Goal: Task Accomplishment & Management: Complete application form

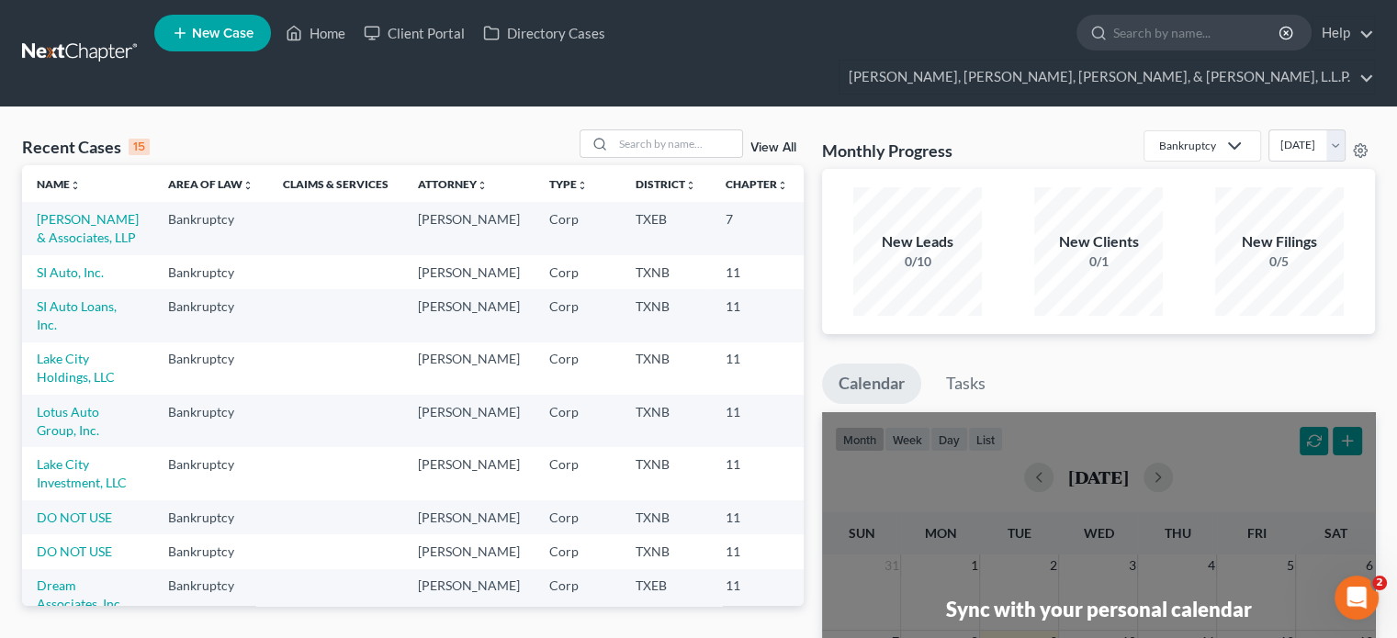
click at [178, 33] on icon at bounding box center [180, 33] width 17 height 22
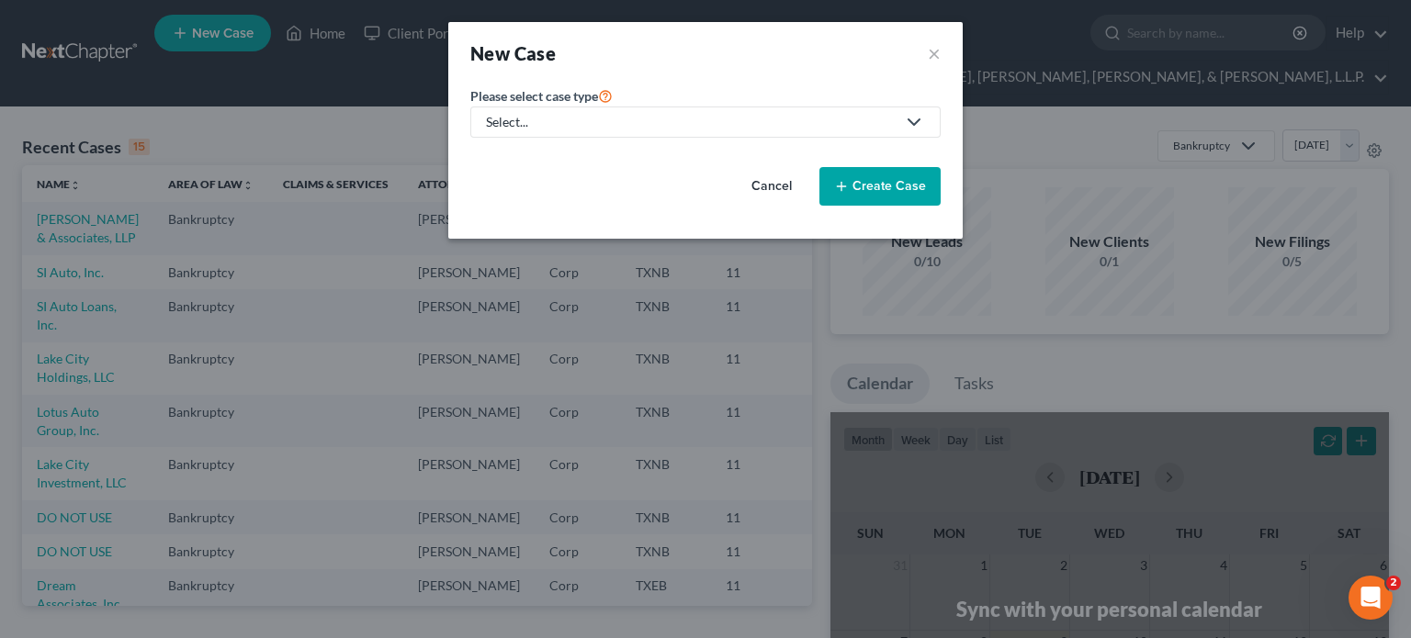
click at [915, 124] on polyline at bounding box center [914, 122] width 11 height 6
click at [534, 157] on div "Bankruptcy" at bounding box center [530, 158] width 84 height 18
select select "78"
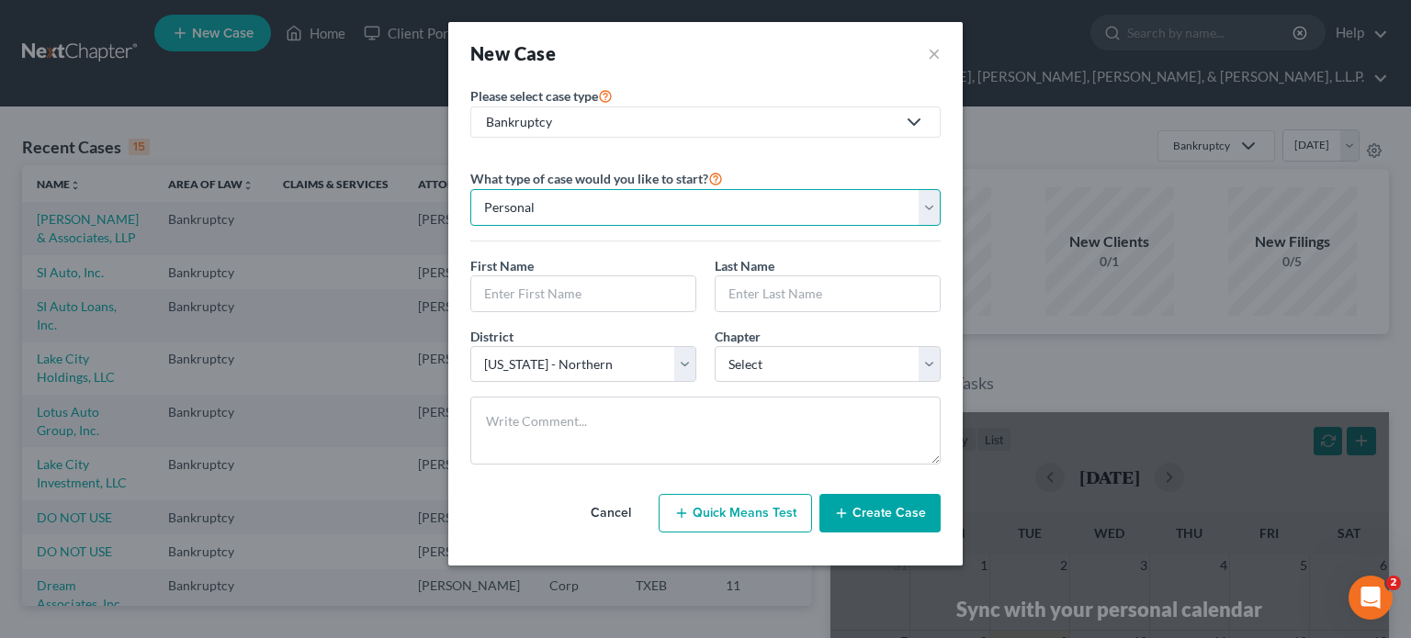
click at [928, 206] on select "Personal Business" at bounding box center [705, 207] width 470 height 37
select select "1"
click at [470, 189] on select "Personal Business" at bounding box center [705, 207] width 470 height 37
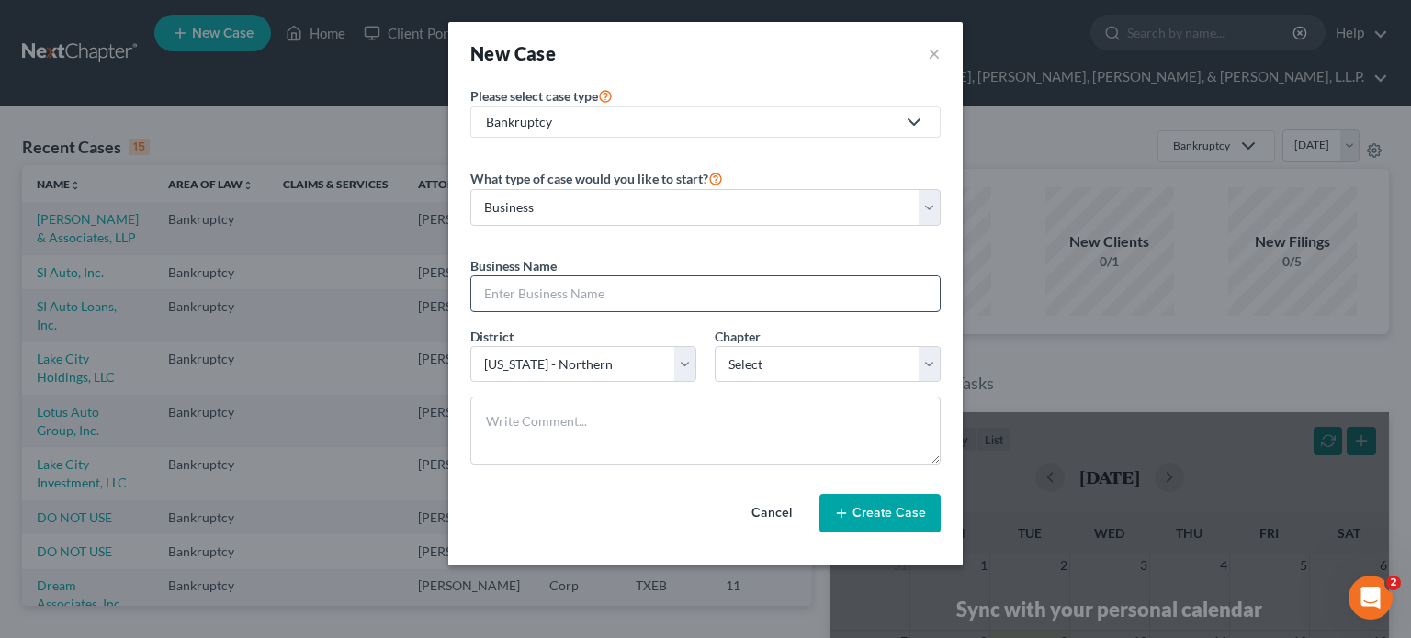
click at [570, 293] on input "text" at bounding box center [705, 294] width 469 height 35
type input "[PERSON_NAME], LLC"
click at [930, 359] on select "Select 7 11 12" at bounding box center [828, 364] width 226 height 37
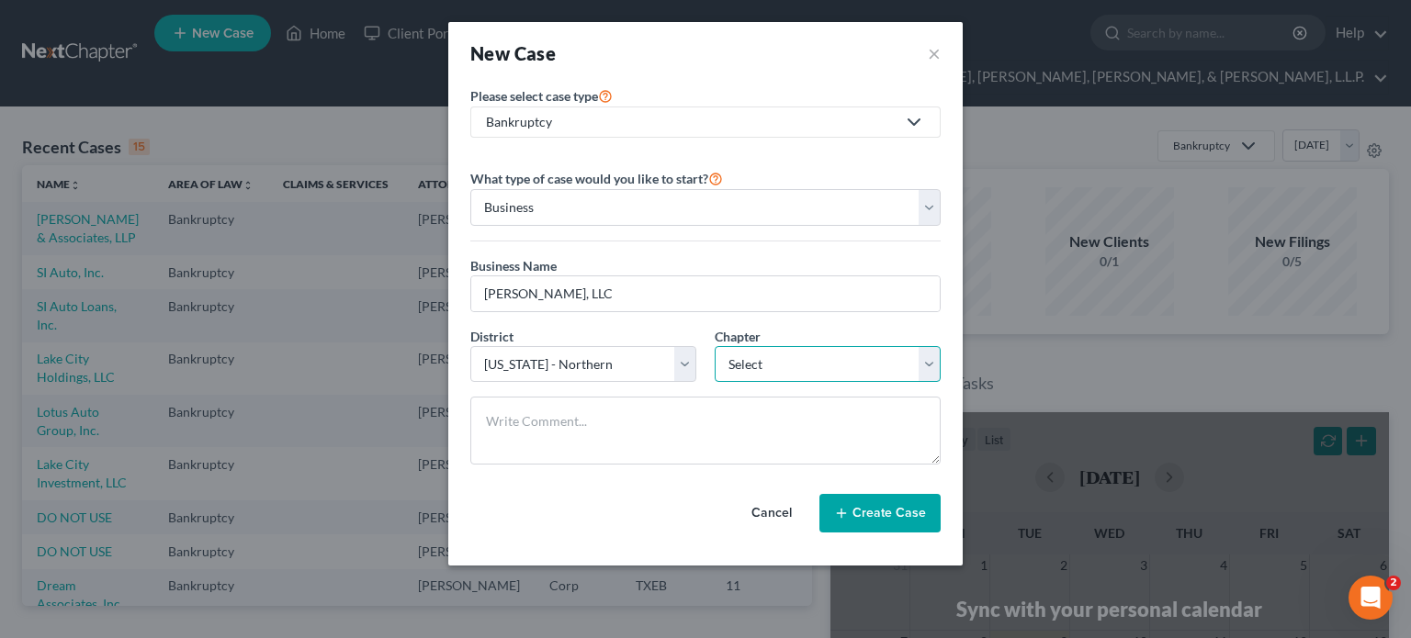
select select "1"
click at [715, 346] on select "Select 7 11 12" at bounding box center [828, 364] width 226 height 37
click at [840, 510] on icon "button" at bounding box center [841, 513] width 15 height 15
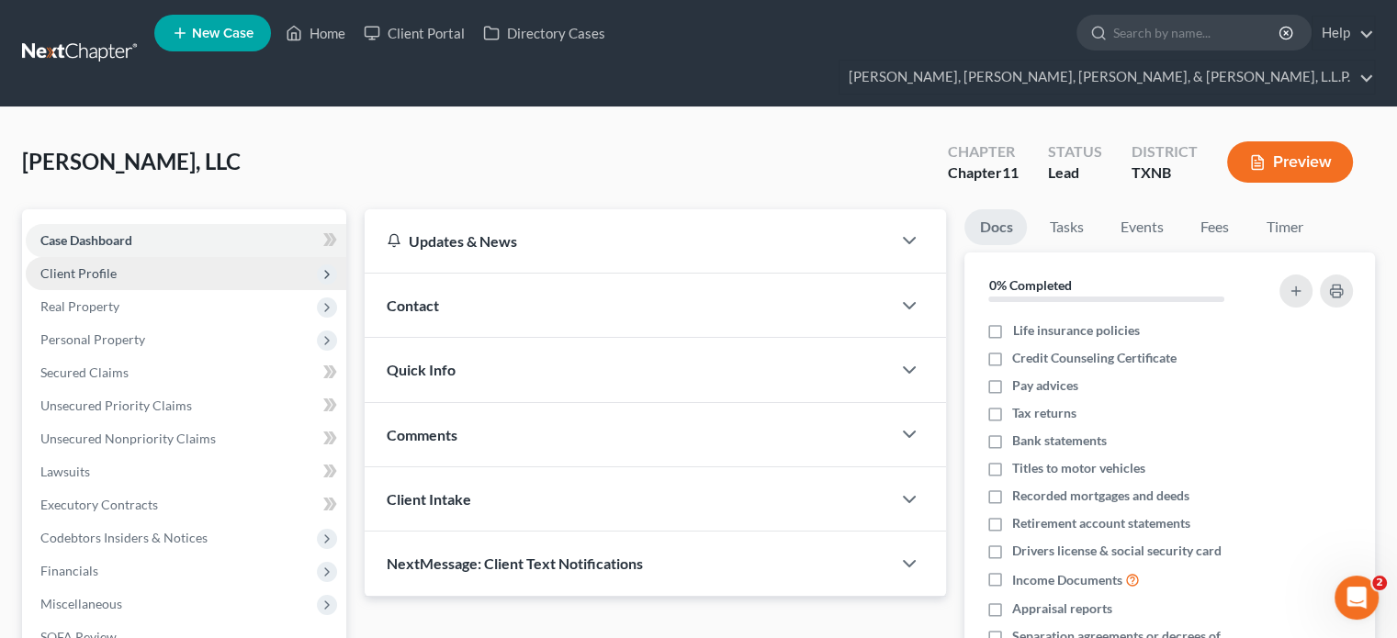
click at [96, 265] on span "Client Profile" at bounding box center [78, 273] width 76 height 16
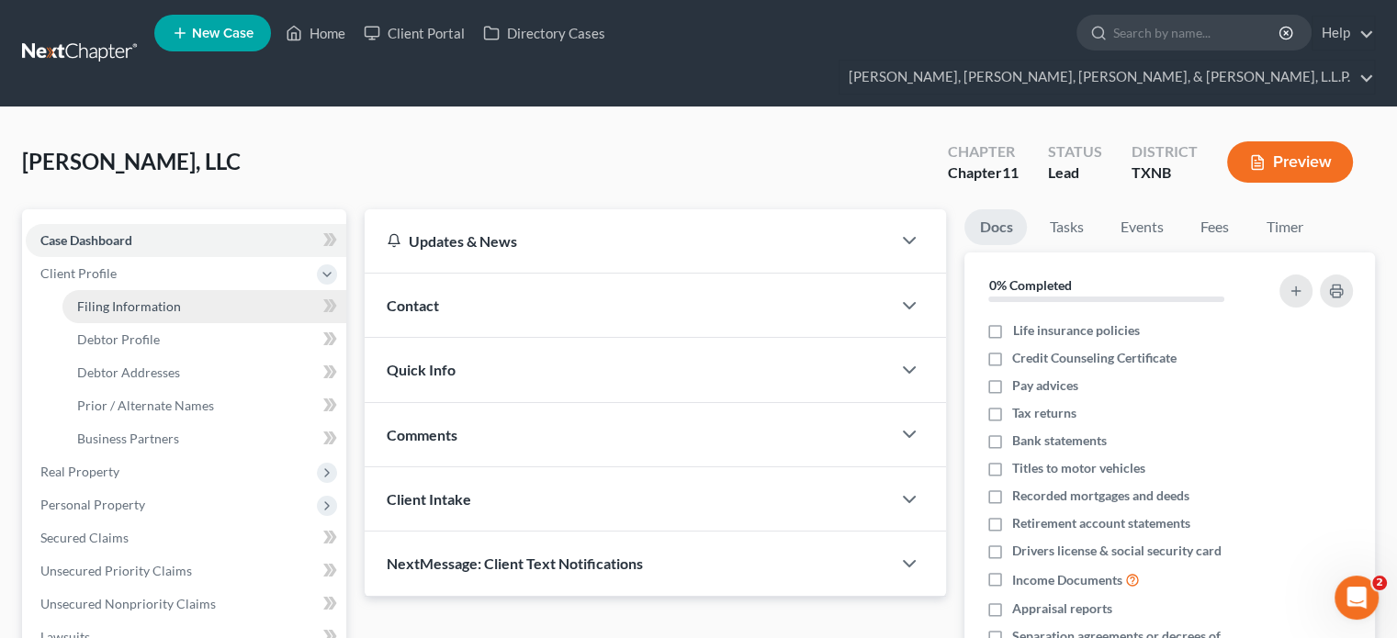
click at [121, 299] on span "Filing Information" at bounding box center [129, 307] width 104 height 16
select select "1"
select select "78"
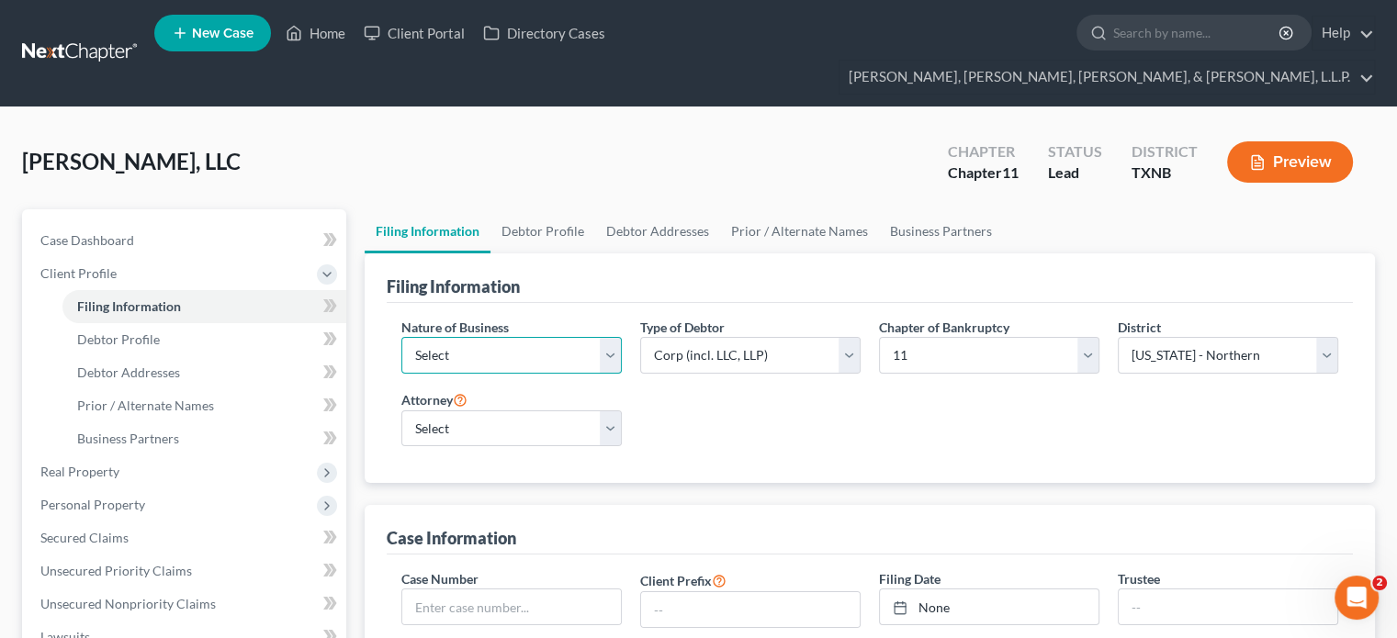
click at [607, 337] on select "Select Clearing Bank Commodity Broker Health Care Business Other Railroad Singl…" at bounding box center [511, 355] width 220 height 37
select select "3"
click at [401, 337] on select "Select Clearing Bank Commodity Broker Health Care Business Other Railroad Singl…" at bounding box center [511, 355] width 220 height 37
click at [606, 411] on select "Select [PERSON_NAME] - TXEB [PERSON_NAME] - TXEB [PERSON_NAME] - [GEOGRAPHIC_DA…" at bounding box center [511, 429] width 220 height 37
select select "0"
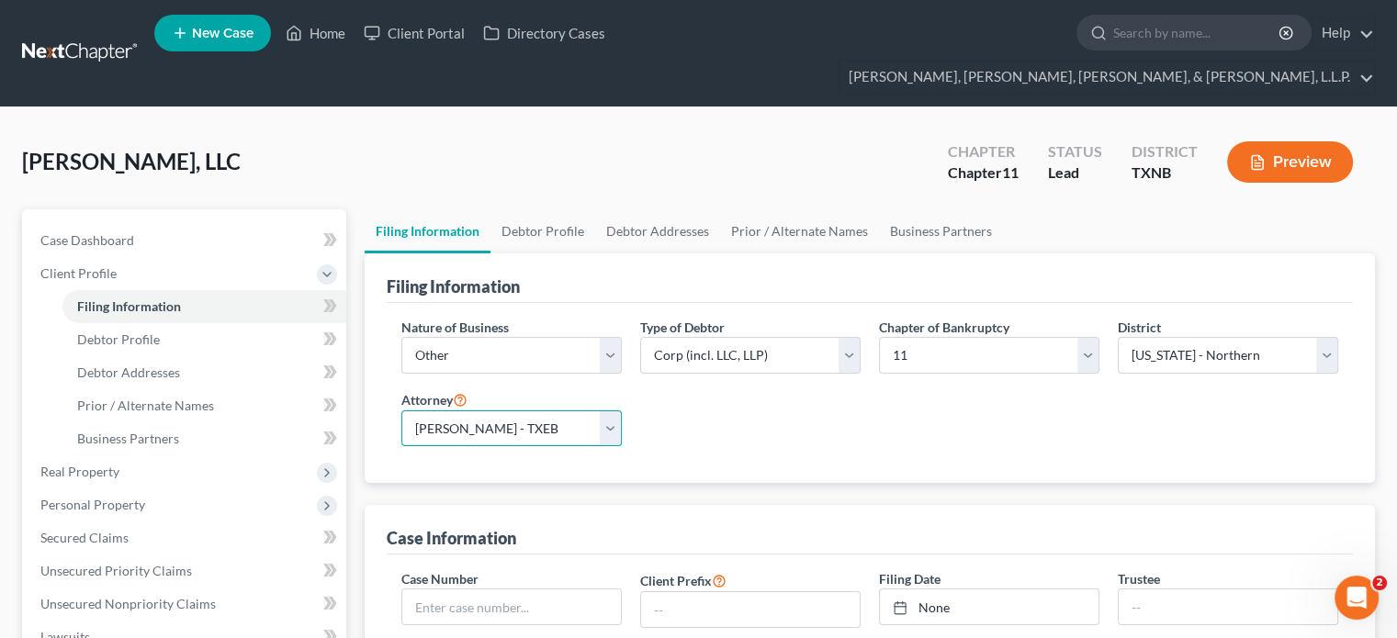
click at [401, 411] on select "Select [PERSON_NAME] - TXEB [PERSON_NAME] - TXEB [PERSON_NAME] - [GEOGRAPHIC_DA…" at bounding box center [511, 429] width 220 height 37
click at [609, 411] on select "Select [PERSON_NAME] - TXEB [PERSON_NAME] - TXEB [PERSON_NAME] - [GEOGRAPHIC_DA…" at bounding box center [511, 429] width 220 height 37
click at [401, 411] on select "Select [PERSON_NAME] - TXEB [PERSON_NAME] - TXEB [PERSON_NAME] - [GEOGRAPHIC_DA…" at bounding box center [511, 429] width 220 height 37
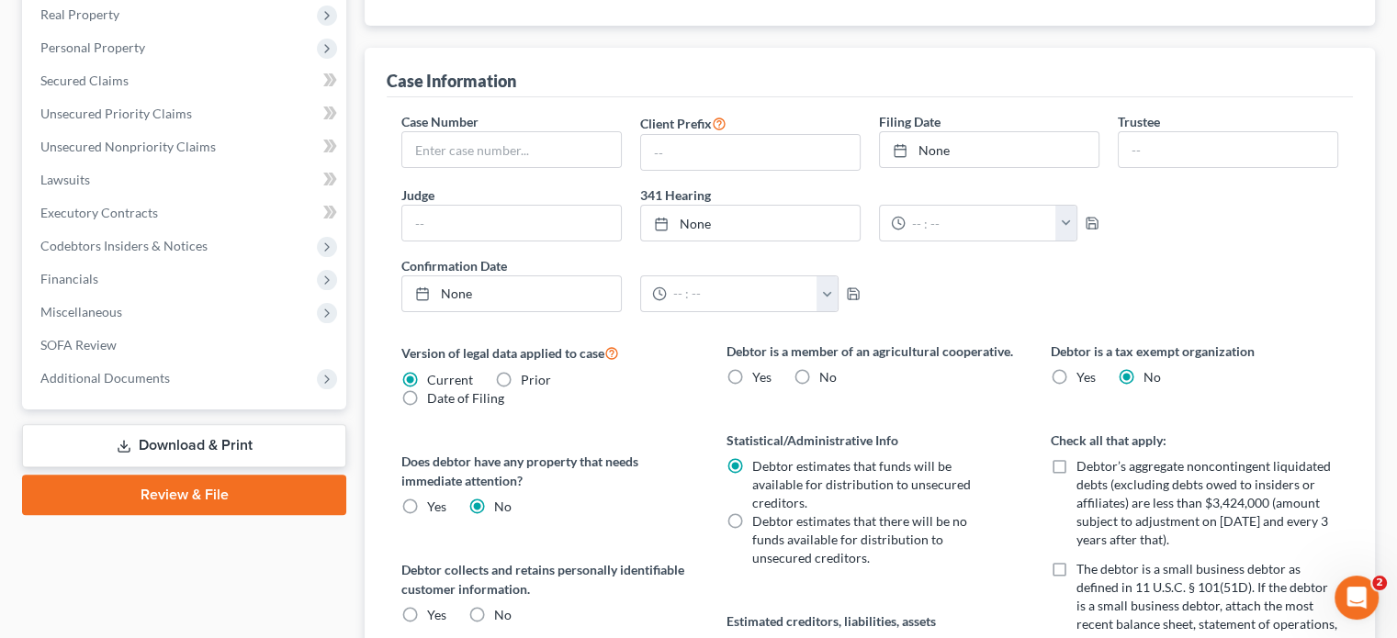
scroll to position [459, 0]
click at [819, 367] on label "No" at bounding box center [827, 376] width 17 height 18
click at [827, 367] on input "No" at bounding box center [833, 373] width 12 height 12
radio input "true"
click at [427, 604] on label "Yes" at bounding box center [436, 613] width 19 height 18
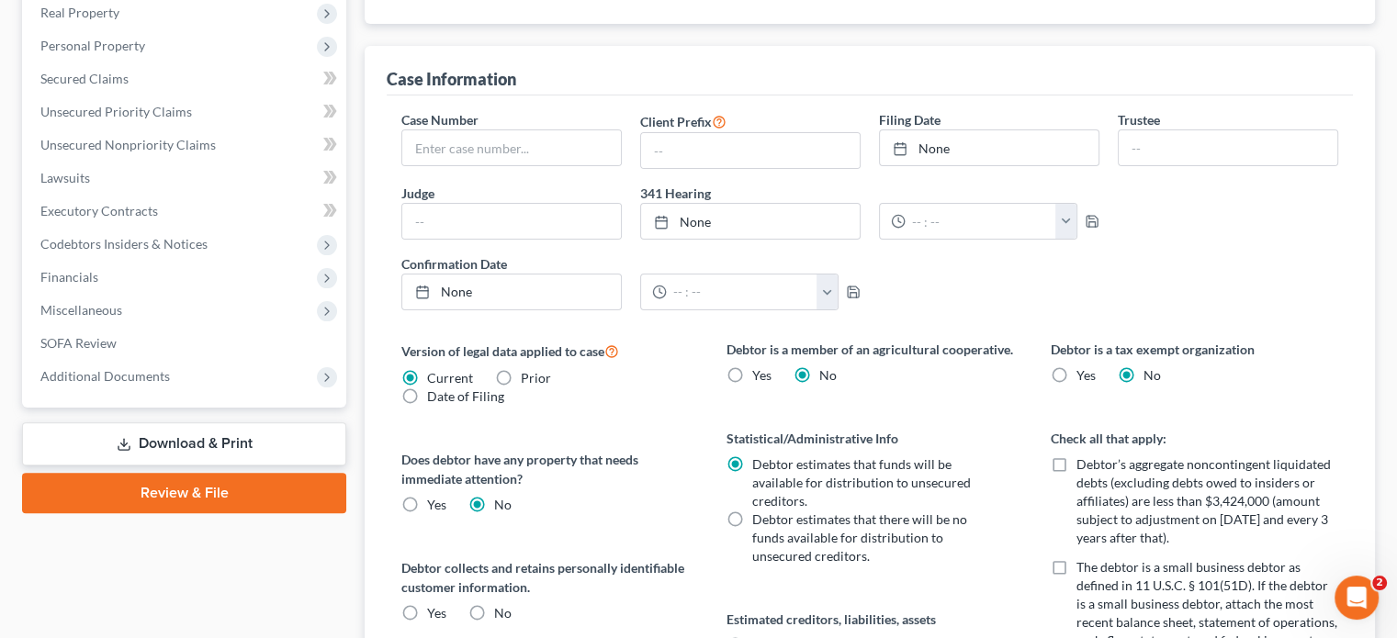
click at [435, 604] on input "Yes" at bounding box center [441, 610] width 12 height 12
radio input "true"
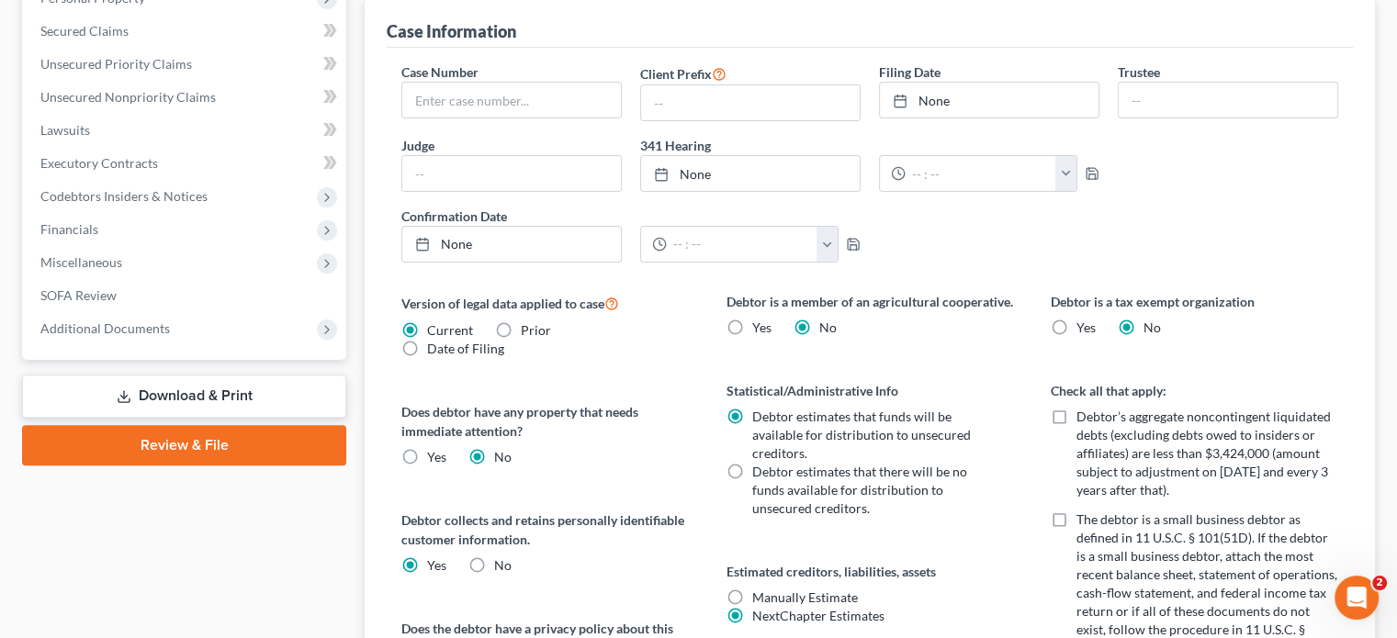
scroll to position [551, 0]
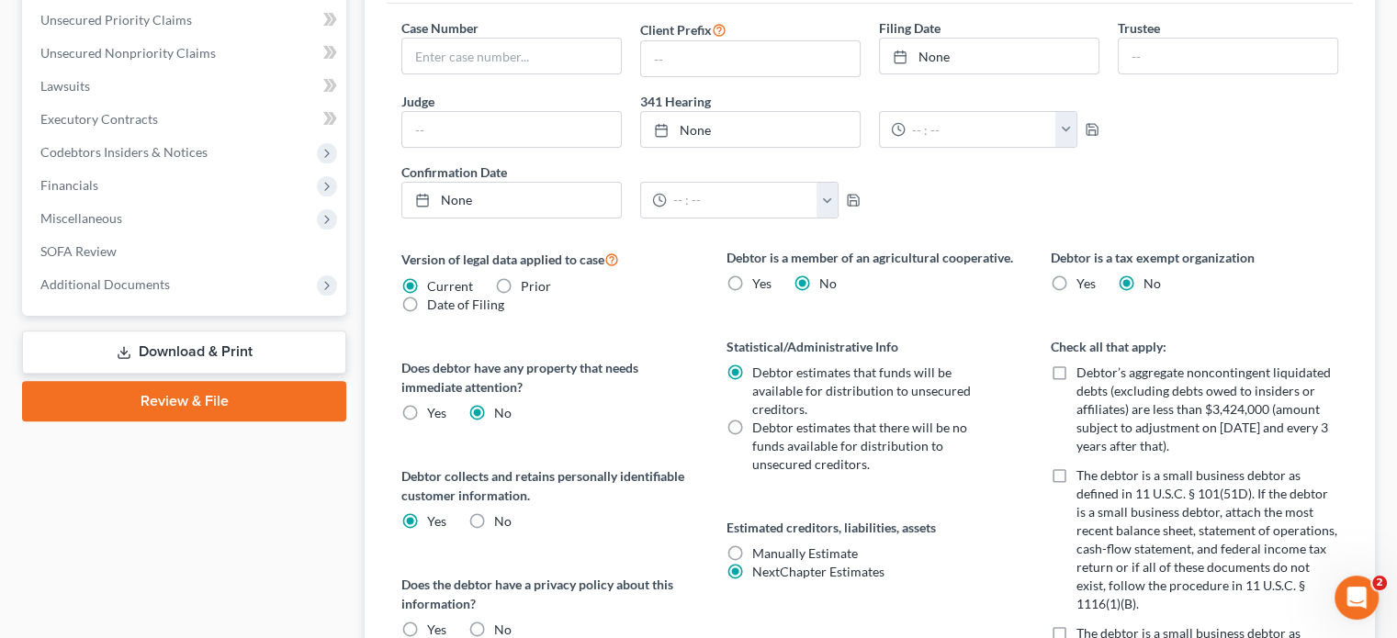
click at [494, 621] on label "No" at bounding box center [502, 630] width 17 height 18
click at [502, 621] on input "No" at bounding box center [508, 627] width 12 height 12
radio input "true"
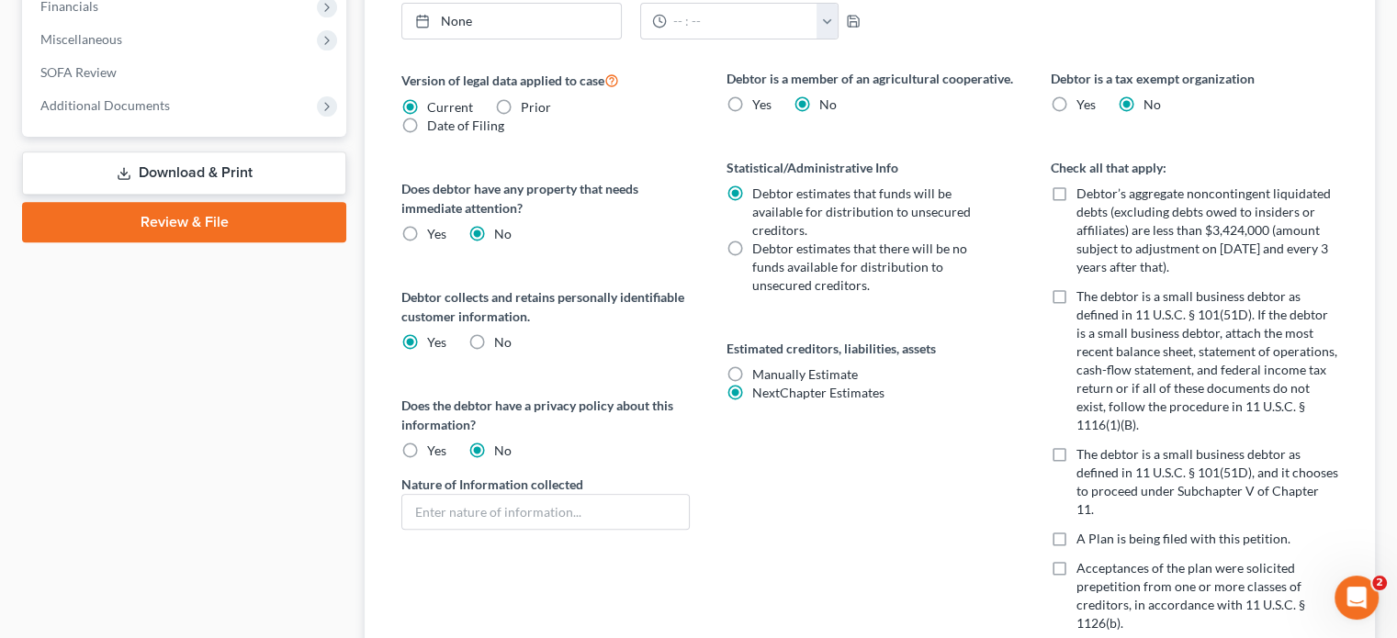
scroll to position [735, 0]
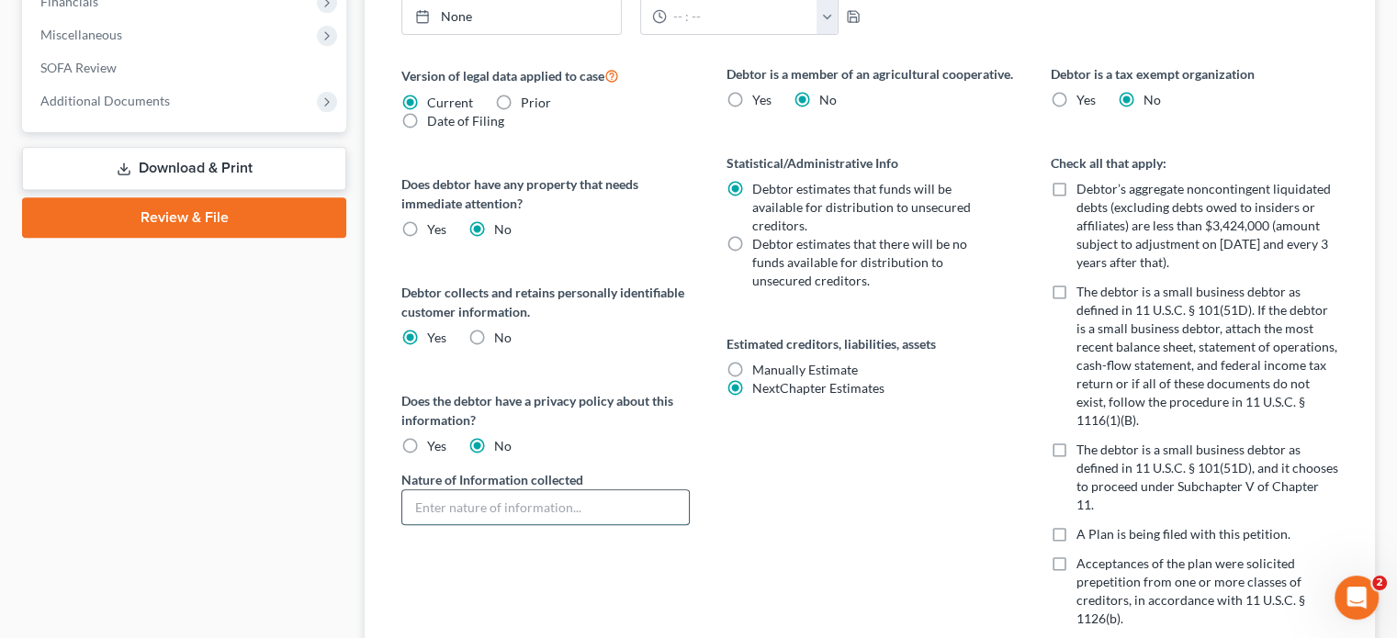
click at [416, 491] on input "text" at bounding box center [545, 508] width 286 height 35
type input "Name, address, phone number & email address"
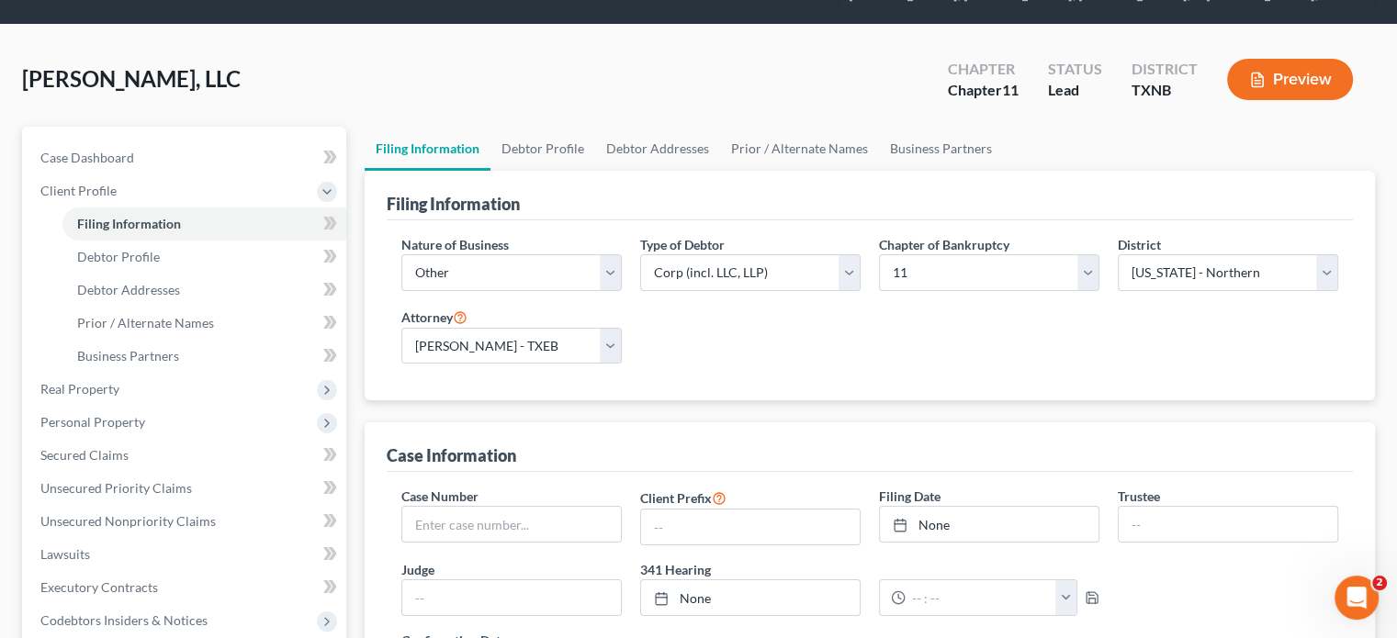
scroll to position [0, 0]
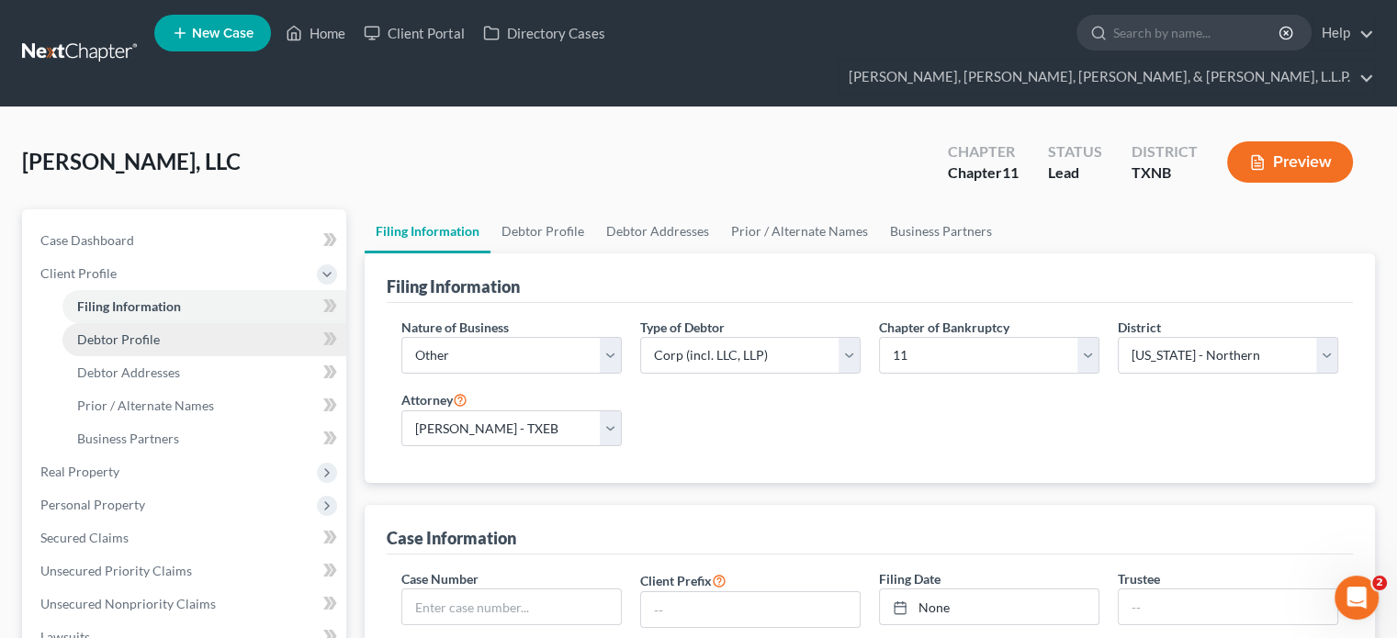
click at [149, 332] on span "Debtor Profile" at bounding box center [118, 340] width 83 height 16
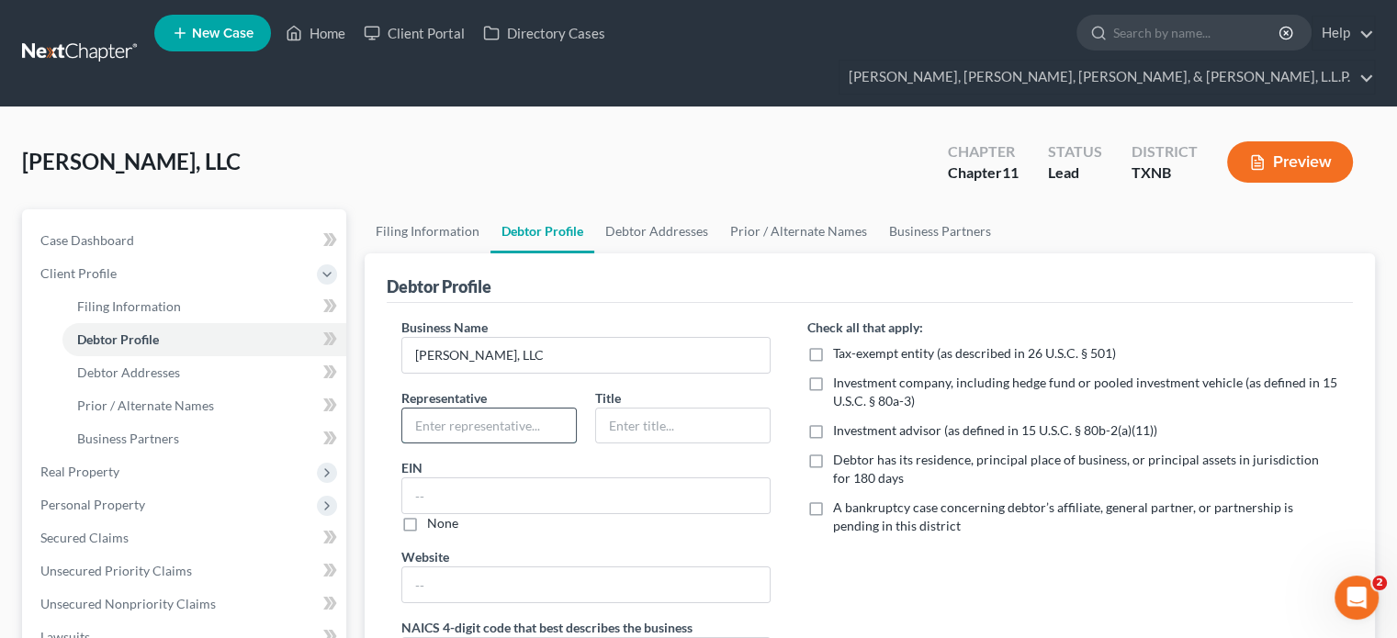
click at [427, 409] on input "text" at bounding box center [489, 426] width 174 height 35
type input "[PERSON_NAME]"
type input "Owner"
click at [456, 479] on input "text" at bounding box center [585, 496] width 367 height 35
type input "[US_EMPLOYER_IDENTIFICATION_NUMBER]"
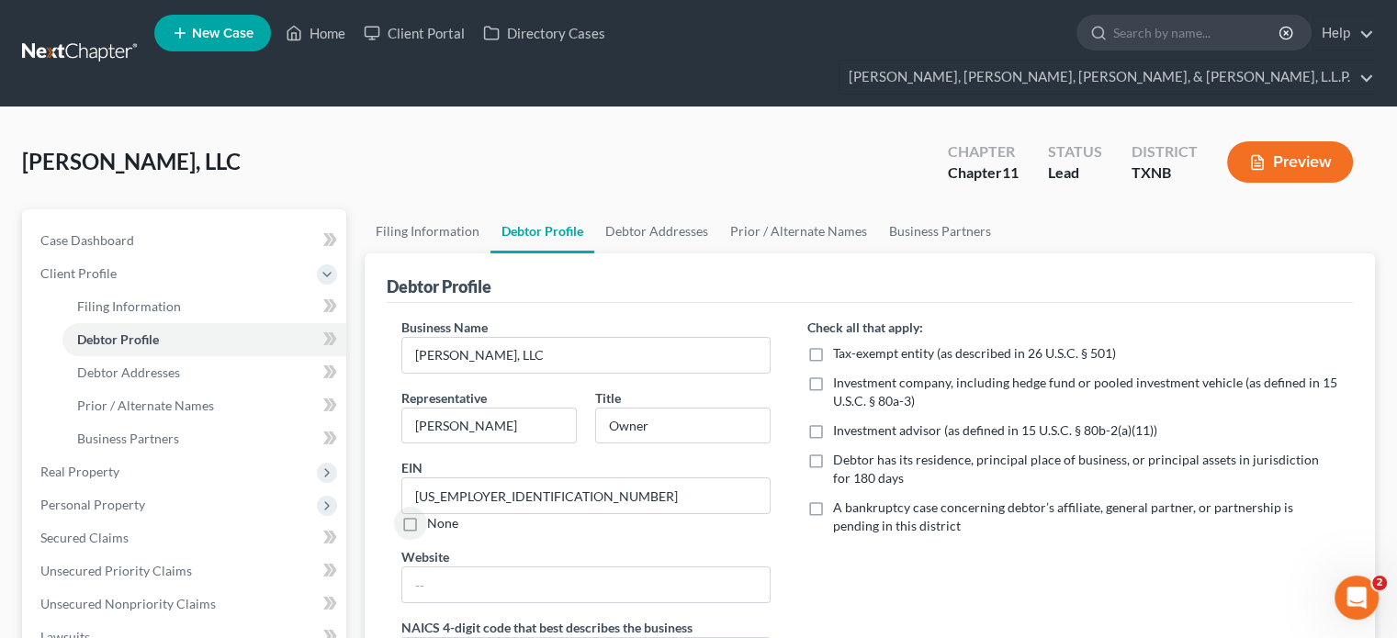
click at [833, 451] on label "Debtor has its residence, principal place of business, or principal assets in j…" at bounding box center [1085, 469] width 505 height 37
click at [841, 451] on input "Debtor has its residence, principal place of business, or principal assets in j…" at bounding box center [847, 457] width 12 height 12
checkbox input "true"
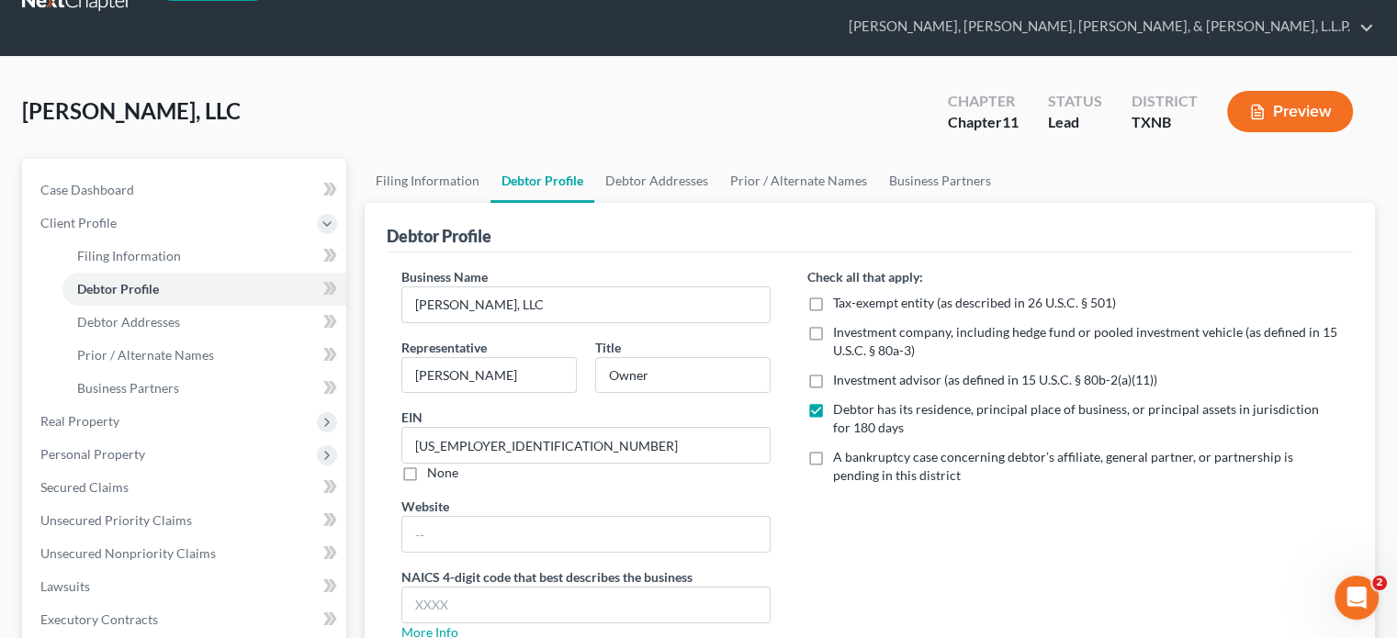
scroll to position [92, 0]
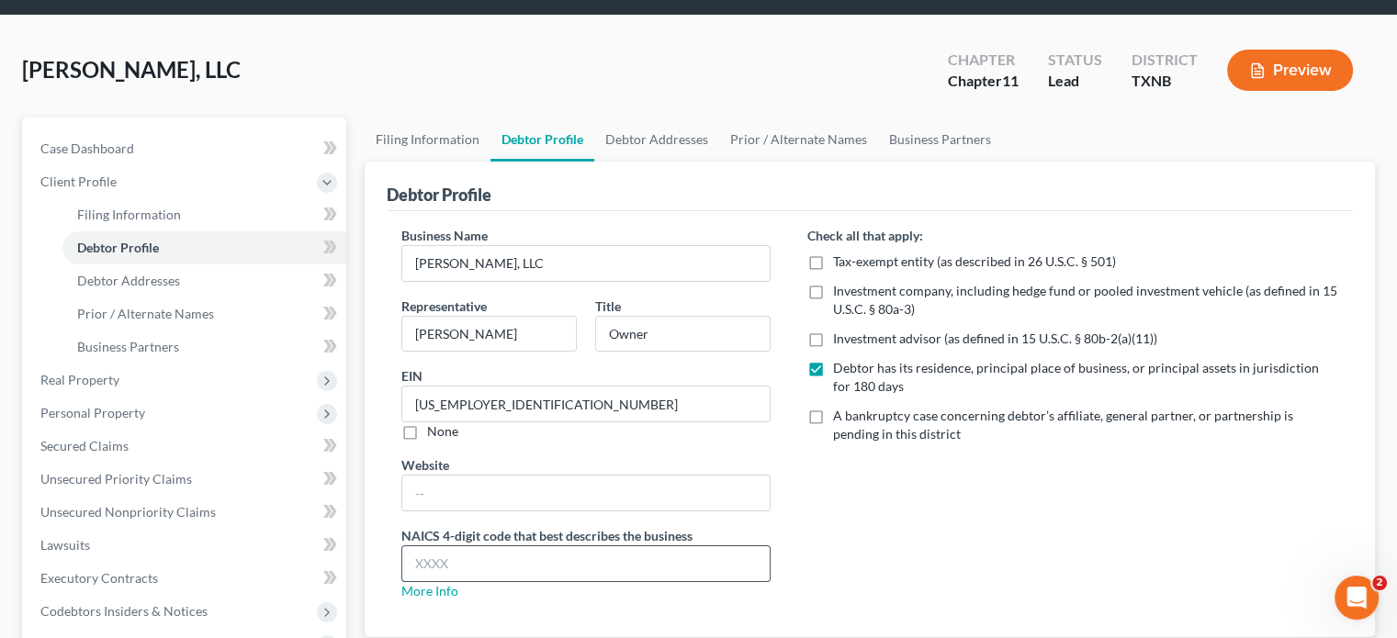
click at [504, 547] on input "text" at bounding box center [585, 564] width 367 height 35
type input "453220"
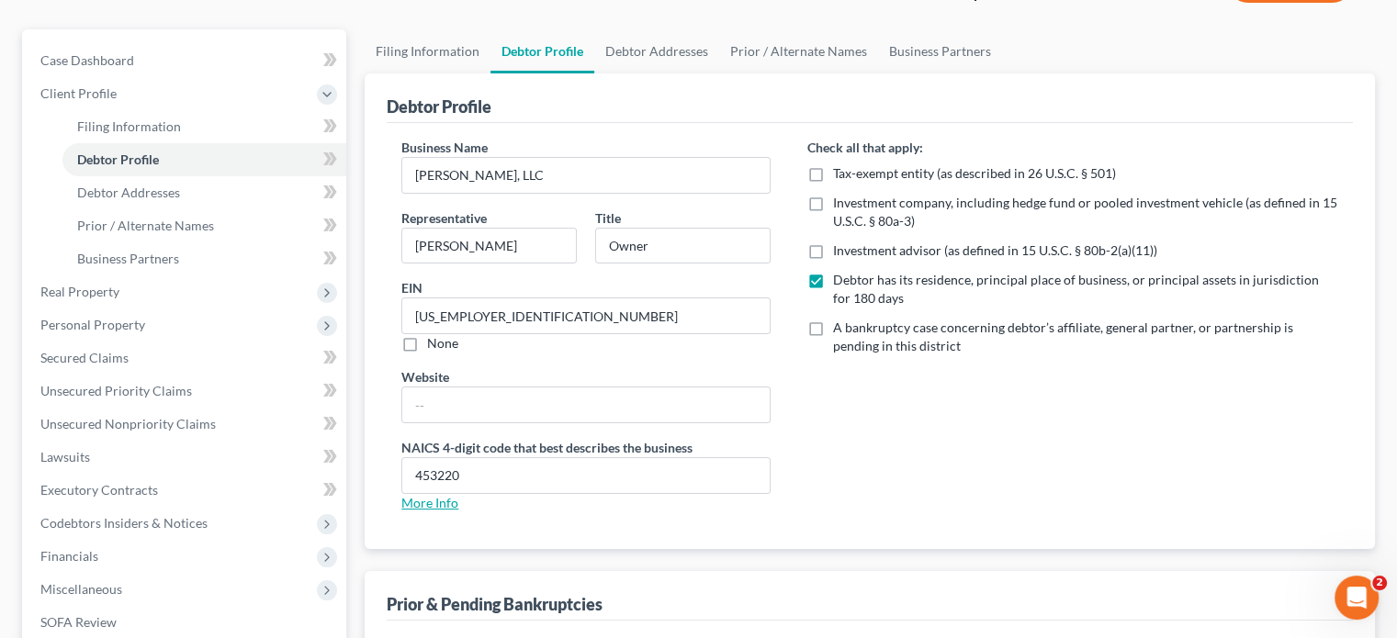
scroll to position [0, 0]
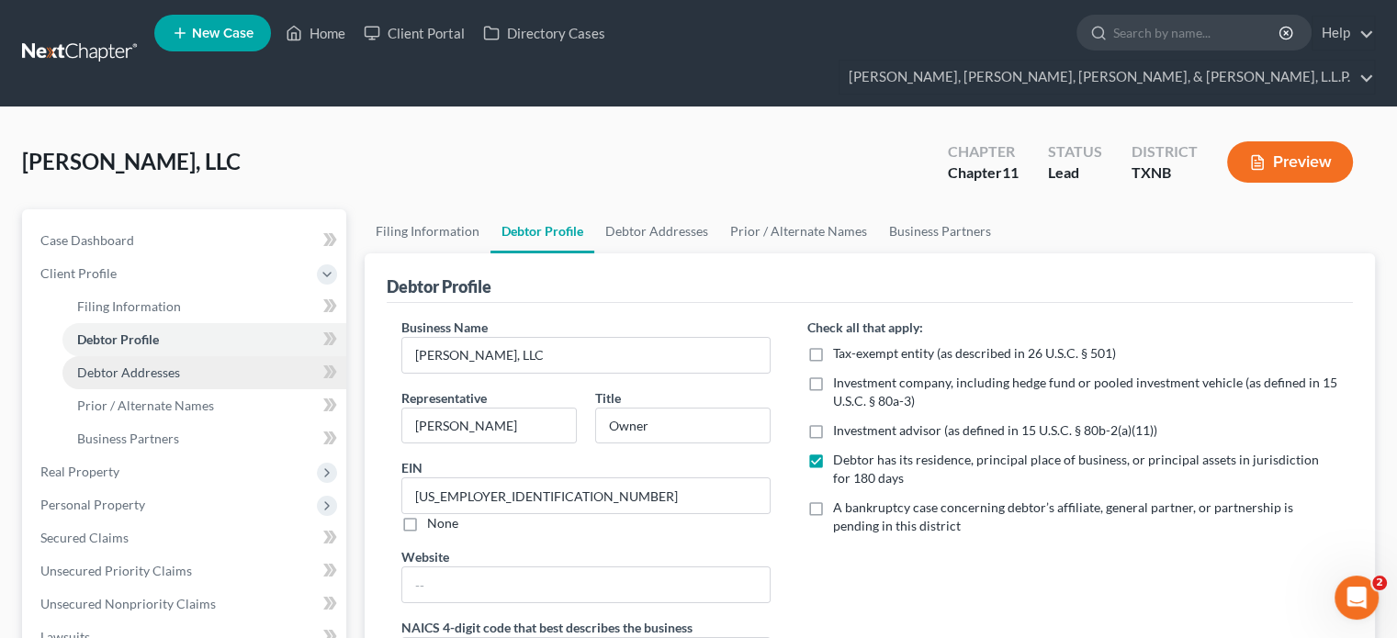
click at [159, 365] on span "Debtor Addresses" at bounding box center [128, 373] width 103 height 16
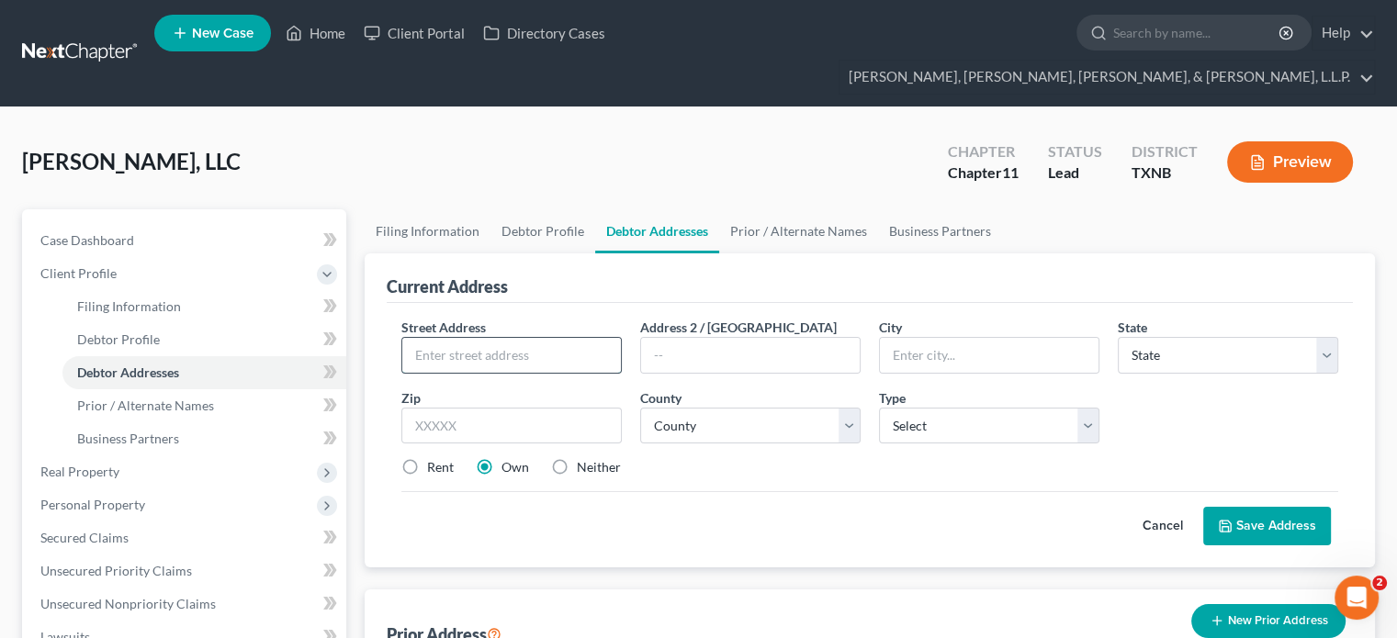
click at [489, 338] on input "text" at bounding box center [511, 355] width 219 height 35
type input "[STREET_ADDRESS][PERSON_NAME]"
type input "[GEOGRAPHIC_DATA]"
select select "45"
type input "75150"
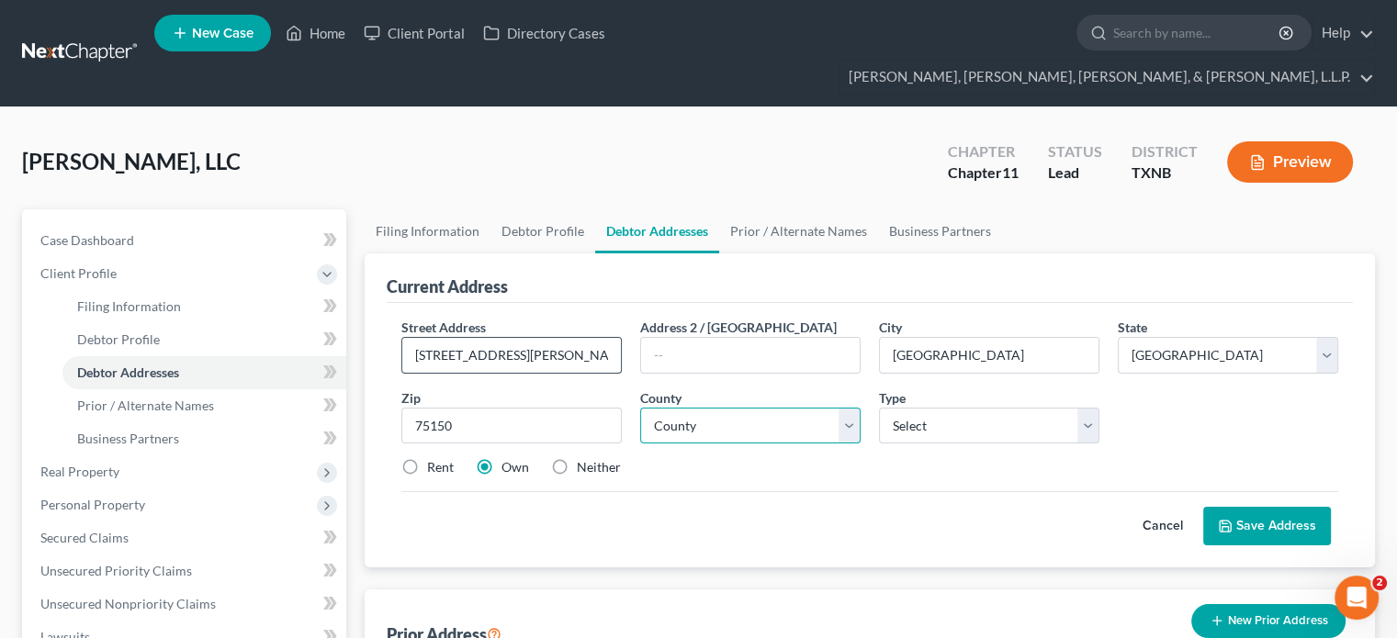
type input "Mesquite"
click at [763, 408] on select "County [GEOGRAPHIC_DATA] [GEOGRAPHIC_DATA] [GEOGRAPHIC_DATA] [GEOGRAPHIC_DATA] …" at bounding box center [750, 426] width 220 height 37
select select "56"
click at [640, 408] on select "County [GEOGRAPHIC_DATA] [GEOGRAPHIC_DATA] [GEOGRAPHIC_DATA] [GEOGRAPHIC_DATA] …" at bounding box center [750, 426] width 220 height 37
click at [1083, 408] on select "Select Business Mailing Location of Assets" at bounding box center [989, 426] width 220 height 37
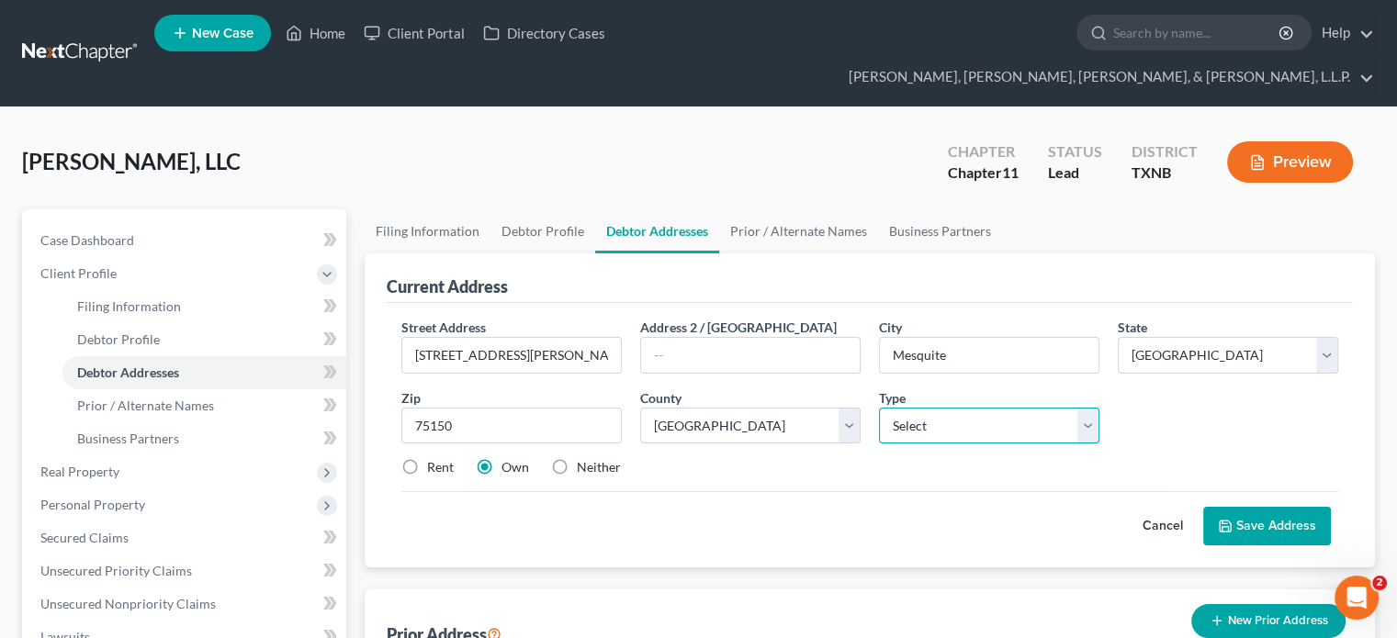
select select "0"
click at [879, 408] on select "Select Business Mailing Location of Assets" at bounding box center [989, 426] width 220 height 37
click at [427, 458] on label "Rent" at bounding box center [440, 467] width 27 height 18
click at [435, 458] on input "Rent" at bounding box center [441, 464] width 12 height 12
radio input "true"
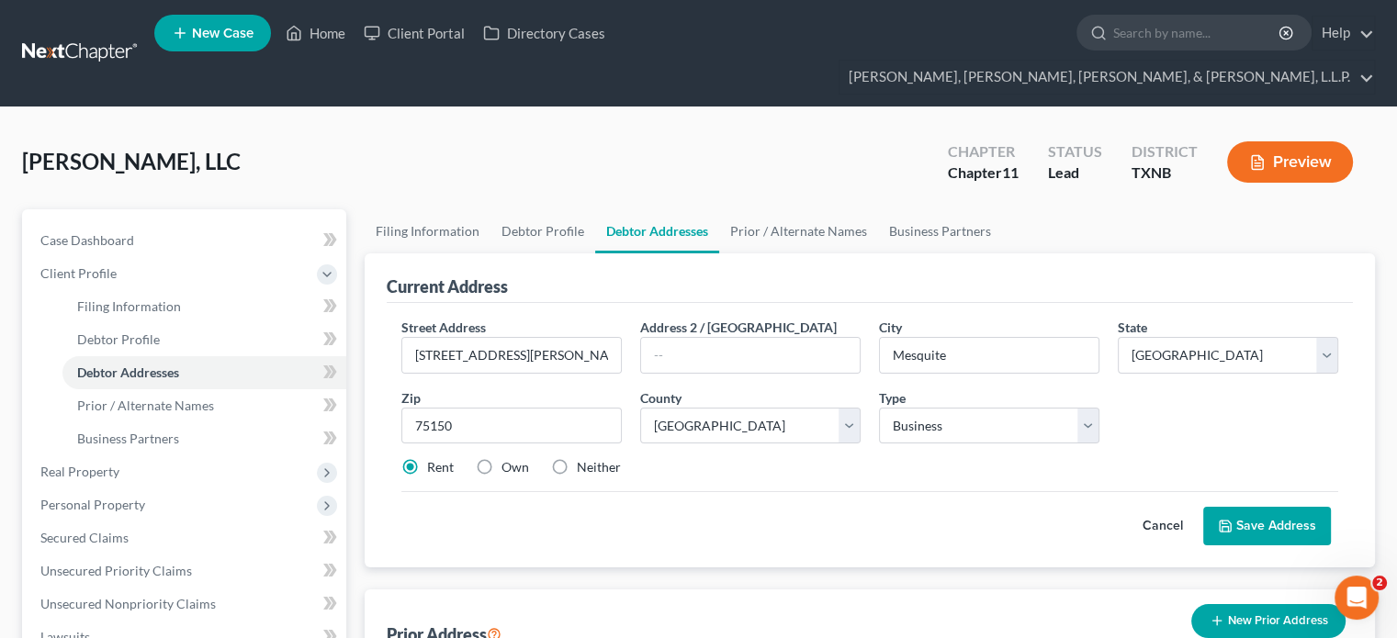
click at [1290, 507] on button "Save Address" at bounding box center [1267, 526] width 128 height 39
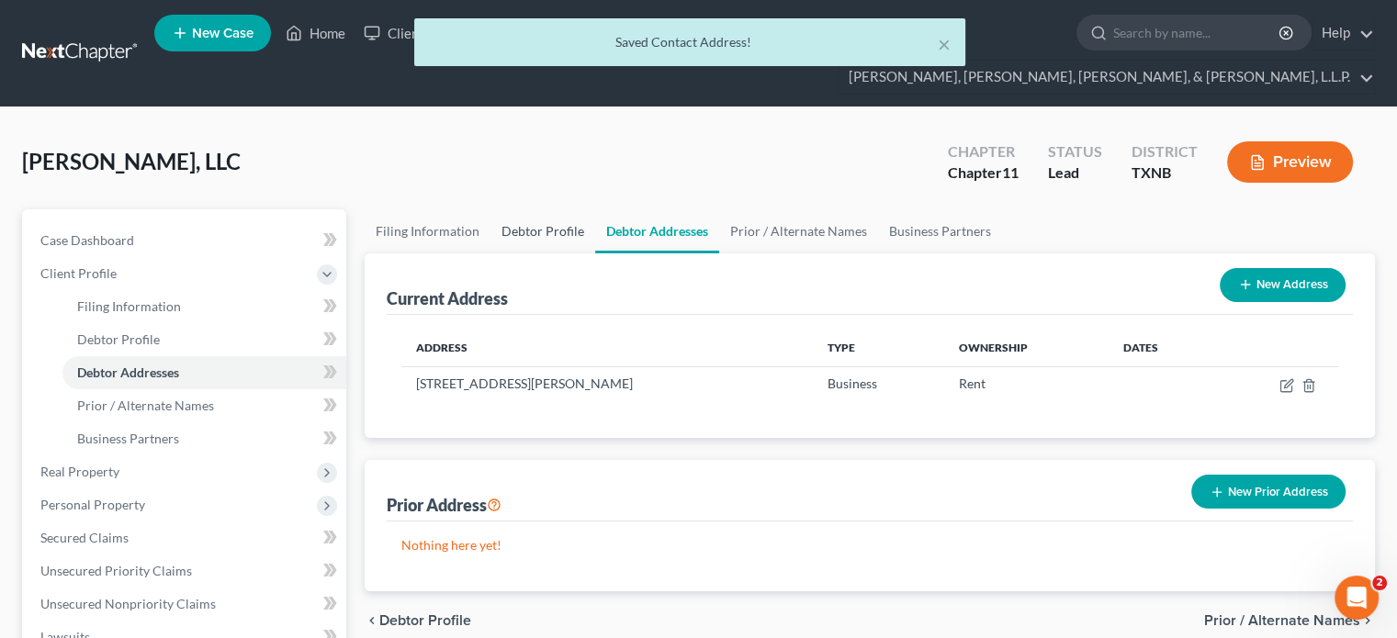
click at [549, 209] on link "Debtor Profile" at bounding box center [543, 231] width 105 height 44
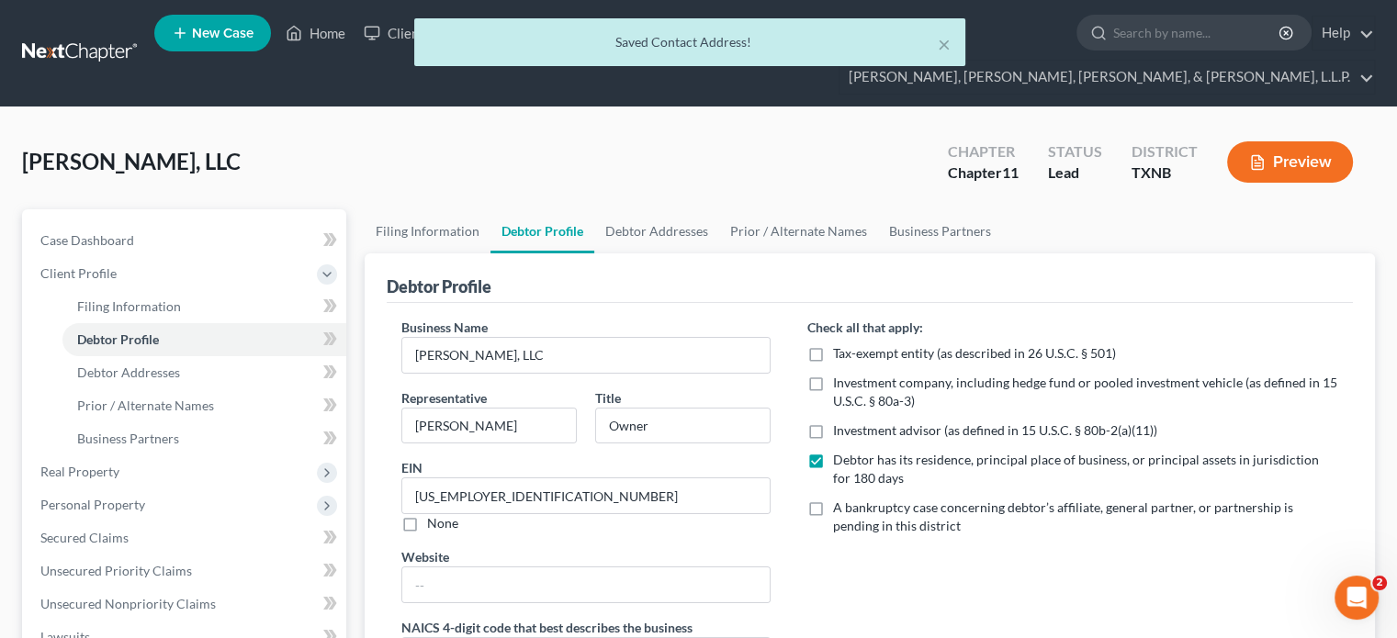
click at [833, 451] on label "Debtor has its residence, principal place of business, or principal assets in j…" at bounding box center [1085, 469] width 505 height 37
click at [841, 451] on input "Debtor has its residence, principal place of business, or principal assets in j…" at bounding box center [847, 457] width 12 height 12
checkbox input "false"
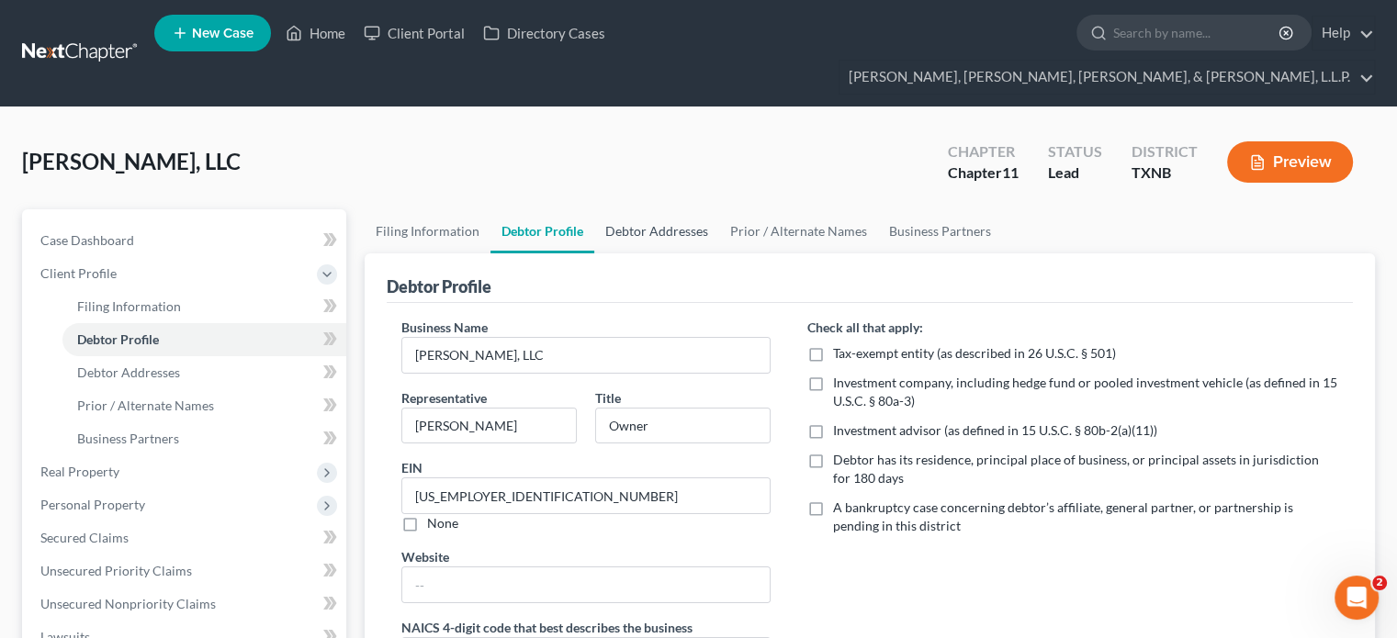
click at [621, 209] on link "Debtor Addresses" at bounding box center [656, 231] width 125 height 44
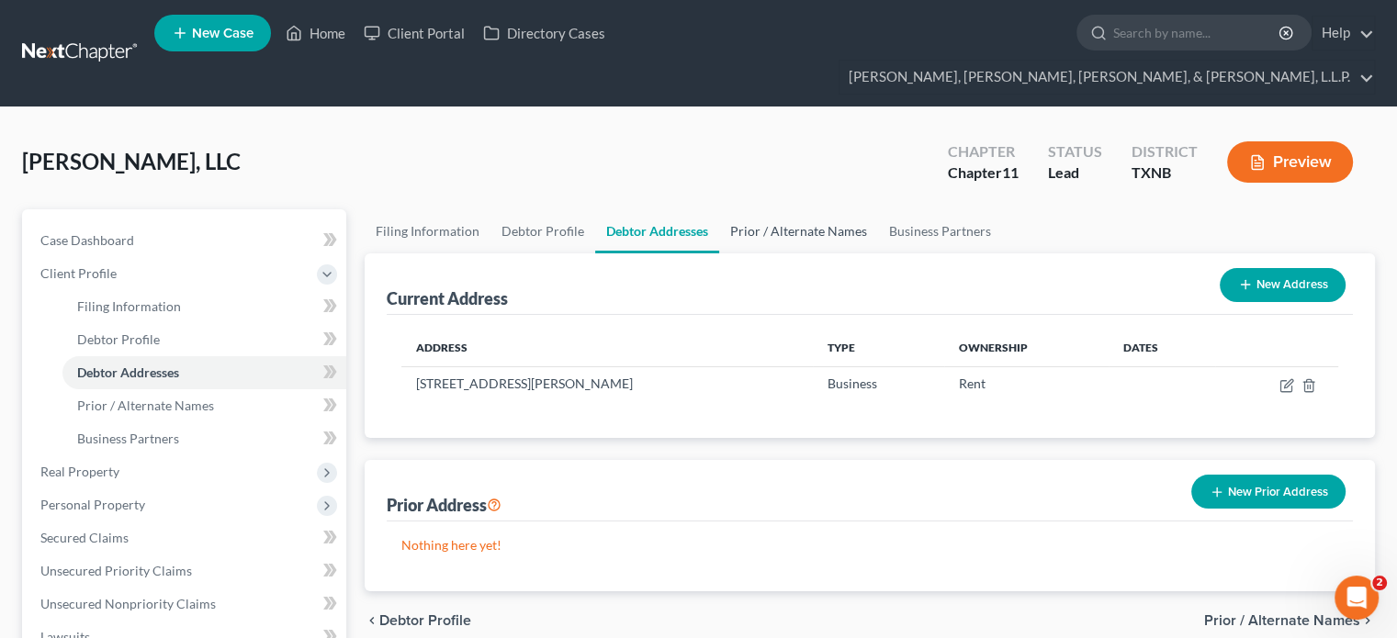
click at [802, 209] on link "Prior / Alternate Names" at bounding box center [798, 231] width 159 height 44
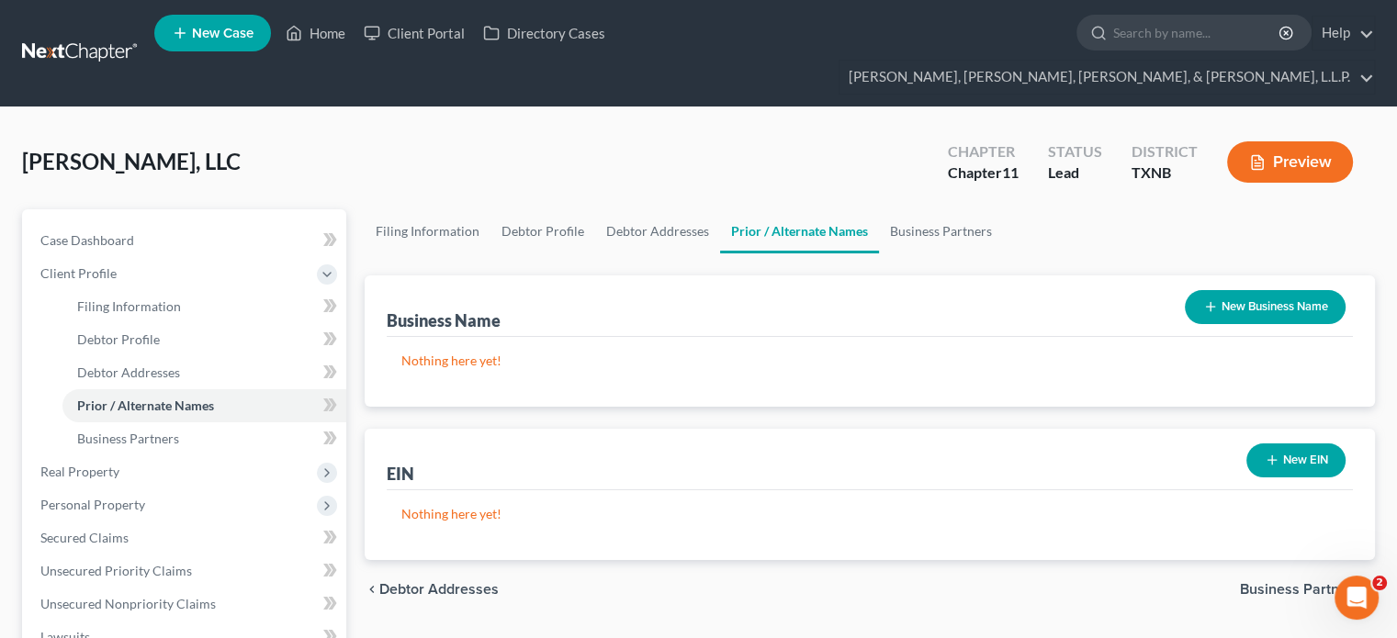
click at [1203, 299] on icon "button" at bounding box center [1210, 306] width 15 height 15
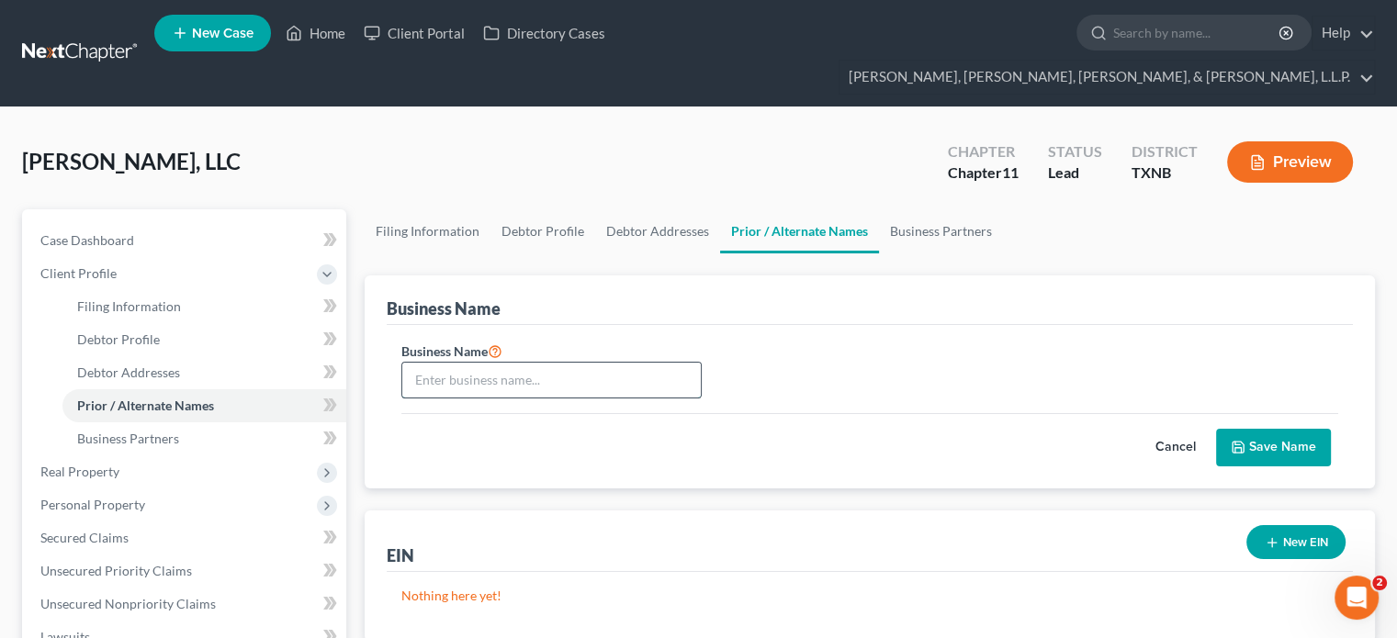
click at [570, 363] on input "text" at bounding box center [551, 380] width 299 height 35
type input "Fun Superstore"
click at [1255, 429] on button "Save Name" at bounding box center [1273, 448] width 115 height 39
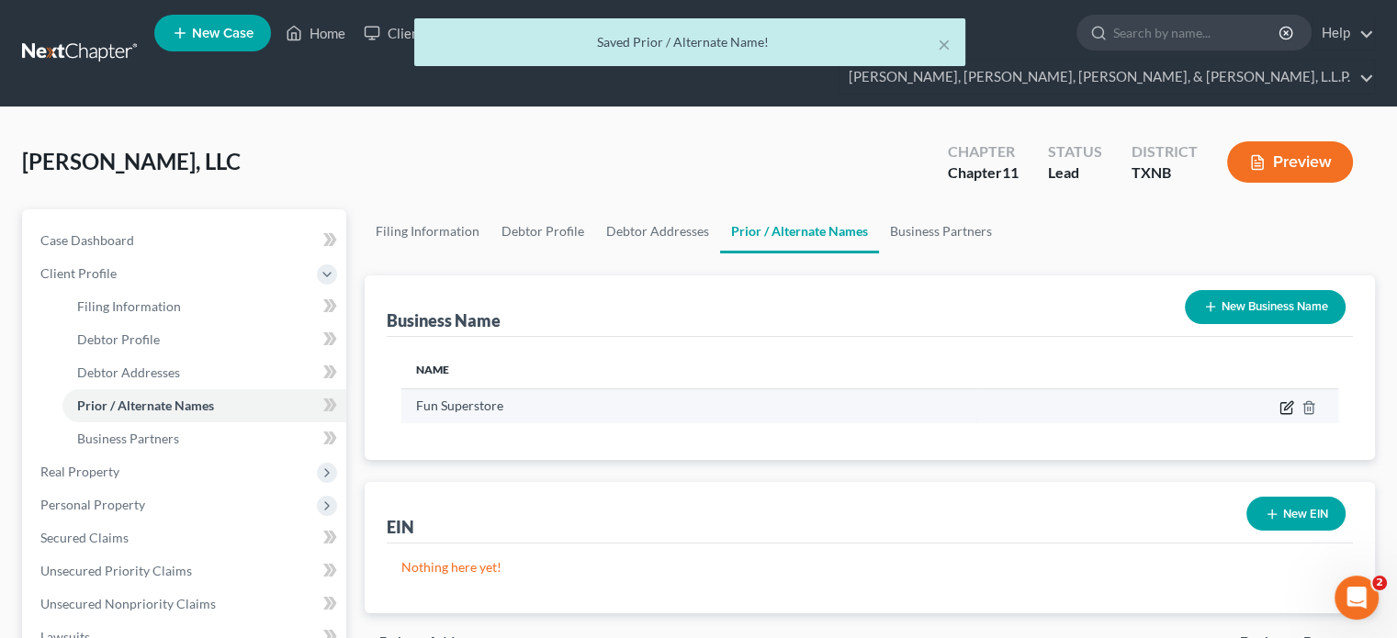
click at [1287, 401] on icon "button" at bounding box center [1288, 405] width 8 height 8
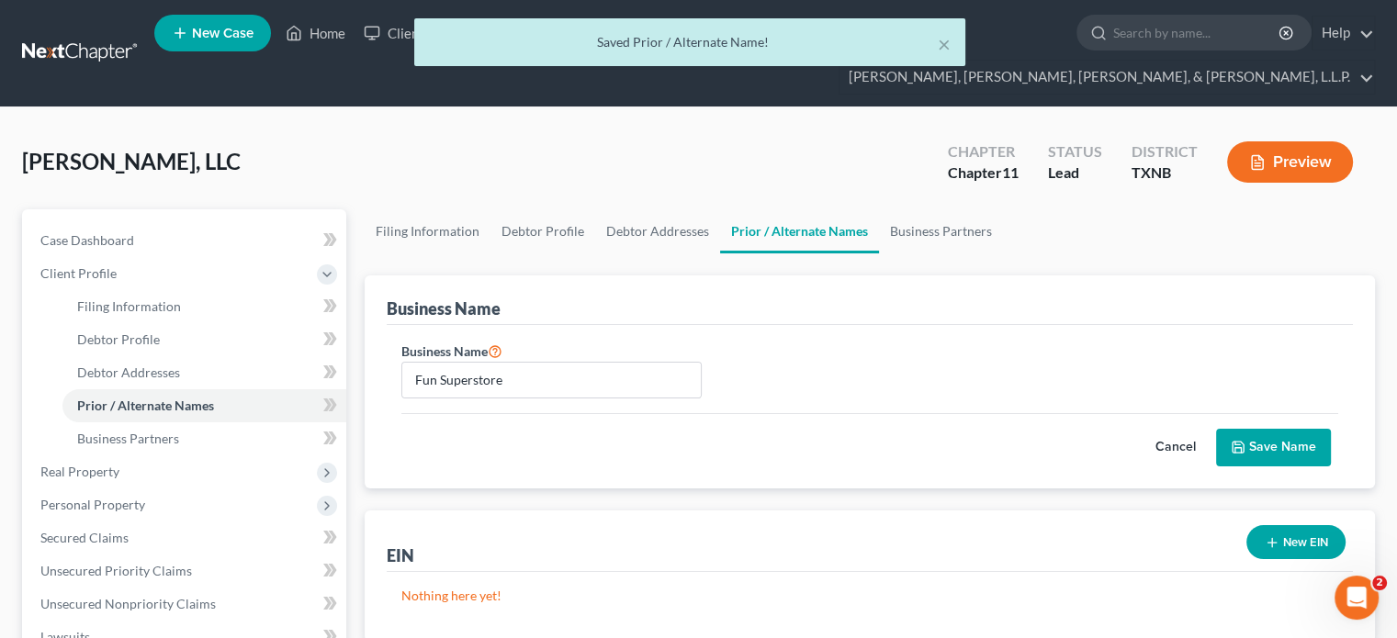
click at [1282, 429] on button "Save Name" at bounding box center [1273, 448] width 115 height 39
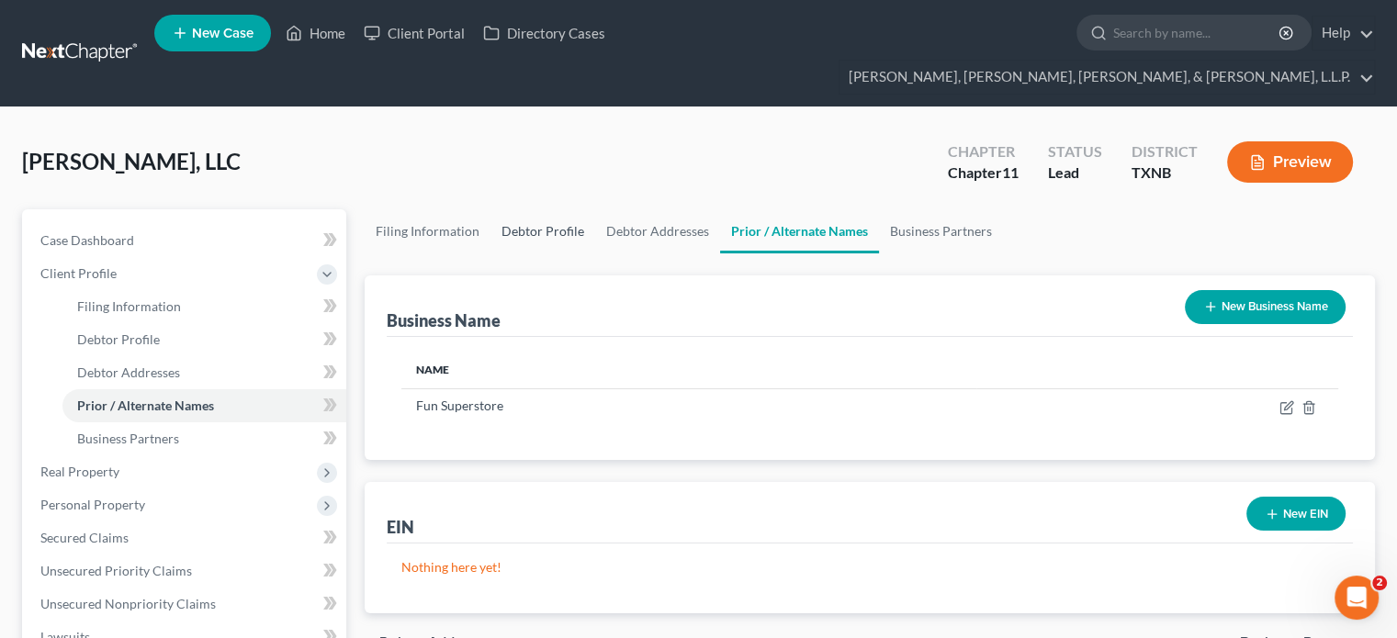
click at [518, 209] on link "Debtor Profile" at bounding box center [543, 231] width 105 height 44
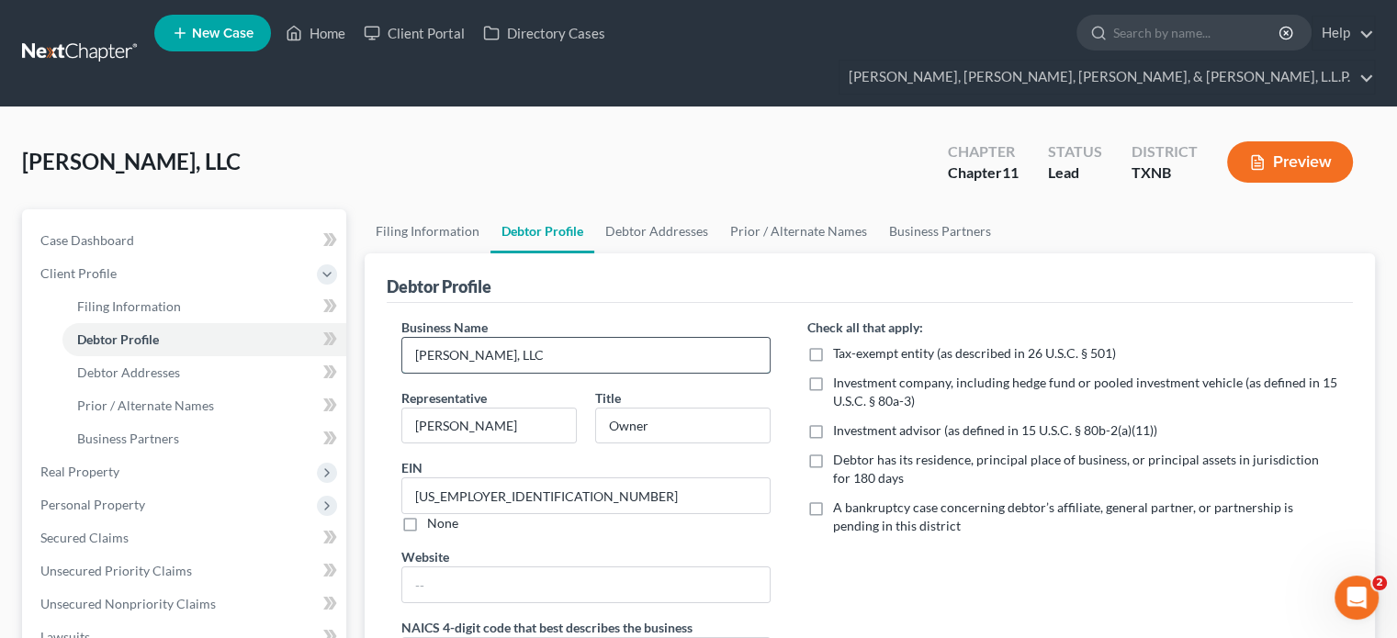
click at [551, 338] on input "[PERSON_NAME], LLC" at bounding box center [585, 355] width 367 height 35
type input "[PERSON_NAME], LLC d/b/a Fun Superstore"
click at [559, 209] on link "Debtor Profile" at bounding box center [543, 231] width 104 height 44
click at [610, 209] on link "Debtor Addresses" at bounding box center [656, 231] width 125 height 44
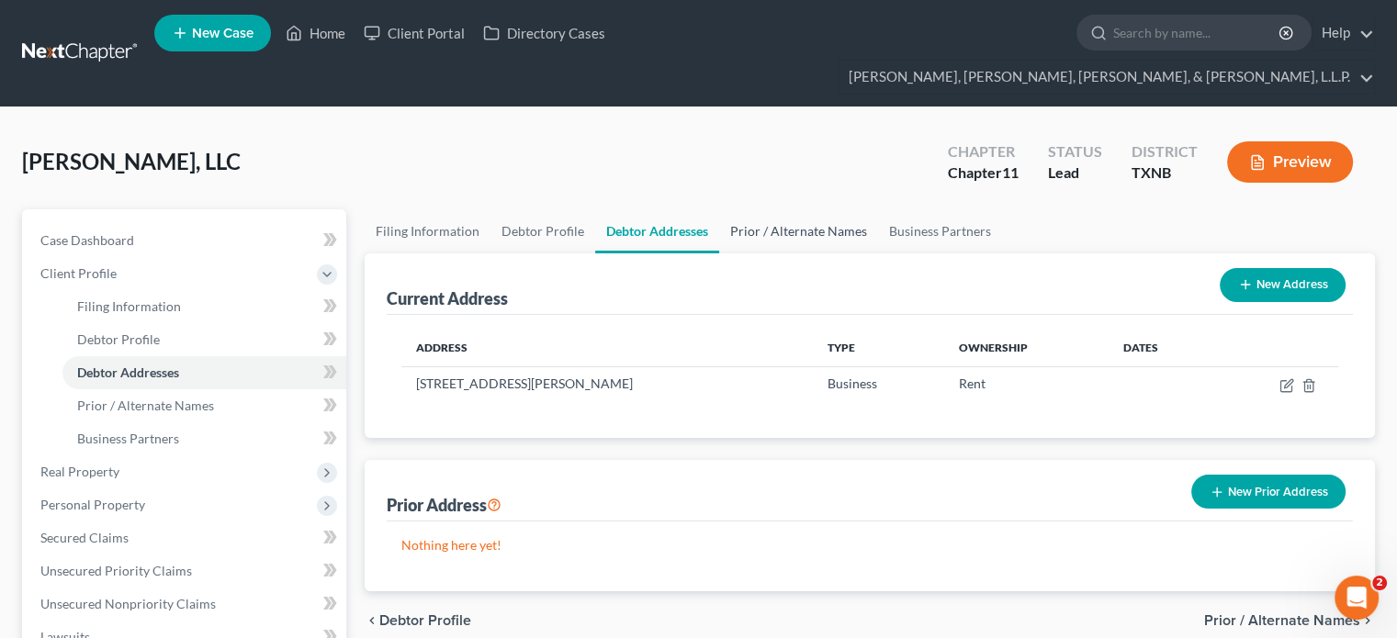
click at [787, 209] on link "Prior / Alternate Names" at bounding box center [798, 231] width 159 height 44
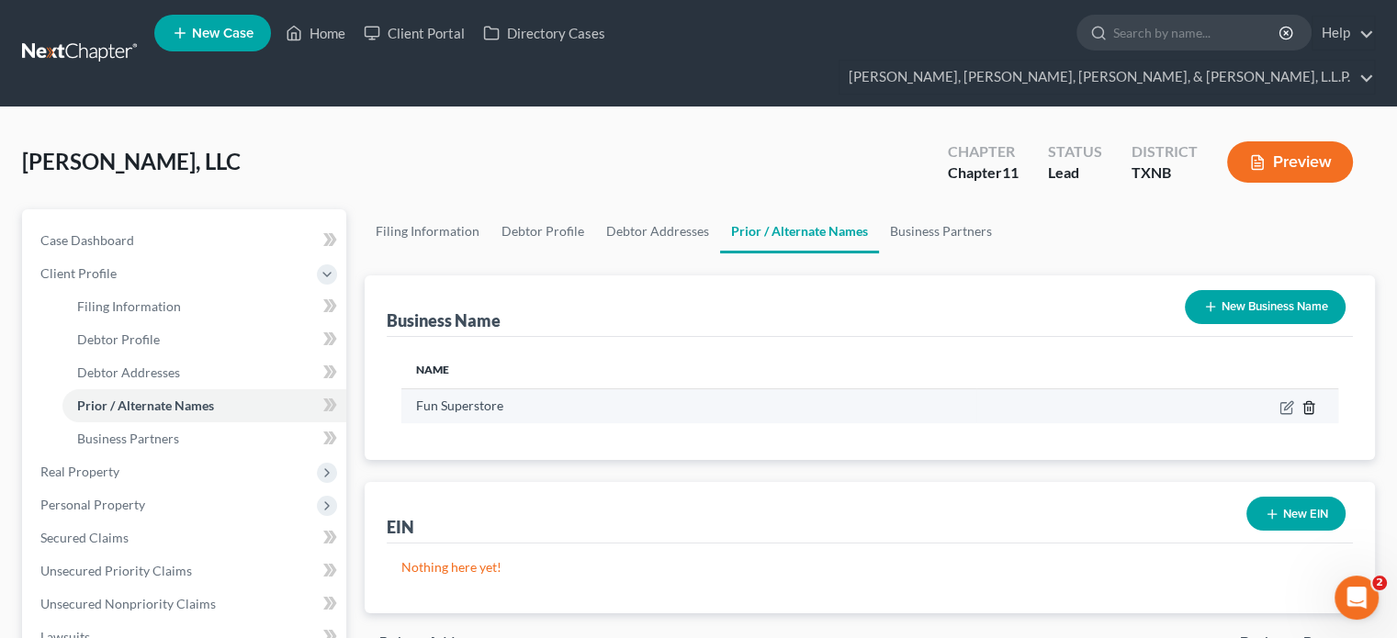
click at [1310, 401] on icon "button" at bounding box center [1309, 408] width 15 height 15
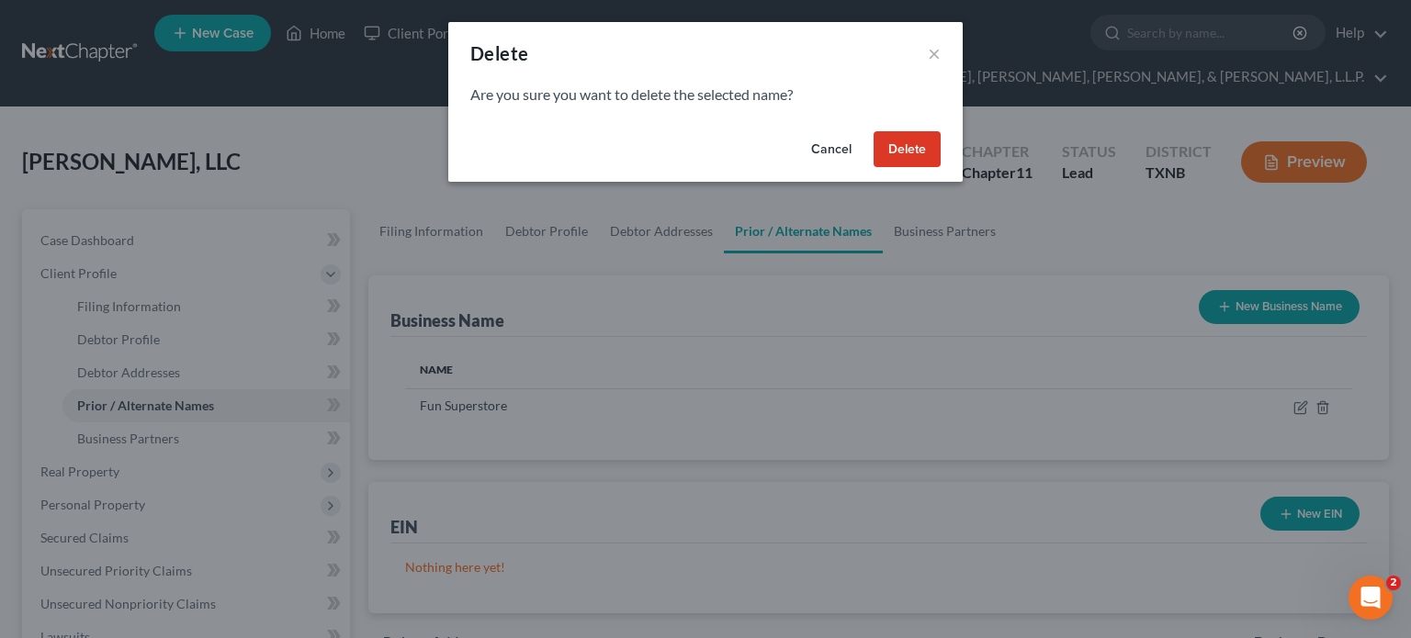
click at [924, 144] on button "Delete" at bounding box center [907, 149] width 67 height 37
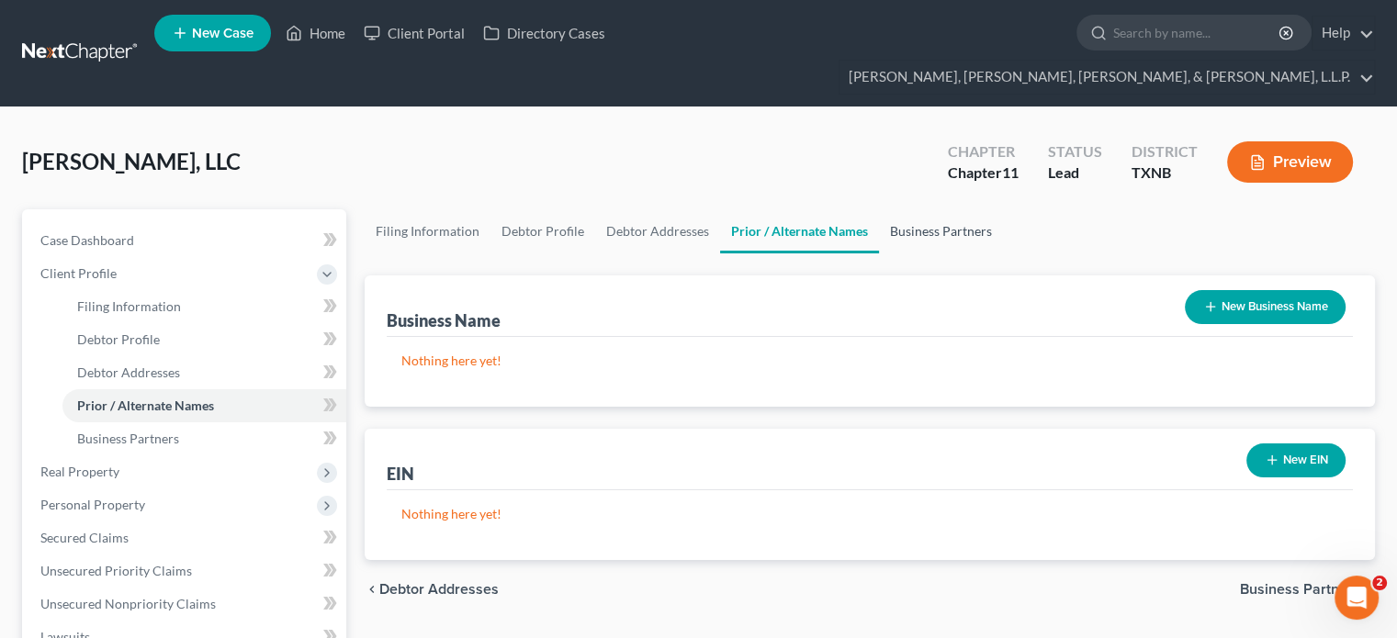
click at [912, 209] on link "Business Partners" at bounding box center [941, 231] width 124 height 44
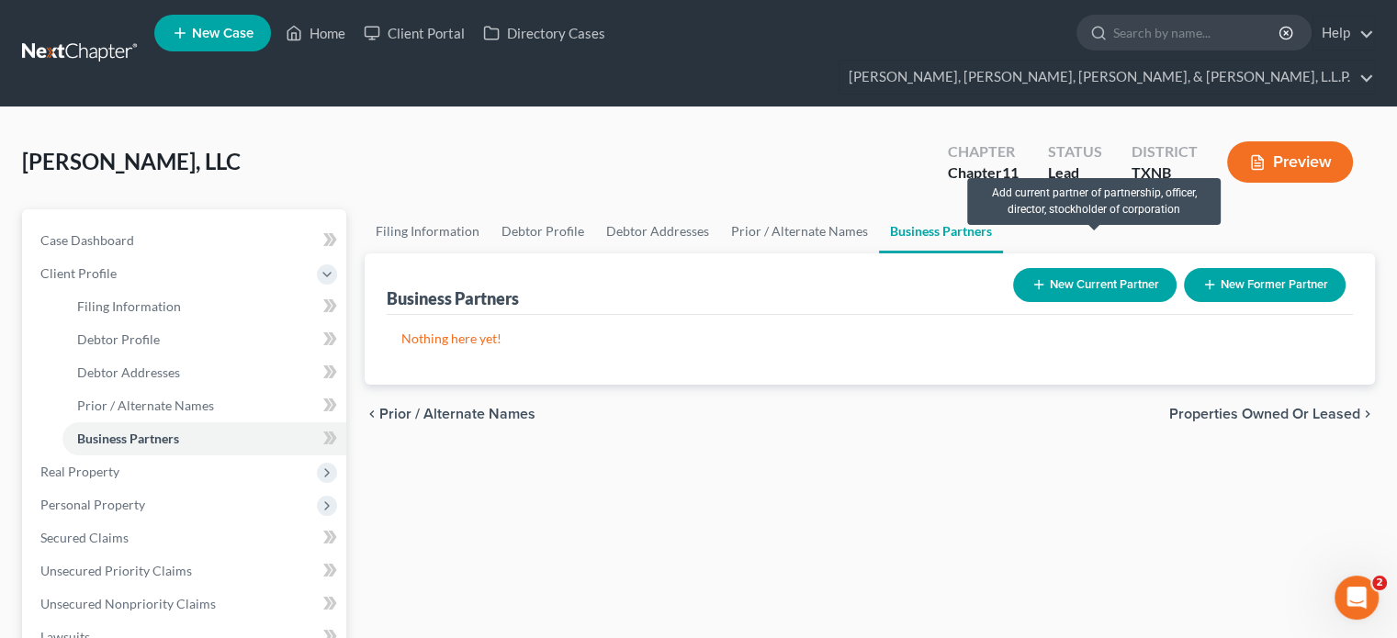
click at [1033, 277] on icon "button" at bounding box center [1039, 284] width 15 height 15
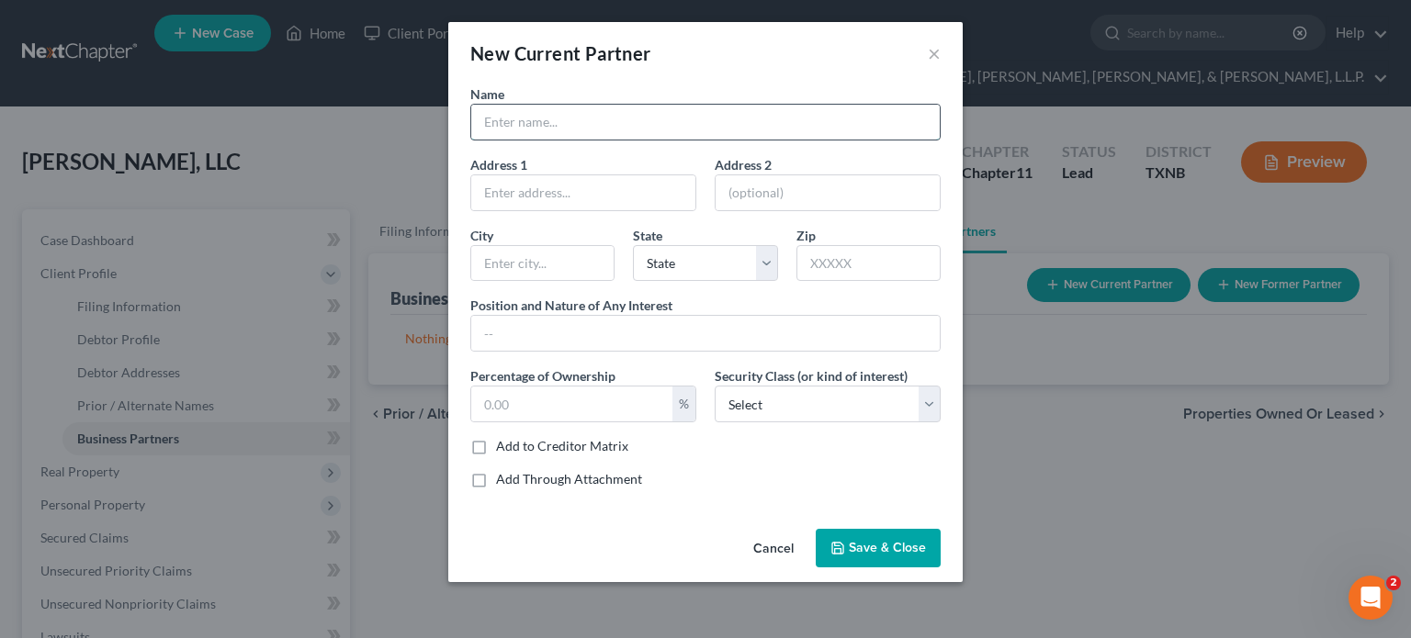
click at [532, 113] on input "text" at bounding box center [705, 122] width 469 height 35
type input "[PERSON_NAME]"
type input "[STREET_ADDRESS][PERSON_NAME]"
type input "Mesquite"
select select "45"
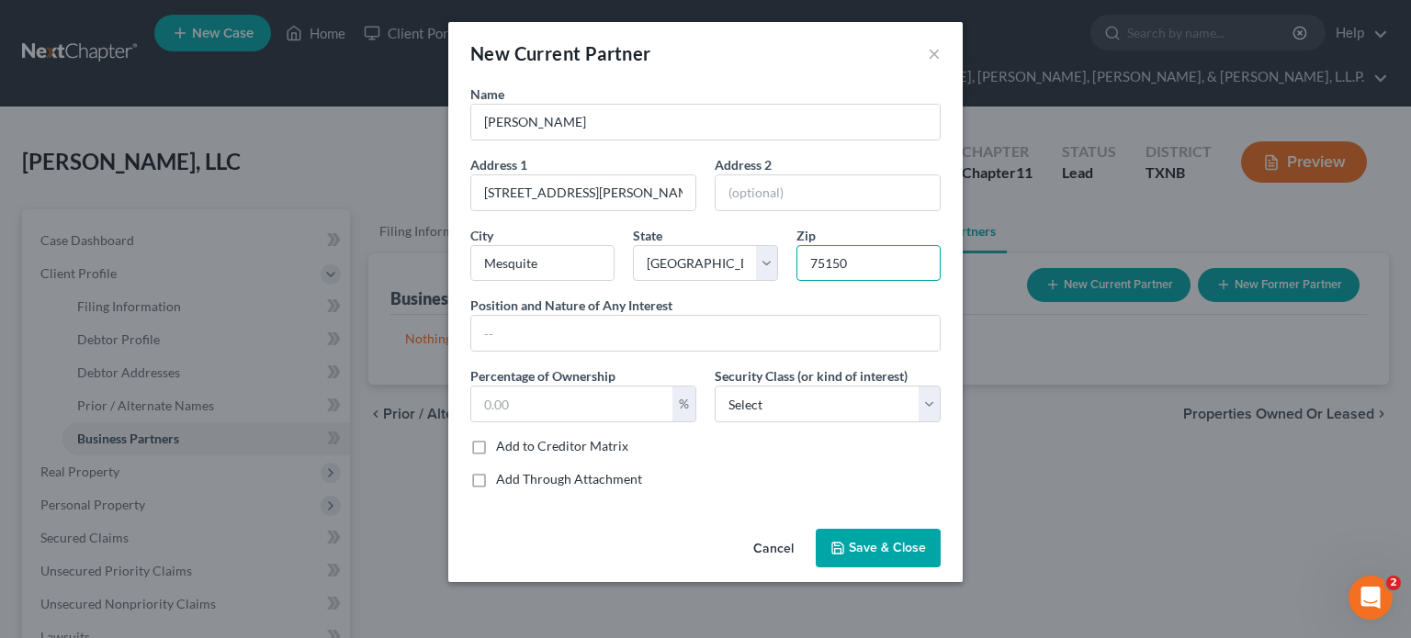
type input "75150"
click at [496, 446] on label "Add to Creditor Matrix" at bounding box center [562, 446] width 132 height 18
click at [503, 446] on input "Add to Creditor Matrix" at bounding box center [509, 443] width 12 height 12
checkbox input "true"
click at [925, 404] on select "Select Select Common Stockholder General Partner Limited Partner Managing Membe…" at bounding box center [828, 404] width 226 height 37
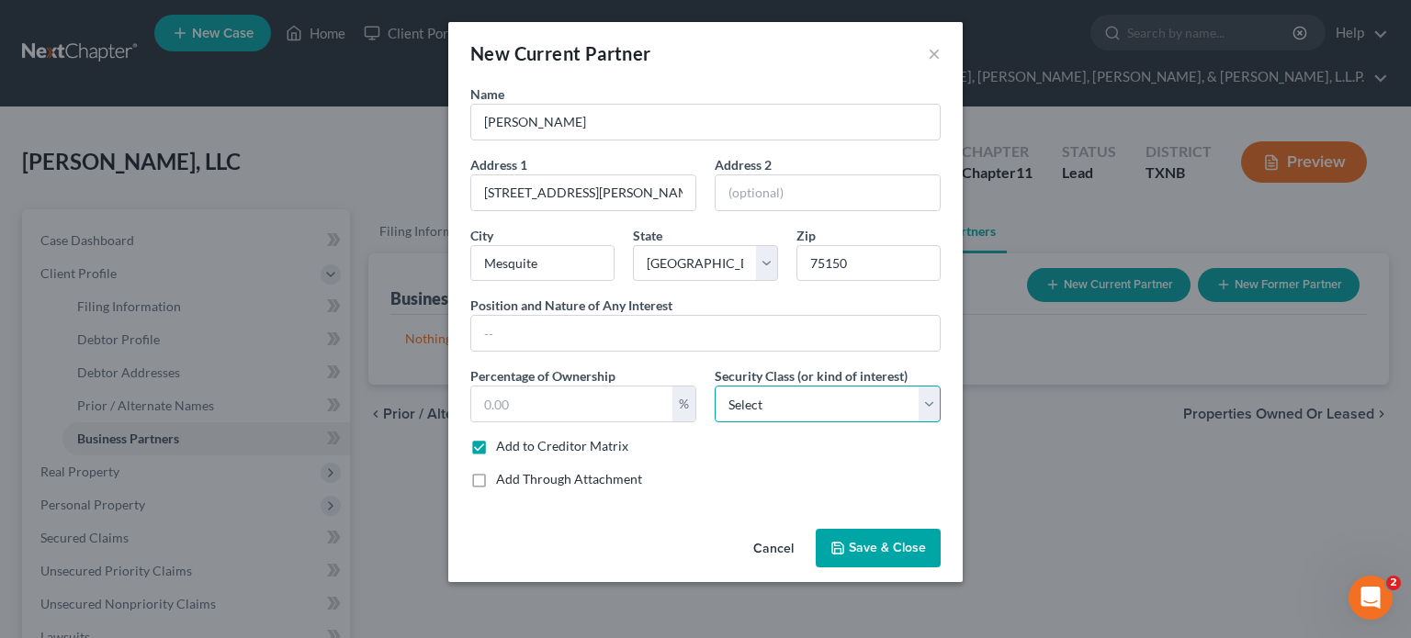
click at [930, 402] on select "Select Select Common Stockholder General Partner Limited Partner Managing Membe…" at bounding box center [828, 404] width 226 height 37
select select "6"
click at [715, 386] on select "Select Select Common Stockholder General Partner Limited Partner Managing Membe…" at bounding box center [828, 404] width 226 height 37
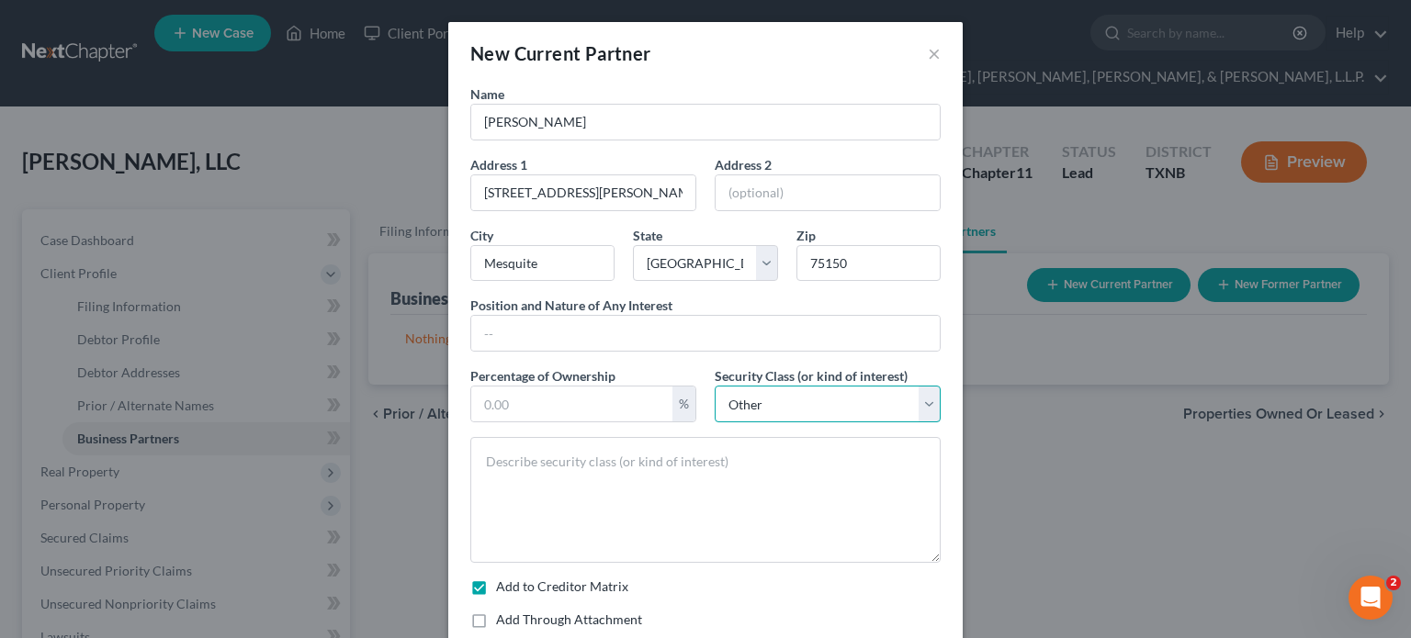
click at [923, 407] on select "Select Select Common Stockholder General Partner Limited Partner Managing Membe…" at bounding box center [828, 404] width 226 height 37
select select
click at [715, 386] on select "Select Select Common Stockholder General Partner Limited Partner Managing Membe…" at bounding box center [828, 404] width 226 height 37
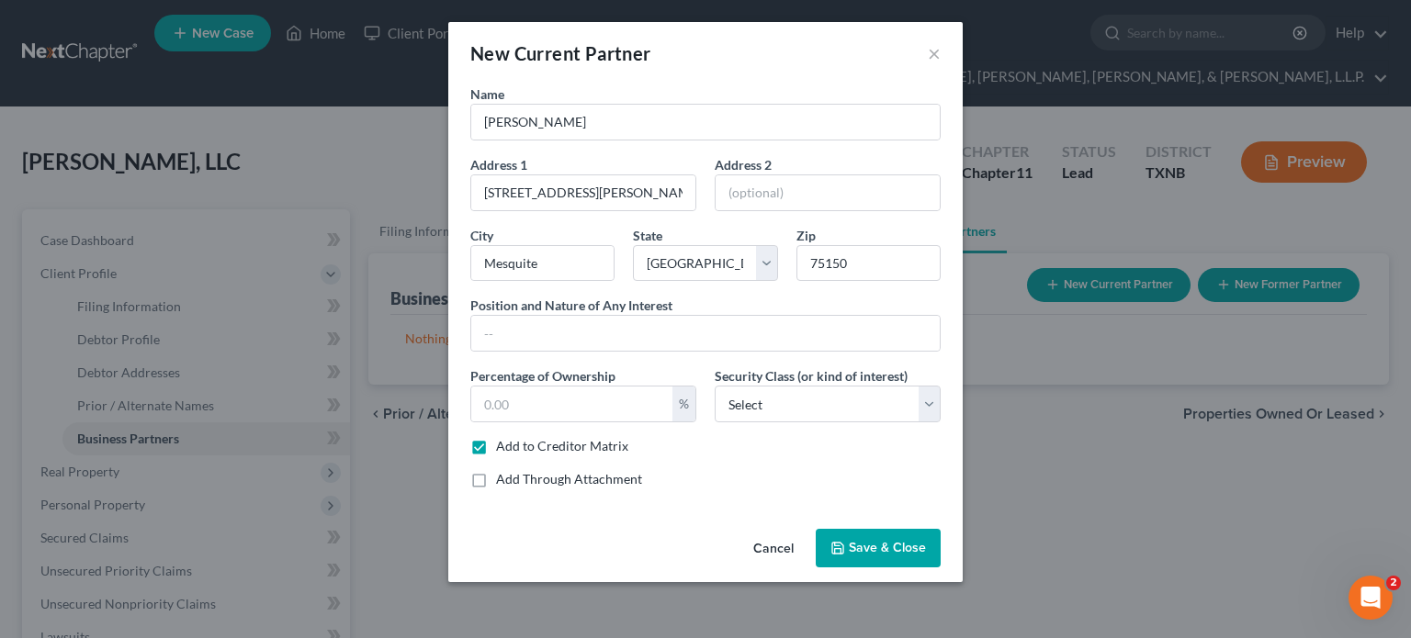
click at [867, 542] on span "Save & Close" at bounding box center [887, 548] width 77 height 16
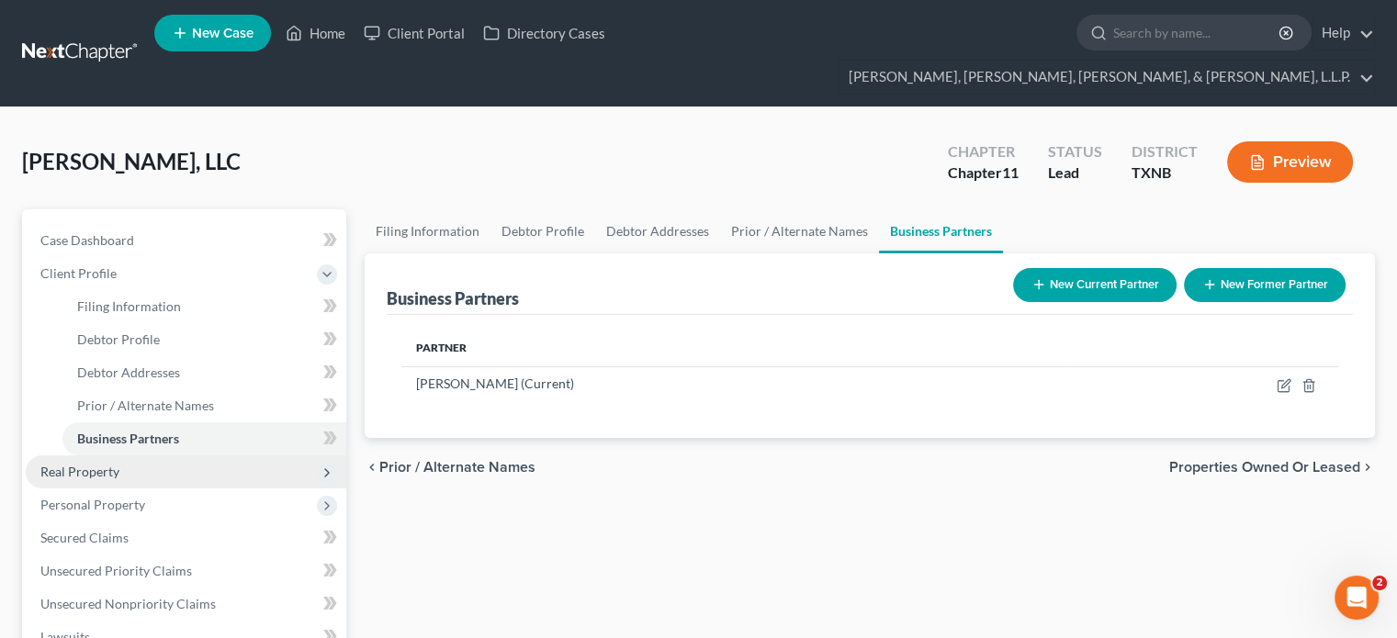
click at [101, 464] on span "Real Property" at bounding box center [79, 472] width 79 height 16
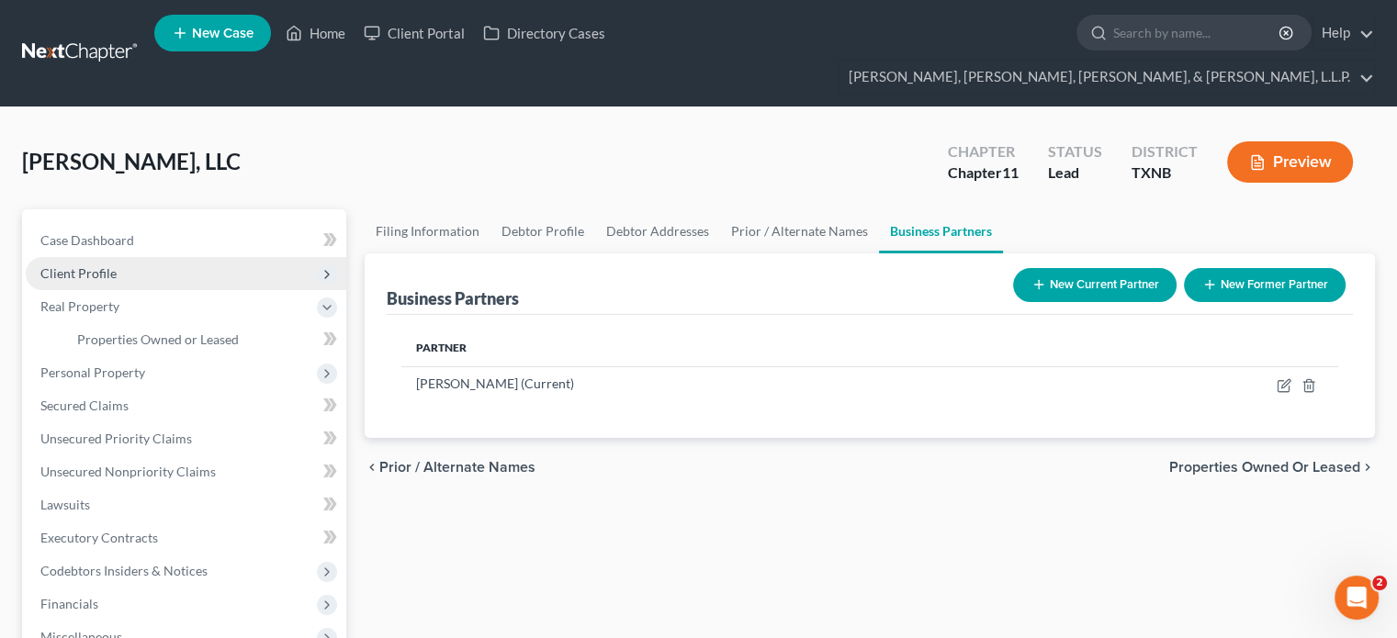
click at [101, 265] on span "Client Profile" at bounding box center [78, 273] width 76 height 16
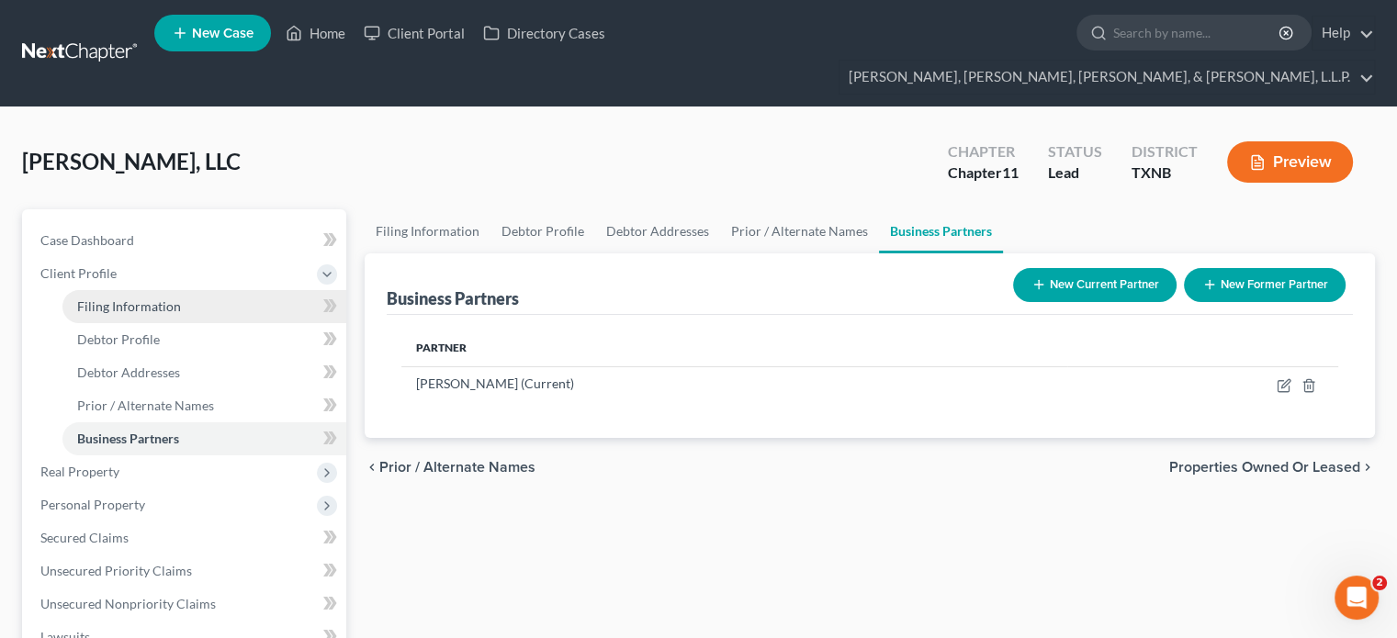
click at [148, 299] on span "Filing Information" at bounding box center [129, 307] width 104 height 16
select select "3"
select select "1"
select select "78"
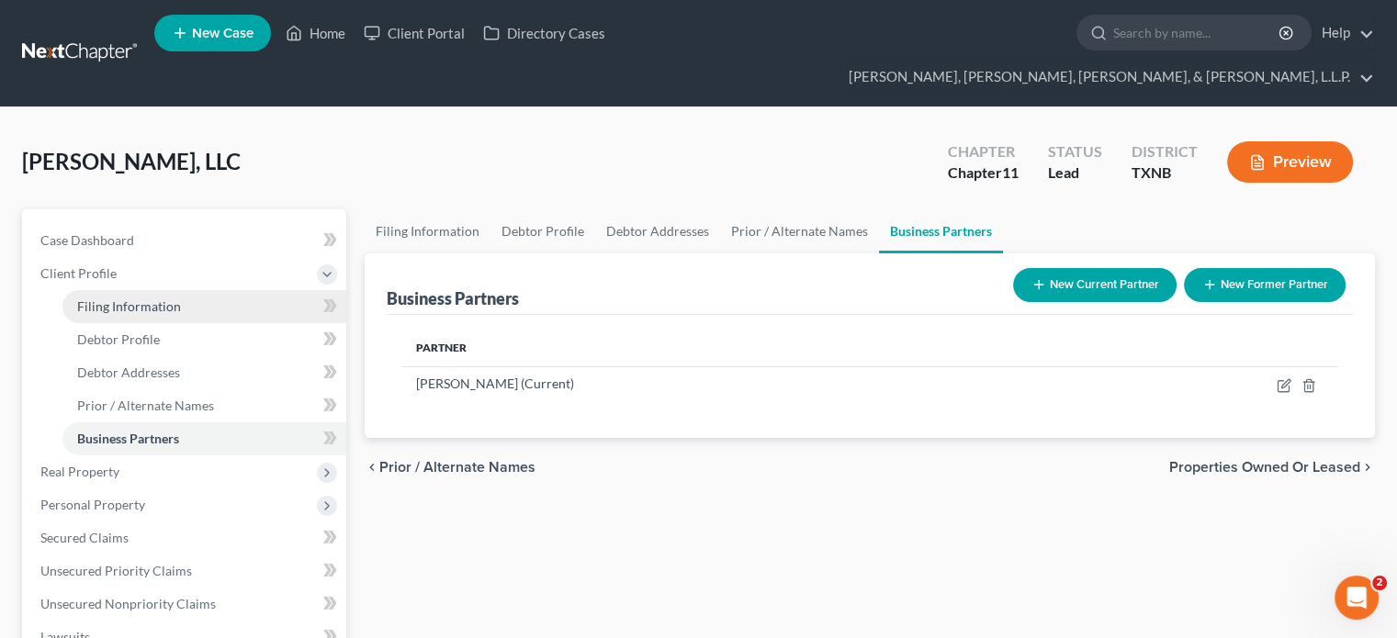
select select "0"
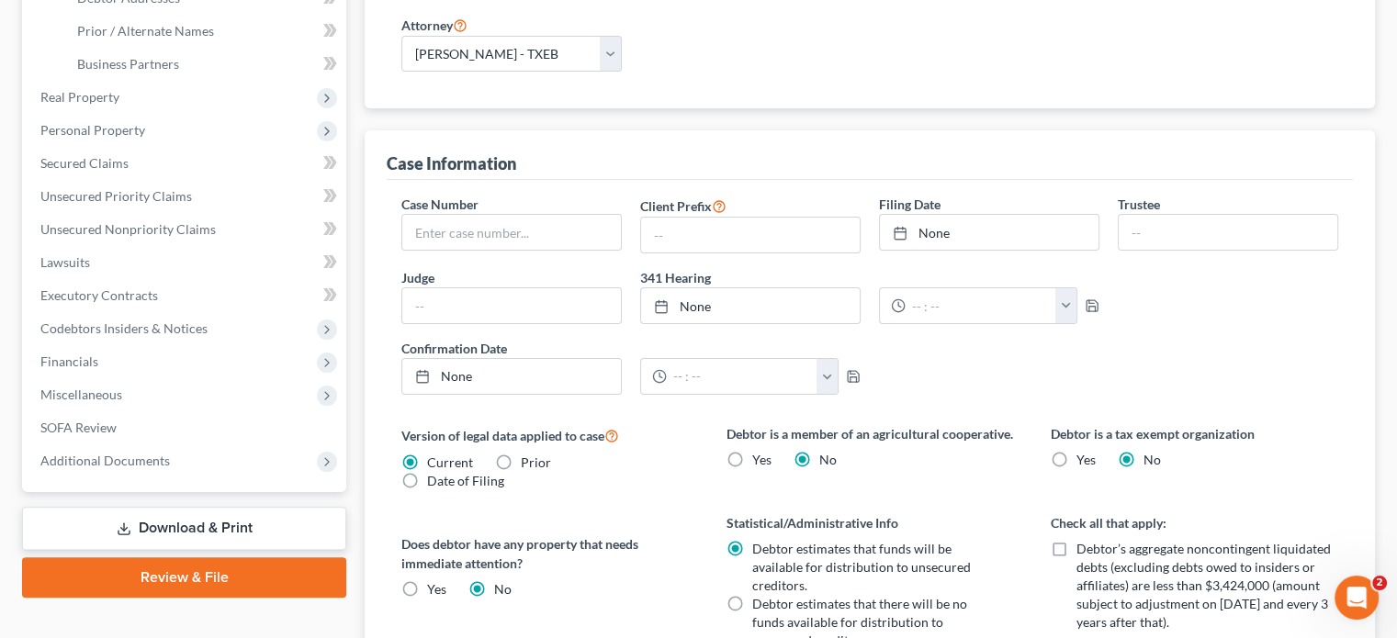
scroll to position [151, 0]
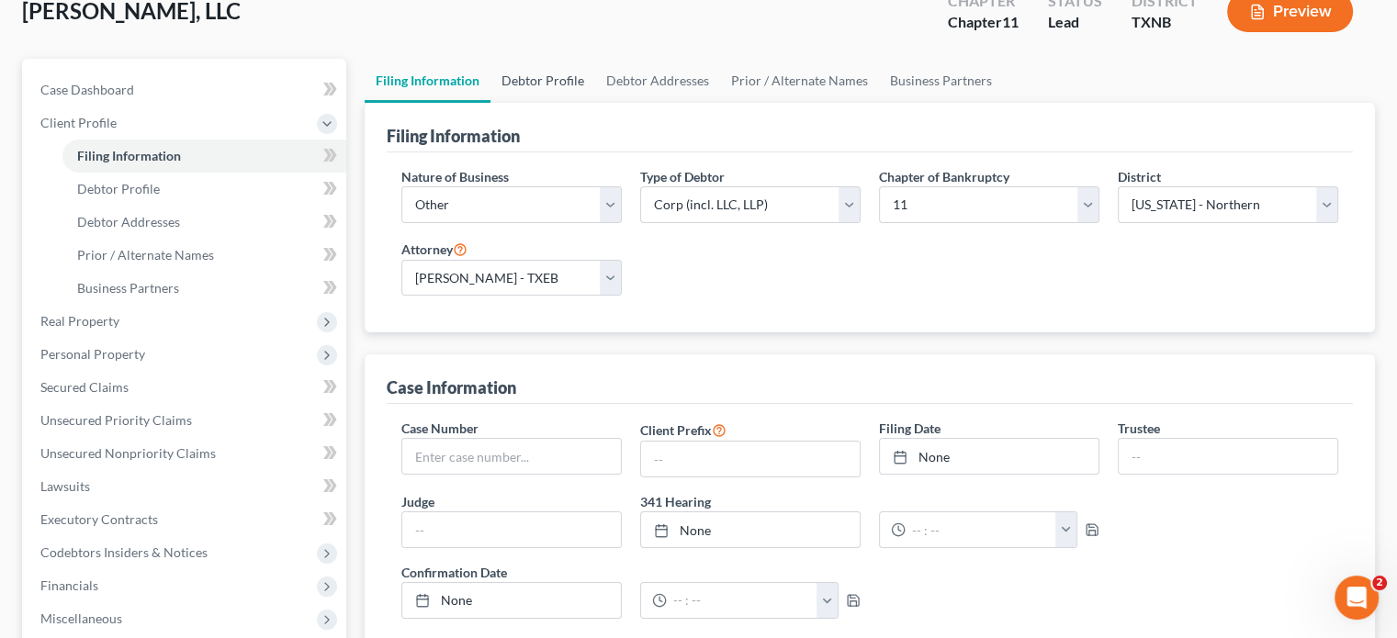
click at [562, 59] on link "Debtor Profile" at bounding box center [543, 81] width 105 height 44
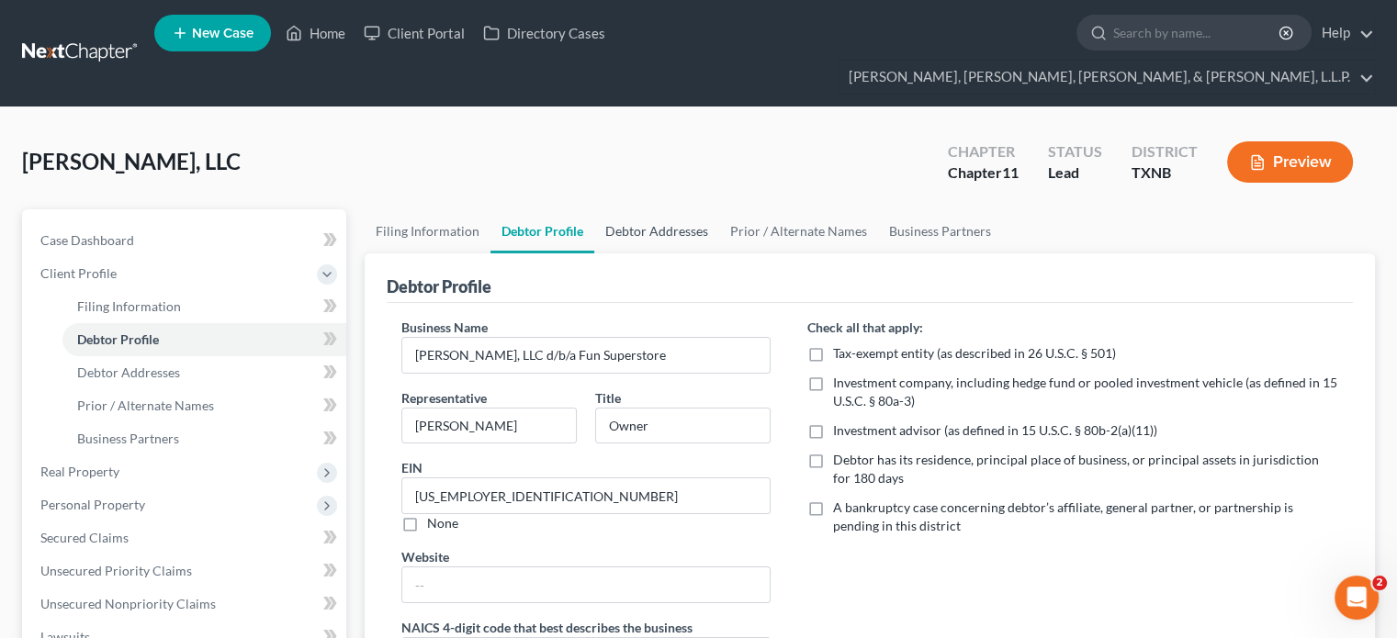
click at [691, 209] on link "Debtor Addresses" at bounding box center [656, 231] width 125 height 44
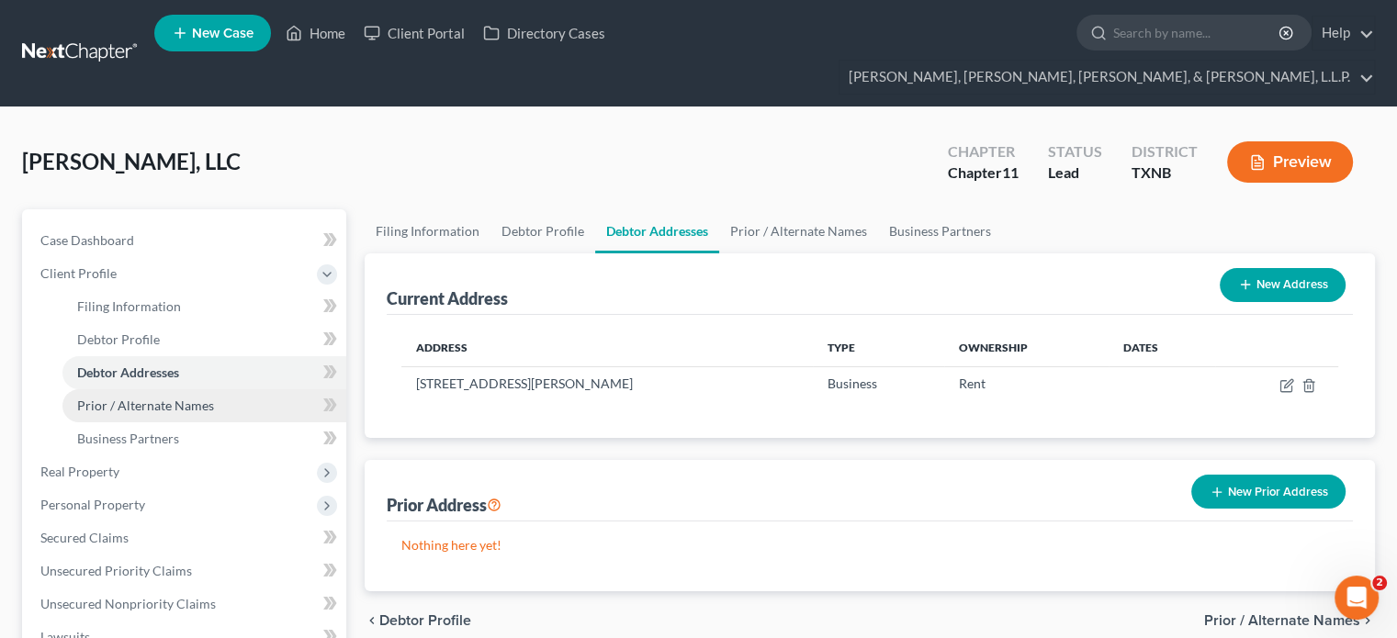
click at [151, 398] on span "Prior / Alternate Names" at bounding box center [145, 406] width 137 height 16
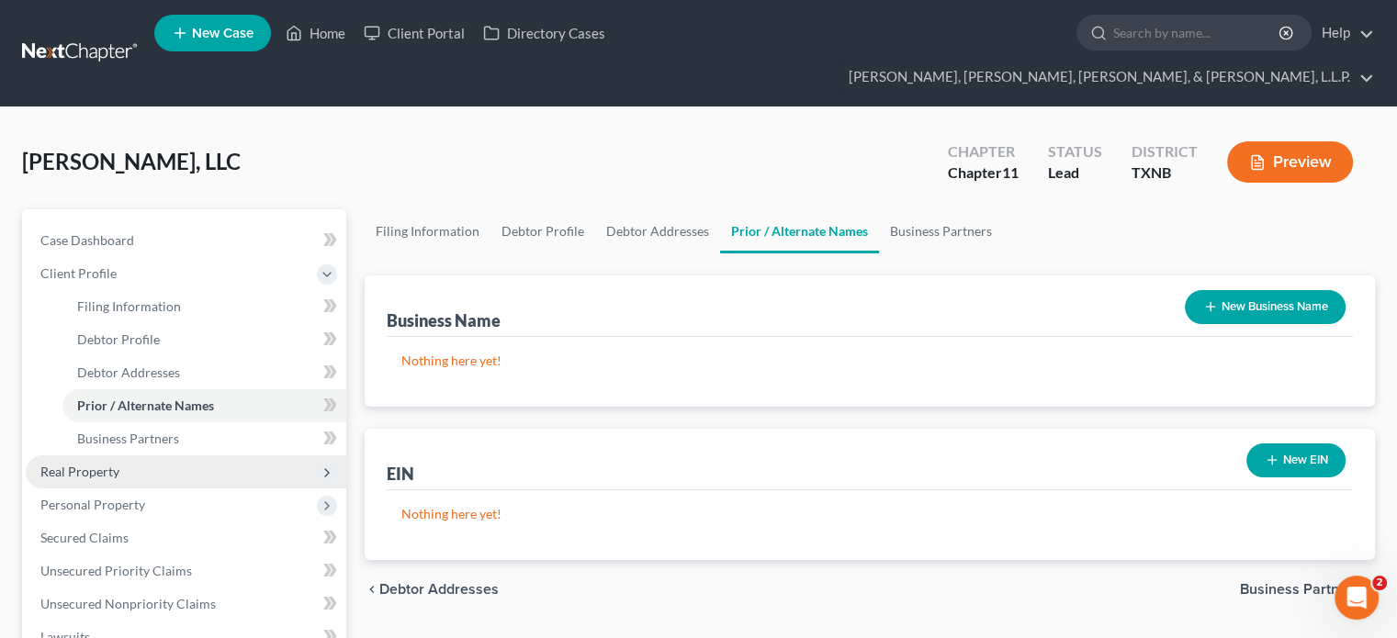
click at [110, 464] on span "Real Property" at bounding box center [79, 472] width 79 height 16
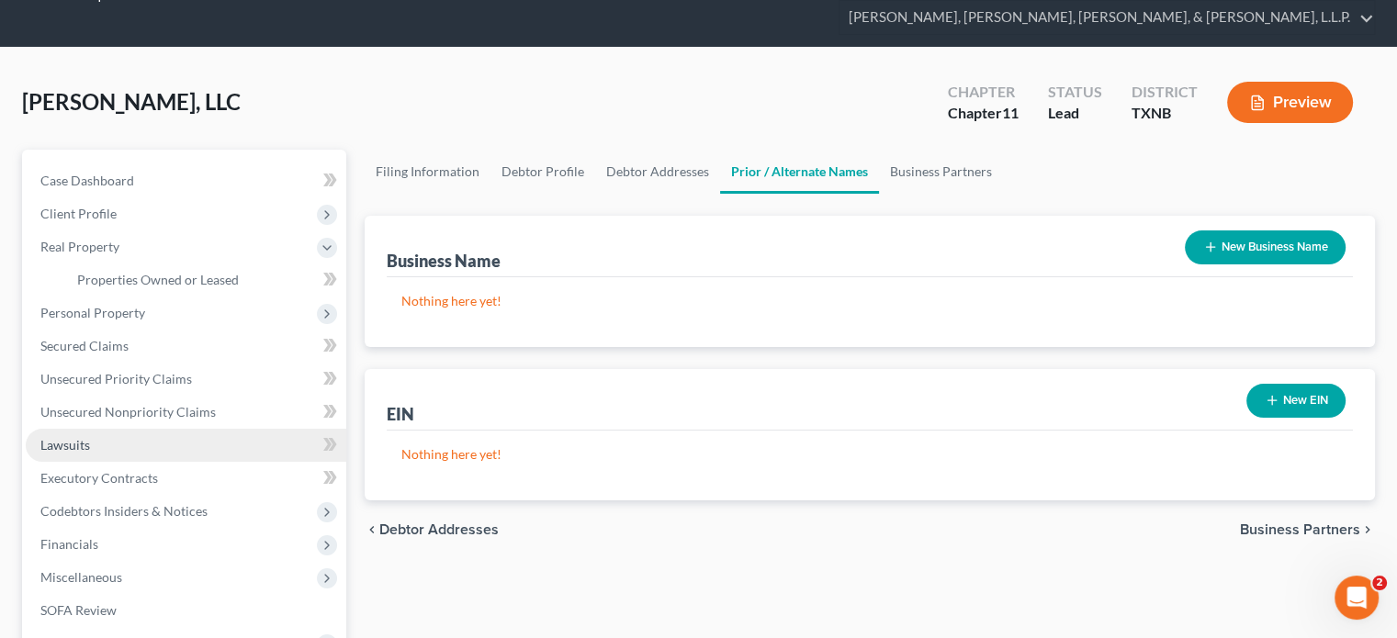
scroll to position [92, 0]
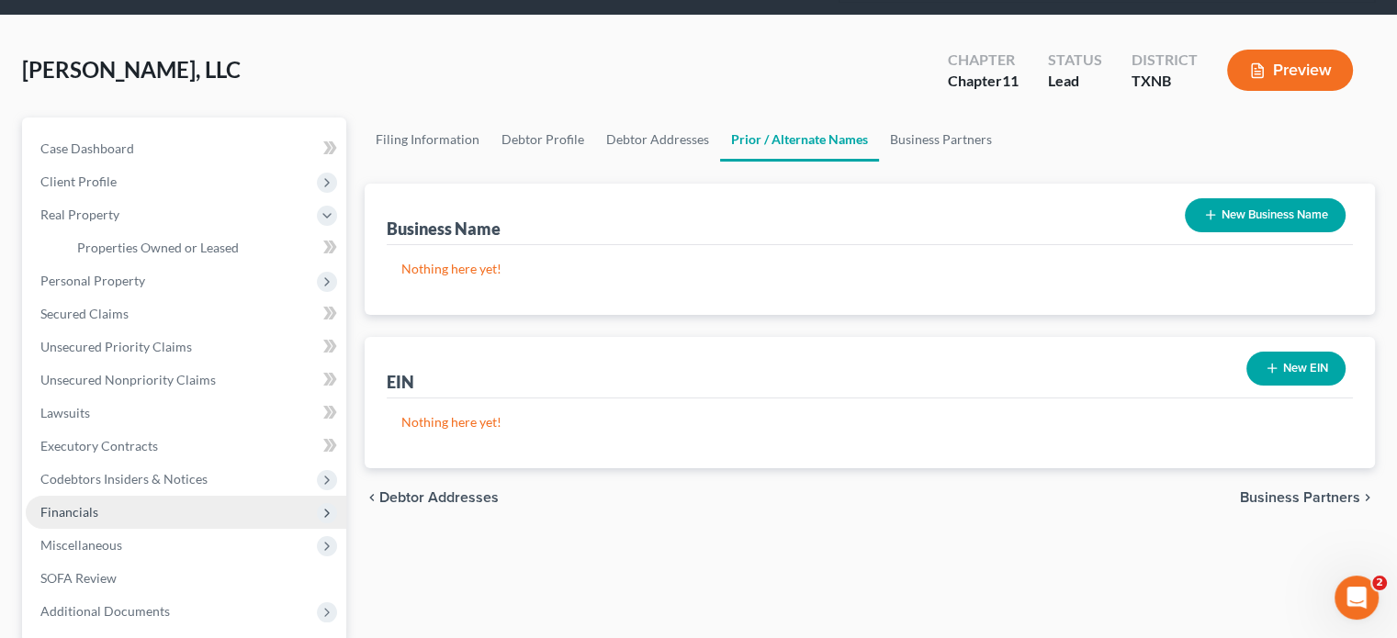
click at [326, 506] on icon at bounding box center [327, 513] width 15 height 15
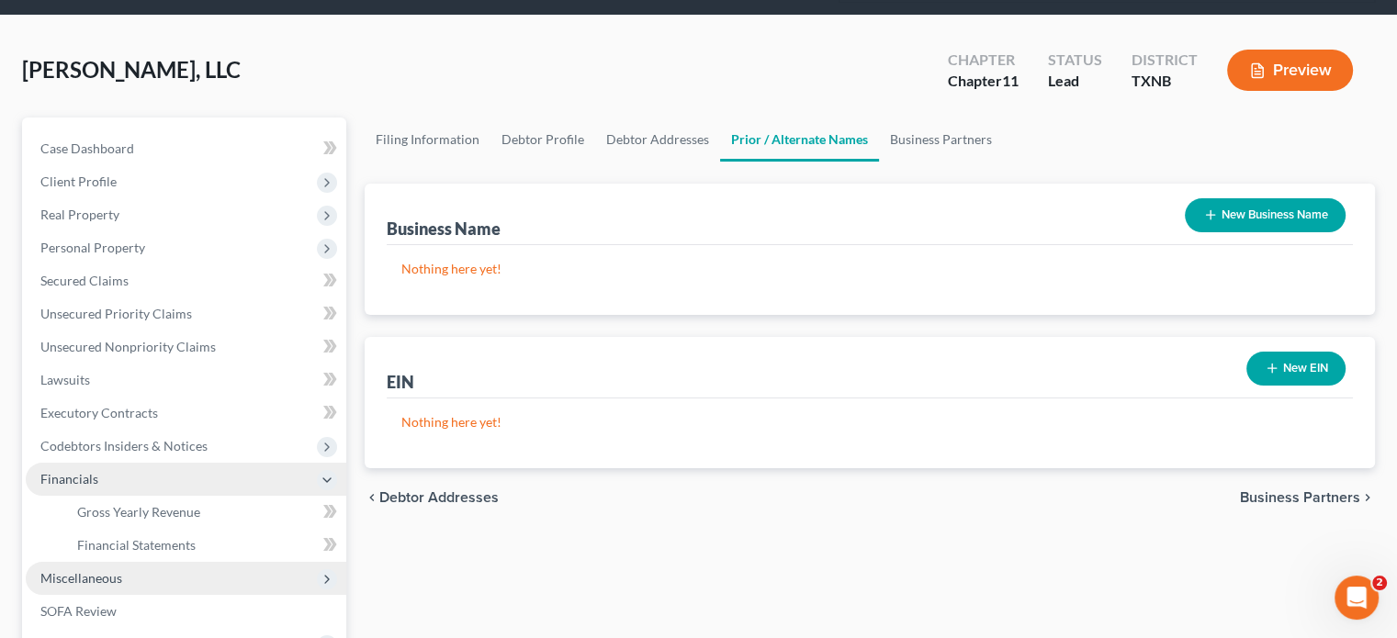
click at [323, 572] on icon at bounding box center [327, 579] width 15 height 15
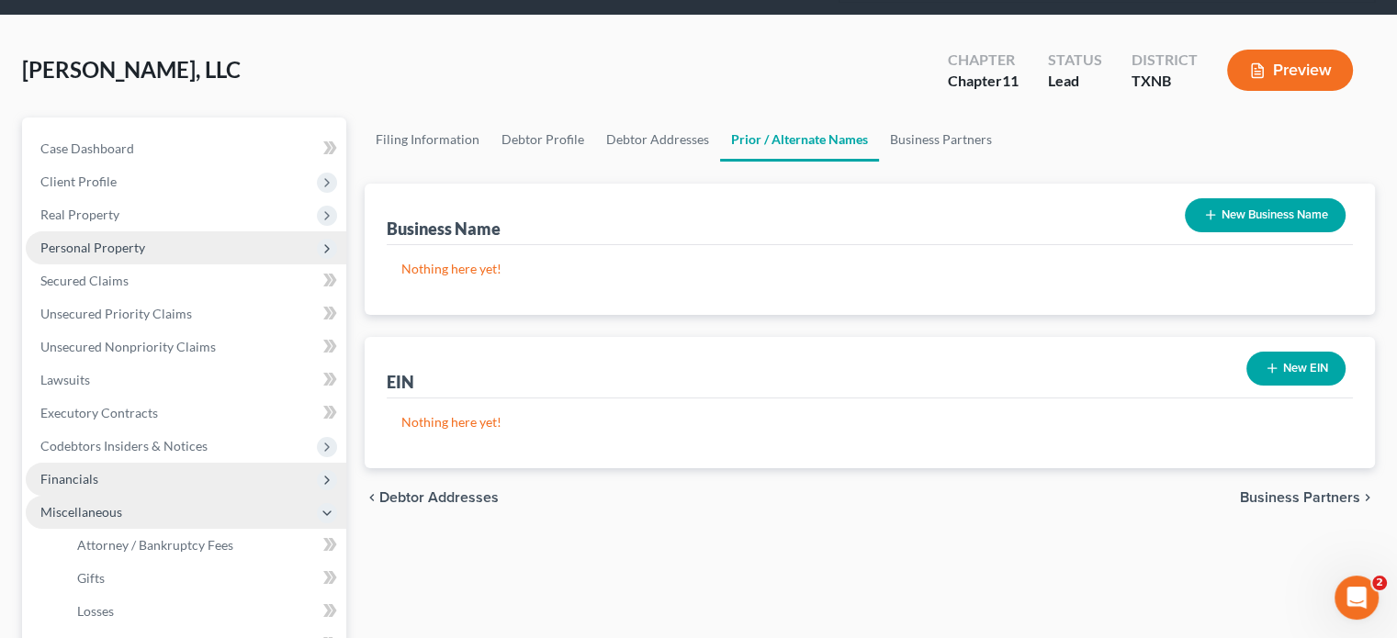
click at [334, 242] on icon at bounding box center [327, 249] width 15 height 15
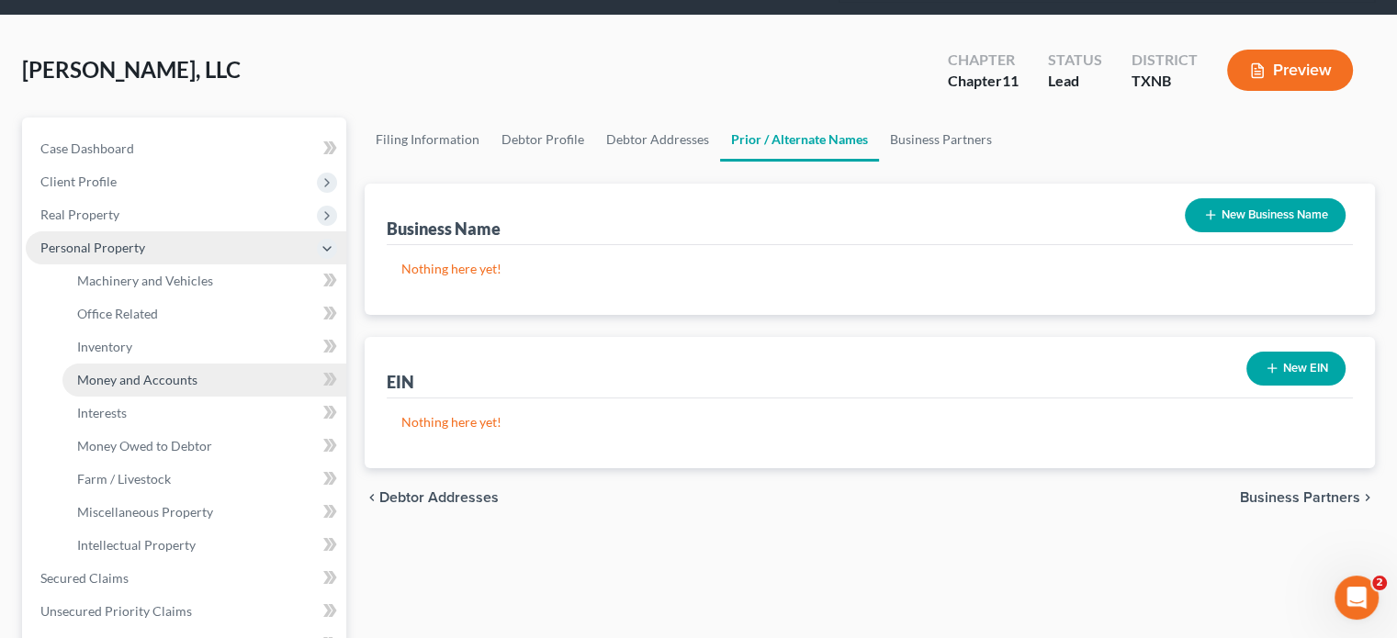
click at [182, 372] on span "Money and Accounts" at bounding box center [137, 380] width 120 height 16
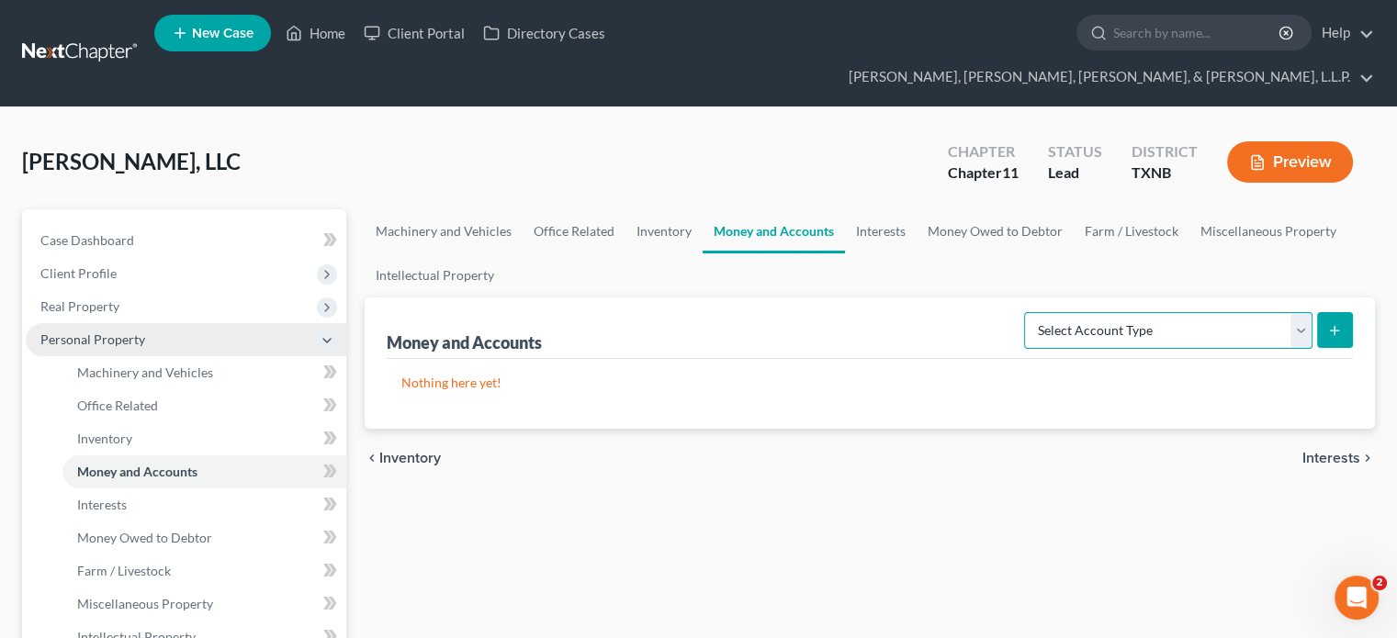
click at [1306, 312] on select "Select Account Type Brokerage (A/B: 3, SOFA: 18) Cash on Hand (A/B: 2) Certific…" at bounding box center [1168, 330] width 288 height 37
select select "cash_on_hand"
click at [1027, 312] on select "Select Account Type Brokerage (A/B: 3, SOFA: 18) Cash on Hand (A/B: 2) Certific…" at bounding box center [1168, 330] width 288 height 37
click at [1329, 323] on icon "submit" at bounding box center [1334, 330] width 15 height 15
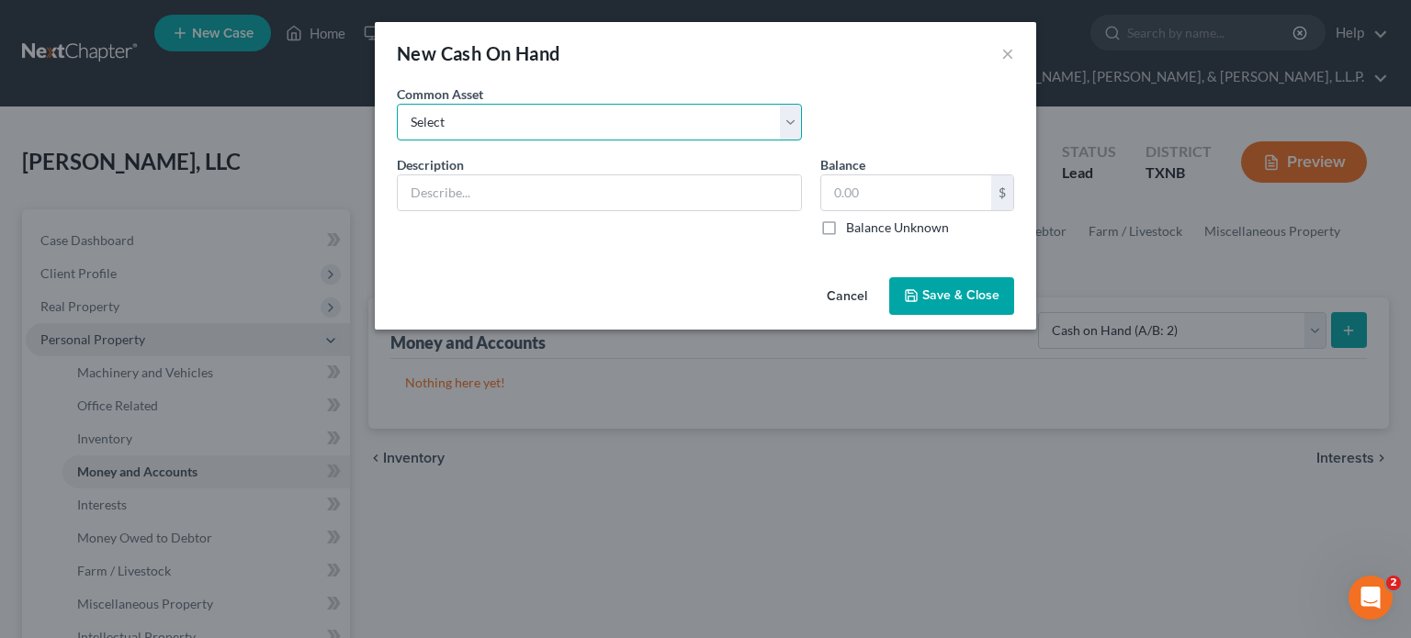
click at [462, 119] on select "Select [PERSON_NAME] cash" at bounding box center [599, 122] width 405 height 37
select select "0"
click at [397, 104] on select "Select [PERSON_NAME] cash" at bounding box center [599, 122] width 405 height 37
type input "[PERSON_NAME] cash"
click at [792, 121] on select "Select [PERSON_NAME] cash" at bounding box center [599, 122] width 405 height 37
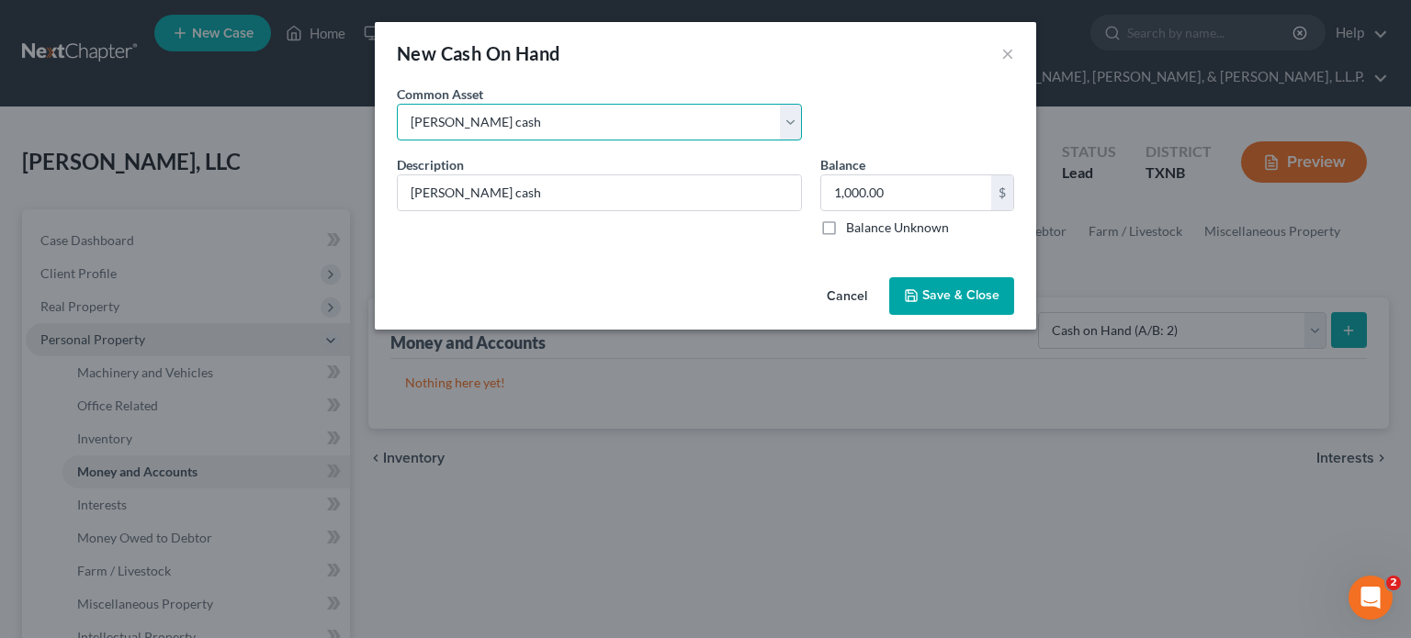
click at [397, 104] on select "Select [PERSON_NAME] cash" at bounding box center [599, 122] width 405 height 37
click at [415, 120] on select "Select [PERSON_NAME] cash" at bounding box center [599, 122] width 405 height 37
click at [397, 104] on select "Select [PERSON_NAME] cash" at bounding box center [599, 122] width 405 height 37
click at [484, 113] on select "Select [PERSON_NAME] cash" at bounding box center [599, 122] width 405 height 37
click at [397, 104] on select "Select [PERSON_NAME] cash" at bounding box center [599, 122] width 405 height 37
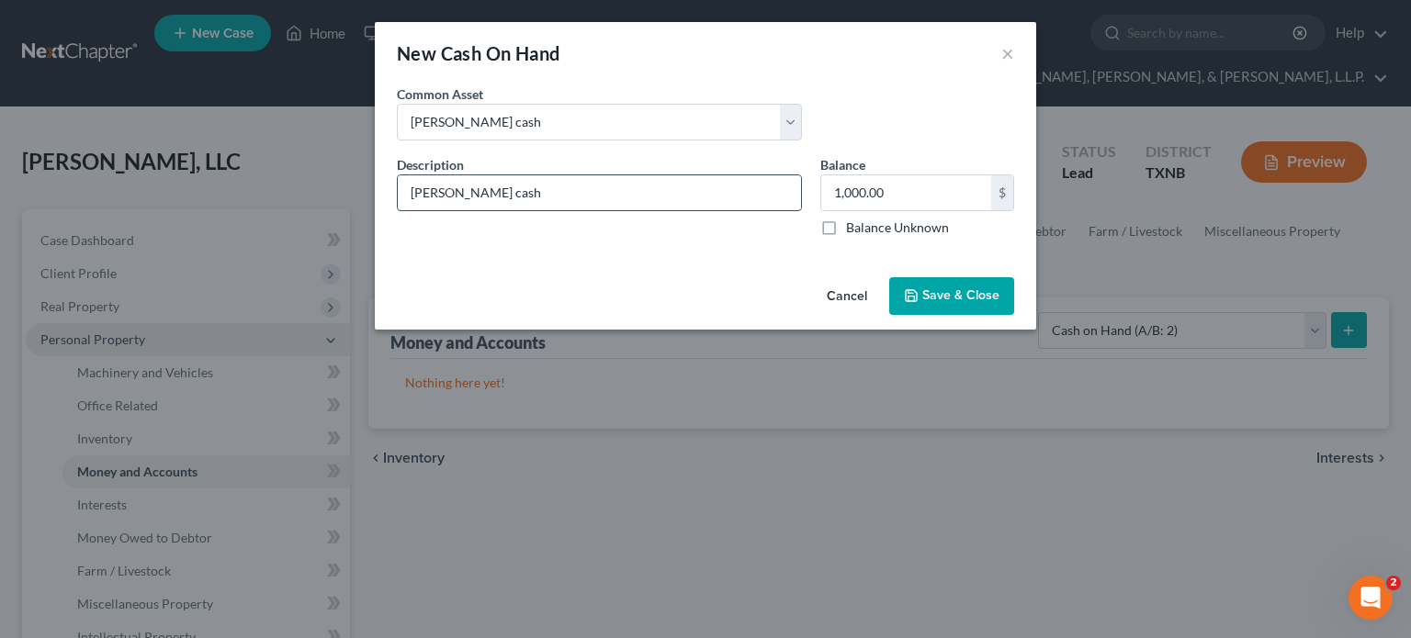
click at [468, 189] on input "[PERSON_NAME] cash" at bounding box center [599, 192] width 403 height 35
click at [828, 190] on input "1,000.00" at bounding box center [906, 192] width 170 height 35
type input "44,735.41"
click at [956, 300] on span "Save & Close" at bounding box center [960, 296] width 77 height 16
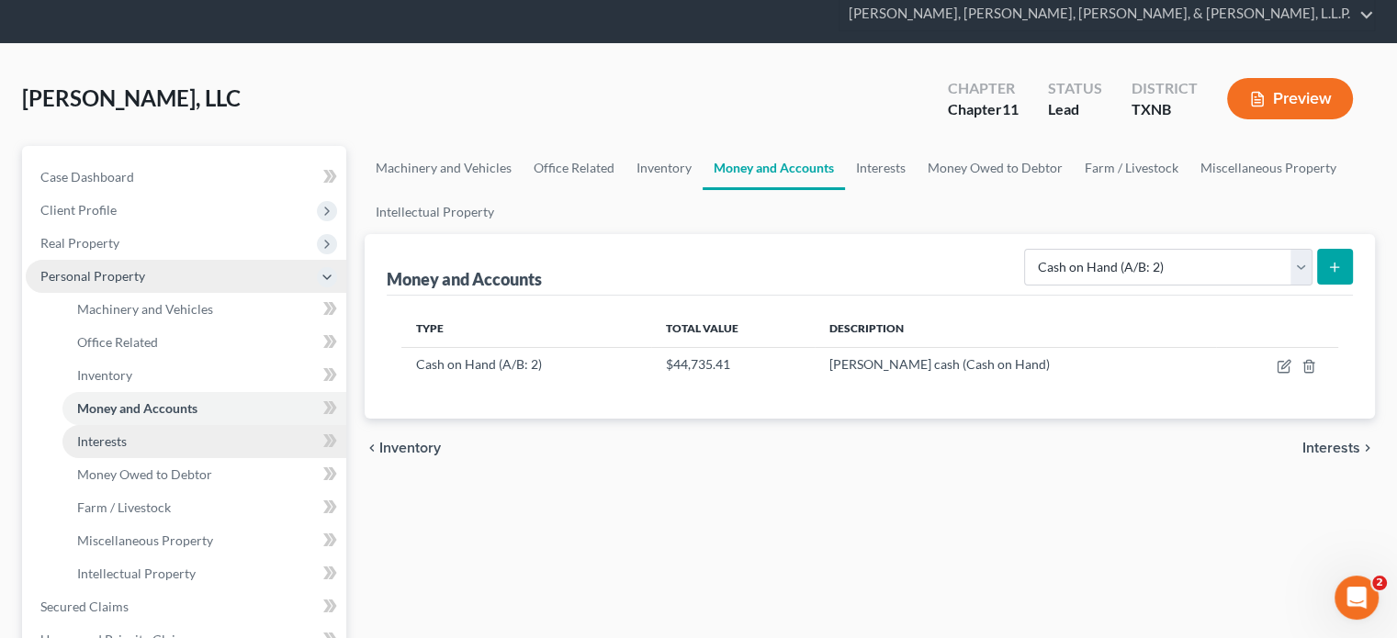
scroll to position [92, 0]
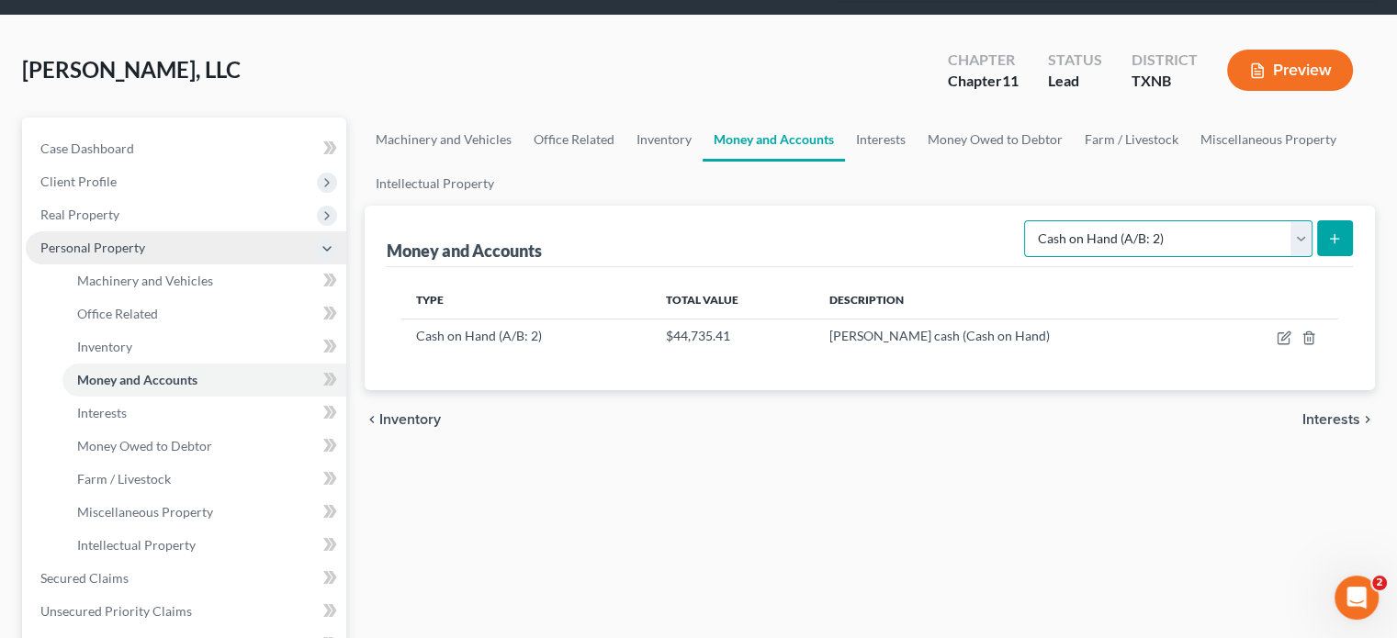
click at [1301, 220] on select "Select Account Type Brokerage (A/B: 3, SOFA: 18) Cash on Hand (A/B: 2) Certific…" at bounding box center [1168, 238] width 288 height 37
select select "checking"
click at [1027, 220] on select "Select Account Type Brokerage (A/B: 3, SOFA: 18) Cash on Hand (A/B: 2) Certific…" at bounding box center [1168, 238] width 288 height 37
click at [1333, 231] on icon "submit" at bounding box center [1334, 238] width 15 height 15
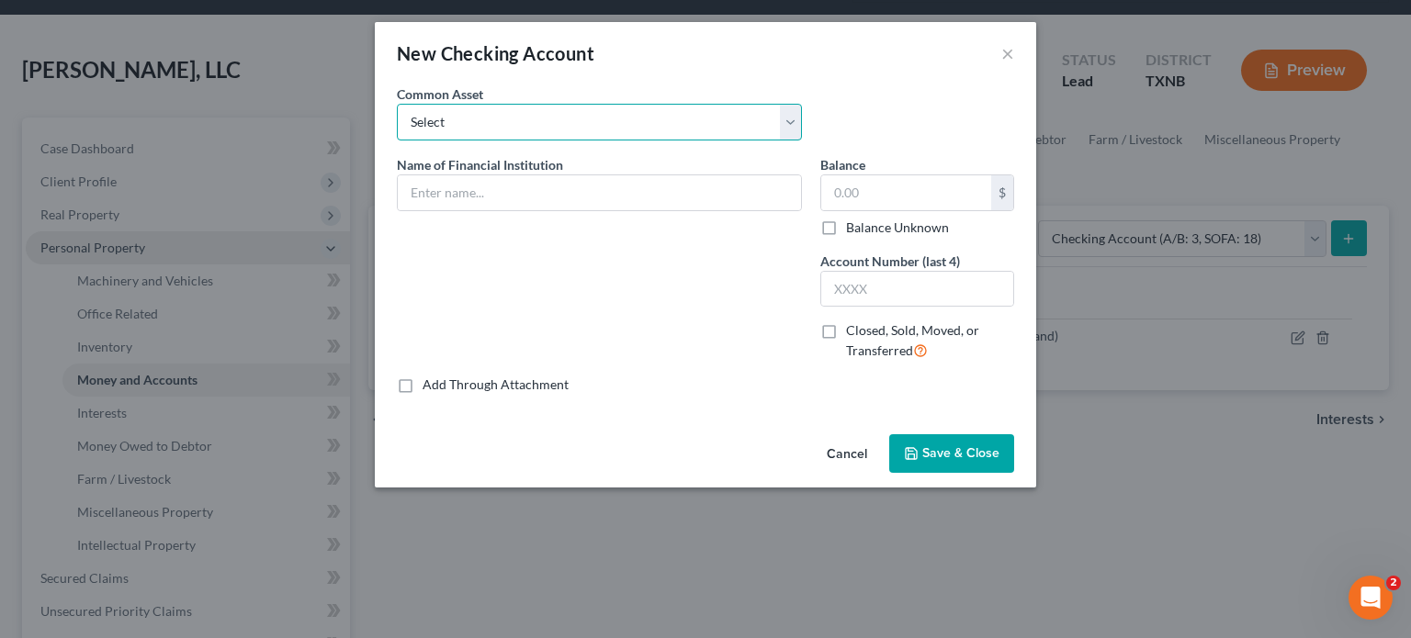
click at [484, 119] on select "Select Bank of America Chase Bank CCB Bank - XXXX6949" at bounding box center [599, 122] width 405 height 37
select select "1"
click at [397, 104] on select "Select Bank of America Chase Bank CCB Bank - XXXX6949" at bounding box center [599, 122] width 405 height 37
type input "Chase Bank"
type input "0.00"
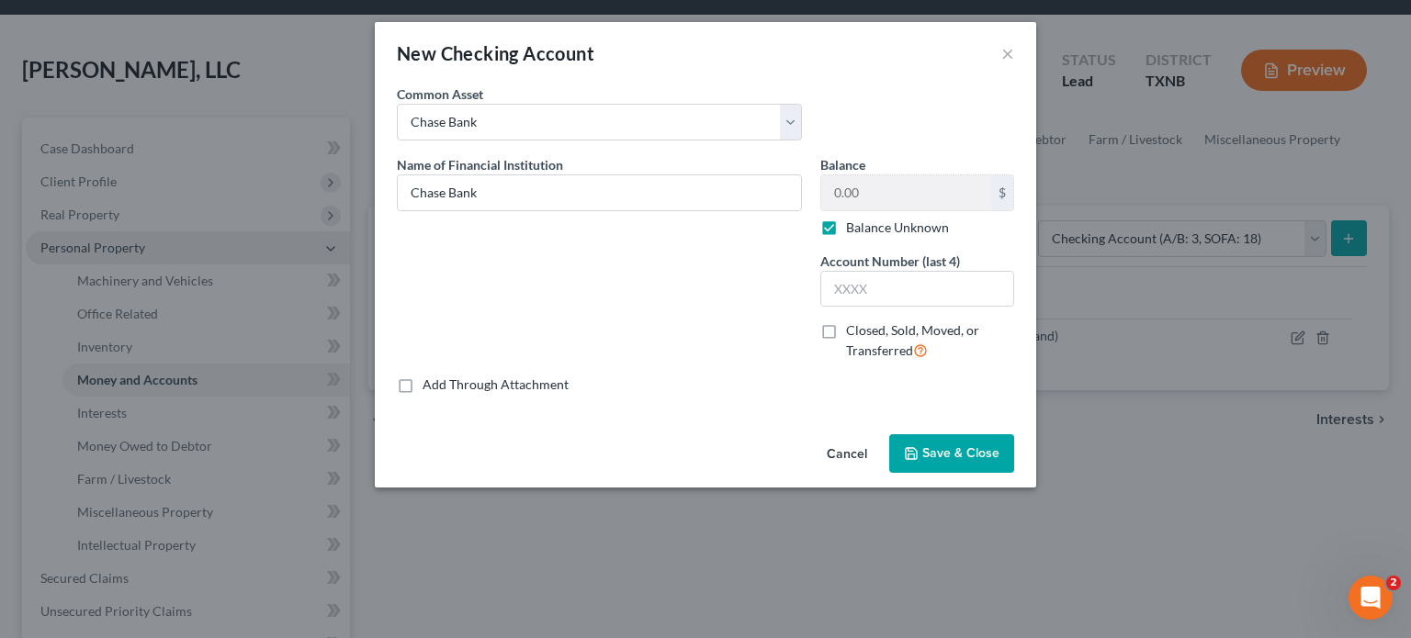
click at [846, 230] on label "Balance Unknown" at bounding box center [897, 228] width 103 height 18
click at [853, 230] on input "Balance Unknown" at bounding box center [859, 225] width 12 height 12
checkbox input "false"
click at [833, 197] on input "0.00" at bounding box center [906, 192] width 170 height 35
type input "28,941.67"
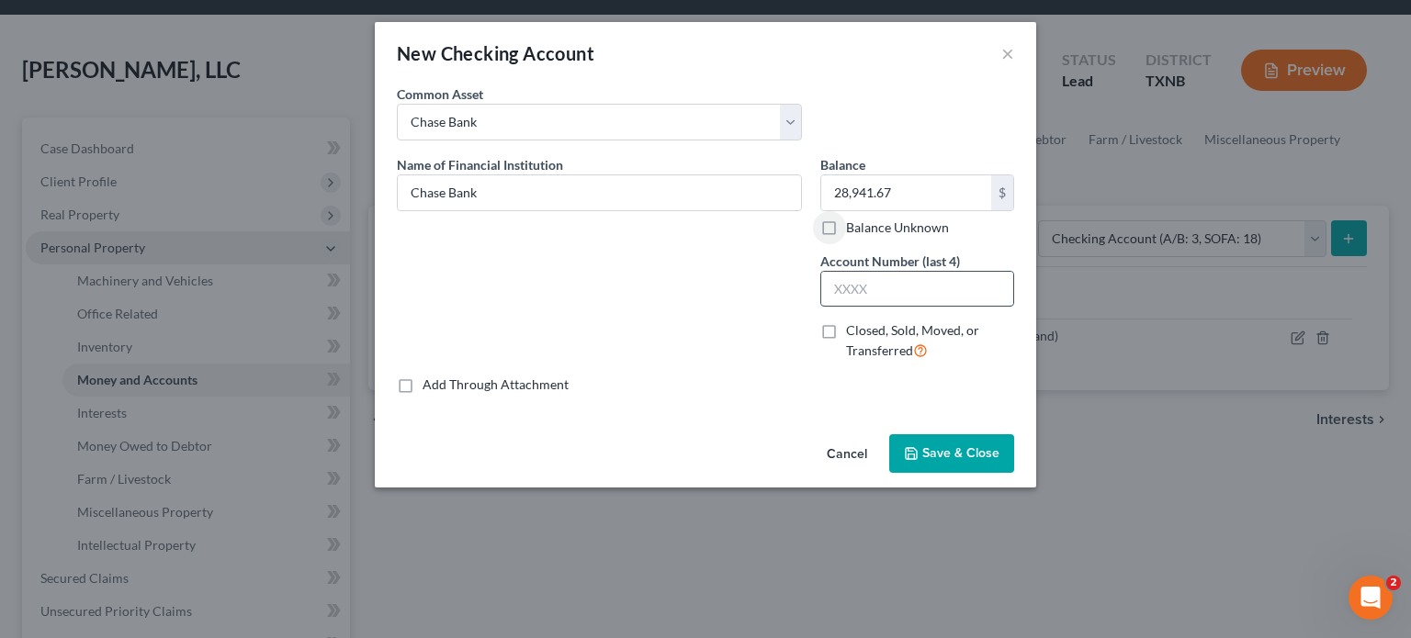
click at [830, 286] on input "text" at bounding box center [917, 289] width 192 height 35
type input "1737"
click at [949, 448] on span "Save & Close" at bounding box center [960, 454] width 77 height 16
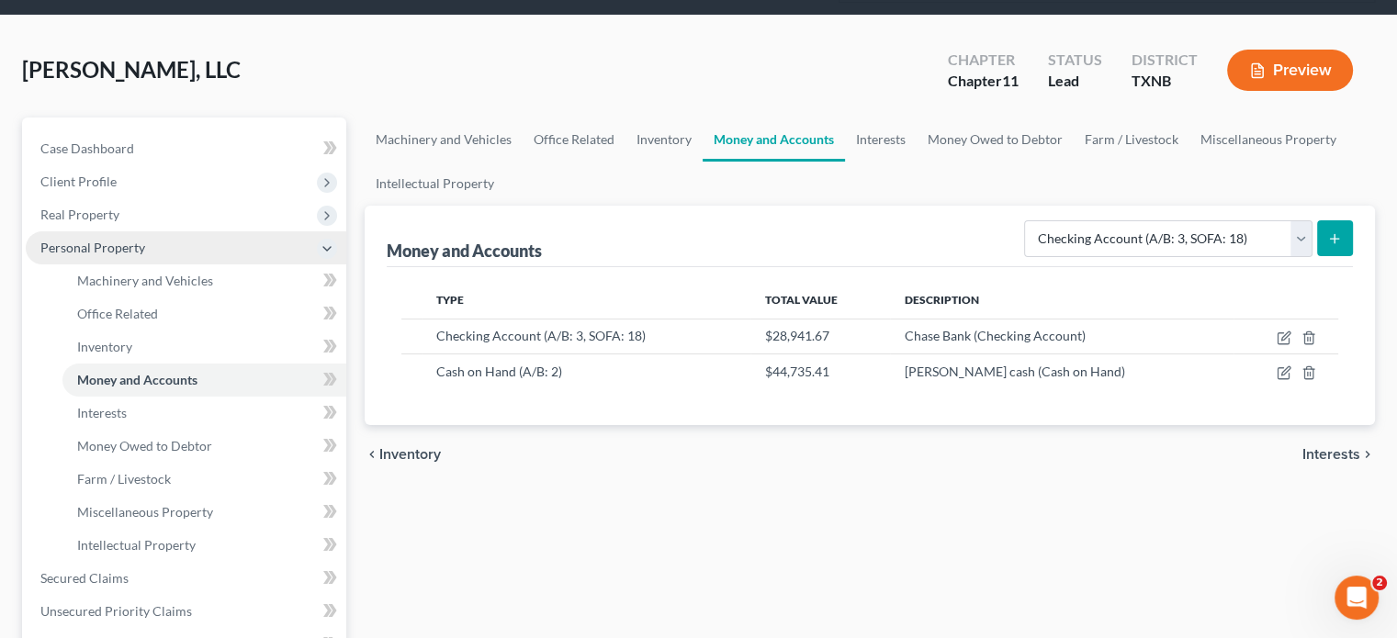
click at [1339, 239] on line "submit" at bounding box center [1335, 239] width 8 height 0
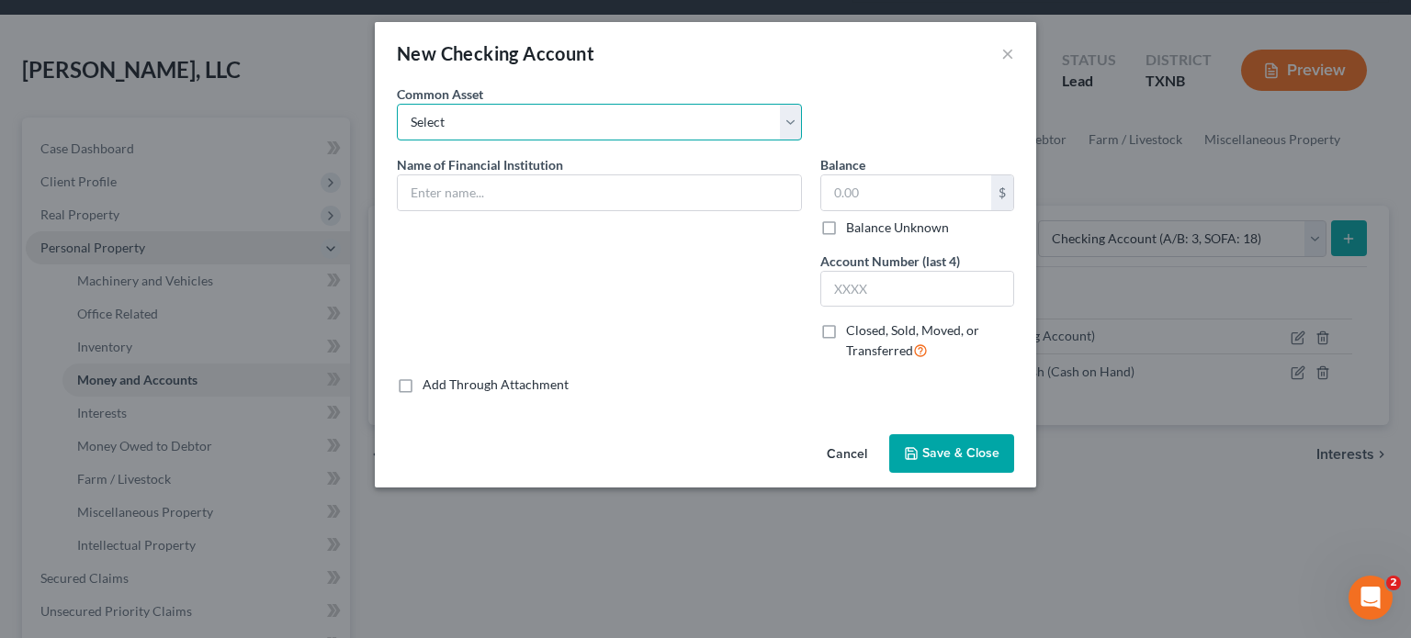
click at [486, 124] on select "Select Bank of America Chase Bank CCB Bank - XXXX6949" at bounding box center [599, 122] width 405 height 37
select select "1"
click at [397, 104] on select "Select Bank of America Chase Bank CCB Bank - XXXX6949" at bounding box center [599, 122] width 405 height 37
type input "Chase Bank"
type input "0.00"
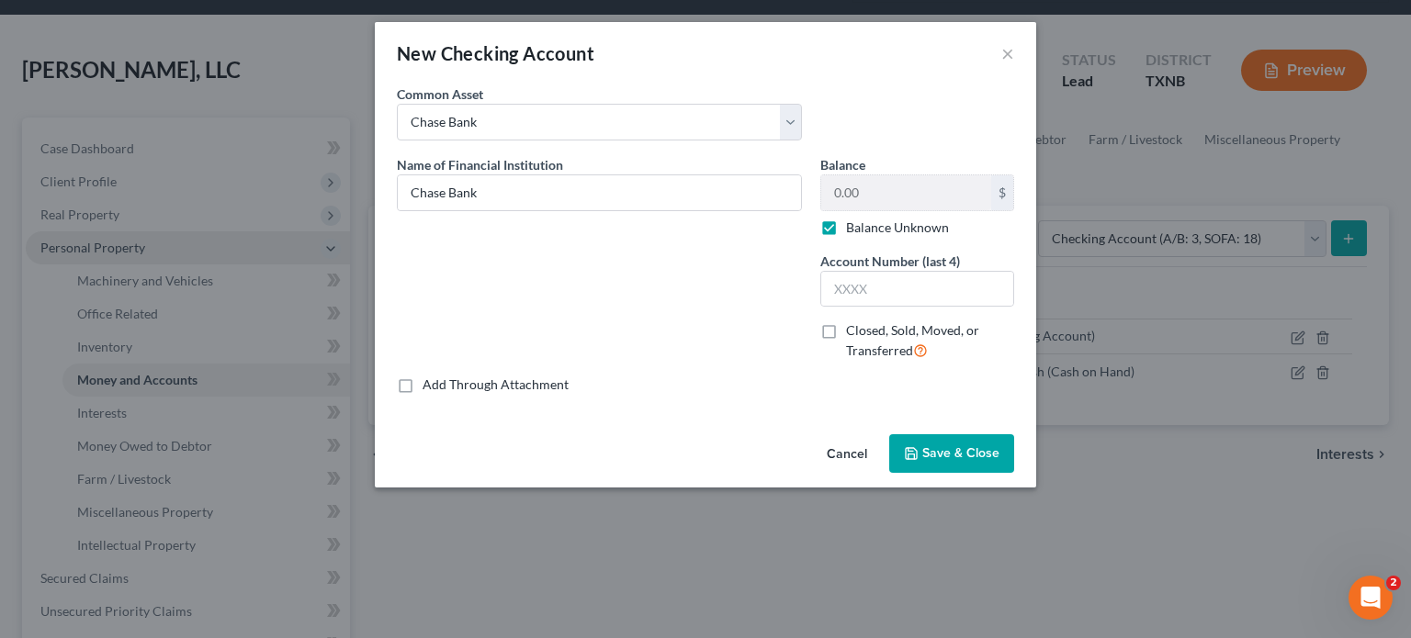
click at [846, 222] on label "Balance Unknown" at bounding box center [897, 228] width 103 height 18
click at [853, 222] on input "Balance Unknown" at bounding box center [859, 225] width 12 height 12
checkbox input "false"
click at [827, 198] on input "0.00" at bounding box center [906, 192] width 170 height 35
type input "658.57"
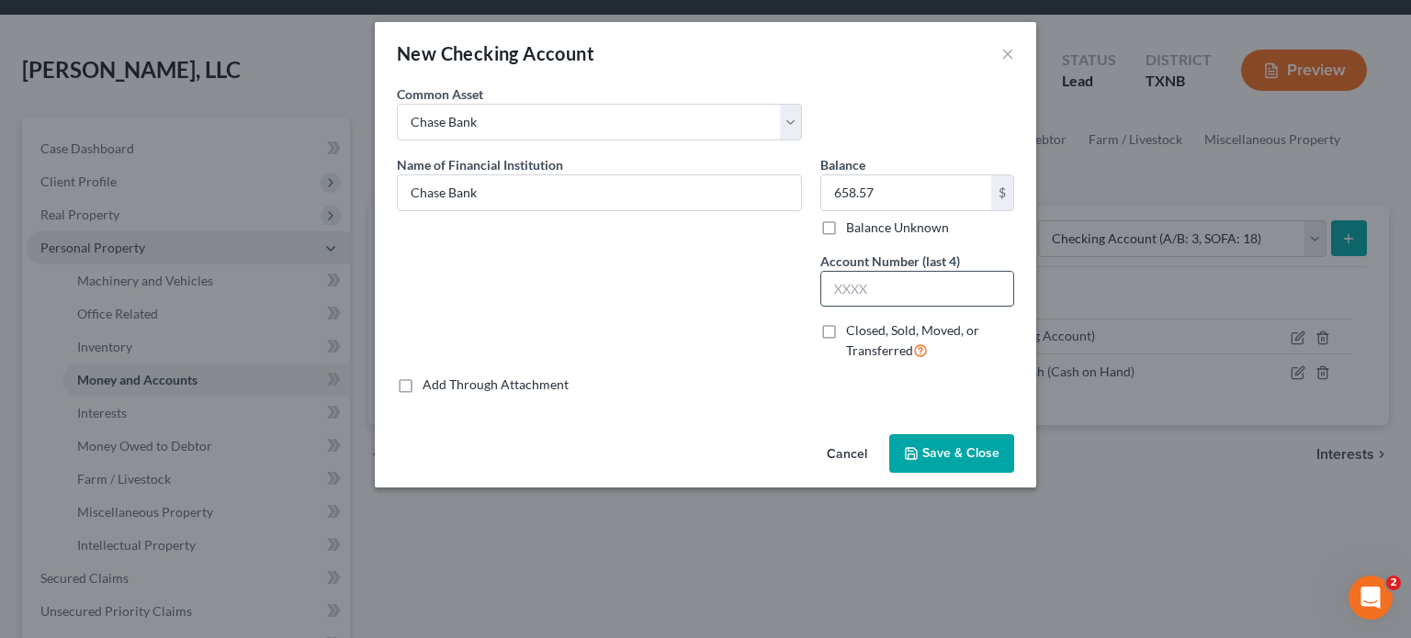
click at [833, 288] on input "text" at bounding box center [917, 289] width 192 height 35
type input "2527"
click at [933, 453] on span "Save & Close" at bounding box center [960, 454] width 77 height 16
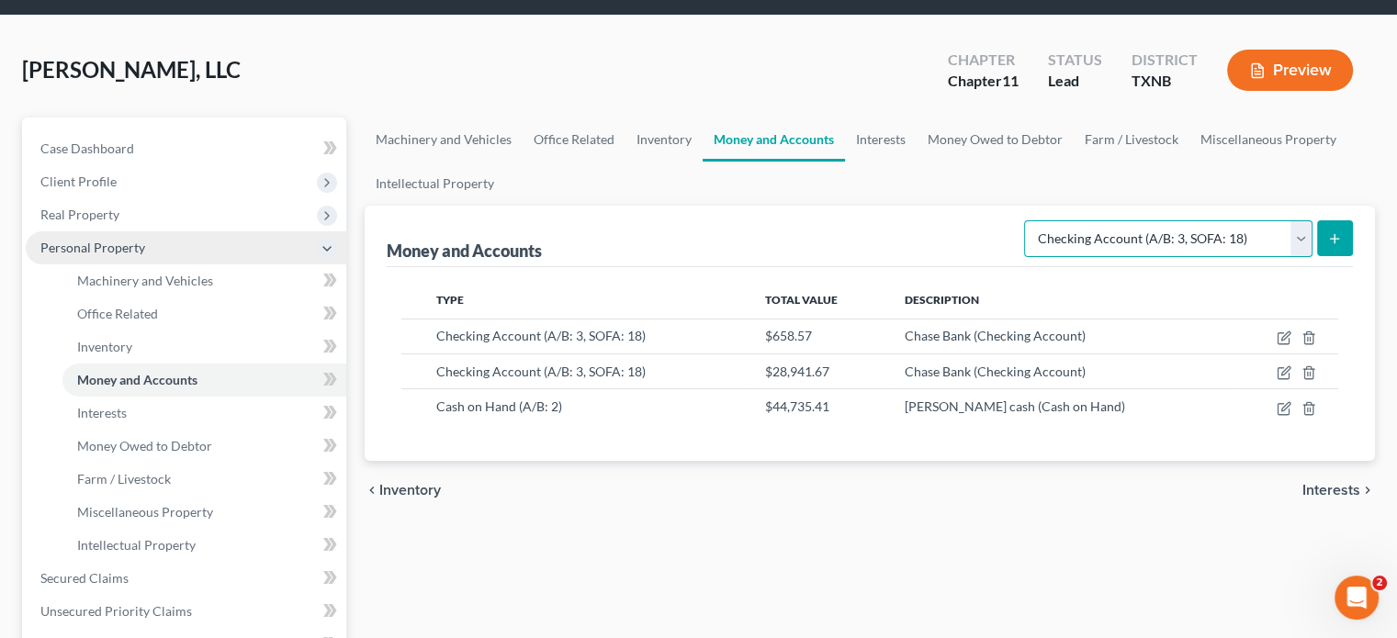
click at [1307, 220] on select "Select Account Type Brokerage (A/B: 3, SOFA: 18) Cash on Hand (A/B: 2) Certific…" at bounding box center [1168, 238] width 288 height 37
click at [999, 154] on ul "Machinery and Vehicles Office Related Inventory Money and Accounts Interests Mo…" at bounding box center [870, 162] width 1011 height 88
click at [1301, 220] on select "Select Account Type Brokerage (A/B: 3, SOFA: 18) Cash on Hand (A/B: 2) Certific…" at bounding box center [1168, 238] width 288 height 37
click at [1122, 142] on ul "Machinery and Vehicles Office Related Inventory Money and Accounts Interests Mo…" at bounding box center [870, 162] width 1011 height 88
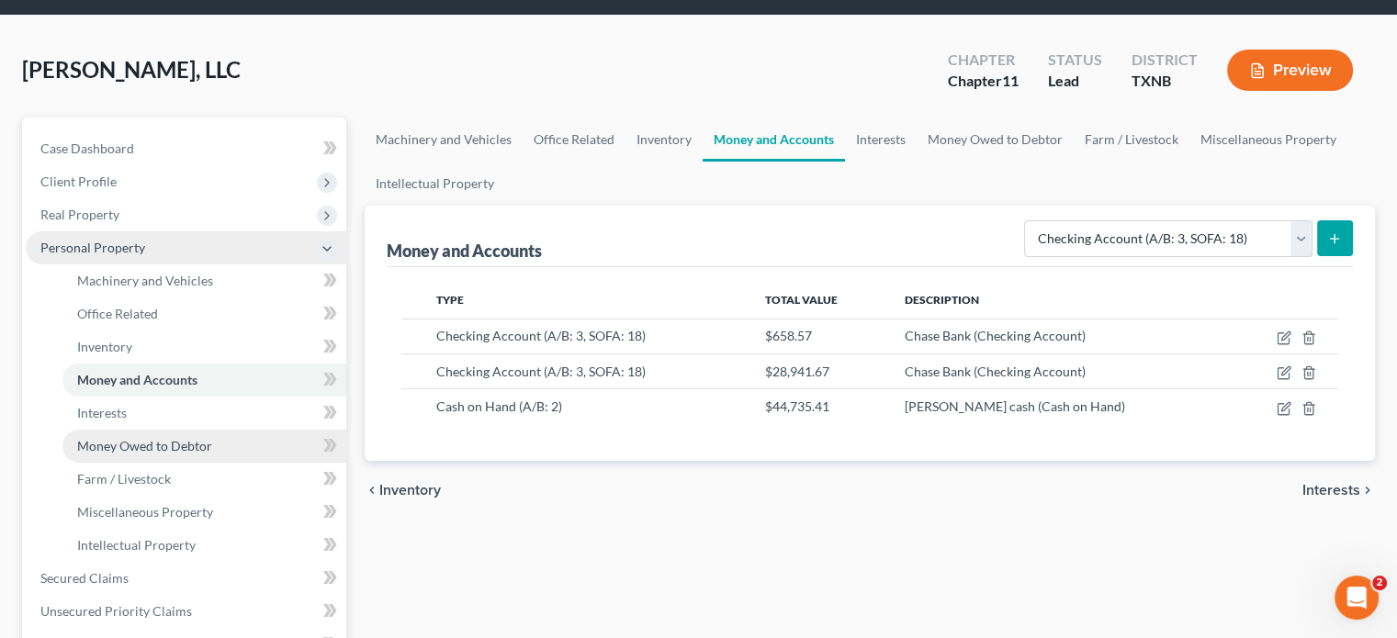
click at [195, 438] on span "Money Owed to Debtor" at bounding box center [144, 446] width 135 height 16
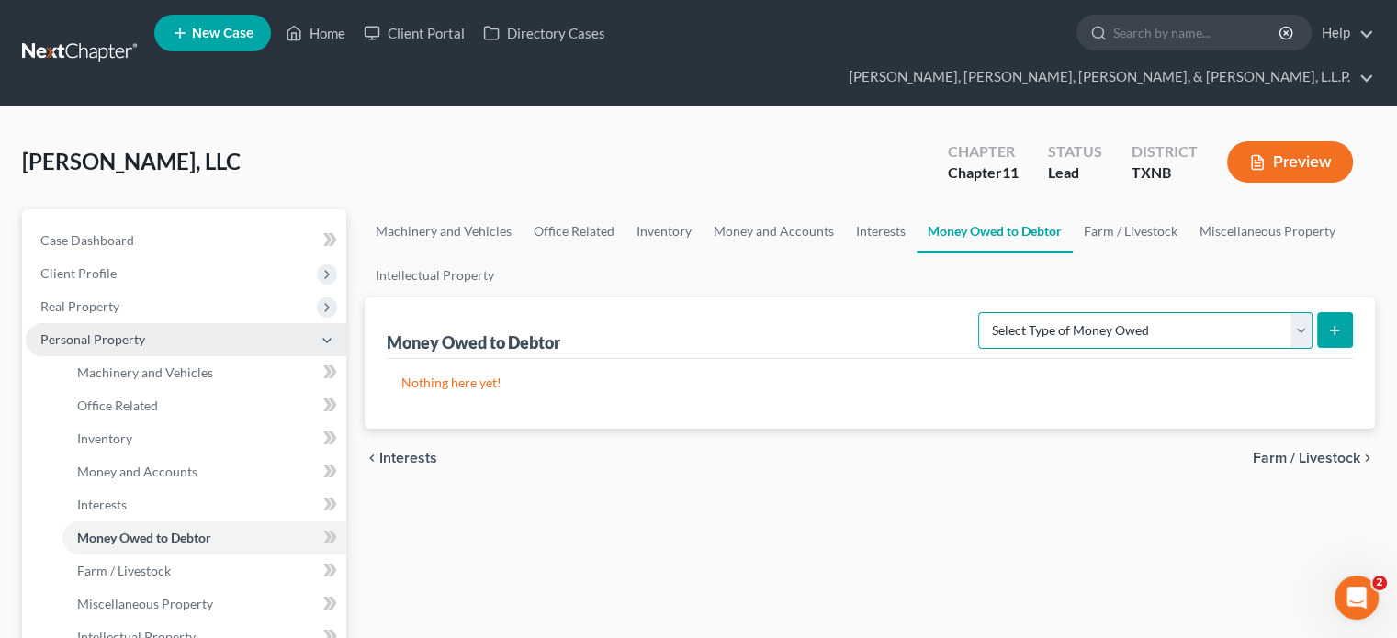
click at [1301, 312] on select "Select Type of Money Owed Accounts Receivable (A/B: 11) Causes of Action Agains…" at bounding box center [1145, 330] width 334 height 37
select select "accounts_receivable"
click at [983, 312] on select "Select Type of Money Owed Accounts Receivable (A/B: 11) Causes of Action Agains…" at bounding box center [1145, 330] width 334 height 37
click at [1330, 323] on icon "submit" at bounding box center [1334, 330] width 15 height 15
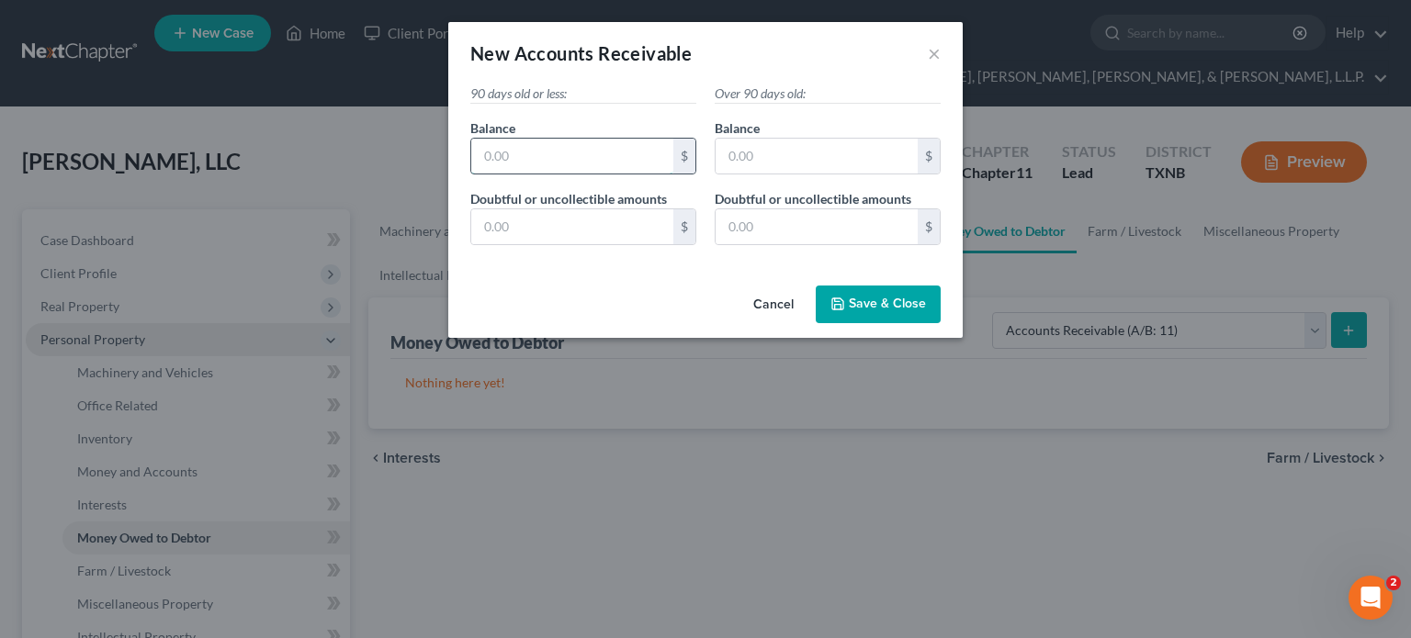
click at [556, 156] on input "text" at bounding box center [572, 156] width 202 height 35
type input "51,047.57"
click at [874, 300] on span "Save & Close" at bounding box center [887, 305] width 77 height 16
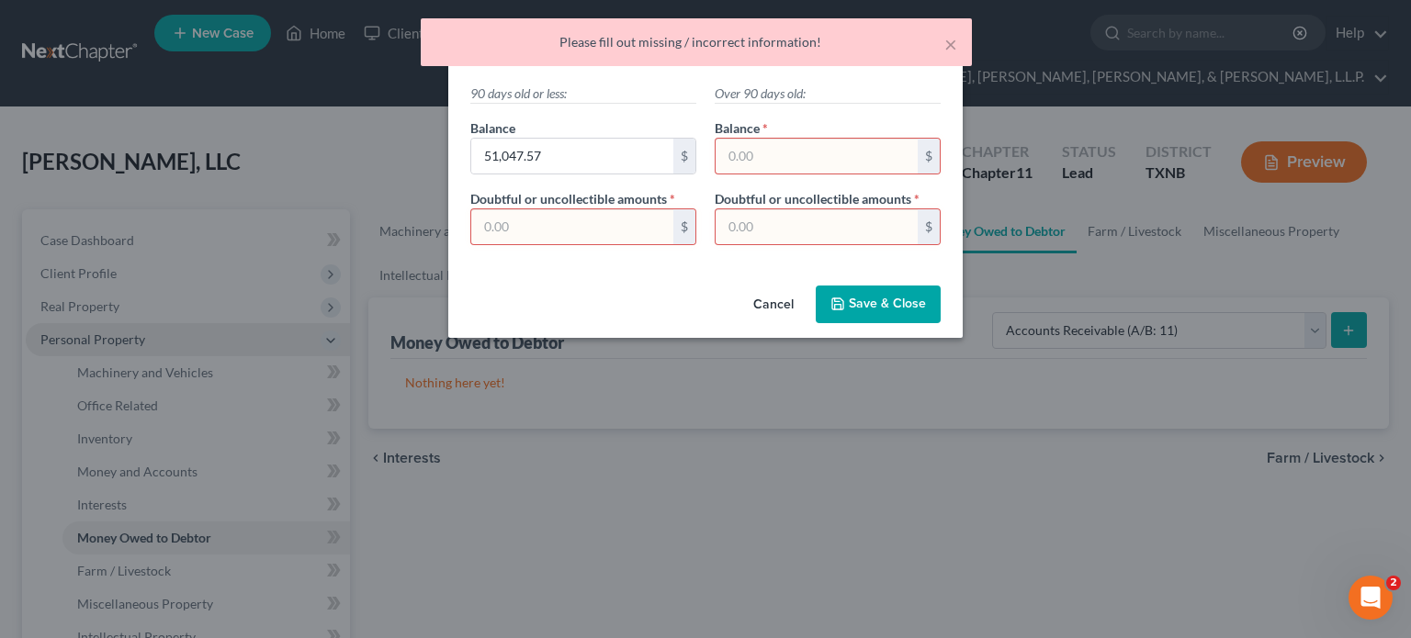
click at [663, 282] on div "Cancel Save & Close" at bounding box center [705, 308] width 514 height 61
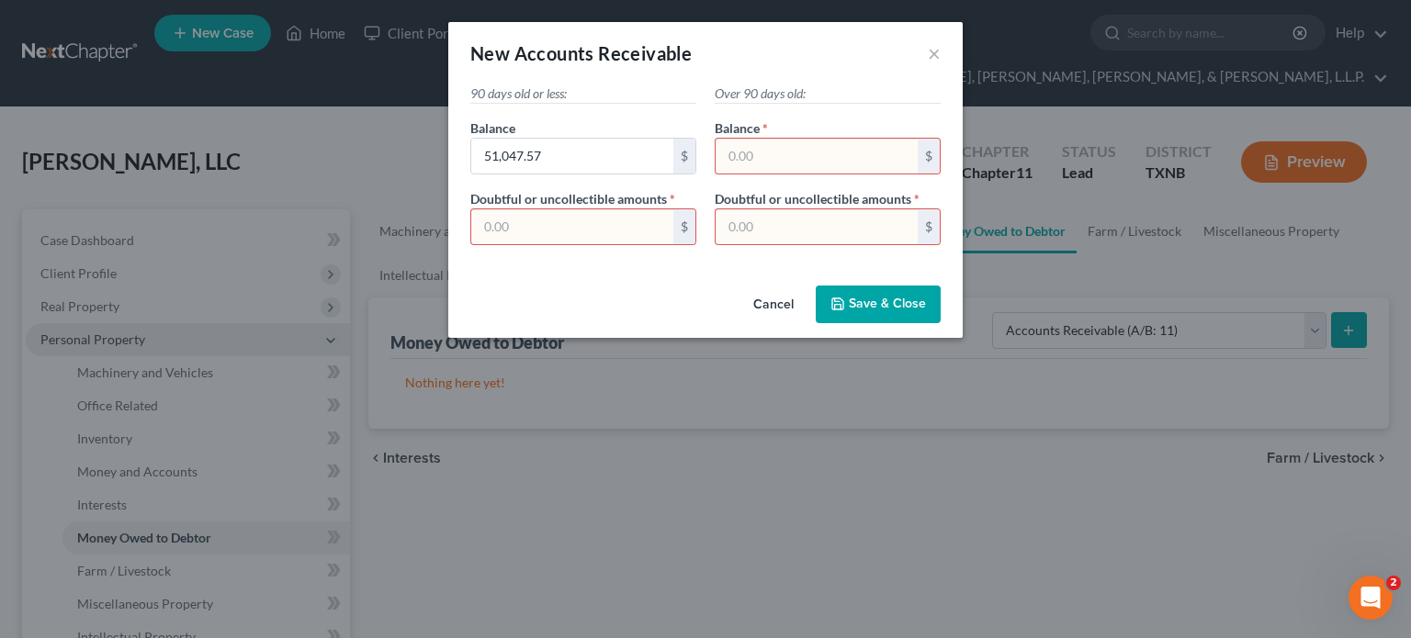
click at [852, 159] on input "text" at bounding box center [817, 156] width 202 height 35
type input "0.00"
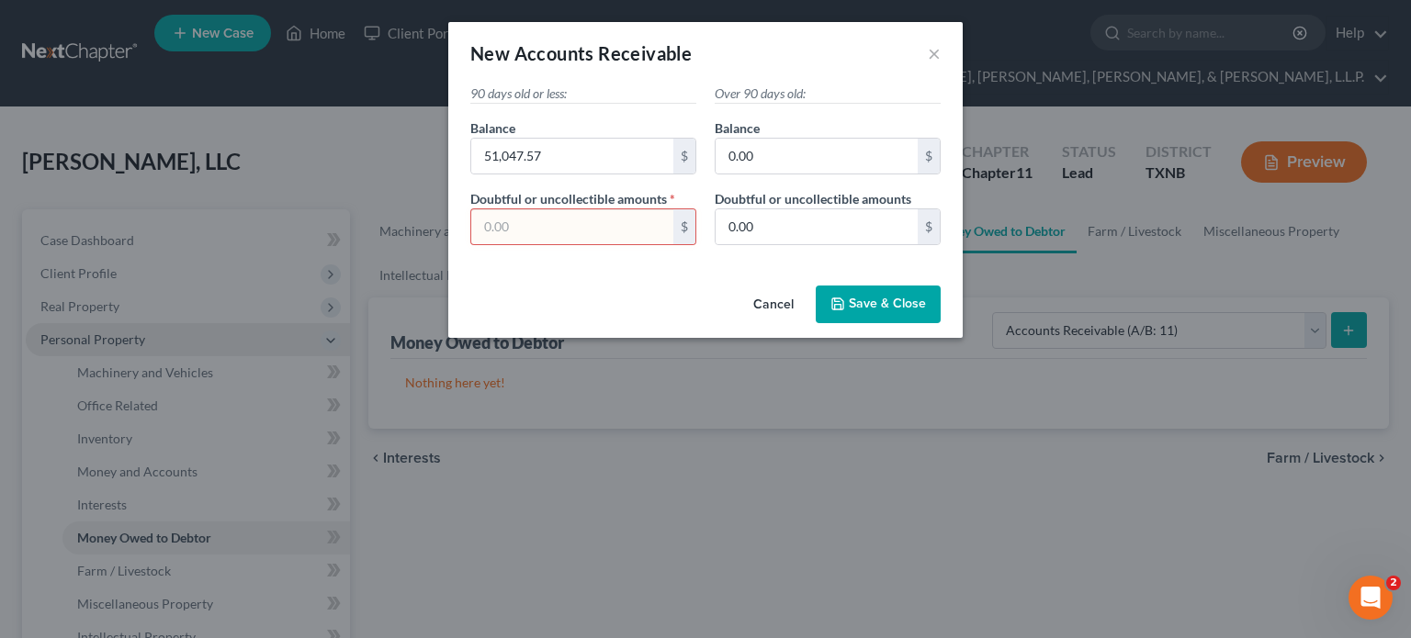
click at [510, 222] on input "text" at bounding box center [572, 226] width 202 height 35
type input "51,047.57"
click at [882, 310] on span "Save & Close" at bounding box center [887, 305] width 77 height 16
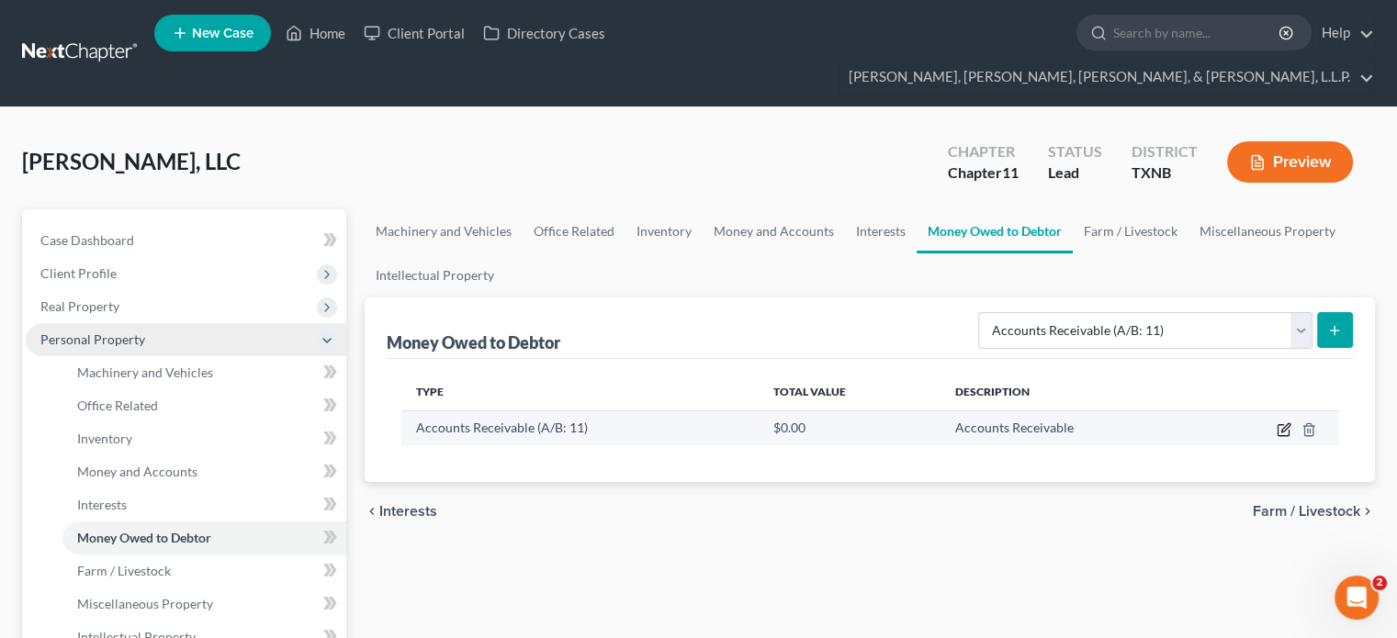
click at [1288, 423] on icon "button" at bounding box center [1284, 430] width 15 height 15
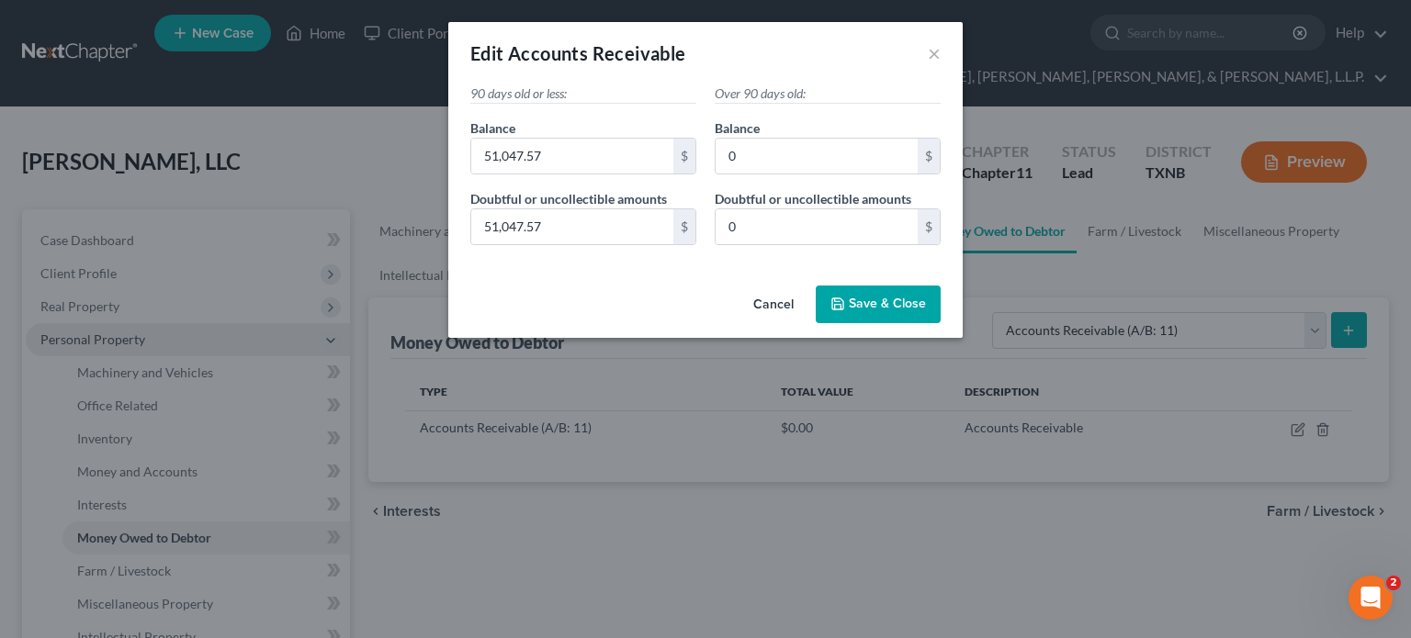
click at [886, 303] on span "Save & Close" at bounding box center [887, 305] width 77 height 16
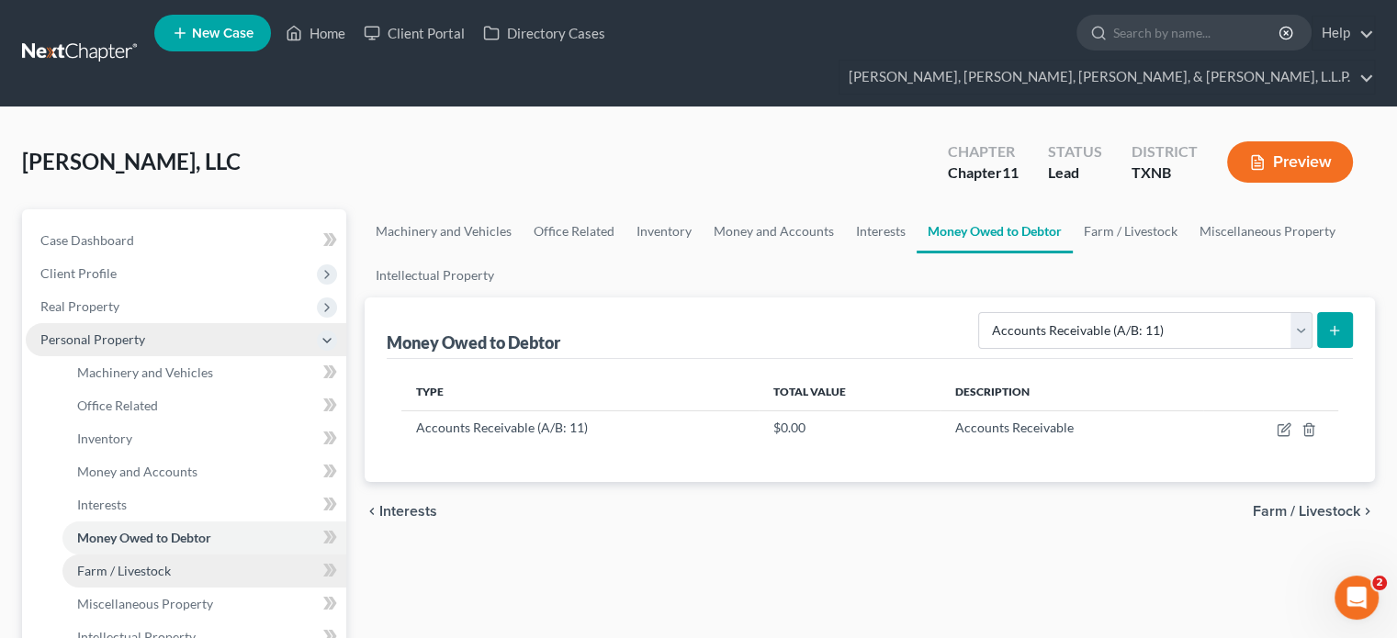
scroll to position [92, 0]
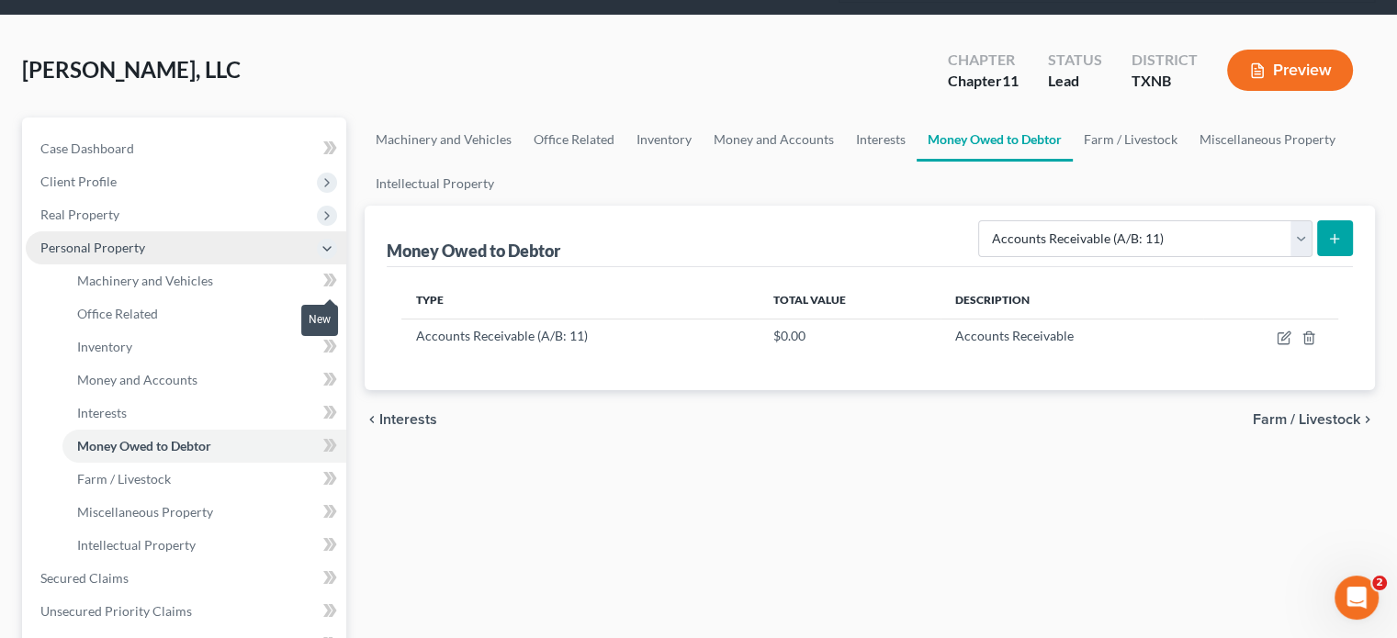
click at [329, 302] on icon at bounding box center [330, 313] width 14 height 23
click at [134, 306] on span "Office Related" at bounding box center [117, 314] width 81 height 16
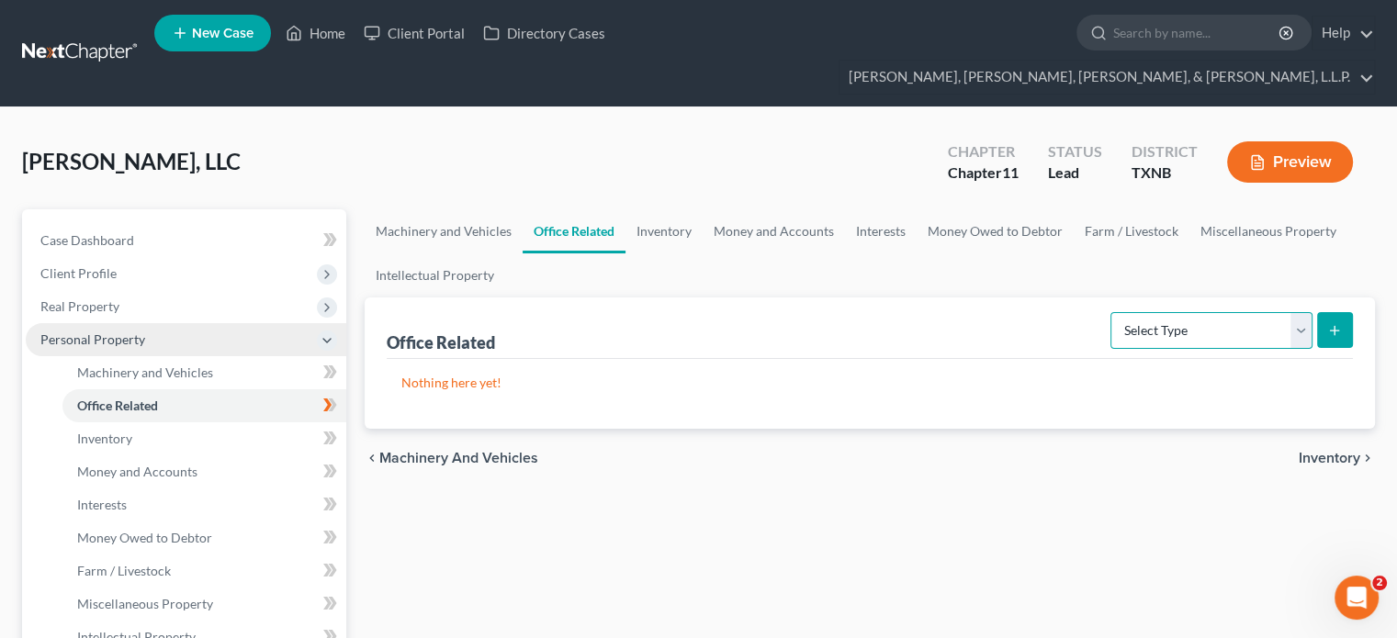
click at [1299, 312] on select "Select Type Collectibles (A/B: 42) Office Equipment (A/B: 41) Office Fixtures (…" at bounding box center [1212, 330] width 202 height 37
select select "furniture"
click at [1112, 312] on select "Select Type Collectibles (A/B: 42) Office Equipment (A/B: 41) Office Fixtures (…" at bounding box center [1212, 330] width 202 height 37
click at [1335, 331] on line "submit" at bounding box center [1335, 331] width 8 height 0
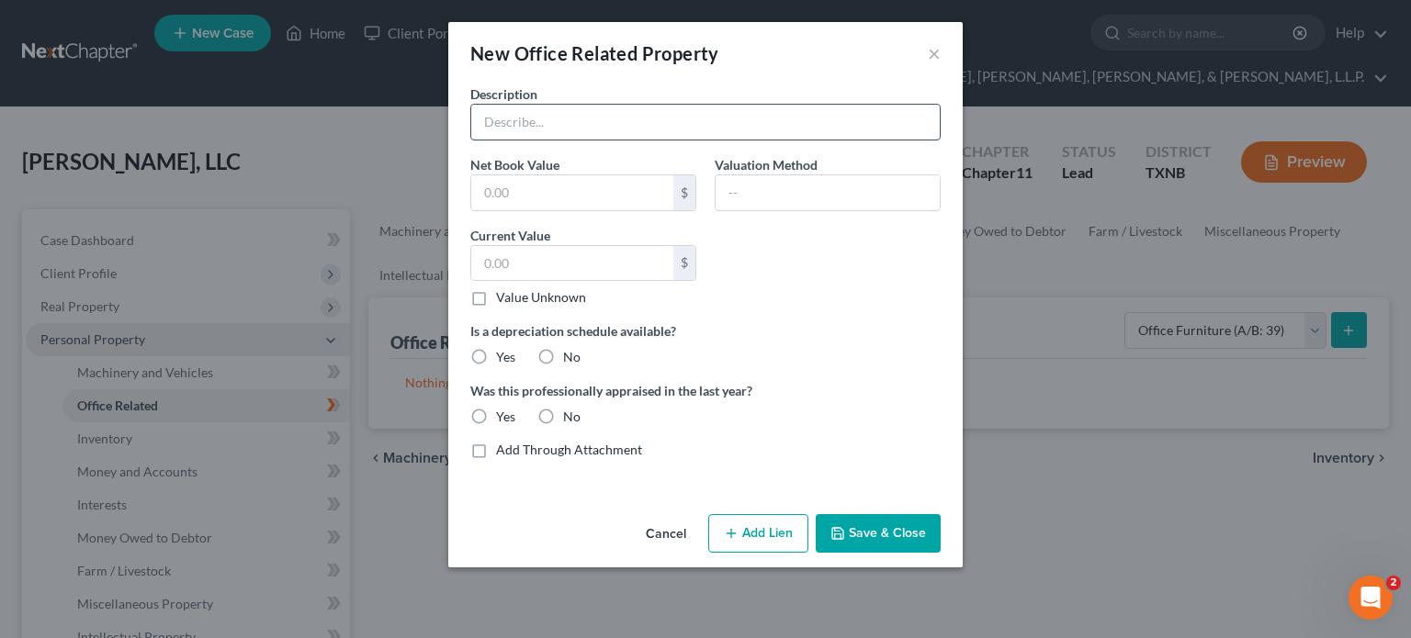
click at [634, 133] on input "text" at bounding box center [705, 122] width 469 height 35
type input "Office furniture & fixtures"
click at [525, 190] on input "6,962" at bounding box center [572, 192] width 202 height 35
type input "69,627.64"
click at [496, 297] on label "Value Unknown" at bounding box center [541, 297] width 90 height 18
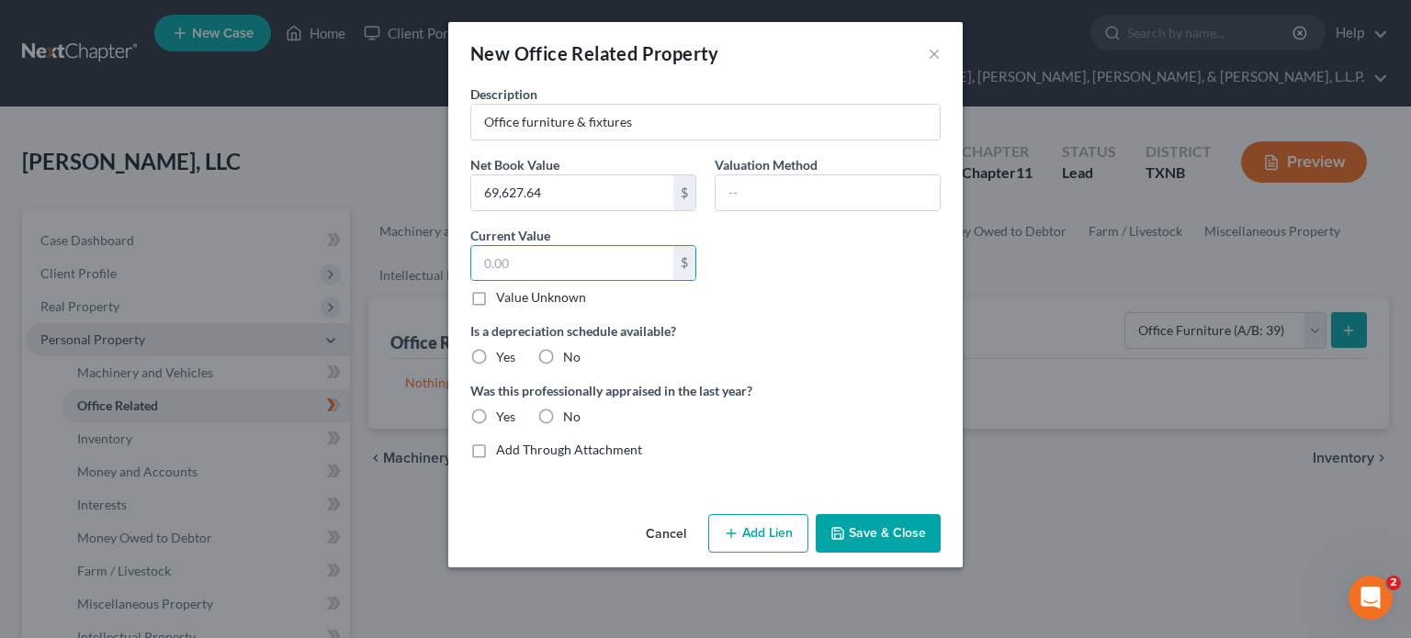
click at [503, 297] on input "Value Unknown" at bounding box center [509, 294] width 12 height 12
checkbox input "true"
type input "0.00"
click at [563, 356] on label "No" at bounding box center [571, 357] width 17 height 18
click at [570, 356] on input "No" at bounding box center [576, 354] width 12 height 12
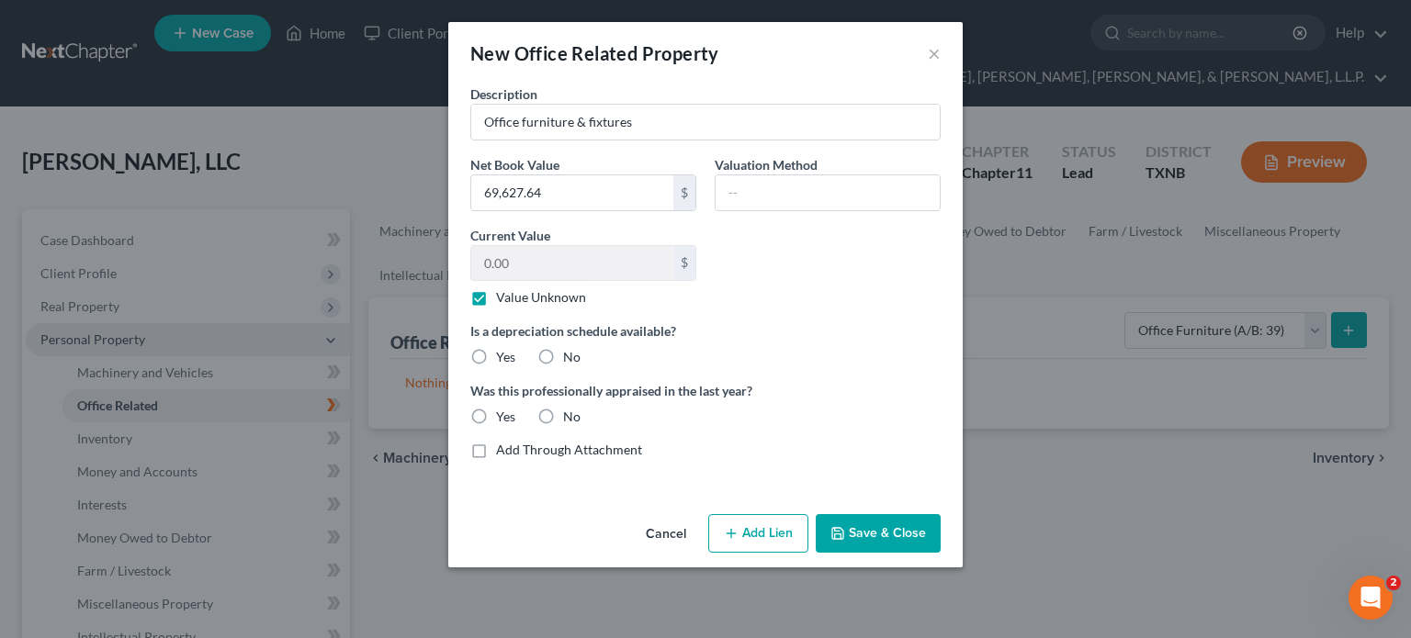
radio input "true"
click at [563, 416] on label "No" at bounding box center [571, 417] width 17 height 18
click at [570, 416] on input "No" at bounding box center [576, 414] width 12 height 12
radio input "true"
click at [886, 524] on button "Save & Close" at bounding box center [878, 533] width 125 height 39
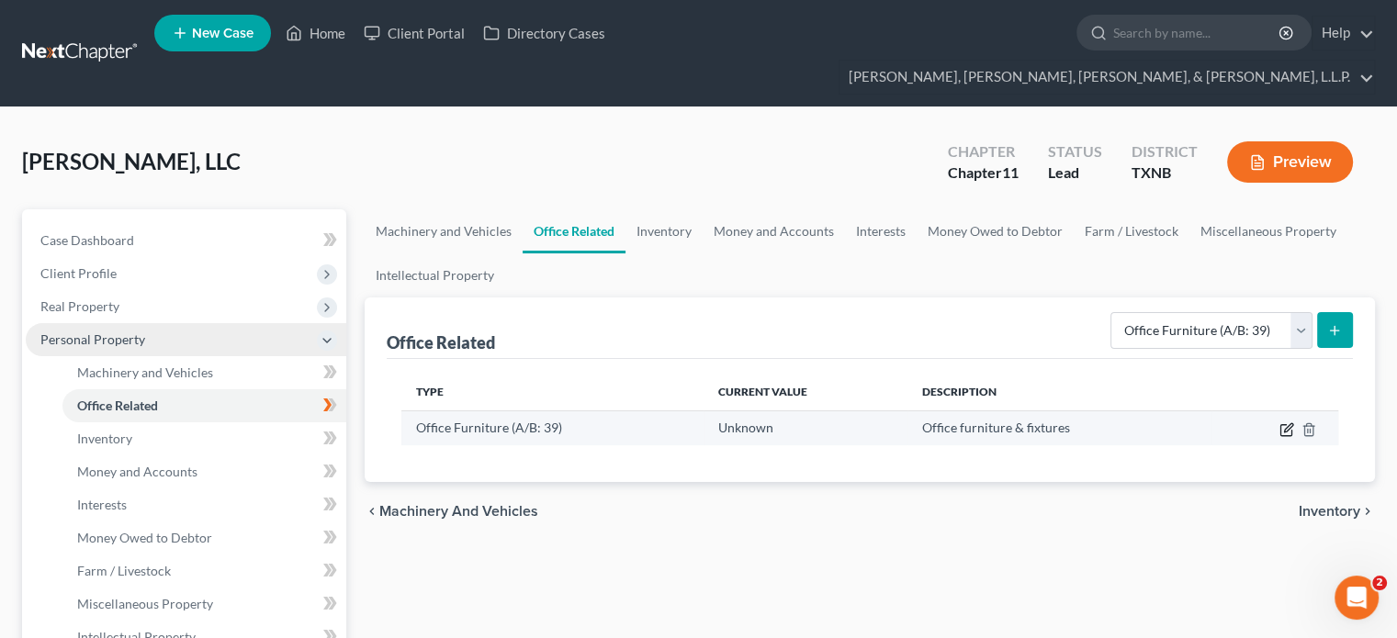
click at [1290, 423] on icon "button" at bounding box center [1287, 430] width 15 height 15
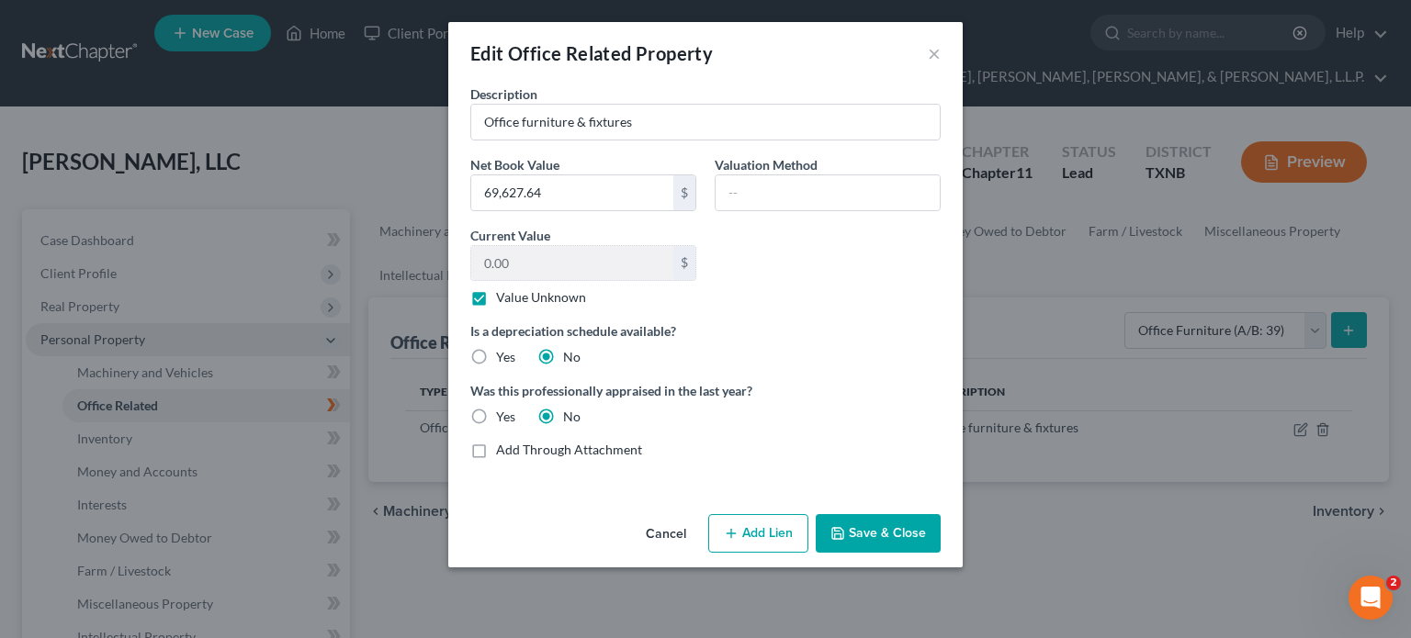
click at [496, 297] on label "Value Unknown" at bounding box center [541, 297] width 90 height 18
click at [503, 297] on input "Value Unknown" at bounding box center [509, 294] width 12 height 12
checkbox input "false"
click at [889, 533] on button "Save & Close" at bounding box center [878, 533] width 125 height 39
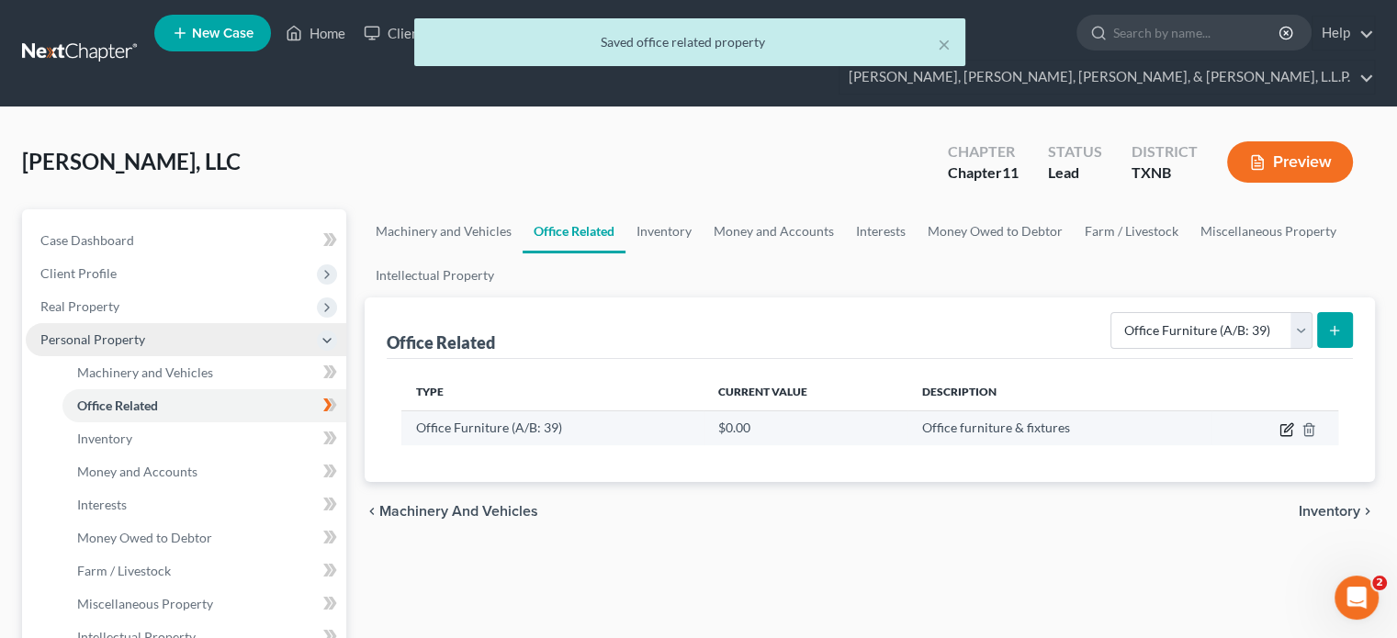
click at [1281, 424] on icon "button" at bounding box center [1286, 429] width 11 height 11
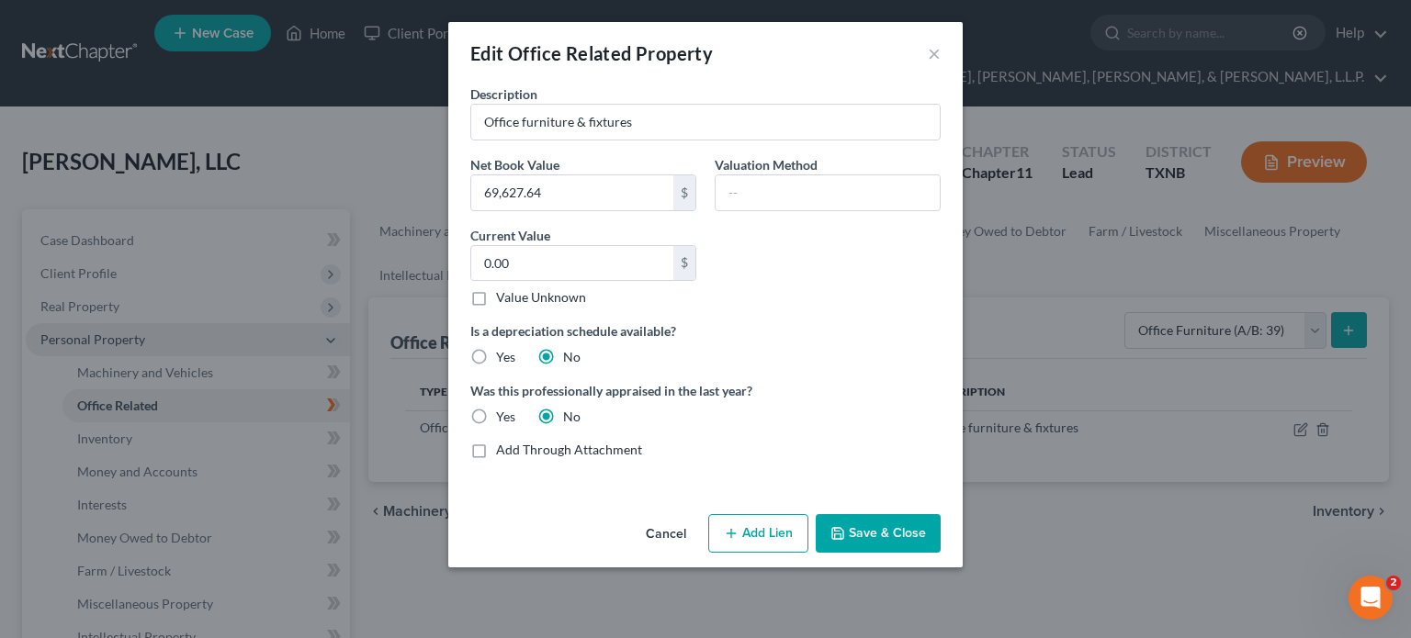
click at [886, 528] on button "Save & Close" at bounding box center [878, 533] width 125 height 39
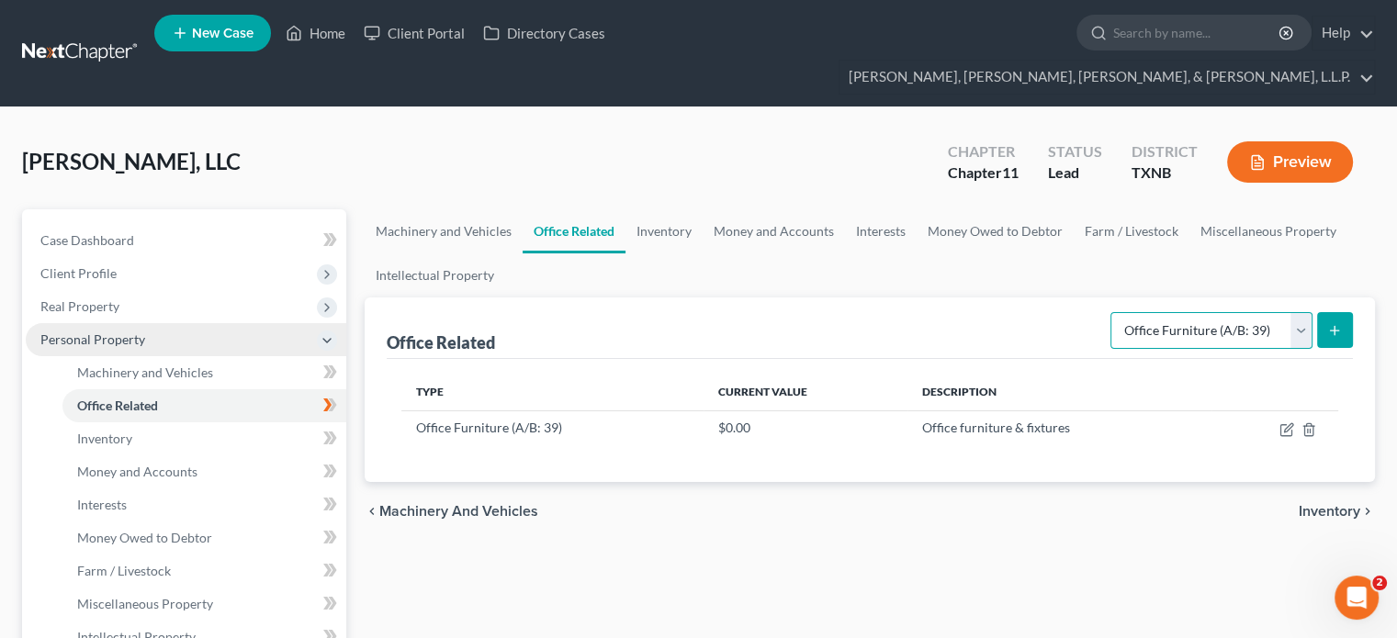
click at [1300, 312] on select "Select Type Collectibles (A/B: 42) Office Equipment (A/B: 41) Office Fixtures (…" at bounding box center [1212, 330] width 202 height 37
select select "equipment"
click at [1112, 312] on select "Select Type Collectibles (A/B: 42) Office Equipment (A/B: 41) Office Fixtures (…" at bounding box center [1212, 330] width 202 height 37
click at [1327, 323] on icon "submit" at bounding box center [1334, 330] width 15 height 15
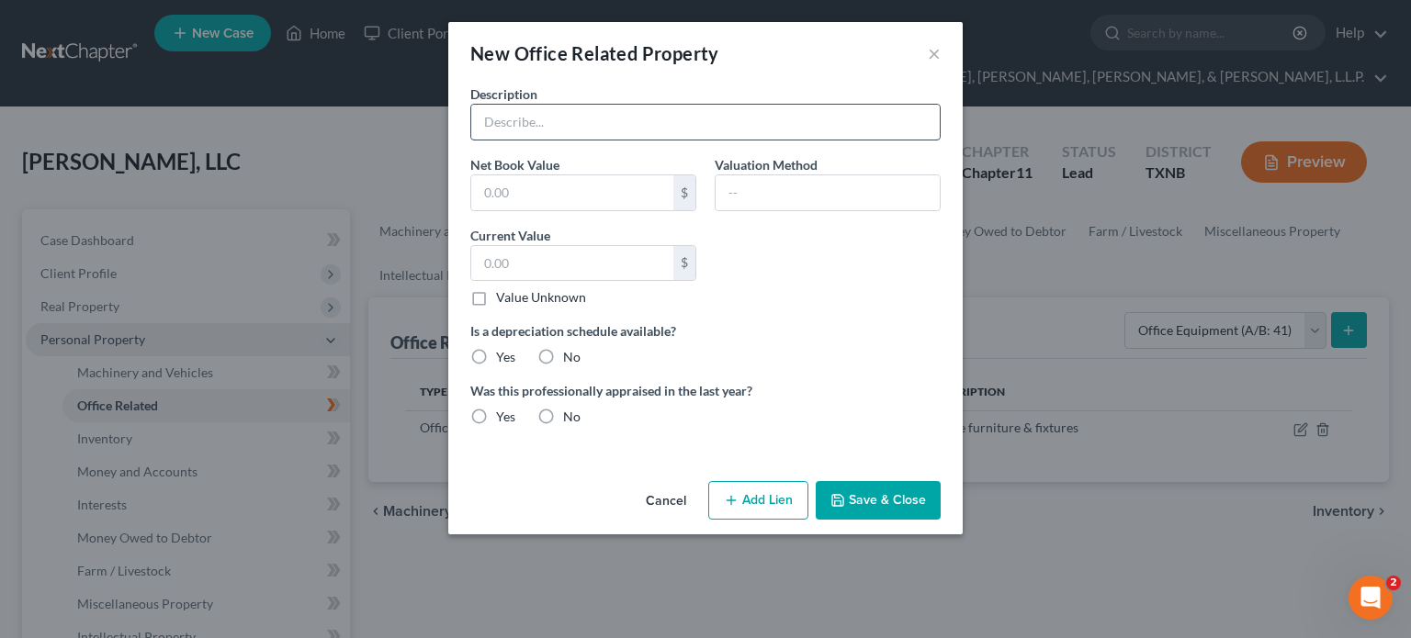
click at [478, 119] on input "text" at bounding box center [705, 122] width 469 height 35
type input "Long-term Office Equipment"
type input "6,523.07"
click at [563, 357] on label "No" at bounding box center [571, 357] width 17 height 18
click at [570, 357] on input "No" at bounding box center [576, 354] width 12 height 12
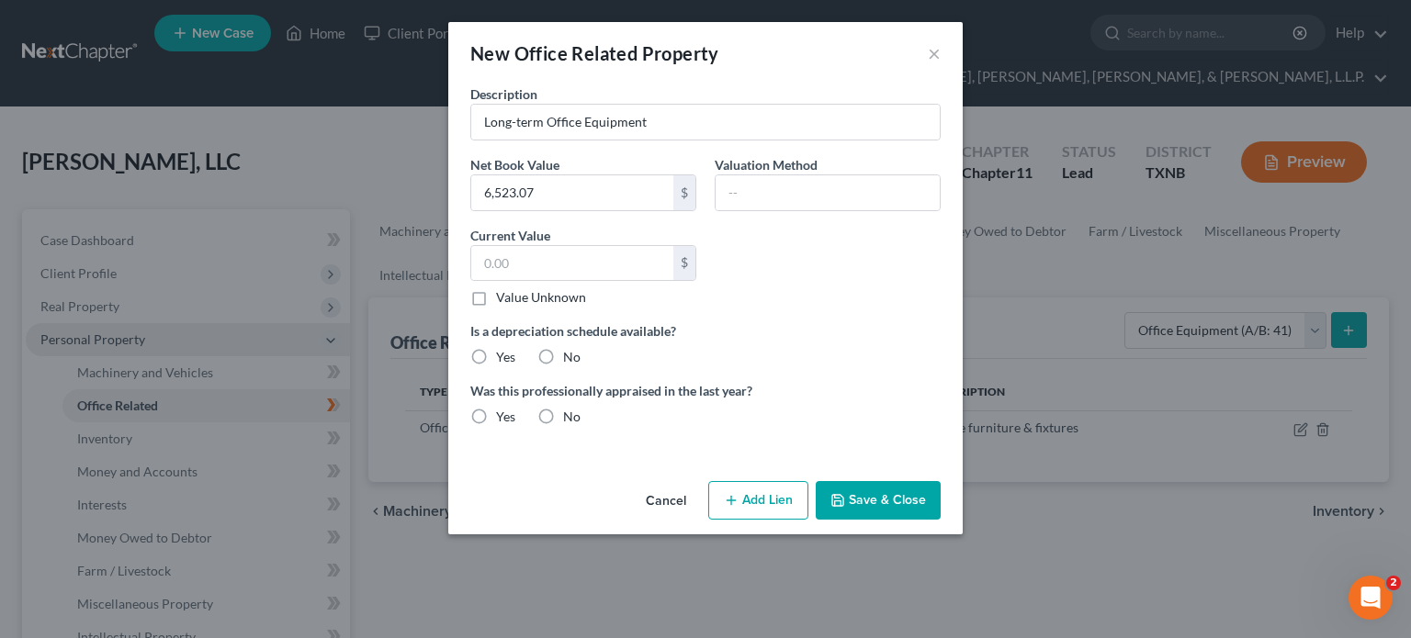
radio input "true"
click at [563, 415] on label "No" at bounding box center [571, 417] width 17 height 18
click at [570, 415] on input "No" at bounding box center [576, 414] width 12 height 12
radio input "true"
click at [891, 497] on button "Save & Close" at bounding box center [878, 500] width 125 height 39
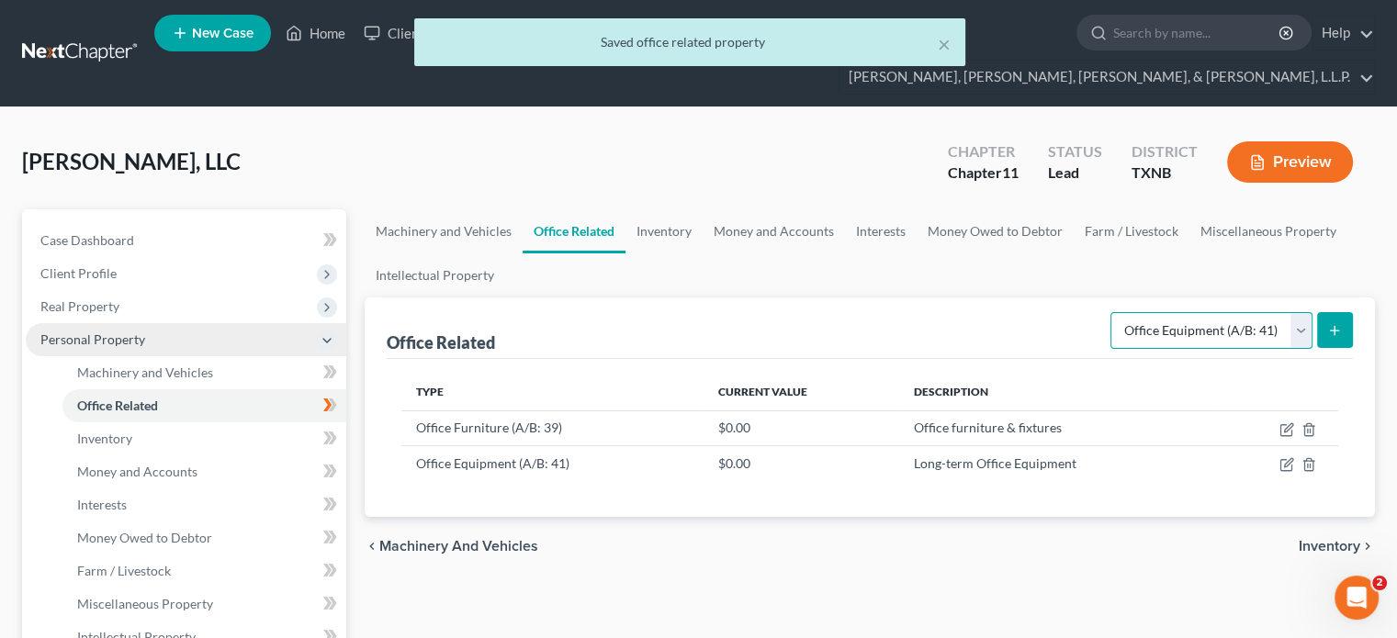
click at [1301, 312] on select "Select Type Collectibles (A/B: 42) Office Equipment (A/B: 41) Office Fixtures (…" at bounding box center [1212, 330] width 202 height 37
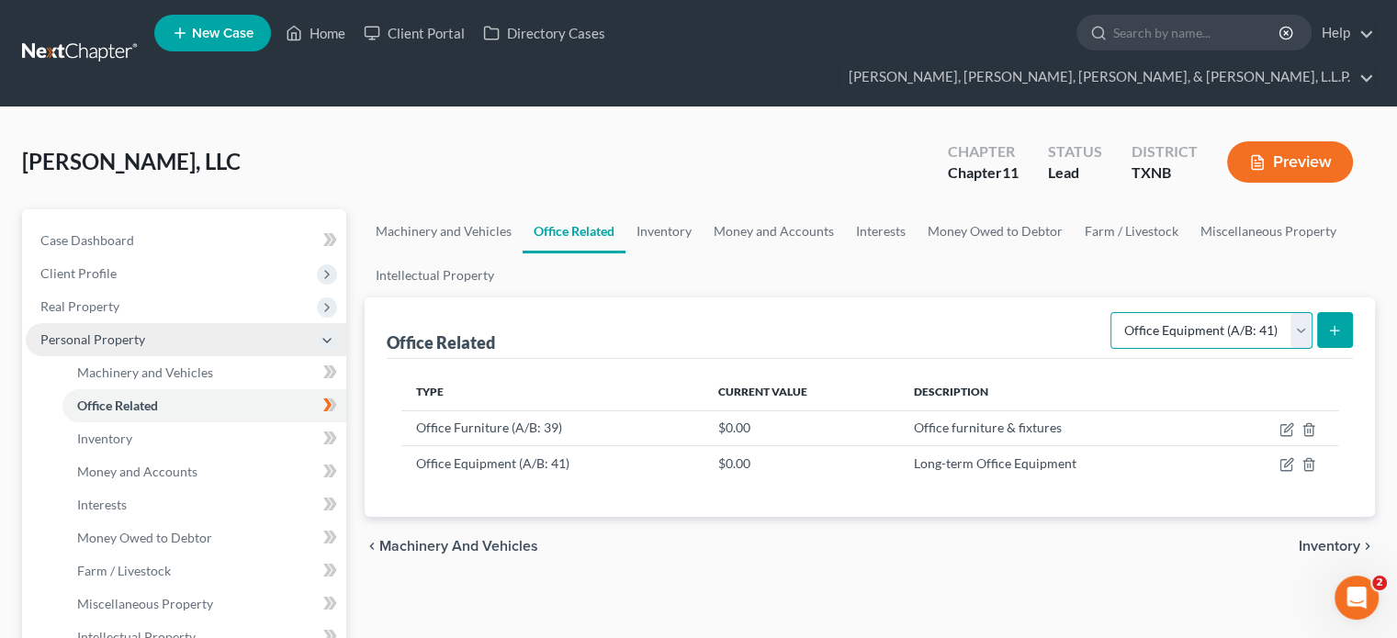
select select "fixtures"
click at [1112, 312] on select "Select Type Collectibles (A/B: 42) Office Equipment (A/B: 41) Office Fixtures (…" at bounding box center [1212, 330] width 202 height 37
click at [1335, 326] on line "submit" at bounding box center [1335, 330] width 0 height 8
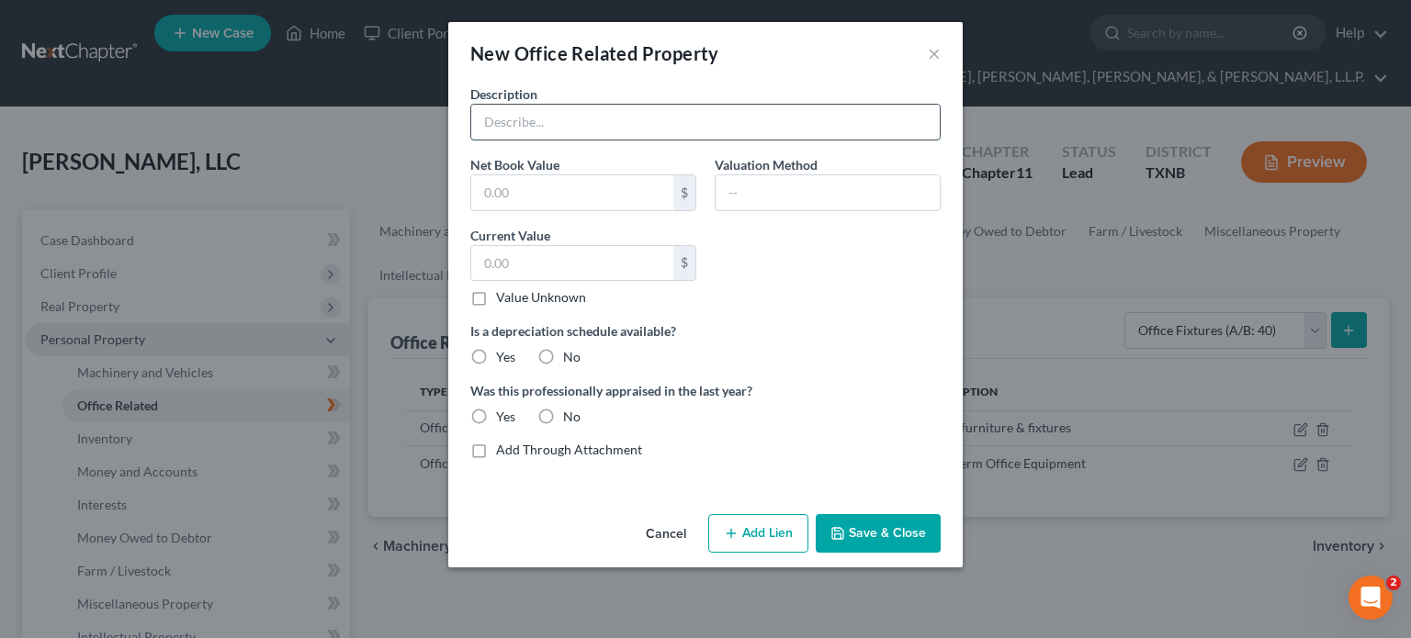
click at [527, 122] on input "text" at bounding box center [705, 122] width 469 height 35
type input "Fixed asset - phone/cell phone"
click at [545, 198] on input "1,924" at bounding box center [572, 192] width 202 height 35
type input "1,924.68"
click at [563, 352] on label "No" at bounding box center [571, 357] width 17 height 18
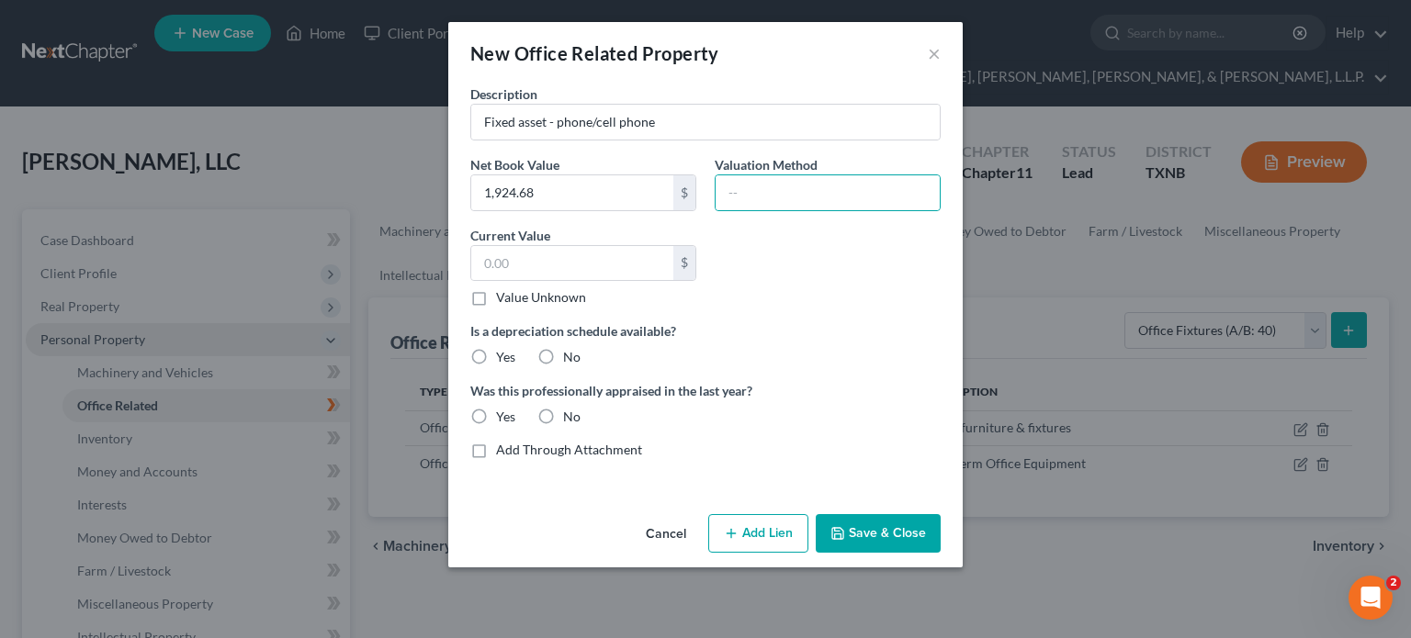
click at [570, 352] on input "No" at bounding box center [576, 354] width 12 height 12
radio input "true"
click at [563, 412] on label "No" at bounding box center [571, 417] width 17 height 18
click at [570, 412] on input "No" at bounding box center [576, 414] width 12 height 12
radio input "true"
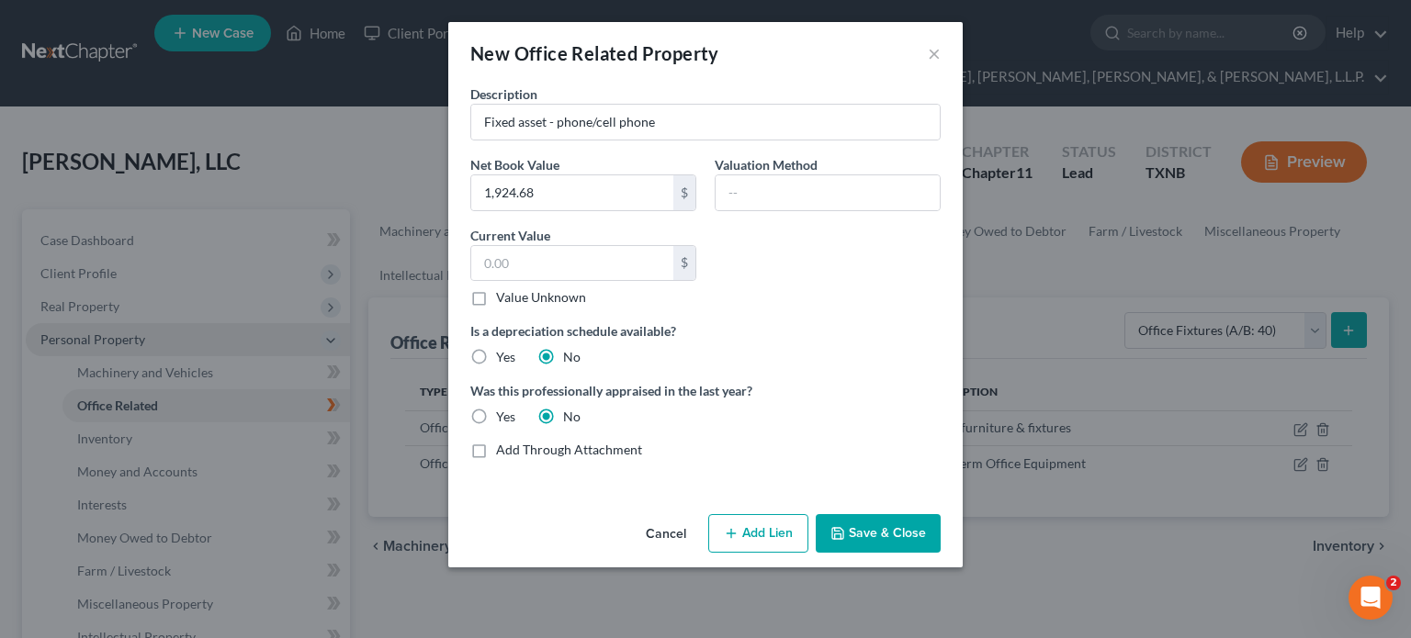
click at [878, 532] on button "Save & Close" at bounding box center [878, 533] width 125 height 39
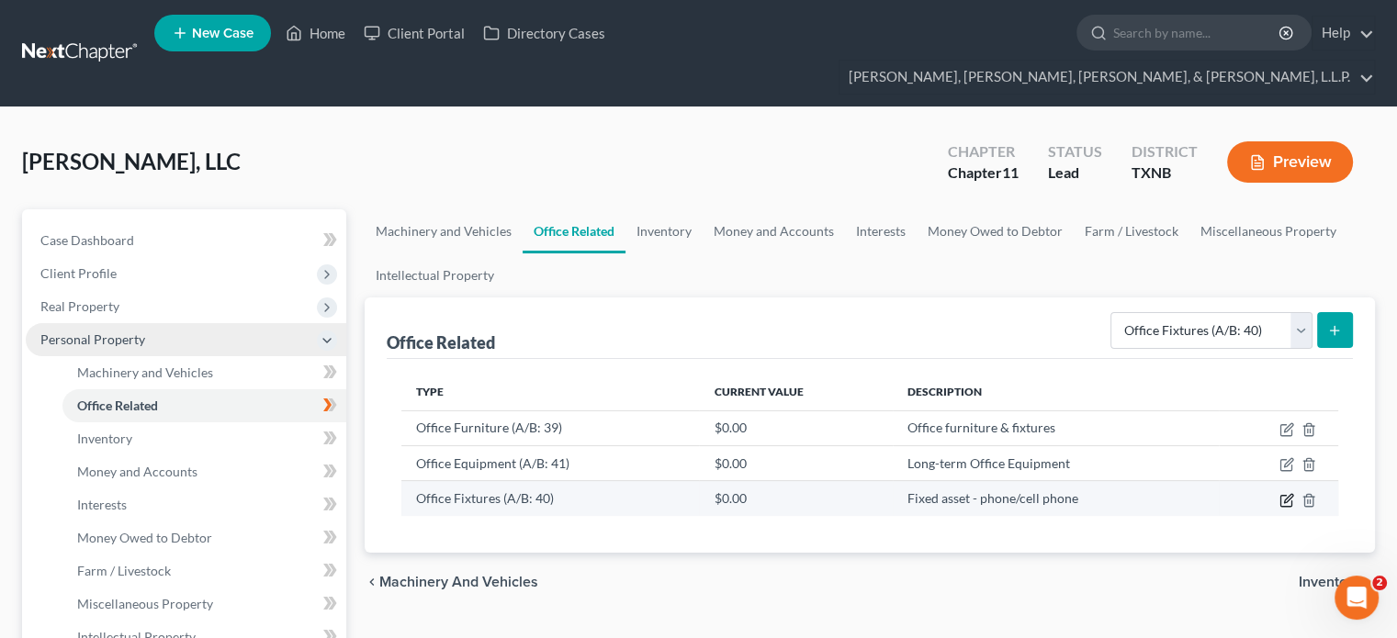
click at [1289, 494] on icon "button" at bounding box center [1288, 498] width 8 height 8
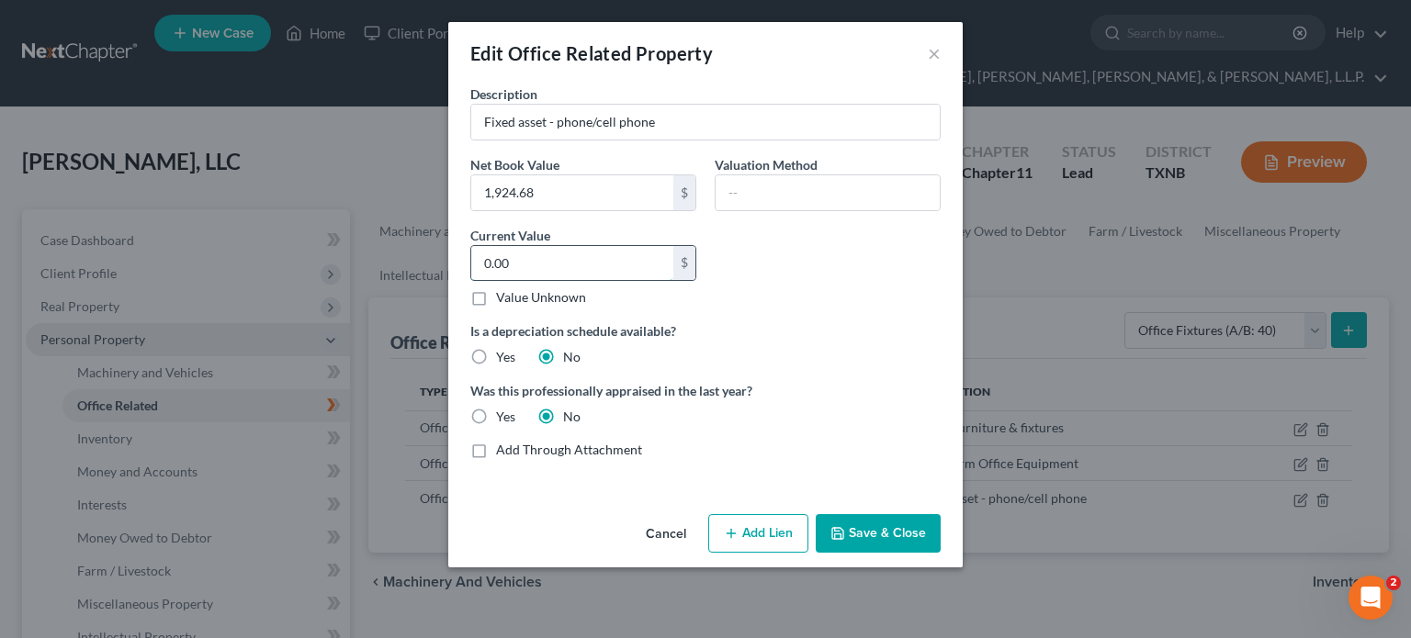
click at [529, 266] on input "0.00" at bounding box center [572, 263] width 202 height 35
type input "1"
click at [879, 531] on button "Save & Close" at bounding box center [878, 533] width 125 height 39
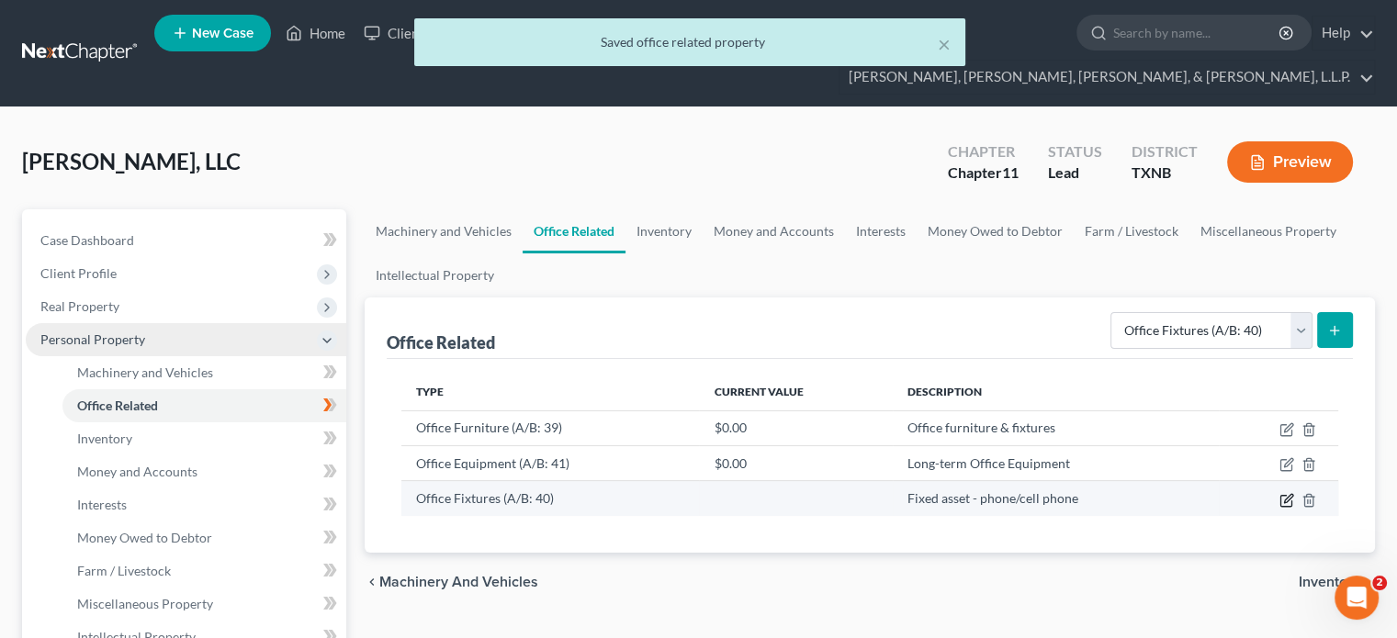
click at [1283, 493] on icon "button" at bounding box center [1287, 500] width 15 height 15
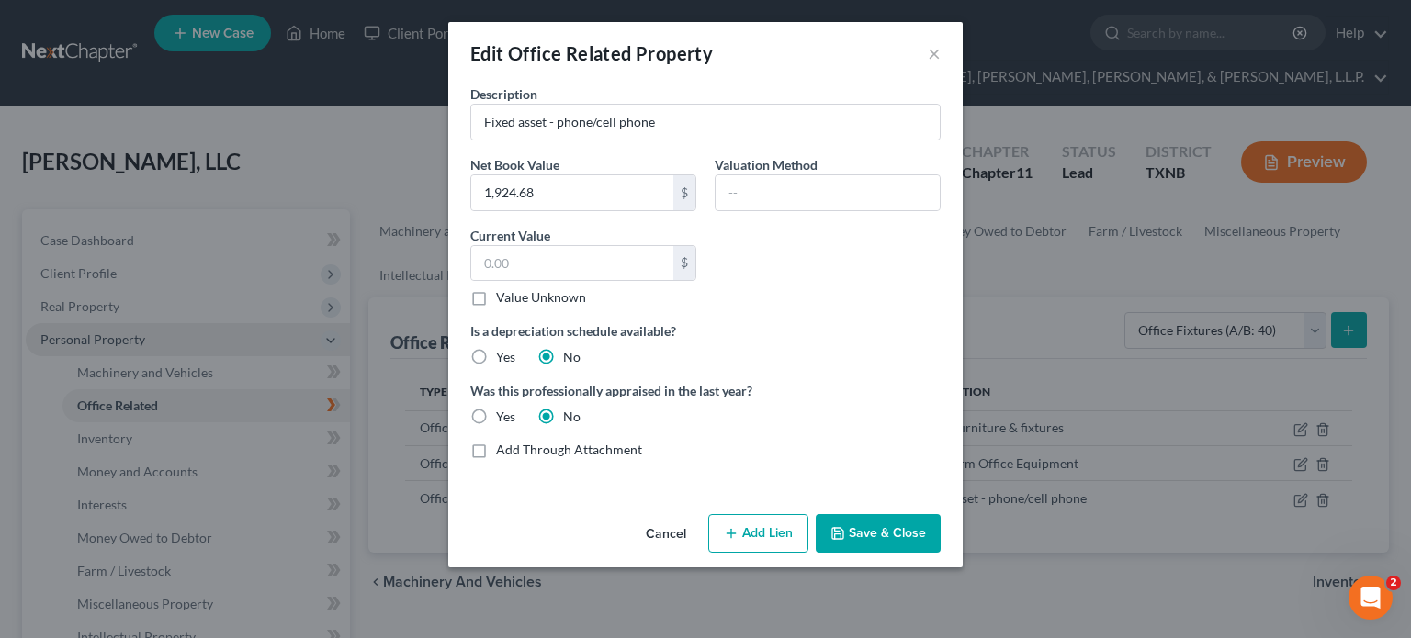
click at [889, 529] on button "Save & Close" at bounding box center [878, 533] width 125 height 39
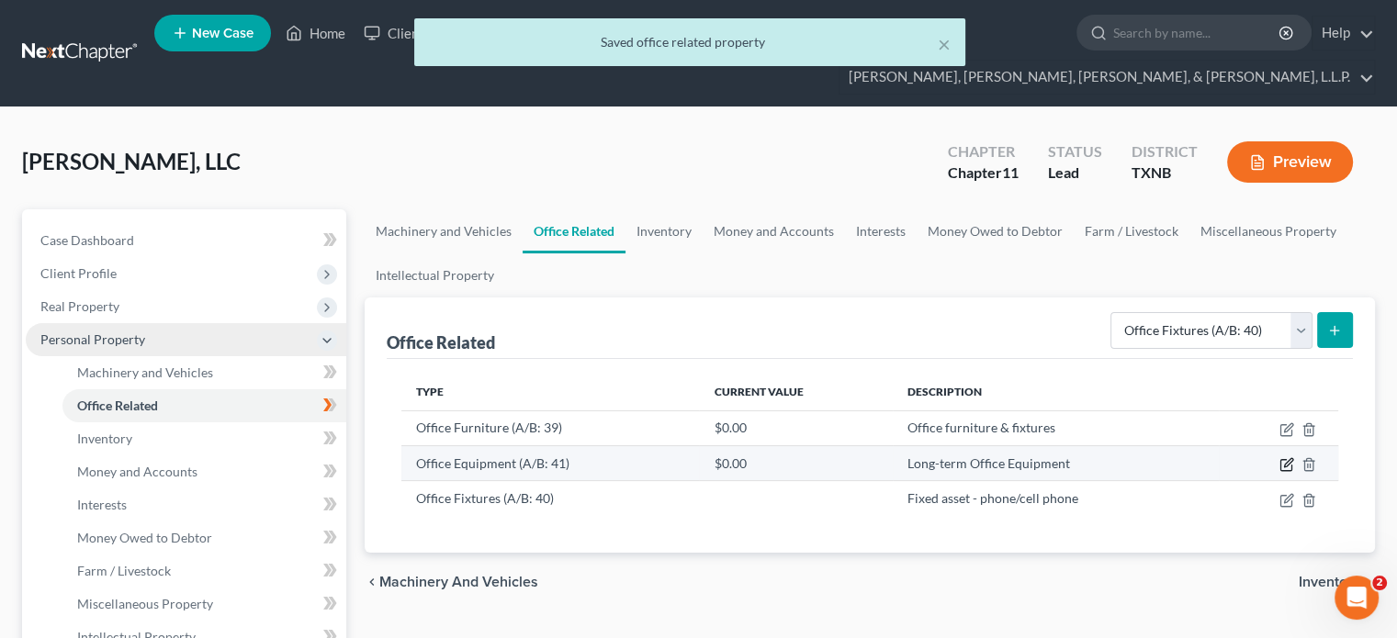
click at [1284, 457] on icon "button" at bounding box center [1287, 464] width 15 height 15
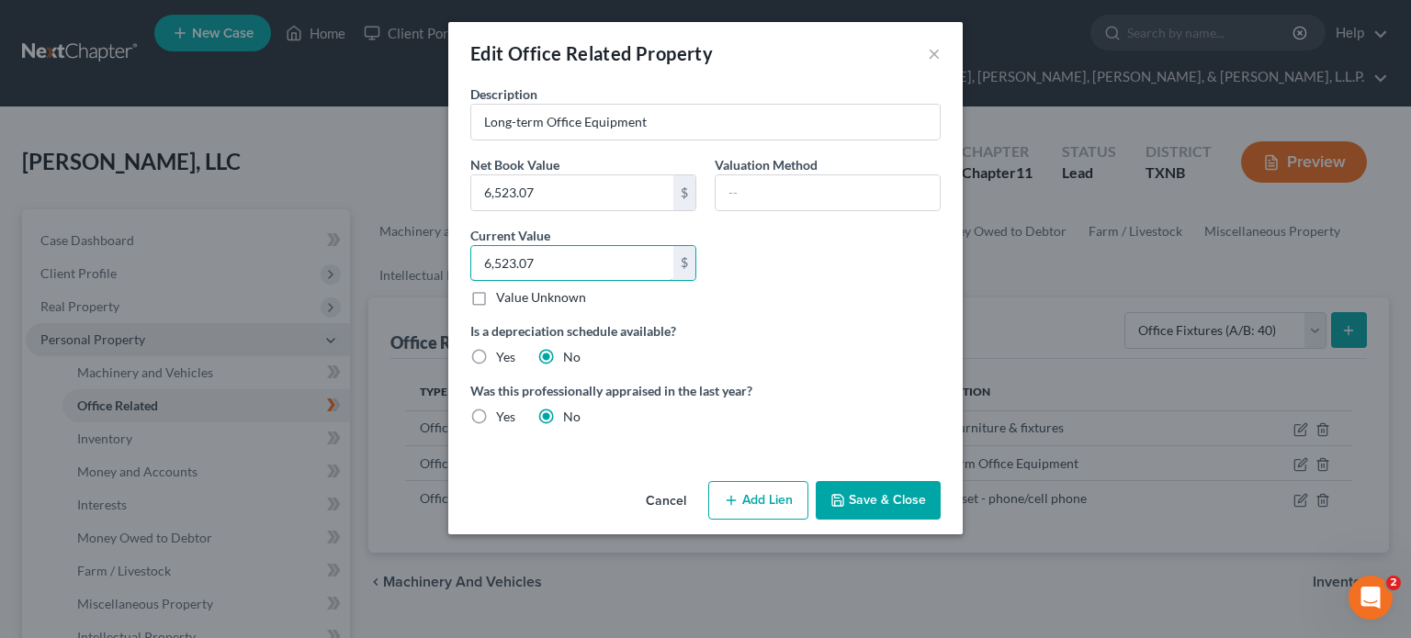
type input "6,523.07"
click at [876, 498] on button "Save & Close" at bounding box center [878, 500] width 125 height 39
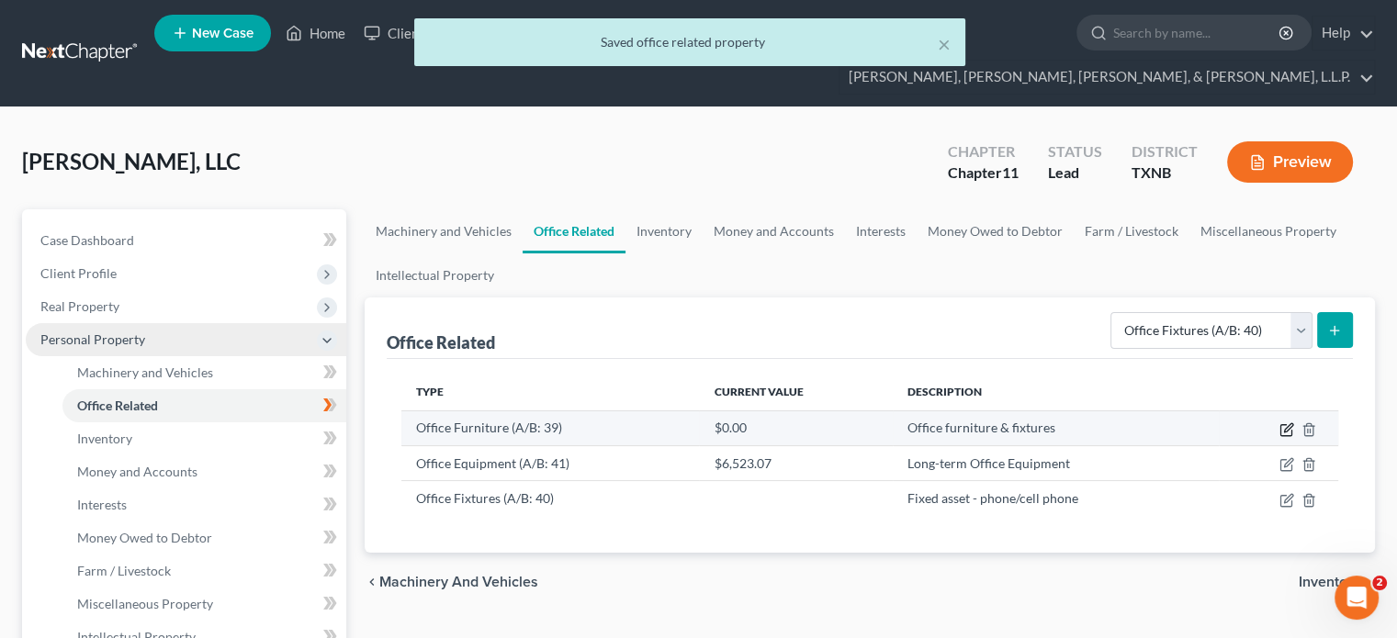
click at [1285, 424] on icon "button" at bounding box center [1286, 429] width 11 height 11
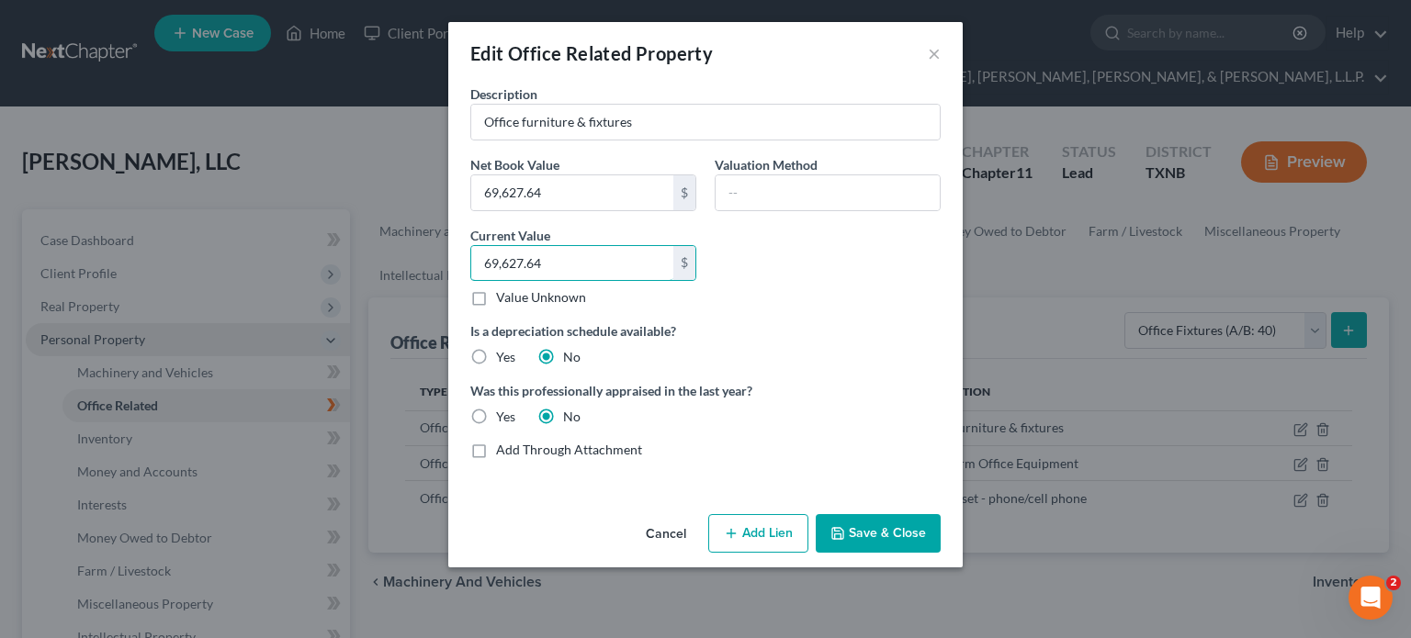
type input "69,627.64"
click at [861, 535] on button "Save & Close" at bounding box center [878, 533] width 125 height 39
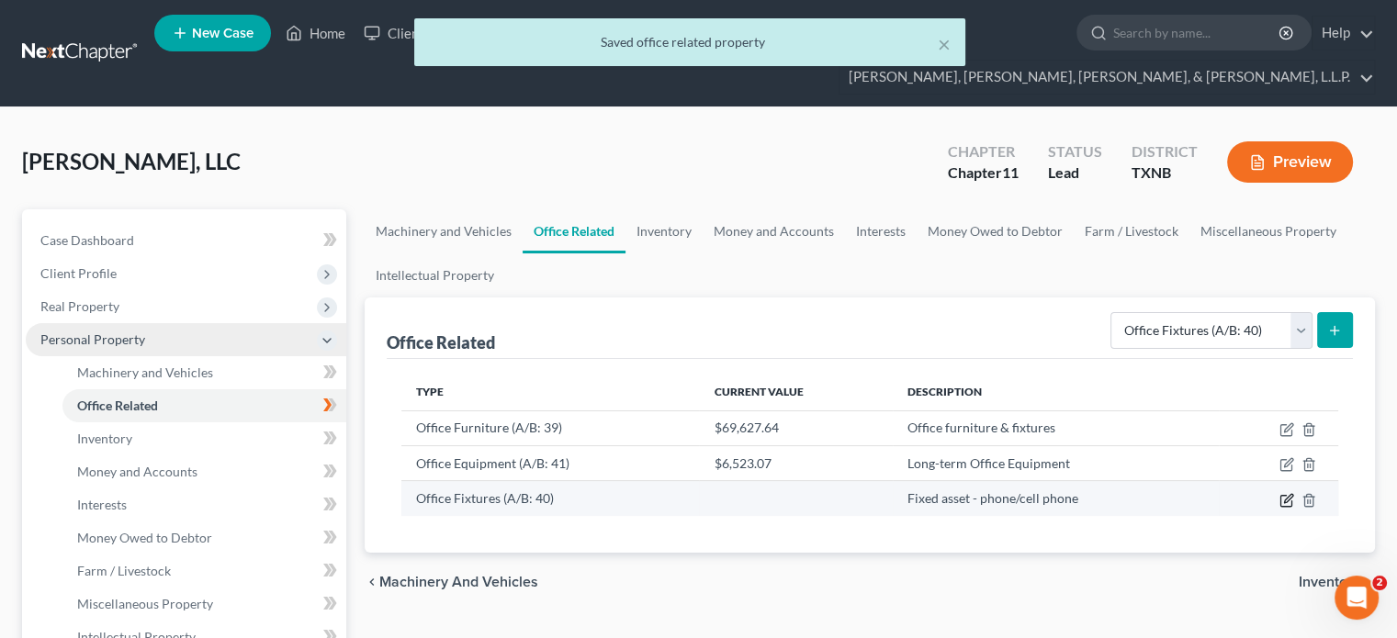
click at [1283, 493] on icon "button" at bounding box center [1287, 500] width 15 height 15
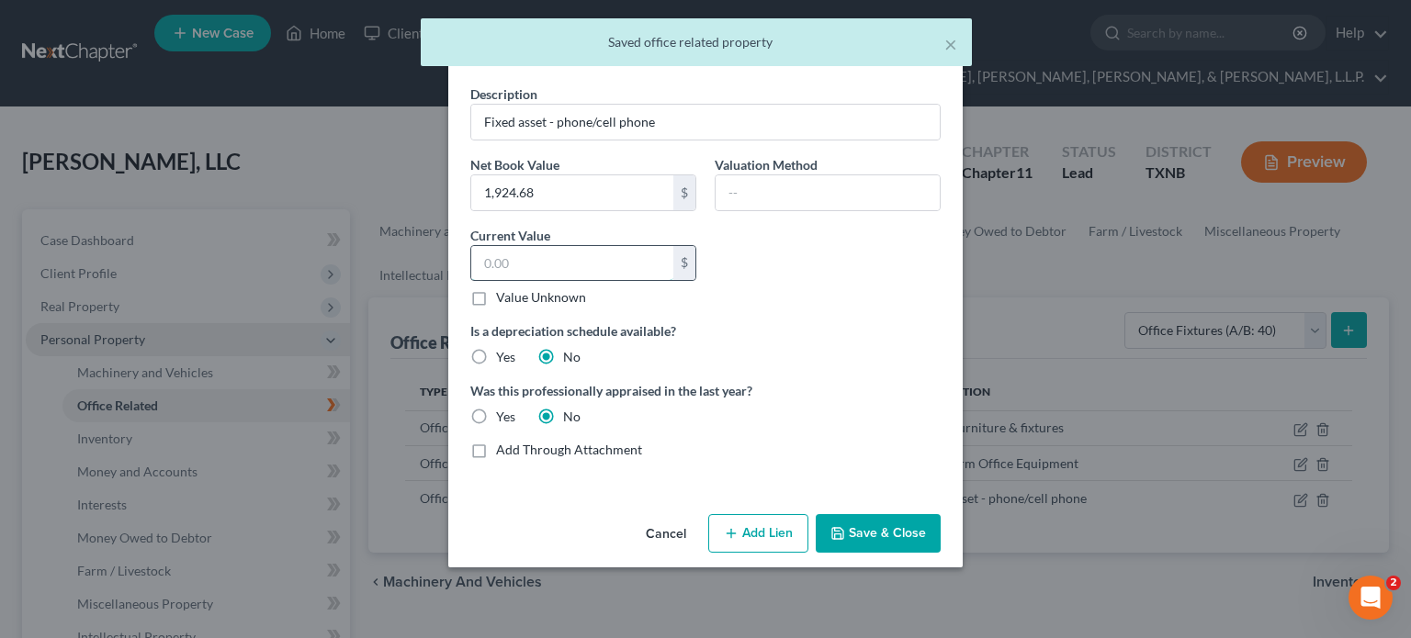
click at [511, 265] on input "text" at bounding box center [572, 263] width 202 height 35
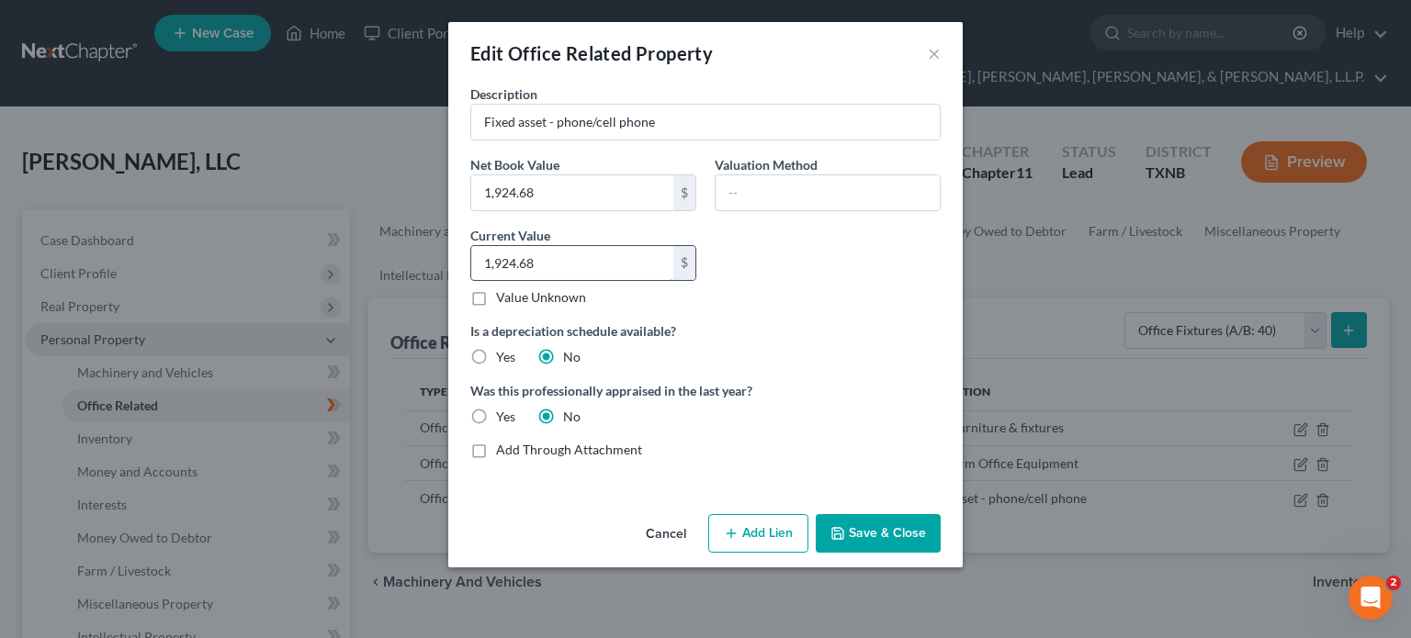
type input "1,924.68"
click at [873, 531] on button "Save & Close" at bounding box center [878, 533] width 125 height 39
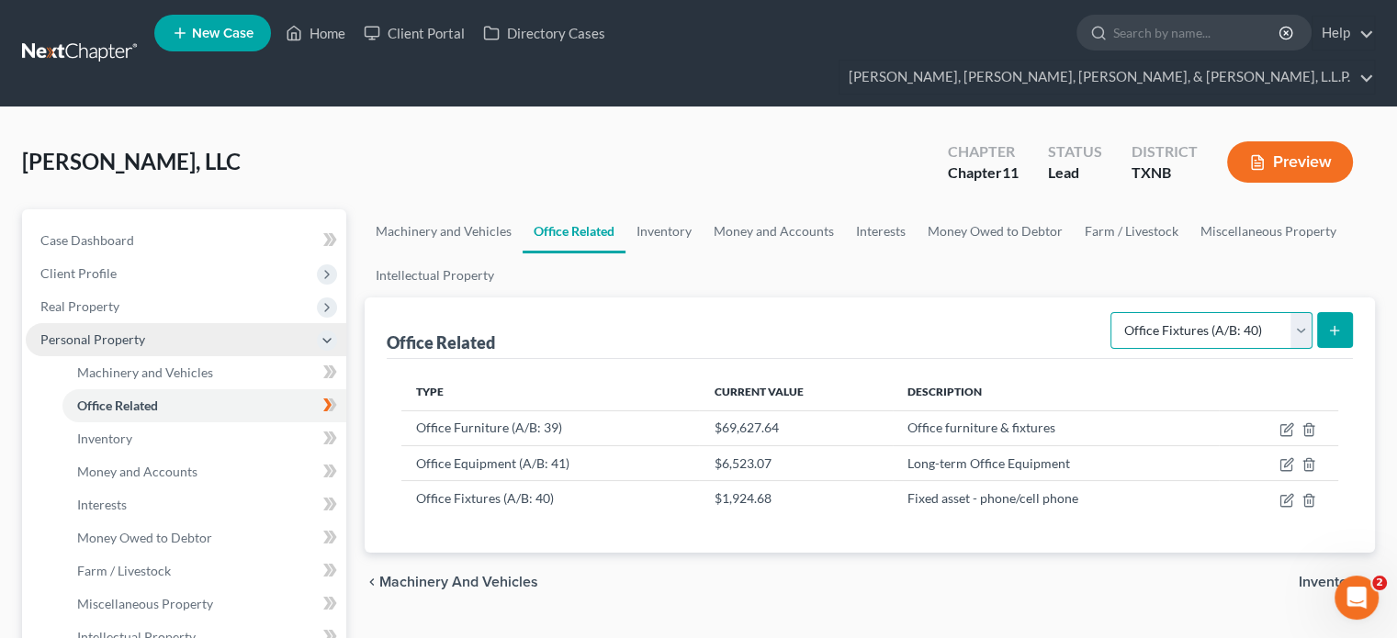
click at [1304, 312] on select "Select Type Collectibles (A/B: 42) Office Equipment (A/B: 41) Office Fixtures (…" at bounding box center [1212, 330] width 202 height 37
select select "collectibles"
click at [1112, 312] on select "Select Type Collectibles (A/B: 42) Office Equipment (A/B: 41) Office Fixtures (…" at bounding box center [1212, 330] width 202 height 37
click at [1340, 323] on icon "submit" at bounding box center [1334, 330] width 15 height 15
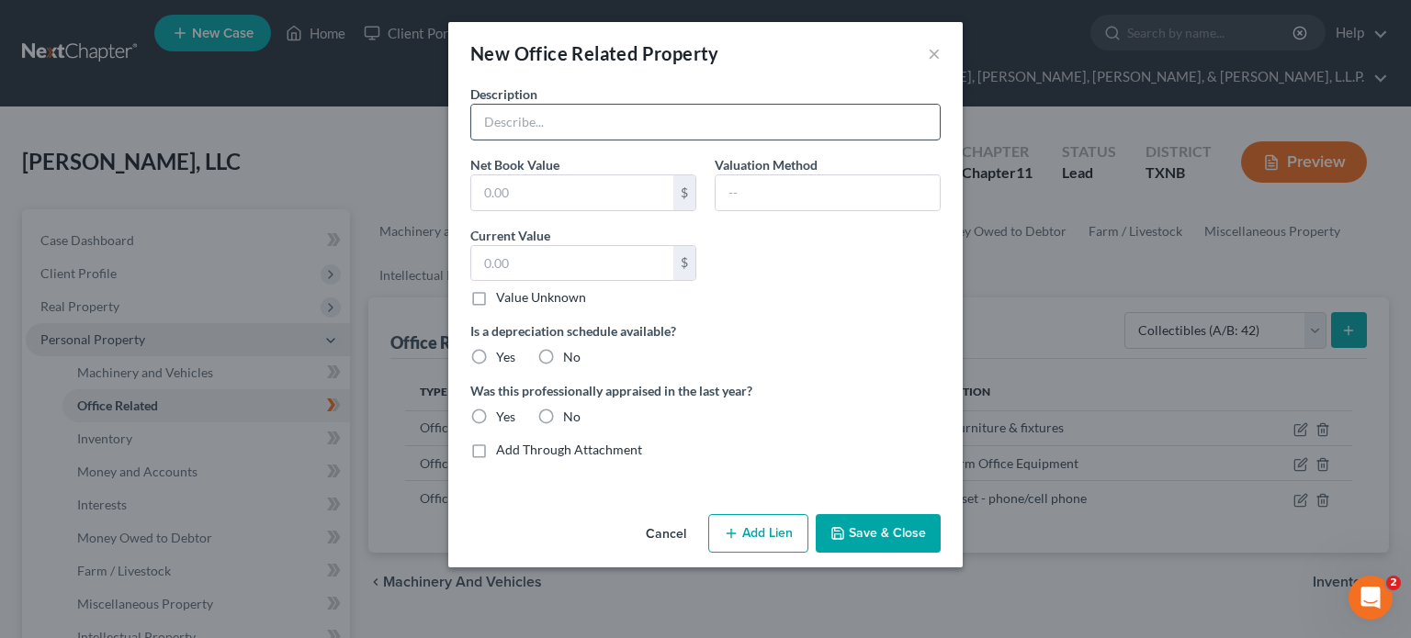
click at [539, 133] on input "text" at bounding box center [705, 122] width 469 height 35
type input "[PERSON_NAME] [PERSON_NAME] Animatronic & Stage"
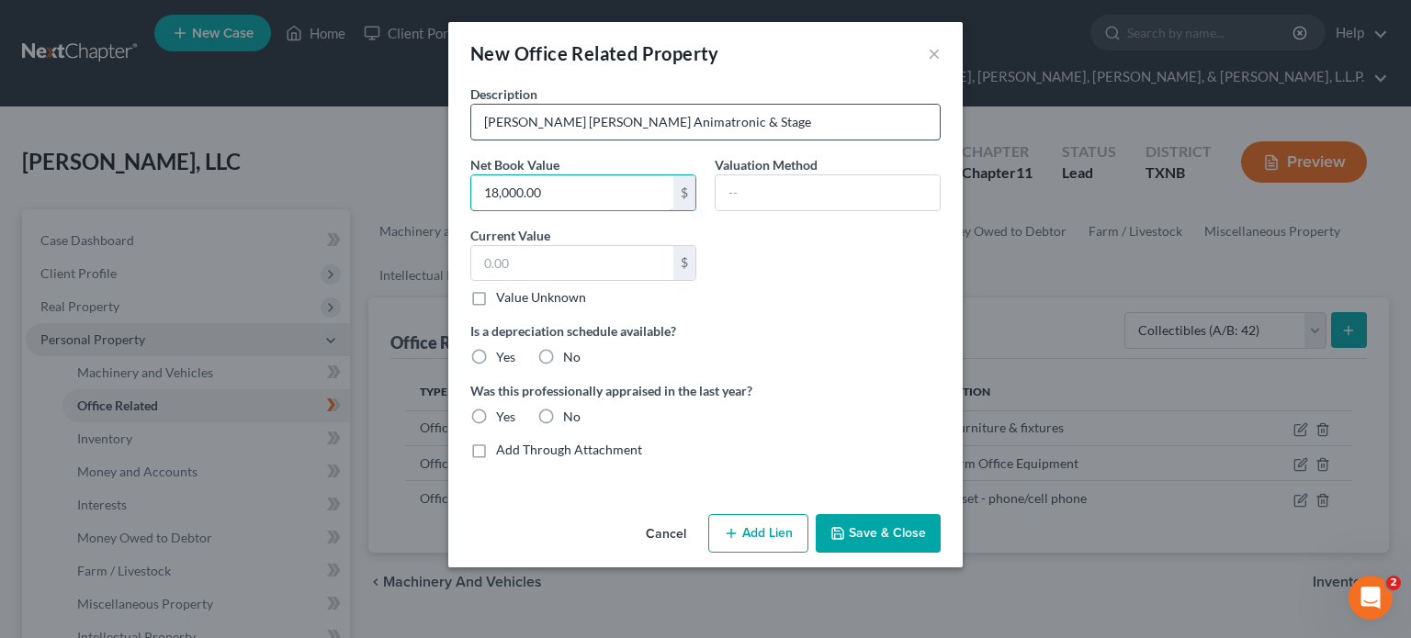
type input "18,000.00"
click at [484, 265] on input "text" at bounding box center [572, 263] width 202 height 35
type input "18,000.00"
click at [563, 354] on label "No" at bounding box center [571, 357] width 17 height 18
click at [570, 354] on input "No" at bounding box center [576, 354] width 12 height 12
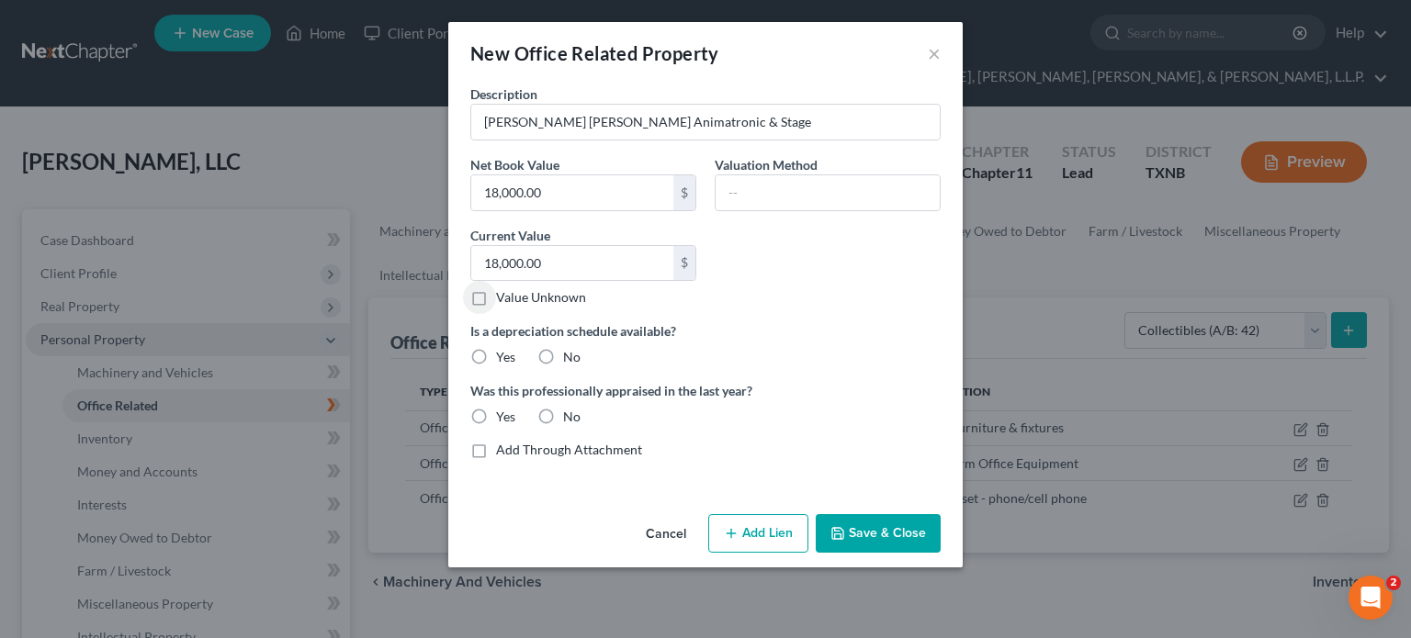
radio input "true"
click at [563, 411] on label "No" at bounding box center [571, 417] width 17 height 18
click at [570, 411] on input "No" at bounding box center [576, 414] width 12 height 12
radio input "true"
click at [889, 529] on button "Save & Close" at bounding box center [878, 533] width 125 height 39
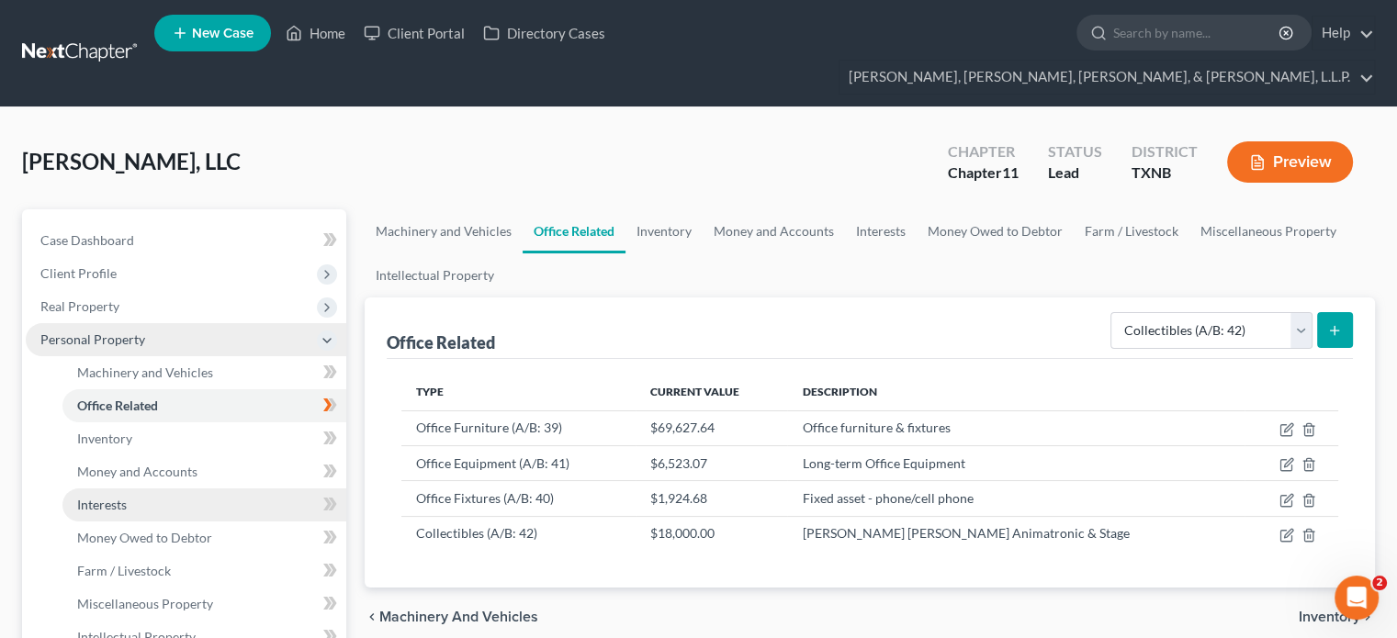
scroll to position [92, 0]
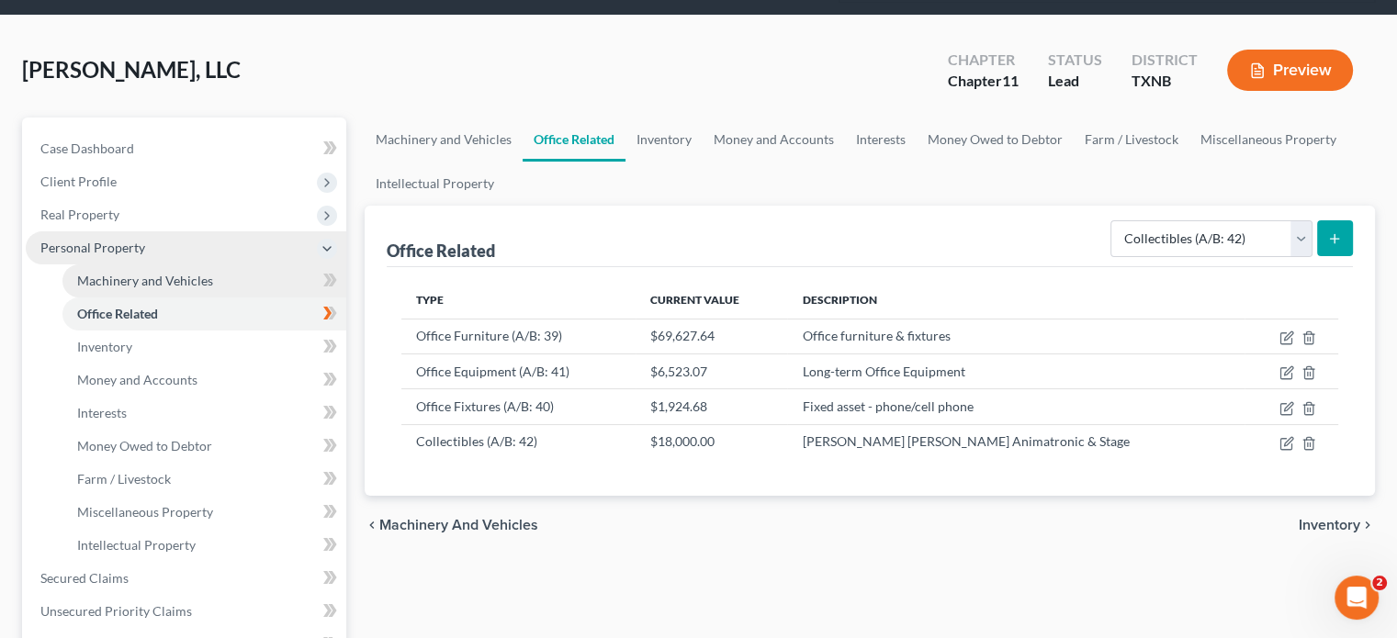
click at [192, 273] on span "Machinery and Vehicles" at bounding box center [145, 281] width 136 height 16
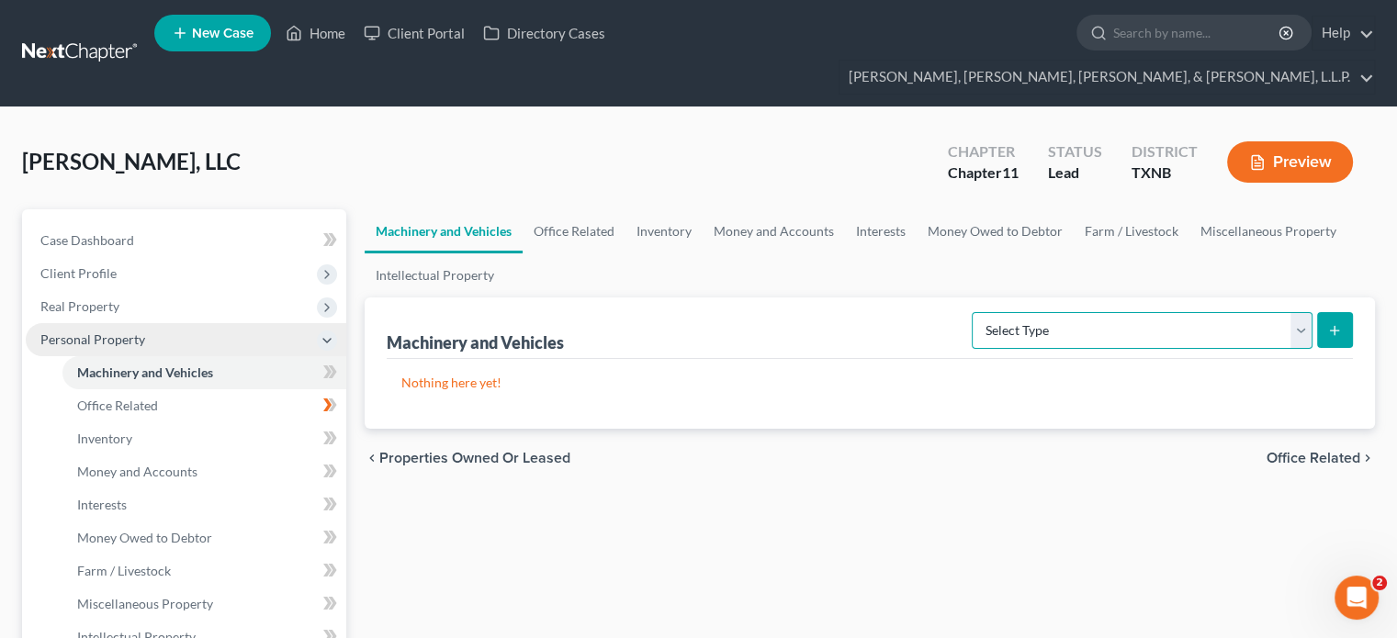
click at [1299, 312] on select "Select Type Aircraft (A/B: 49) Other Machinery, Fixtures and Equipment (A/B: 50…" at bounding box center [1142, 330] width 341 height 37
select select "vehicle"
click at [976, 312] on select "Select Type Aircraft (A/B: 49) Other Machinery, Fixtures and Equipment (A/B: 50…" at bounding box center [1142, 330] width 341 height 37
click at [1336, 323] on icon "submit" at bounding box center [1334, 330] width 15 height 15
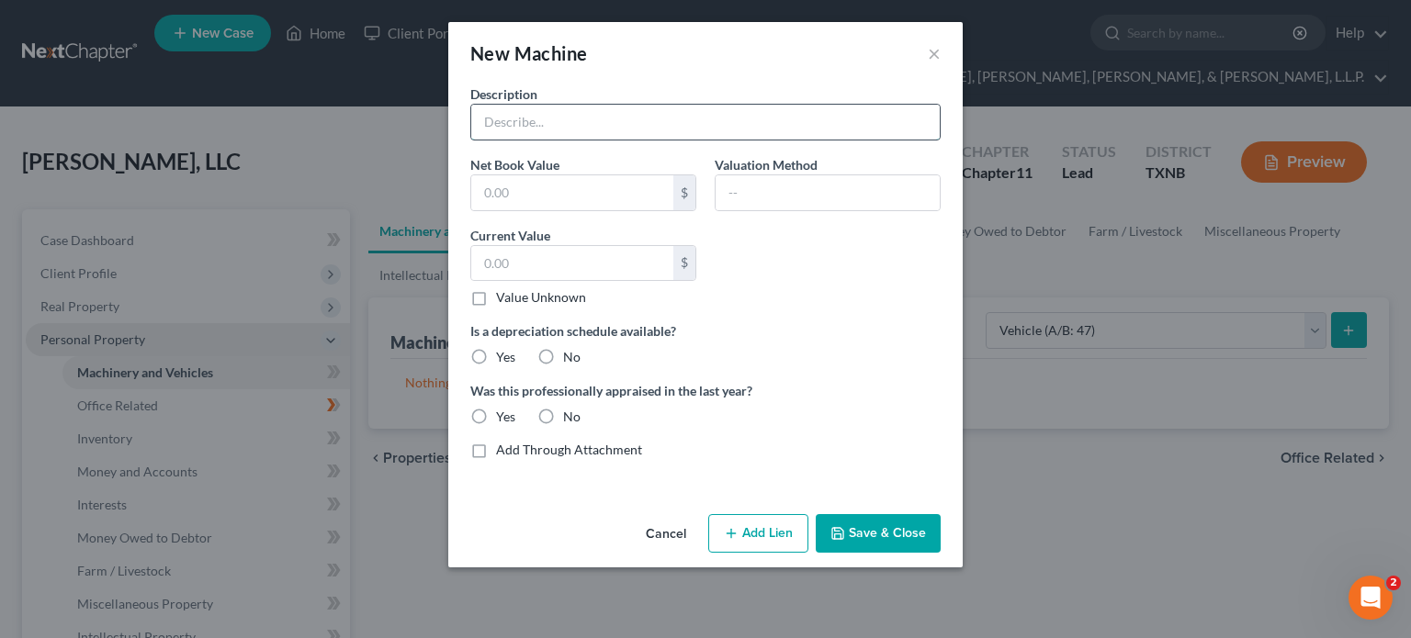
click at [626, 121] on input "text" at bounding box center [705, 122] width 469 height 35
type input "2024 Ford (E-Series Cutaway) E-350 Box Truck"
click at [563, 350] on label "No" at bounding box center [571, 357] width 17 height 18
click at [570, 350] on input "No" at bounding box center [576, 354] width 12 height 12
radio input "true"
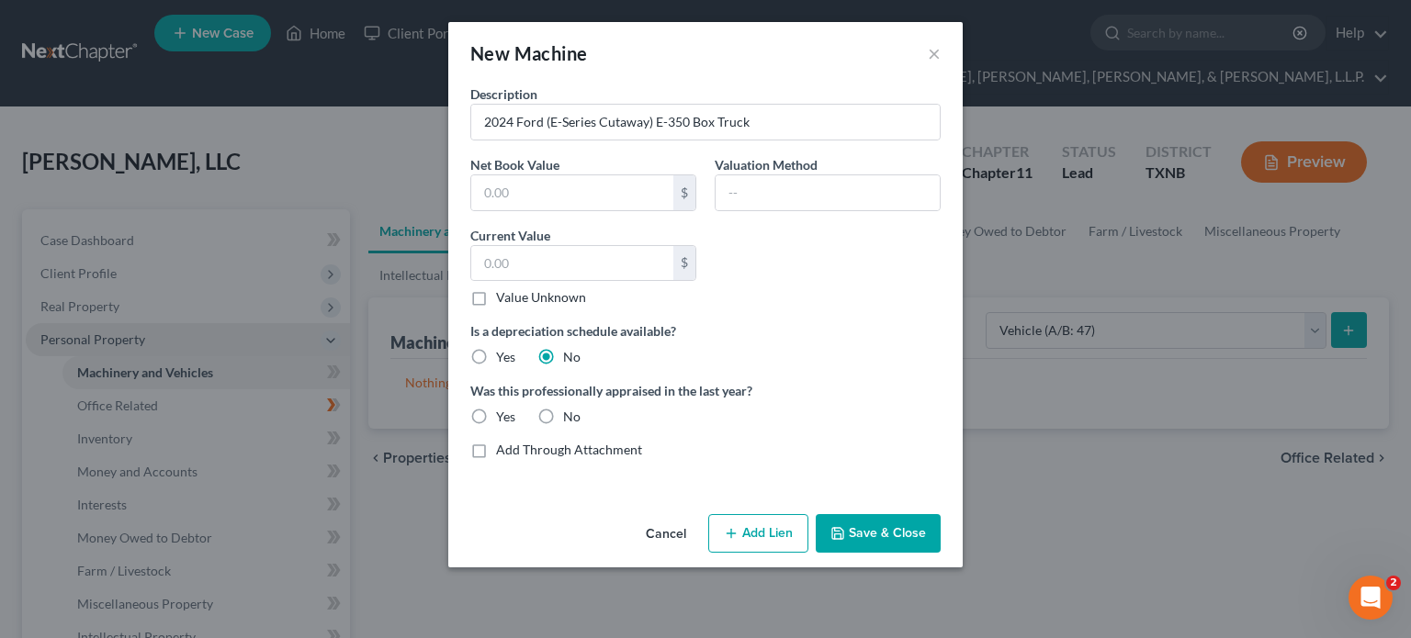
click at [563, 410] on label "No" at bounding box center [571, 417] width 17 height 18
click at [570, 410] on input "No" at bounding box center [576, 414] width 12 height 12
radio input "true"
click at [871, 534] on button "Save & Close" at bounding box center [878, 533] width 125 height 39
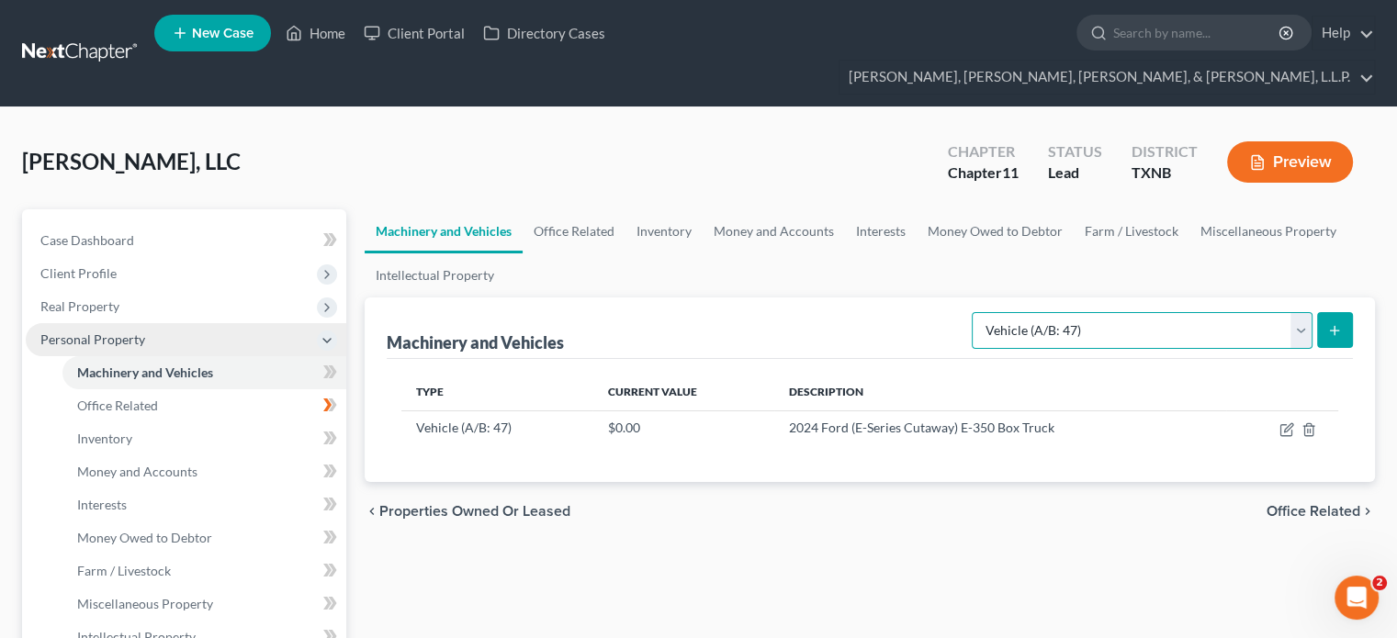
click at [1303, 312] on select "Select Type Aircraft (A/B: 49) Other Machinery, Fixtures and Equipment (A/B: 50…" at bounding box center [1142, 330] width 341 height 37
click at [976, 312] on select "Select Type Aircraft (A/B: 49) Other Machinery, Fixtures and Equipment (A/B: 50…" at bounding box center [1142, 330] width 341 height 37
click at [1344, 312] on button "submit" at bounding box center [1335, 330] width 36 height 36
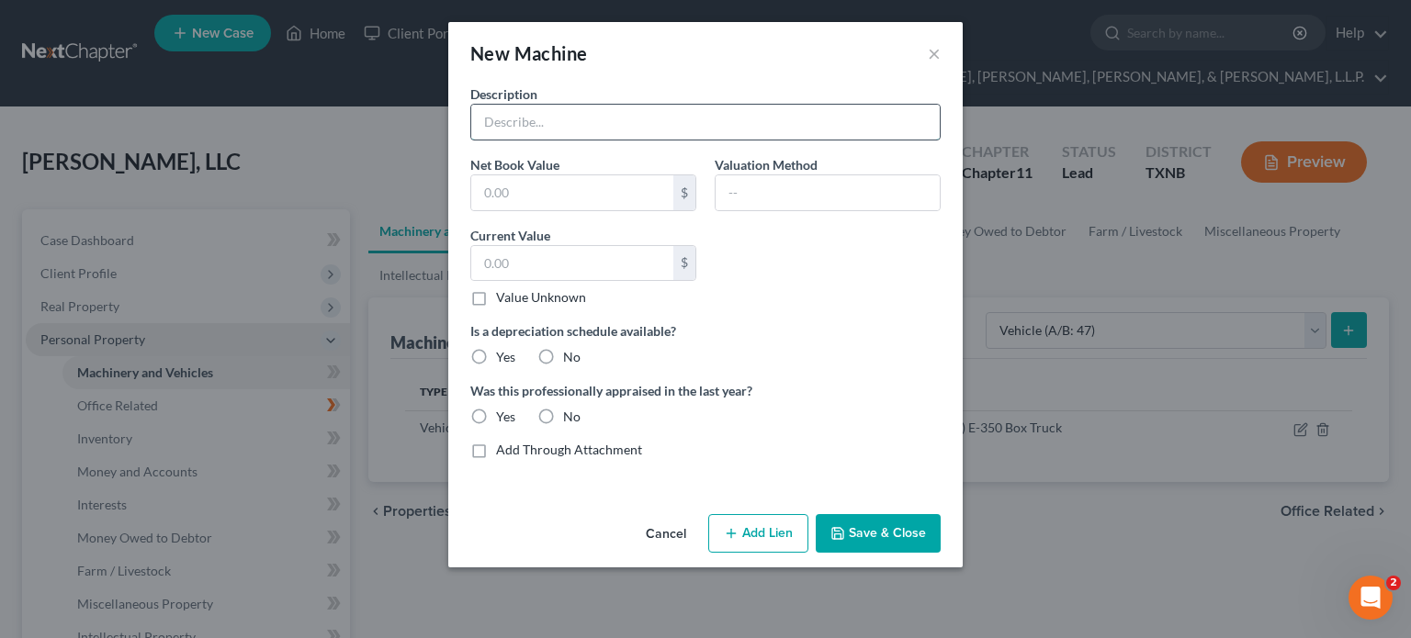
click at [562, 129] on input "text" at bounding box center [705, 122] width 469 height 35
type input "2022 Ford F-250 Pick-up Truck"
click at [563, 352] on label "No" at bounding box center [571, 357] width 17 height 18
click at [570, 352] on input "No" at bounding box center [576, 354] width 12 height 12
radio input "true"
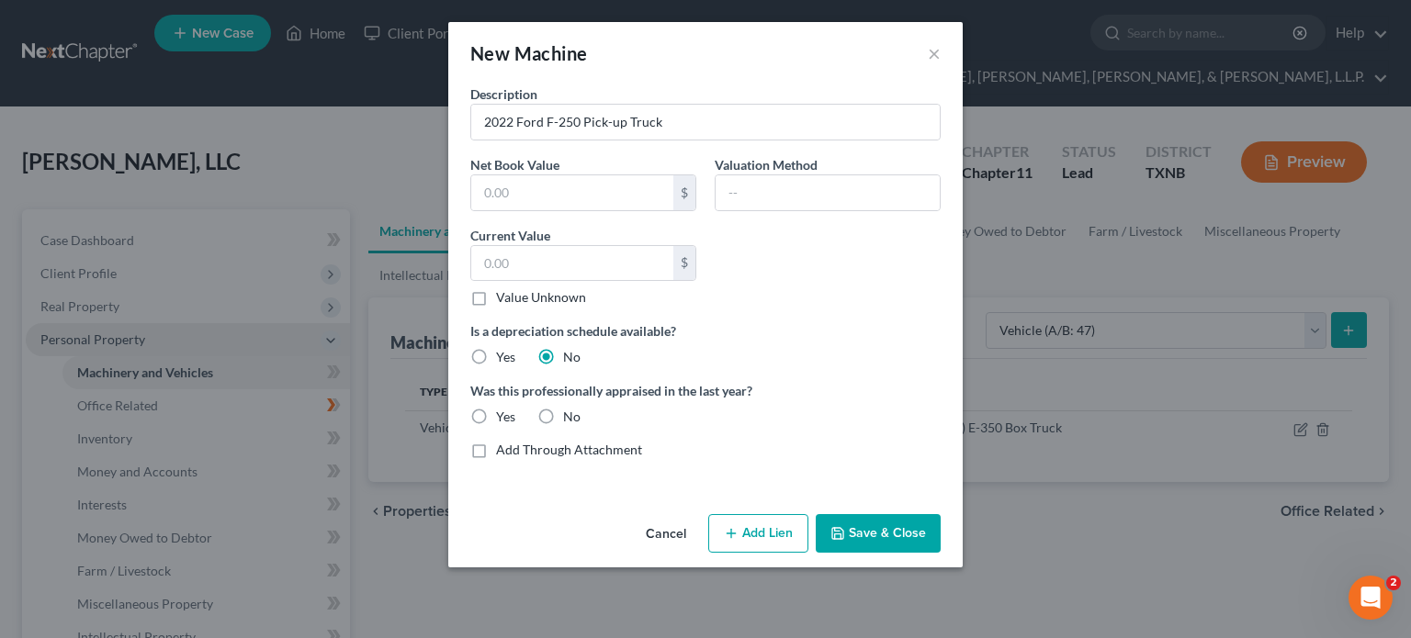
click at [563, 414] on label "No" at bounding box center [571, 417] width 17 height 18
click at [570, 414] on input "No" at bounding box center [576, 414] width 12 height 12
radio input "true"
click at [883, 533] on button "Save & Close" at bounding box center [878, 533] width 125 height 39
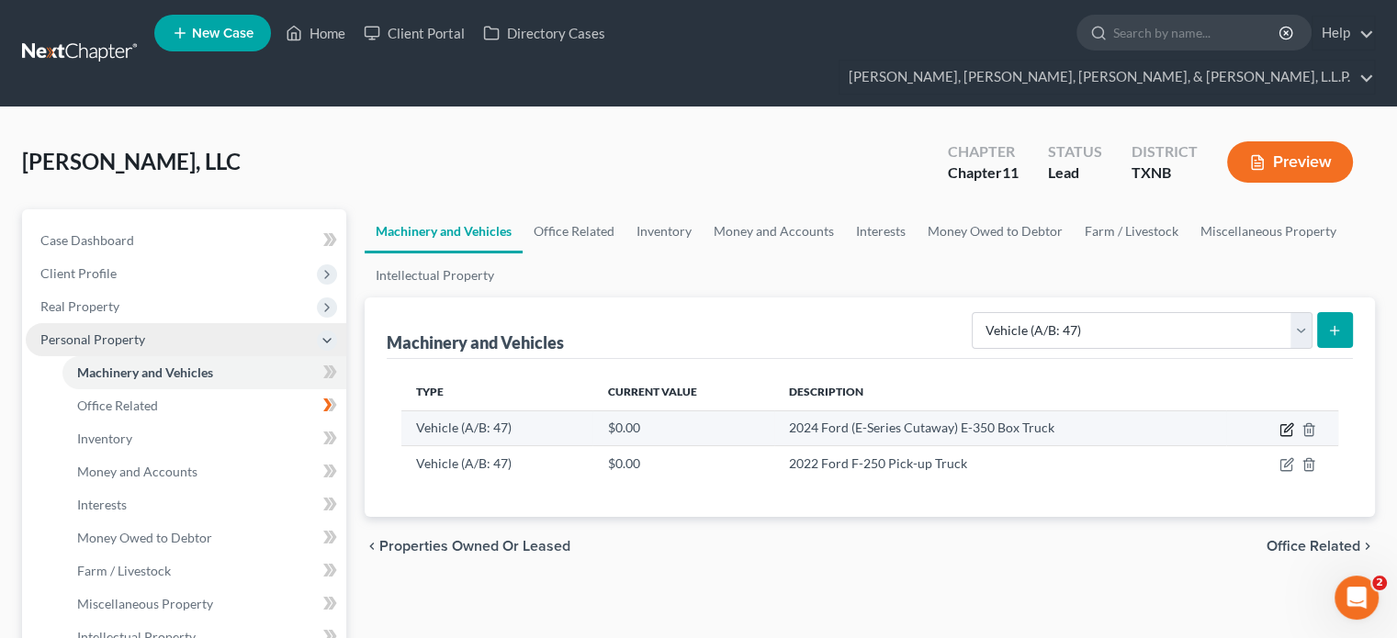
click at [1286, 423] on icon "button" at bounding box center [1287, 430] width 15 height 15
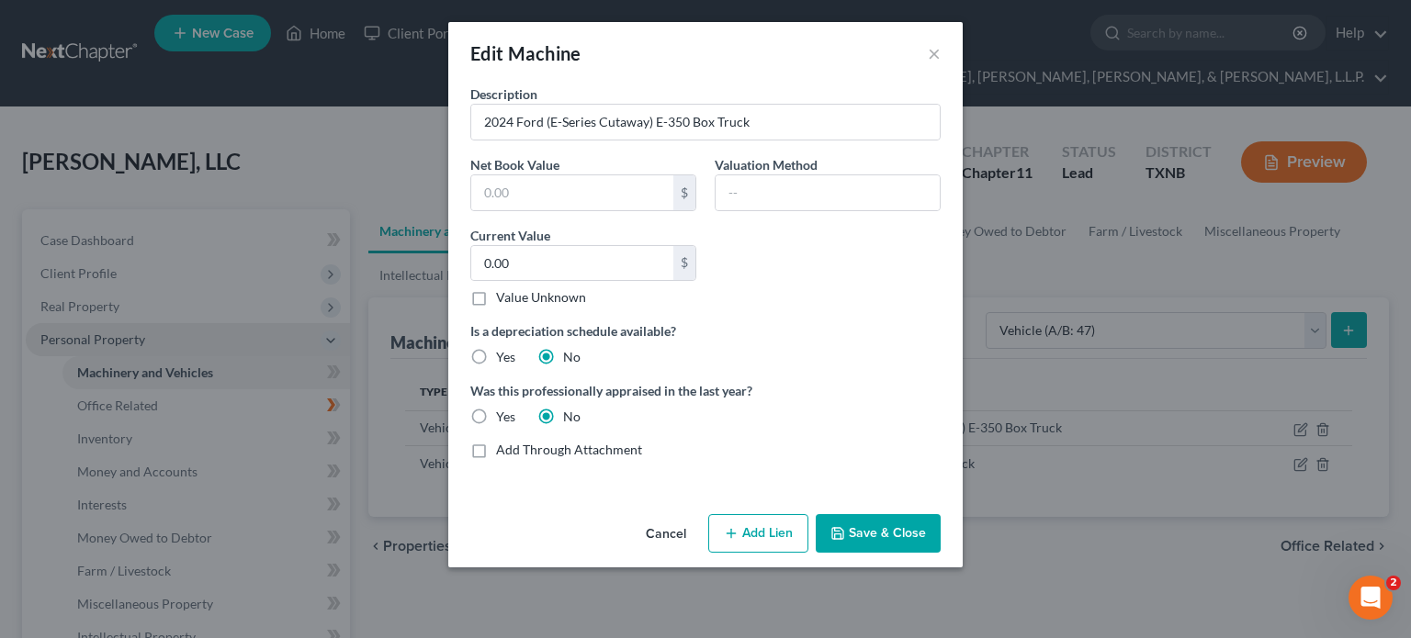
click at [496, 297] on label "Value Unknown" at bounding box center [541, 297] width 90 height 18
click at [503, 297] on input "Value Unknown" at bounding box center [509, 294] width 12 height 12
checkbox input "true"
click at [894, 536] on button "Save & Close" at bounding box center [878, 533] width 125 height 39
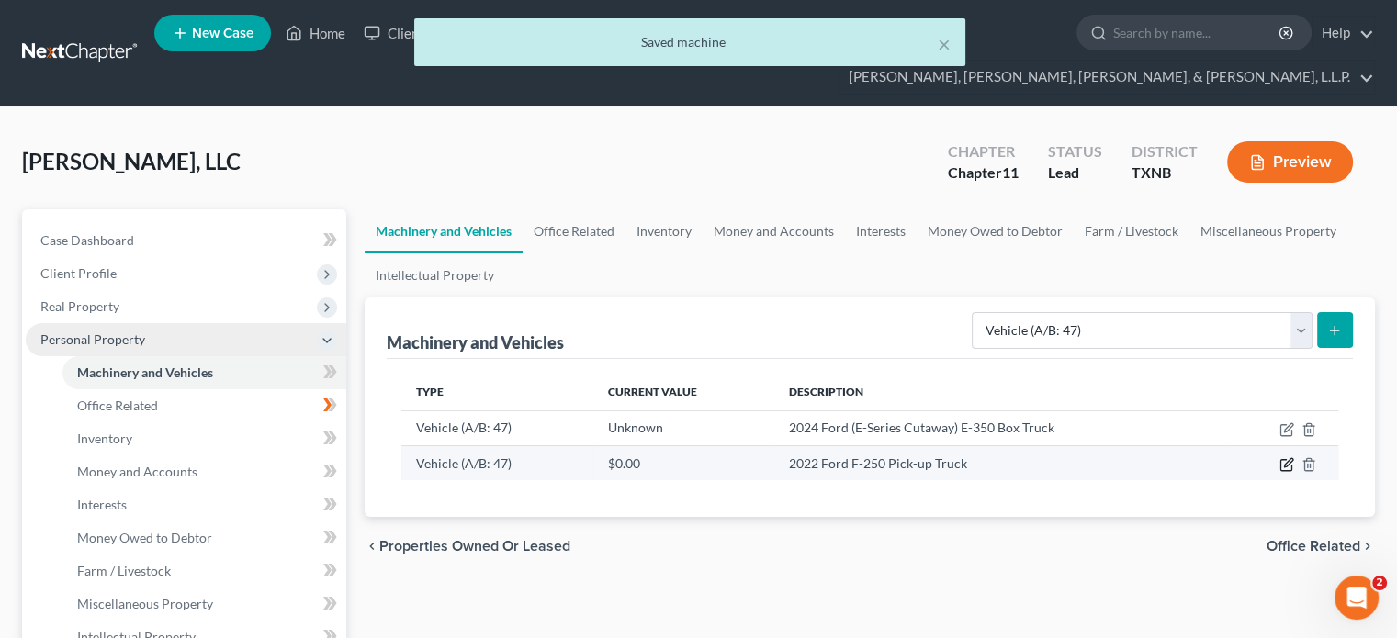
click at [1287, 457] on icon "button" at bounding box center [1287, 464] width 15 height 15
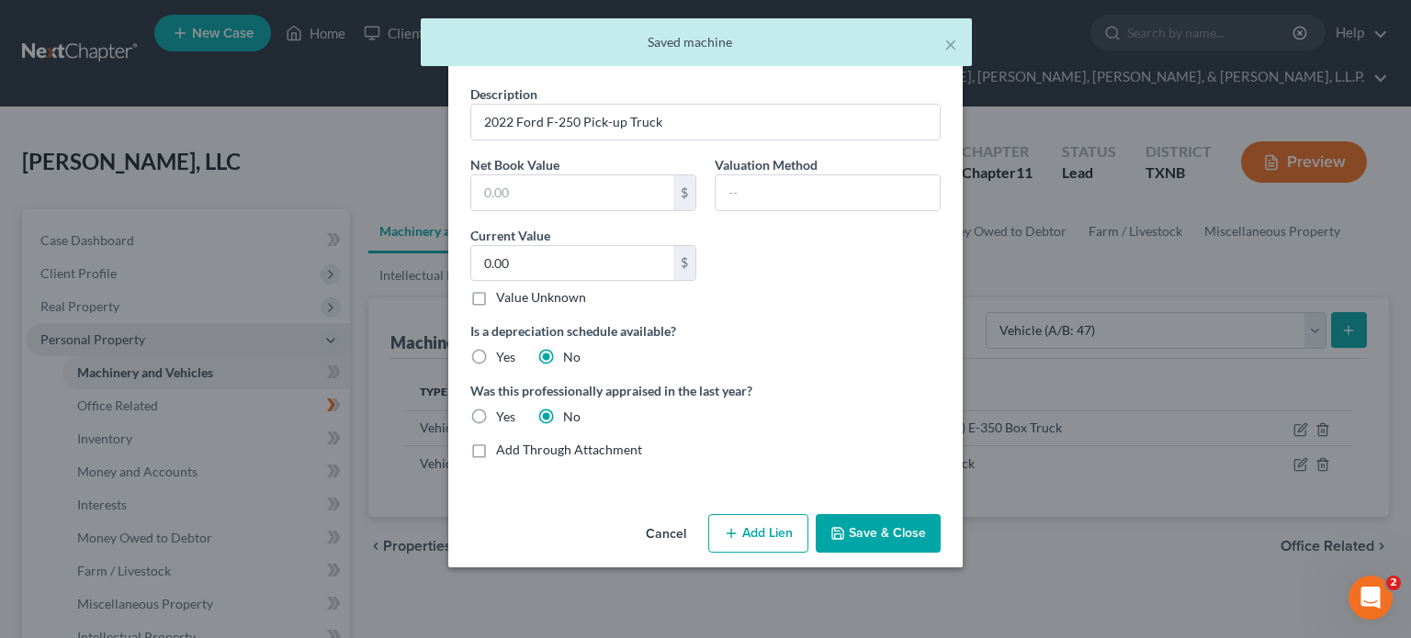
click at [496, 297] on label "Value Unknown" at bounding box center [541, 297] width 90 height 18
click at [503, 297] on input "Value Unknown" at bounding box center [509, 294] width 12 height 12
checkbox input "true"
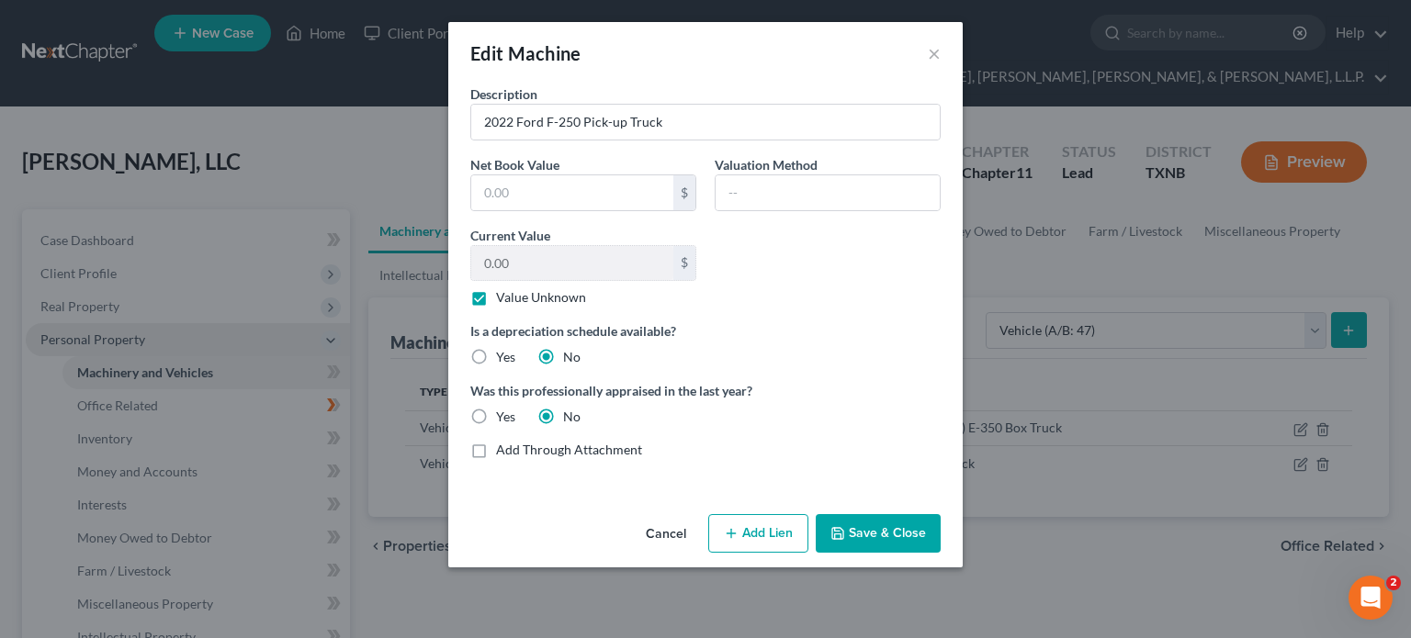
click at [873, 529] on button "Save & Close" at bounding box center [878, 533] width 125 height 39
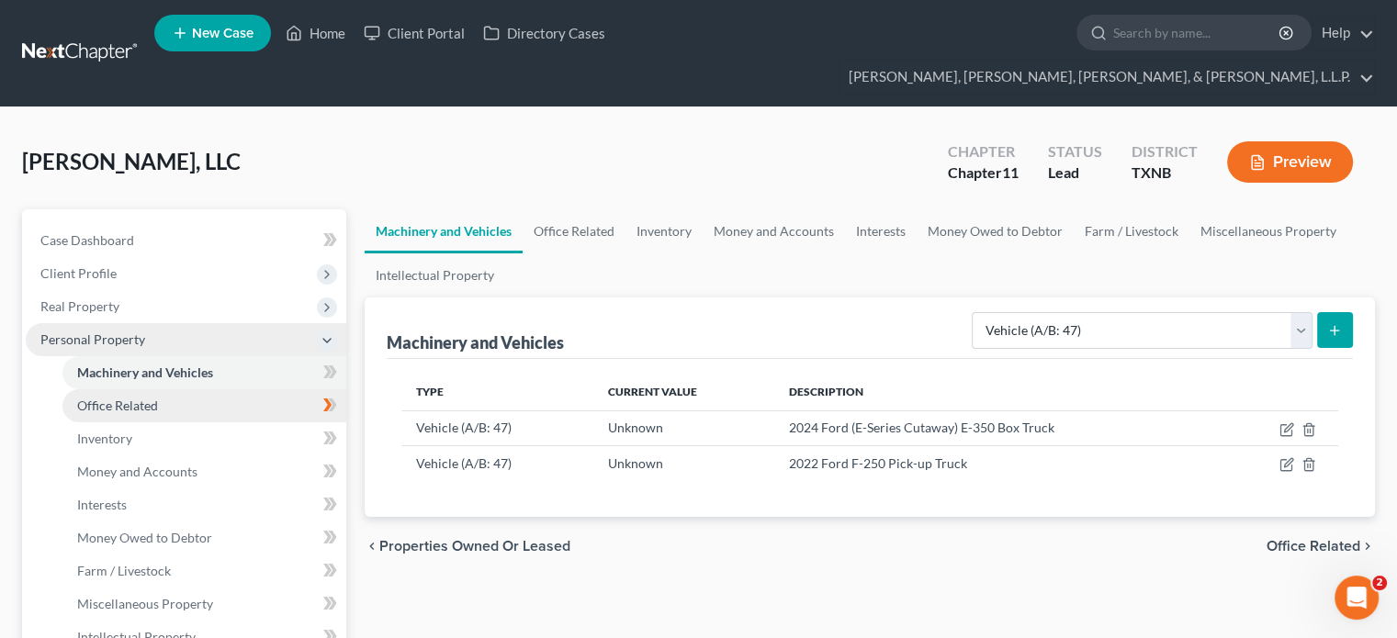
click at [88, 390] on link "Office Related" at bounding box center [204, 406] width 284 height 33
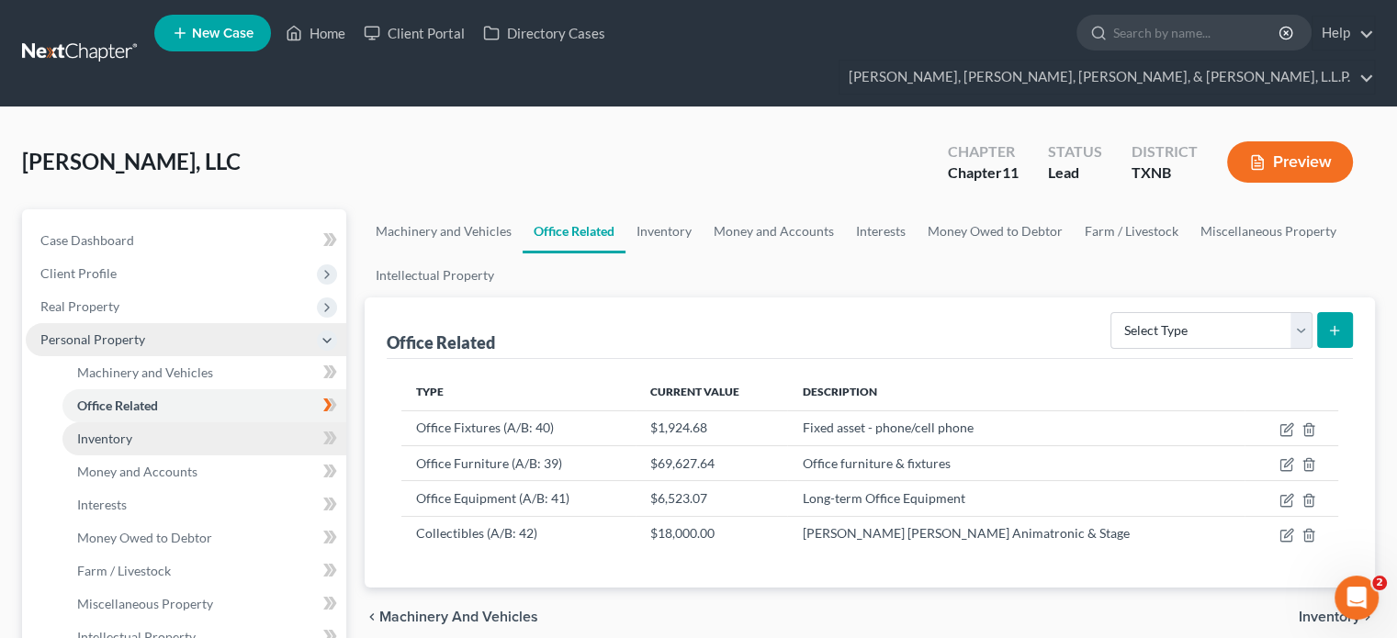
click at [103, 431] on span "Inventory" at bounding box center [104, 439] width 55 height 16
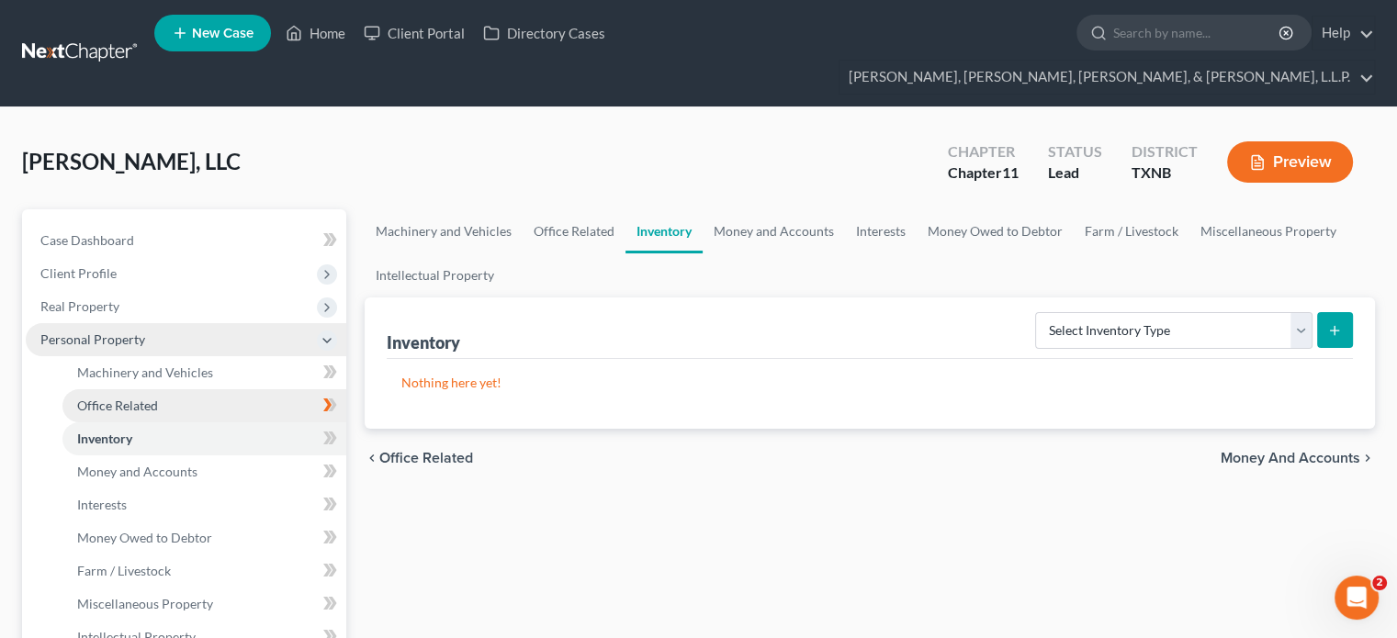
click at [143, 398] on span "Office Related" at bounding box center [117, 406] width 81 height 16
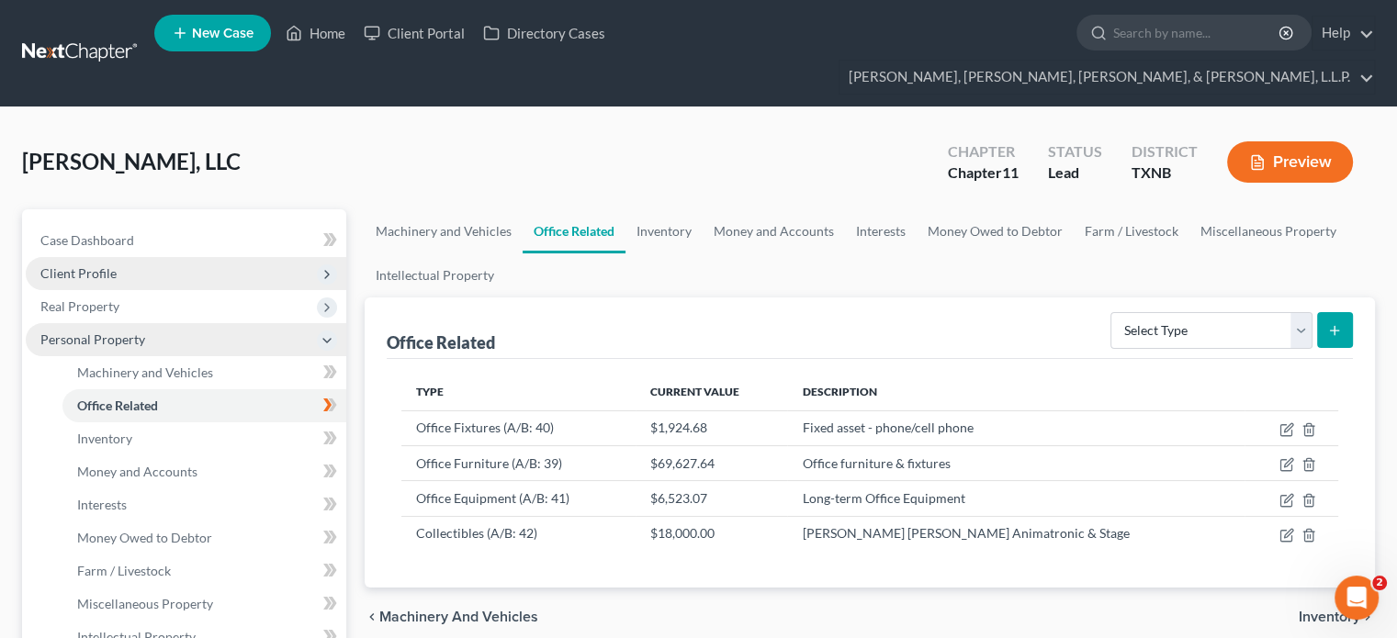
click at [100, 265] on span "Client Profile" at bounding box center [78, 273] width 76 height 16
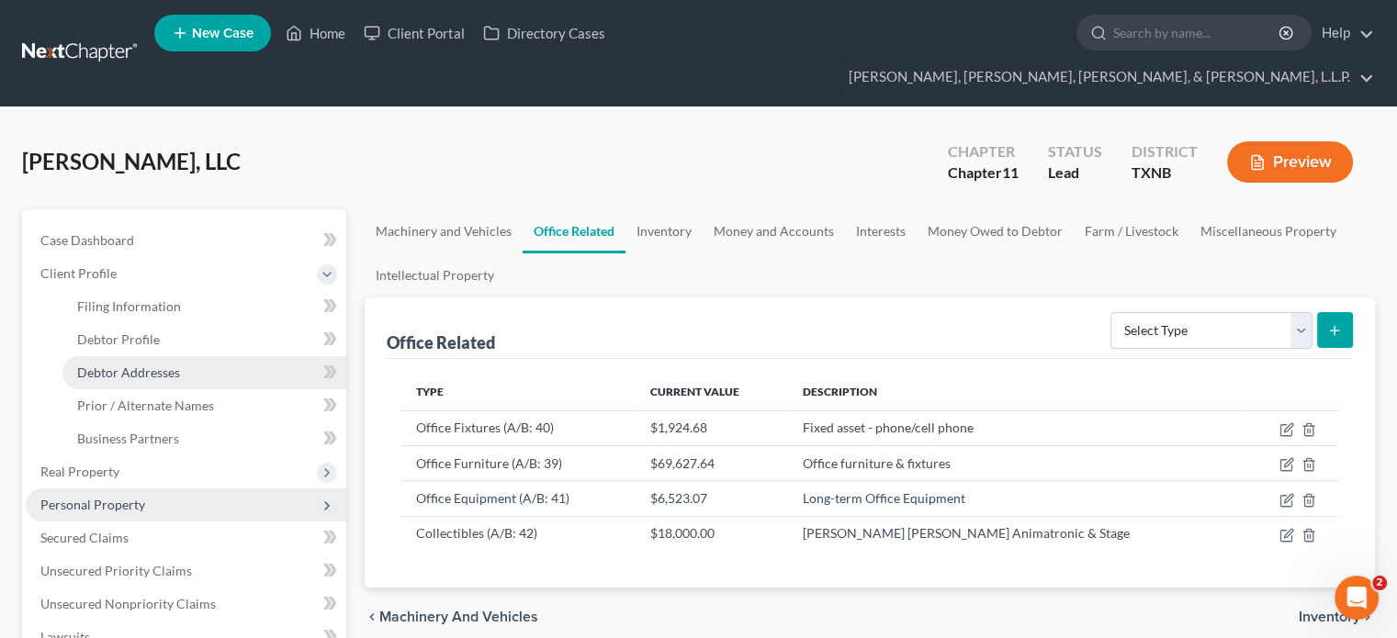
click at [147, 365] on span "Debtor Addresses" at bounding box center [128, 373] width 103 height 16
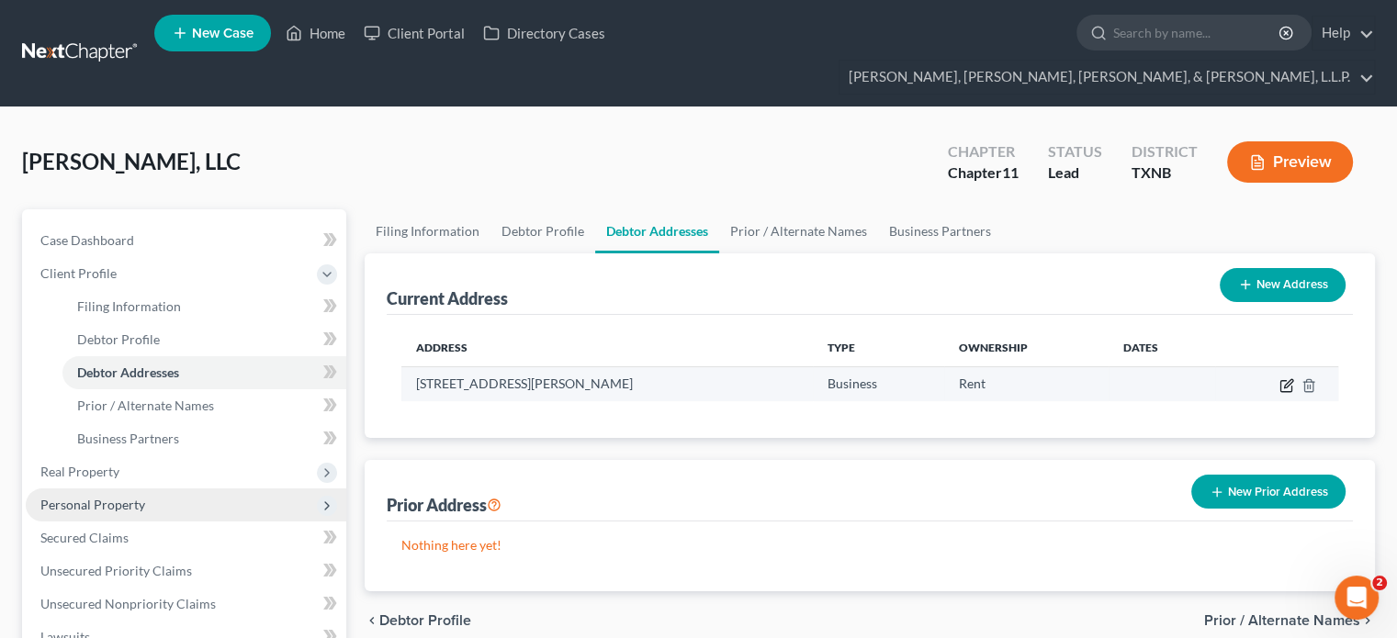
click at [1286, 378] on icon "button" at bounding box center [1287, 385] width 15 height 15
select select "45"
select select "56"
select select "0"
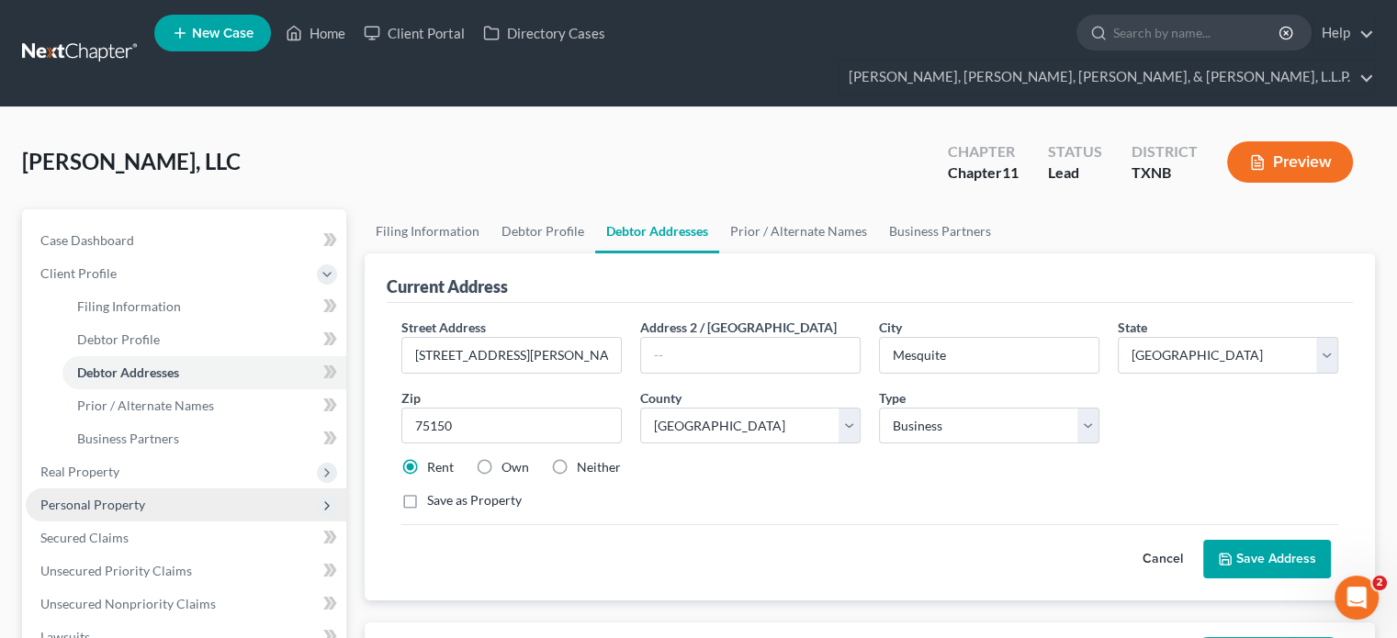
click at [1258, 540] on button "Save Address" at bounding box center [1267, 559] width 128 height 39
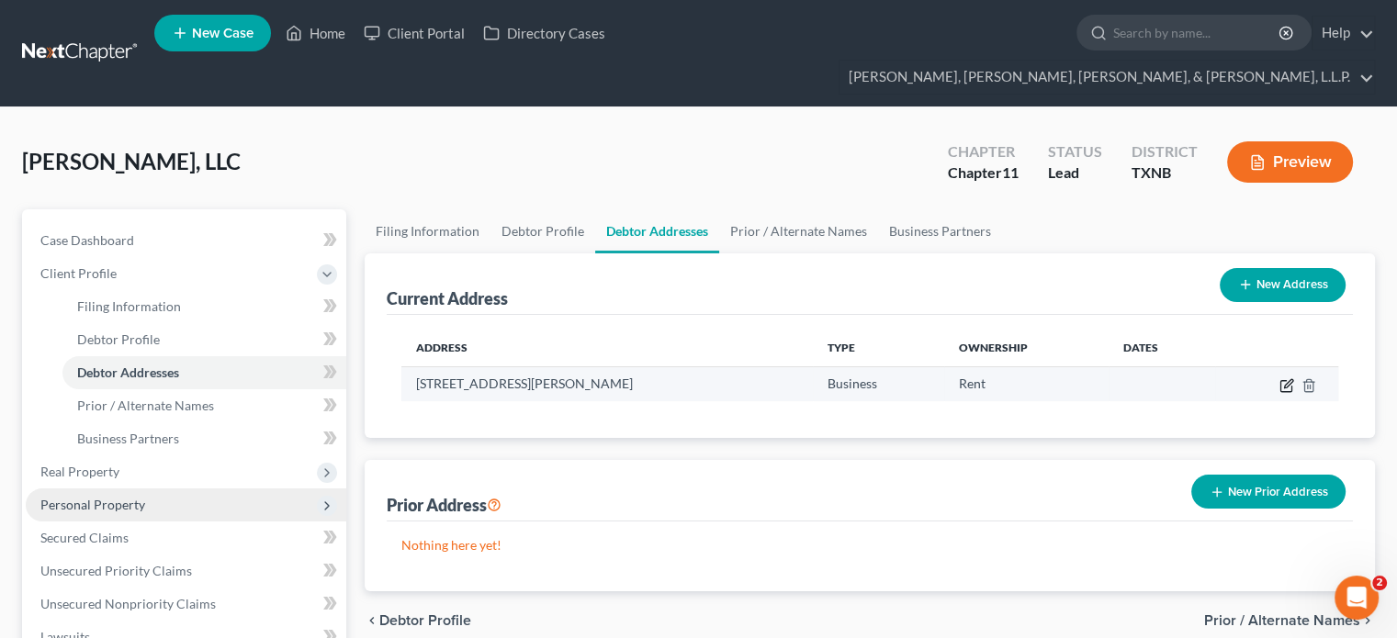
click at [1286, 378] on icon "button" at bounding box center [1287, 385] width 15 height 15
select select "45"
select select "56"
select select "0"
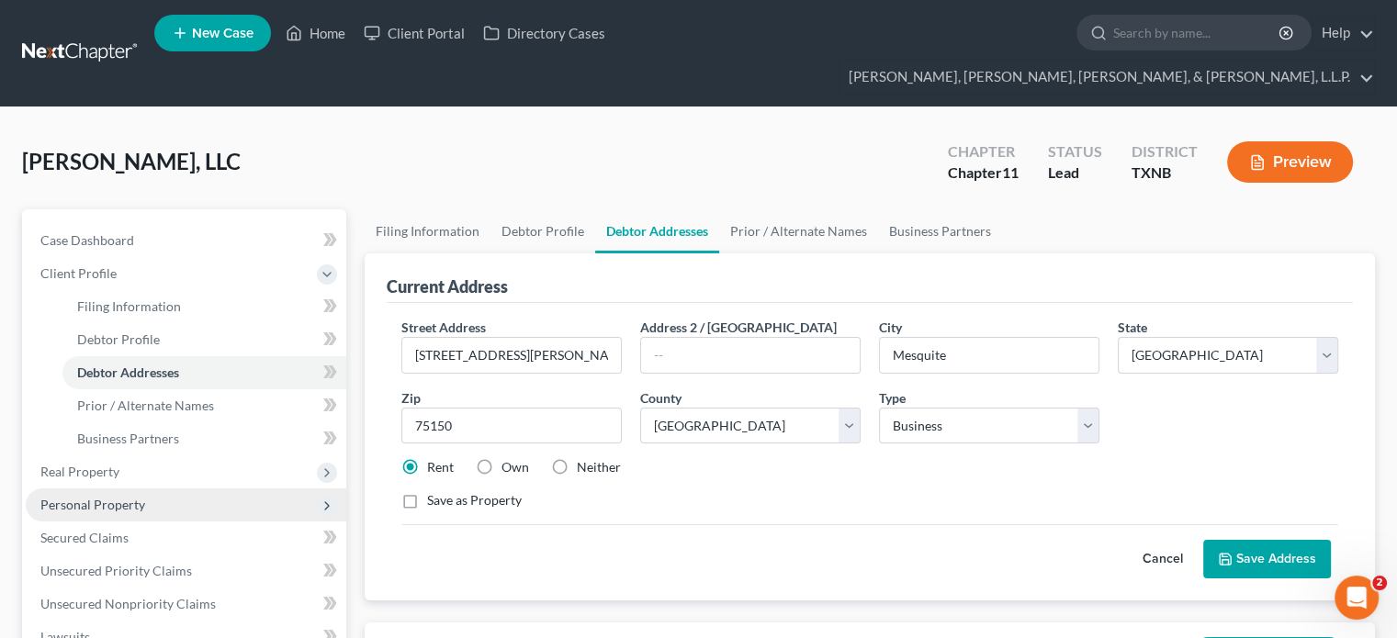
click at [427, 491] on label "Save as Property" at bounding box center [474, 500] width 95 height 18
click at [435, 491] on input "Save as Property" at bounding box center [441, 497] width 12 height 12
checkbox input "true"
click at [1238, 540] on button "Save Address" at bounding box center [1267, 559] width 128 height 39
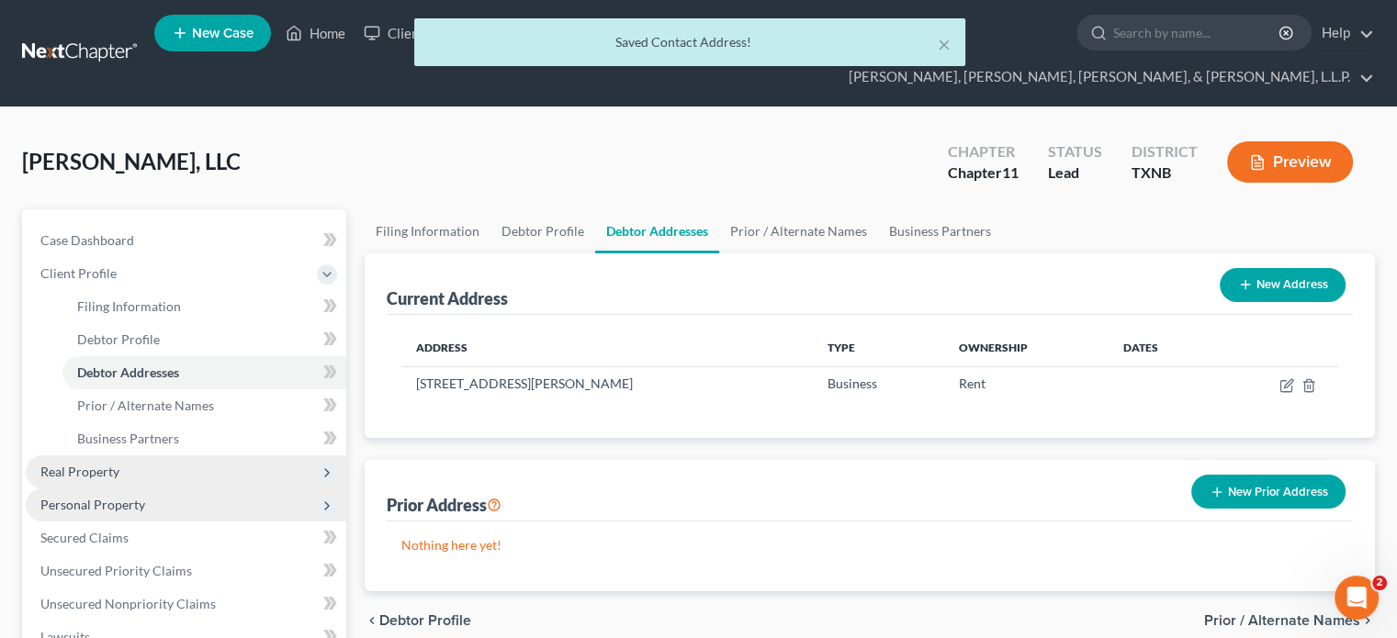
click at [324, 466] on icon at bounding box center [327, 473] width 15 height 15
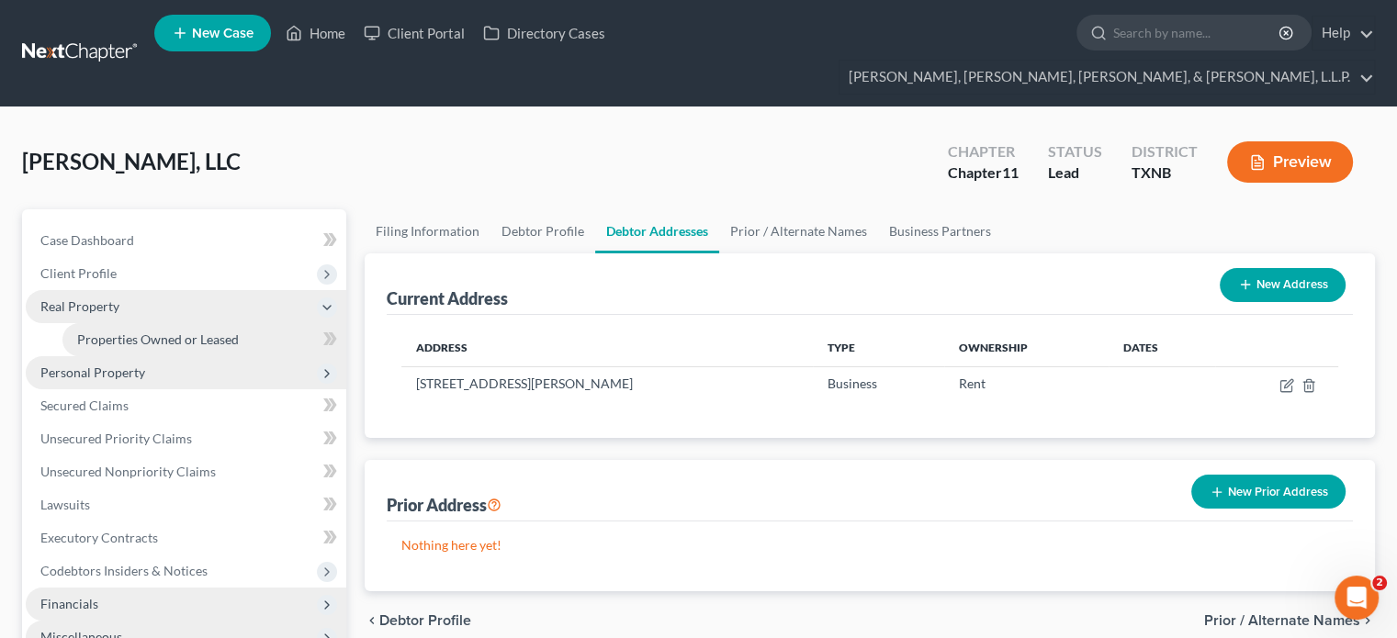
click at [228, 332] on span "Properties Owned or Leased" at bounding box center [158, 340] width 162 height 16
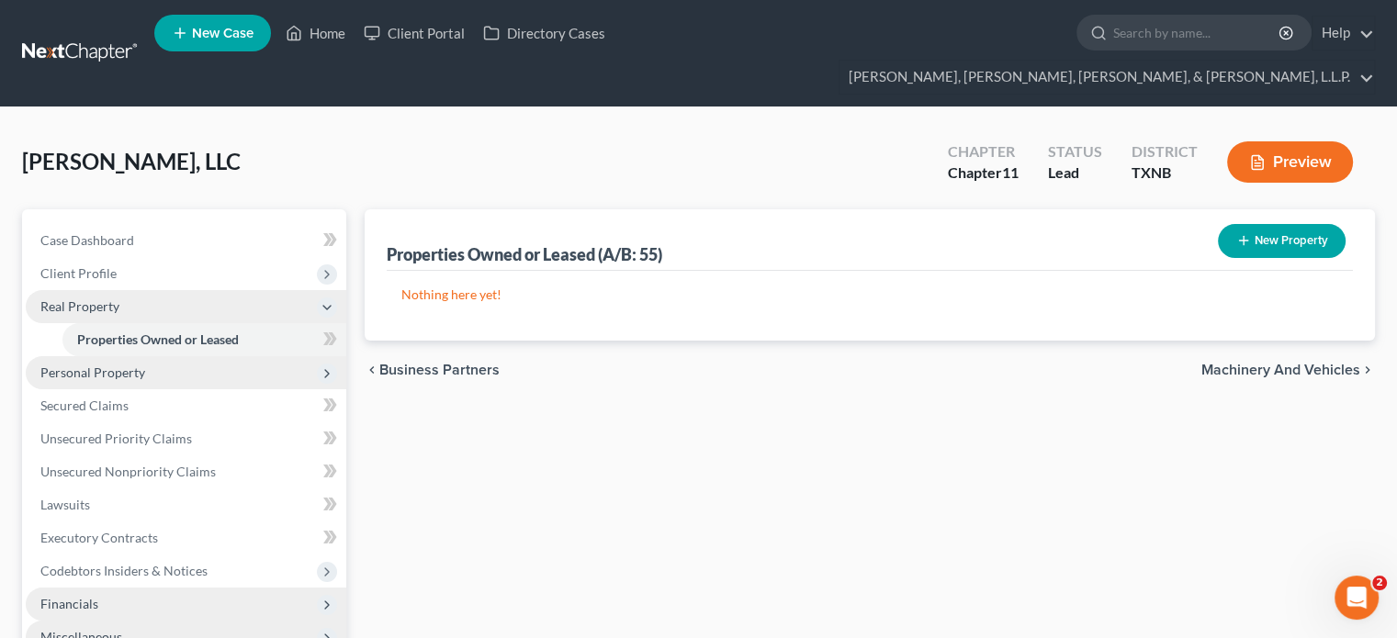
click at [1240, 241] on line "button" at bounding box center [1243, 241] width 8 height 0
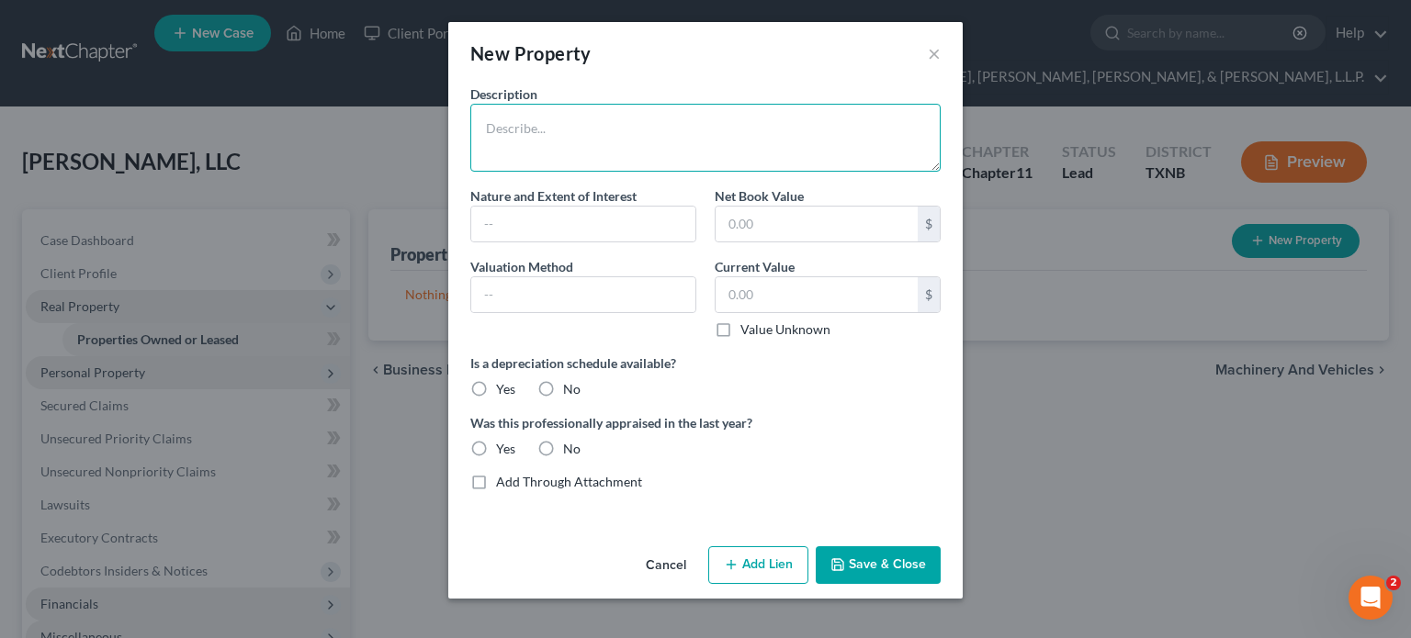
click at [503, 152] on textarea at bounding box center [705, 138] width 470 height 68
type textarea "Store"
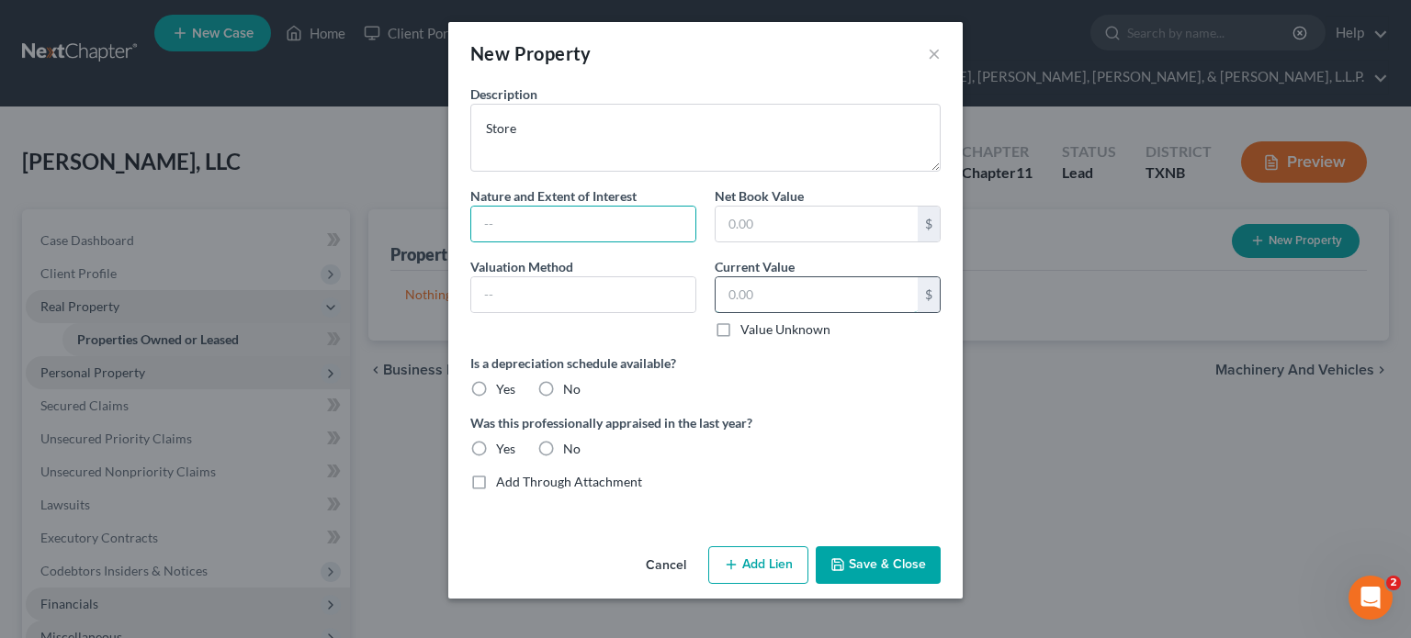
click at [723, 291] on input "text" at bounding box center [817, 294] width 202 height 35
click at [759, 297] on input "15" at bounding box center [817, 294] width 202 height 35
type input "1,500,000.00"
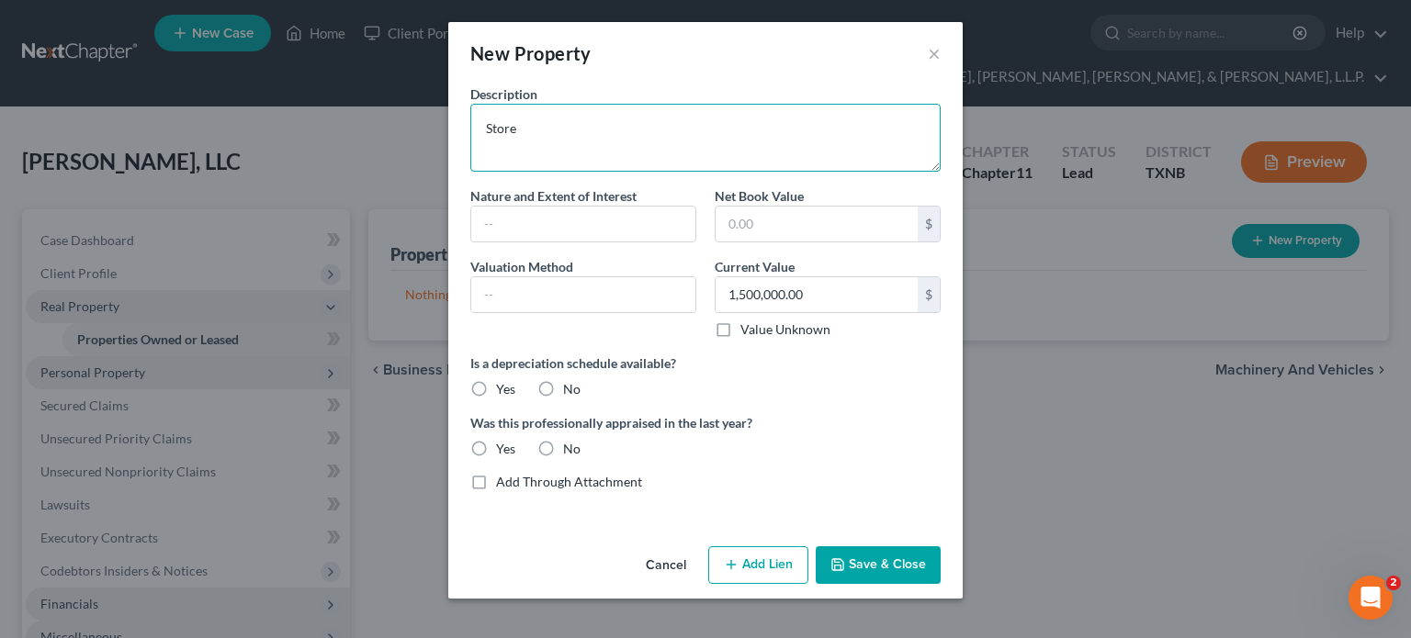
click at [483, 133] on textarea "Store" at bounding box center [705, 138] width 470 height 68
drag, startPoint x: 516, startPoint y: 132, endPoint x: 519, endPoint y: 151, distance: 18.6
click at [516, 134] on textarea "Retain Building" at bounding box center [705, 138] width 470 height 68
type textarea "Retail Building"
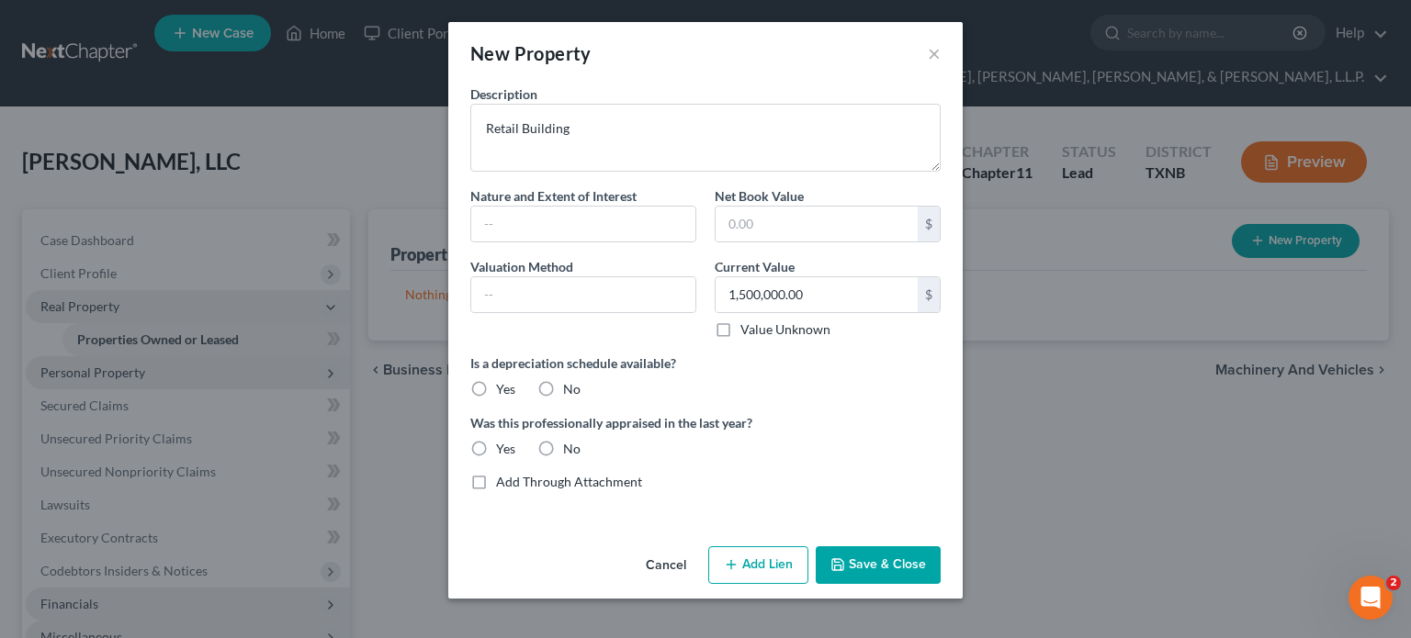
click at [563, 389] on label "No" at bounding box center [571, 389] width 17 height 18
click at [570, 389] on input "No" at bounding box center [576, 386] width 12 height 12
radio input "true"
click at [563, 446] on label "No" at bounding box center [571, 449] width 17 height 18
click at [570, 446] on input "No" at bounding box center [576, 446] width 12 height 12
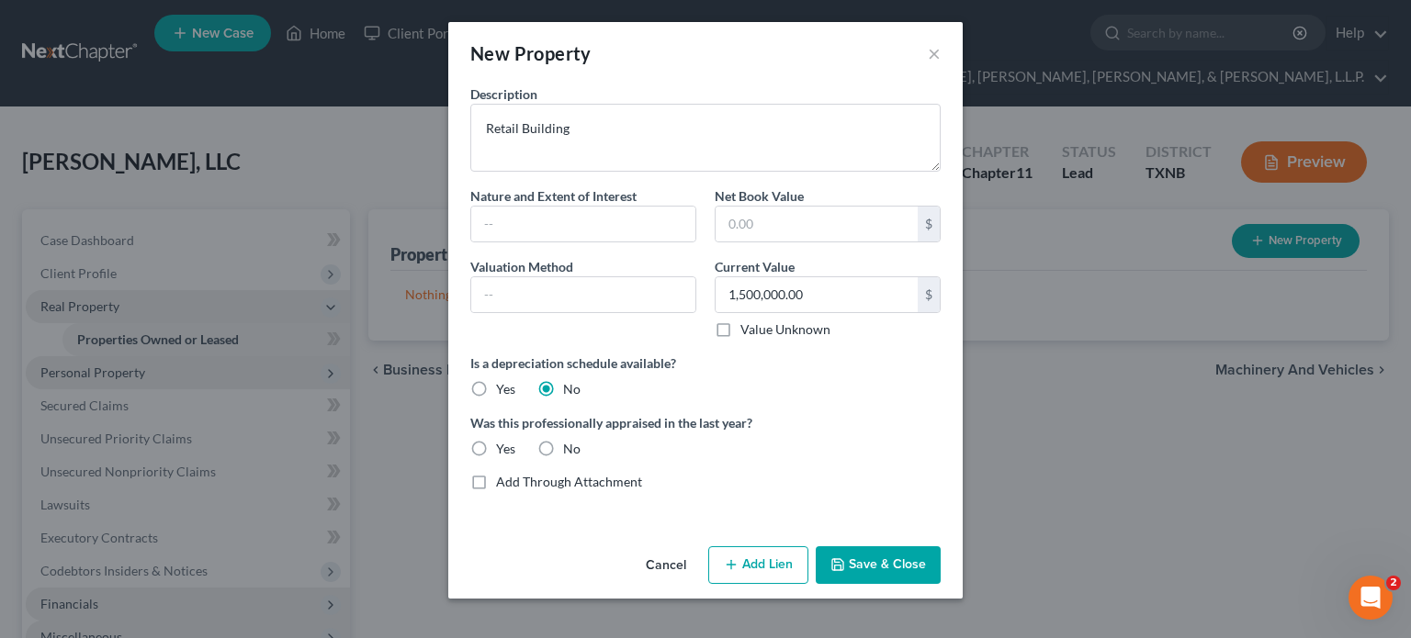
radio input "true"
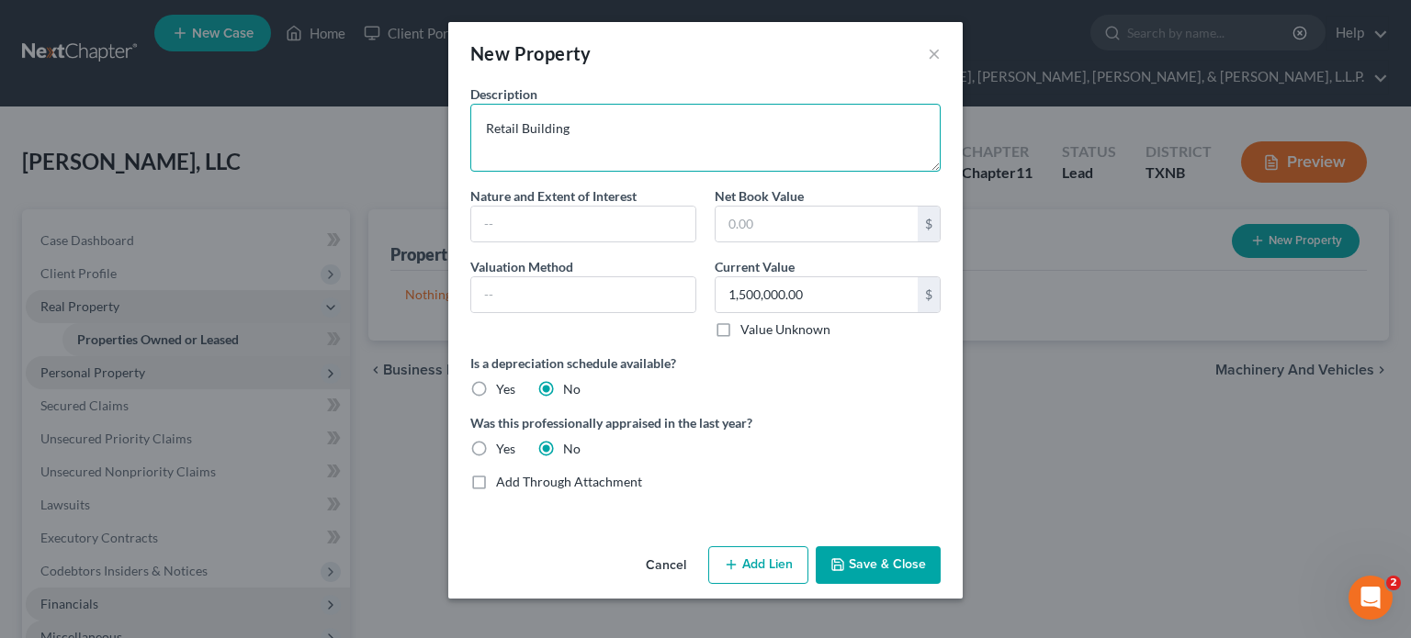
click at [598, 128] on textarea "Retail Building" at bounding box center [705, 138] width 470 height 68
type textarea "Retail Building - [STREET_ADDRESS][PERSON_NAME]"
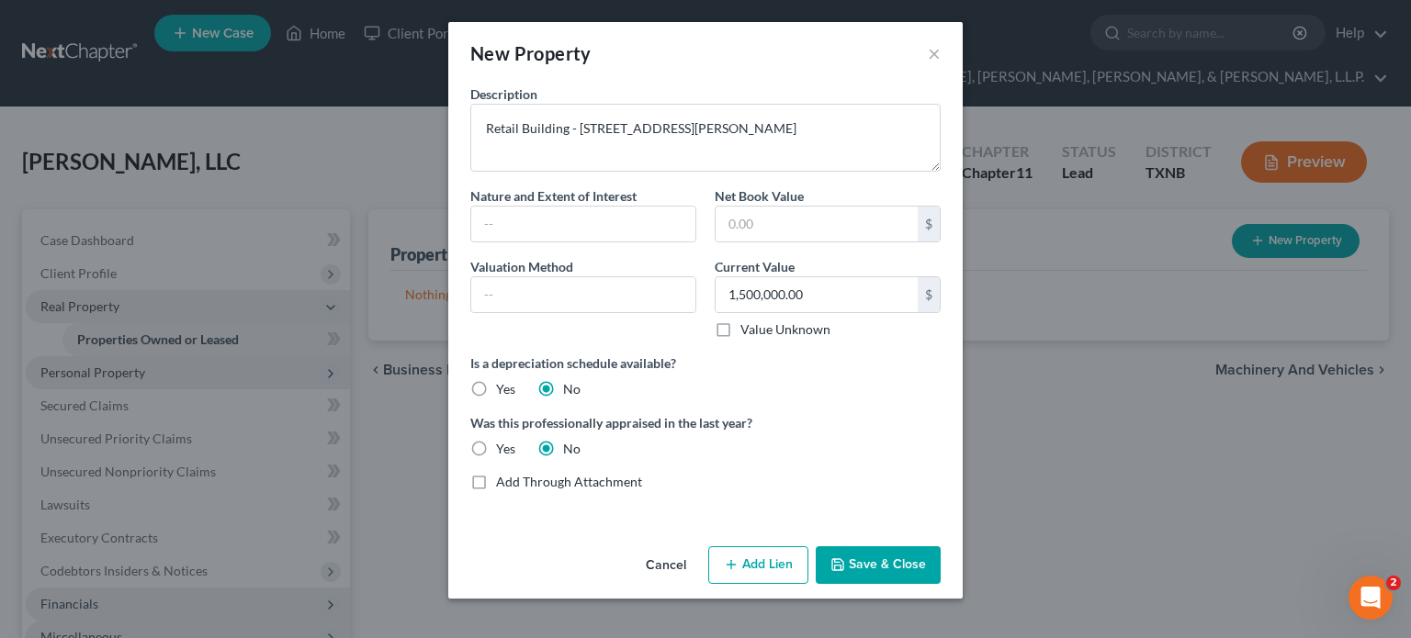
click at [860, 566] on button "Save & Close" at bounding box center [878, 566] width 125 height 39
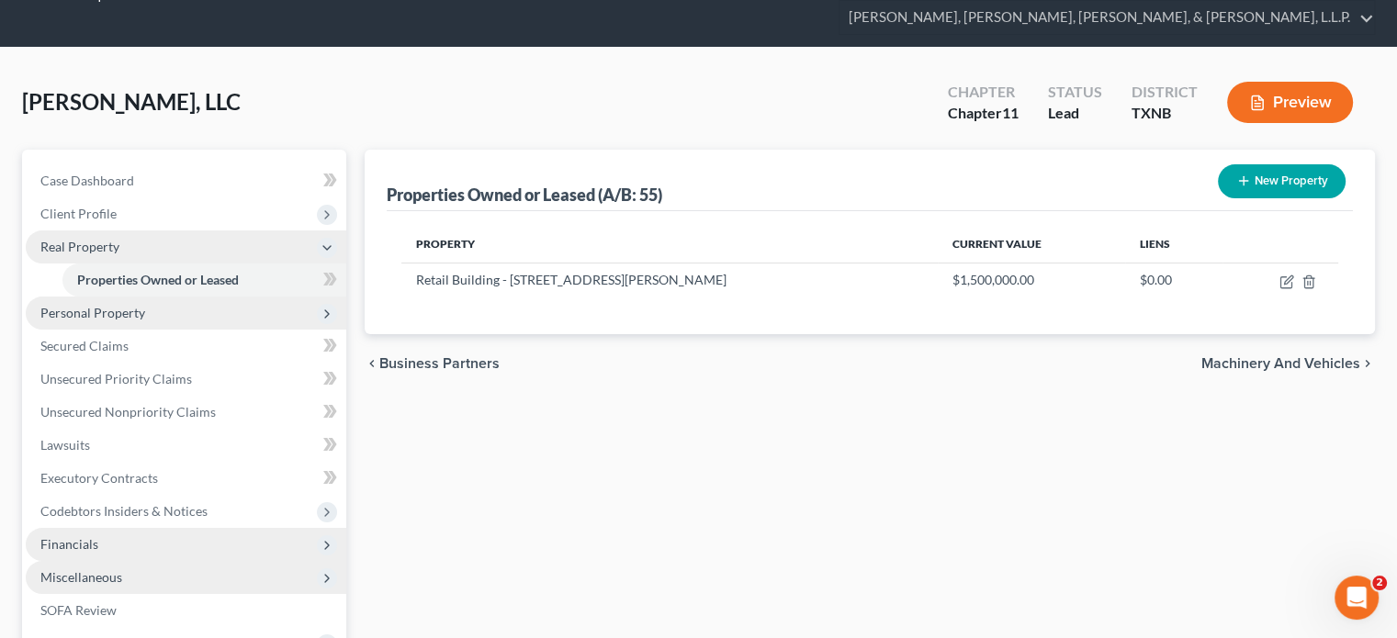
scroll to position [92, 0]
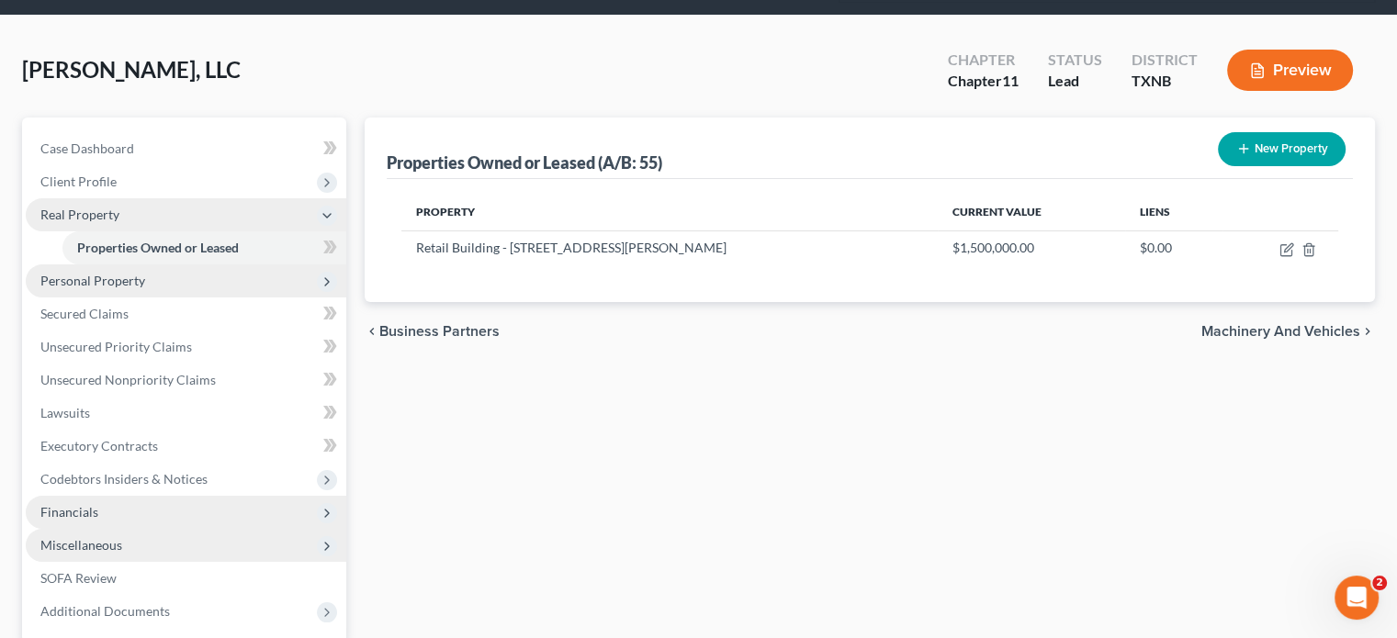
click at [328, 543] on polyline at bounding box center [327, 546] width 4 height 7
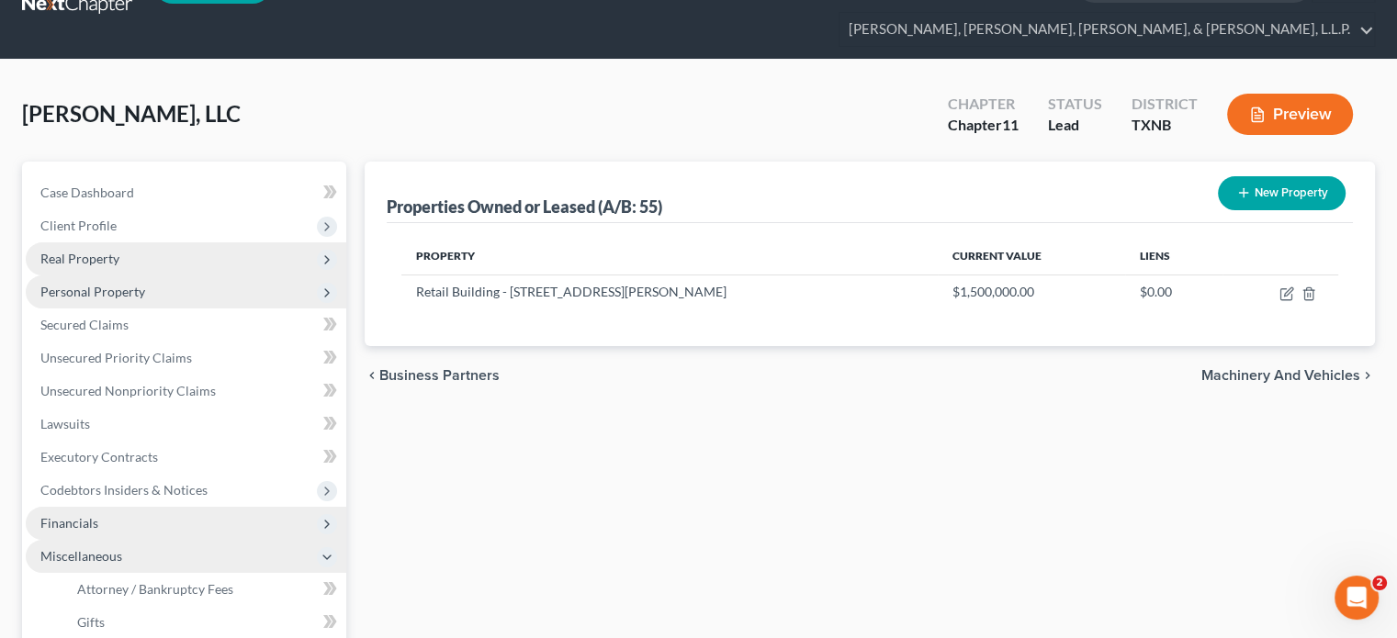
scroll to position [0, 0]
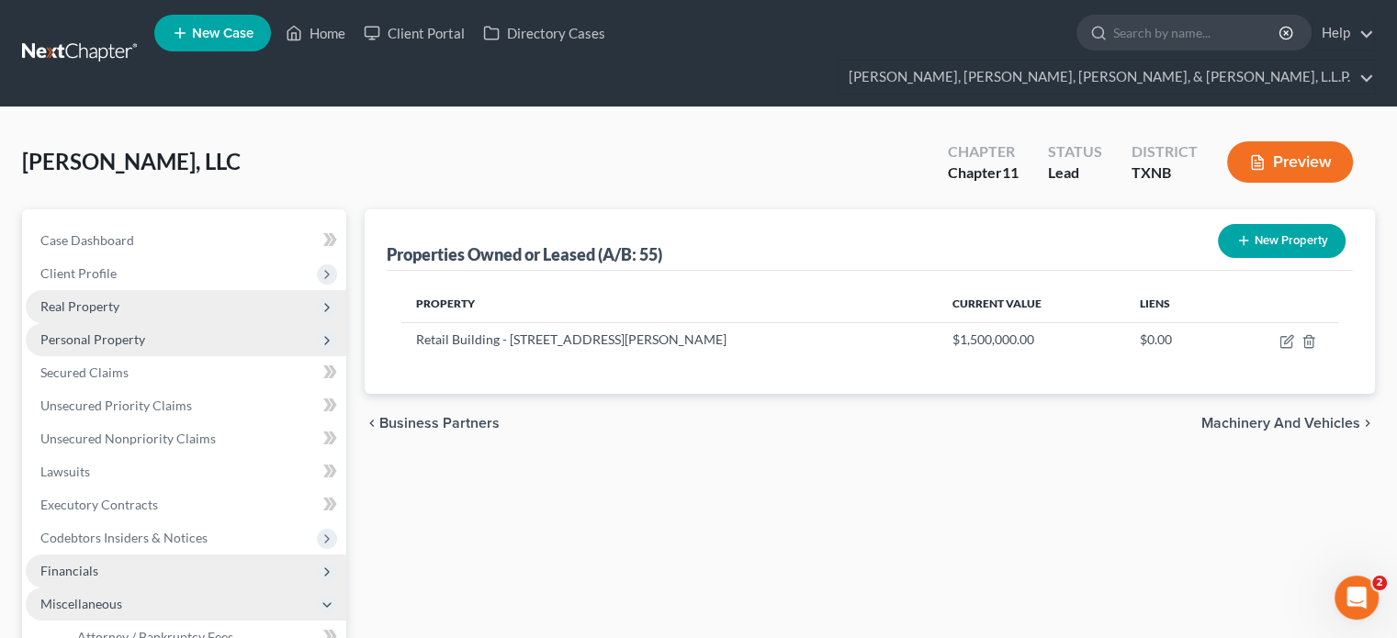
click at [327, 304] on polyline at bounding box center [327, 307] width 4 height 7
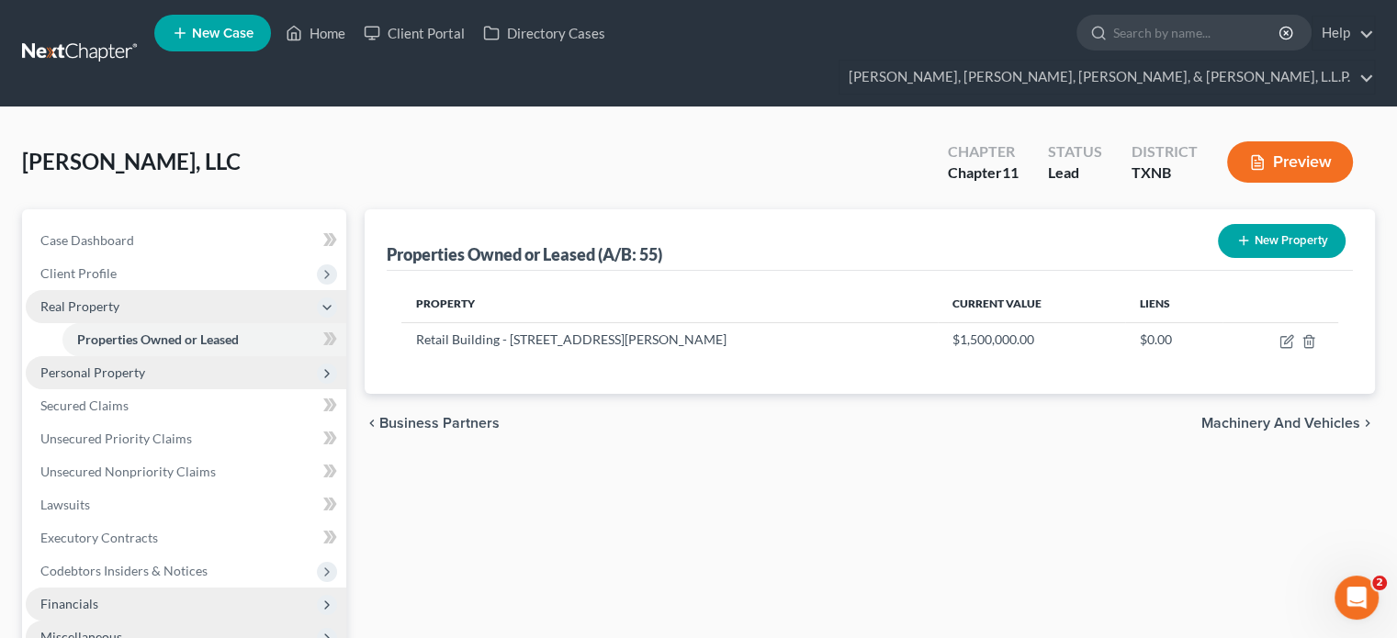
click at [325, 370] on polyline at bounding box center [327, 373] width 4 height 7
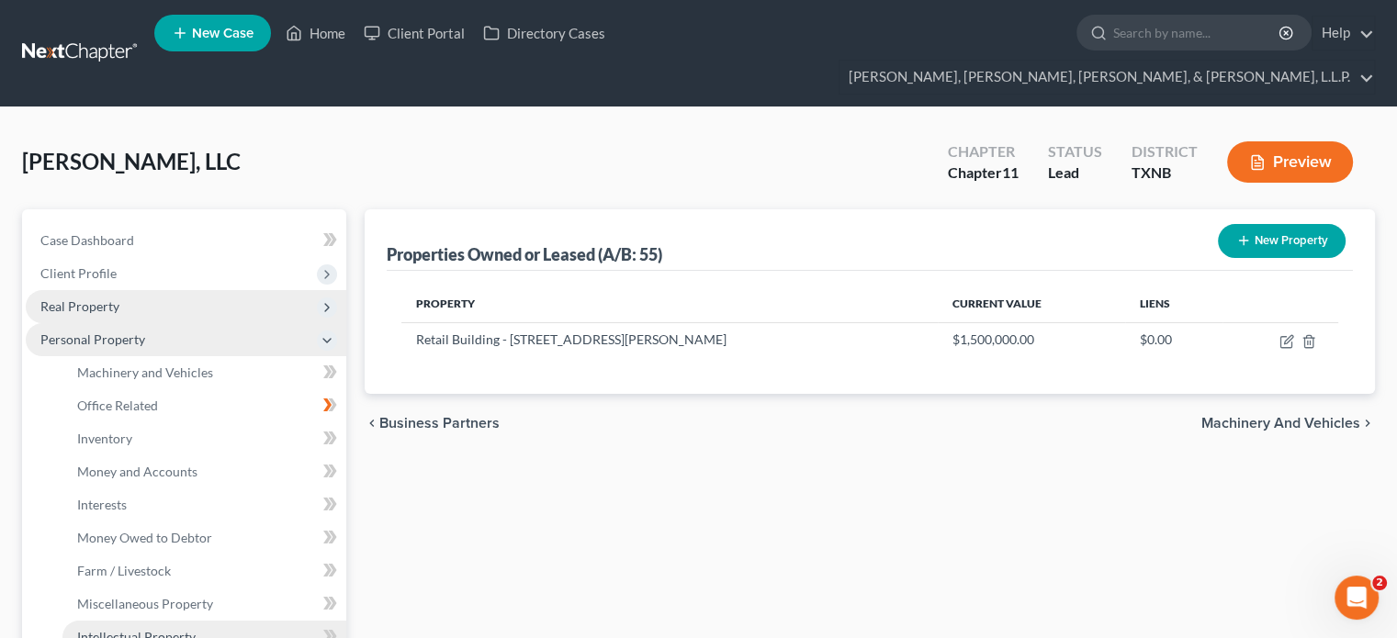
click at [169, 629] on span "Intellectual Property" at bounding box center [136, 637] width 119 height 16
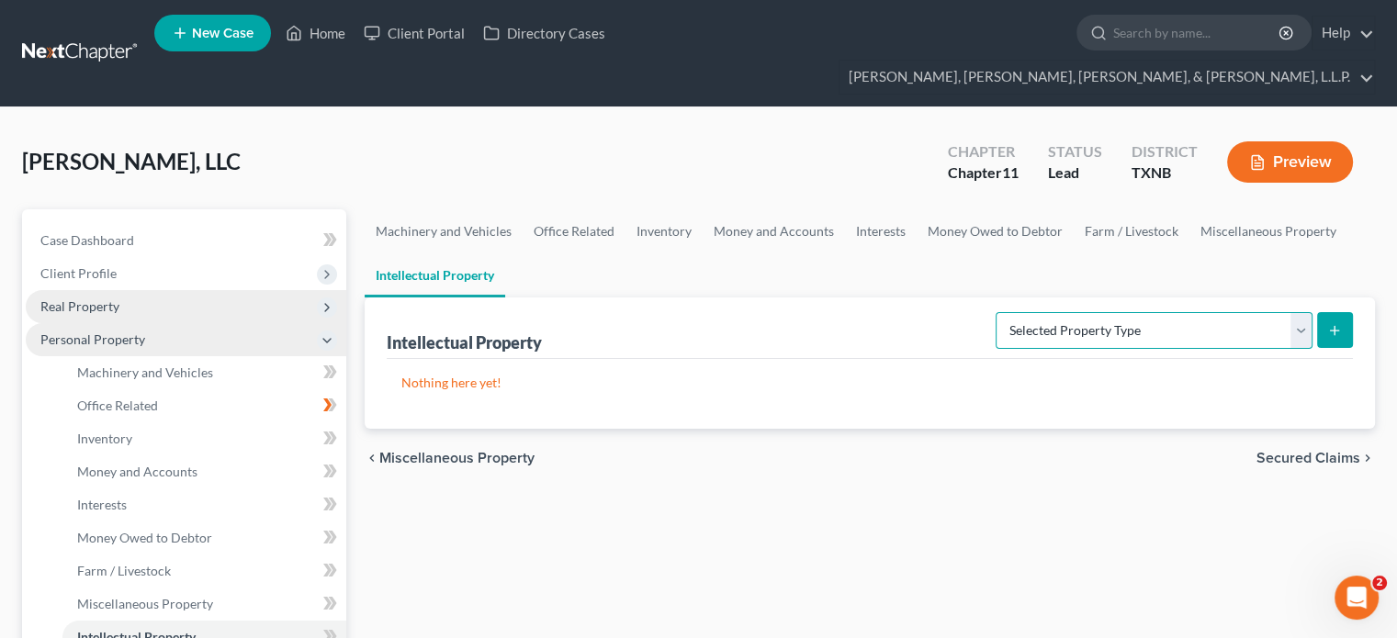
click at [1293, 312] on select "Selected Property Type Customer Lists (A/B: 63) Goodwill (A/B: 65) Internet Dom…" at bounding box center [1154, 330] width 317 height 37
select select "other_intellectual_property"
click at [999, 312] on select "Selected Property Type Customer Lists (A/B: 63) Goodwill (A/B: 65) Internet Dom…" at bounding box center [1154, 330] width 317 height 37
click at [1336, 331] on line "submit" at bounding box center [1335, 331] width 8 height 0
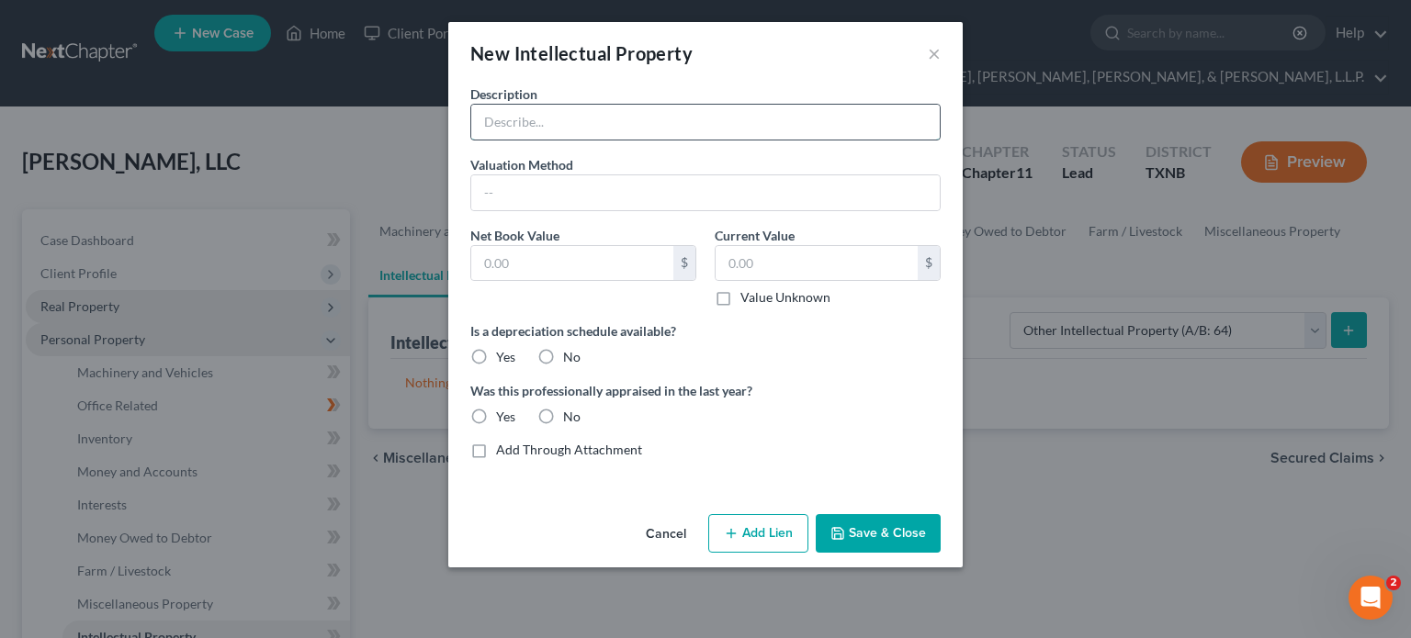
click at [522, 117] on input "text" at bounding box center [705, 122] width 469 height 35
type input "FUN! Logo (trademarked)"
click at [563, 352] on label "No" at bounding box center [571, 357] width 17 height 18
click at [570, 352] on input "No" at bounding box center [576, 354] width 12 height 12
radio input "true"
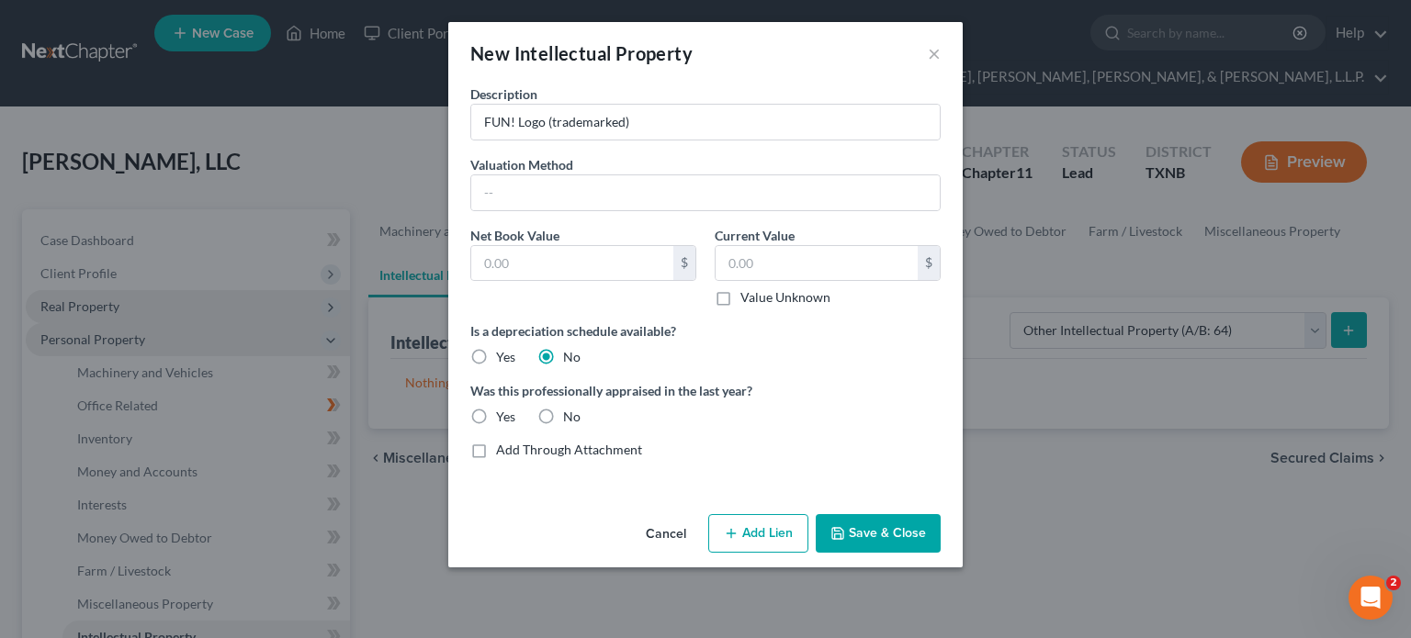
click at [563, 417] on label "No" at bounding box center [571, 417] width 17 height 18
click at [570, 417] on input "No" at bounding box center [576, 414] width 12 height 12
radio input "true"
click at [883, 528] on button "Save & Close" at bounding box center [878, 533] width 125 height 39
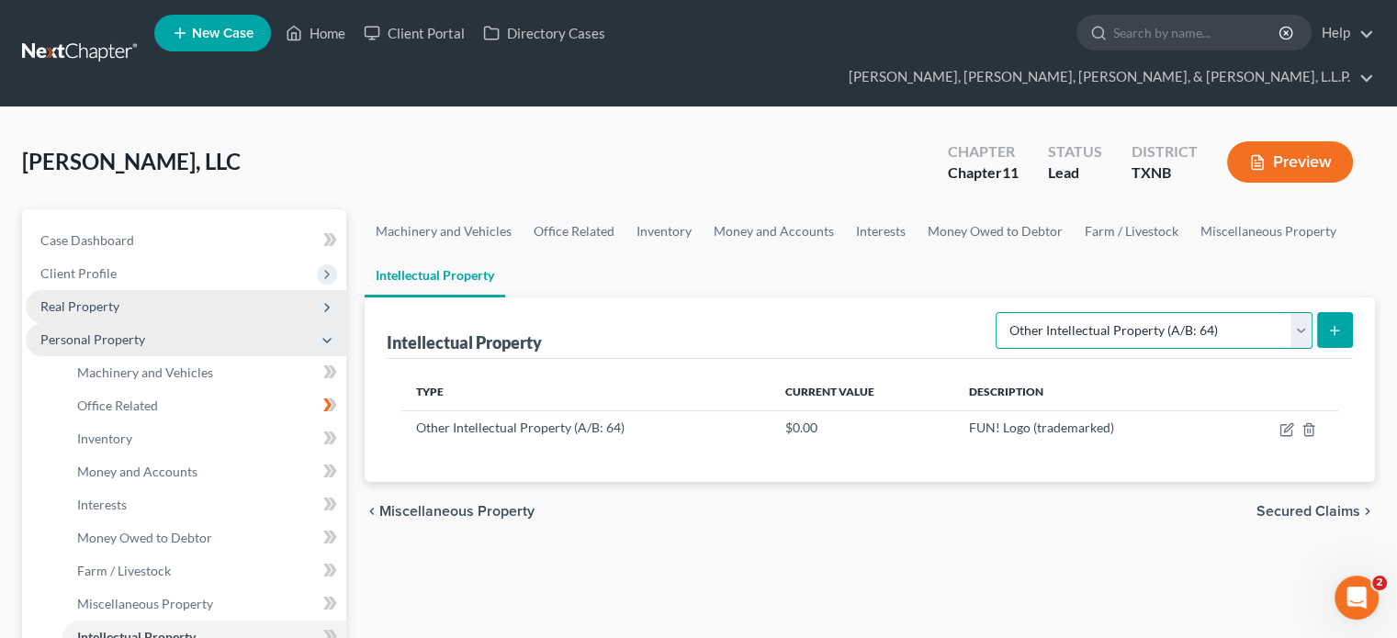
click at [1303, 312] on select "Selected Property Type Customer Lists (A/B: 63) Goodwill (A/B: 65) Internet Dom…" at bounding box center [1154, 330] width 317 height 37
select select "internet_domains_websites"
click at [999, 312] on select "Selected Property Type Customer Lists (A/B: 63) Goodwill (A/B: 65) Internet Dom…" at bounding box center [1154, 330] width 317 height 37
click at [1333, 323] on icon "submit" at bounding box center [1334, 330] width 15 height 15
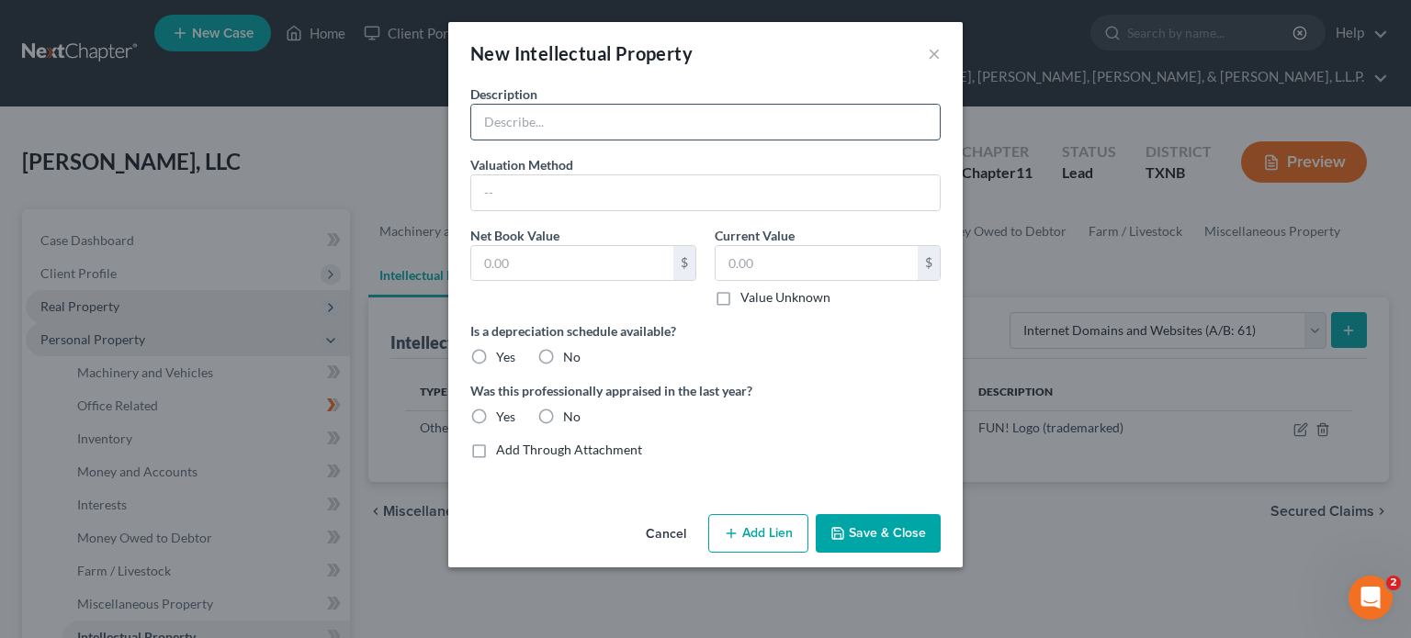
click at [569, 127] on input "text" at bounding box center [705, 122] width 469 height 35
type input "[DOMAIN_NAME]"
click at [563, 350] on label "No" at bounding box center [571, 357] width 17 height 18
click at [570, 350] on input "No" at bounding box center [576, 354] width 12 height 12
radio input "true"
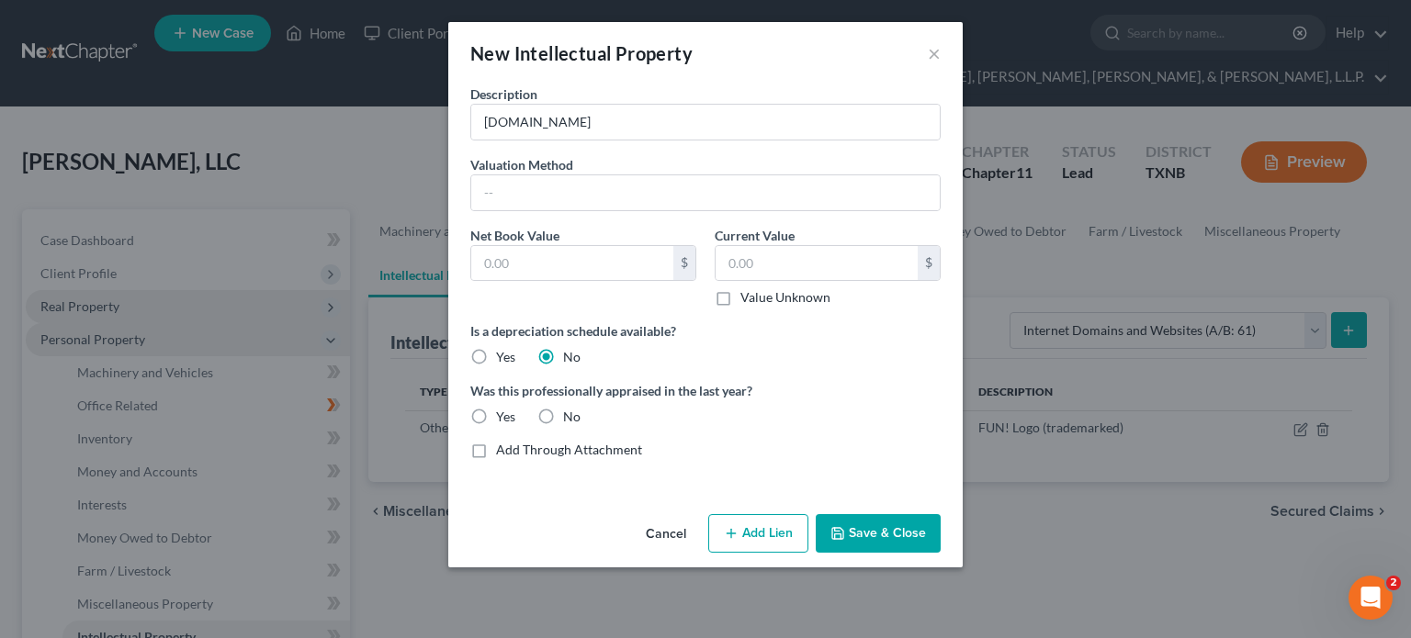
click at [563, 411] on label "No" at bounding box center [571, 417] width 17 height 18
click at [570, 411] on input "No" at bounding box center [576, 414] width 12 height 12
radio input "true"
click at [514, 274] on input "text" at bounding box center [572, 263] width 202 height 35
type input "869,000.00"
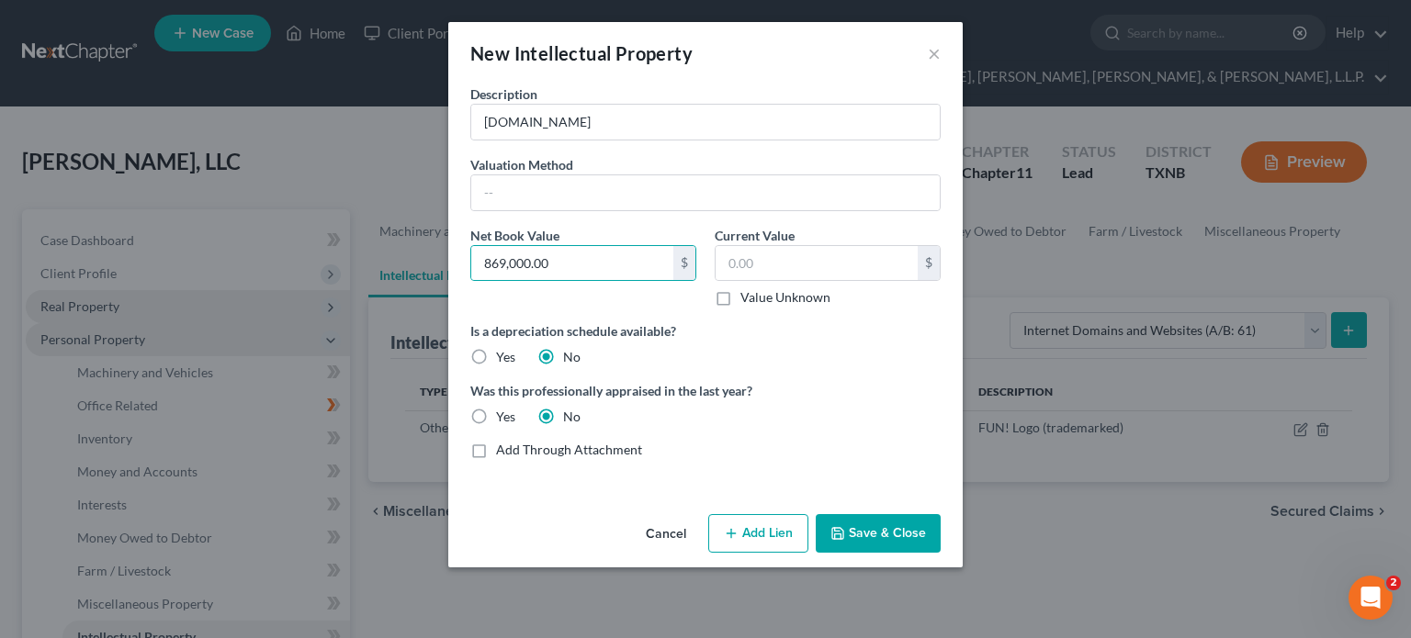
click at [889, 527] on button "Save & Close" at bounding box center [878, 533] width 125 height 39
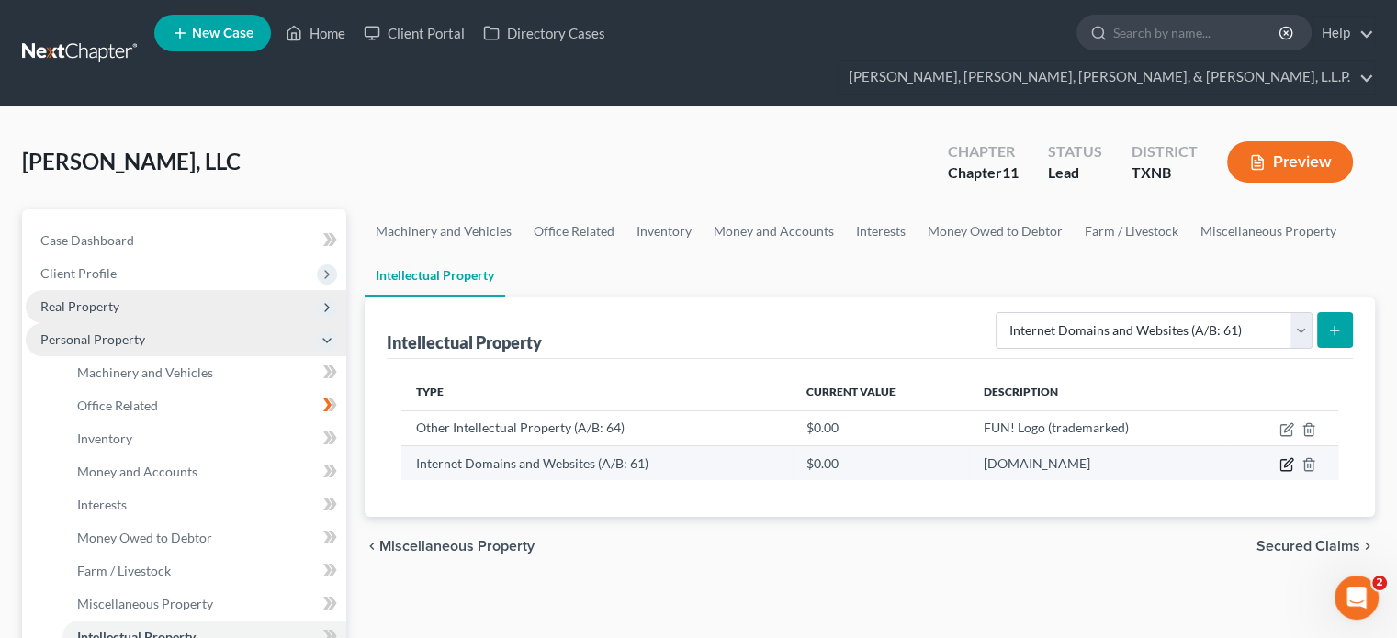
click at [1289, 457] on icon "button" at bounding box center [1287, 464] width 15 height 15
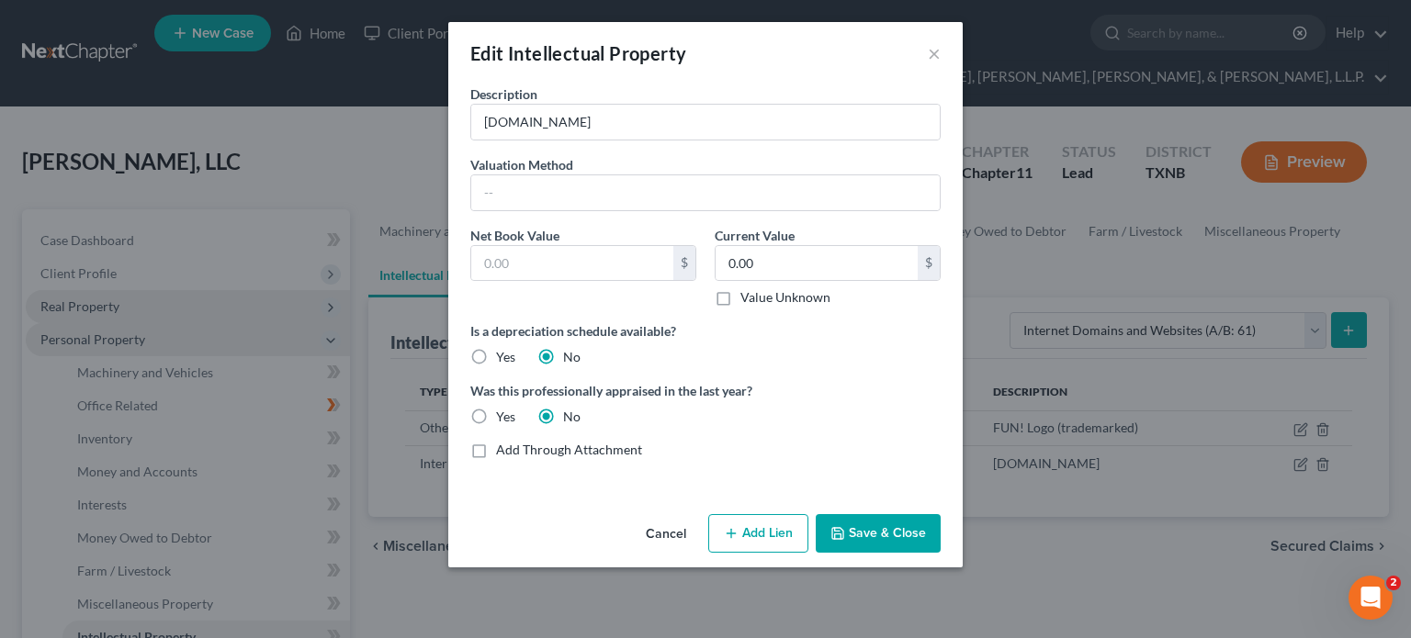
click at [740, 298] on label "Value Unknown" at bounding box center [785, 297] width 90 height 18
click at [748, 298] on input "Value Unknown" at bounding box center [754, 294] width 12 height 12
checkbox input "true"
click at [882, 532] on button "Save & Close" at bounding box center [878, 533] width 125 height 39
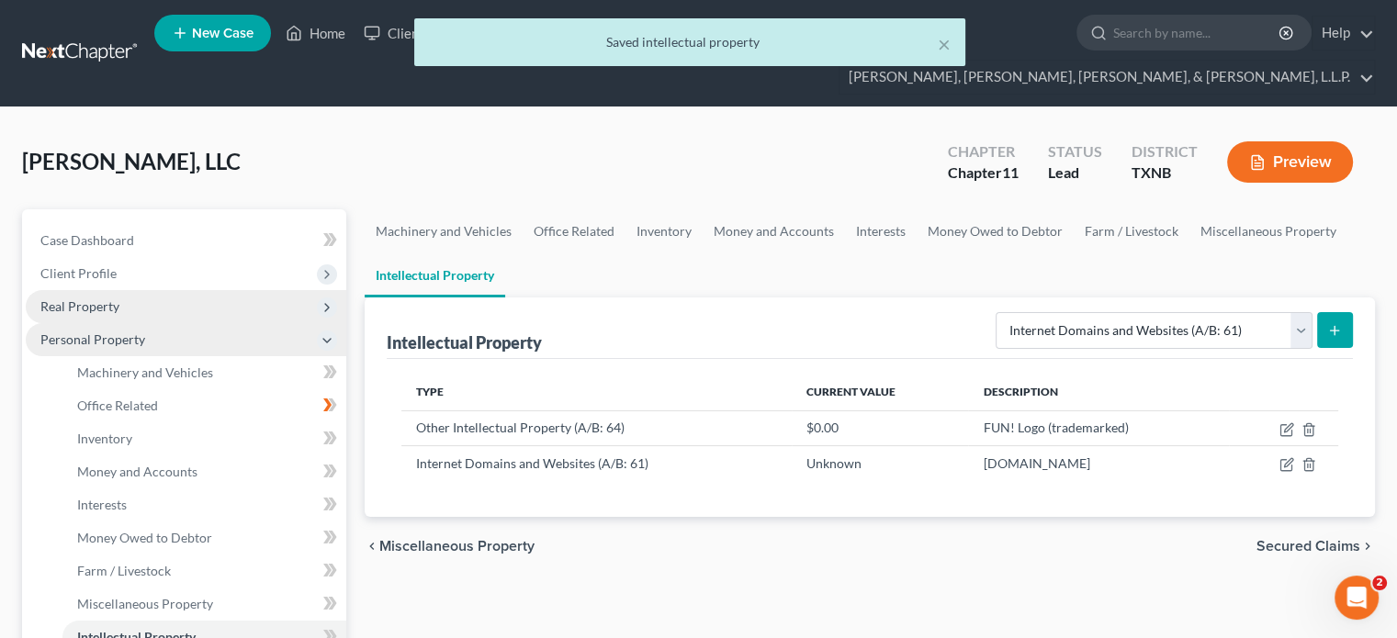
click at [1338, 331] on line "submit" at bounding box center [1335, 331] width 8 height 0
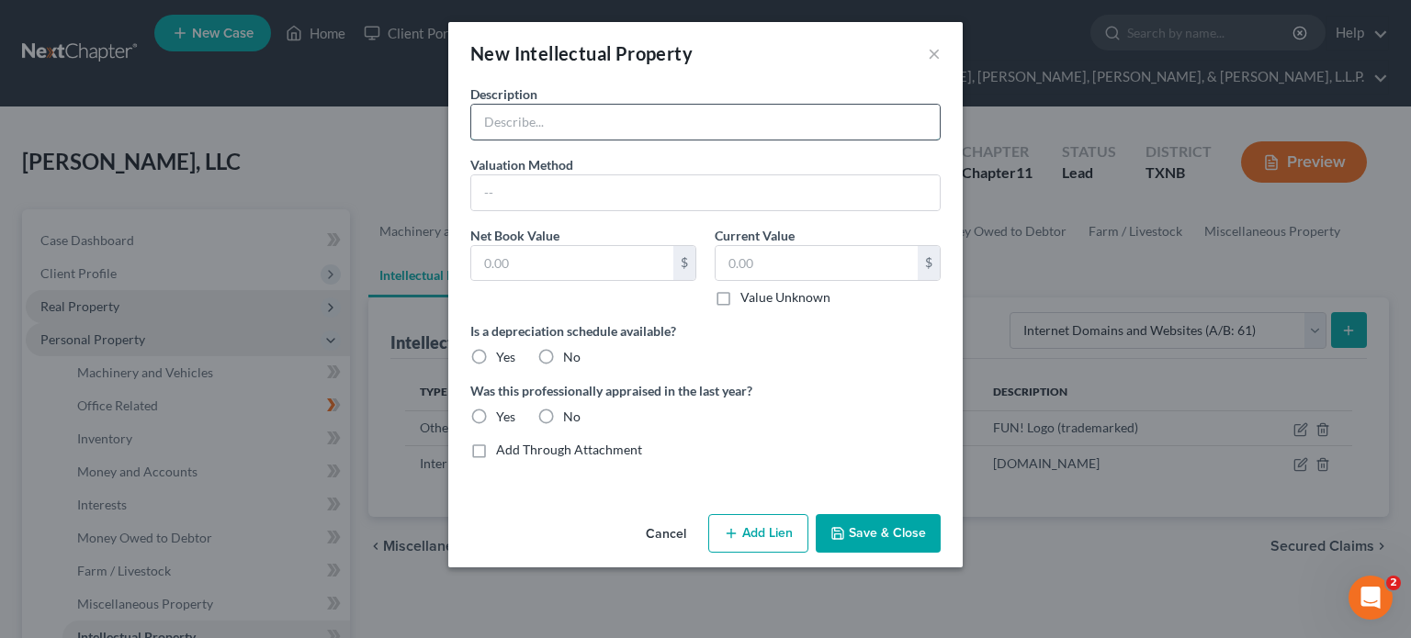
click at [562, 131] on input "text" at bounding box center [705, 122] width 469 height 35
type input "[DOMAIN_NAME]"
click at [740, 294] on label "Value Unknown" at bounding box center [785, 297] width 90 height 18
click at [748, 294] on input "Value Unknown" at bounding box center [754, 294] width 12 height 12
checkbox input "true"
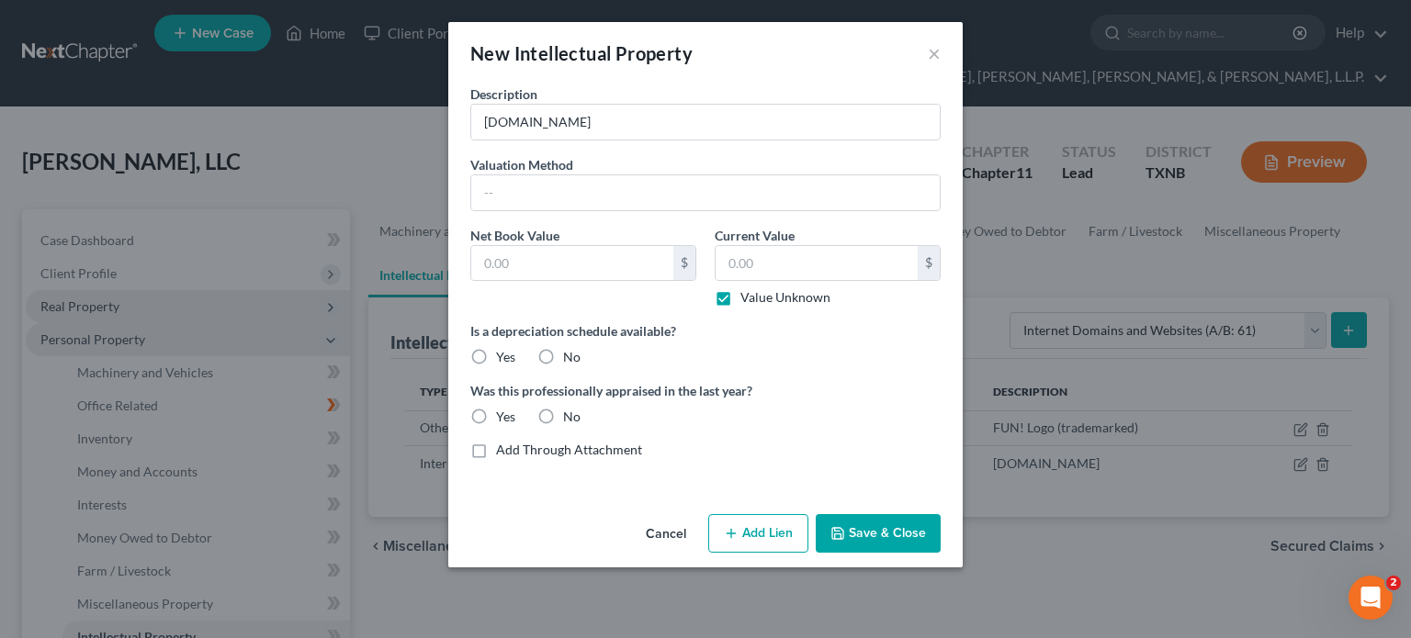
type input "0.00"
click at [563, 354] on label "No" at bounding box center [571, 357] width 17 height 18
click at [570, 354] on input "No" at bounding box center [576, 354] width 12 height 12
radio input "true"
click at [563, 414] on label "No" at bounding box center [571, 417] width 17 height 18
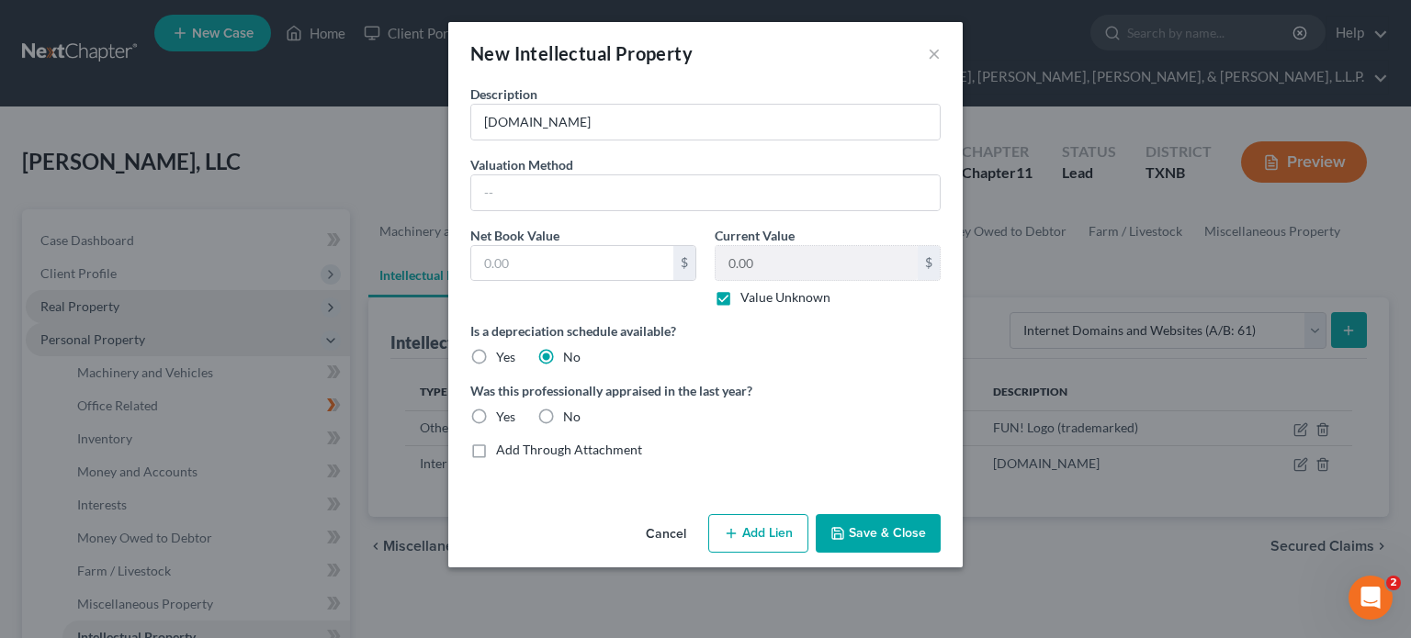
click at [570, 414] on input "No" at bounding box center [576, 414] width 12 height 12
radio input "true"
click at [900, 535] on button "Save & Close" at bounding box center [878, 533] width 125 height 39
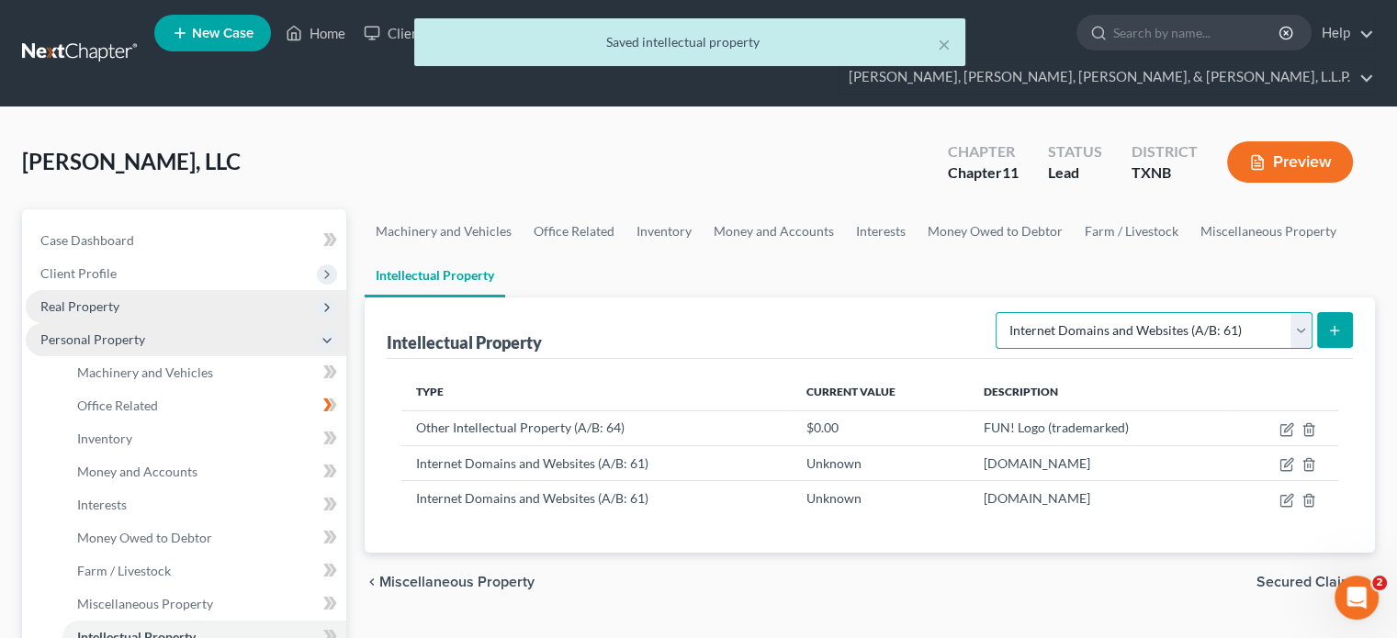
click at [1301, 312] on select "Selected Property Type Customer Lists (A/B: 63) Goodwill (A/B: 65) Internet Dom…" at bounding box center [1154, 330] width 317 height 37
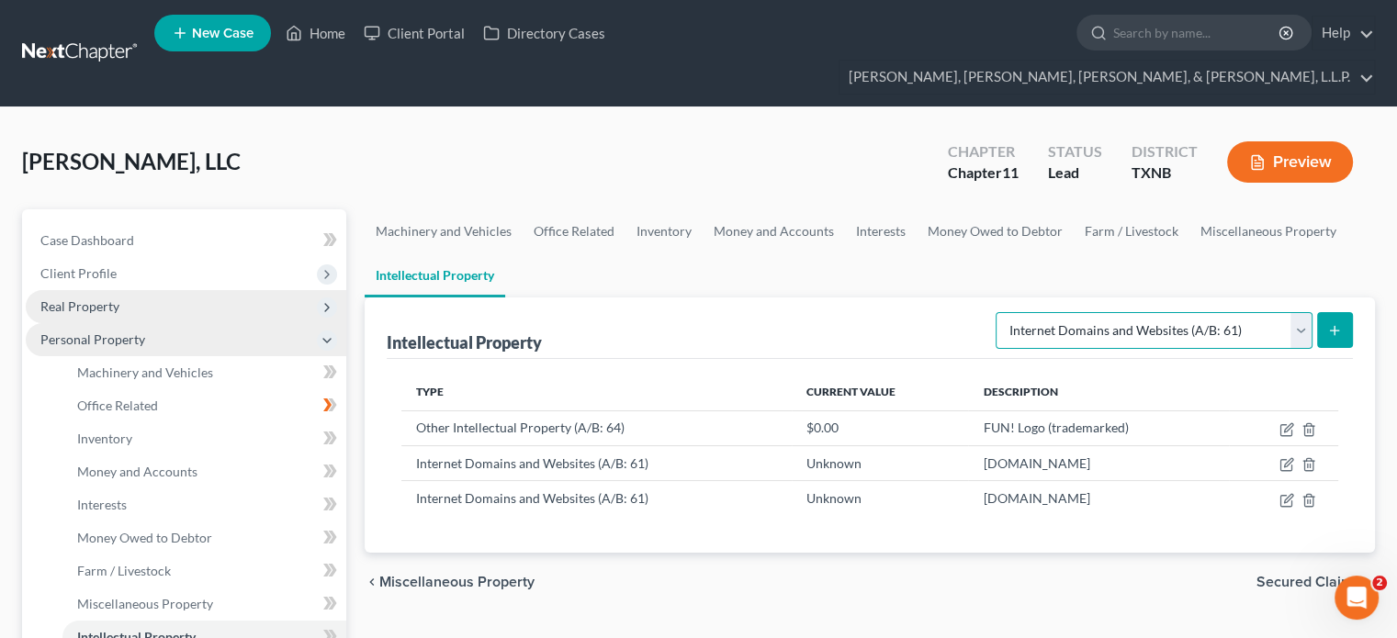
select select "customer_lists"
click at [999, 312] on select "Selected Property Type Customer Lists (A/B: 63) Goodwill (A/B: 65) Internet Dom…" at bounding box center [1154, 330] width 317 height 37
click at [1334, 323] on icon "submit" at bounding box center [1334, 330] width 15 height 15
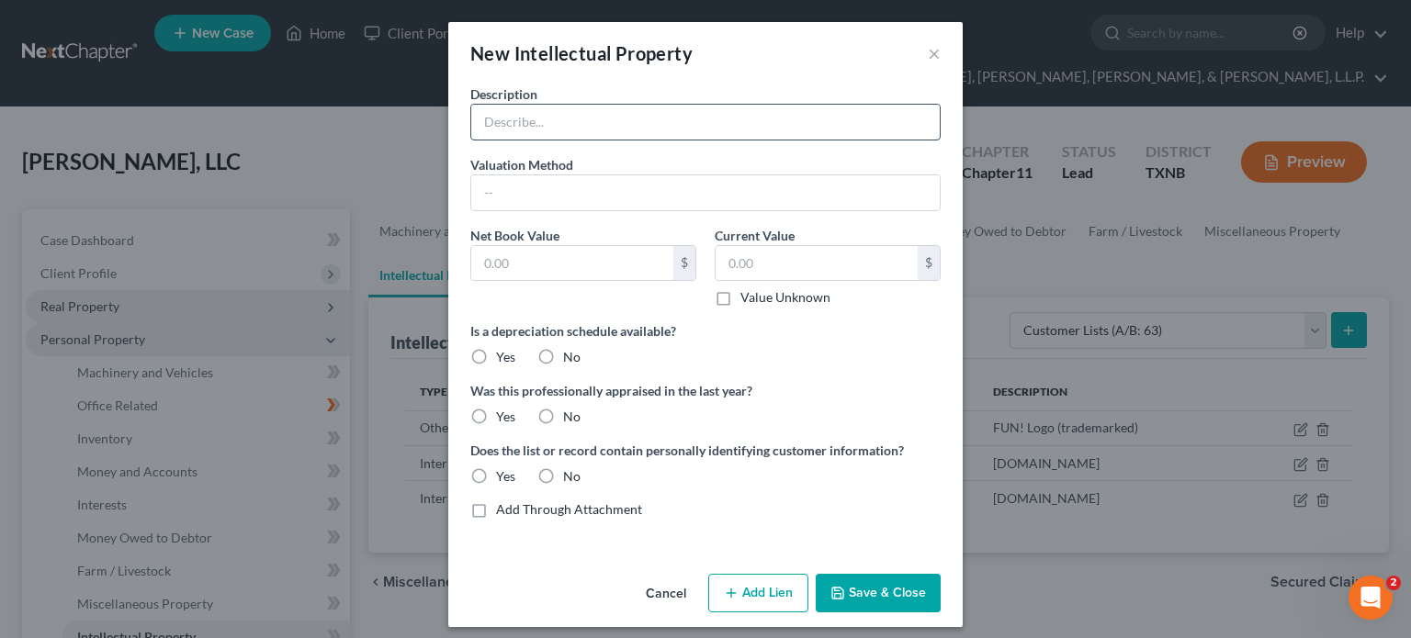
click at [533, 117] on input "text" at bounding box center [705, 122] width 469 height 35
type input "Customer List"
drag, startPoint x: 502, startPoint y: 260, endPoint x: 502, endPoint y: 249, distance: 11.0
click at [502, 260] on input "text" at bounding box center [572, 263] width 202 height 35
type input "869,000.00"
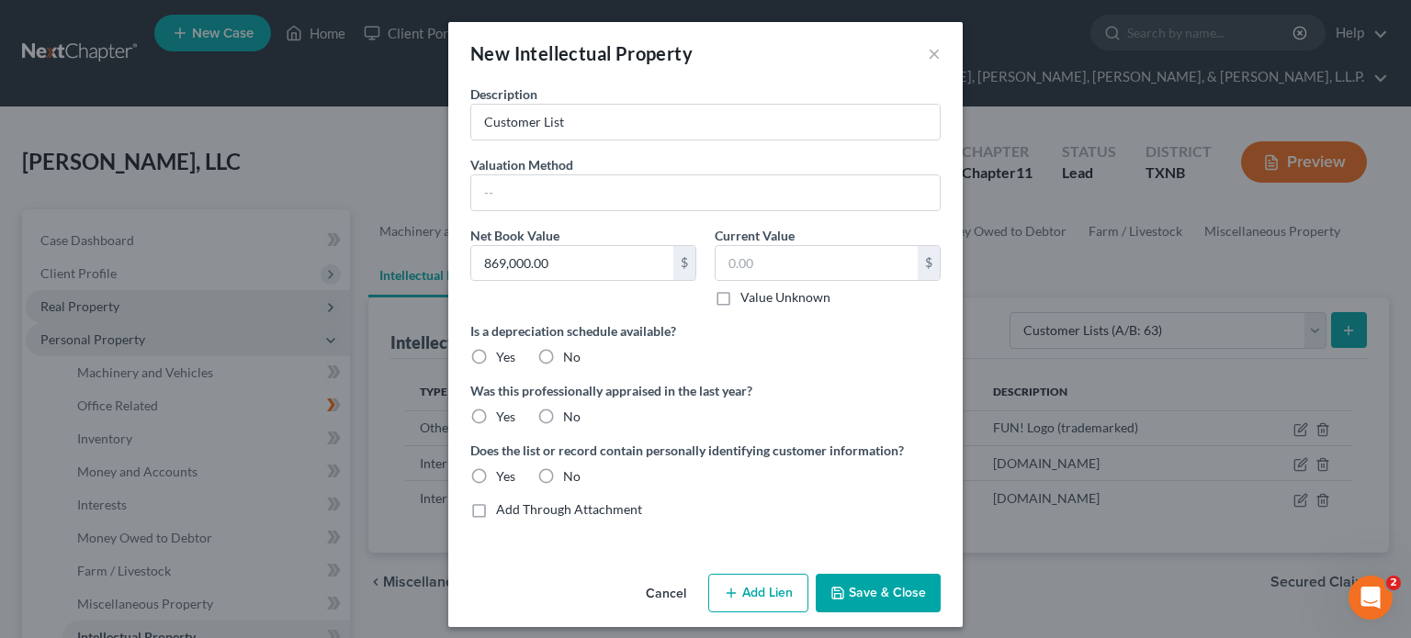
click at [563, 356] on label "No" at bounding box center [571, 357] width 17 height 18
click at [570, 356] on input "No" at bounding box center [576, 354] width 12 height 12
radio input "true"
click at [563, 414] on label "No" at bounding box center [571, 417] width 17 height 18
click at [570, 414] on input "No" at bounding box center [576, 414] width 12 height 12
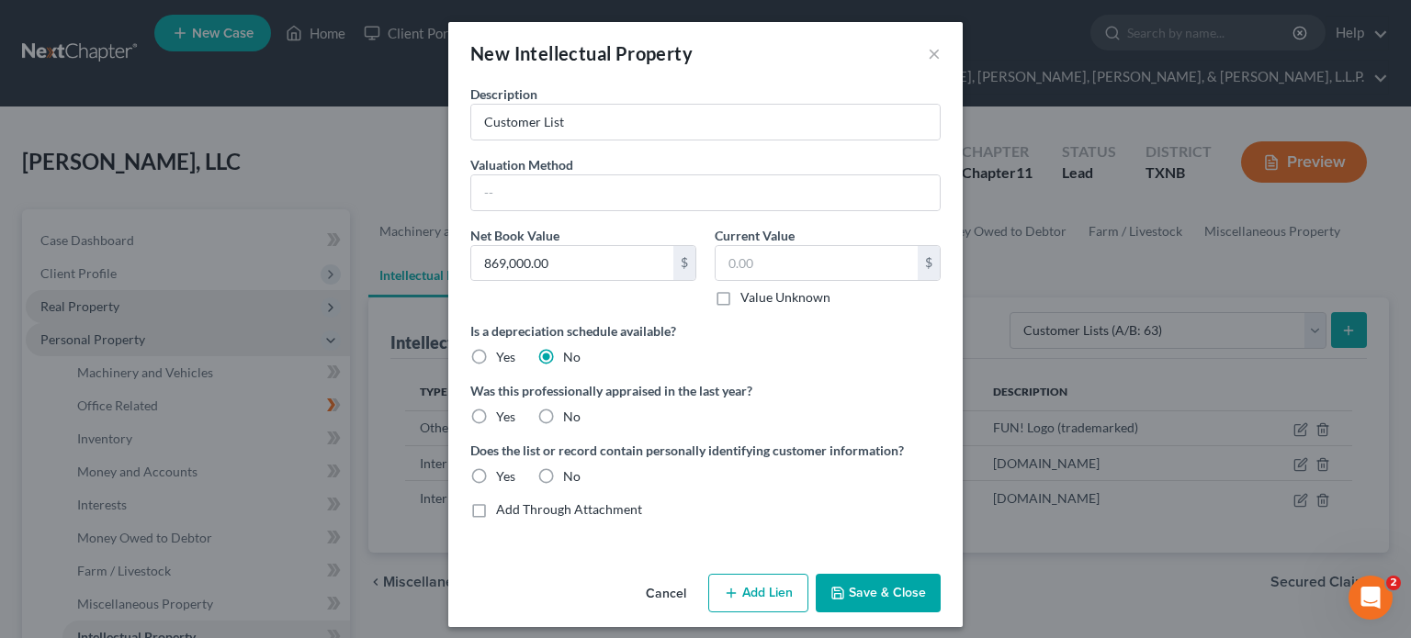
radio input "true"
click at [496, 473] on label "Yes" at bounding box center [505, 477] width 19 height 18
click at [503, 473] on input "Yes" at bounding box center [509, 474] width 12 height 12
radio input "true"
click at [899, 590] on button "Save & Close" at bounding box center [878, 593] width 125 height 39
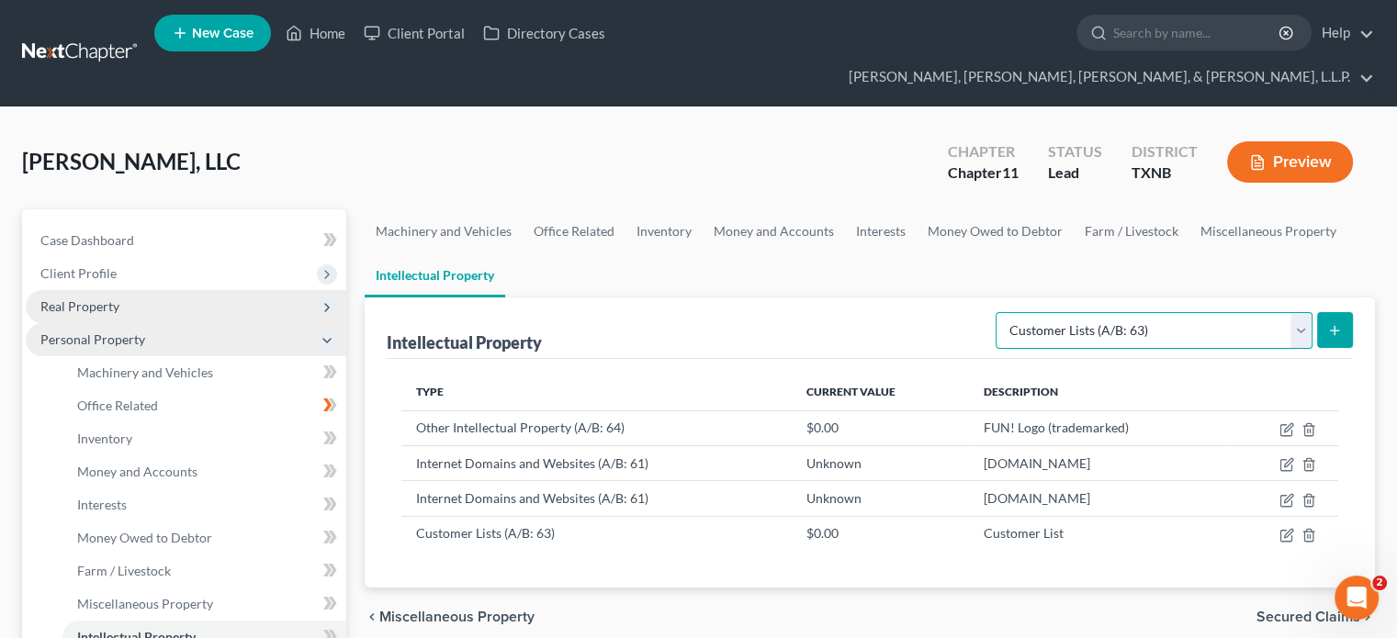
click at [1304, 312] on select "Selected Property Type Customer Lists (A/B: 63) Goodwill (A/B: 65) Internet Dom…" at bounding box center [1154, 330] width 317 height 37
select select "licenses_franchises_royalties"
click at [999, 312] on select "Selected Property Type Customer Lists (A/B: 63) Goodwill (A/B: 65) Internet Dom…" at bounding box center [1154, 330] width 317 height 37
click at [1340, 323] on icon "submit" at bounding box center [1334, 330] width 15 height 15
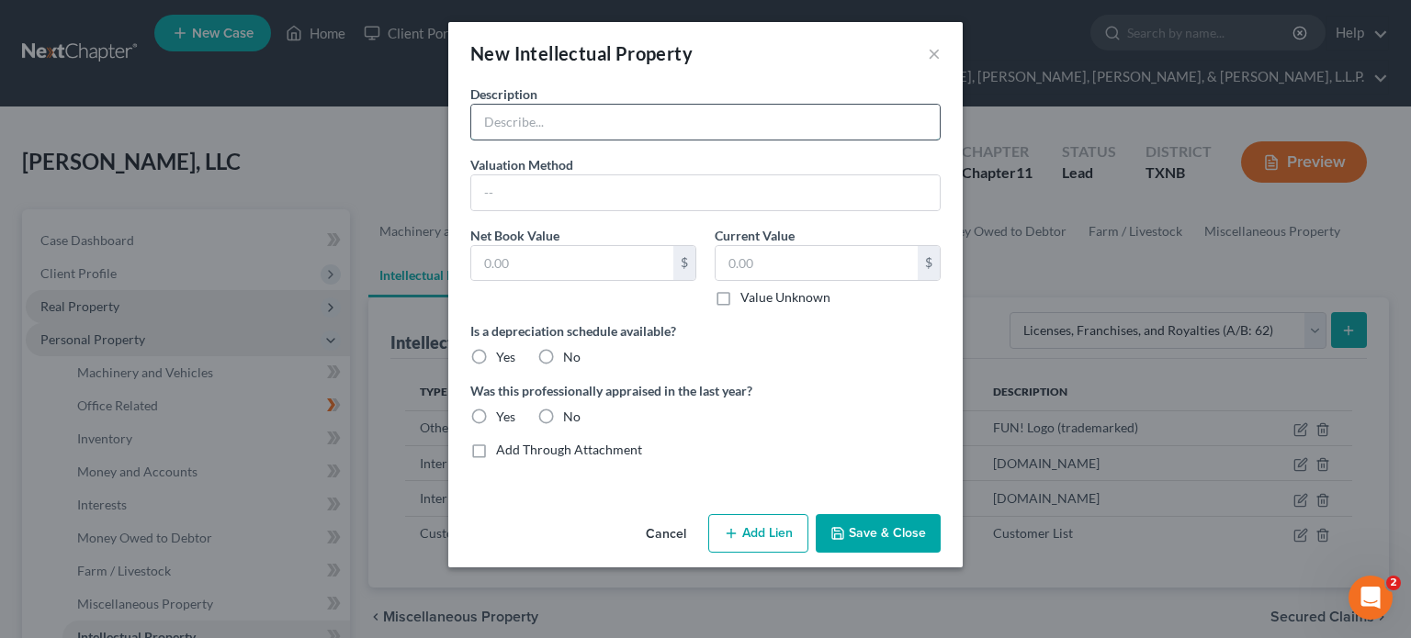
click at [530, 132] on input "text" at bounding box center [705, 122] width 469 height 35
type input "[US_STATE] Coin Operated Machine Repair License"
click at [563, 356] on label "No" at bounding box center [571, 357] width 17 height 18
click at [570, 356] on input "No" at bounding box center [576, 354] width 12 height 12
radio input "true"
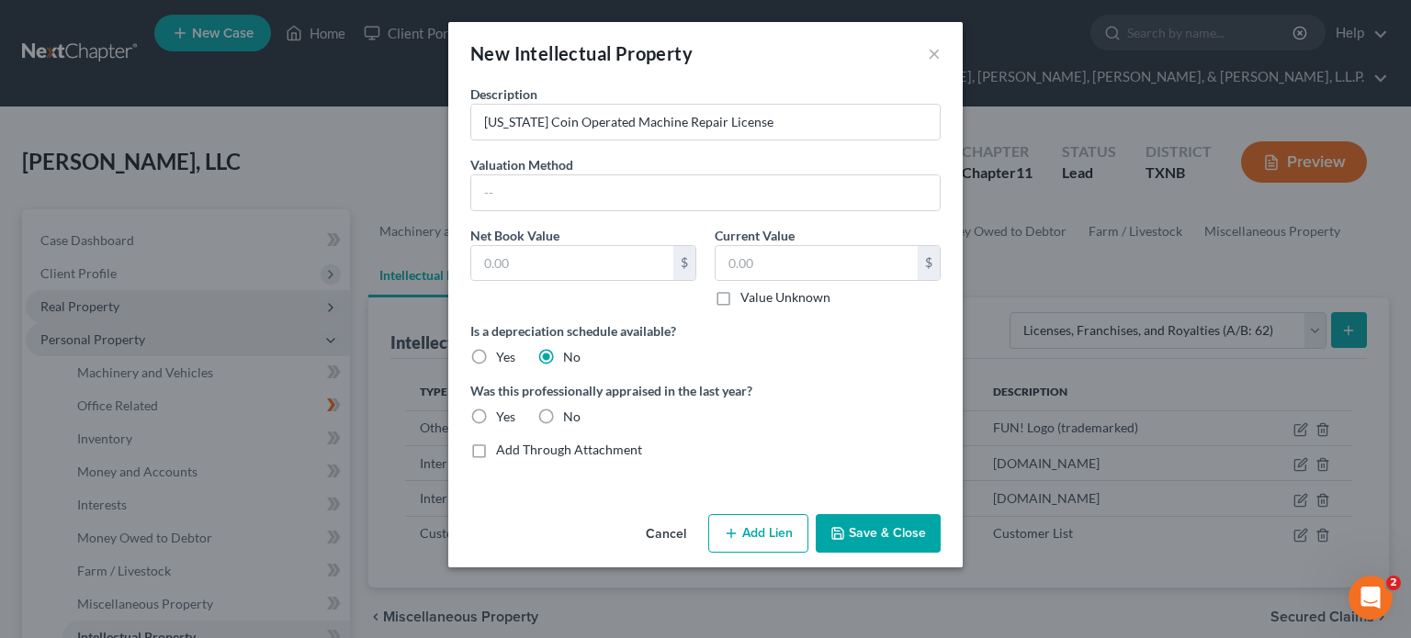
click at [563, 414] on label "No" at bounding box center [571, 417] width 17 height 18
click at [570, 414] on input "No" at bounding box center [576, 414] width 12 height 12
radio input "true"
click at [740, 299] on label "Value Unknown" at bounding box center [785, 297] width 90 height 18
click at [748, 299] on input "Value Unknown" at bounding box center [754, 294] width 12 height 12
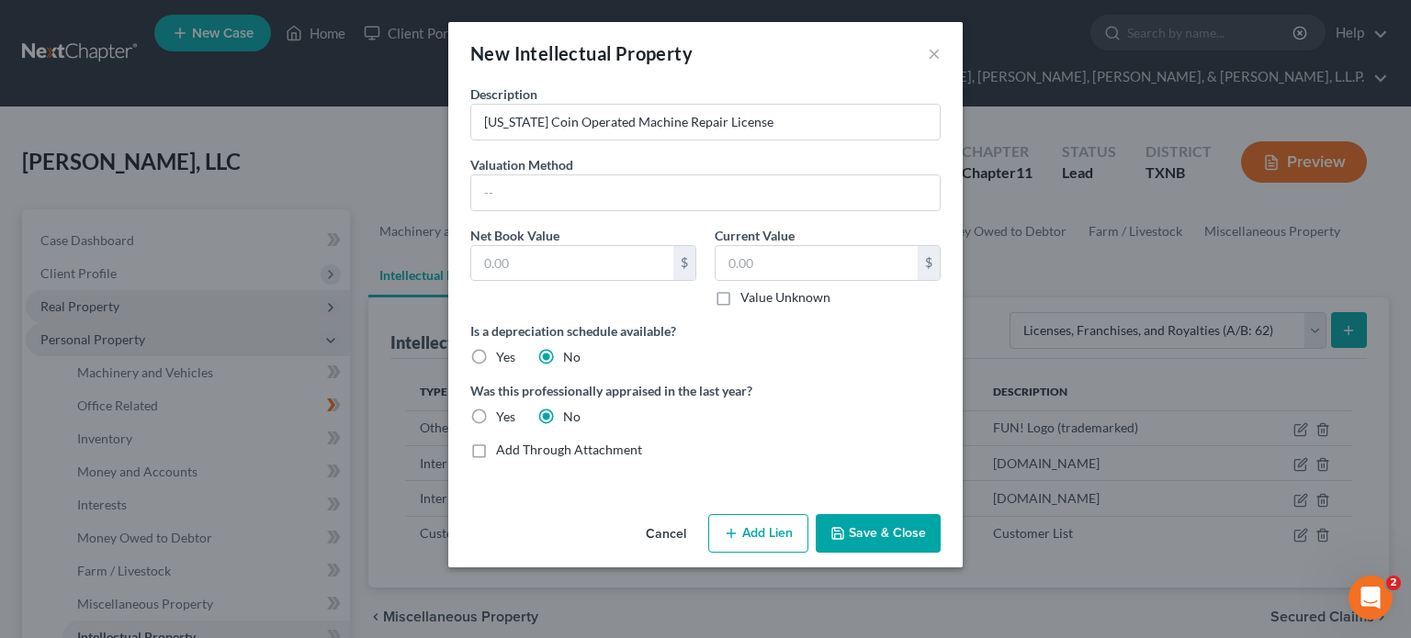
checkbox input "true"
type input "0.00"
click at [531, 266] on input "text" at bounding box center [572, 263] width 202 height 35
type input "50.00"
click at [894, 536] on button "Save & Close" at bounding box center [878, 533] width 125 height 39
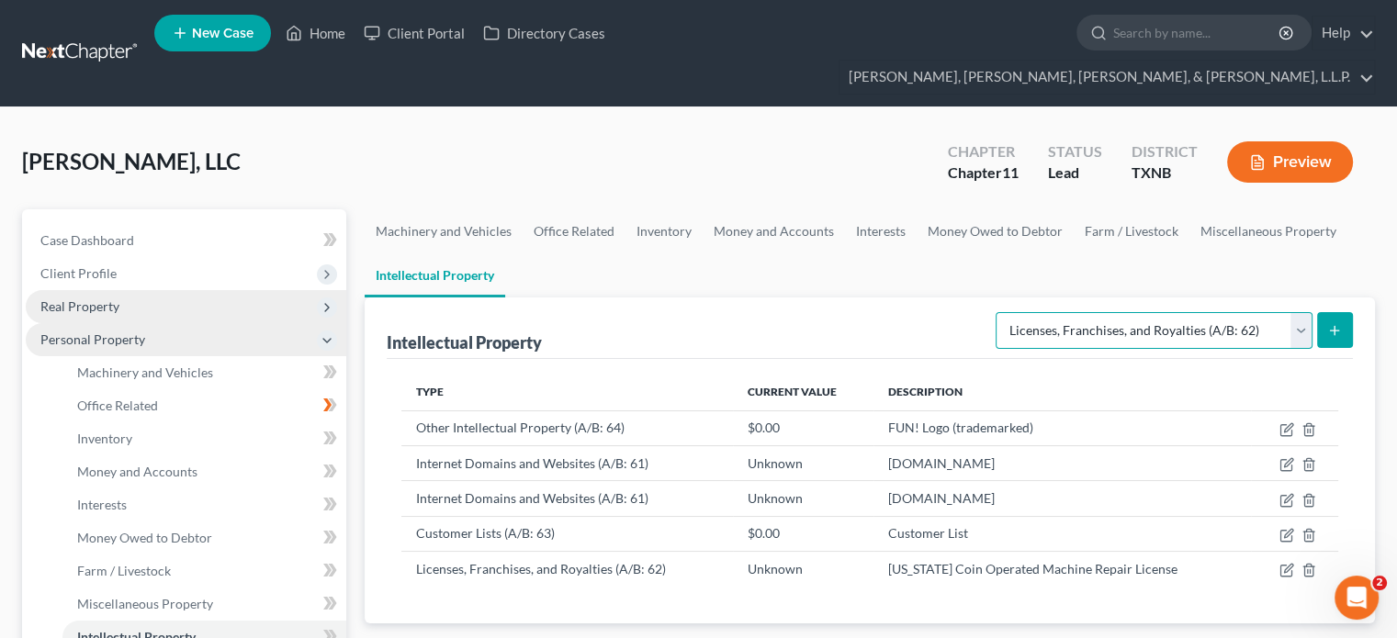
click at [1297, 312] on select "Selected Property Type Customer Lists (A/B: 63) Goodwill (A/B: 65) Internet Dom…" at bounding box center [1154, 330] width 317 height 37
select select "goodwill"
click at [999, 312] on select "Selected Property Type Customer Lists (A/B: 63) Goodwill (A/B: 65) Internet Dom…" at bounding box center [1154, 330] width 317 height 37
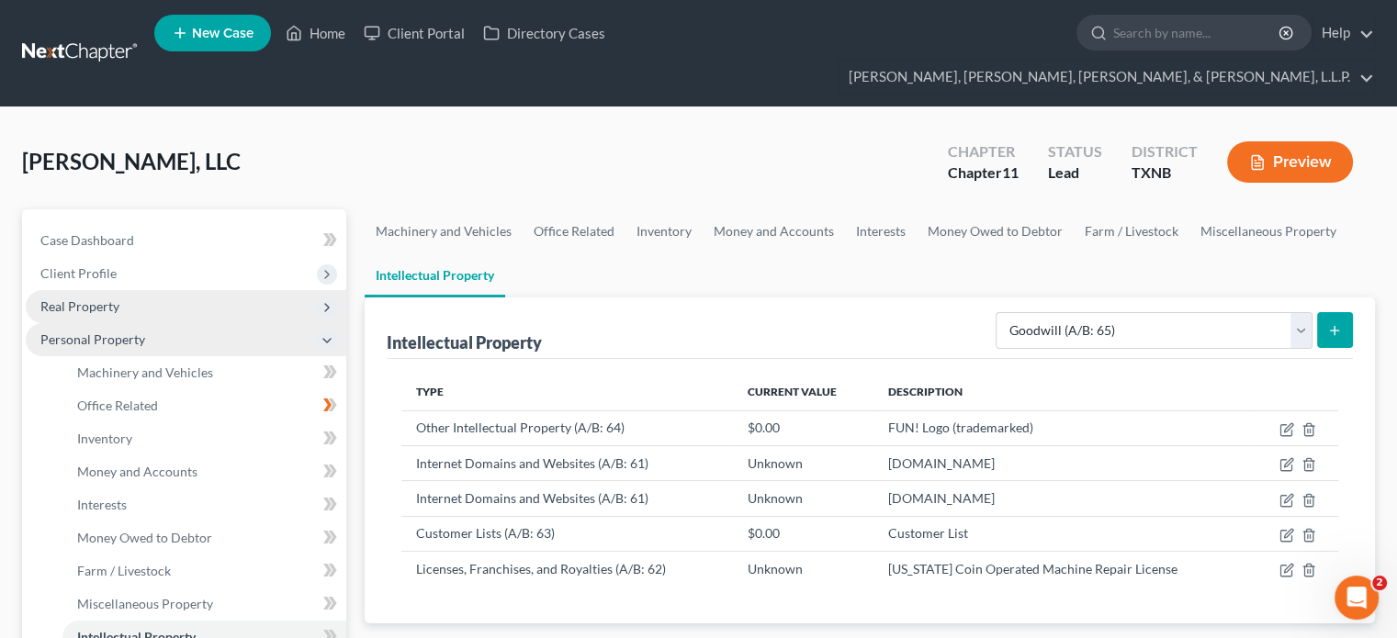
click at [1335, 326] on line "submit" at bounding box center [1335, 330] width 0 height 8
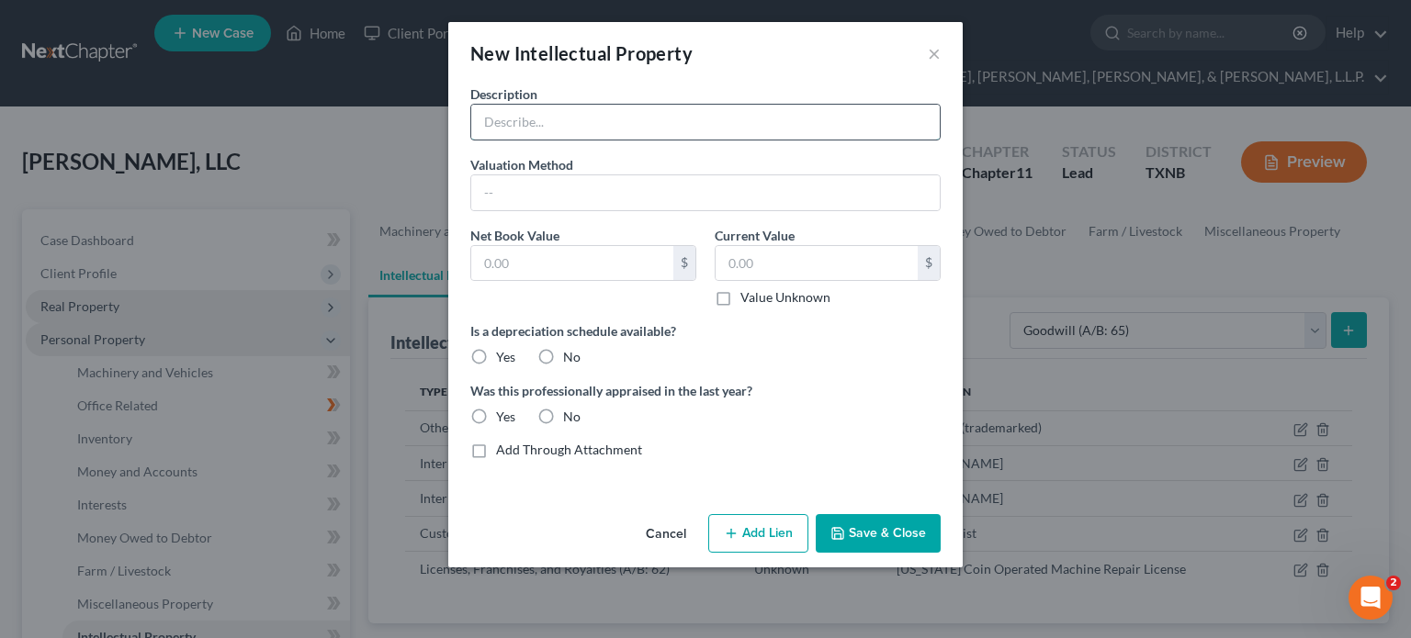
click at [507, 121] on input "text" at bounding box center [705, 122] width 469 height 35
type input "Goodwill"
drag, startPoint x: 725, startPoint y: 297, endPoint x: 713, endPoint y: 304, distance: 14.0
click at [740, 297] on label "Value Unknown" at bounding box center [785, 297] width 90 height 18
click at [748, 297] on input "Value Unknown" at bounding box center [754, 294] width 12 height 12
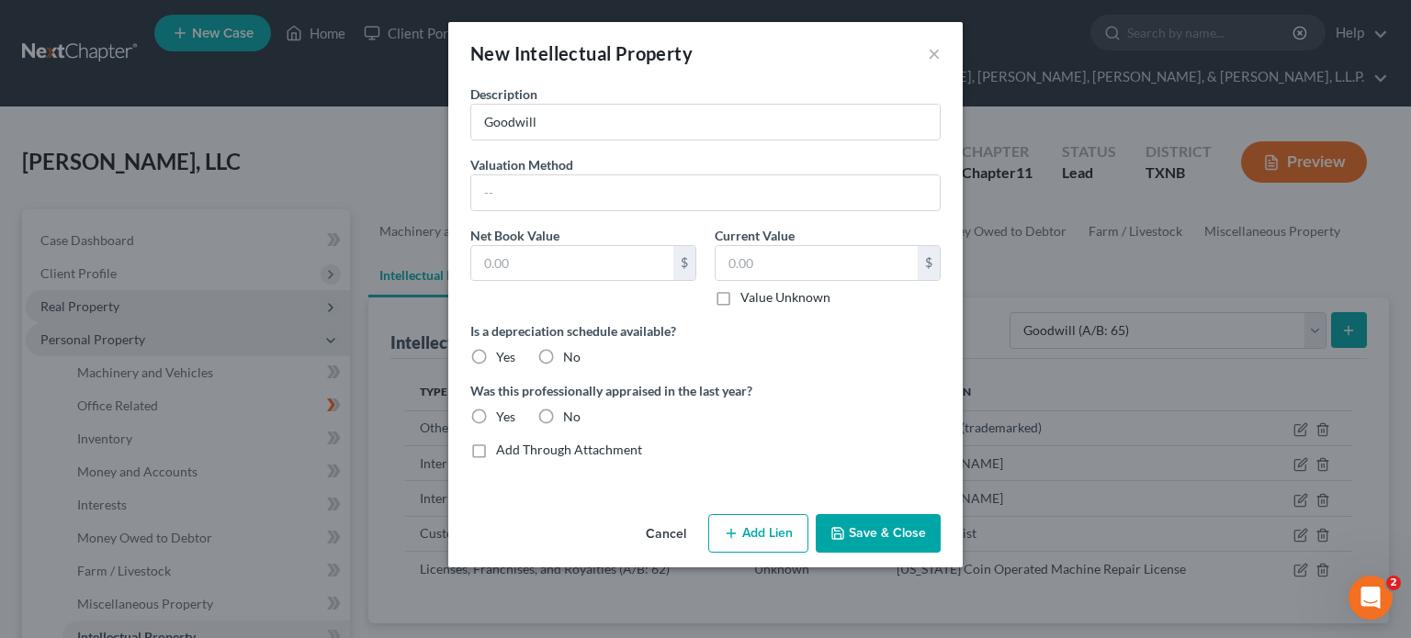
checkbox input "true"
type input "0.00"
click at [563, 354] on label "No" at bounding box center [571, 357] width 17 height 18
click at [570, 354] on input "No" at bounding box center [576, 354] width 12 height 12
radio input "true"
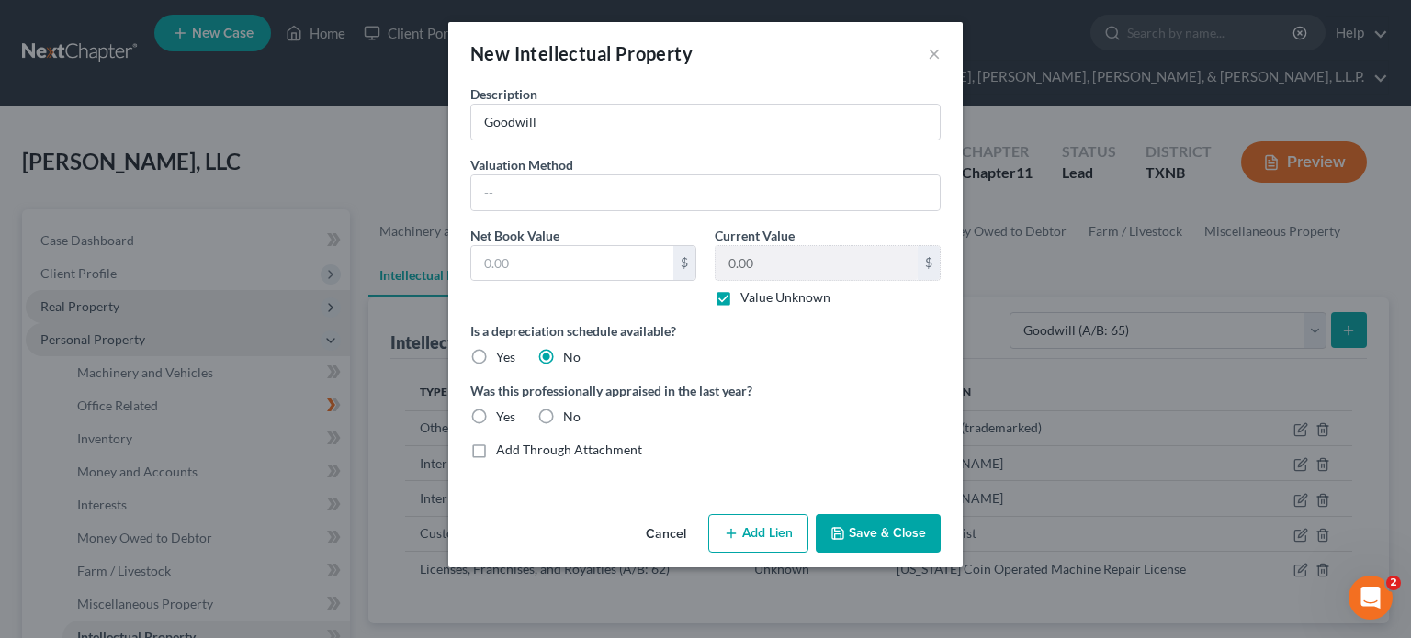
click at [563, 414] on label "No" at bounding box center [571, 417] width 17 height 18
click at [570, 414] on input "No" at bounding box center [576, 414] width 12 height 12
radio input "true"
click at [891, 535] on button "Save & Close" at bounding box center [878, 533] width 125 height 39
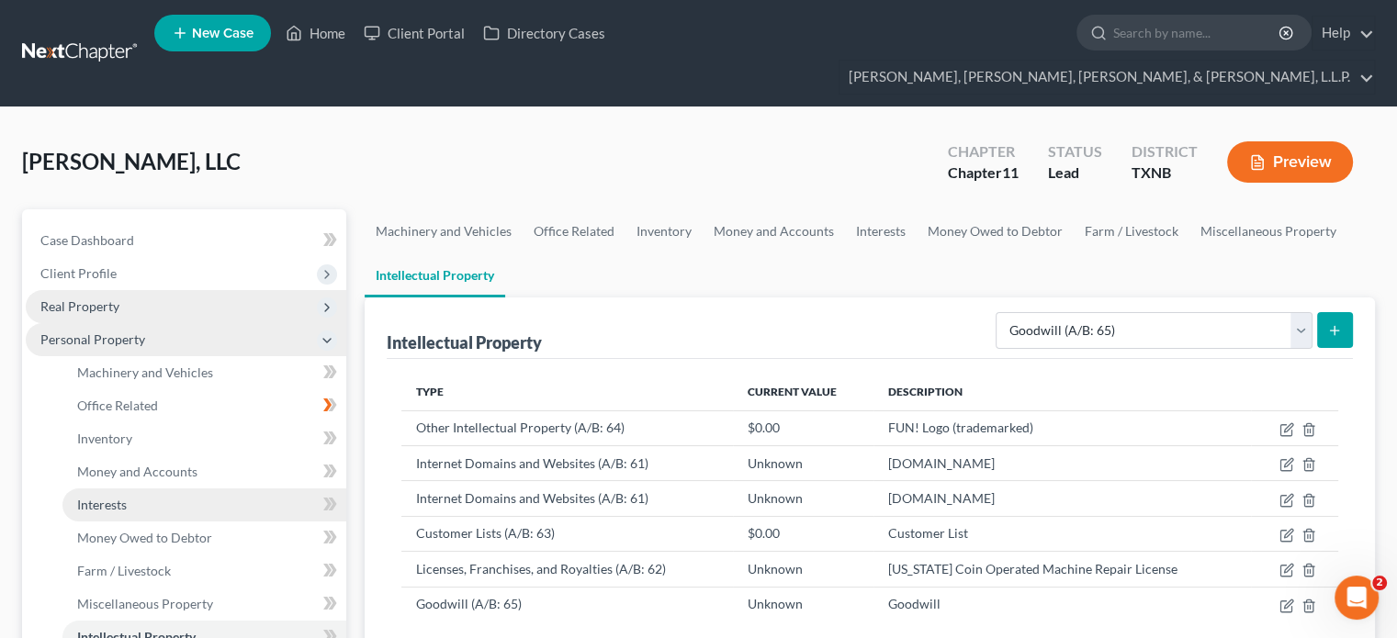
scroll to position [92, 0]
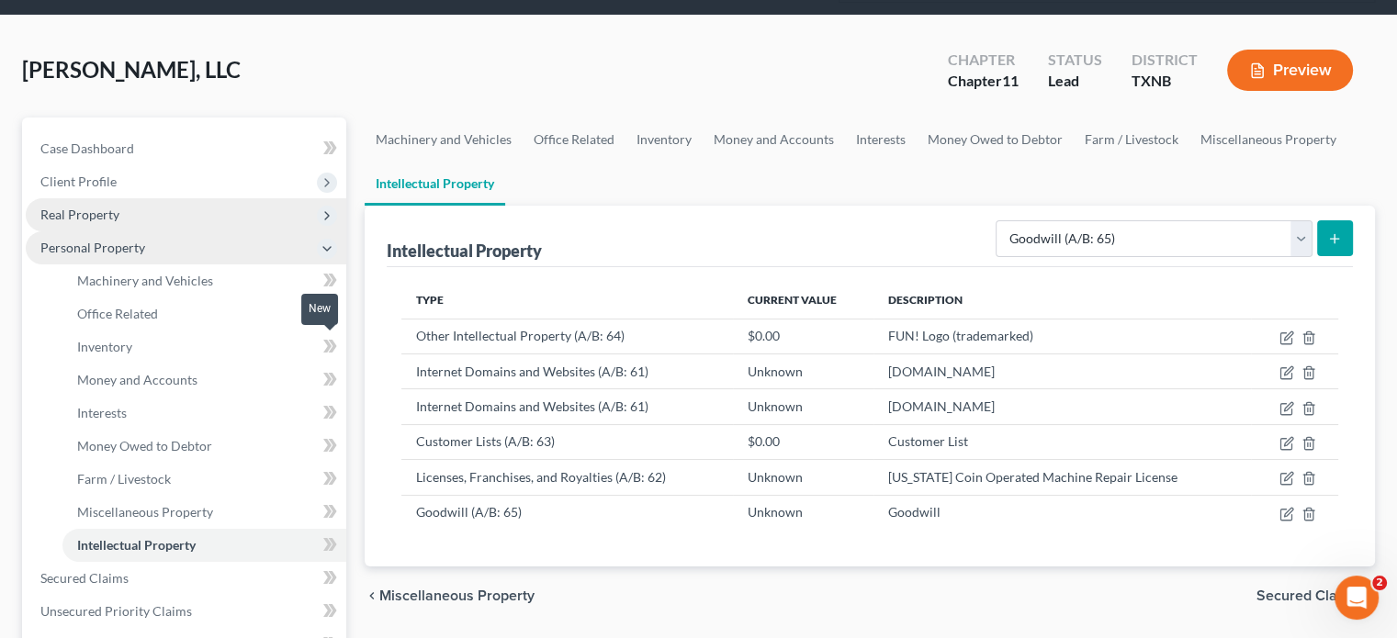
click at [331, 368] on icon at bounding box center [330, 379] width 14 height 23
click at [176, 372] on span "Money and Accounts" at bounding box center [137, 380] width 120 height 16
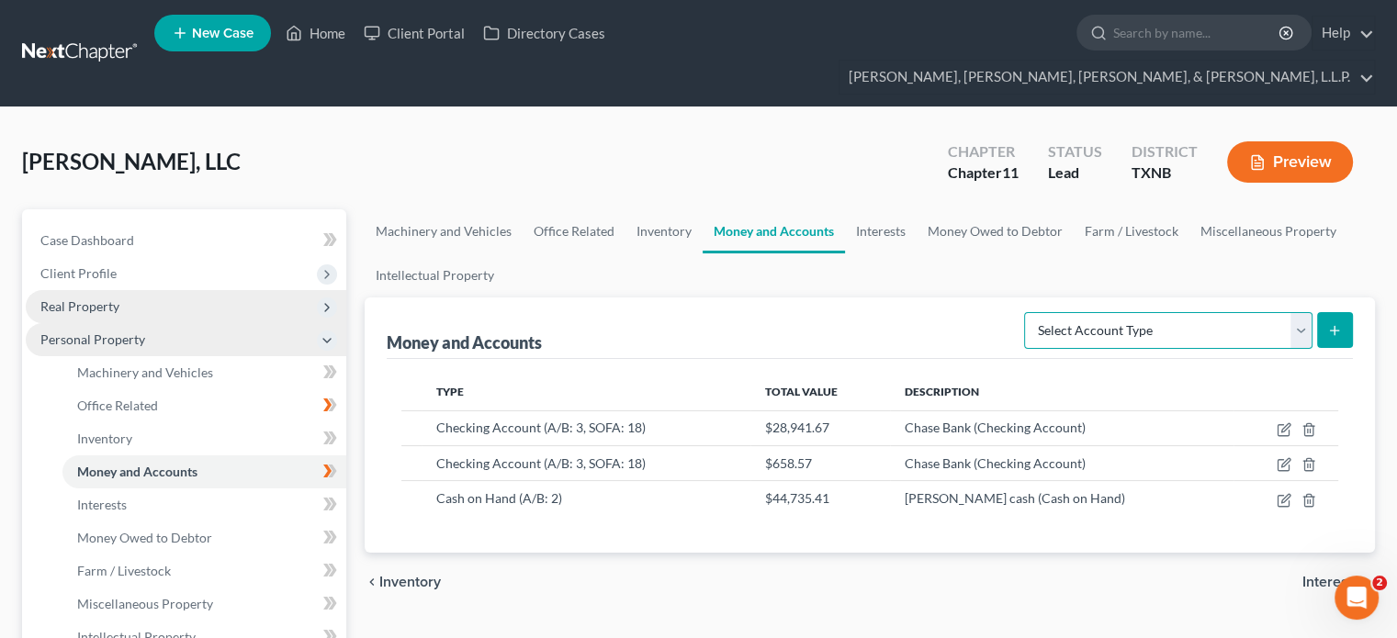
click at [1299, 312] on select "Select Account Type Brokerage (A/B: 3, SOFA: 18) Cash on Hand (A/B: 2) Certific…" at bounding box center [1168, 330] width 288 height 37
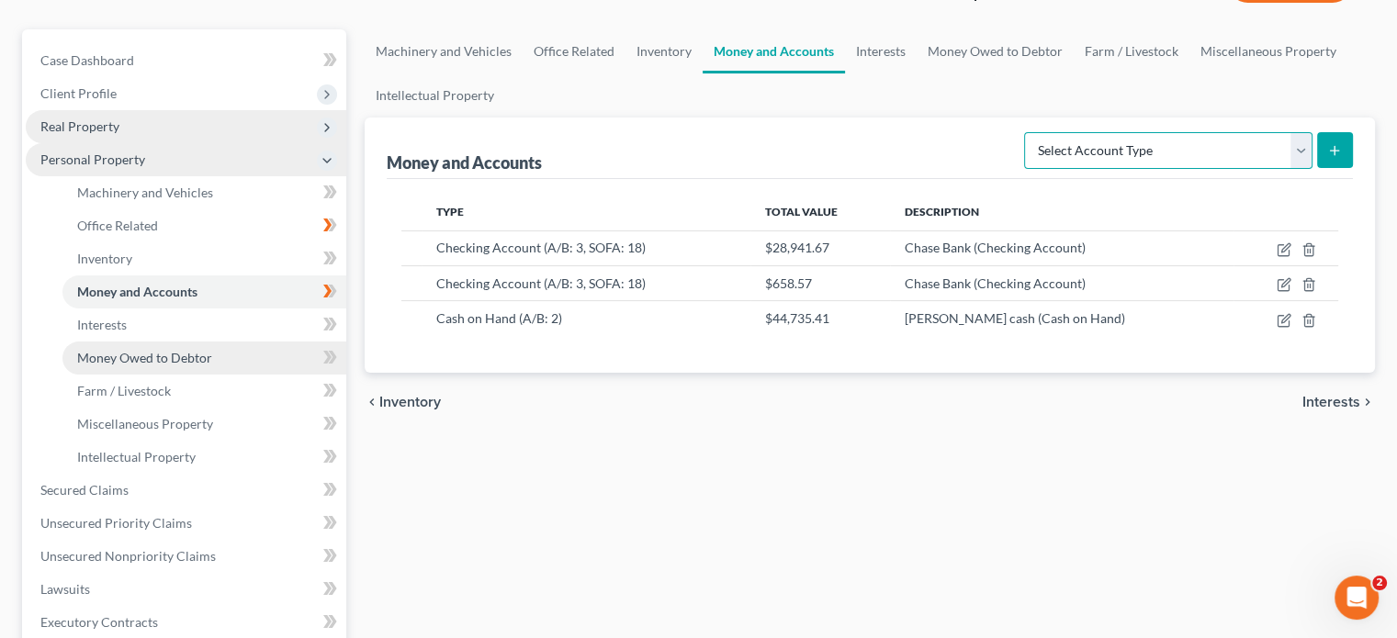
scroll to position [184, 0]
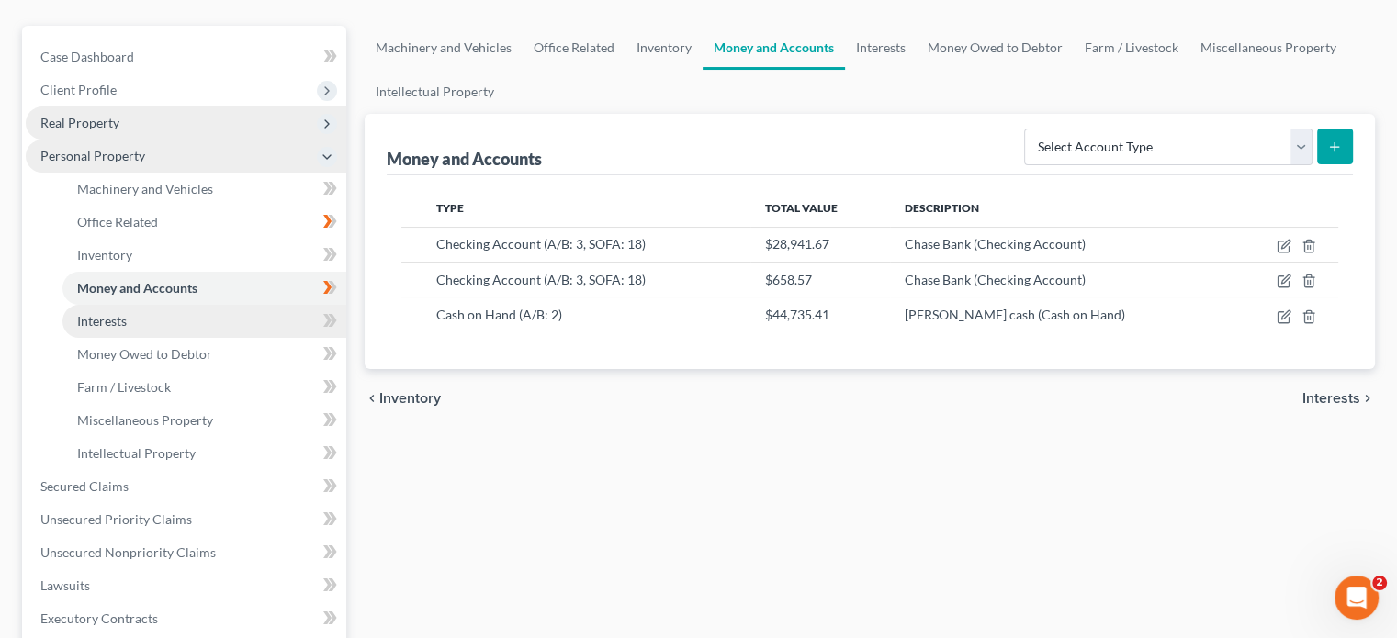
click at [112, 313] on span "Interests" at bounding box center [102, 321] width 50 height 16
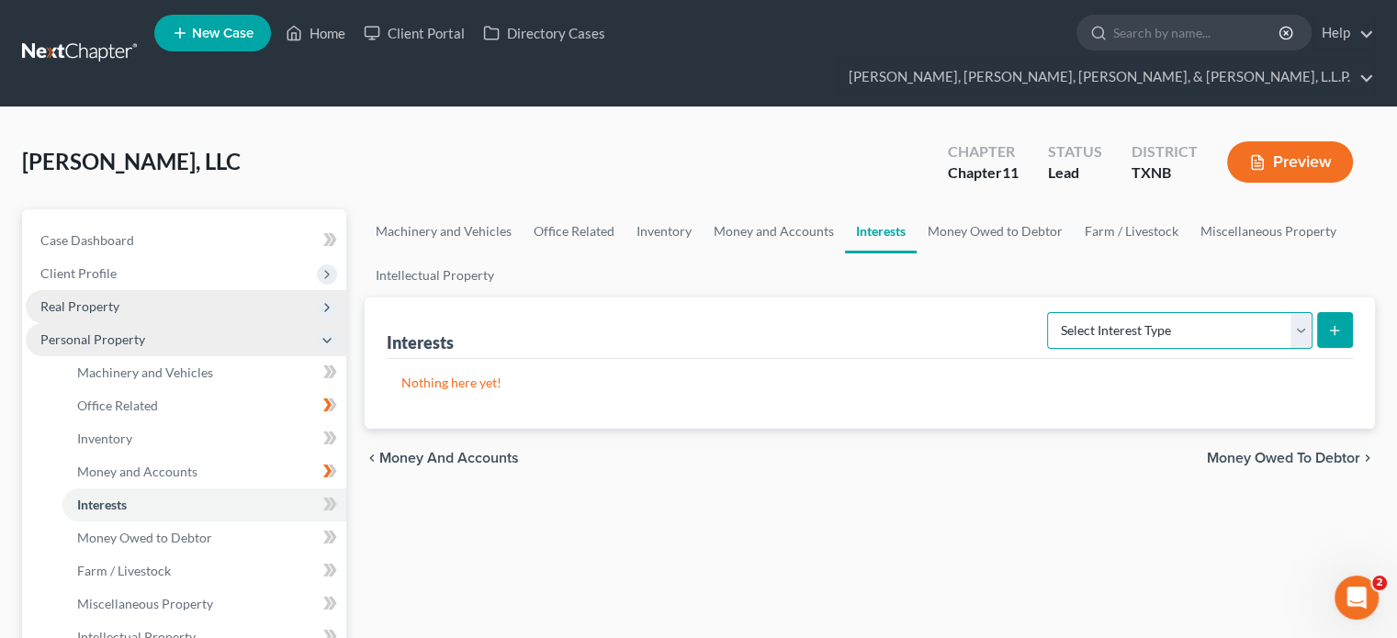
click at [1304, 312] on select "Select Interest Type Bond (A/B: 16) Incorporated Business (A/B: 15) Insurance P…" at bounding box center [1179, 330] width 265 height 37
click at [968, 435] on div "chevron_left Money and Accounts Money Owed to Debtor chevron_right" at bounding box center [870, 458] width 1011 height 59
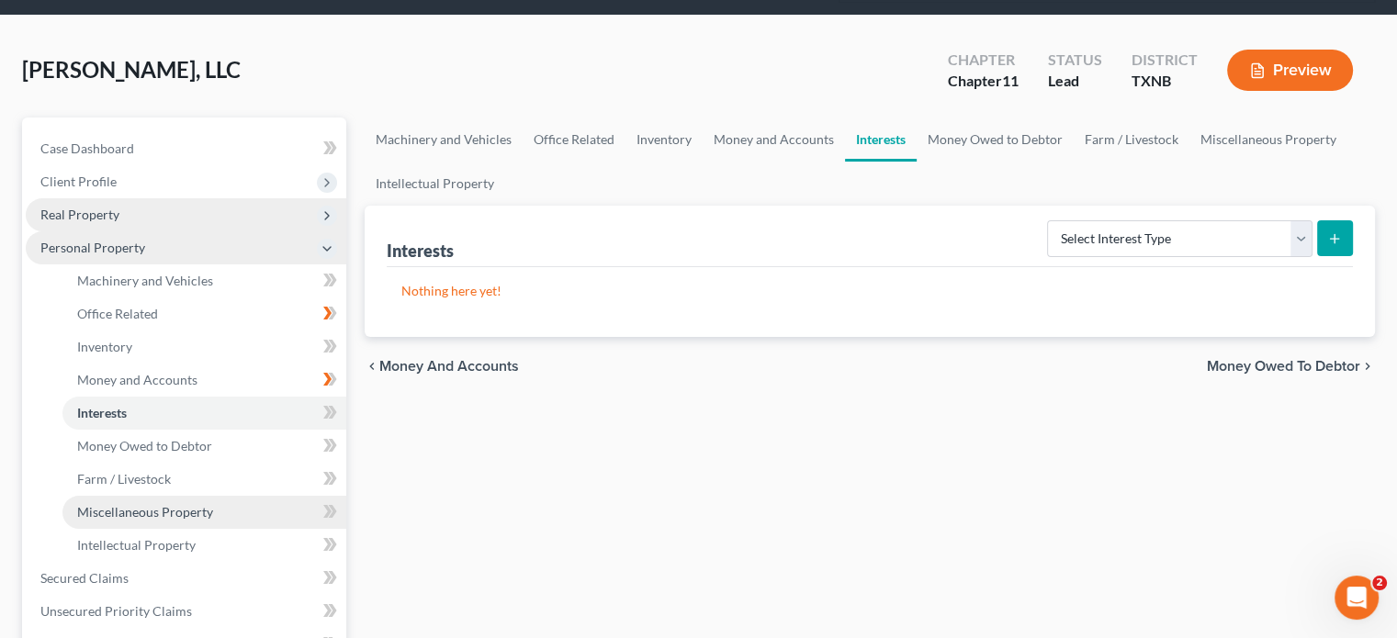
click at [186, 504] on span "Miscellaneous Property" at bounding box center [145, 512] width 136 height 16
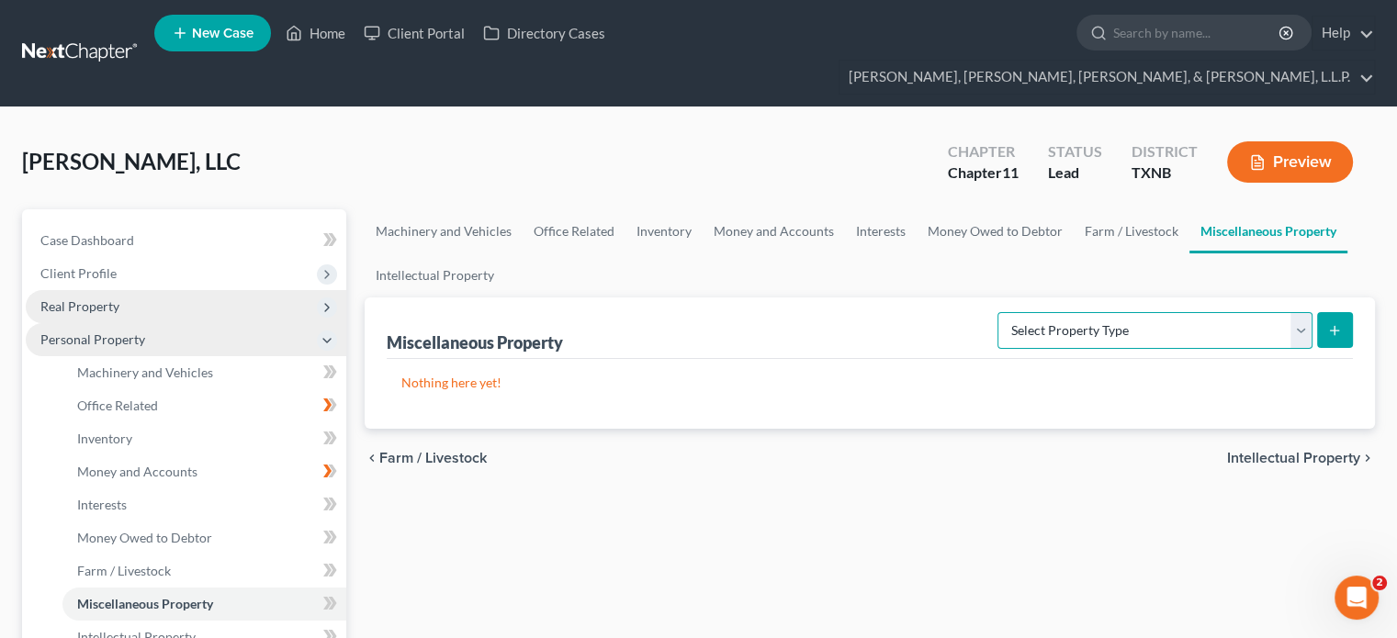
click at [1299, 312] on select "Select Property Type Assigned for Creditor Benefit [DATE] (SOFA: 8) Assigned to…" at bounding box center [1155, 330] width 315 height 37
select select "holding_for_another"
click at [998, 312] on select "Select Property Type Assigned for Creditor Benefit [DATE] (SOFA: 8) Assigned to…" at bounding box center [1155, 330] width 315 height 37
click at [1335, 326] on line "submit" at bounding box center [1335, 330] width 0 height 8
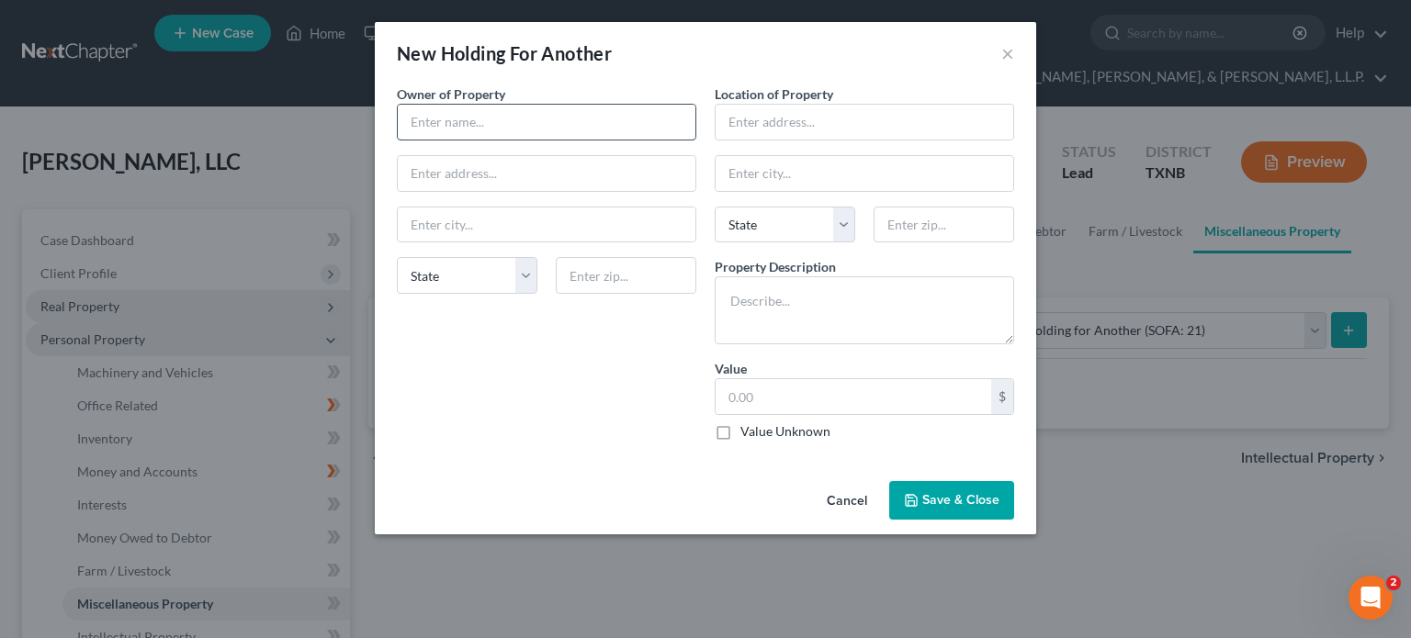
click at [536, 124] on input "text" at bounding box center [547, 122] width 298 height 35
click at [850, 496] on button "Cancel" at bounding box center [847, 501] width 70 height 37
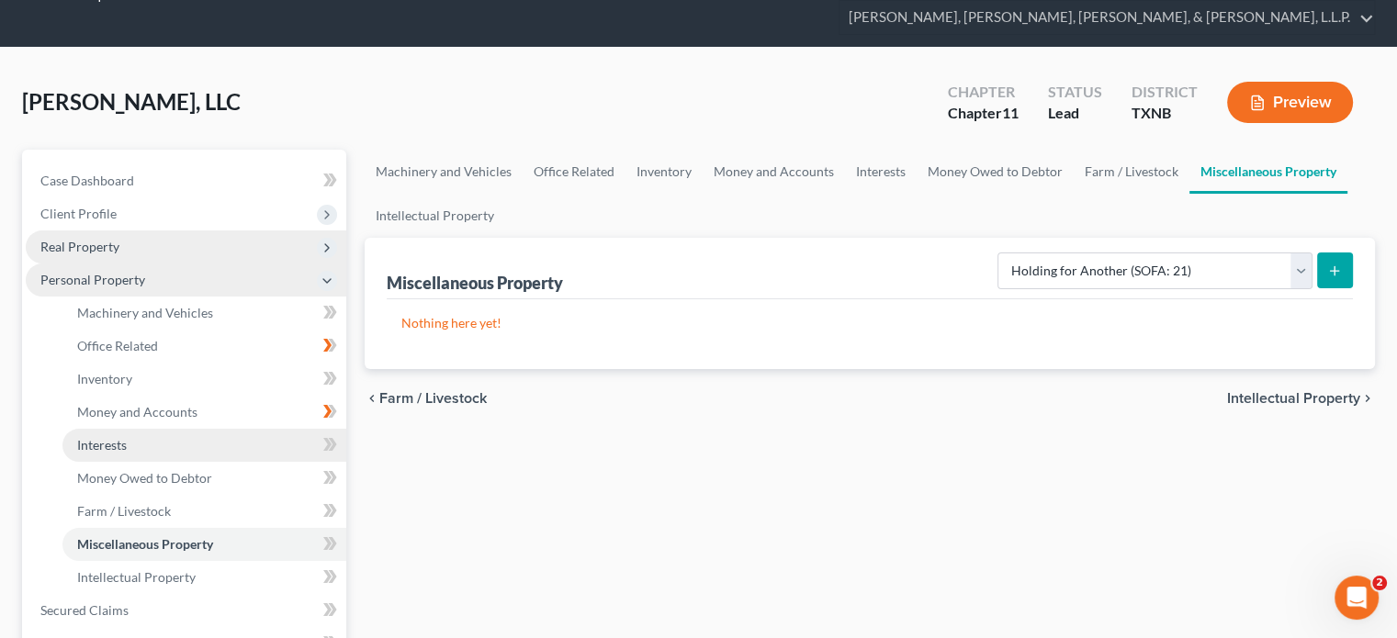
scroll to position [184, 0]
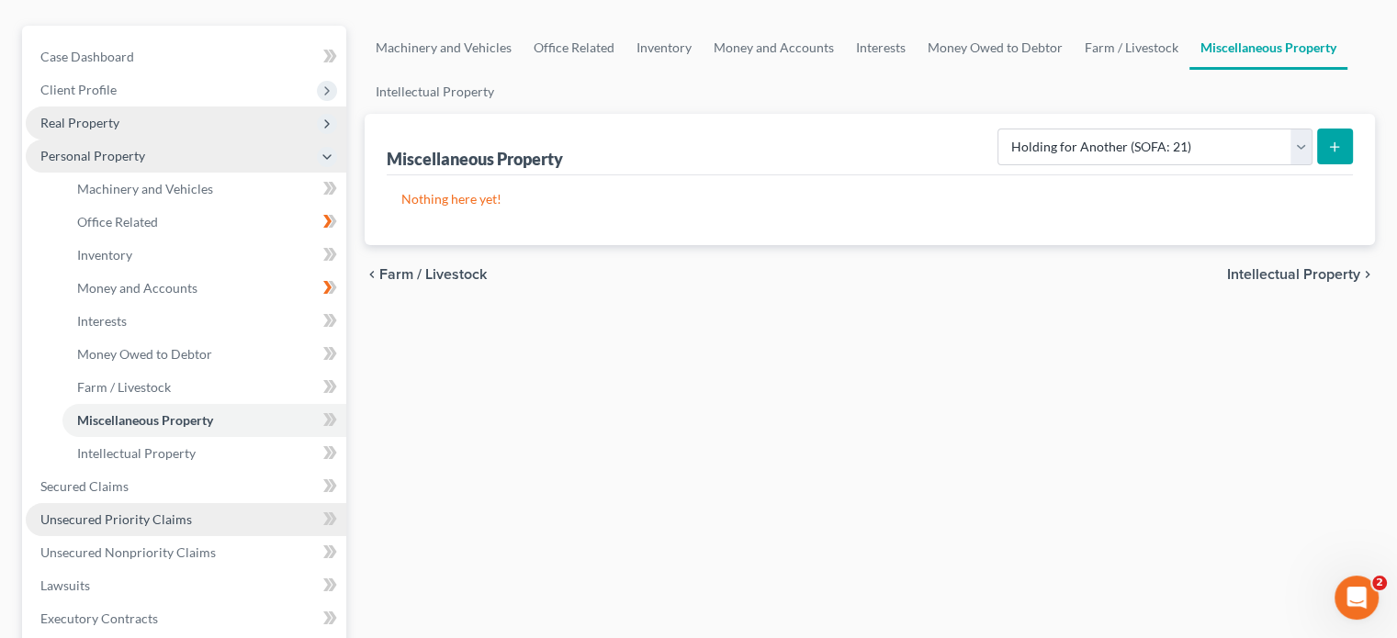
click at [176, 512] on span "Unsecured Priority Claims" at bounding box center [116, 520] width 152 height 16
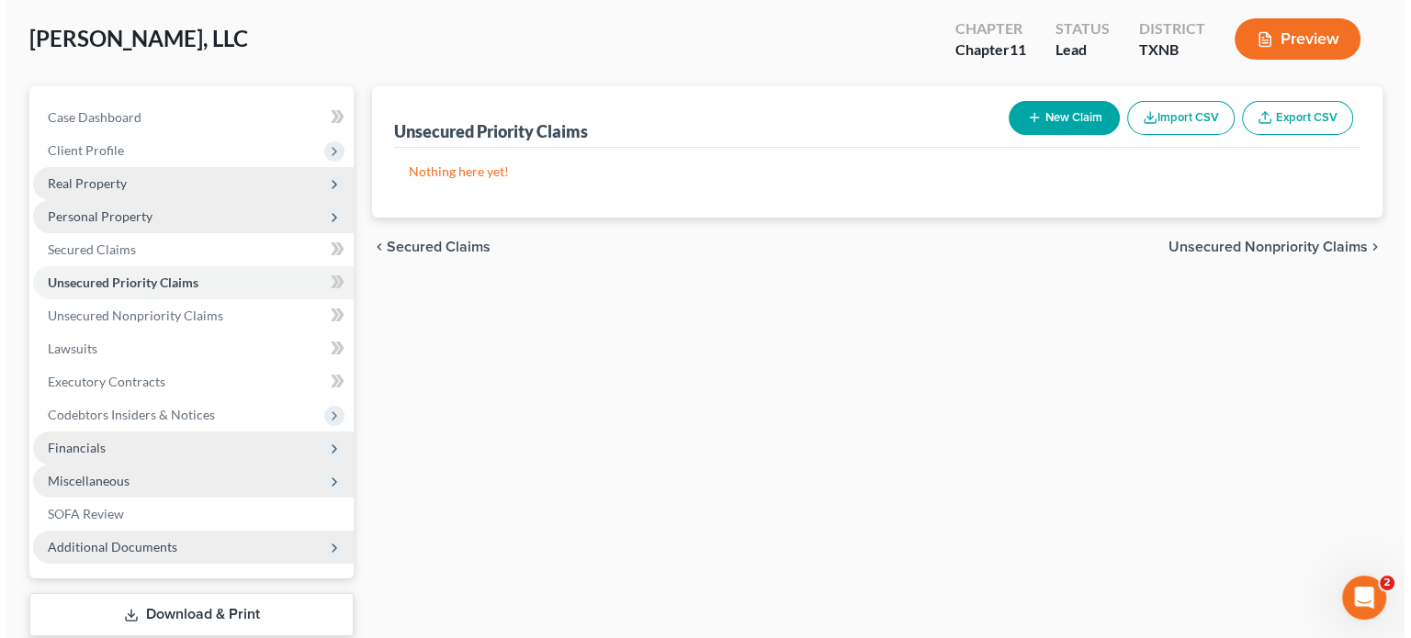
scroll to position [92, 0]
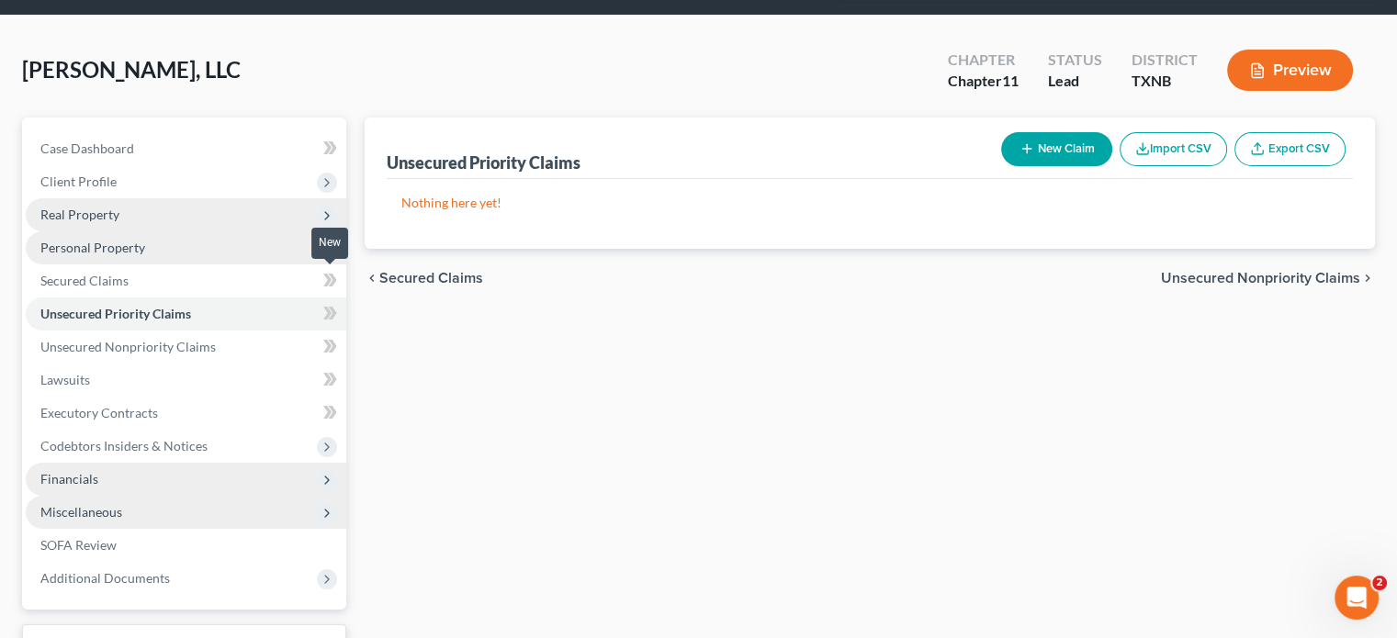
click at [330, 302] on icon at bounding box center [330, 313] width 14 height 23
click at [165, 306] on span "Unsecured Priority Claims" at bounding box center [115, 314] width 151 height 16
click at [1025, 149] on line "button" at bounding box center [1026, 149] width 8 height 0
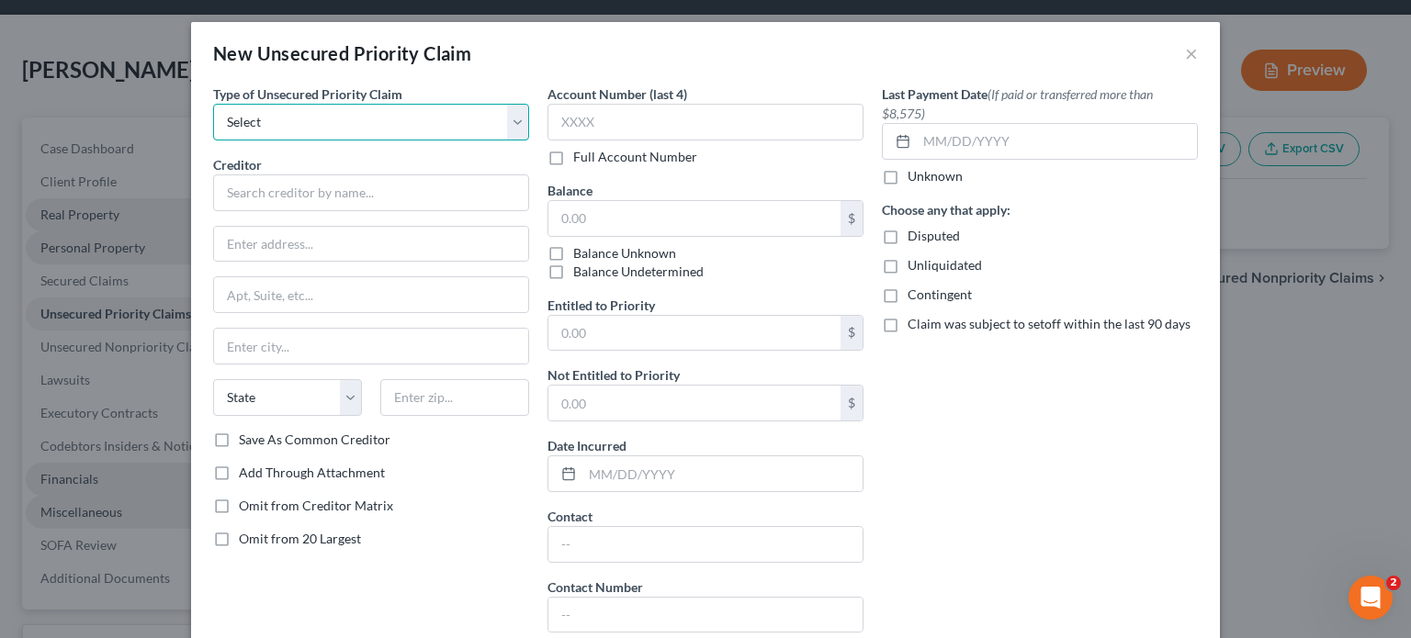
click at [514, 126] on select "Select Taxes & Other Government Units Domestic Support Obligations Extensions o…" at bounding box center [371, 122] width 316 height 37
select select "0"
click at [213, 104] on select "Select Taxes & Other Government Units Domestic Support Obligations Extensions o…" at bounding box center [371, 122] width 316 height 37
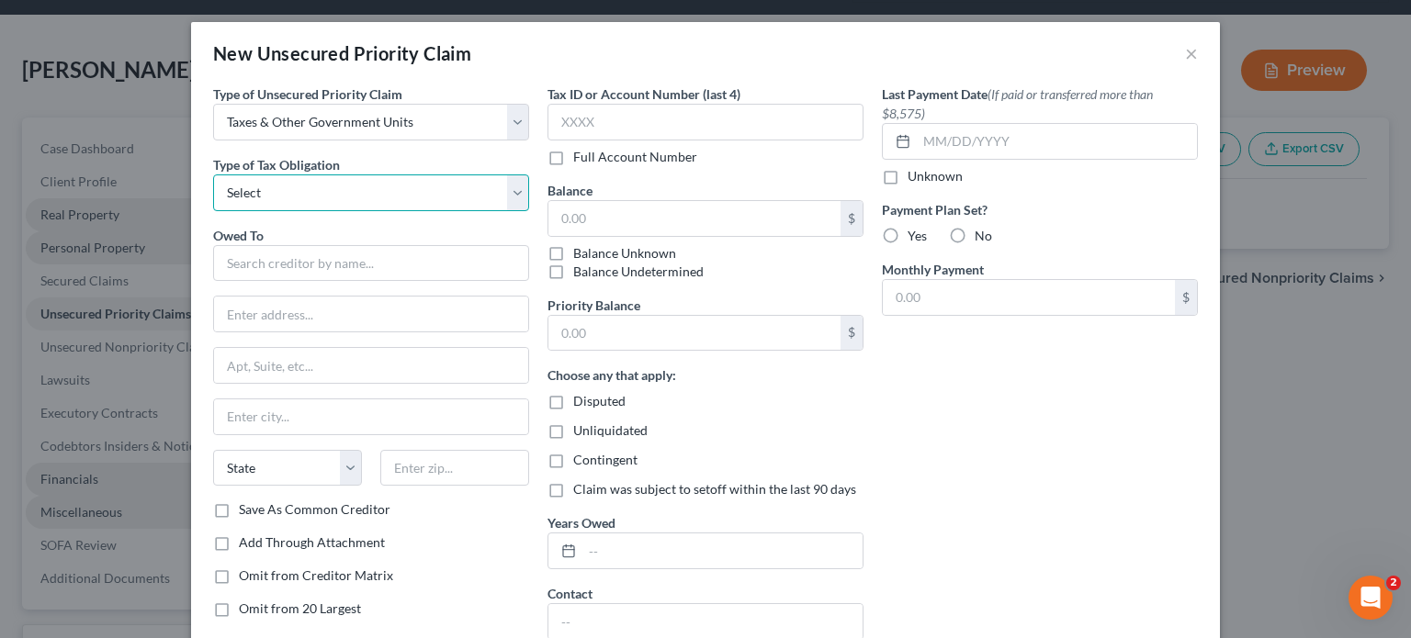
click at [510, 191] on select "Select Federal City State Franchise Tax Board Other" at bounding box center [371, 193] width 316 height 37
select select "0"
click at [213, 175] on select "Select Federal City State Franchise Tax Board Other" at bounding box center [371, 193] width 316 height 37
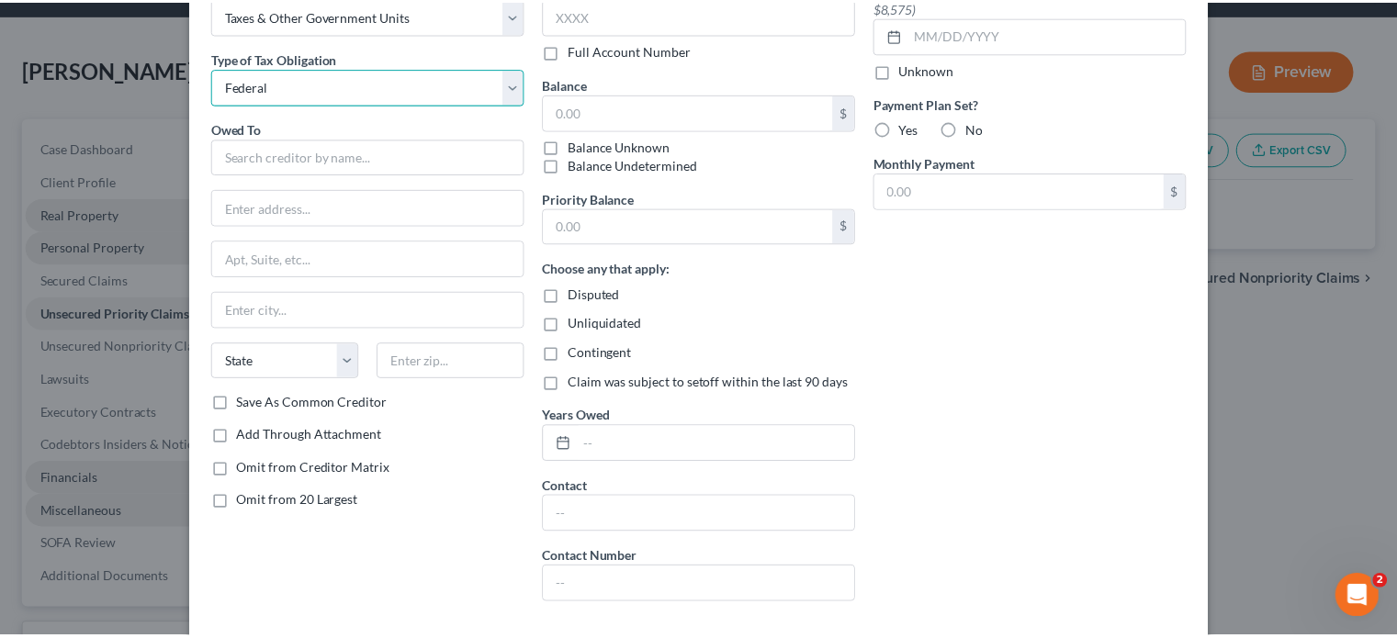
scroll to position [199, 0]
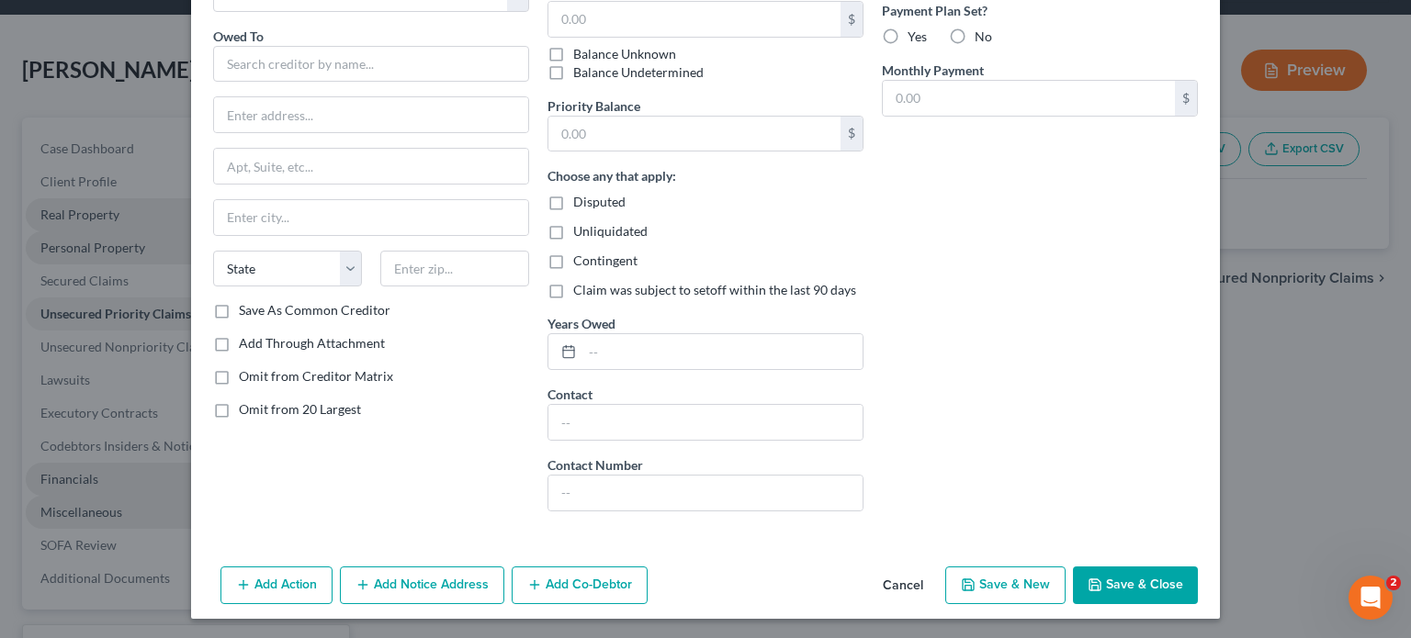
click at [900, 581] on button "Cancel" at bounding box center [903, 587] width 70 height 37
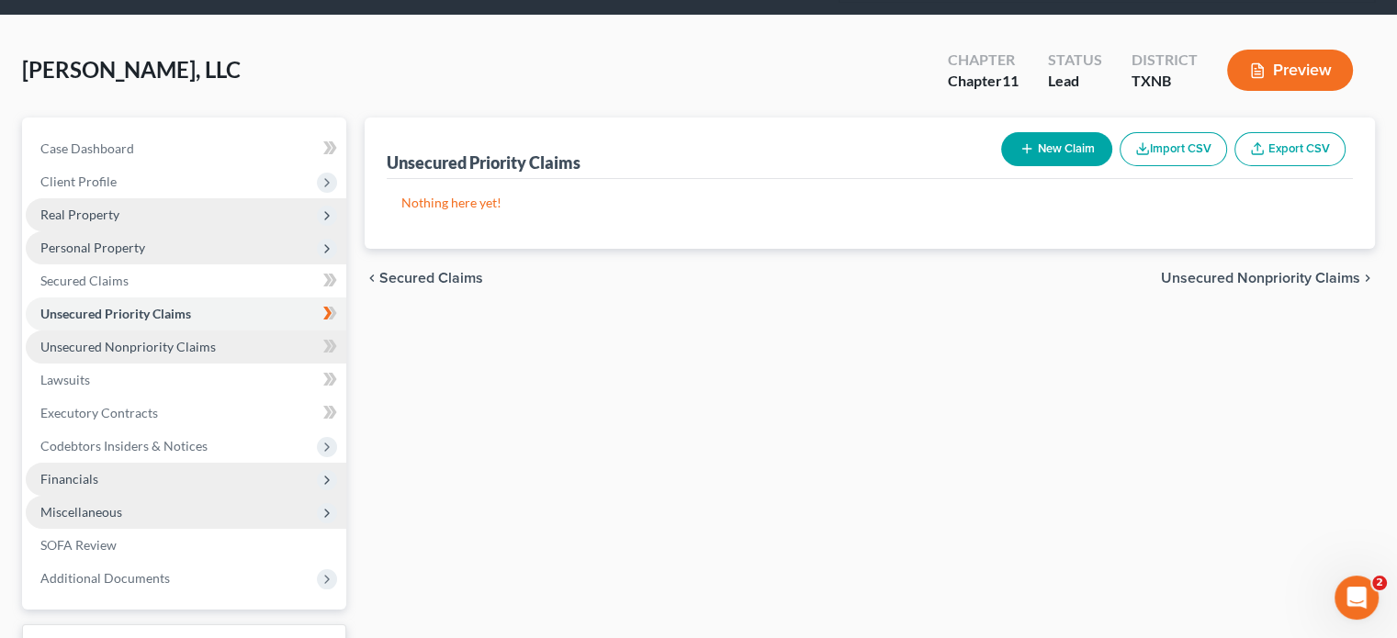
click at [203, 339] on span "Unsecured Nonpriority Claims" at bounding box center [127, 347] width 175 height 16
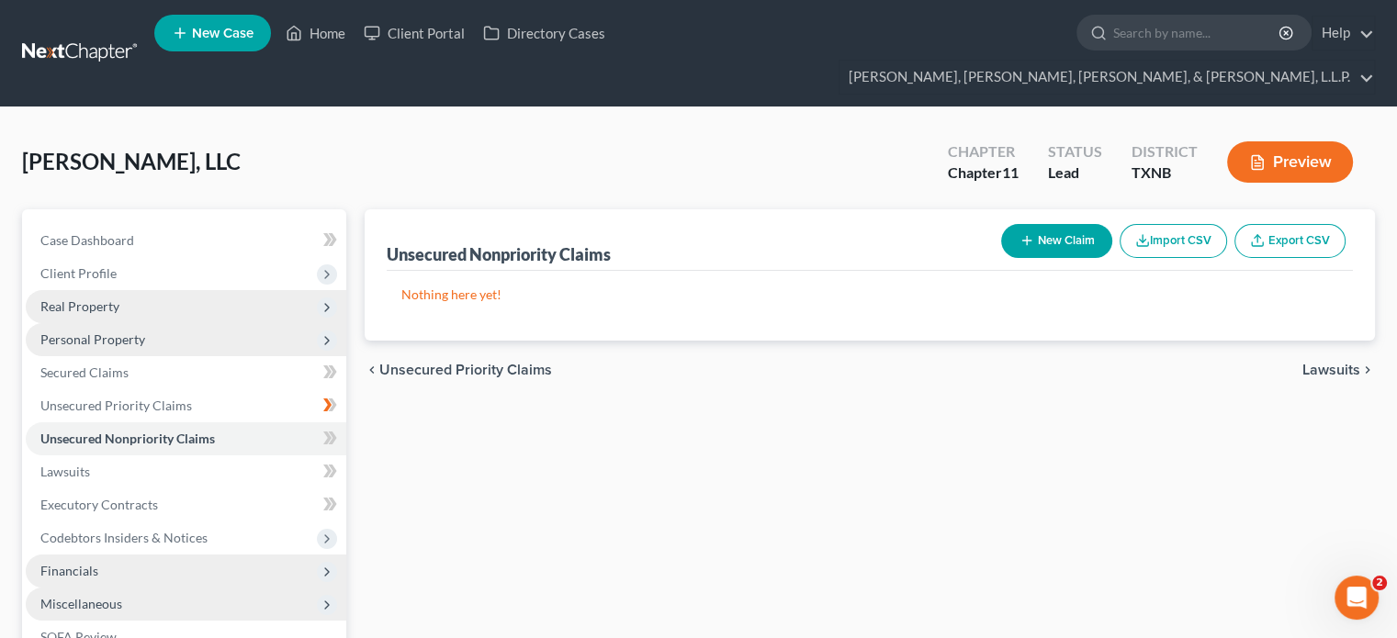
click at [1027, 241] on line "button" at bounding box center [1026, 241] width 8 height 0
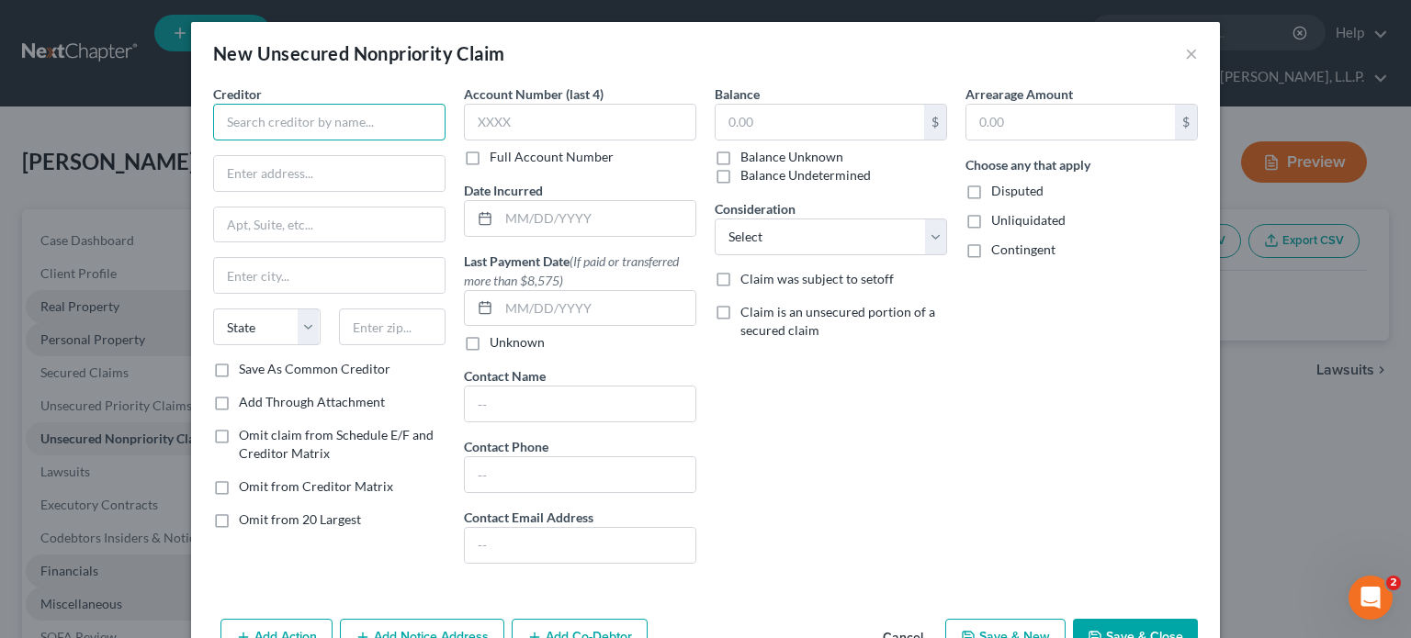
click at [346, 128] on input "text" at bounding box center [329, 122] width 232 height 37
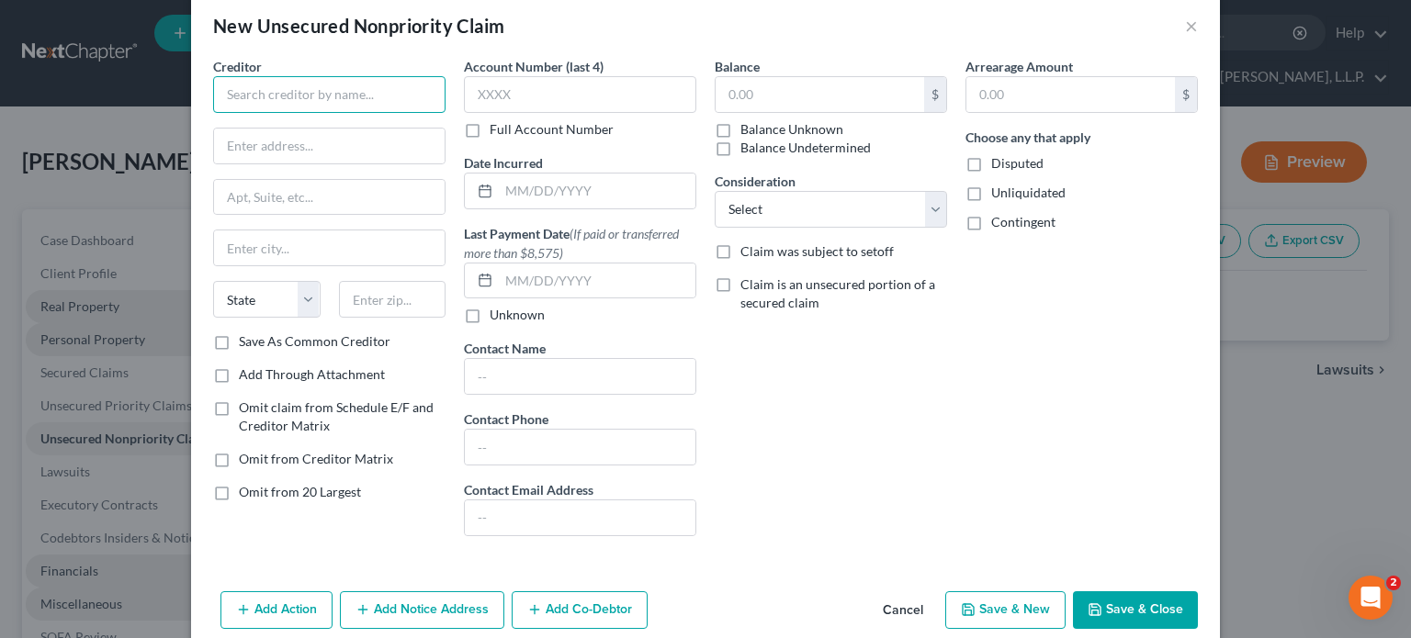
scroll to position [52, 0]
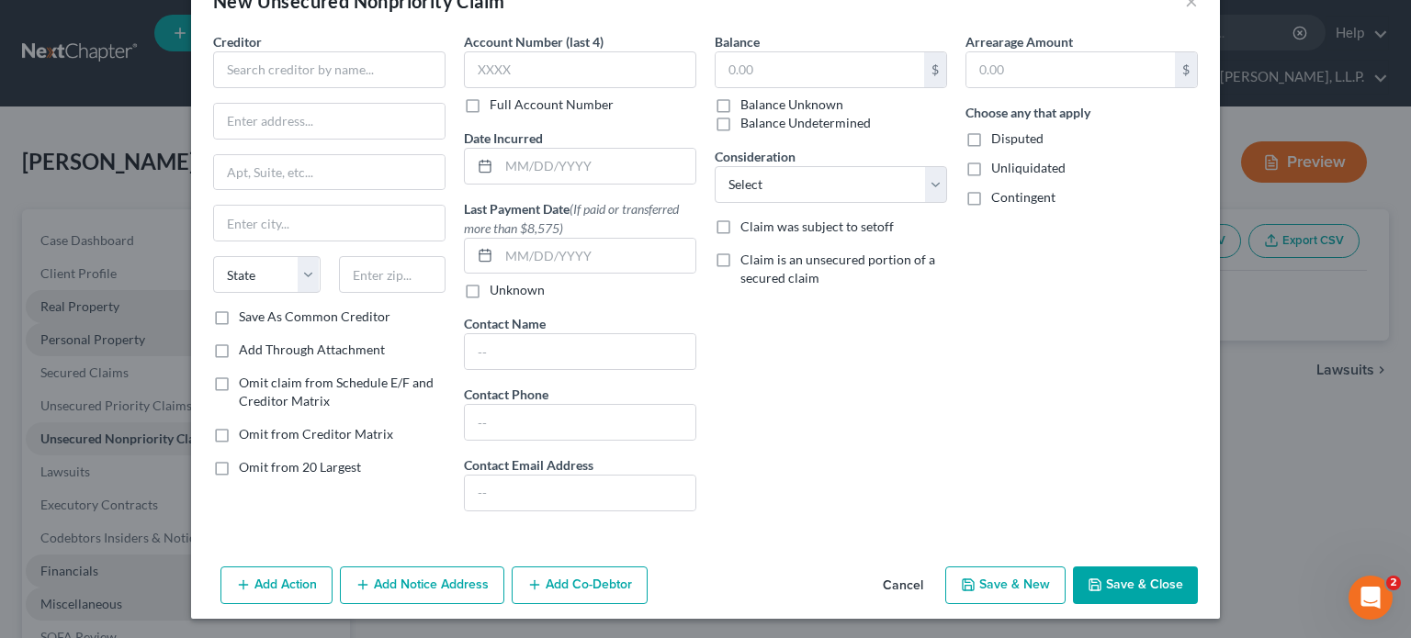
click at [888, 583] on button "Cancel" at bounding box center [903, 587] width 70 height 37
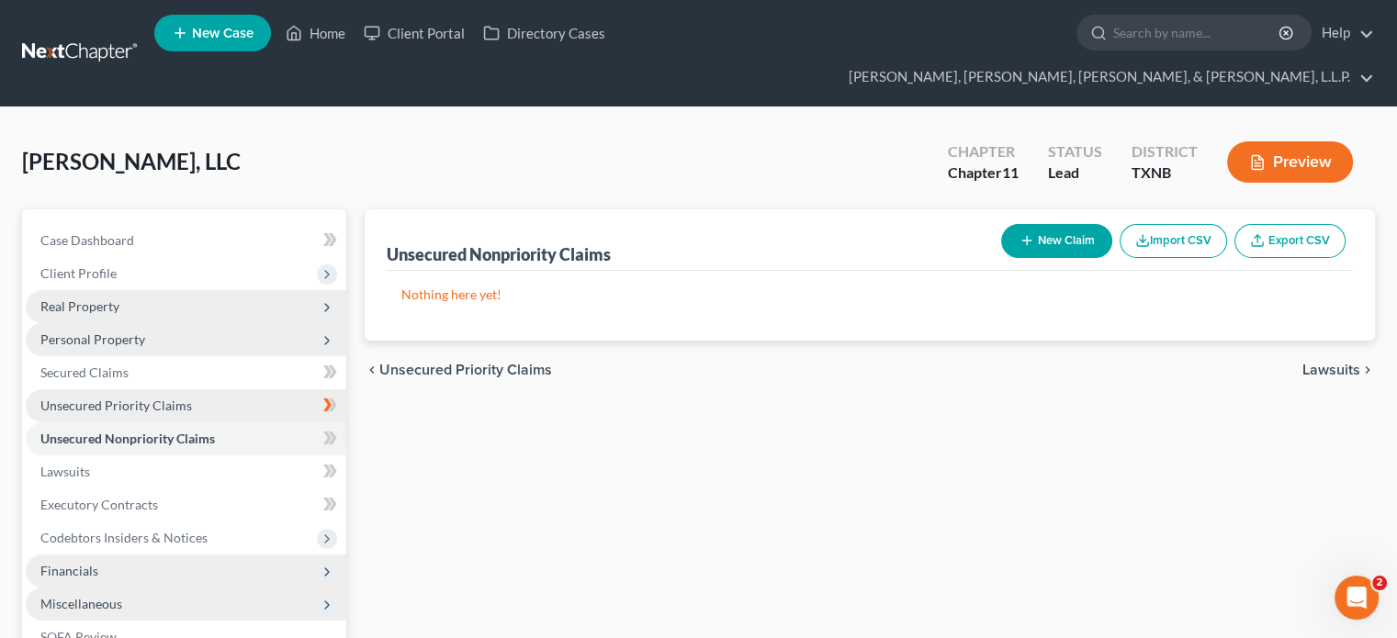
click at [178, 398] on span "Unsecured Priority Claims" at bounding box center [116, 406] width 152 height 16
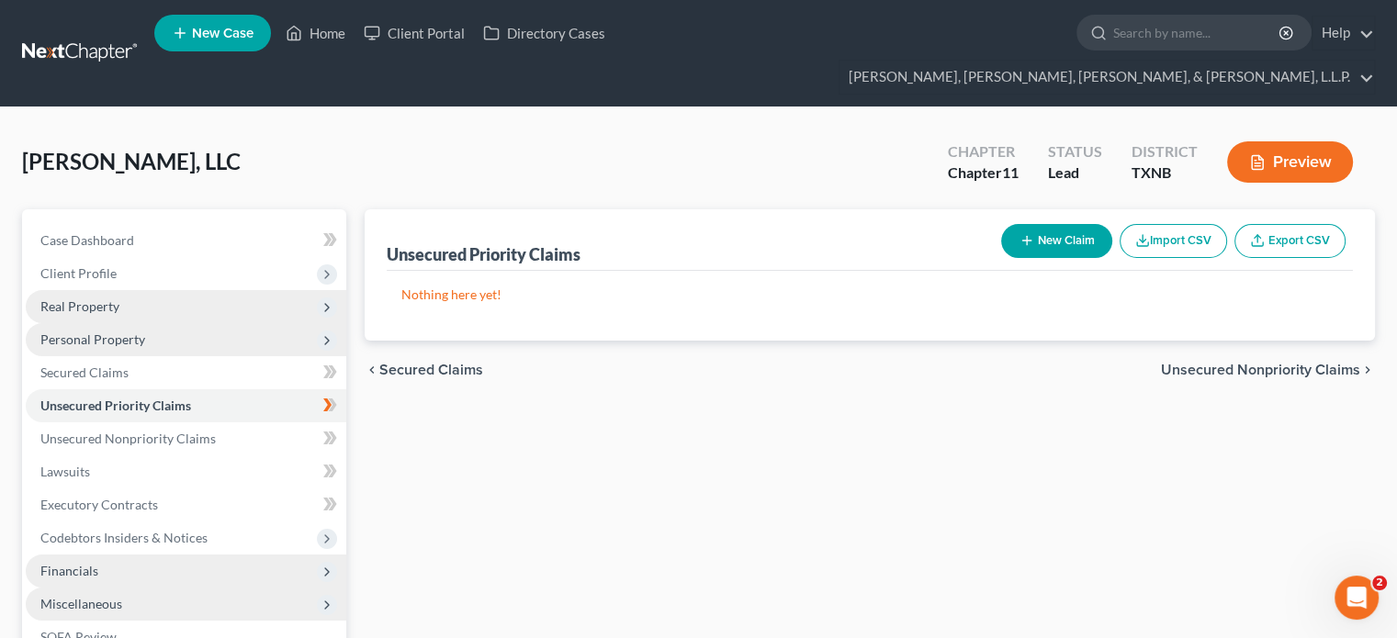
click at [1026, 233] on icon "button" at bounding box center [1027, 240] width 15 height 15
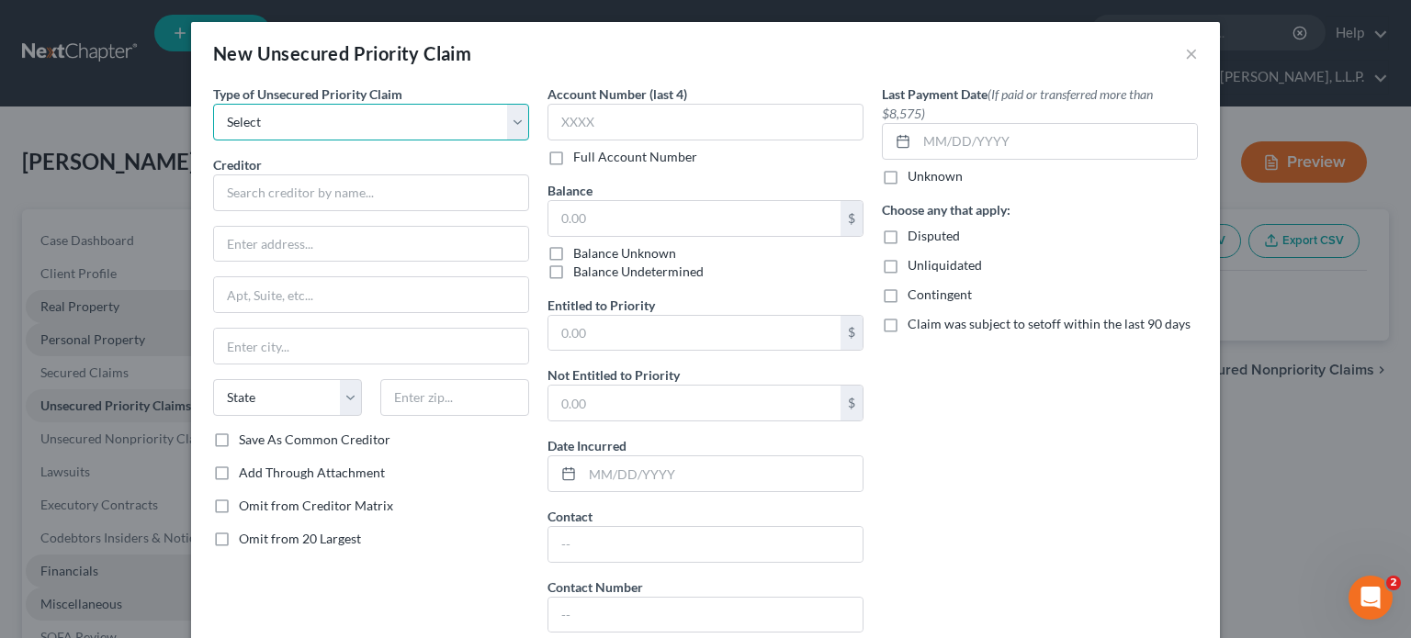
click at [513, 126] on select "Select Taxes & Other Government Units Domestic Support Obligations Extensions o…" at bounding box center [371, 122] width 316 height 37
click at [1065, 440] on div "Last Payment Date (If paid or transferred more than $8,575) Unknown Choose any …" at bounding box center [1040, 366] width 334 height 563
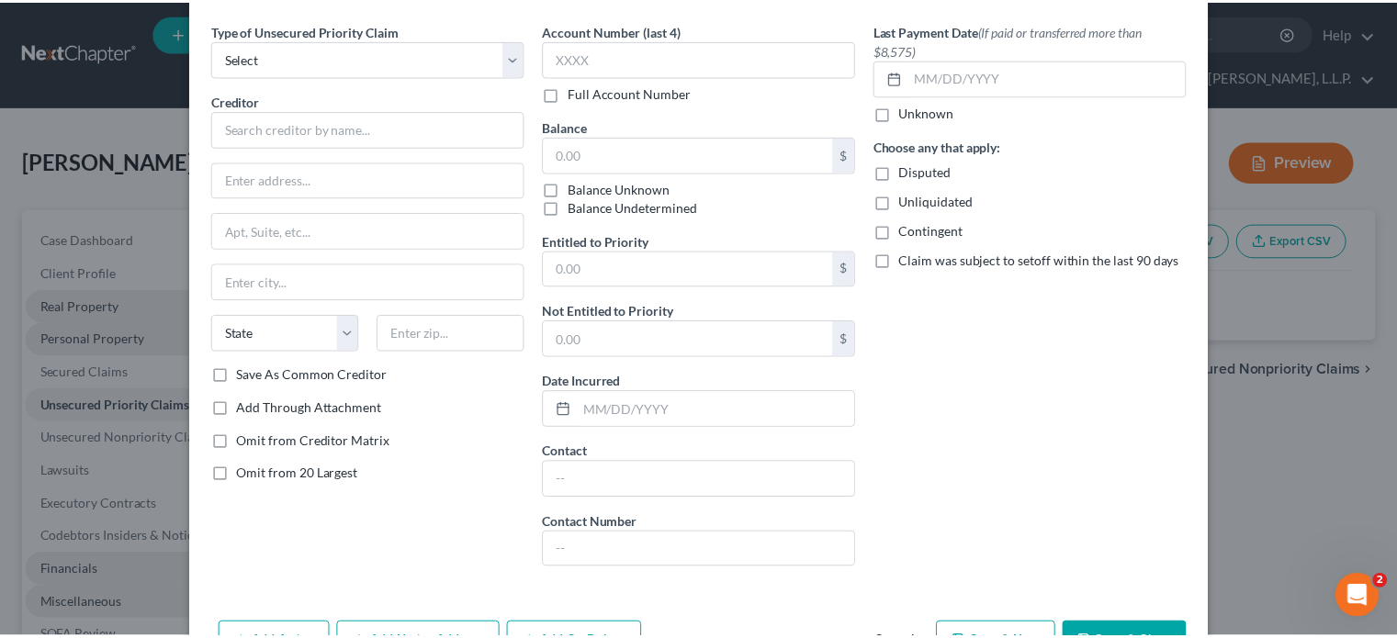
scroll to position [122, 0]
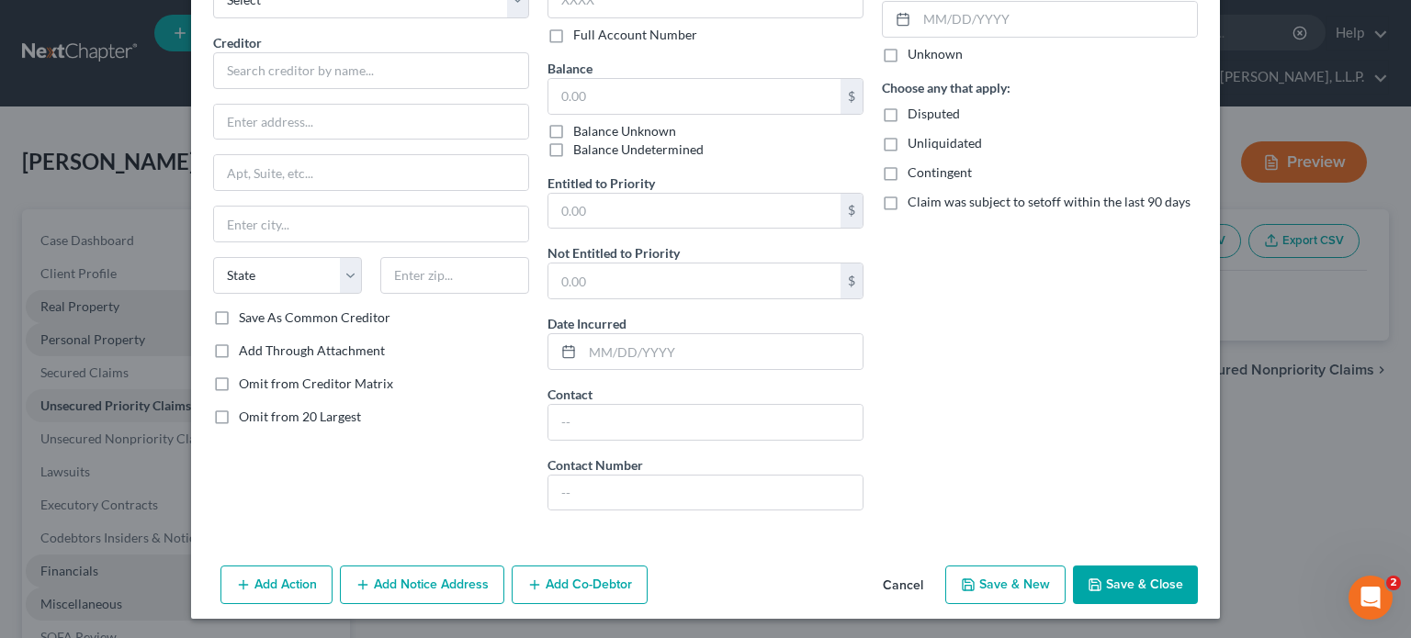
click at [900, 585] on button "Cancel" at bounding box center [903, 586] width 70 height 37
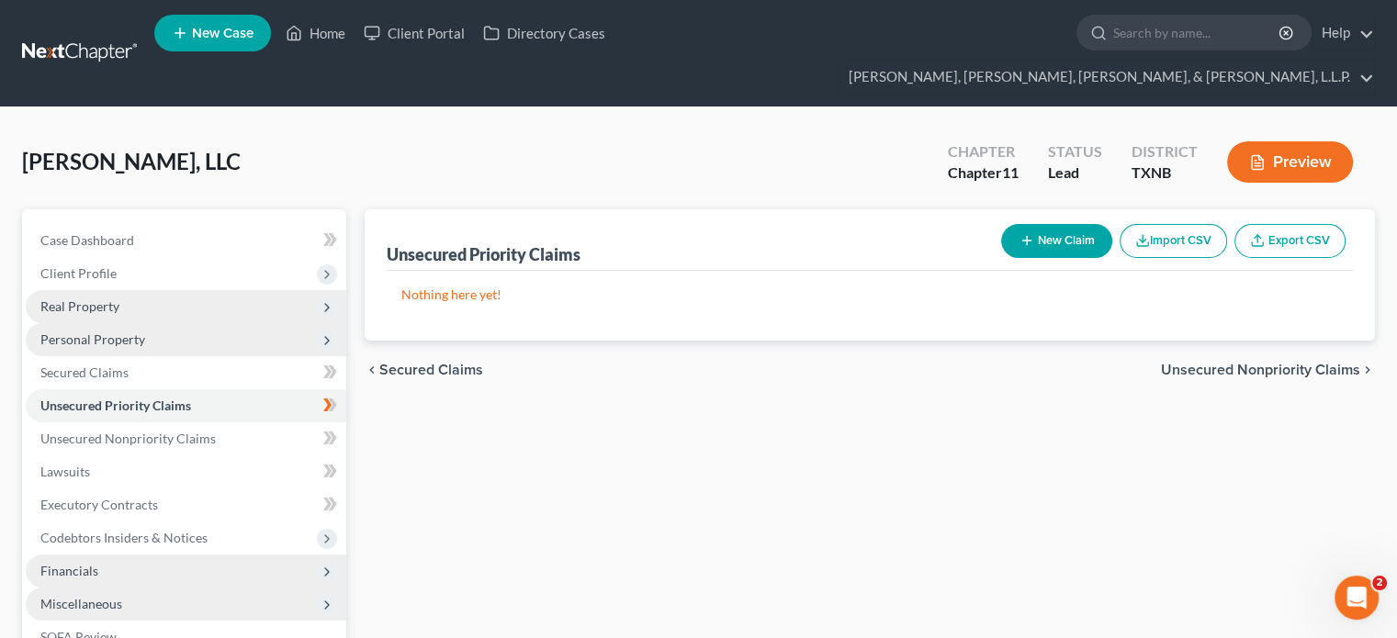
click at [140, 332] on span "Personal Property" at bounding box center [92, 340] width 105 height 16
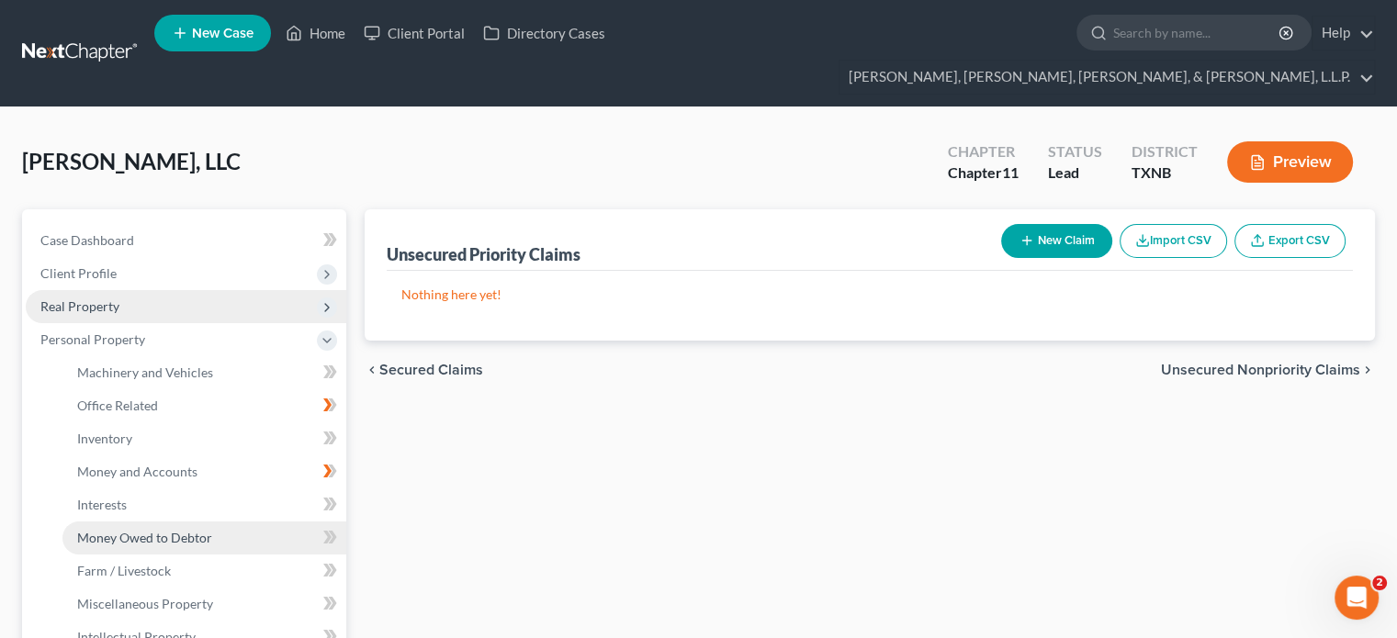
scroll to position [92, 0]
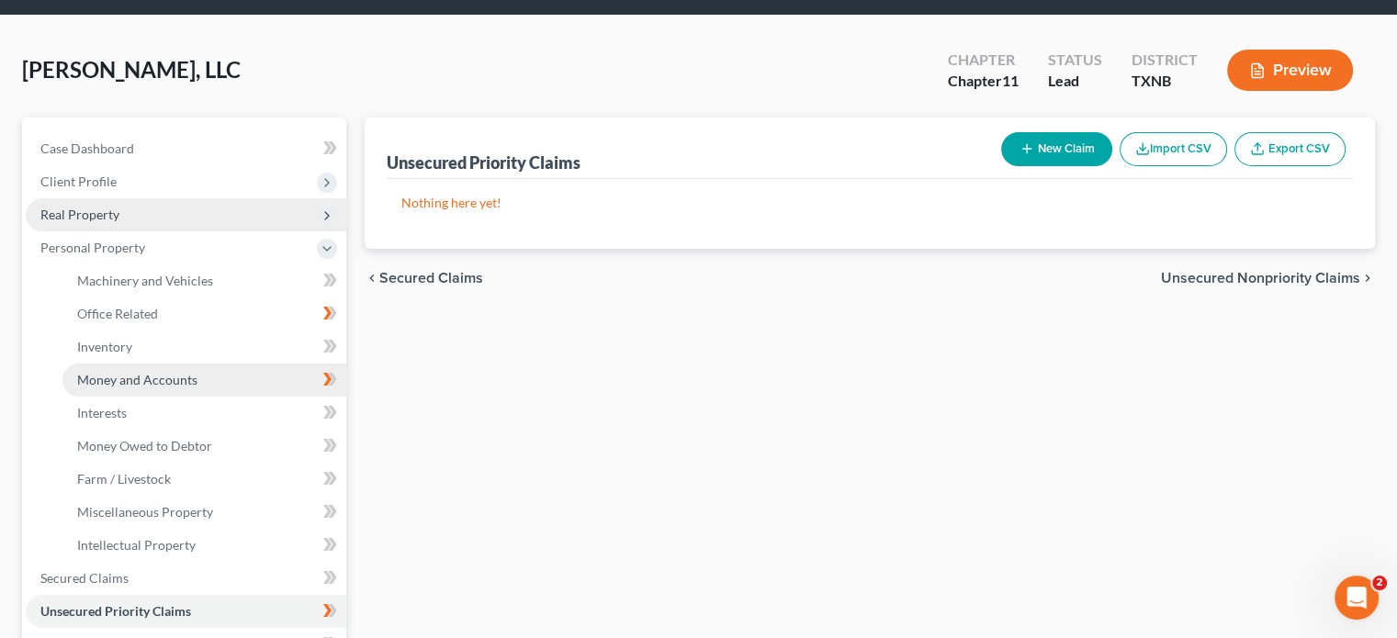
click at [184, 372] on span "Money and Accounts" at bounding box center [137, 380] width 120 height 16
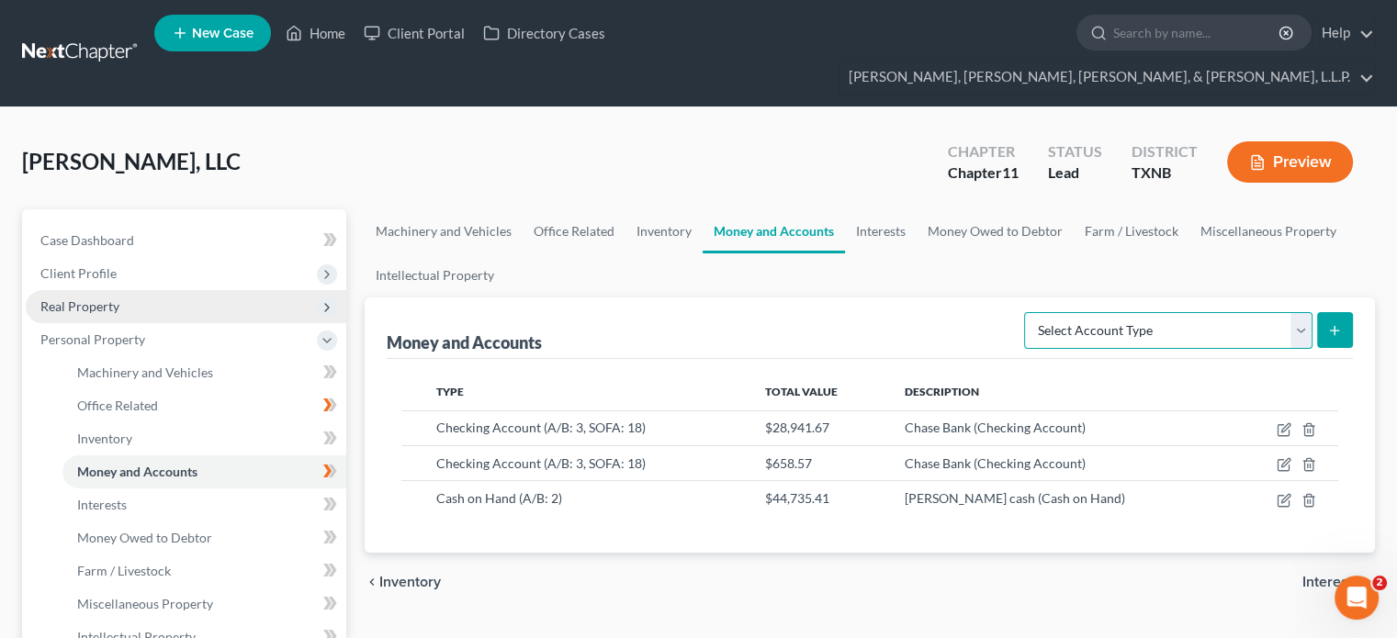
click at [1301, 312] on select "Select Account Type Brokerage (A/B: 3, SOFA: 18) Cash on Hand (A/B: 2) Certific…" at bounding box center [1168, 330] width 288 height 37
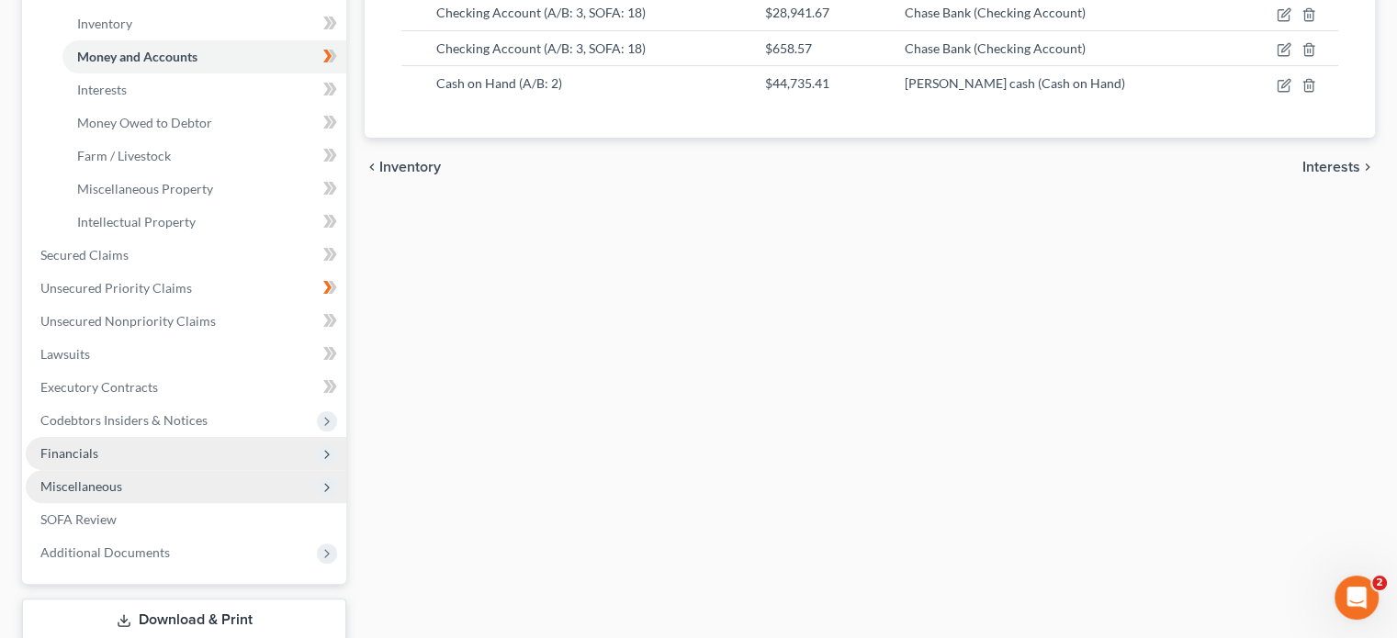
scroll to position [459, 0]
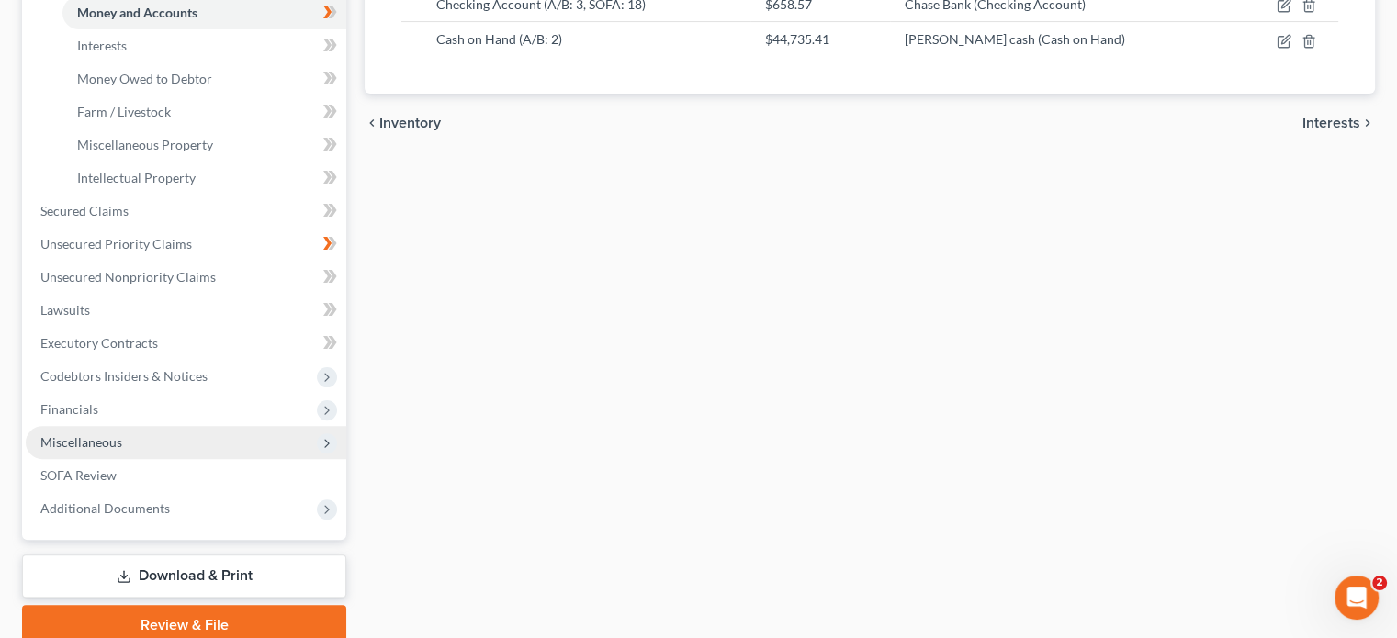
click at [115, 435] on span "Miscellaneous" at bounding box center [81, 443] width 82 height 16
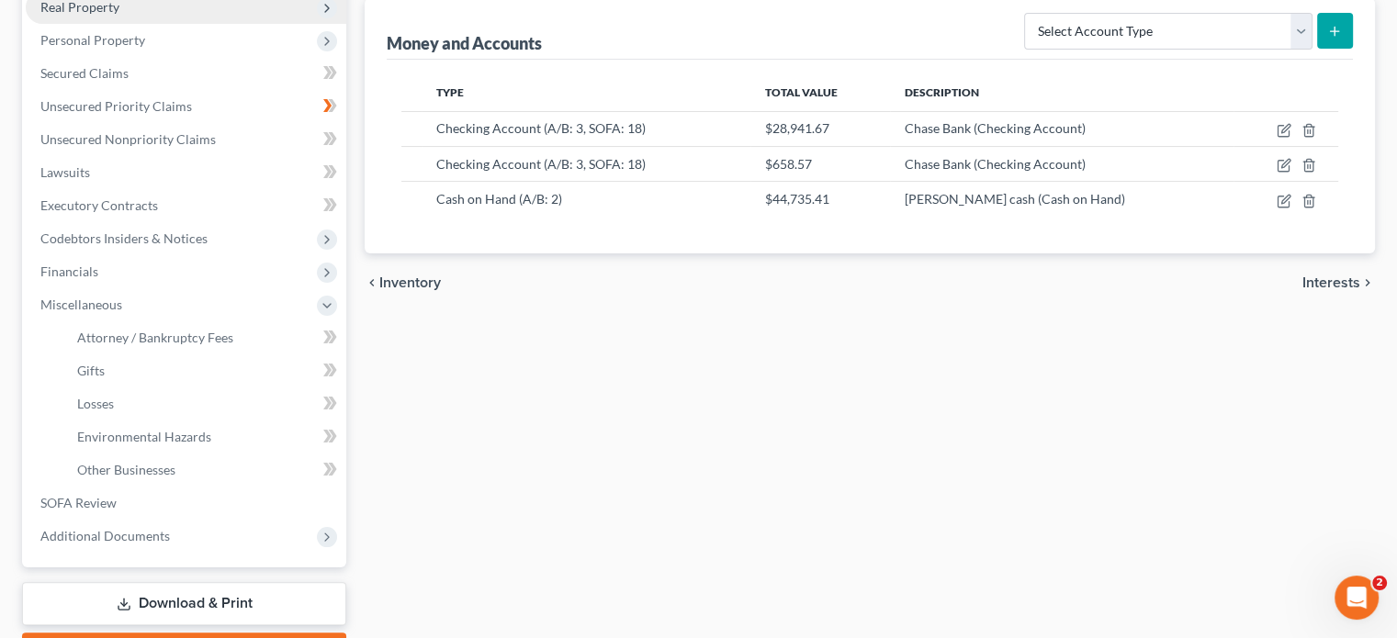
scroll to position [93, 0]
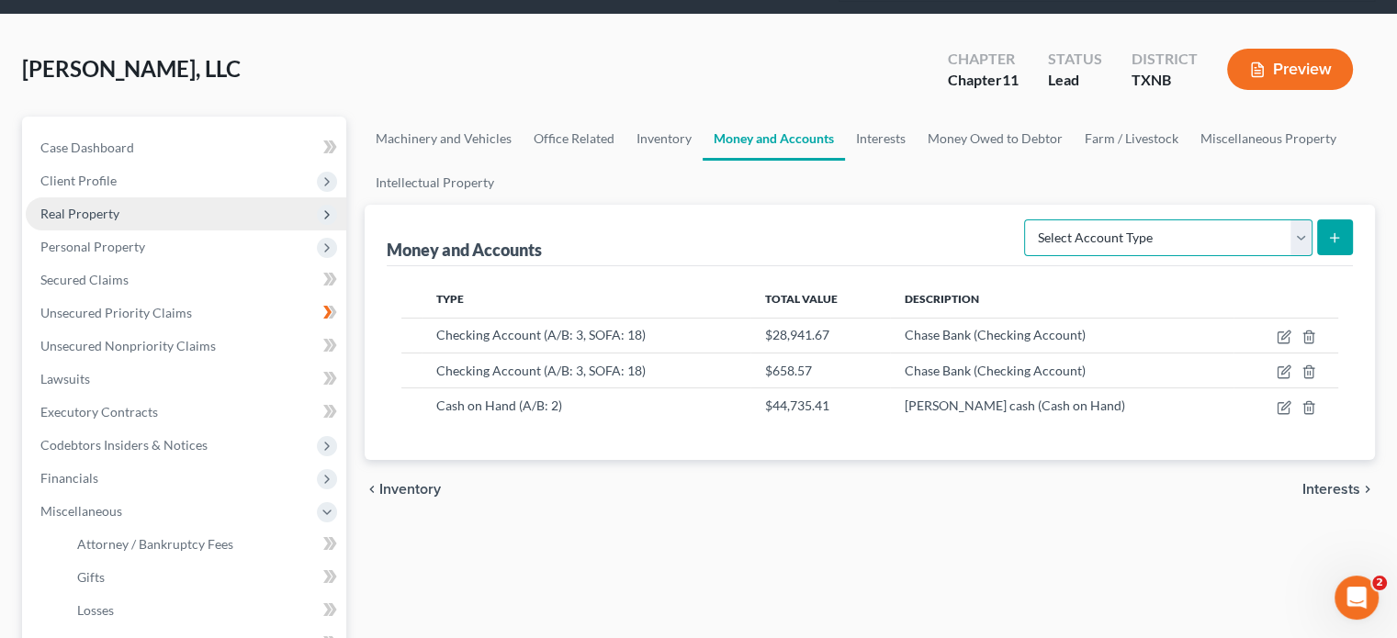
click at [1304, 220] on select "Select Account Type Brokerage (A/B: 3, SOFA: 18) Cash on Hand (A/B: 2) Certific…" at bounding box center [1168, 238] width 288 height 37
click at [690, 516] on div "Machinery and Vehicles Office Related Inventory Money and Accounts Interests Mo…" at bounding box center [870, 498] width 1029 height 763
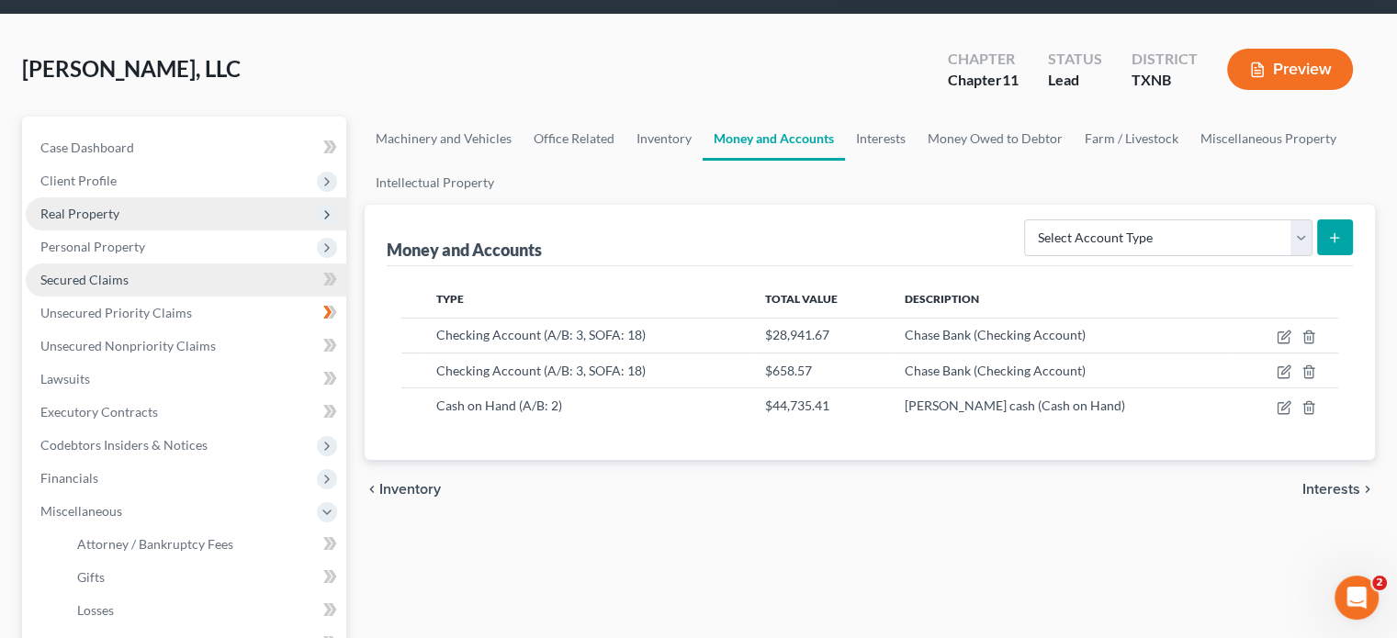
click at [121, 272] on span "Secured Claims" at bounding box center [84, 280] width 88 height 16
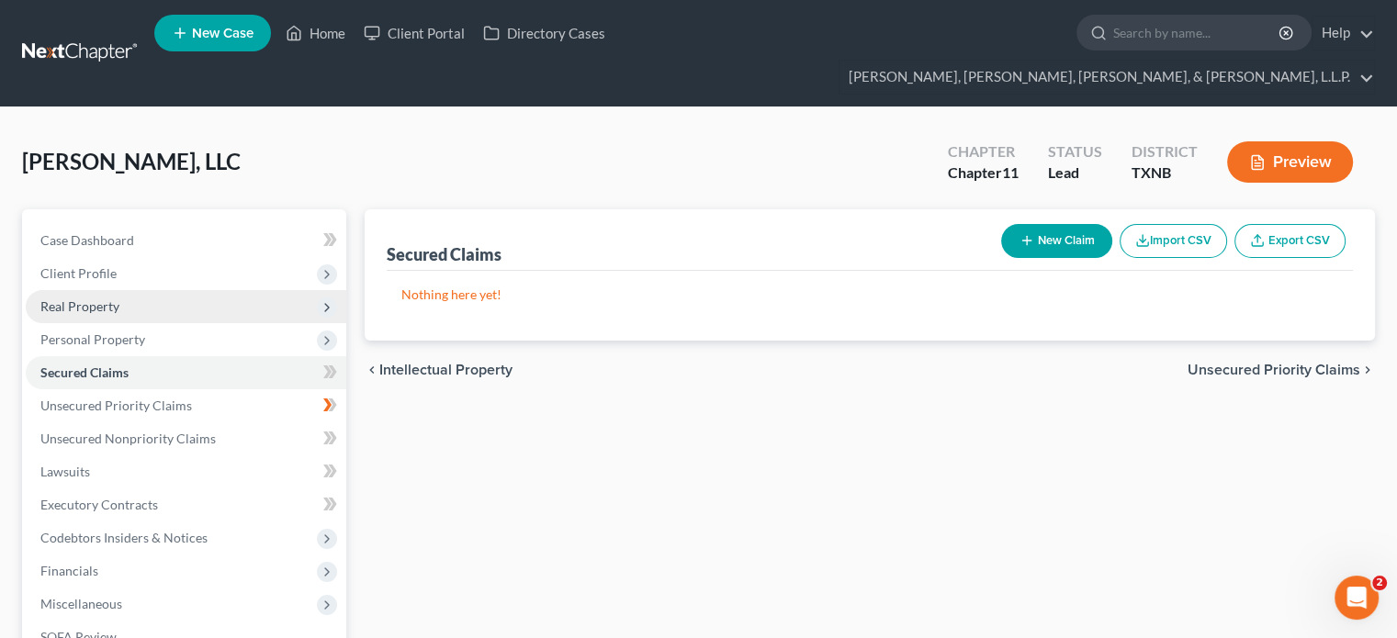
click at [1020, 233] on icon "button" at bounding box center [1027, 240] width 15 height 15
select select "0"
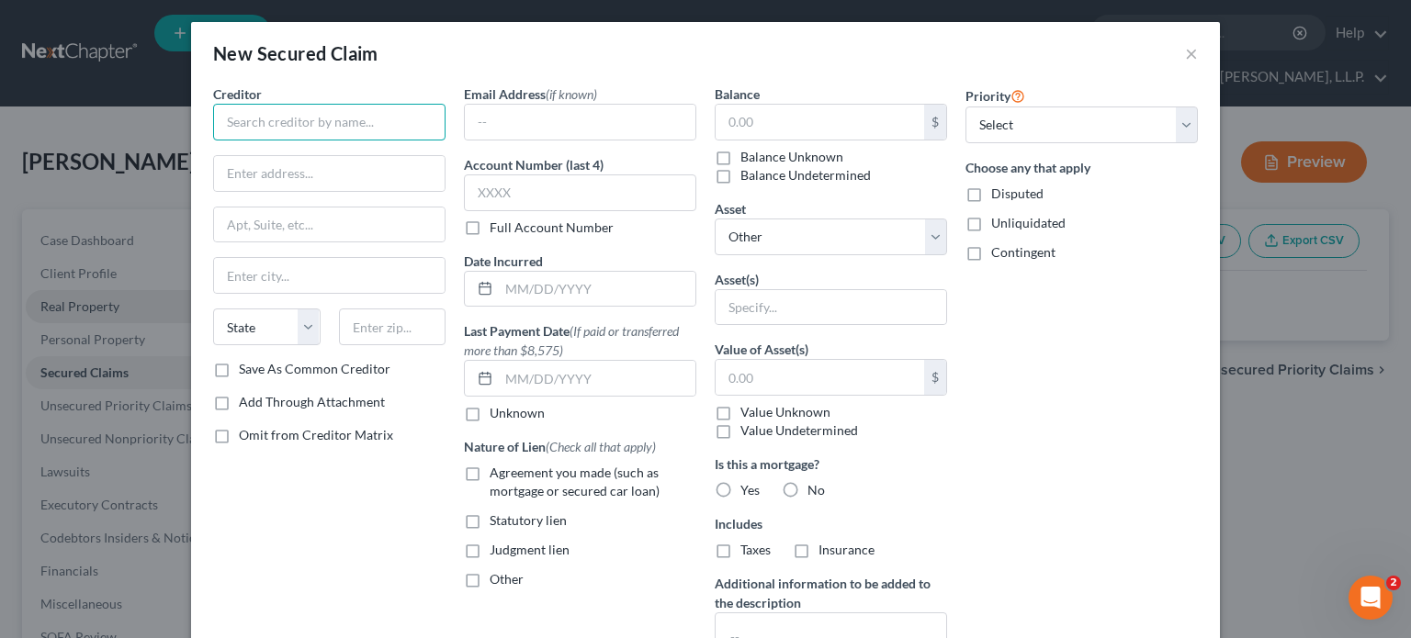
click at [288, 127] on input "text" at bounding box center [329, 122] width 232 height 37
type input "Ford Motor Credit Company"
type input "PO Box 650575"
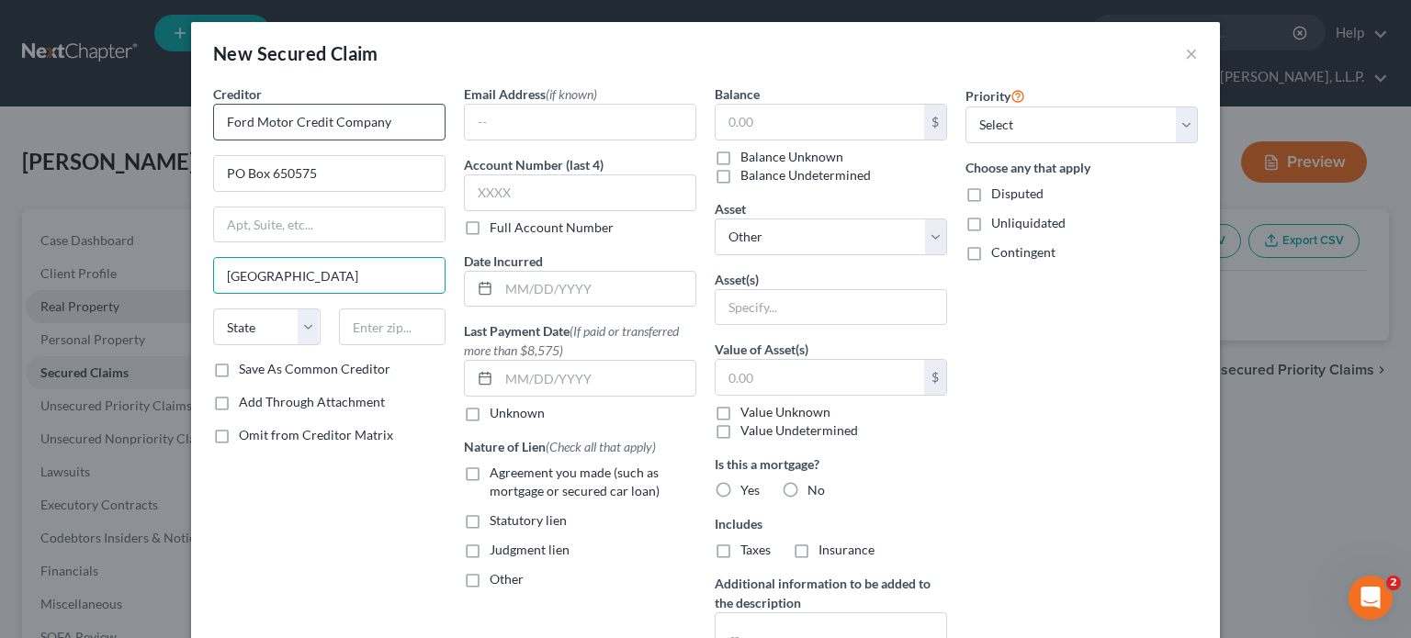
type input "[GEOGRAPHIC_DATA]"
select select "45"
type input "75265"
click at [239, 370] on label "Save As Common Creditor" at bounding box center [315, 369] width 152 height 18
click at [246, 370] on input "Save As Common Creditor" at bounding box center [252, 366] width 12 height 12
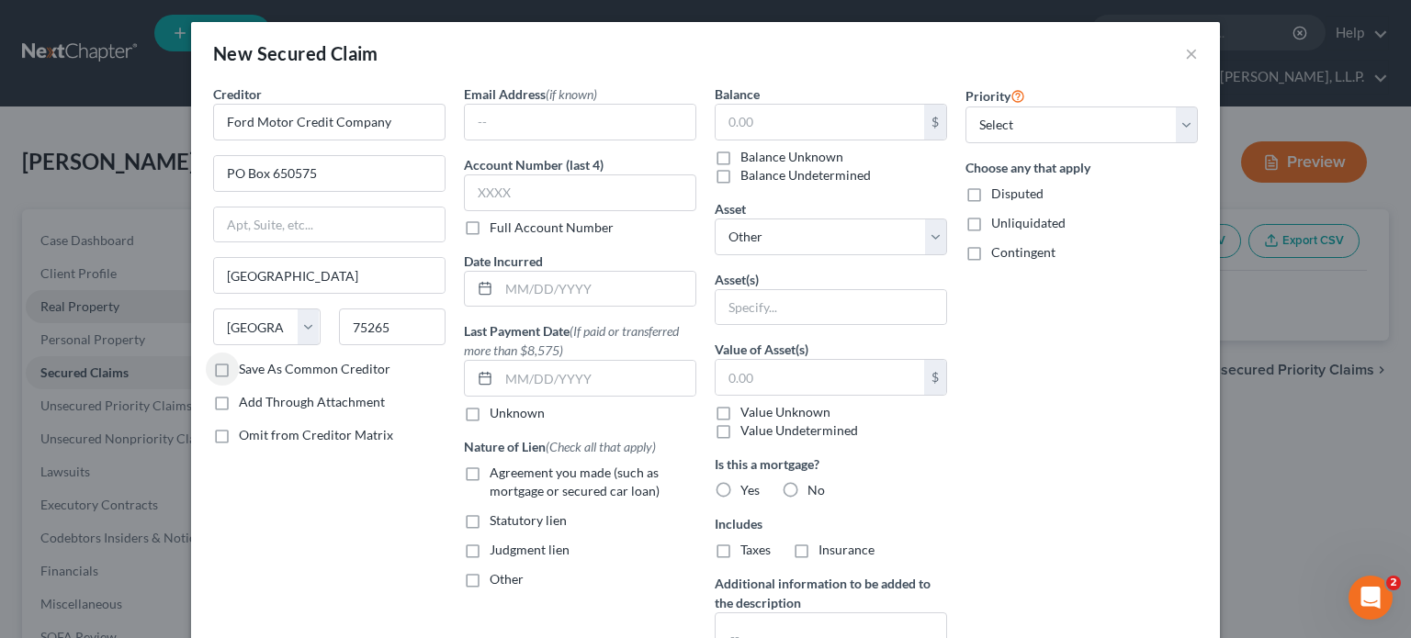
checkbox input "true"
click at [561, 197] on input "text" at bounding box center [580, 193] width 232 height 37
type input "9887"
click at [499, 283] on input "text" at bounding box center [597, 289] width 197 height 35
click at [510, 288] on input "08092023" at bounding box center [597, 289] width 197 height 35
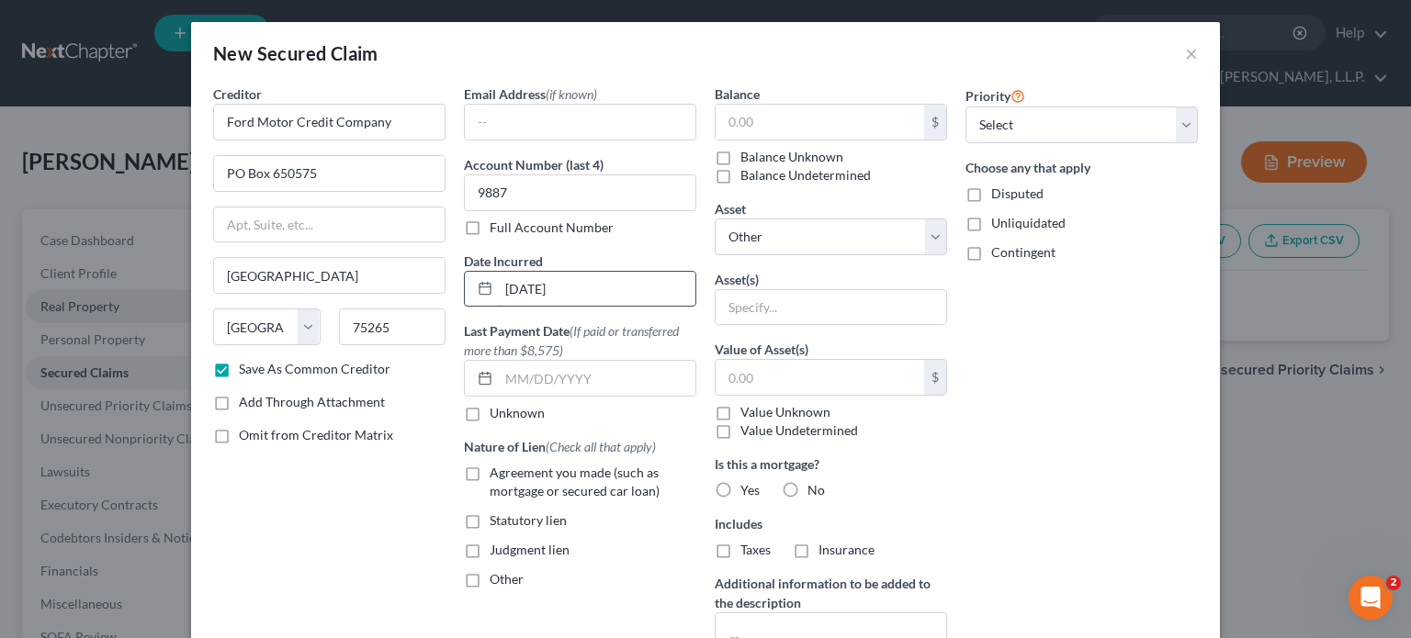
type input "[DATE]"
click at [490, 472] on label "Agreement you made (such as mortgage or secured car loan)" at bounding box center [593, 482] width 207 height 37
click at [497, 472] on input "Agreement you made (such as mortgage or secured car loan)" at bounding box center [503, 470] width 12 height 12
checkbox input "true"
drag, startPoint x: 717, startPoint y: 120, endPoint x: 734, endPoint y: 159, distance: 42.3
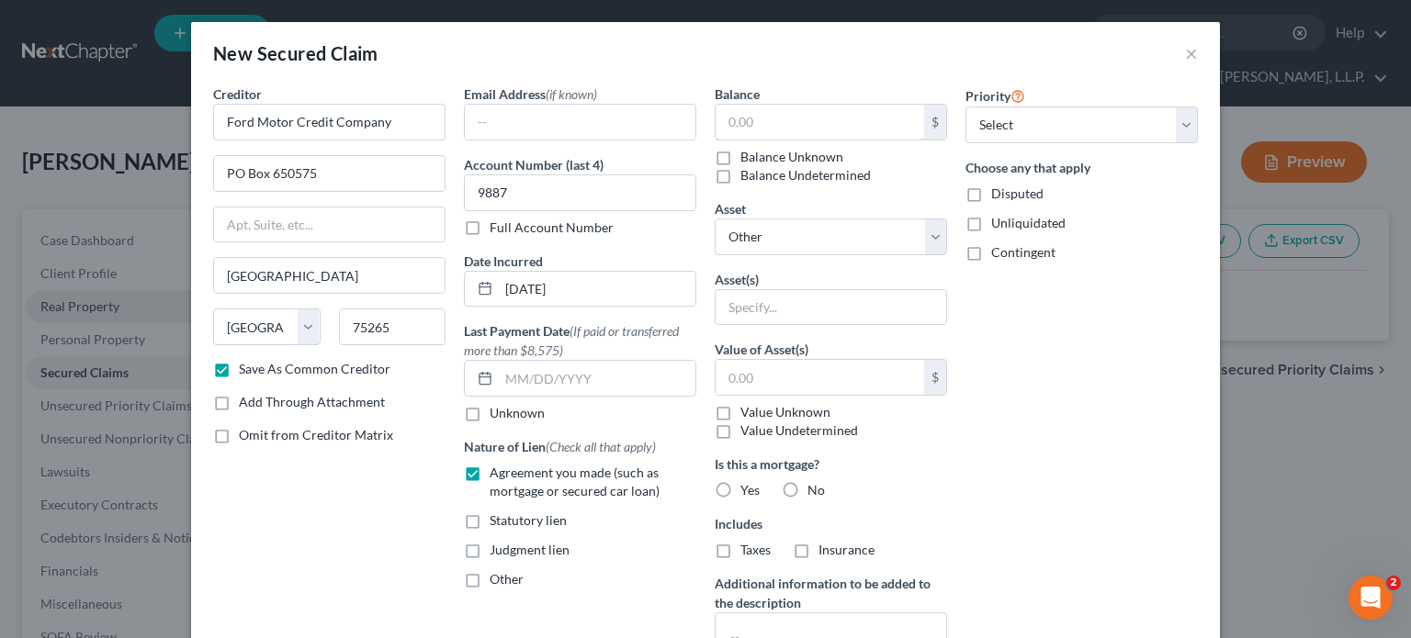
click at [718, 124] on input "text" at bounding box center [820, 122] width 209 height 35
type input "48,508.14"
click at [933, 234] on select "Select Other Multiple Assets 2022 Ford F-250 Pick-up Truck - $0.0 Chase Bank (C…" at bounding box center [831, 237] width 232 height 37
select select "11"
click at [715, 219] on select "Select Other Multiple Assets 2022 Ford F-250 Pick-up Truck - $0.0 Chase Bank (C…" at bounding box center [831, 237] width 232 height 37
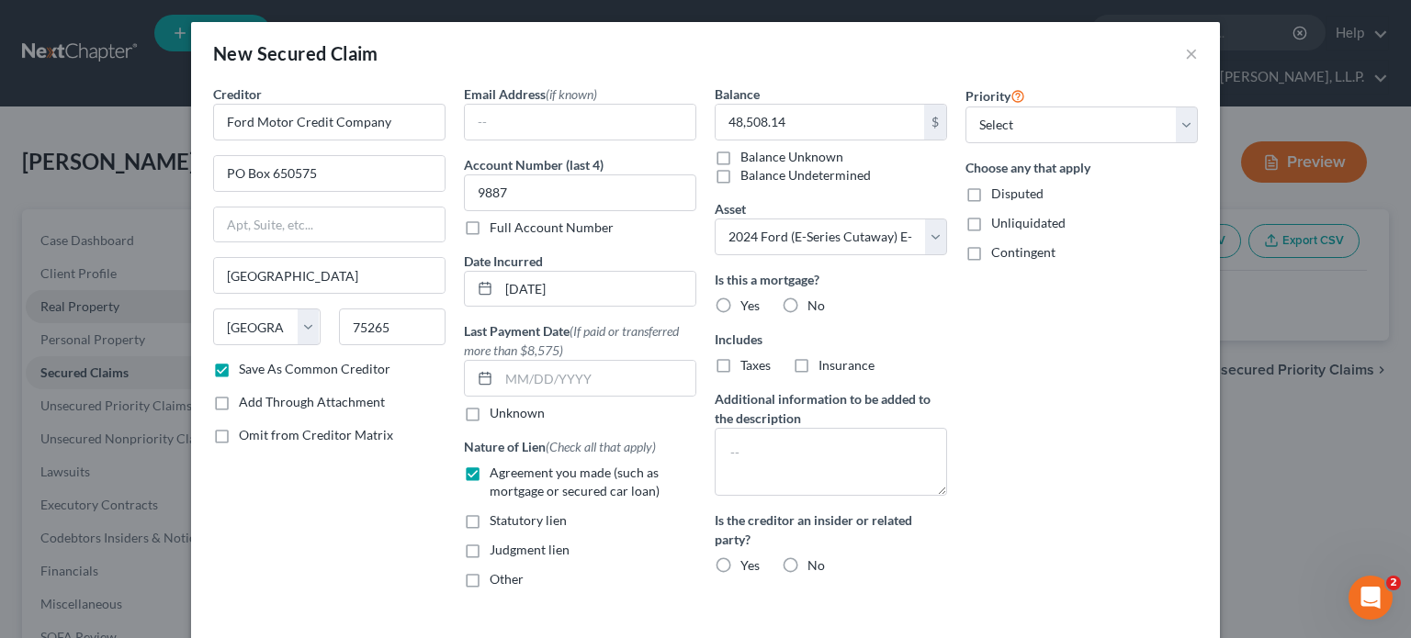
click at [807, 300] on label "No" at bounding box center [815, 306] width 17 height 18
click at [815, 300] on input "No" at bounding box center [821, 303] width 12 height 12
radio input "true"
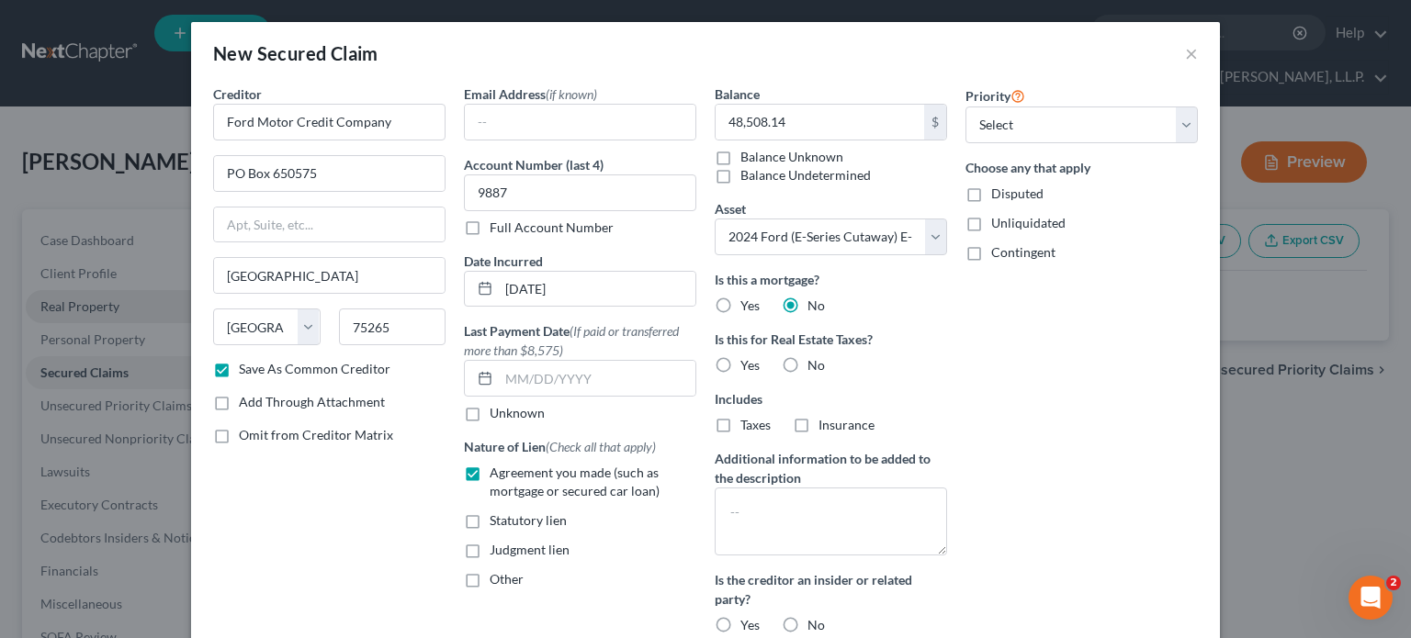
click at [807, 367] on label "No" at bounding box center [815, 365] width 17 height 18
click at [815, 367] on input "No" at bounding box center [821, 362] width 12 height 12
radio input "true"
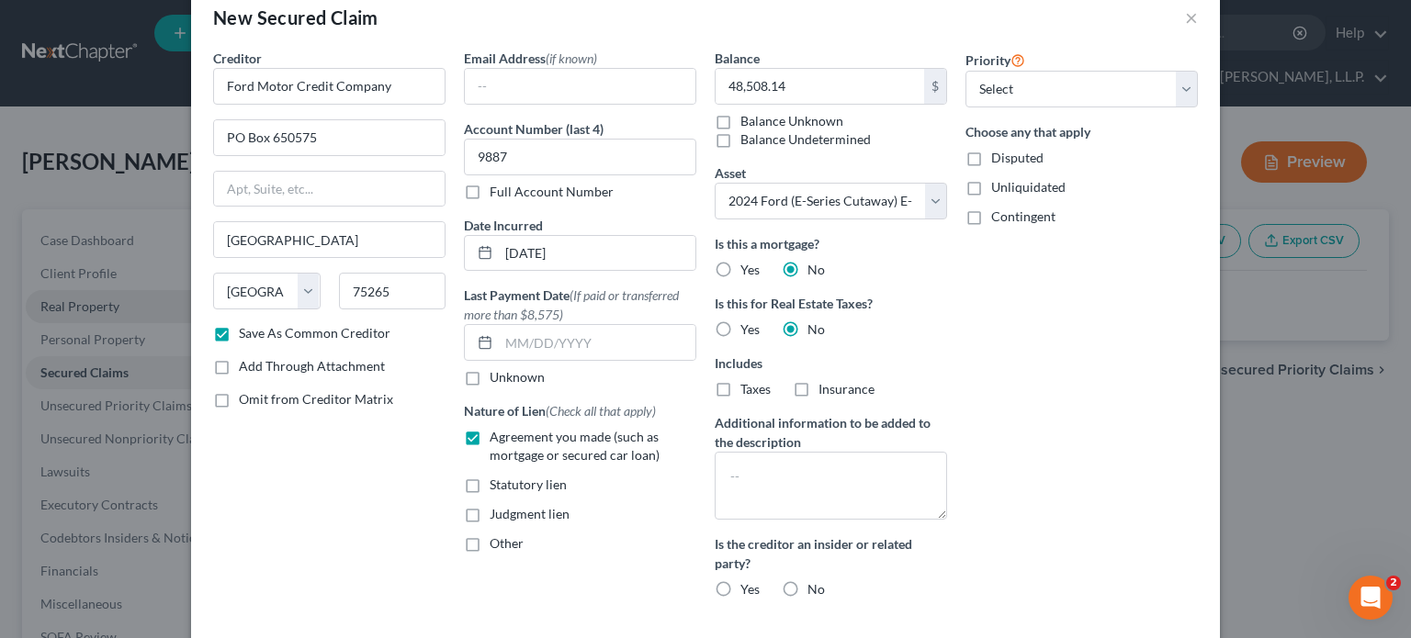
scroll to position [33, 0]
click at [807, 590] on label "No" at bounding box center [815, 592] width 17 height 18
click at [815, 590] on input "No" at bounding box center [821, 589] width 12 height 12
radio input "true"
click at [1176, 88] on select "Select 1st 2nd 3rd 4th 5th 6th 7th 8th 9th 10th 11th 12th 13th 14th 15th 16th 1…" at bounding box center [1081, 91] width 232 height 37
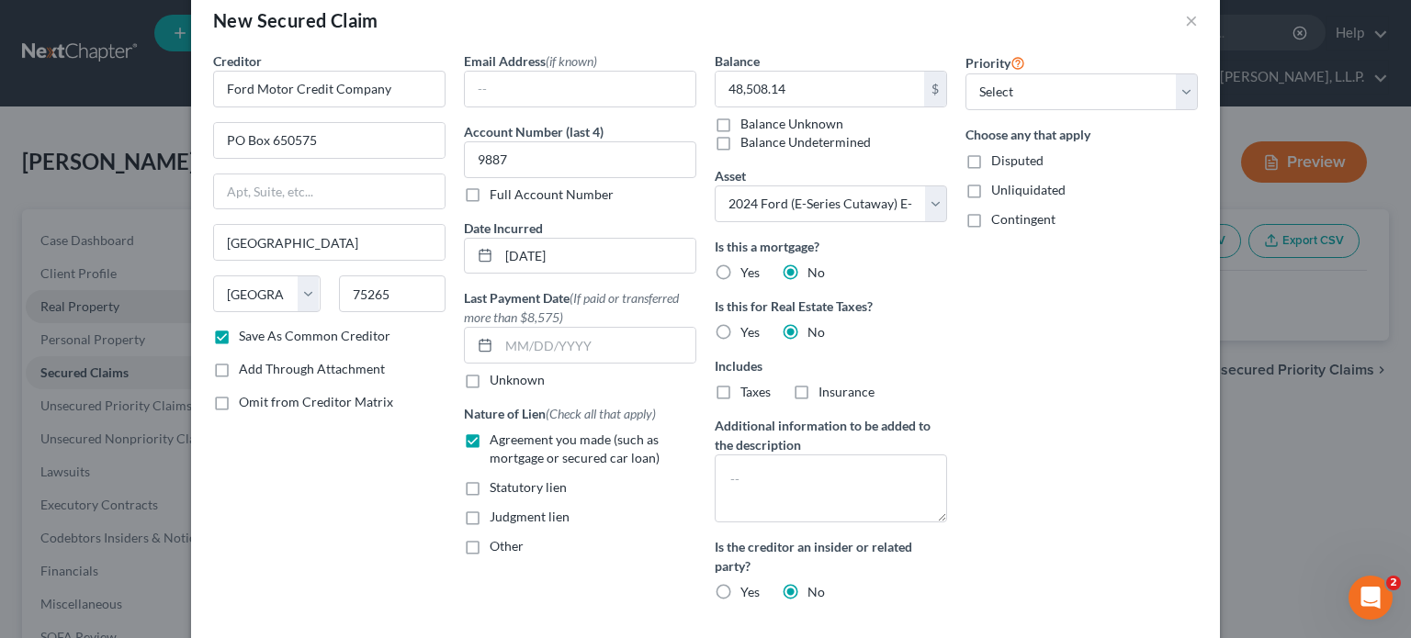
click at [1107, 41] on div "New Secured Claim ×" at bounding box center [705, 20] width 1029 height 62
click at [490, 378] on label "Unknown" at bounding box center [517, 380] width 55 height 18
click at [497, 378] on input "Unknown" at bounding box center [503, 377] width 12 height 12
checkbox input "true"
click at [737, 89] on input "48,508.14" at bounding box center [820, 89] width 209 height 35
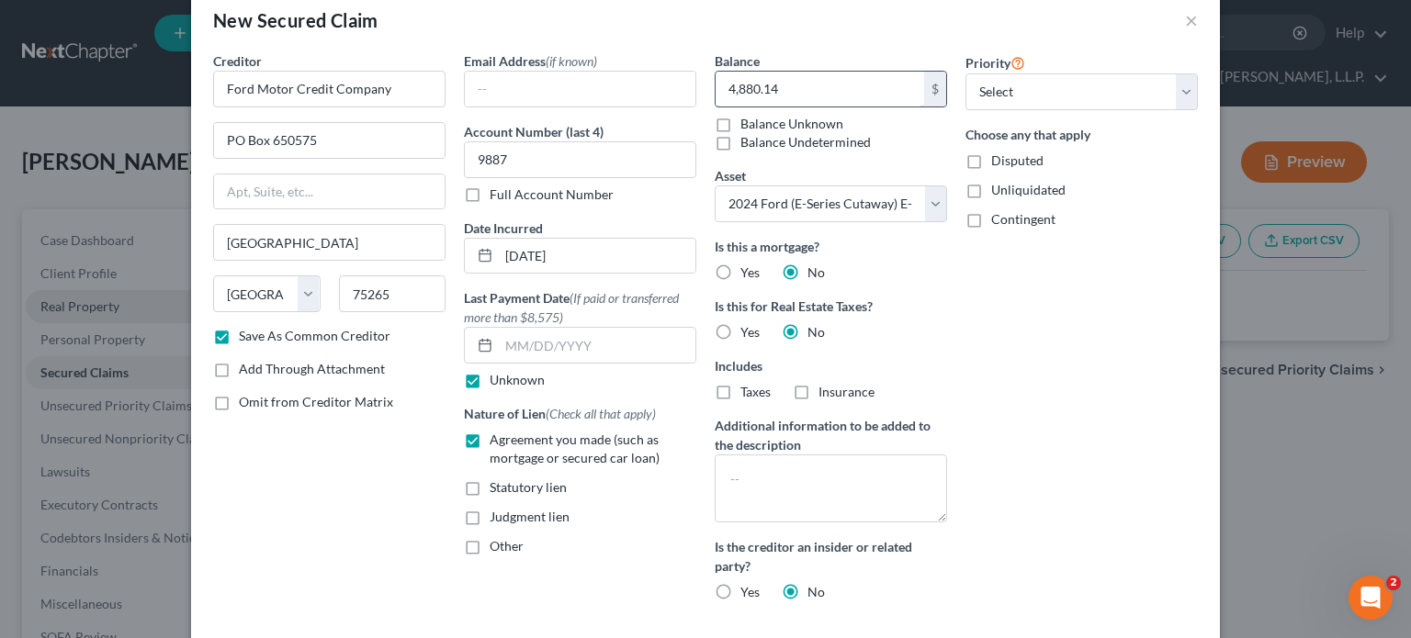
click at [746, 89] on input "4,880.14" at bounding box center [820, 89] width 209 height 35
type input "48,805.14"
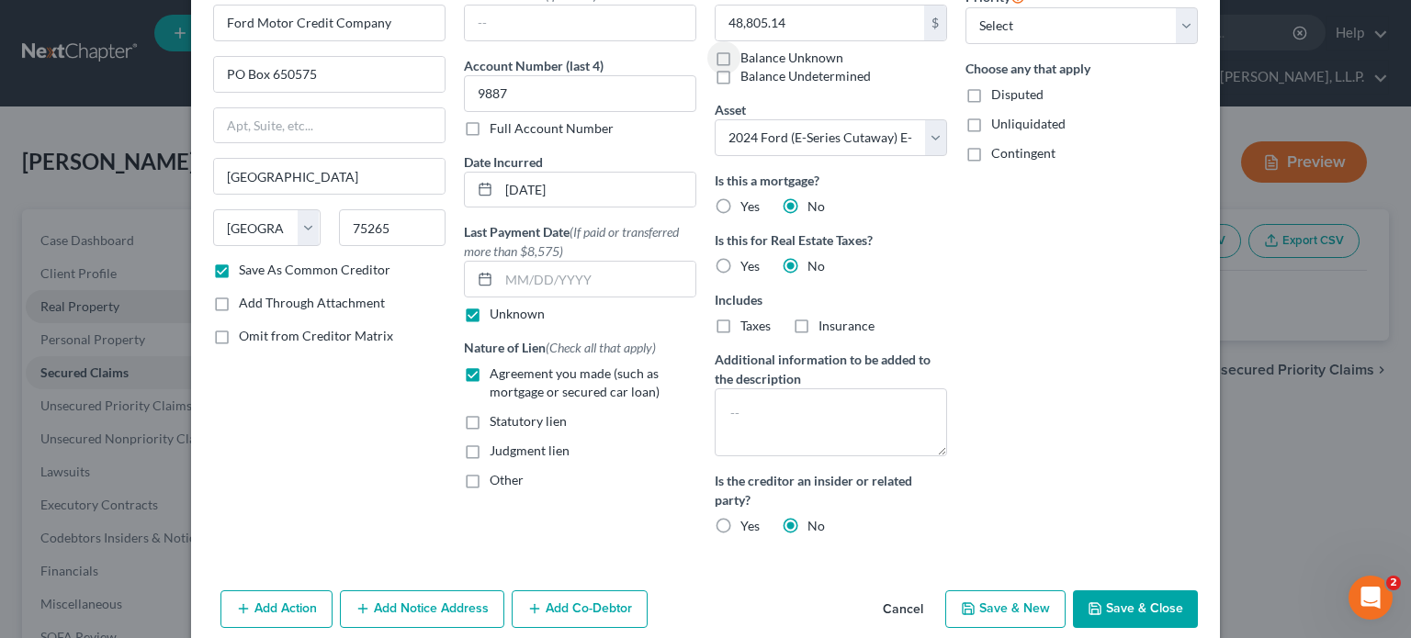
scroll to position [125, 0]
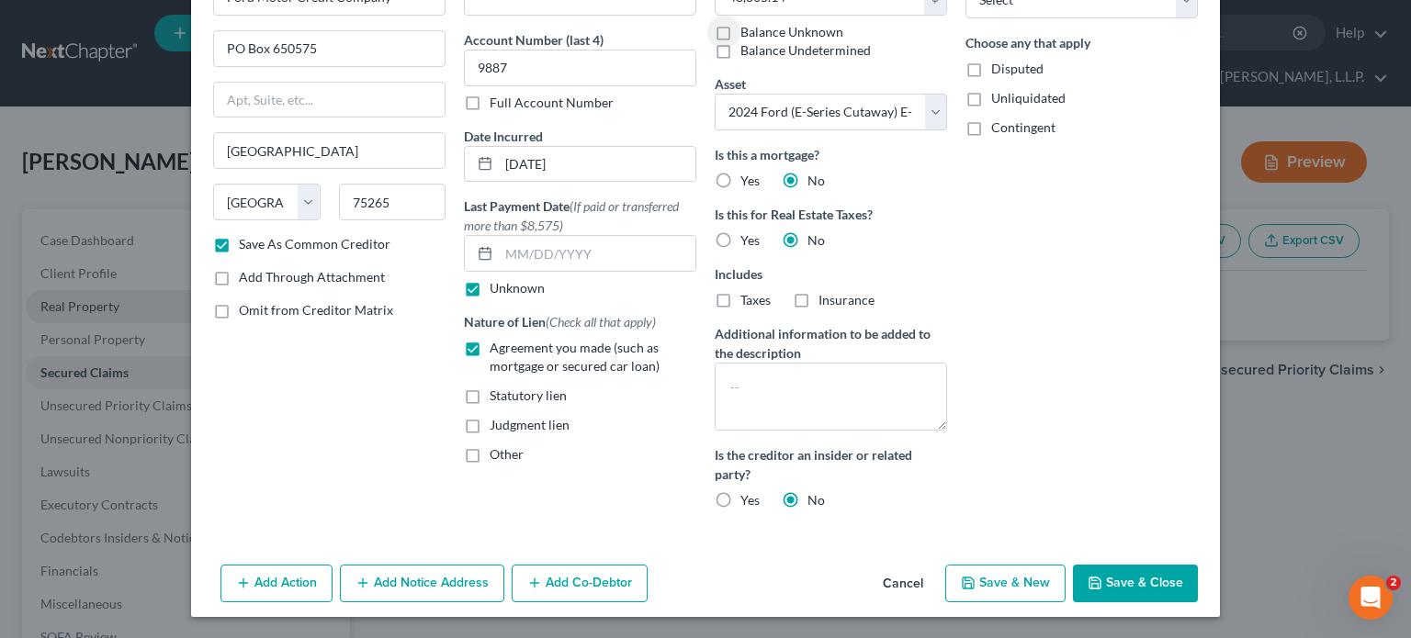
click at [1116, 578] on button "Save & Close" at bounding box center [1135, 584] width 125 height 39
checkbox input "false"
select select
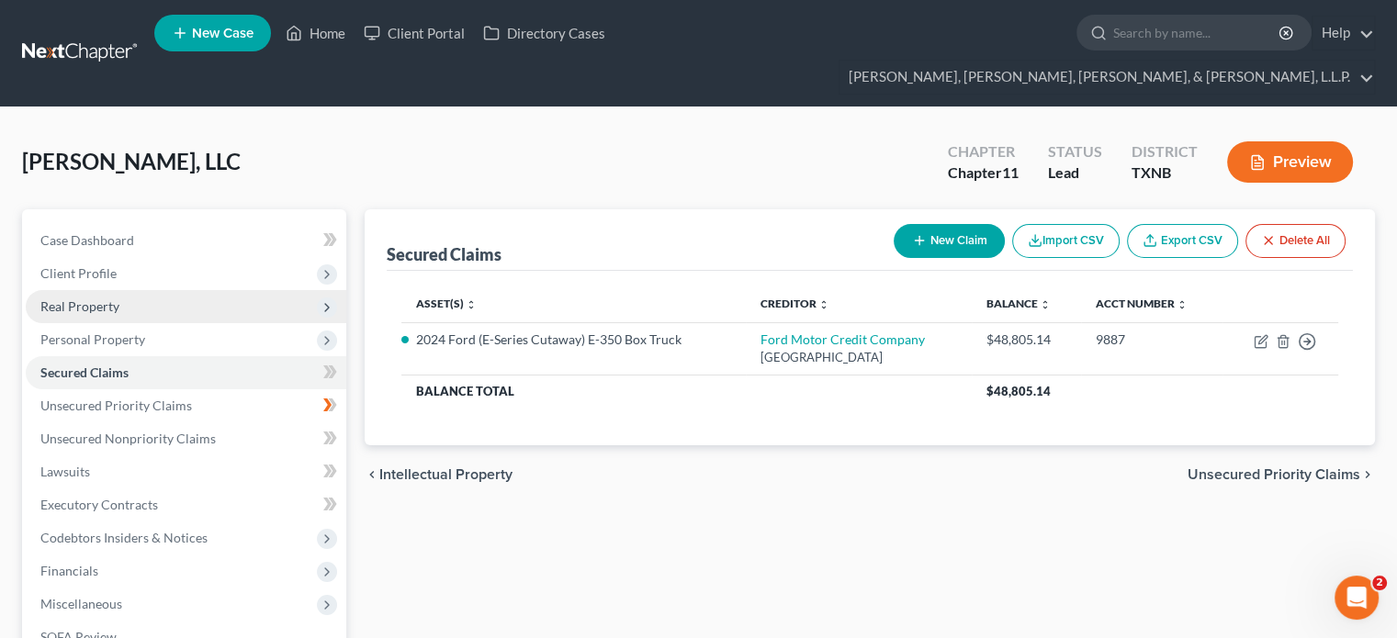
click at [919, 233] on icon "button" at bounding box center [919, 240] width 15 height 15
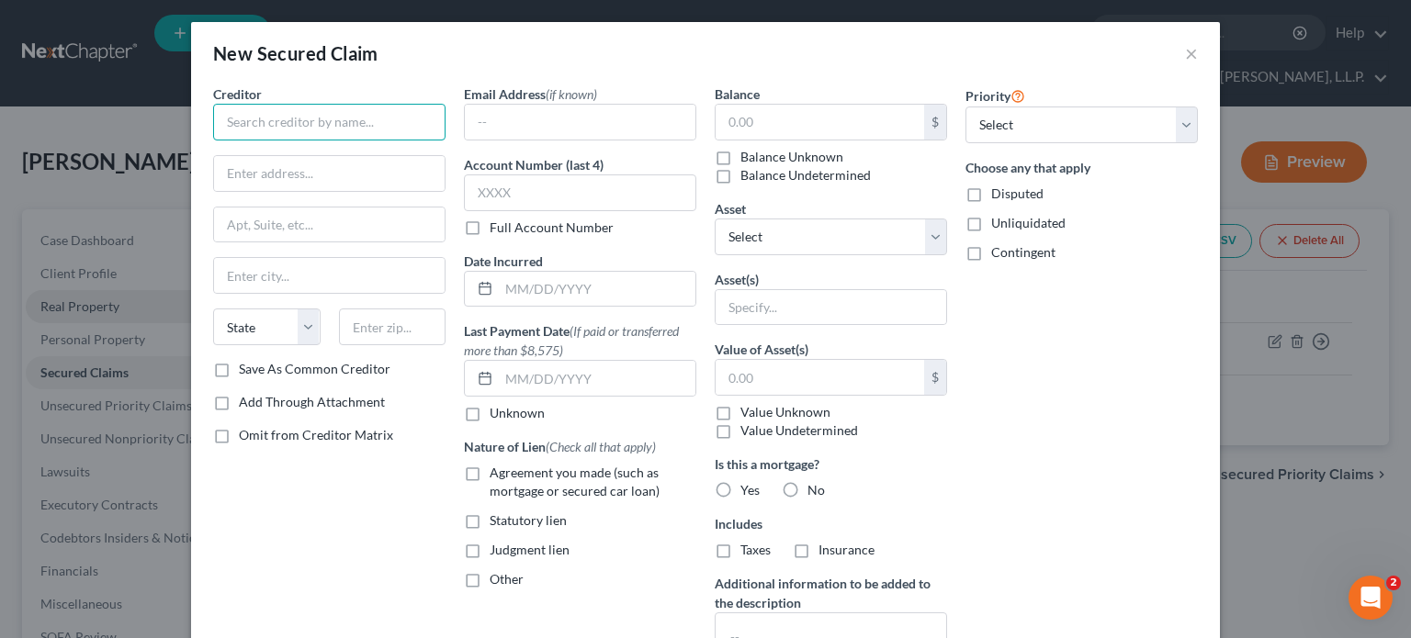
click at [375, 125] on input "text" at bounding box center [329, 122] width 232 height 37
type input "Toyota Industries Commercial Finance"
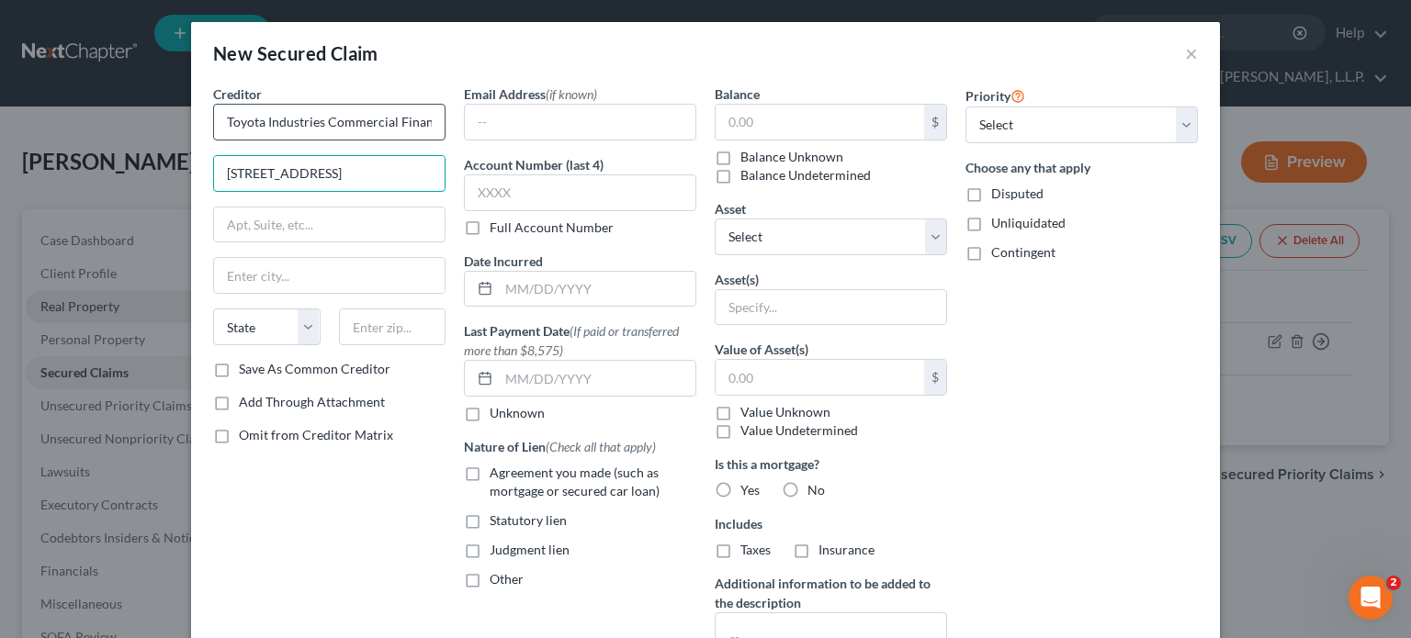
type input "[STREET_ADDRESS]"
type input "Suite 300"
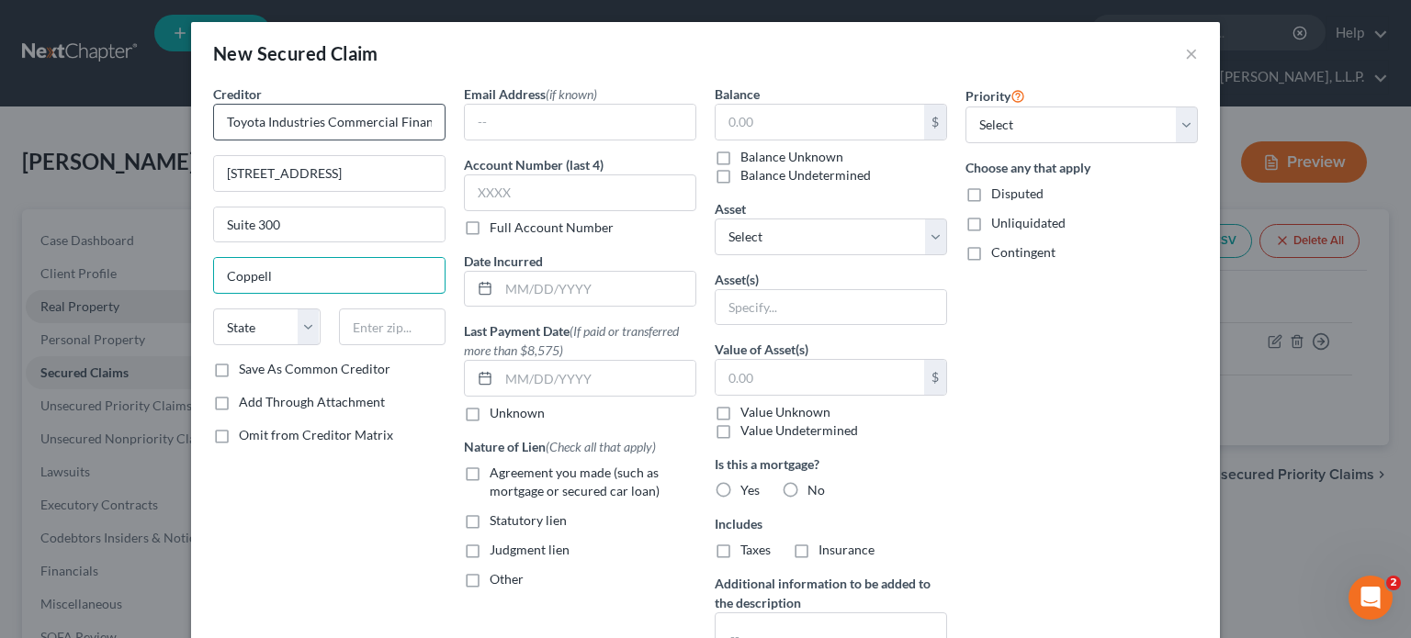
type input "Coppell"
select select "45"
type input "75019"
click at [239, 370] on label "Save As Common Creditor" at bounding box center [315, 369] width 152 height 18
click at [246, 370] on input "Save As Common Creditor" at bounding box center [252, 366] width 12 height 12
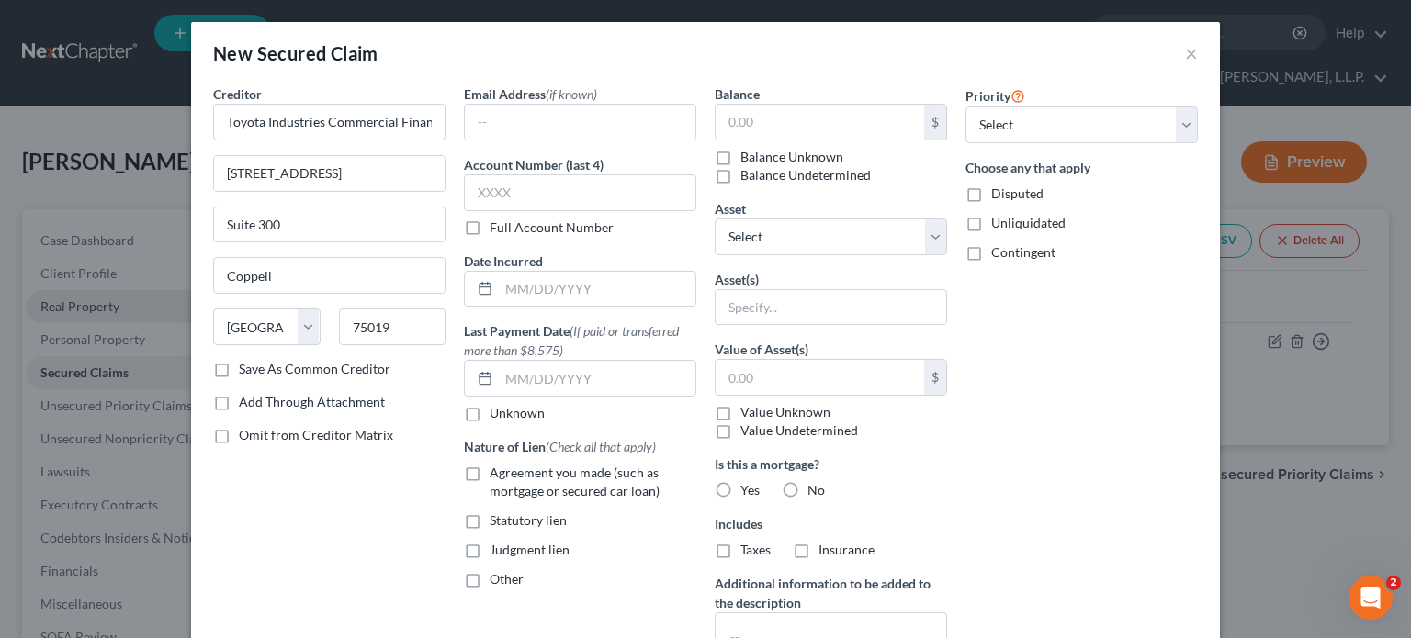
checkbox input "true"
click at [747, 113] on input "text" at bounding box center [820, 122] width 209 height 35
type input "27,289.53"
click at [545, 182] on input "text" at bounding box center [580, 193] width 232 height 37
type input "1654"
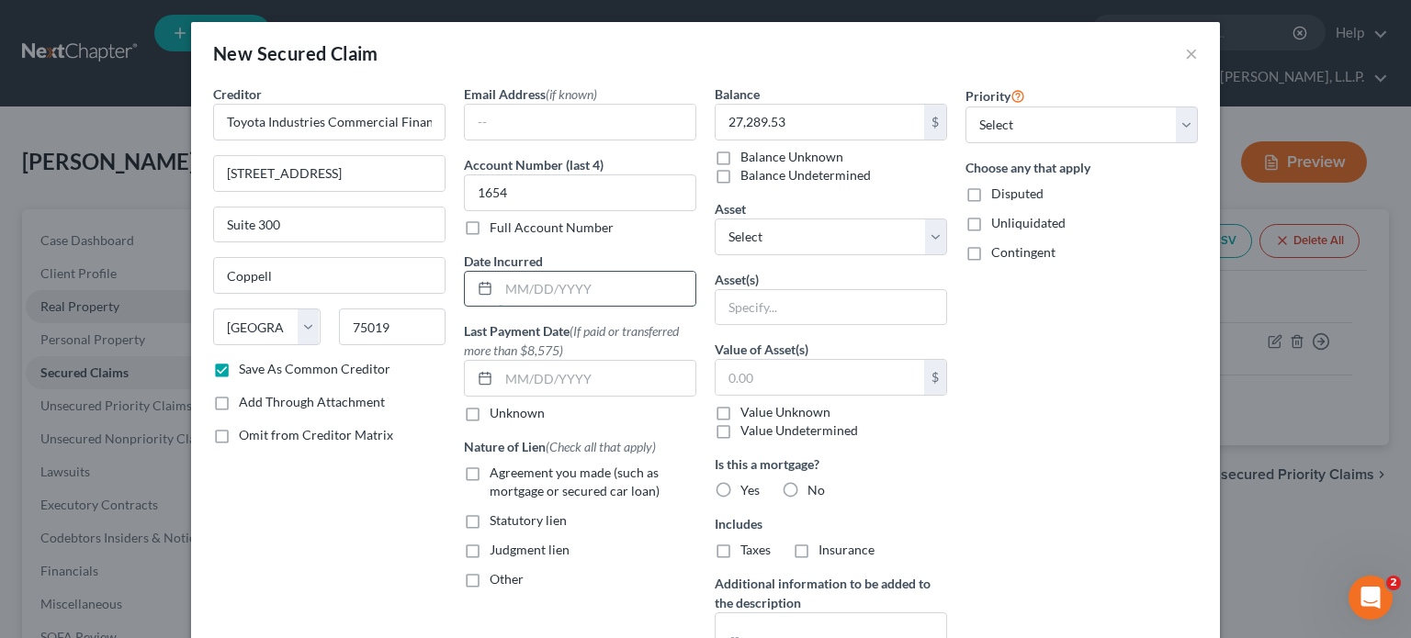
click at [501, 285] on input "text" at bounding box center [597, 289] width 197 height 35
type input "[DATE]"
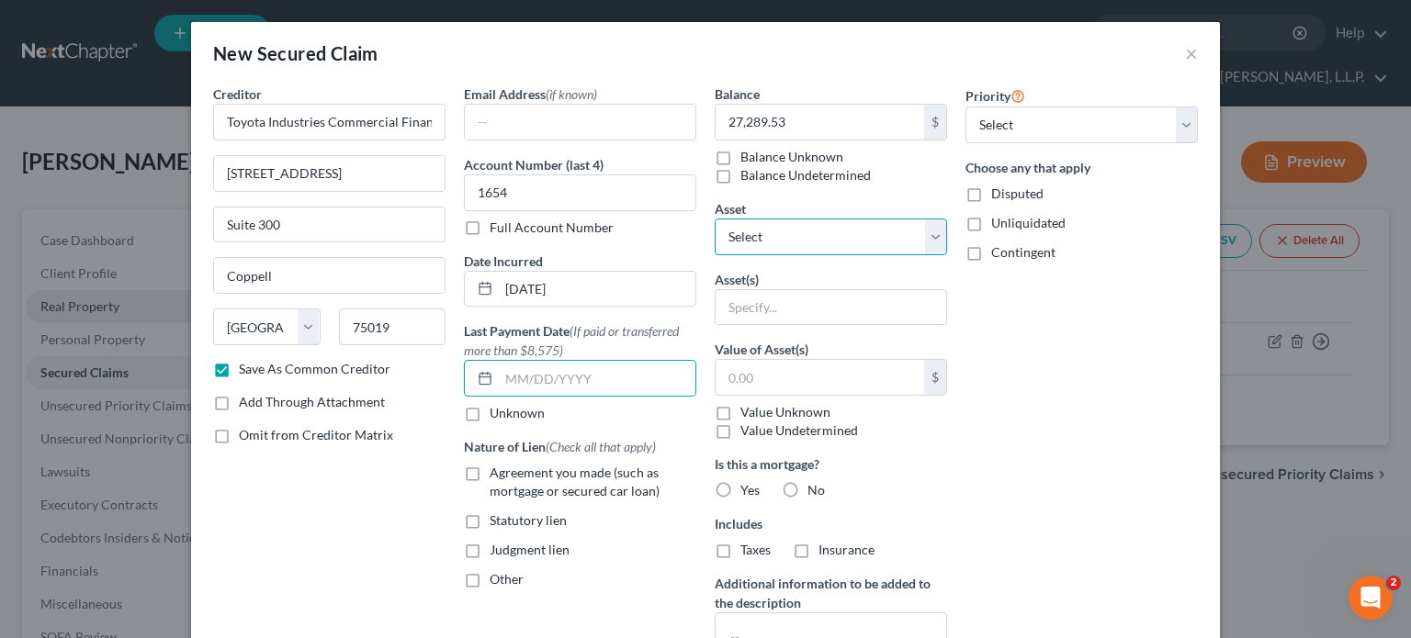
click at [927, 241] on select "Select Other Multiple Assets 2022 Ford F-250 Pick-up Truck - $0.0 Chase Bank (C…" at bounding box center [831, 237] width 232 height 37
select select "2"
click at [715, 219] on select "Select Other Multiple Assets 2022 Ford F-250 Pick-up Truck - $0.0 Chase Bank (C…" at bounding box center [831, 237] width 232 height 37
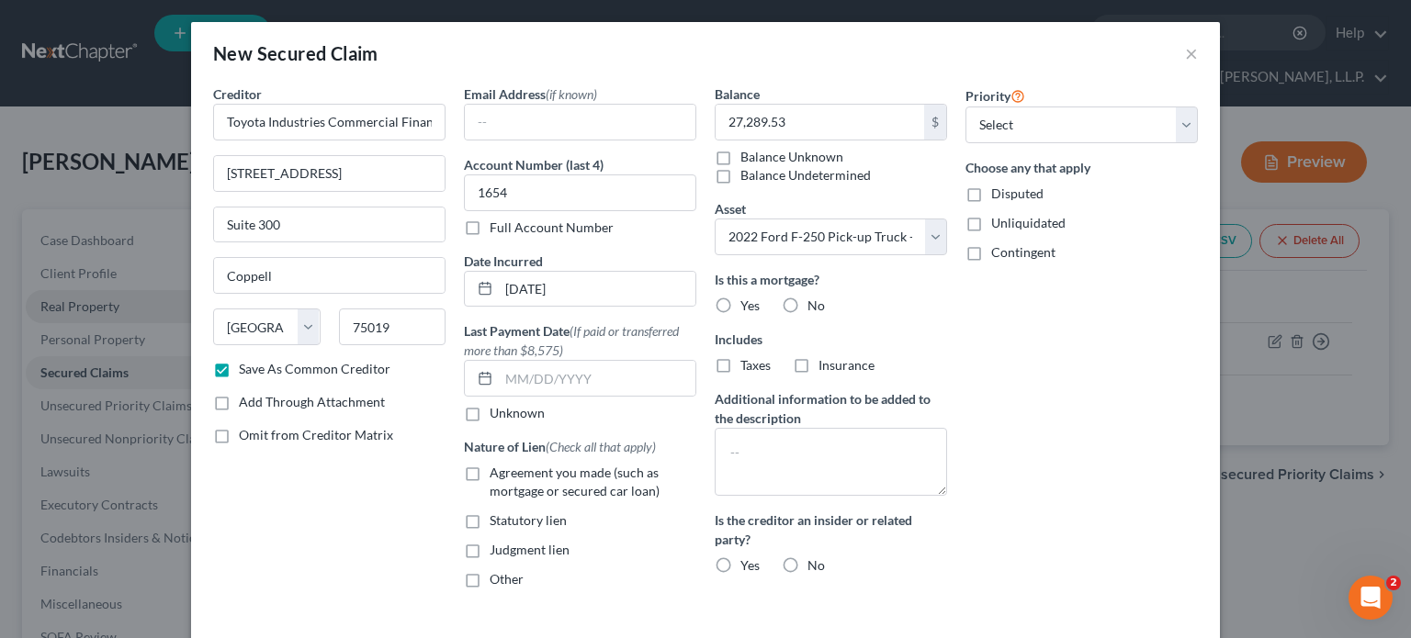
click at [807, 303] on label "No" at bounding box center [815, 306] width 17 height 18
click at [815, 303] on input "No" at bounding box center [821, 303] width 12 height 12
radio input "true"
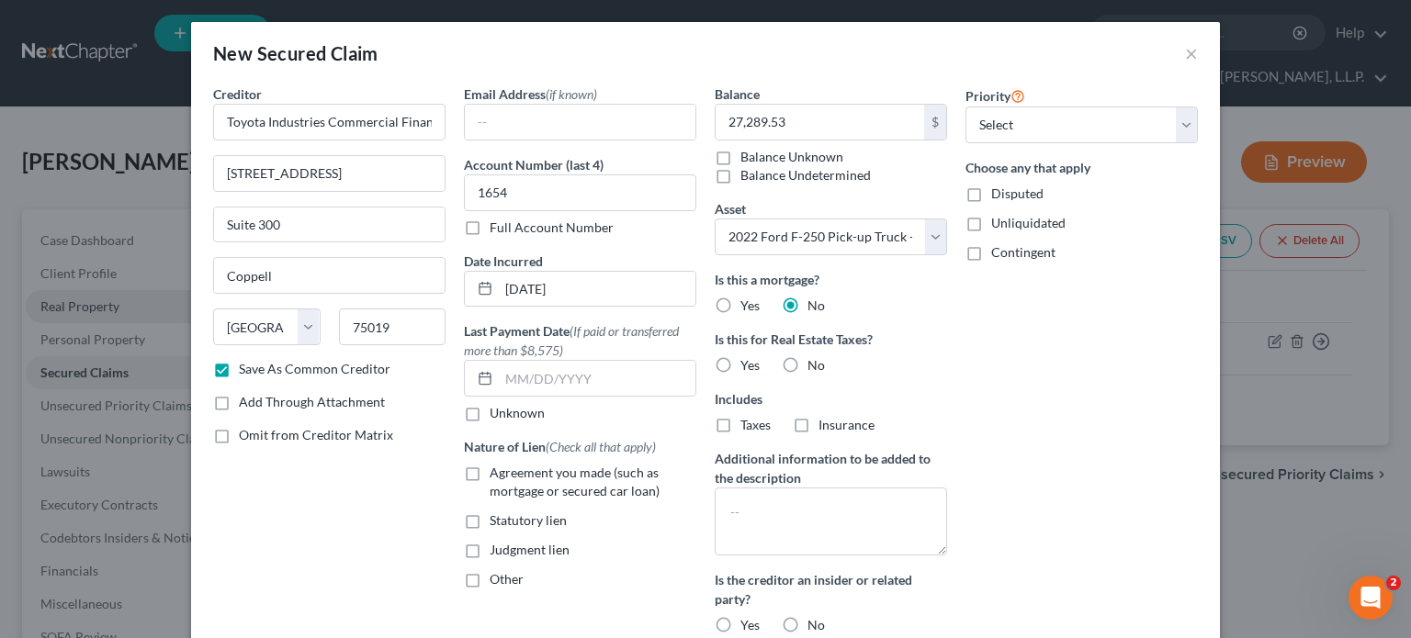
click at [807, 361] on label "No" at bounding box center [815, 365] width 17 height 18
click at [815, 361] on input "No" at bounding box center [821, 362] width 12 height 12
radio input "true"
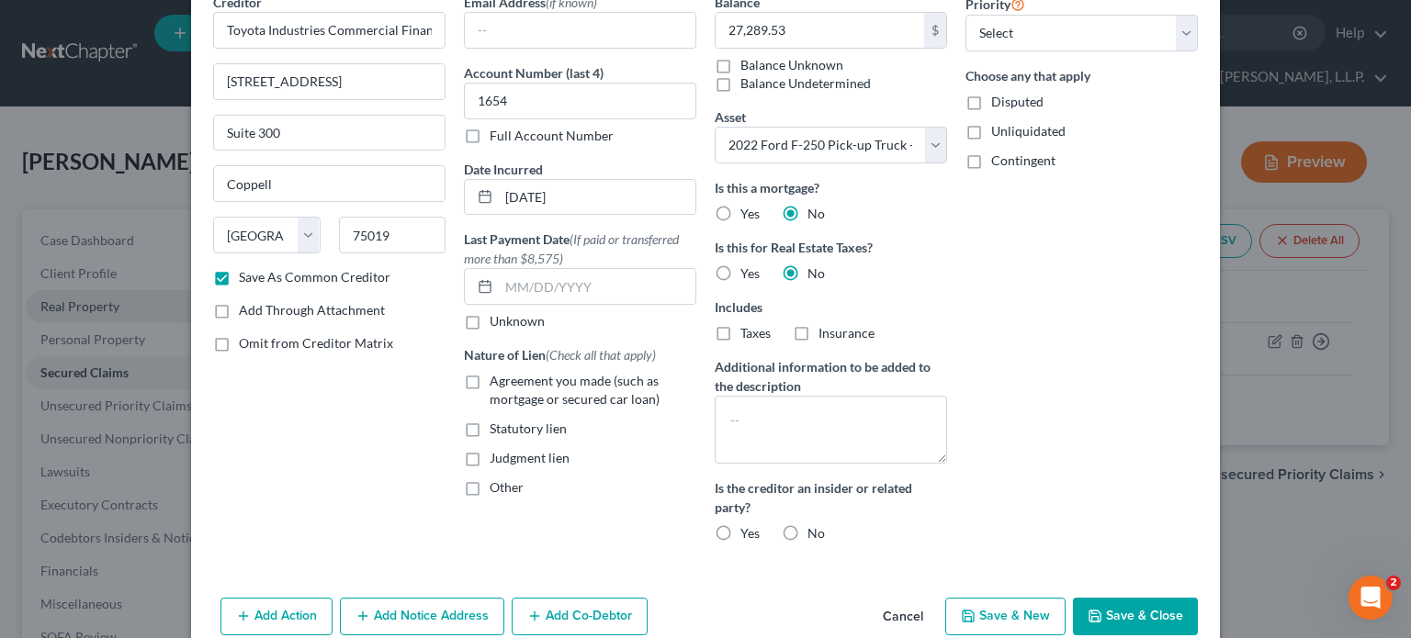
scroll to position [125, 0]
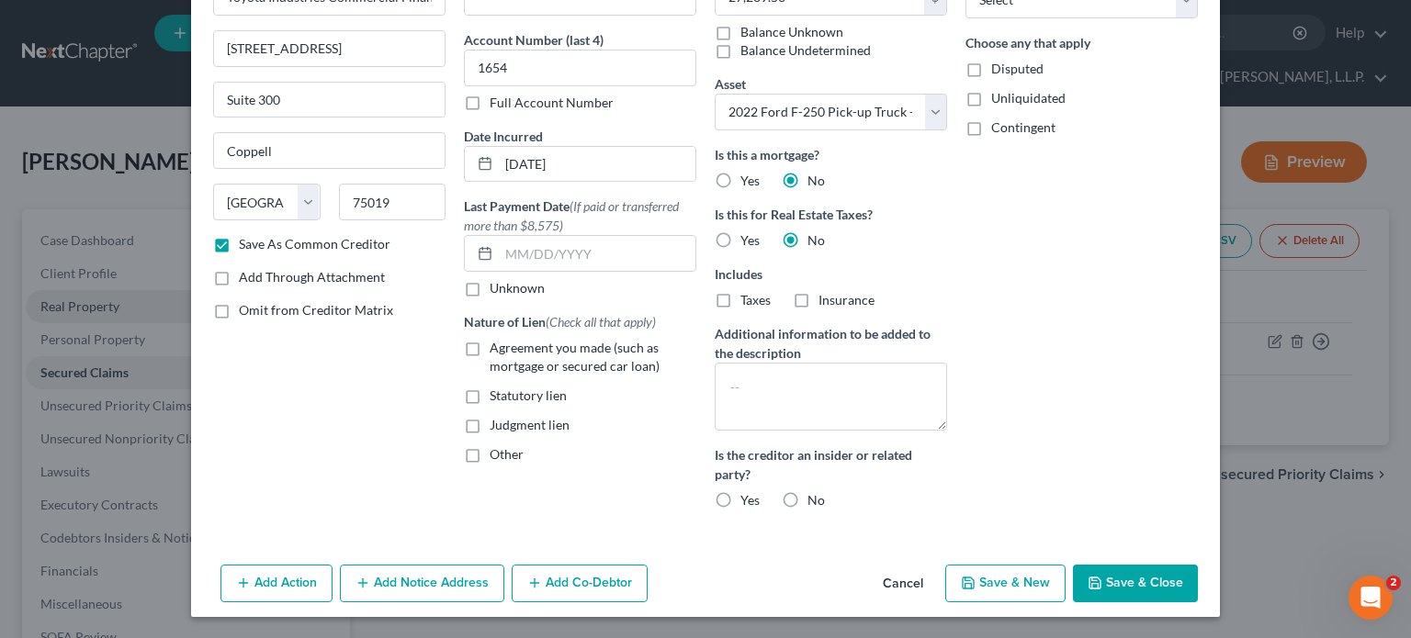
click at [807, 499] on label "No" at bounding box center [815, 500] width 17 height 18
click at [815, 499] on input "No" at bounding box center [821, 497] width 12 height 12
radio input "true"
click at [490, 344] on label "Agreement you made (such as mortgage or secured car loan)" at bounding box center [593, 357] width 207 height 37
click at [497, 344] on input "Agreement you made (such as mortgage or secured car loan)" at bounding box center [503, 345] width 12 height 12
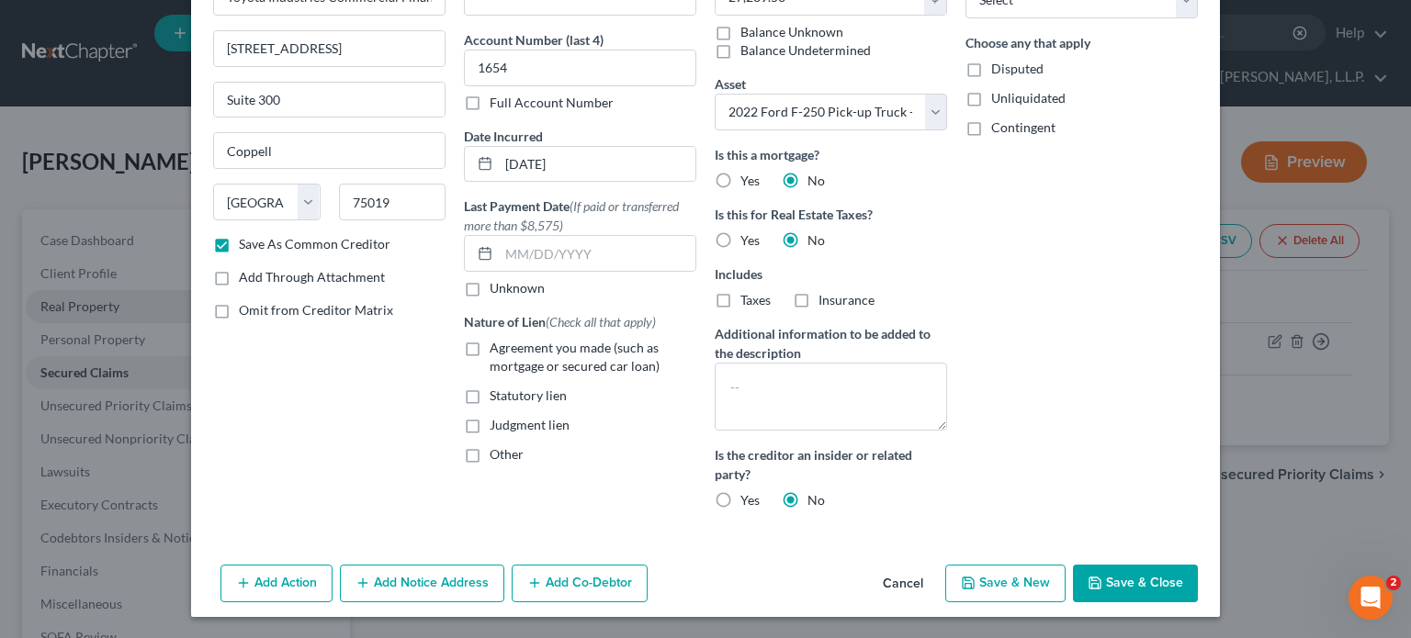
checkbox input "true"
click at [1004, 578] on button "Save & New" at bounding box center [1005, 584] width 120 height 39
checkbox input "false"
select select
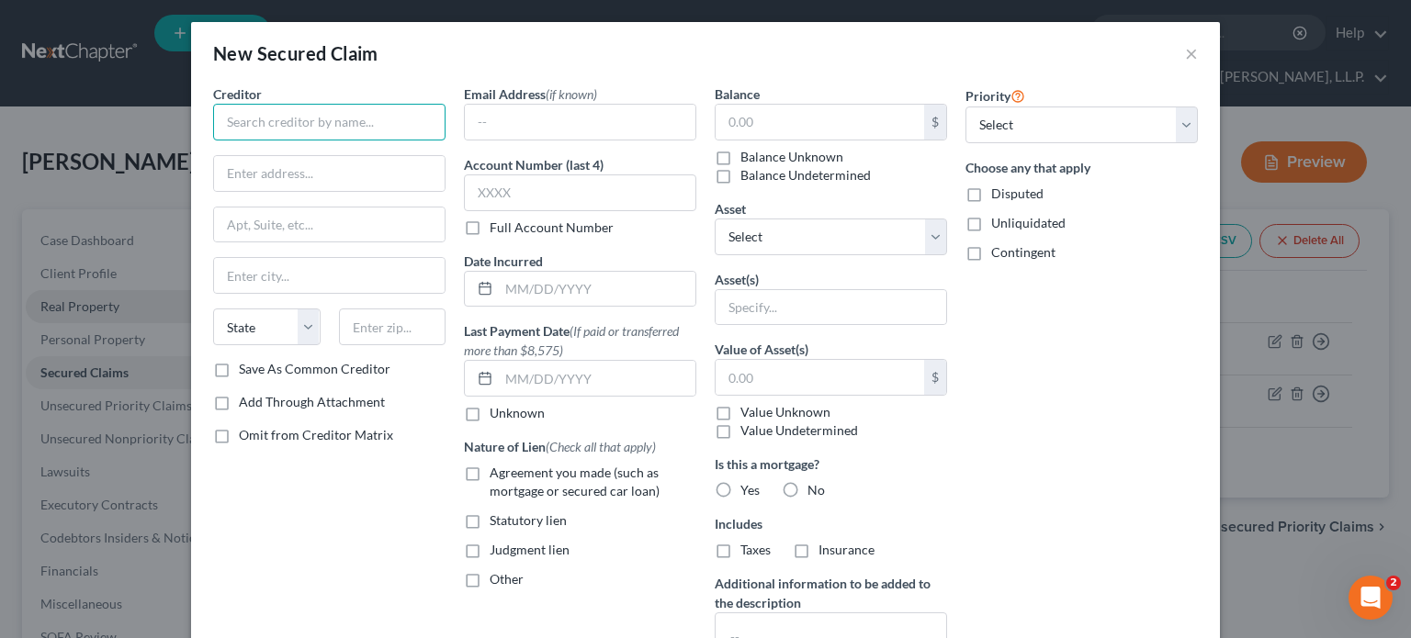
click at [358, 124] on input "text" at bounding box center [329, 122] width 232 height 37
type input "Security National Bank"
type input "PO Box 31400"
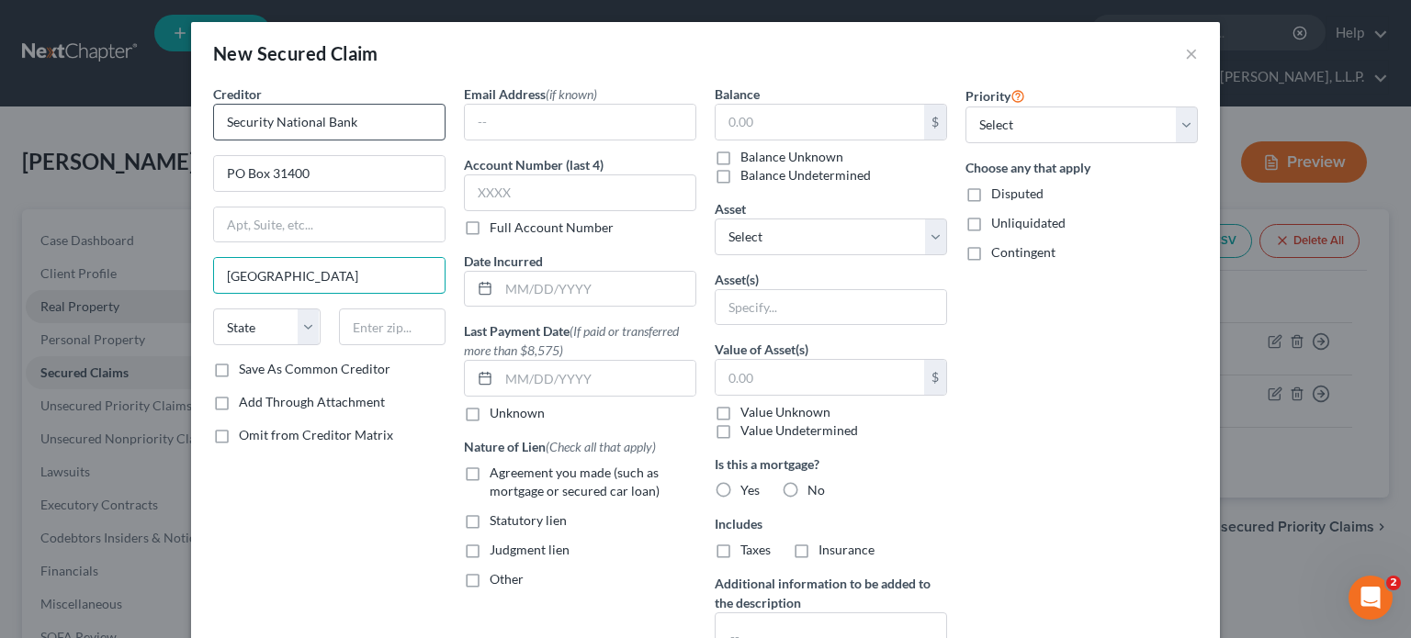
type input "[GEOGRAPHIC_DATA]"
select select "30"
type input "68131"
click at [239, 363] on label "Save As Common Creditor" at bounding box center [315, 369] width 152 height 18
click at [246, 363] on input "Save As Common Creditor" at bounding box center [252, 366] width 12 height 12
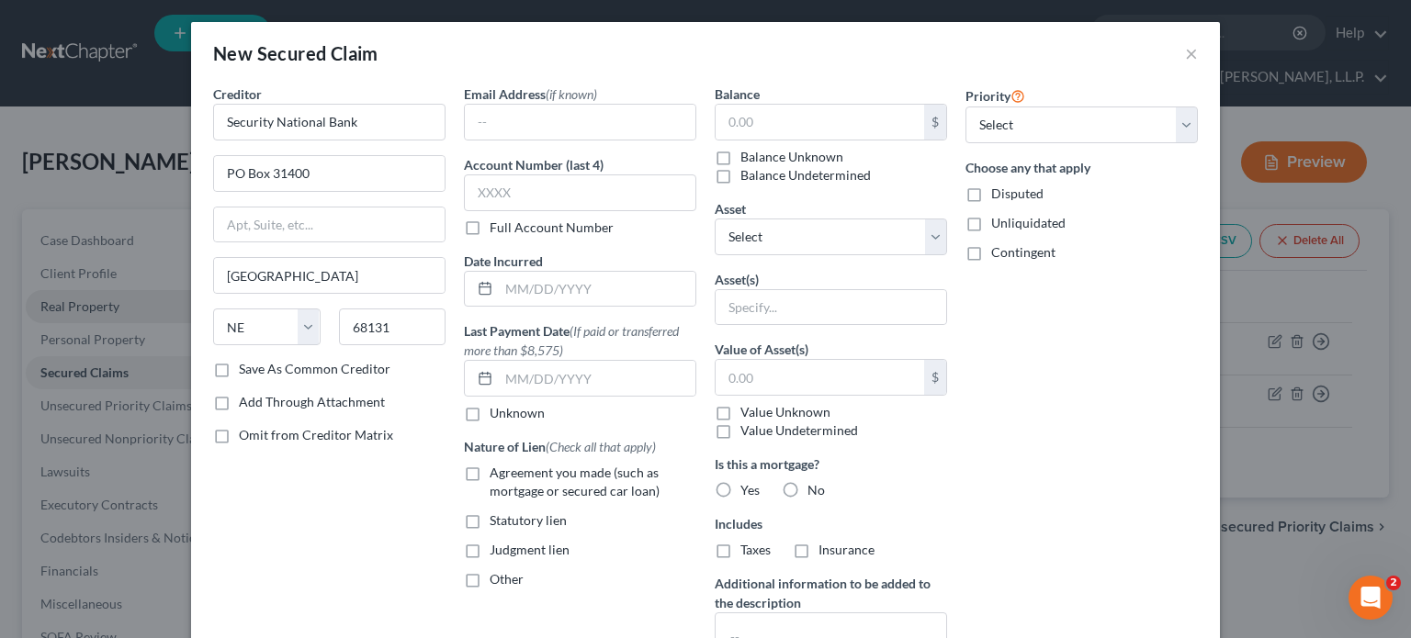
checkbox input "true"
click at [511, 189] on input "text" at bounding box center [580, 193] width 232 height 37
type input "1077"
click at [499, 292] on input "text" at bounding box center [597, 289] width 197 height 35
type input "[DATE]"
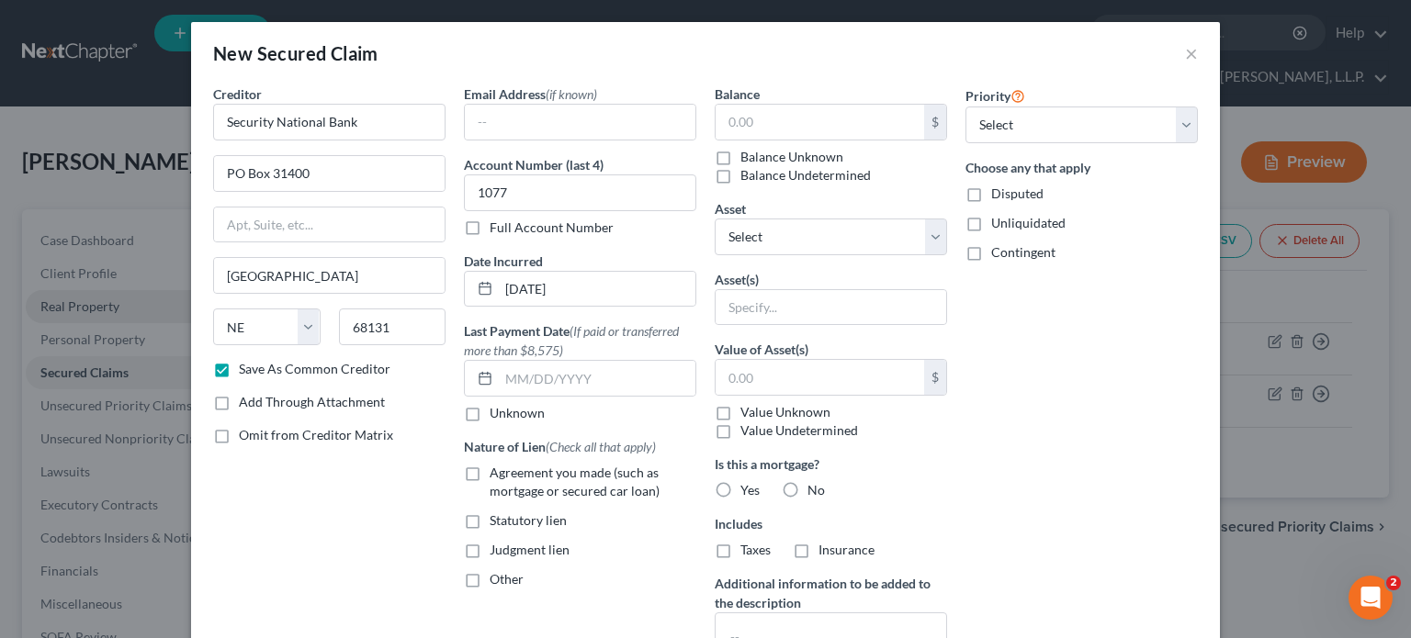
click at [490, 472] on label "Agreement you made (such as mortgage or secured car loan)" at bounding box center [593, 482] width 207 height 37
click at [497, 472] on input "Agreement you made (such as mortgage or secured car loan)" at bounding box center [503, 470] width 12 height 12
checkbox input "true"
click at [757, 123] on input "text" at bounding box center [820, 122] width 209 height 35
type input "1,050,128.13"
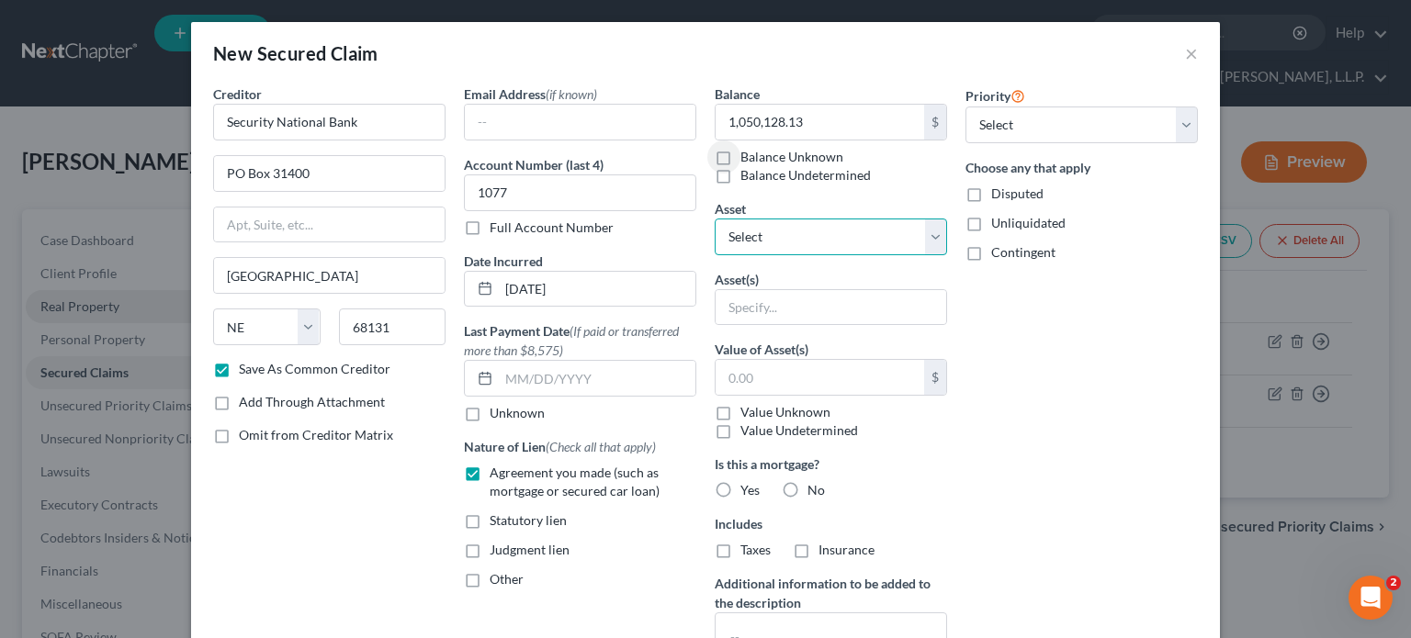
click at [927, 236] on select "Select Other Multiple Assets 2022 Ford F-250 Pick-up Truck - $0.0 Chase Bank (C…" at bounding box center [831, 237] width 232 height 37
click at [715, 219] on select "Select Other Multiple Assets 2022 Ford F-250 Pick-up Truck - $0.0 Chase Bank (C…" at bounding box center [831, 237] width 232 height 37
click at [764, 304] on input "text" at bounding box center [831, 307] width 231 height 35
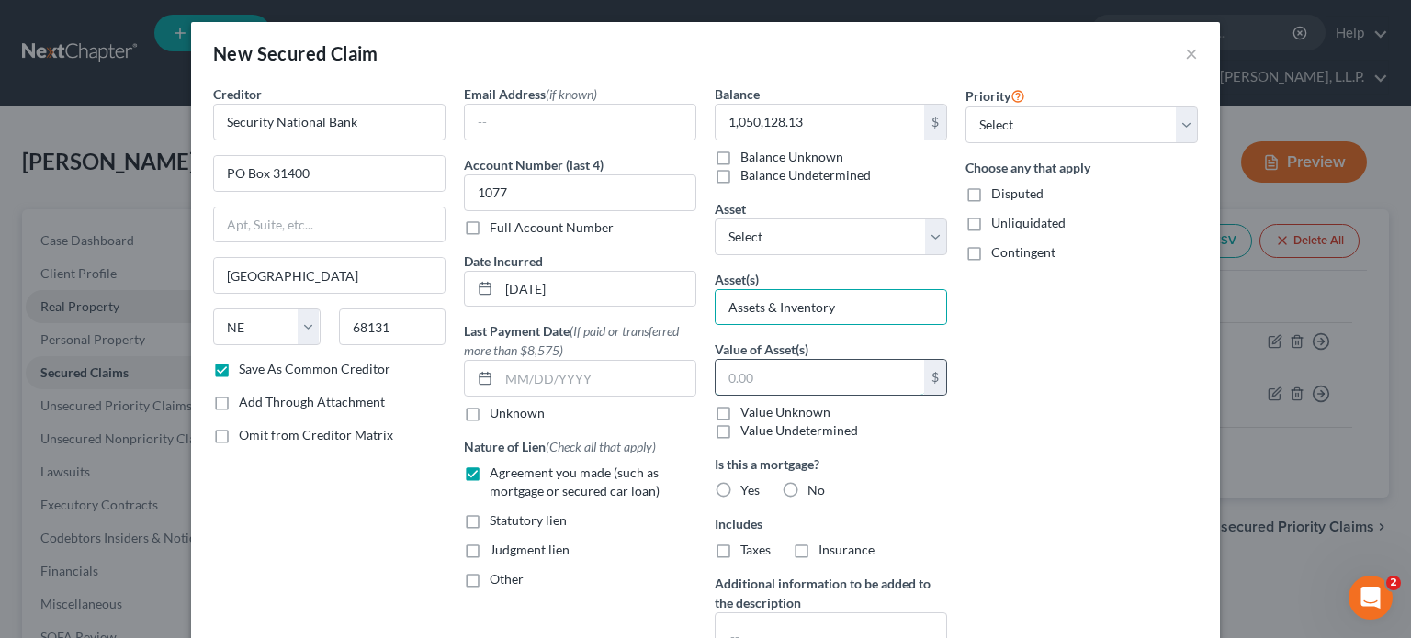
click at [819, 384] on input "text" at bounding box center [820, 377] width 209 height 35
click at [740, 412] on label "Value Unknown" at bounding box center [785, 412] width 90 height 18
click at [748, 412] on input "Value Unknown" at bounding box center [754, 409] width 12 height 12
click at [807, 488] on label "No" at bounding box center [815, 490] width 17 height 18
click at [815, 488] on input "No" at bounding box center [821, 487] width 12 height 12
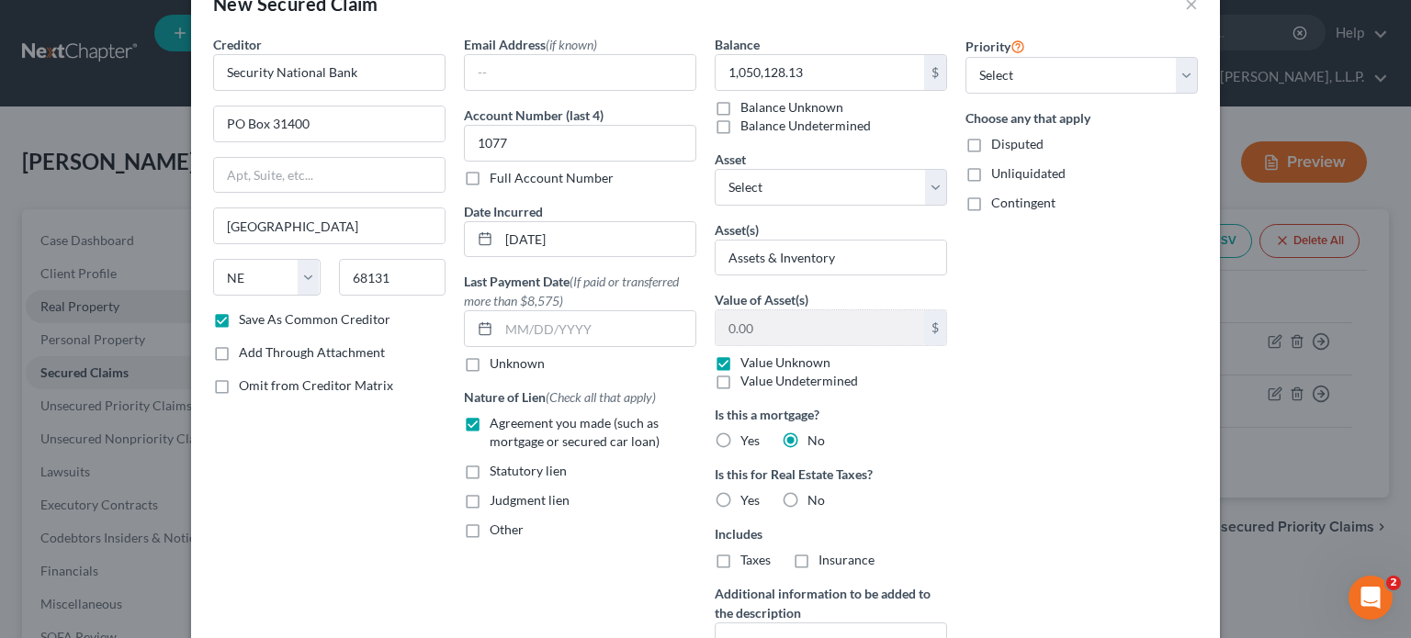
scroll to position [92, 0]
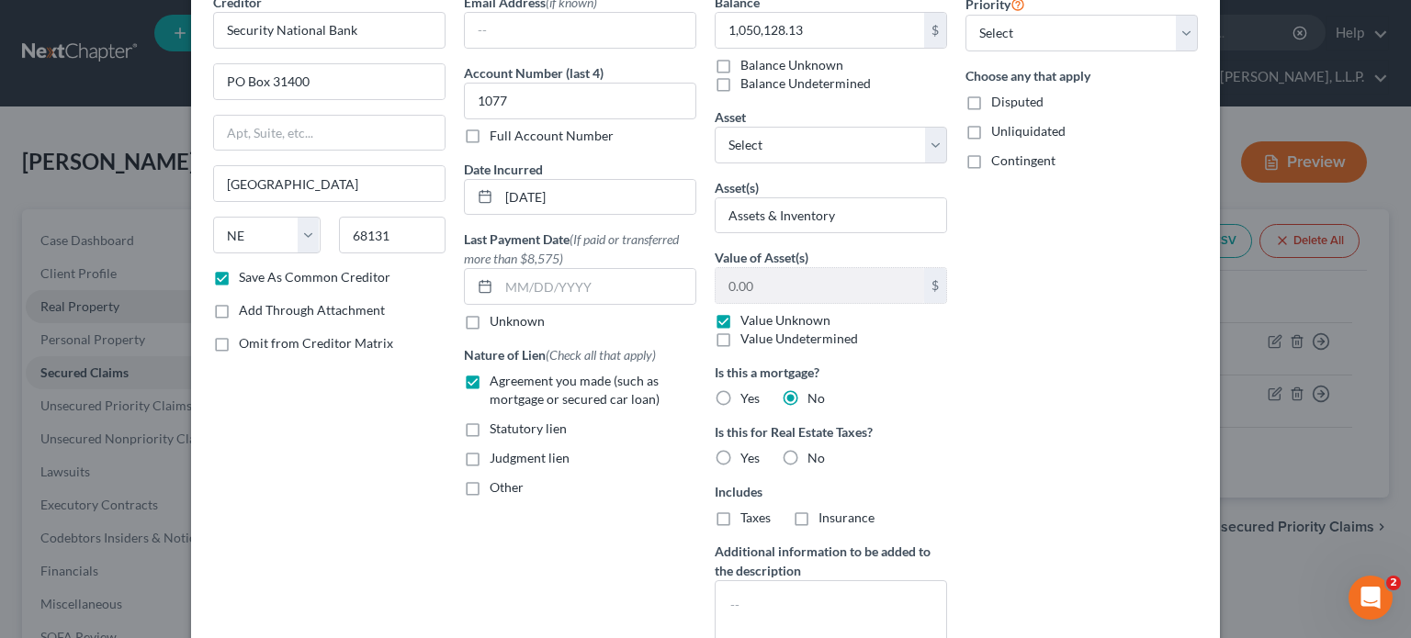
click at [807, 453] on label "No" at bounding box center [815, 458] width 17 height 18
click at [815, 453] on input "No" at bounding box center [821, 455] width 12 height 12
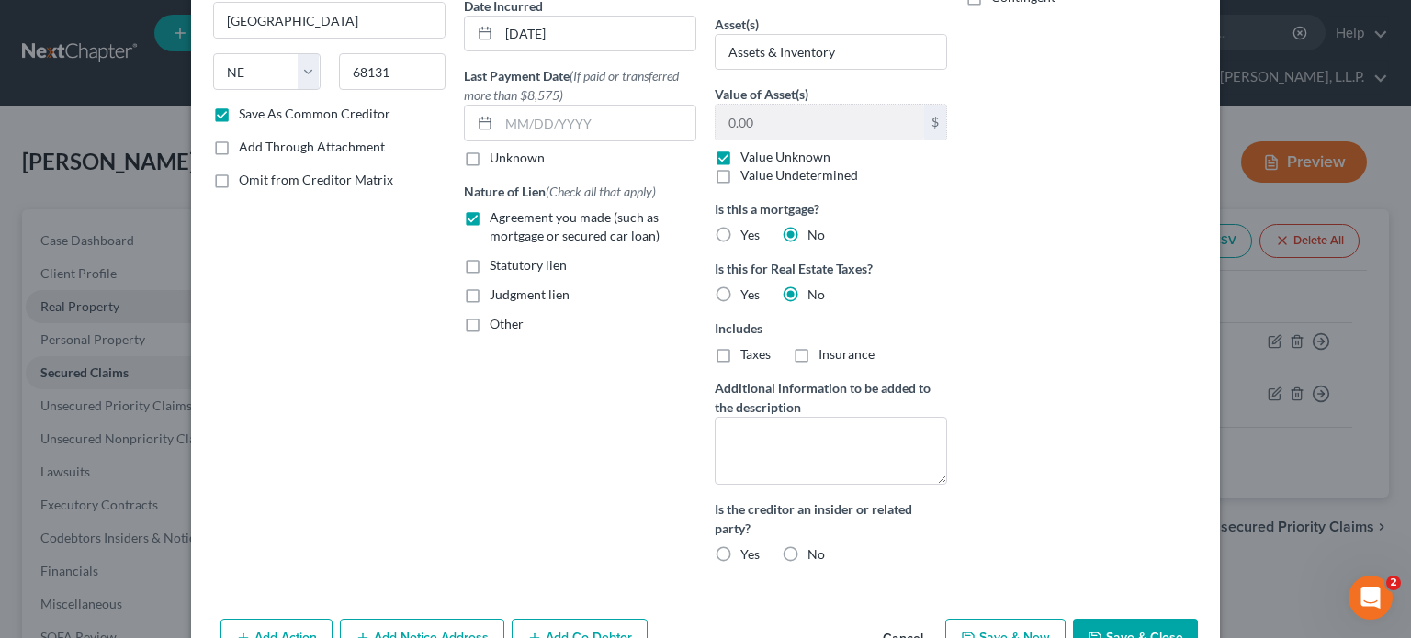
scroll to position [276, 0]
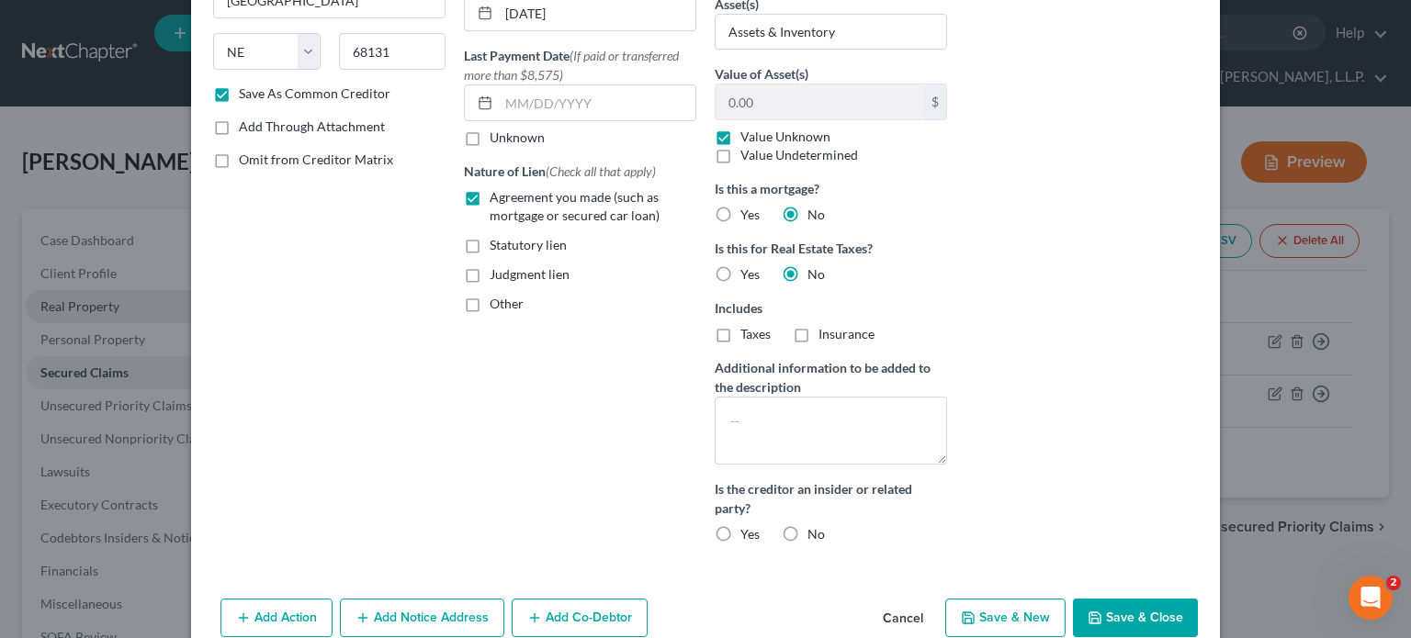
click at [807, 532] on label "No" at bounding box center [815, 534] width 17 height 18
click at [815, 532] on input "No" at bounding box center [821, 531] width 12 height 12
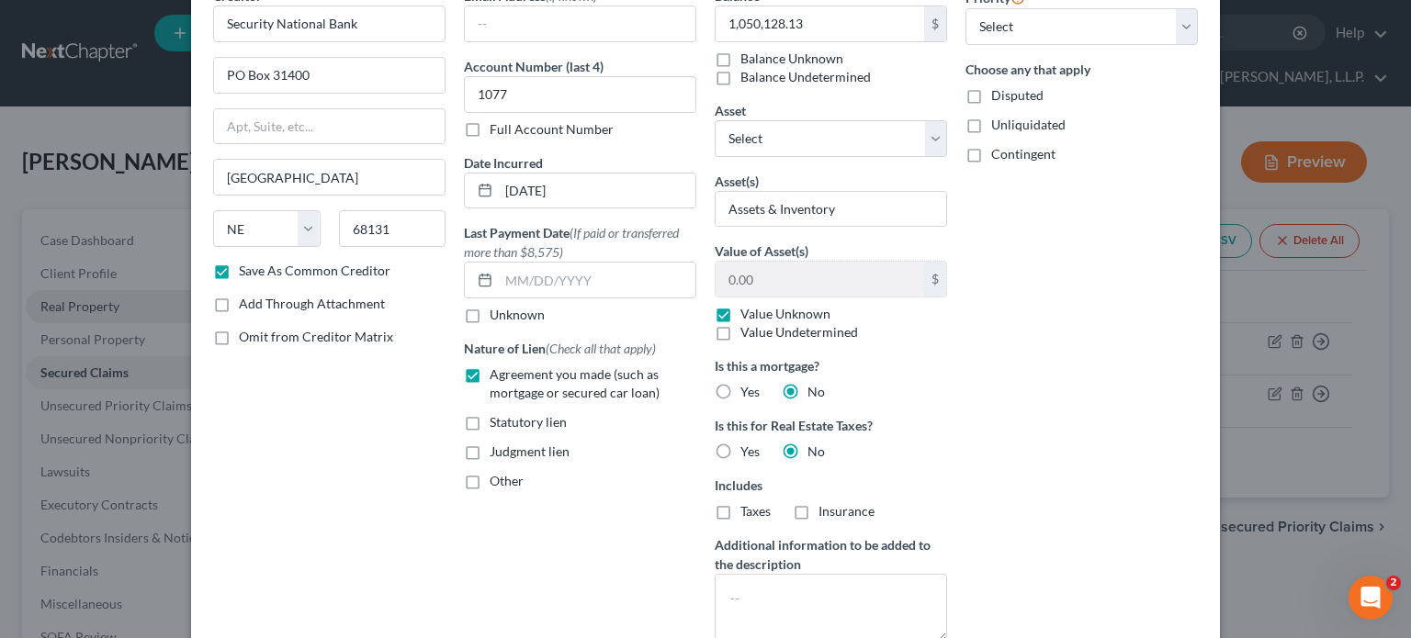
scroll to position [0, 0]
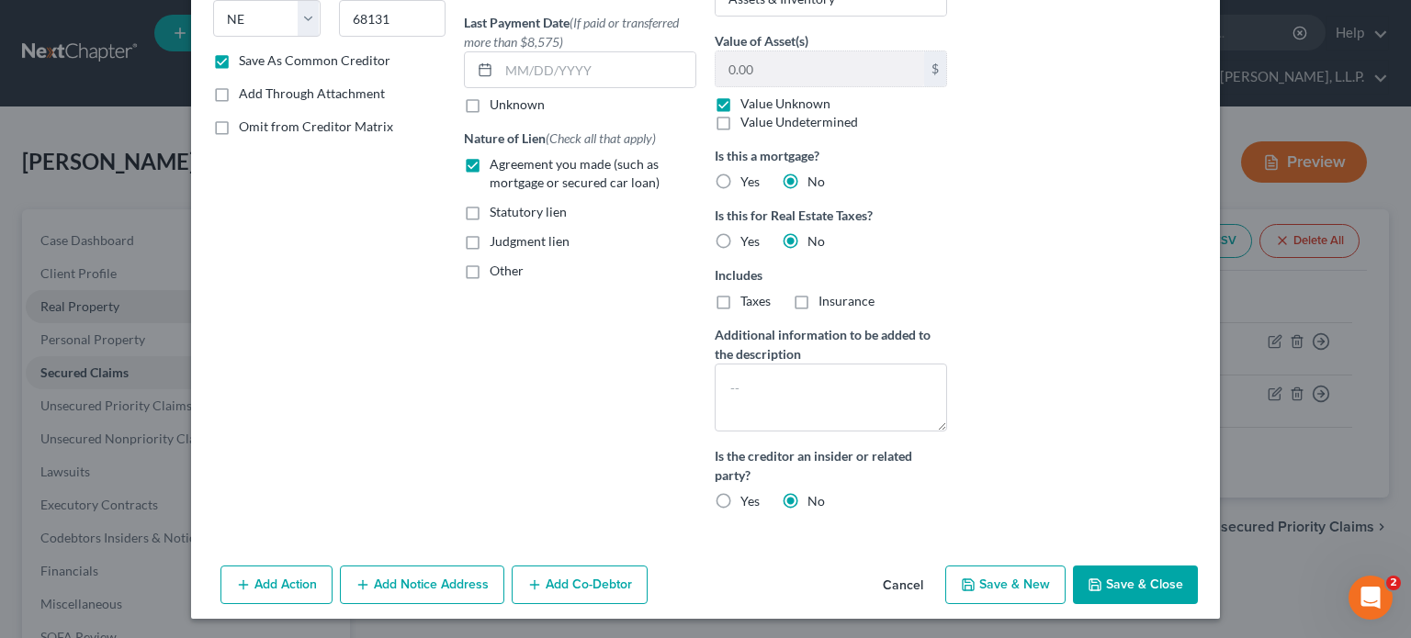
click at [1117, 578] on button "Save & Close" at bounding box center [1135, 585] width 125 height 39
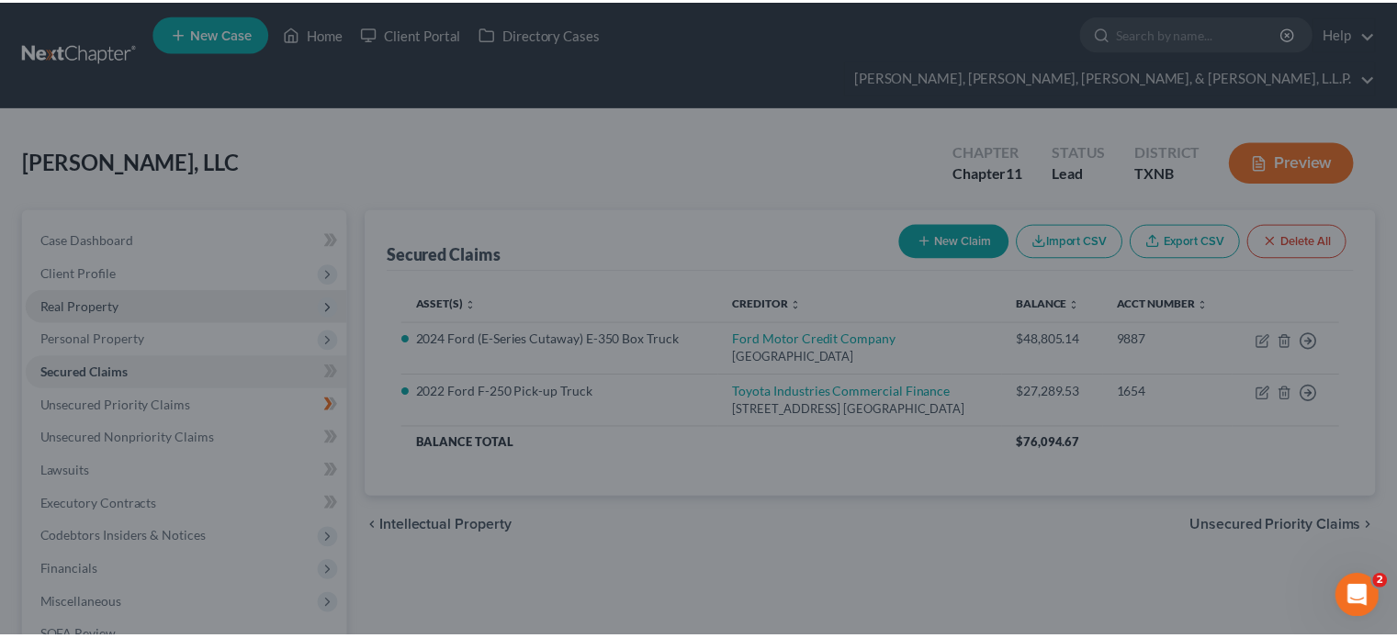
scroll to position [125, 0]
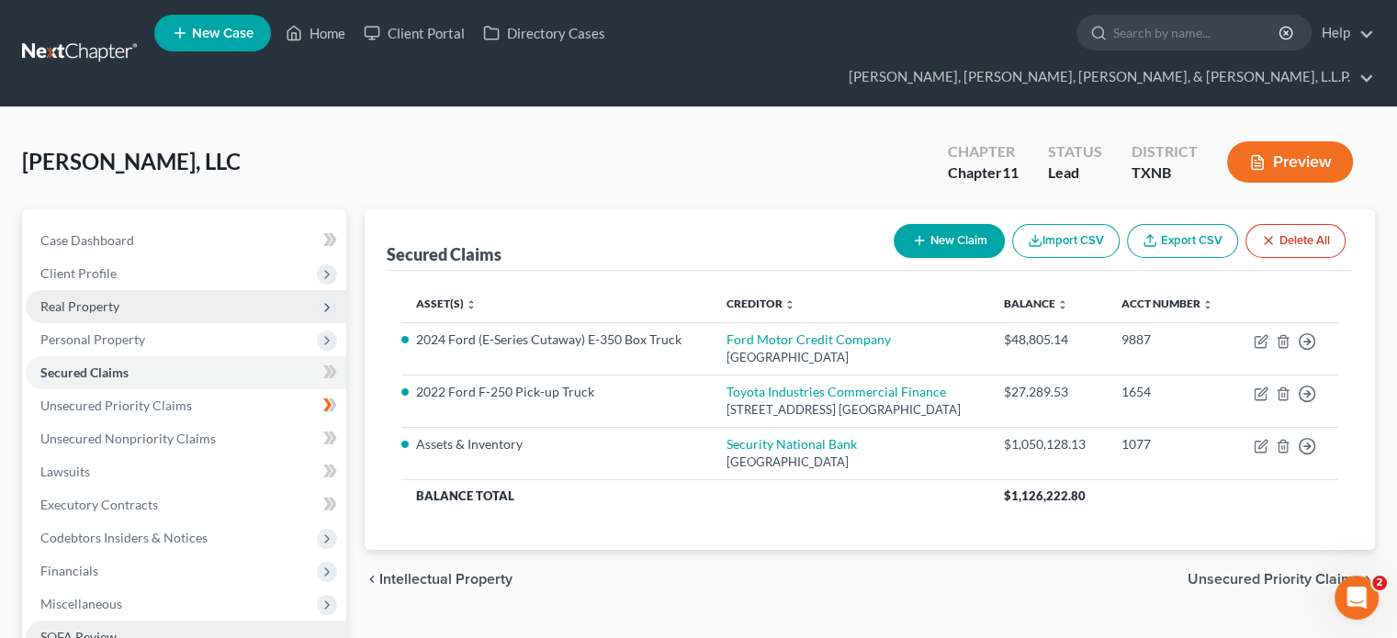
click at [73, 629] on span "SOFA Review" at bounding box center [78, 637] width 76 height 16
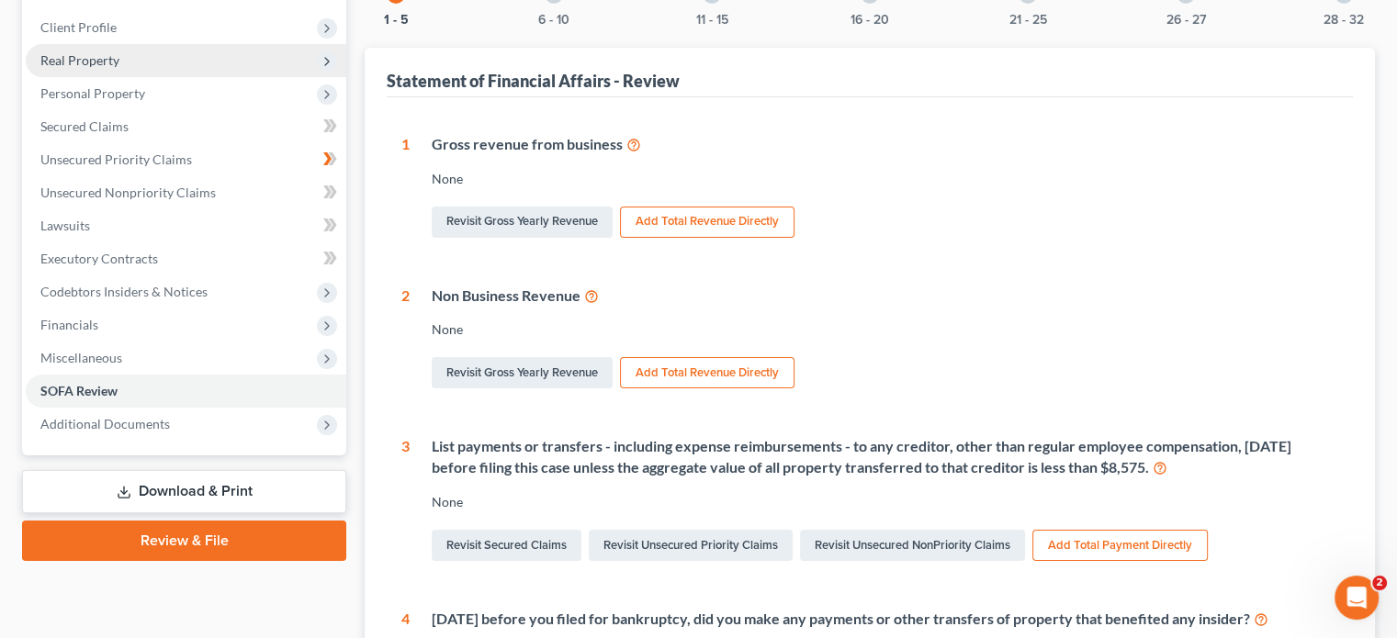
scroll to position [276, 0]
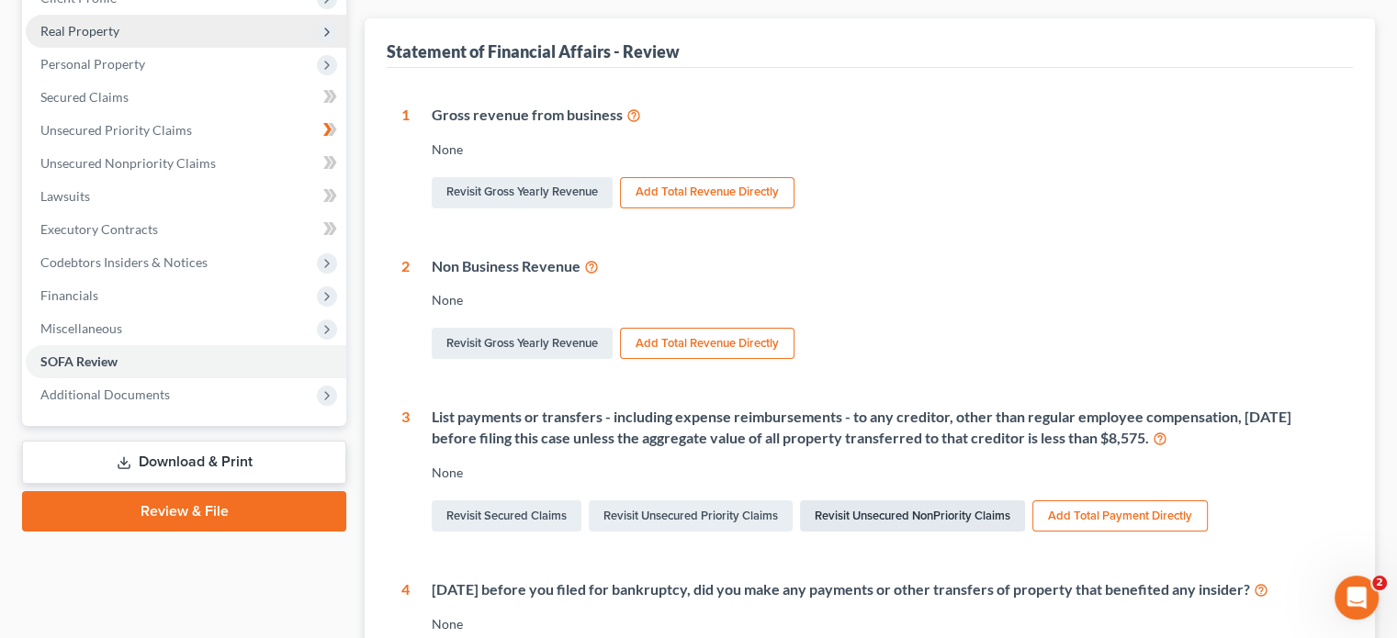
click at [908, 501] on link "Revisit Unsecured NonPriority Claims" at bounding box center [912, 516] width 225 height 31
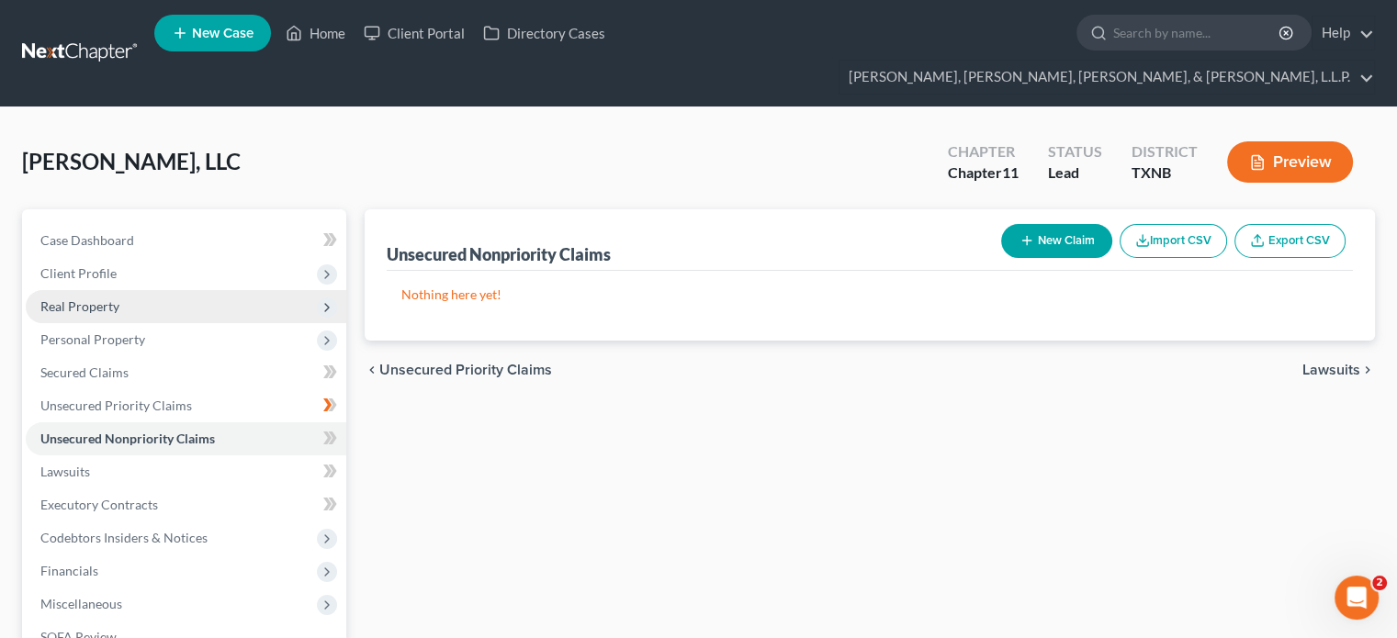
click at [1022, 241] on line "button" at bounding box center [1026, 241] width 8 height 0
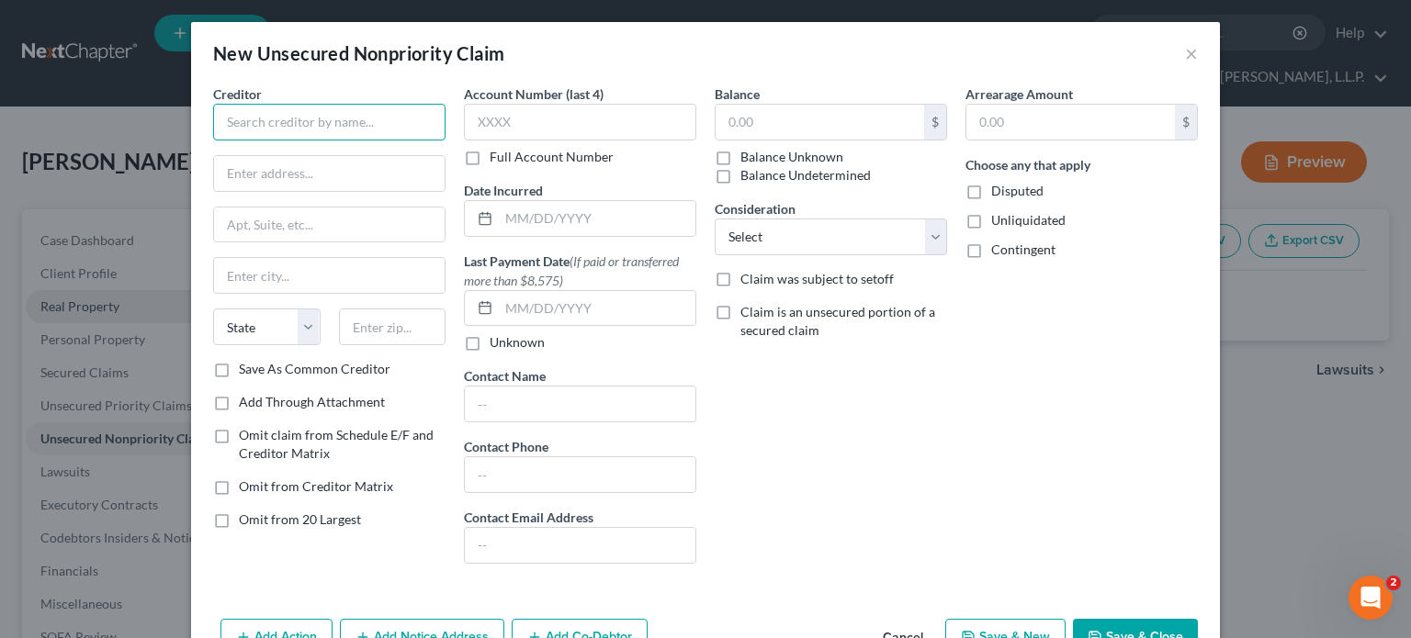
click at [401, 128] on input "text" at bounding box center [329, 122] width 232 height 37
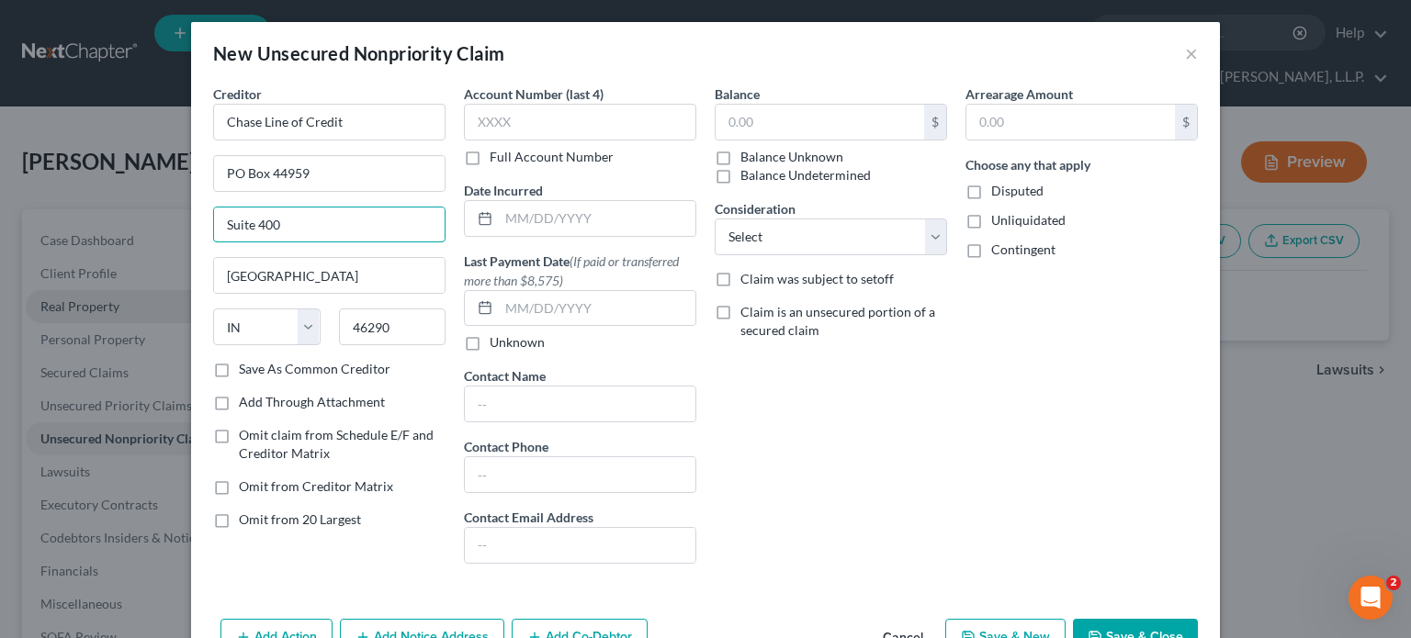
drag, startPoint x: 321, startPoint y: 229, endPoint x: 191, endPoint y: 221, distance: 129.7
click at [191, 221] on div "Creditor * Chase Line of Credit PO Box [GEOGRAPHIC_DATA][US_STATE] AZ CA CO CT …" at bounding box center [705, 348] width 1029 height 527
click at [239, 365] on label "Save As Common Creditor" at bounding box center [315, 369] width 152 height 18
click at [246, 365] on input "Save As Common Creditor" at bounding box center [252, 366] width 12 height 12
click at [537, 123] on input "text" at bounding box center [580, 122] width 232 height 37
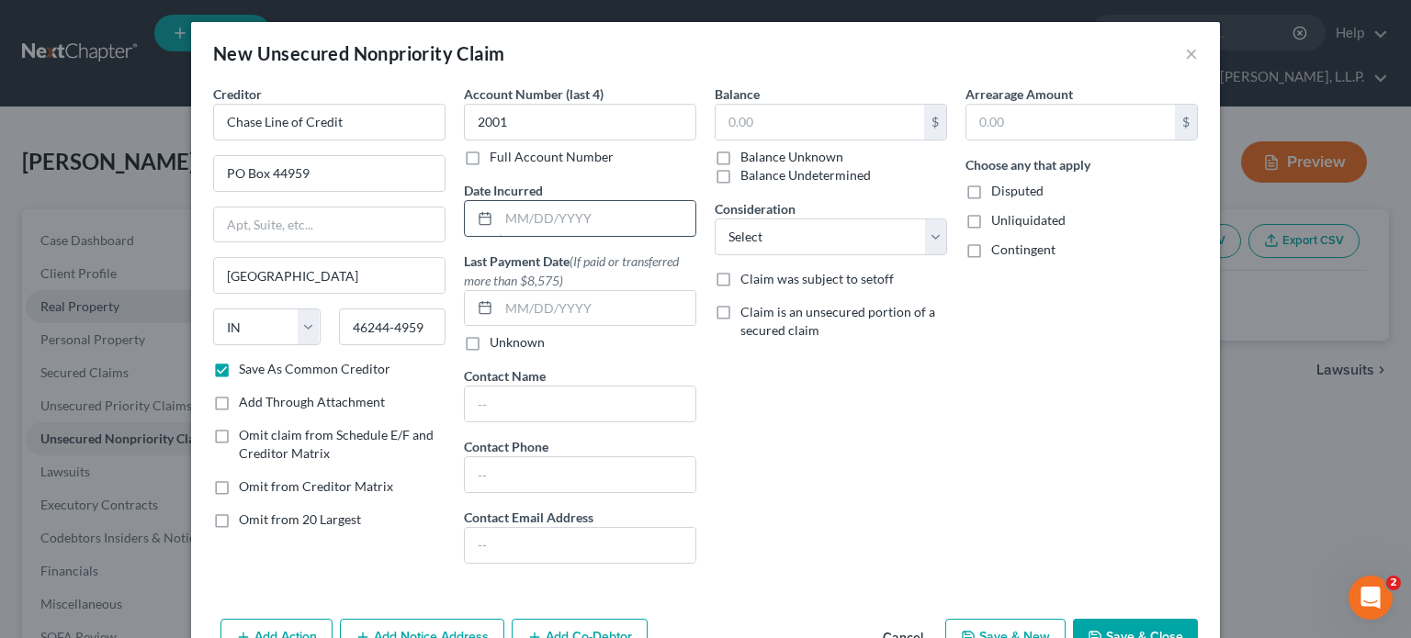
click at [602, 223] on input "text" at bounding box center [597, 218] width 197 height 35
click at [873, 436] on div "Balance $ Balance Unknown Balance Undetermined $ Balance Unknown Consideration …" at bounding box center [831, 332] width 251 height 494
click at [742, 127] on input "text" at bounding box center [820, 122] width 209 height 35
click at [933, 240] on select "Select Cable / Satellite Services Collection Agency Credit Card Debt Debt Couns…" at bounding box center [831, 237] width 232 height 37
click at [715, 219] on select "Select Cable / Satellite Services Collection Agency Credit Card Debt Debt Couns…" at bounding box center [831, 237] width 232 height 37
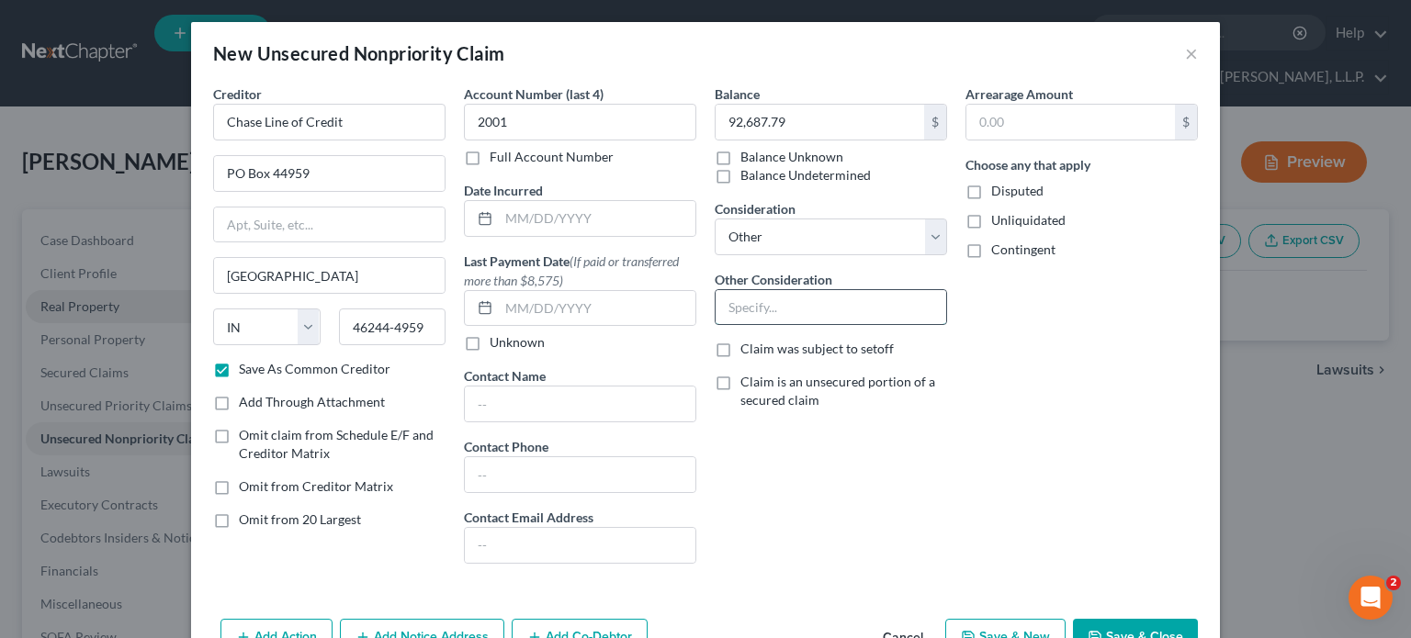
click at [775, 311] on input "text" at bounding box center [831, 307] width 231 height 35
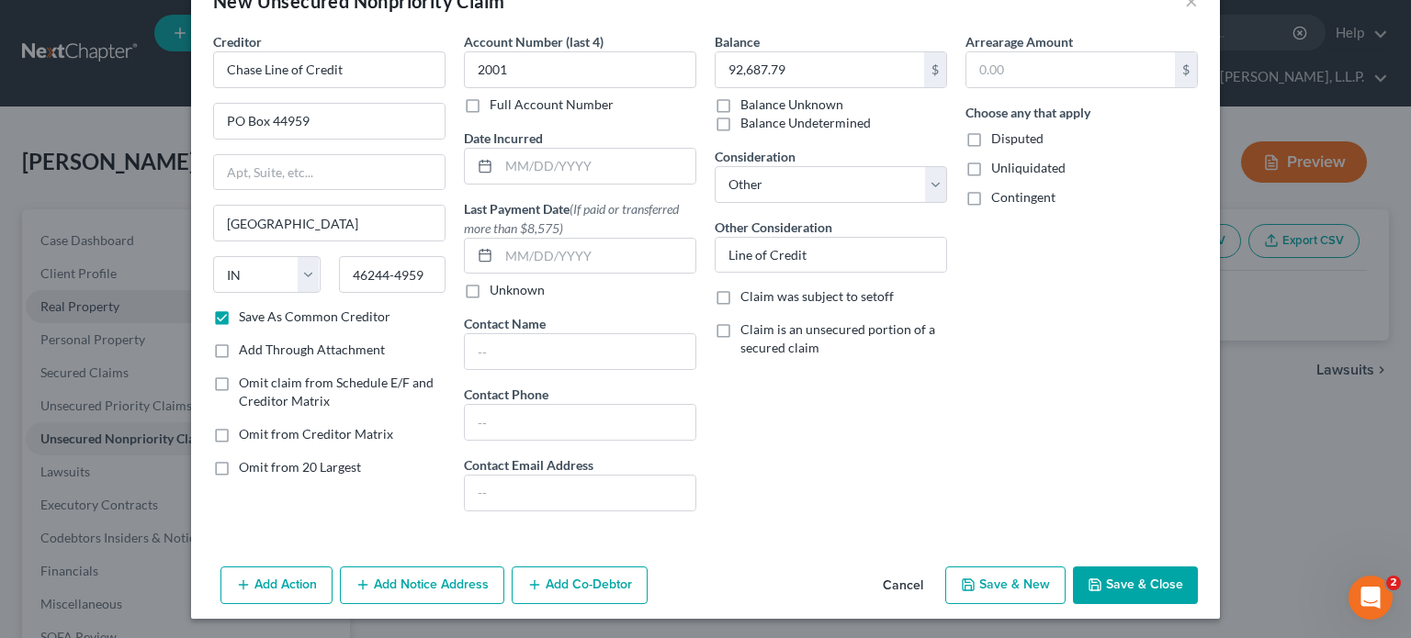
click at [1121, 580] on button "Save & Close" at bounding box center [1135, 586] width 125 height 39
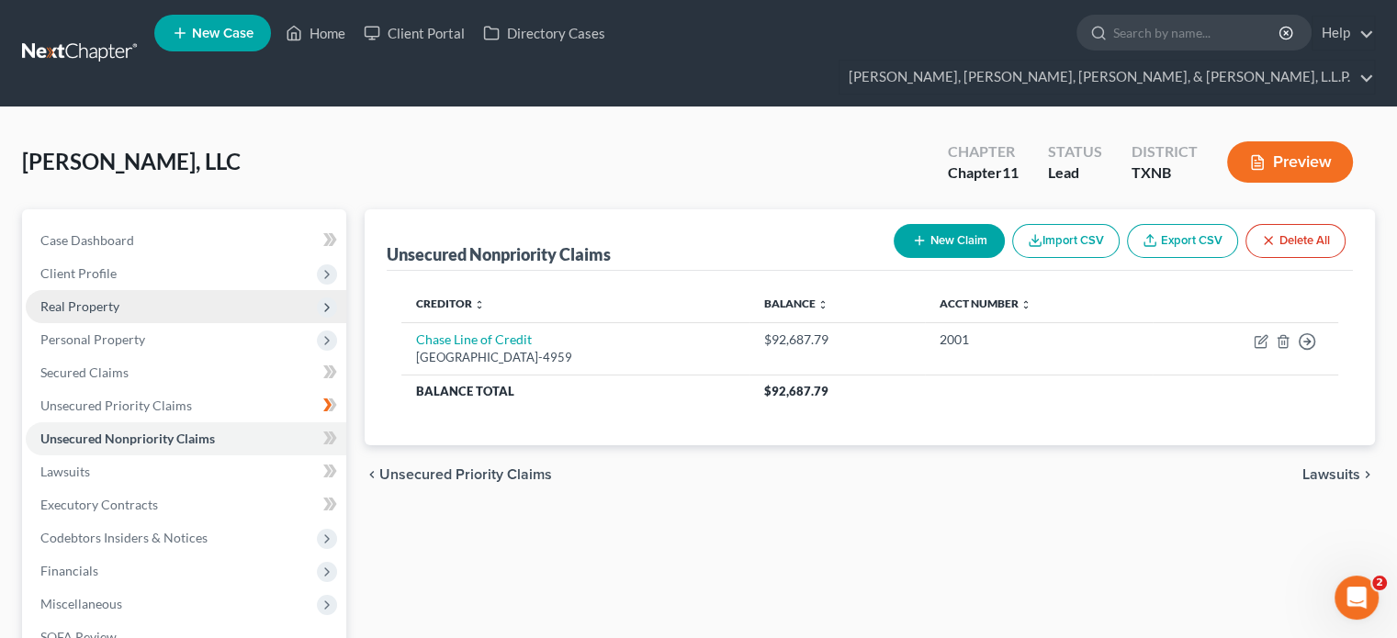
click at [912, 233] on icon "button" at bounding box center [919, 240] width 15 height 15
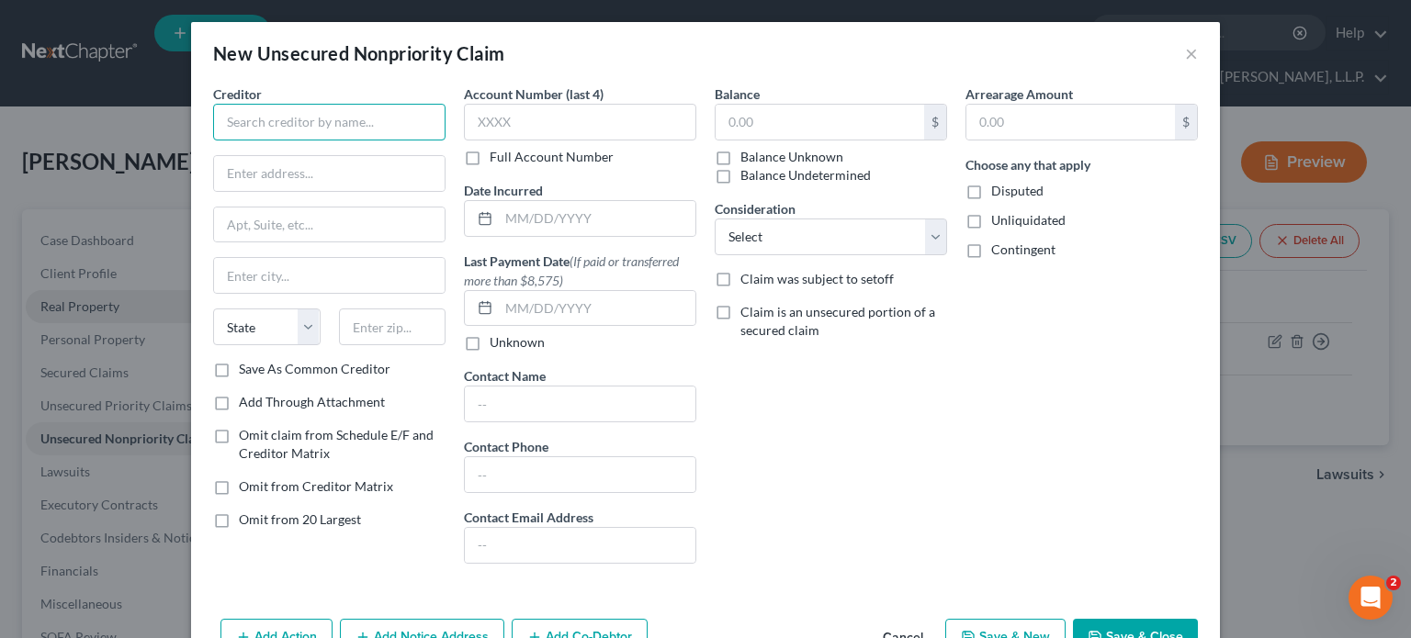
click at [376, 120] on input "text" at bounding box center [329, 122] width 232 height 37
click at [239, 364] on label "Save As Common Creditor" at bounding box center [315, 369] width 152 height 18
click at [246, 364] on input "Save As Common Creditor" at bounding box center [252, 366] width 12 height 12
click at [764, 120] on input "text" at bounding box center [820, 122] width 209 height 35
click at [926, 231] on select "Select Cable / Satellite Services Collection Agency Credit Card Debt Debt Couns…" at bounding box center [831, 237] width 232 height 37
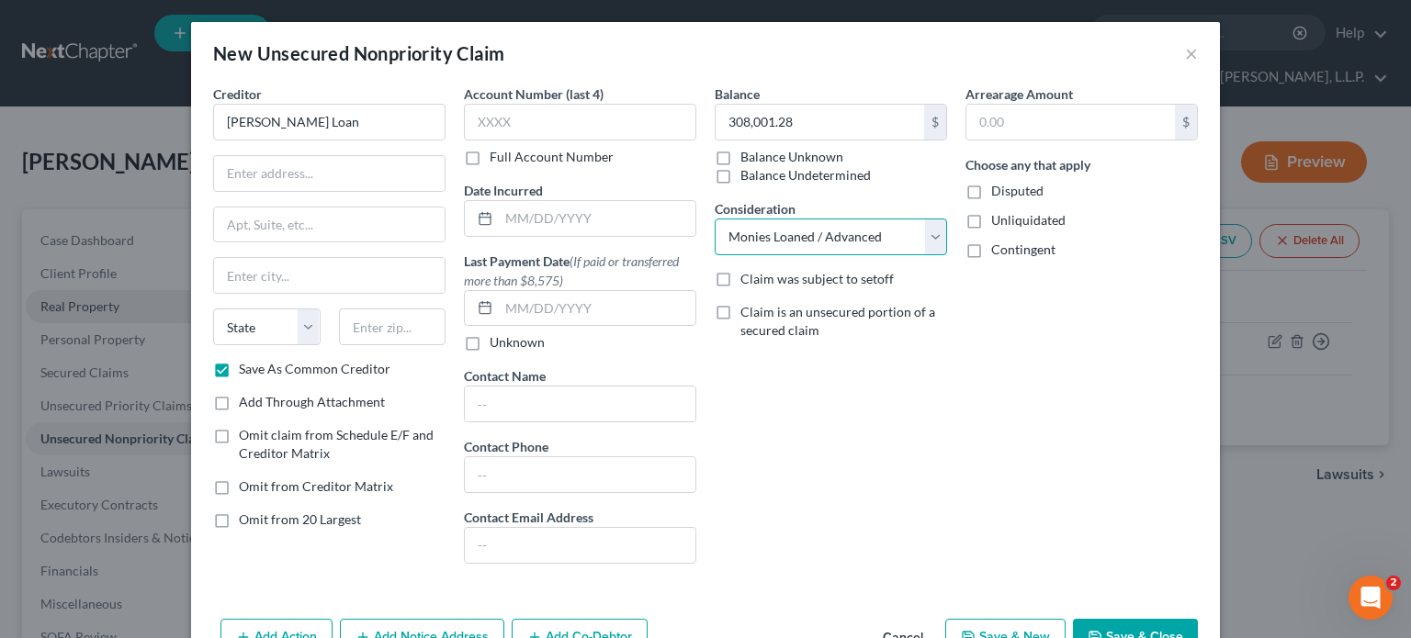
click at [715, 219] on select "Select Cable / Satellite Services Collection Agency Credit Card Debt Debt Couns…" at bounding box center [831, 237] width 232 height 37
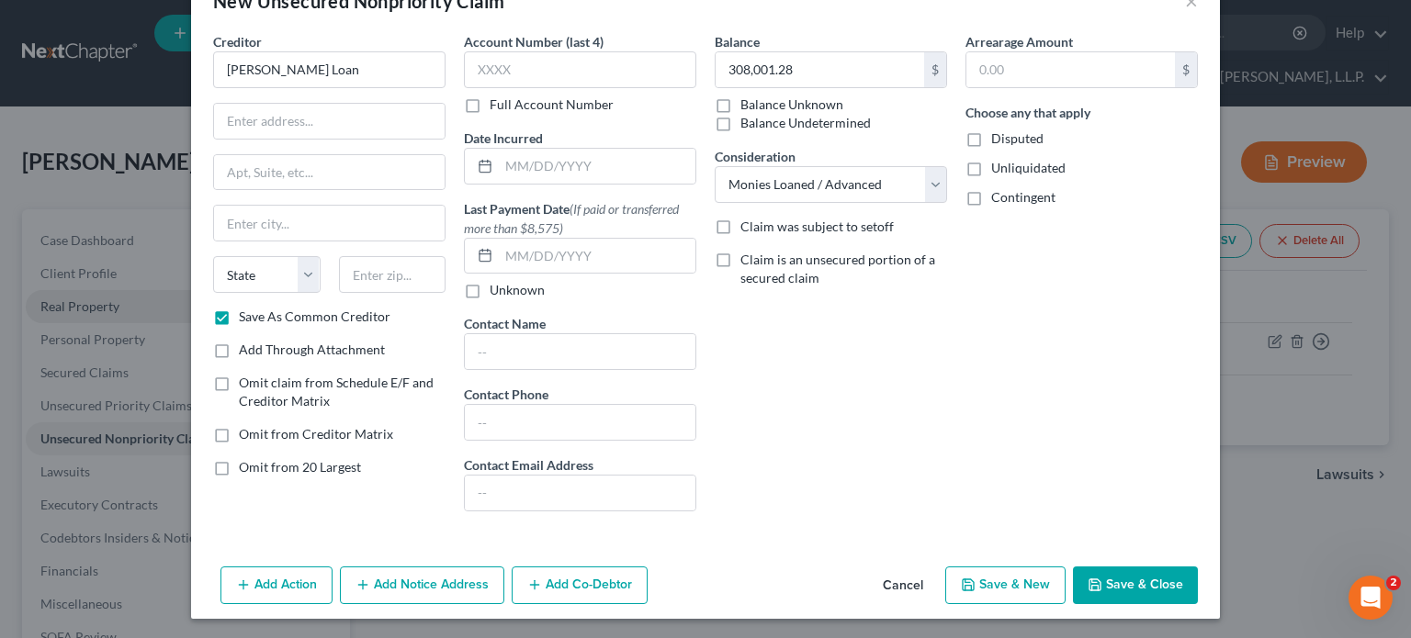
click at [1128, 580] on button "Save & Close" at bounding box center [1135, 586] width 125 height 39
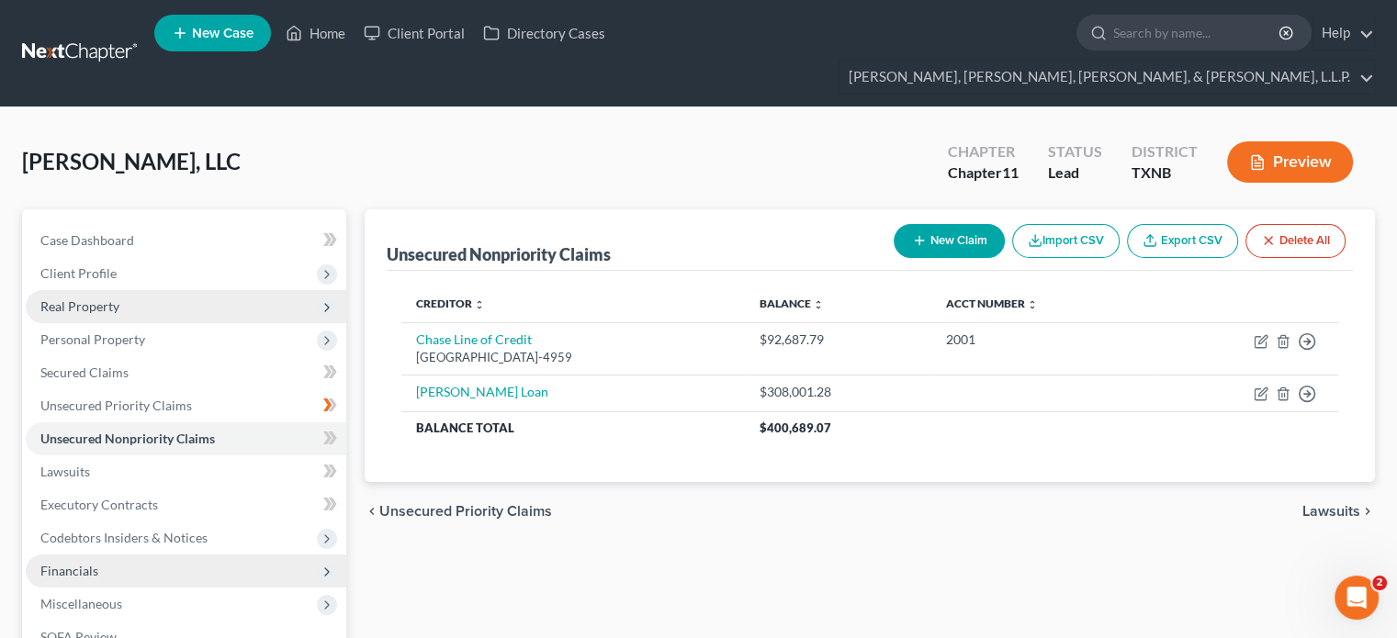
click at [82, 563] on span "Financials" at bounding box center [69, 571] width 58 height 16
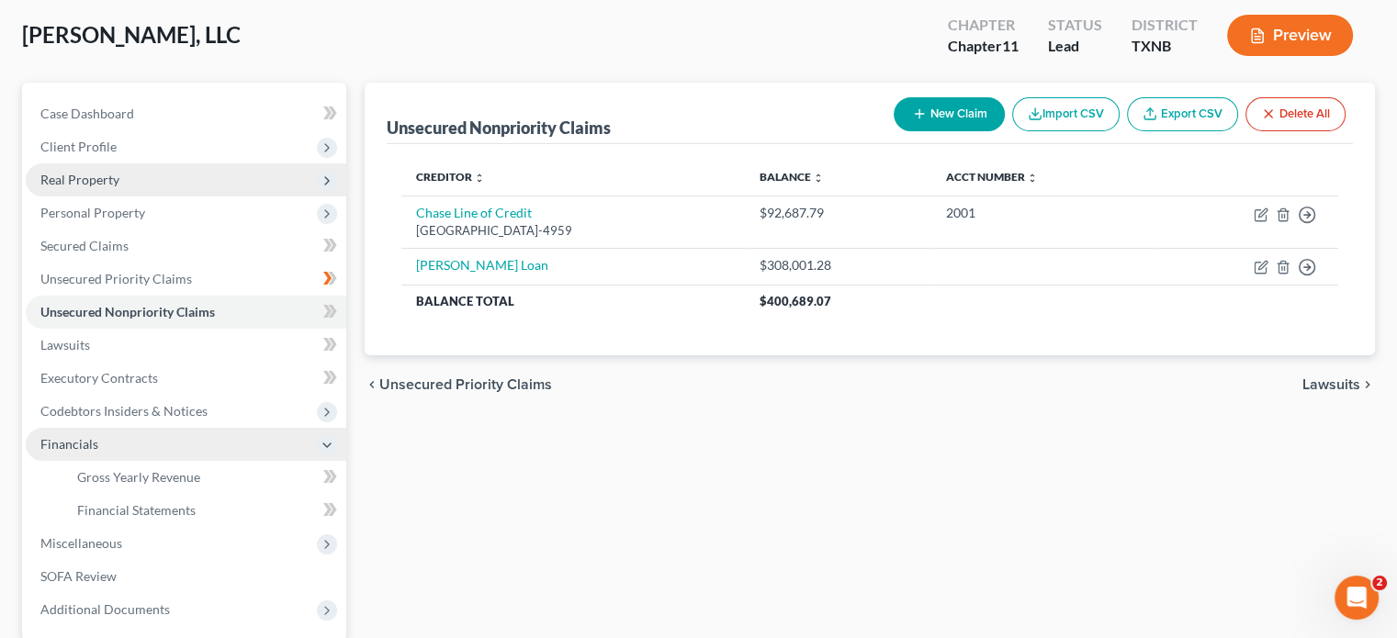
scroll to position [184, 0]
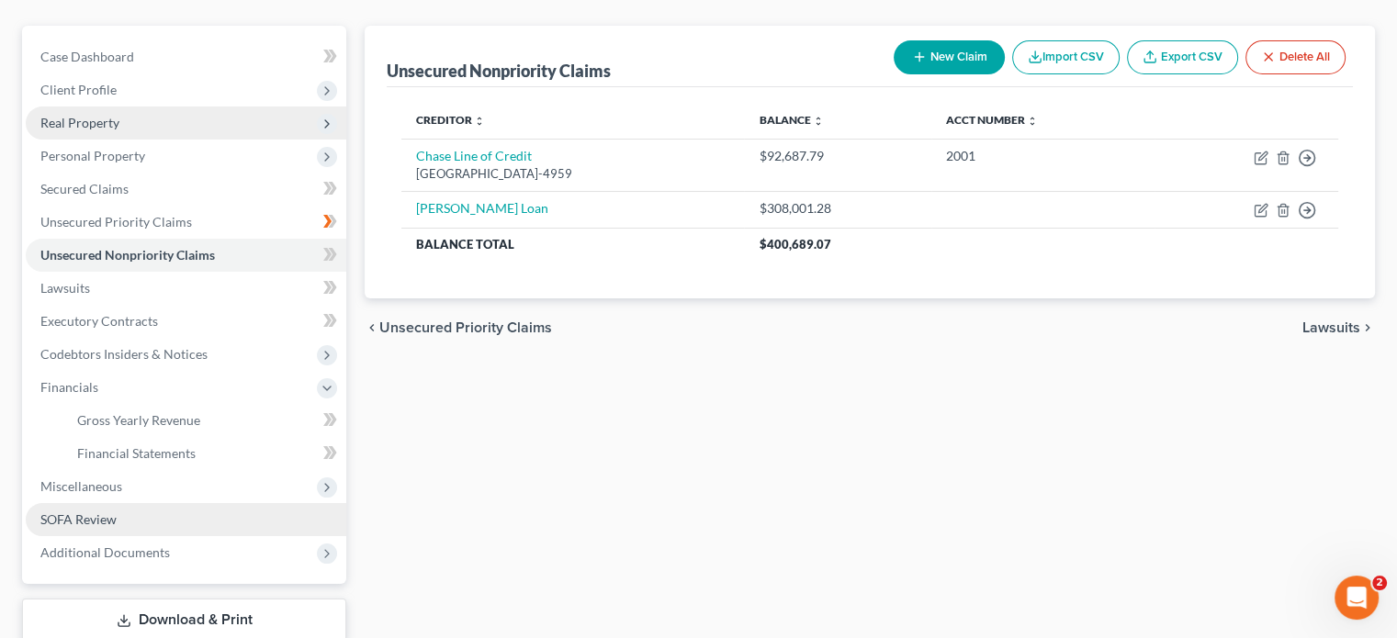
click at [148, 503] on link "SOFA Review" at bounding box center [186, 519] width 321 height 33
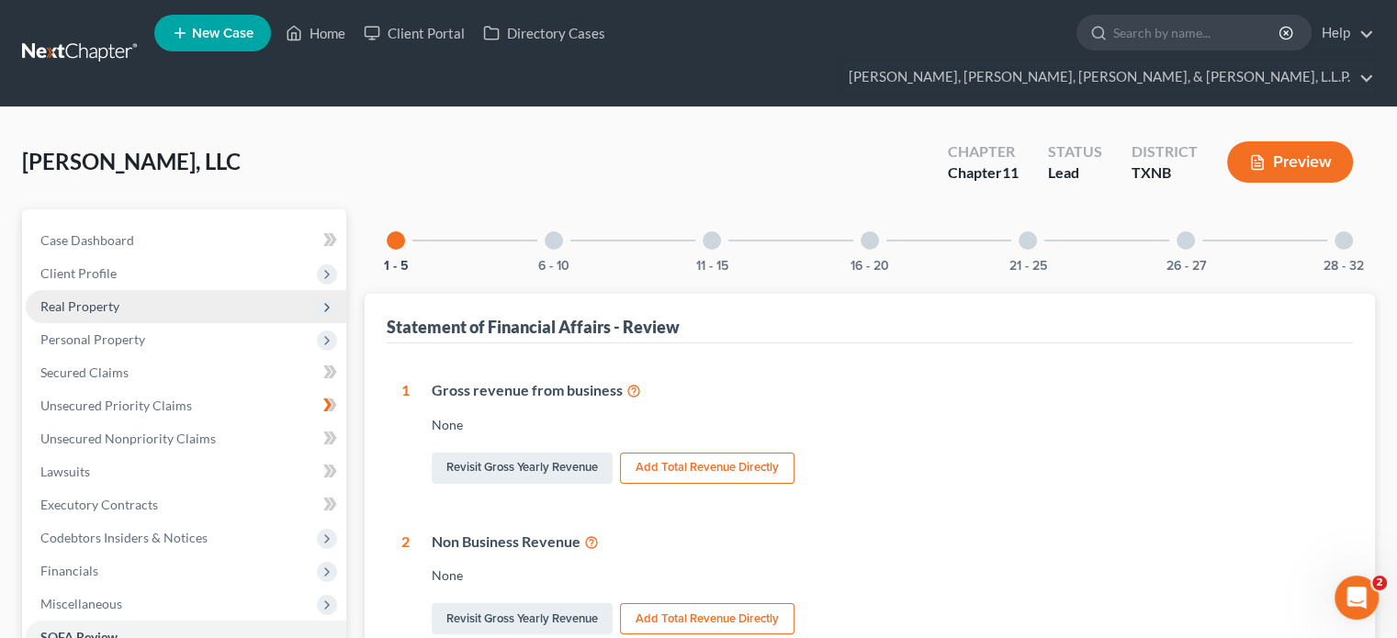
click at [1190, 231] on div at bounding box center [1186, 240] width 18 height 18
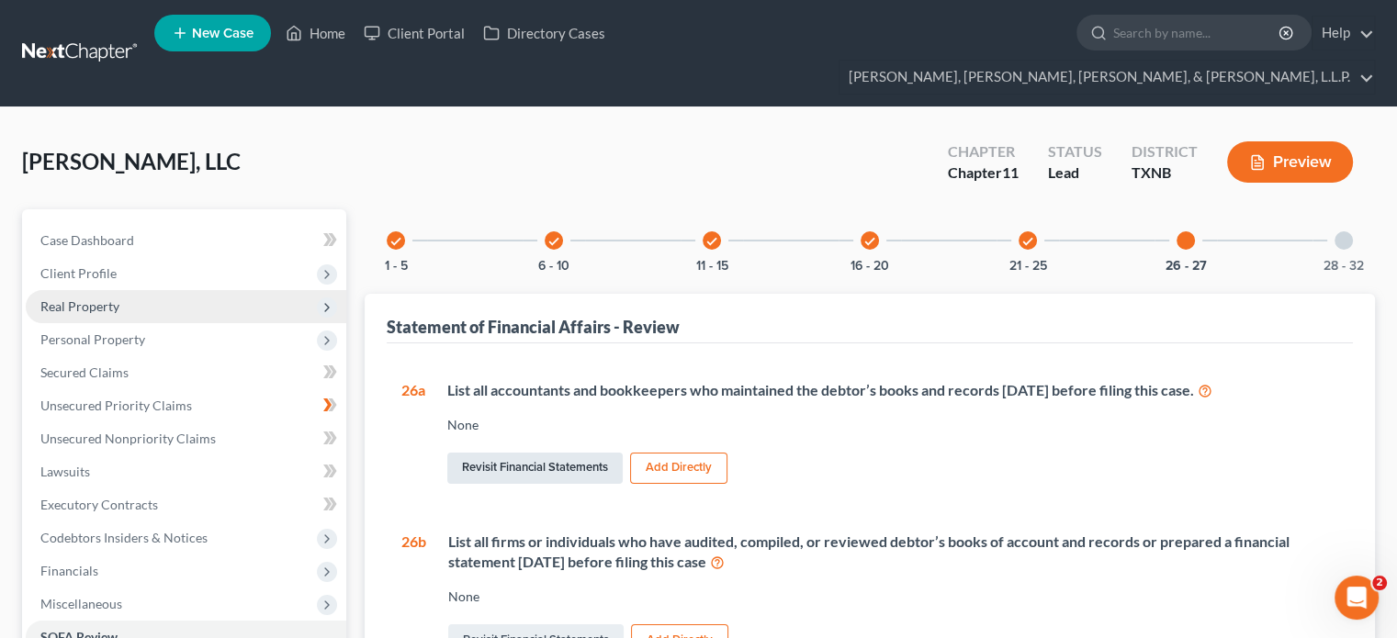
click at [533, 453] on link "Revisit Financial Statements" at bounding box center [534, 468] width 175 height 31
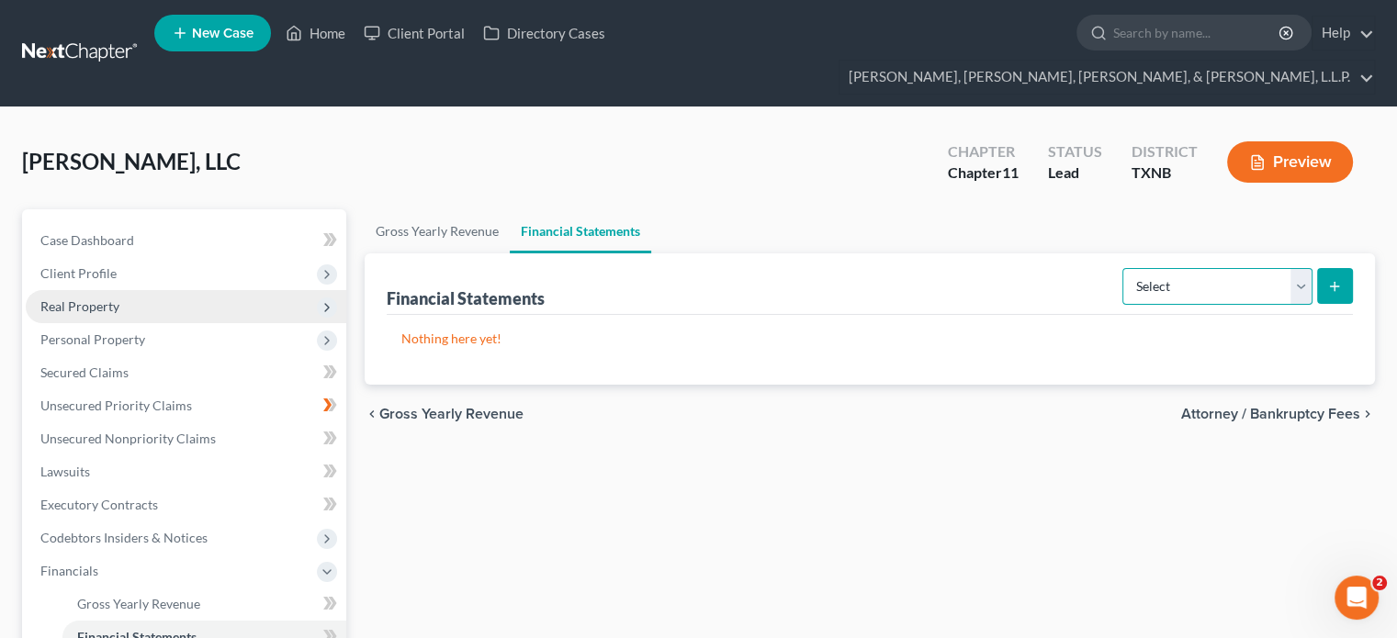
click at [1301, 268] on select "Select Auditor Bookkeeper Creditor Pension Contribution Records Keeper Tax Cons…" at bounding box center [1218, 286] width 190 height 37
click at [1124, 268] on select "Select Auditor Bookkeeper Creditor Pension Contribution Records Keeper Tax Cons…" at bounding box center [1218, 286] width 190 height 37
click at [1341, 279] on icon "submit" at bounding box center [1334, 286] width 15 height 15
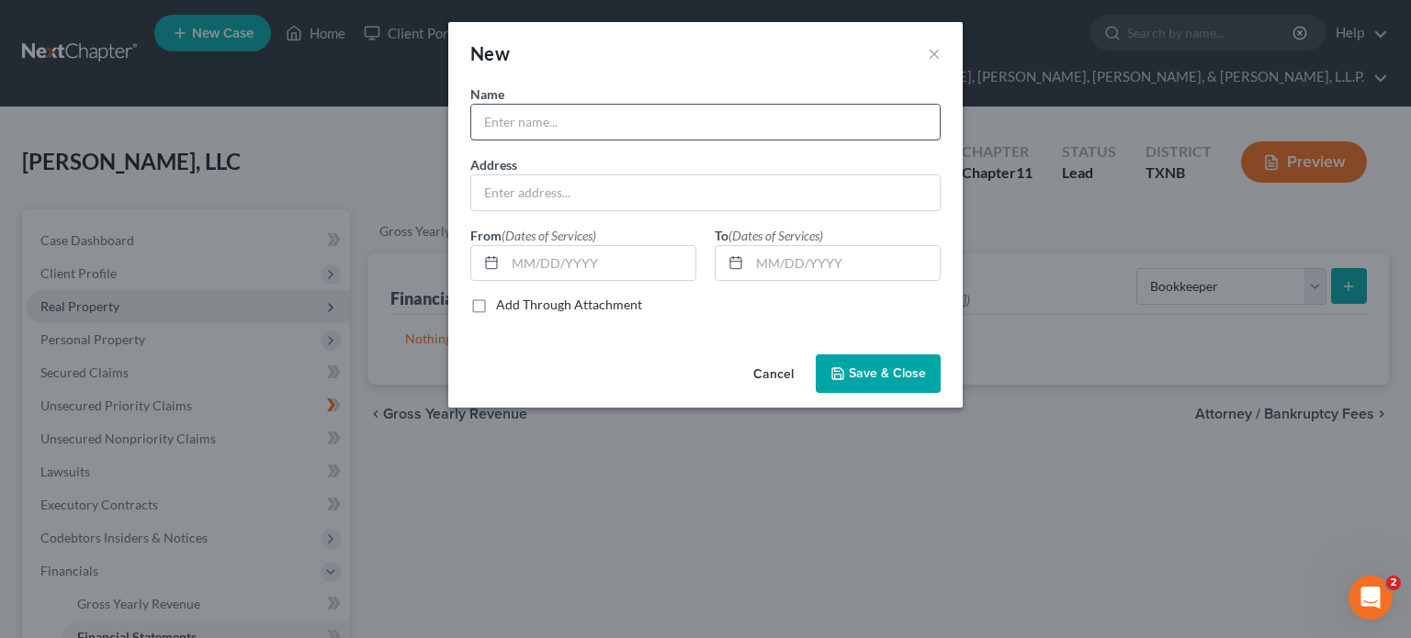
click at [609, 129] on input "text" at bounding box center [705, 122] width 469 height 35
click at [709, 196] on input "[STREET_ADDRESS]" at bounding box center [705, 192] width 469 height 35
click at [754, 260] on input "text" at bounding box center [845, 263] width 190 height 35
click at [878, 368] on span "Save & Close" at bounding box center [887, 374] width 77 height 16
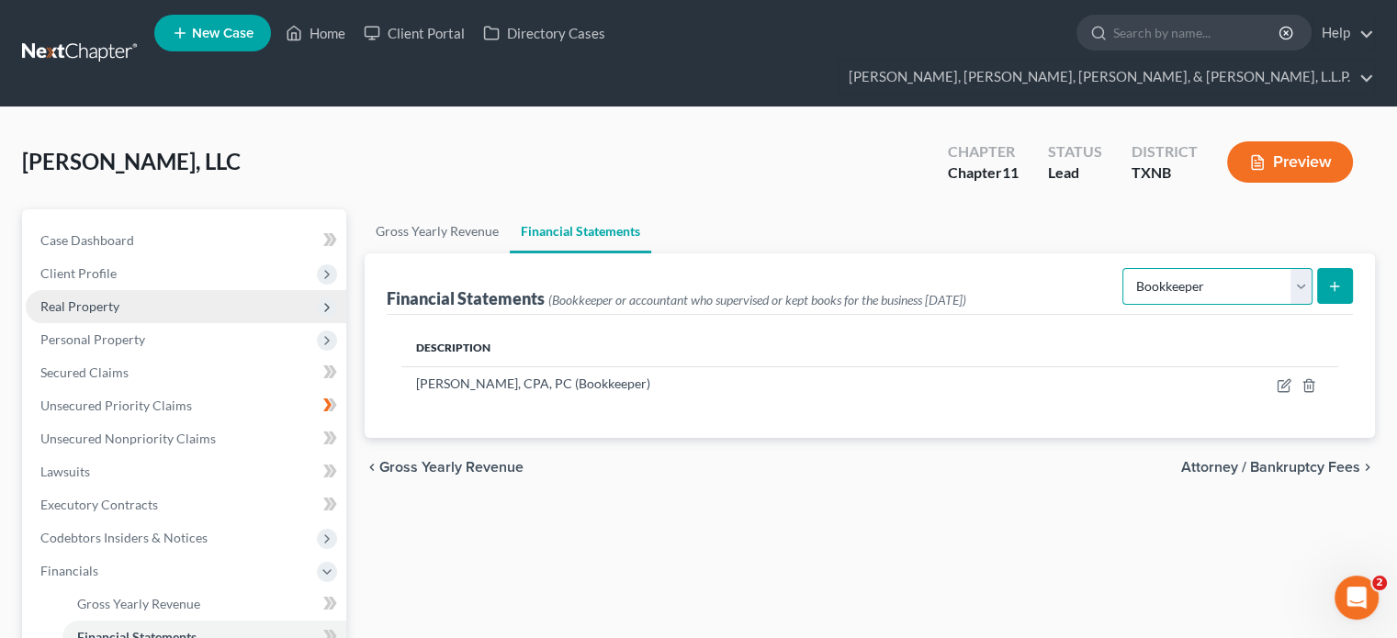
click at [1297, 268] on select "Select Auditor Bookkeeper Creditor Pension Contribution Records Keeper Tax Cons…" at bounding box center [1218, 286] width 190 height 37
click at [1124, 268] on select "Select Auditor Bookkeeper Creditor Pension Contribution Records Keeper Tax Cons…" at bounding box center [1218, 286] width 190 height 37
click at [1332, 287] on line "submit" at bounding box center [1335, 287] width 8 height 0
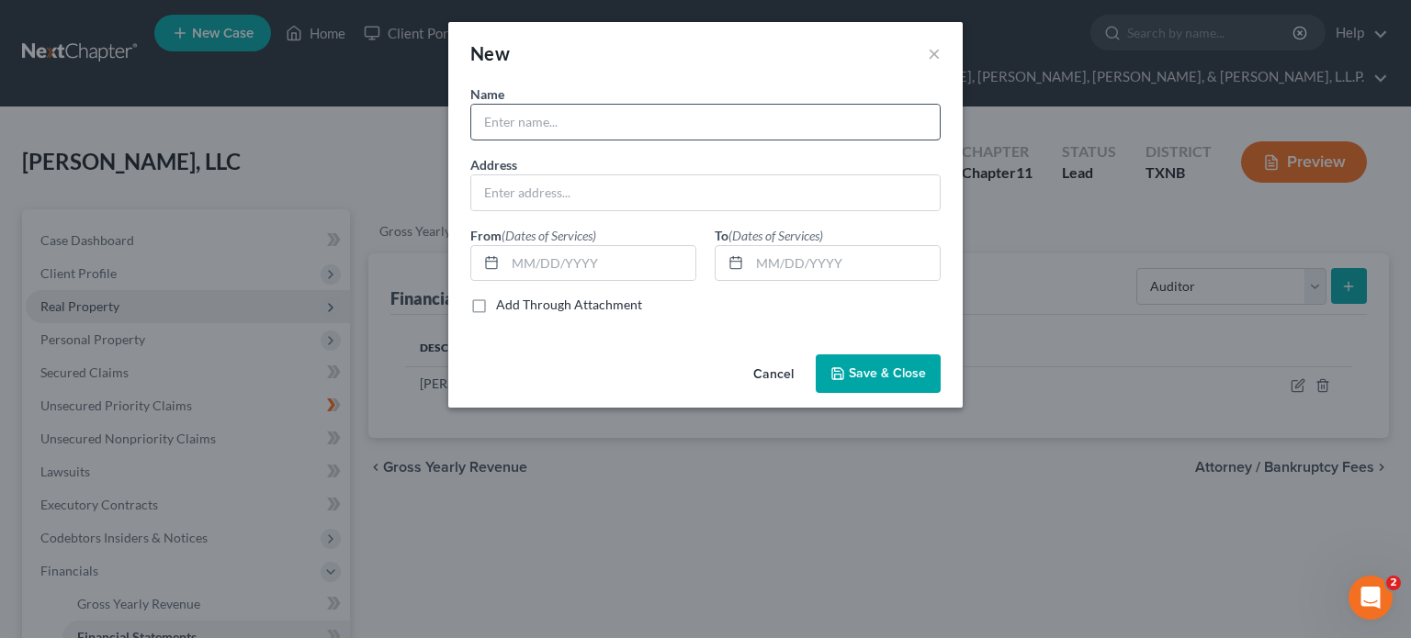
click at [557, 109] on input "text" at bounding box center [705, 122] width 469 height 35
click at [602, 194] on input "text" at bounding box center [705, 192] width 469 height 35
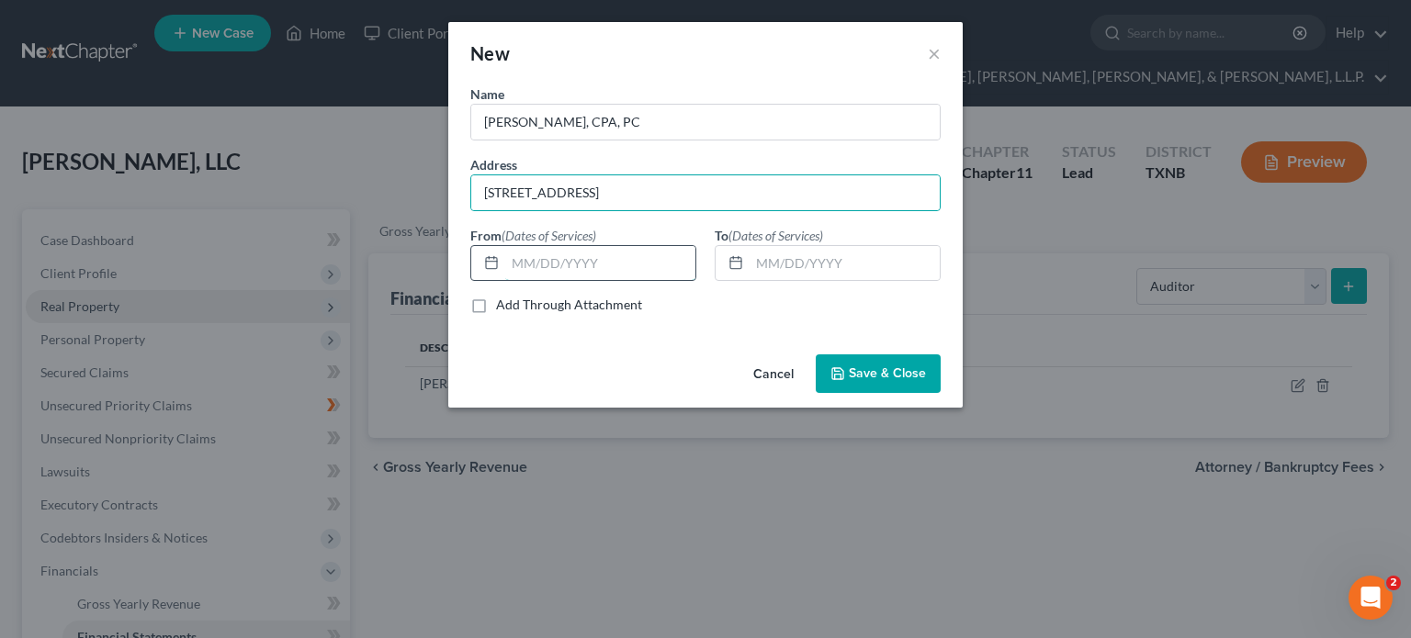
click at [511, 264] on input "text" at bounding box center [600, 263] width 190 height 35
click at [754, 264] on input "text" at bounding box center [845, 263] width 190 height 35
click at [918, 372] on span "Save & Close" at bounding box center [887, 374] width 77 height 16
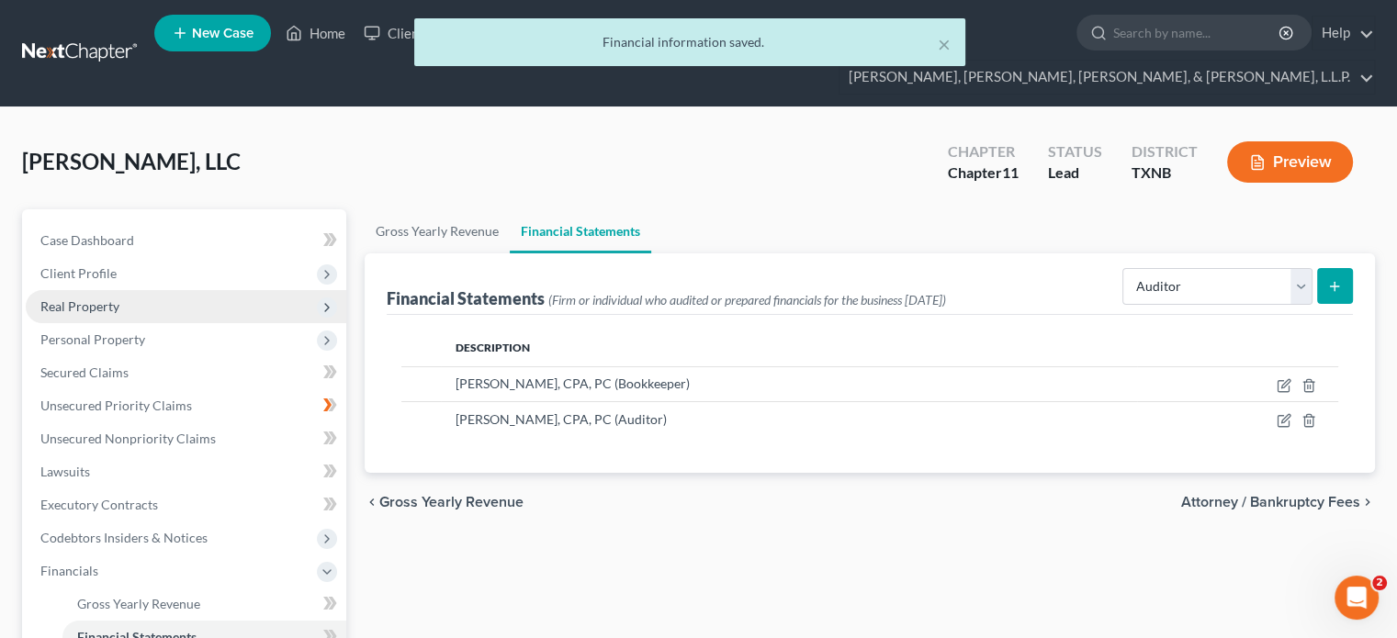
click at [1335, 287] on line "submit" at bounding box center [1335, 287] width 8 height 0
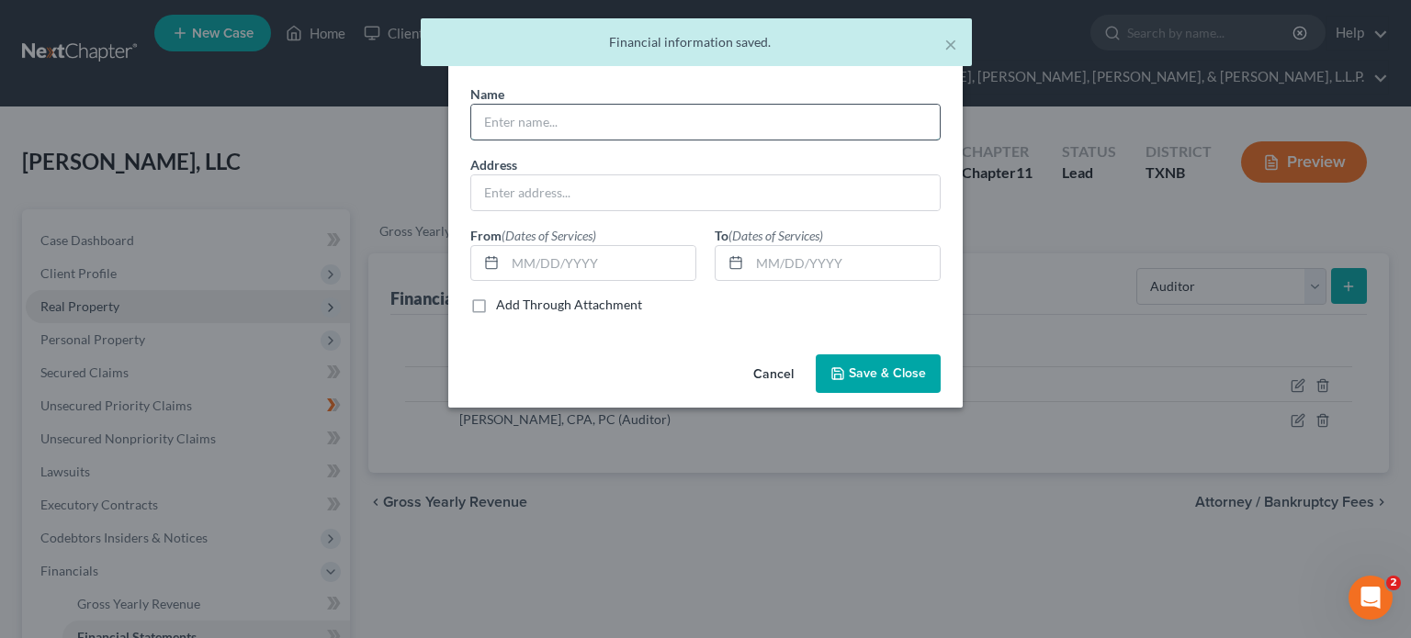
click at [561, 116] on input "text" at bounding box center [705, 122] width 469 height 35
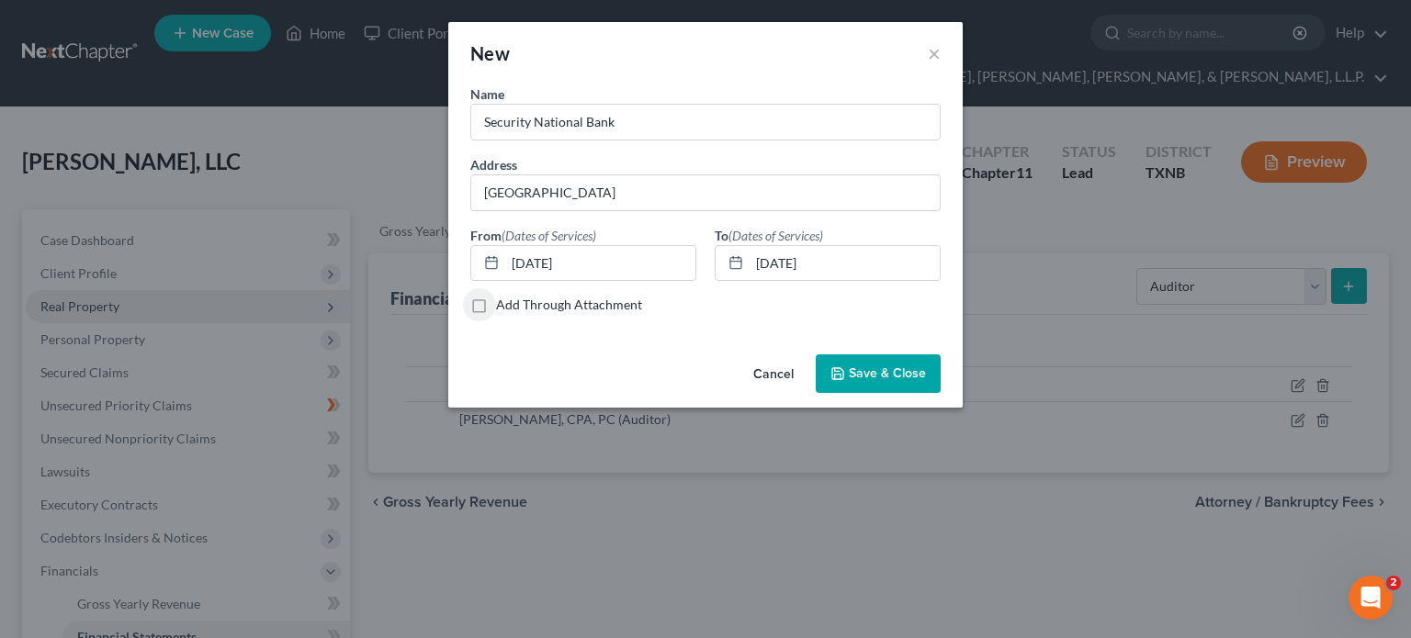
click at [861, 374] on span "Save & Close" at bounding box center [887, 374] width 77 height 16
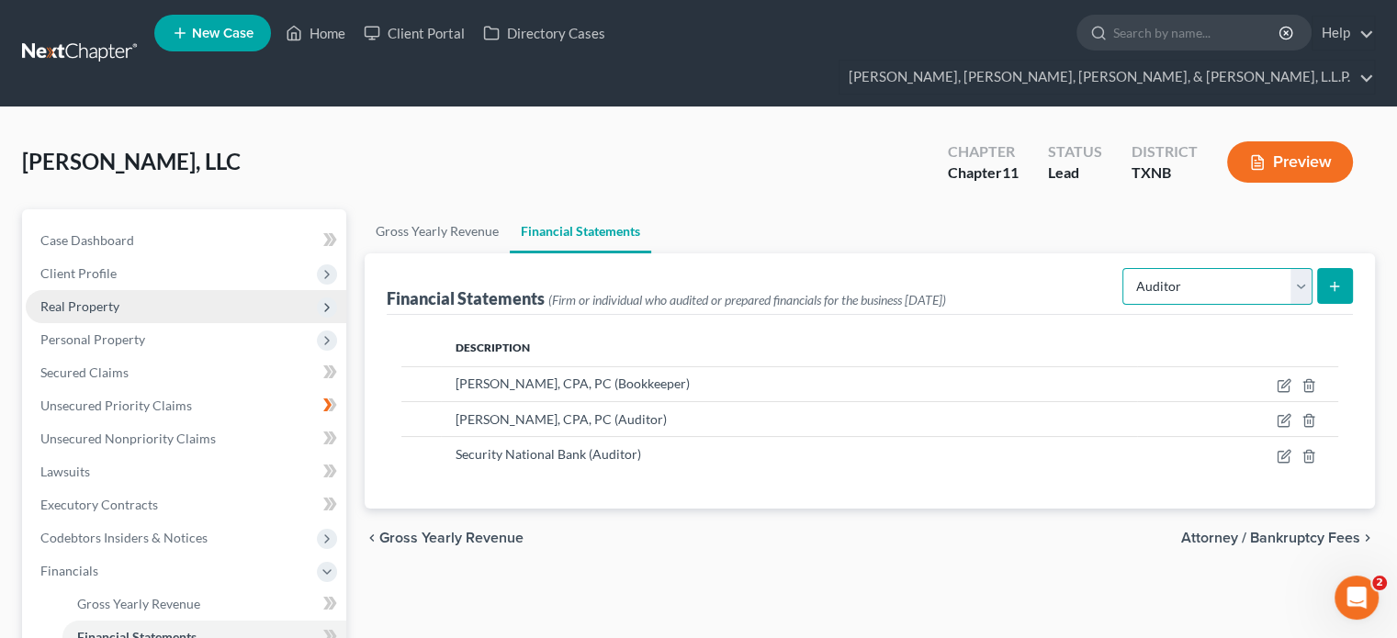
click at [1300, 268] on select "Select Auditor Bookkeeper Creditor Pension Contribution Records Keeper Tax Cons…" at bounding box center [1218, 286] width 190 height 37
click at [1124, 268] on select "Select Auditor Bookkeeper Creditor Pension Contribution Records Keeper Tax Cons…" at bounding box center [1218, 286] width 190 height 37
click at [1333, 279] on icon "submit" at bounding box center [1334, 286] width 15 height 15
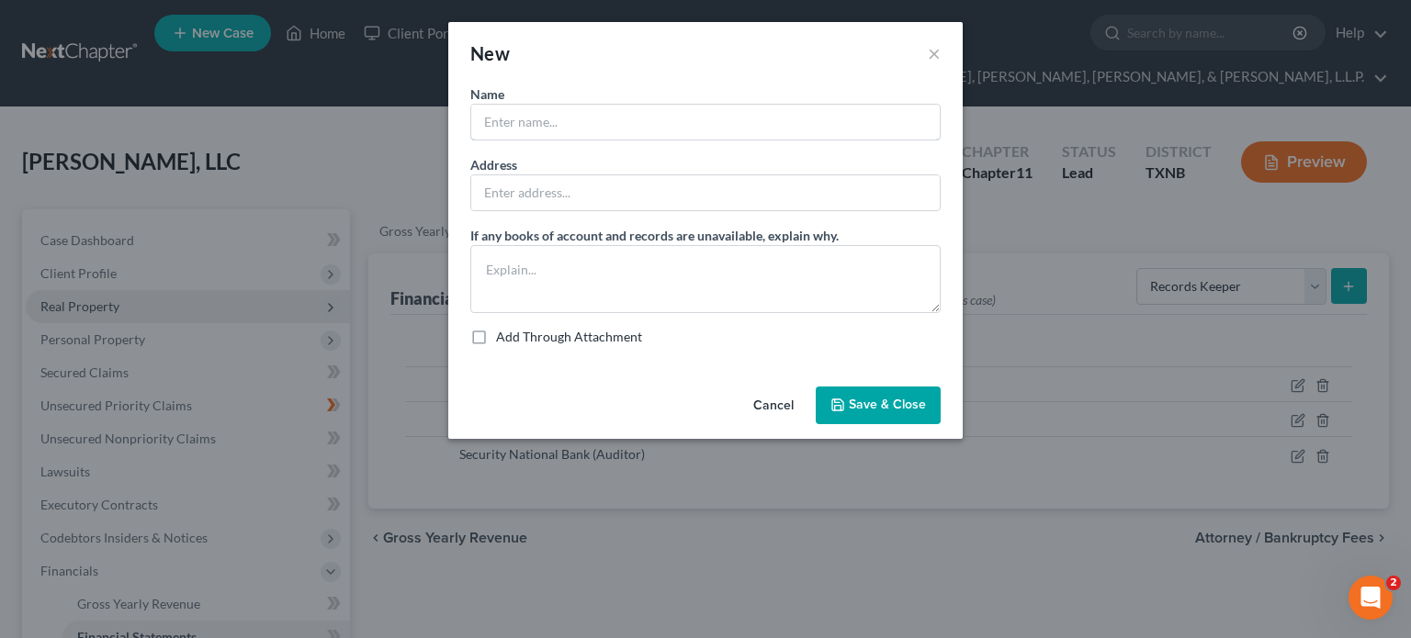
drag, startPoint x: 519, startPoint y: 123, endPoint x: 541, endPoint y: 76, distance: 51.8
click at [522, 115] on input "text" at bounding box center [705, 122] width 469 height 35
click at [874, 400] on span "Save & Close" at bounding box center [887, 406] width 77 height 16
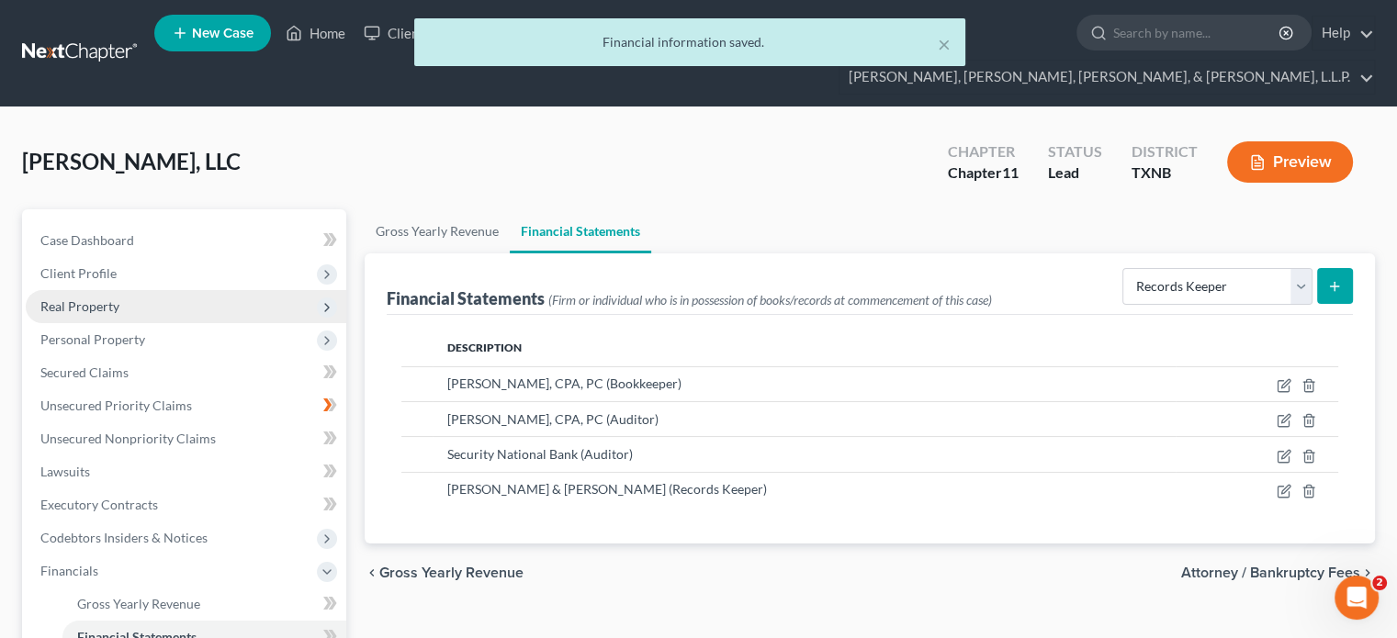
click at [1338, 279] on icon "submit" at bounding box center [1334, 286] width 15 height 15
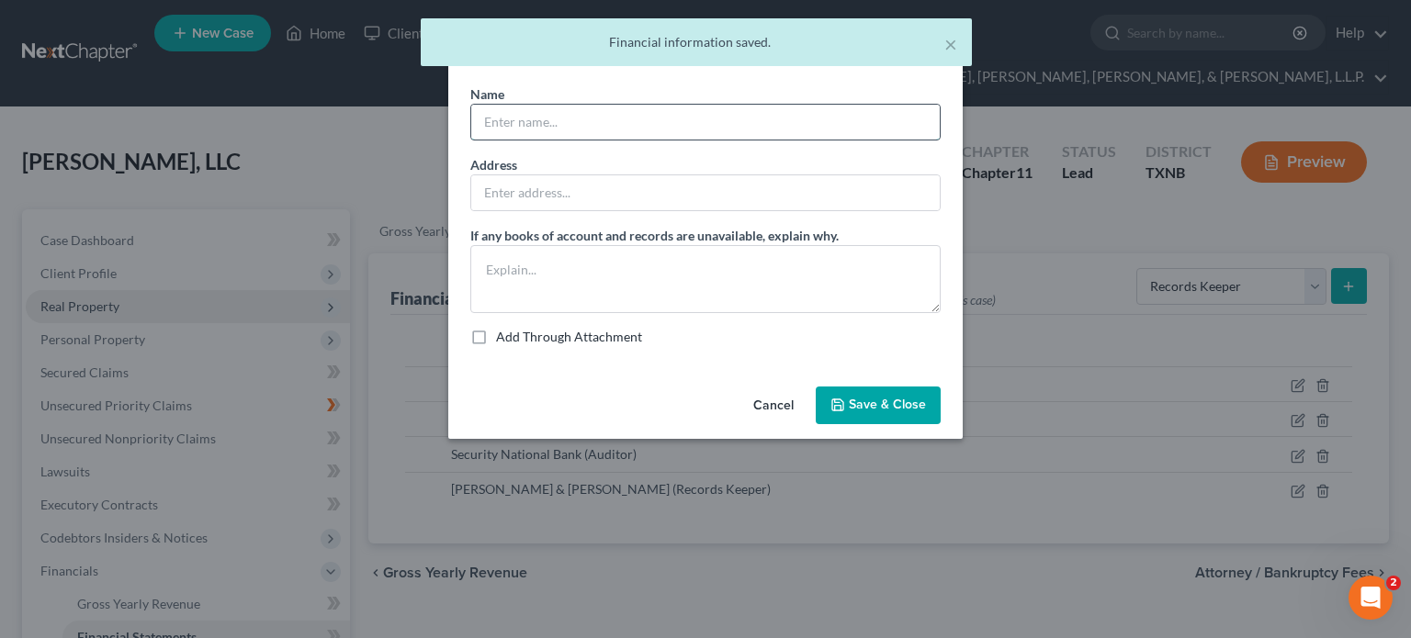
click at [500, 131] on input "text" at bounding box center [705, 122] width 469 height 35
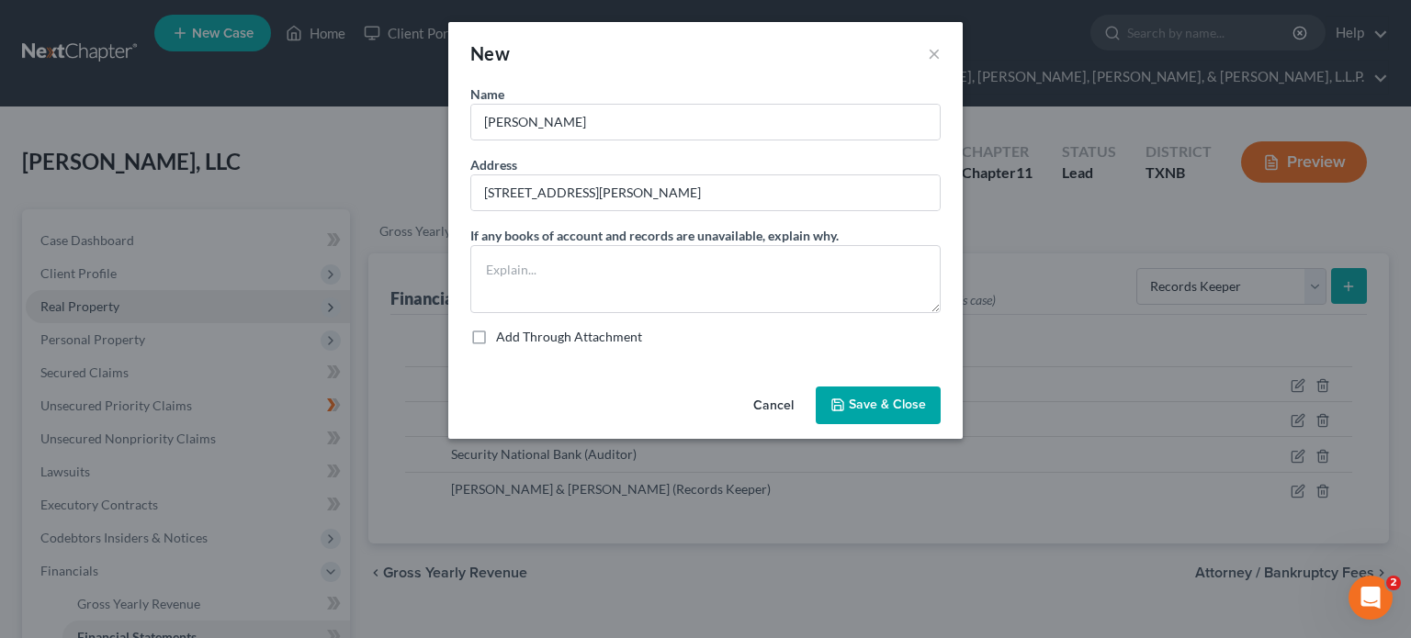
click at [859, 396] on button "Save & Close" at bounding box center [878, 406] width 125 height 39
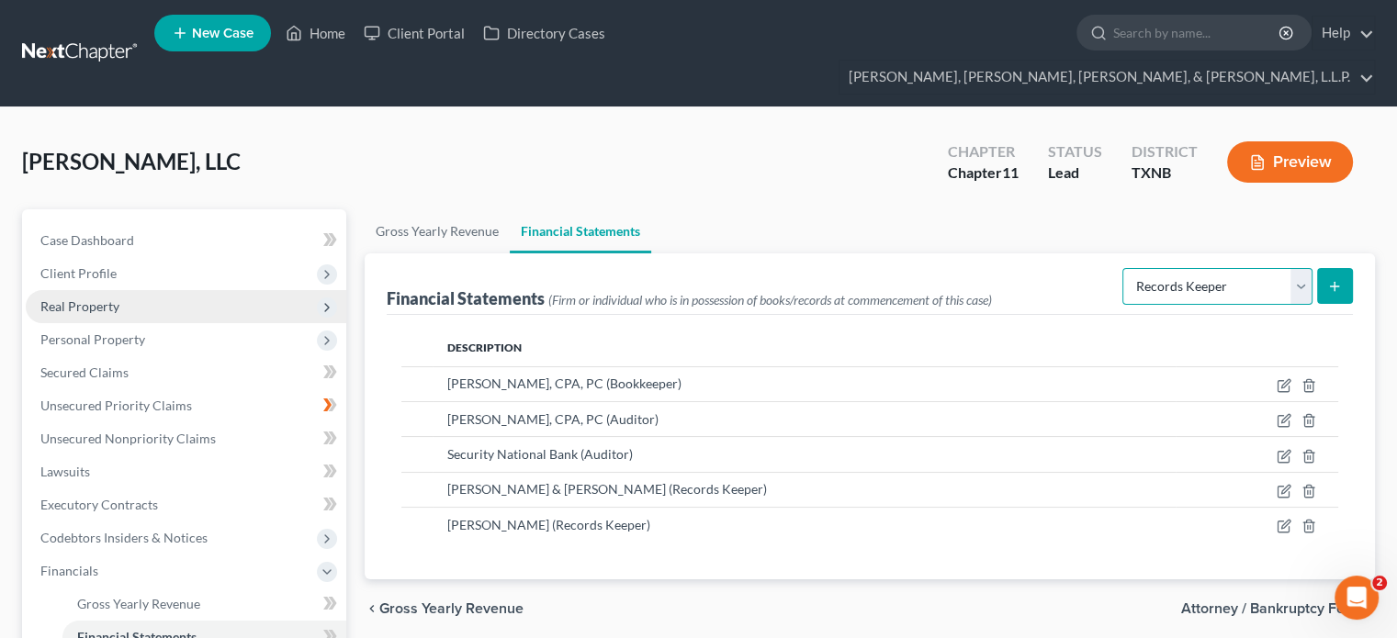
click at [1304, 268] on select "Select Auditor Bookkeeper Creditor Pension Contribution Records Keeper Tax Cons…" at bounding box center [1218, 286] width 190 height 37
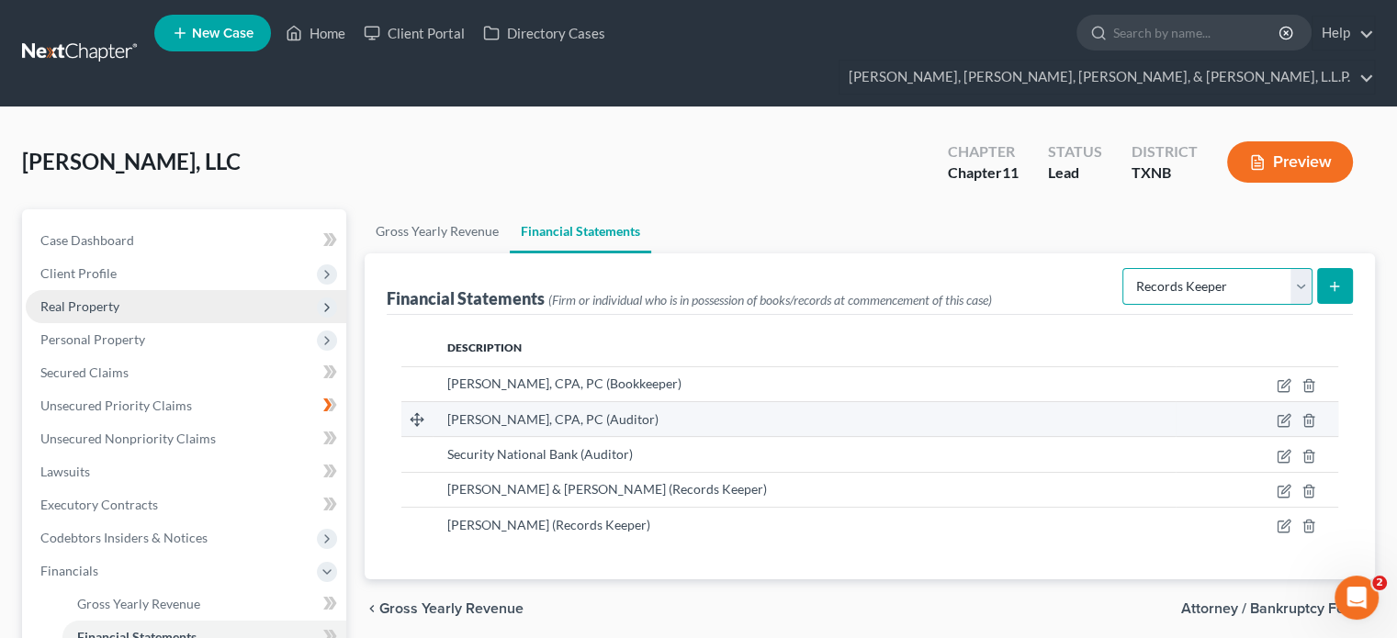
click at [1124, 268] on select "Select Auditor Bookkeeper Creditor Pension Contribution Records Keeper Tax Cons…" at bounding box center [1218, 286] width 190 height 37
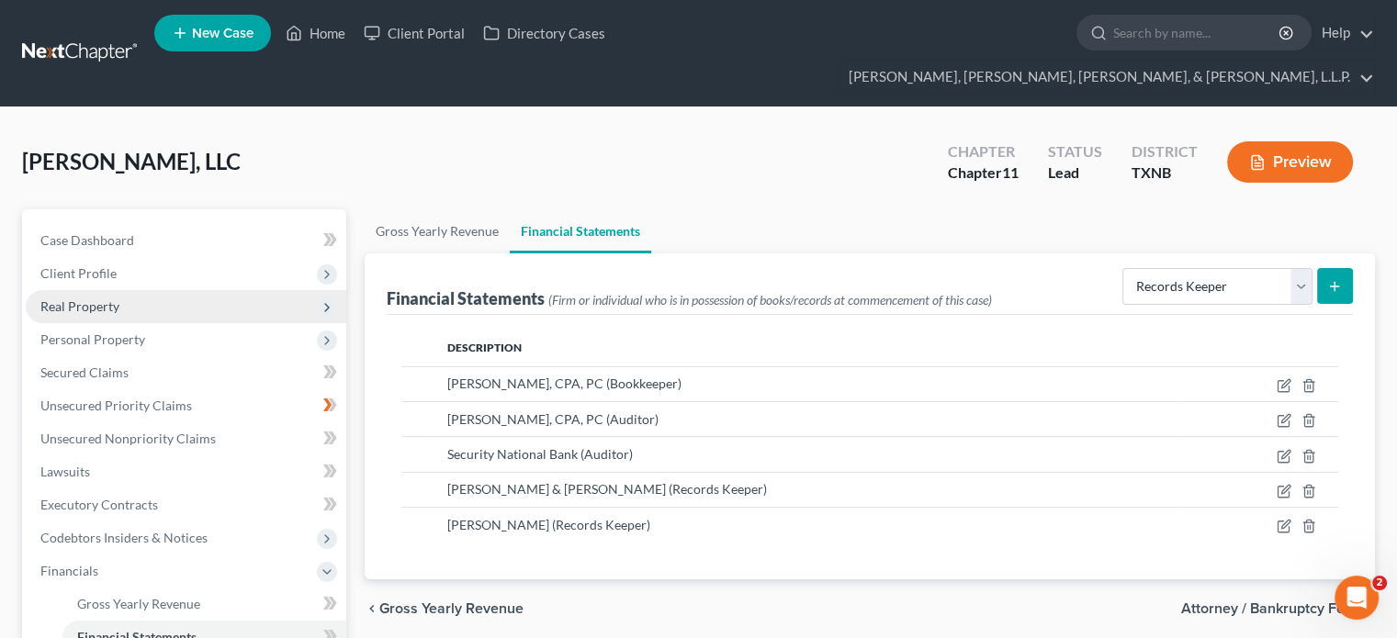
click at [1336, 279] on icon "submit" at bounding box center [1334, 286] width 15 height 15
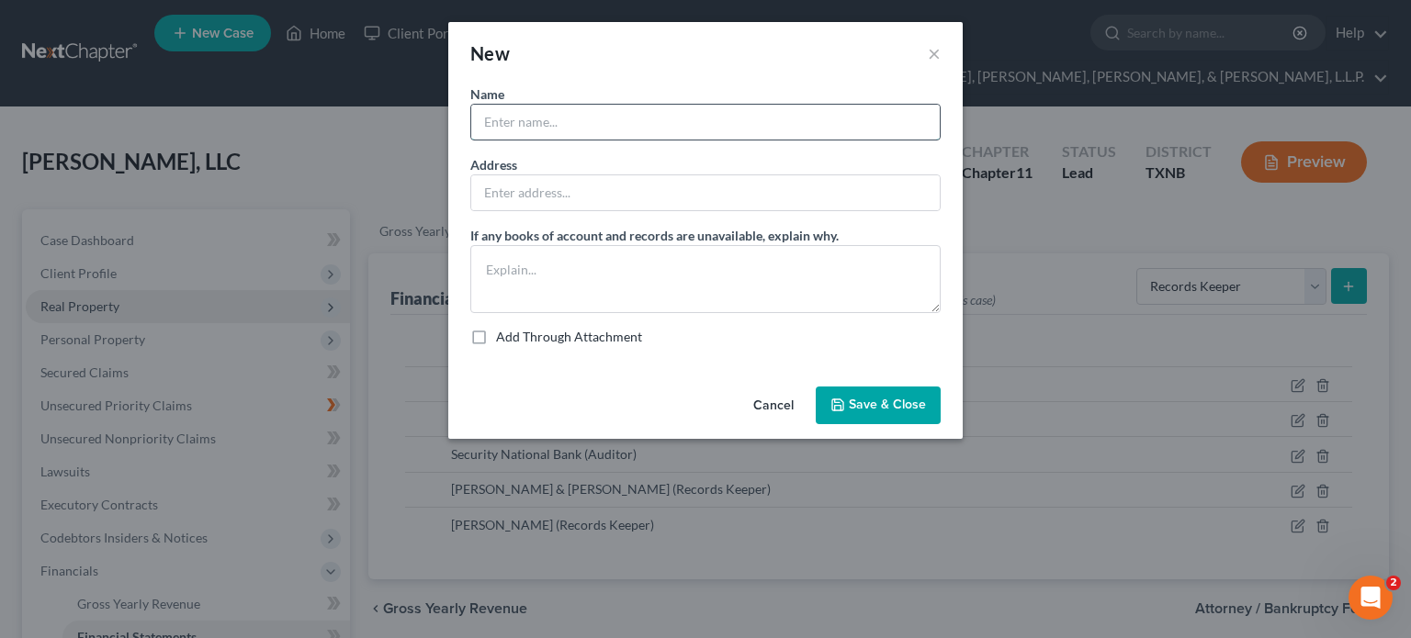
click at [551, 114] on input "text" at bounding box center [705, 122] width 469 height 35
click at [500, 192] on input "text" at bounding box center [705, 192] width 469 height 35
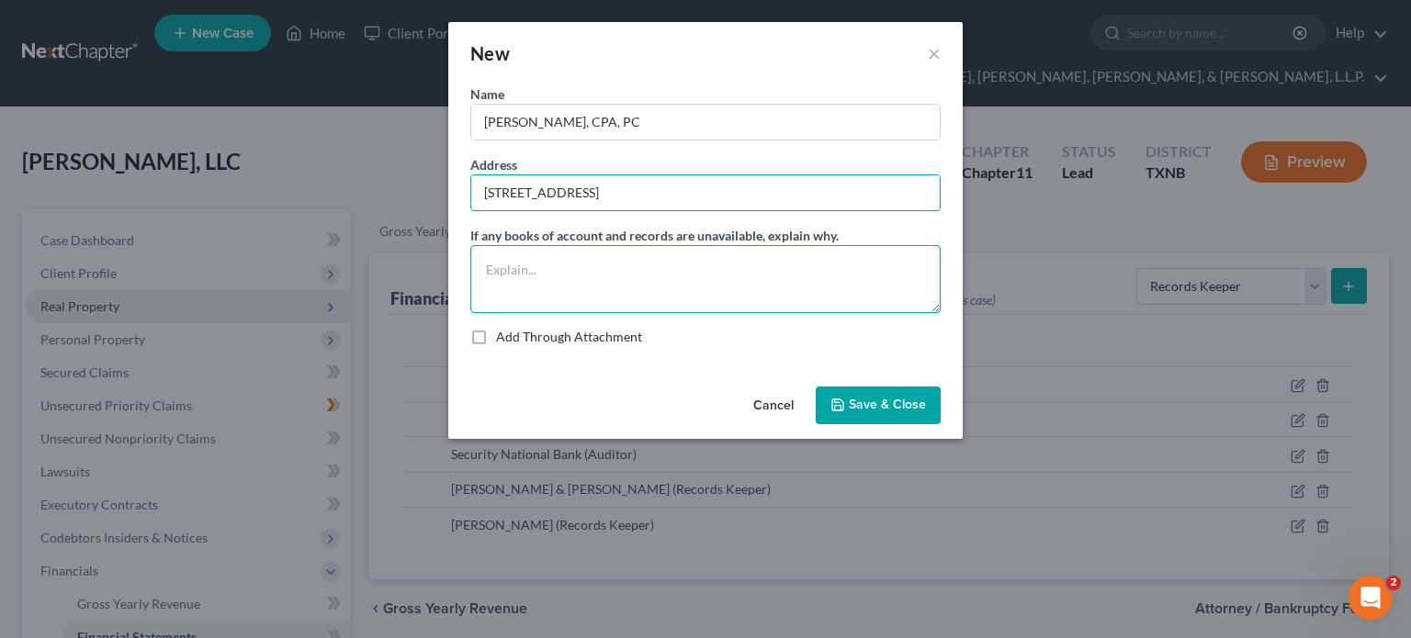
click at [584, 289] on textarea at bounding box center [705, 279] width 470 height 68
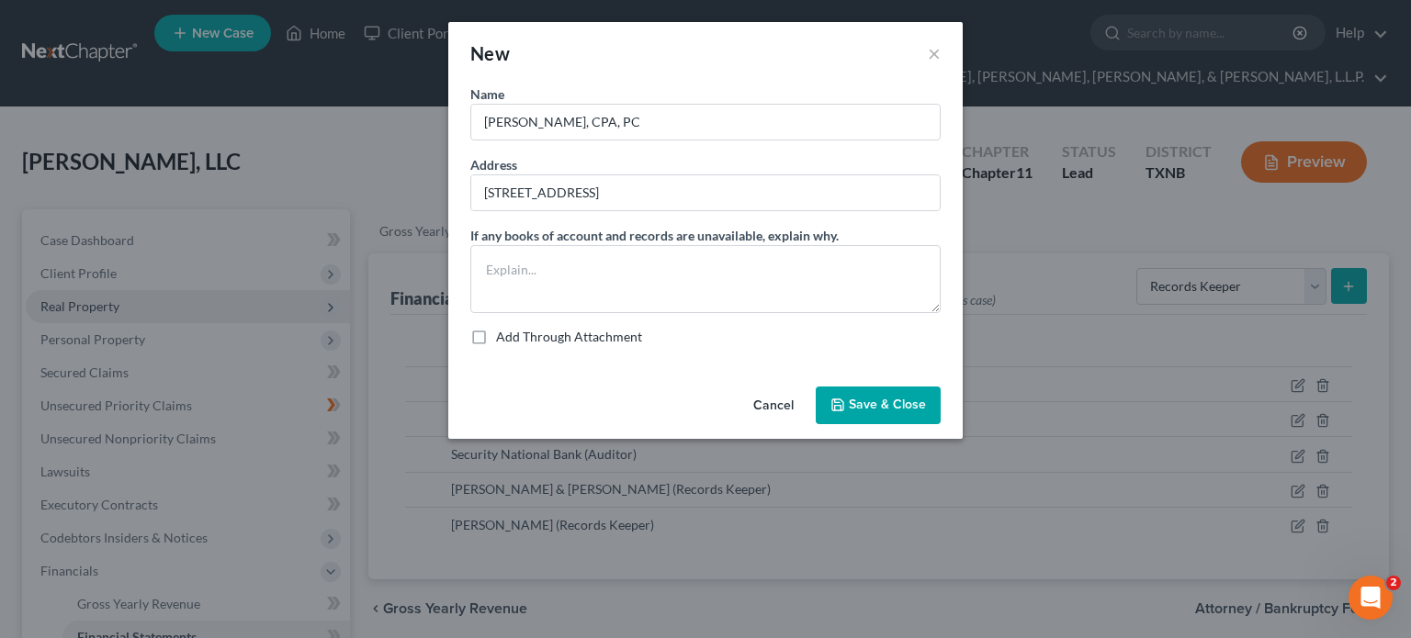
click at [856, 403] on span "Save & Close" at bounding box center [887, 406] width 77 height 16
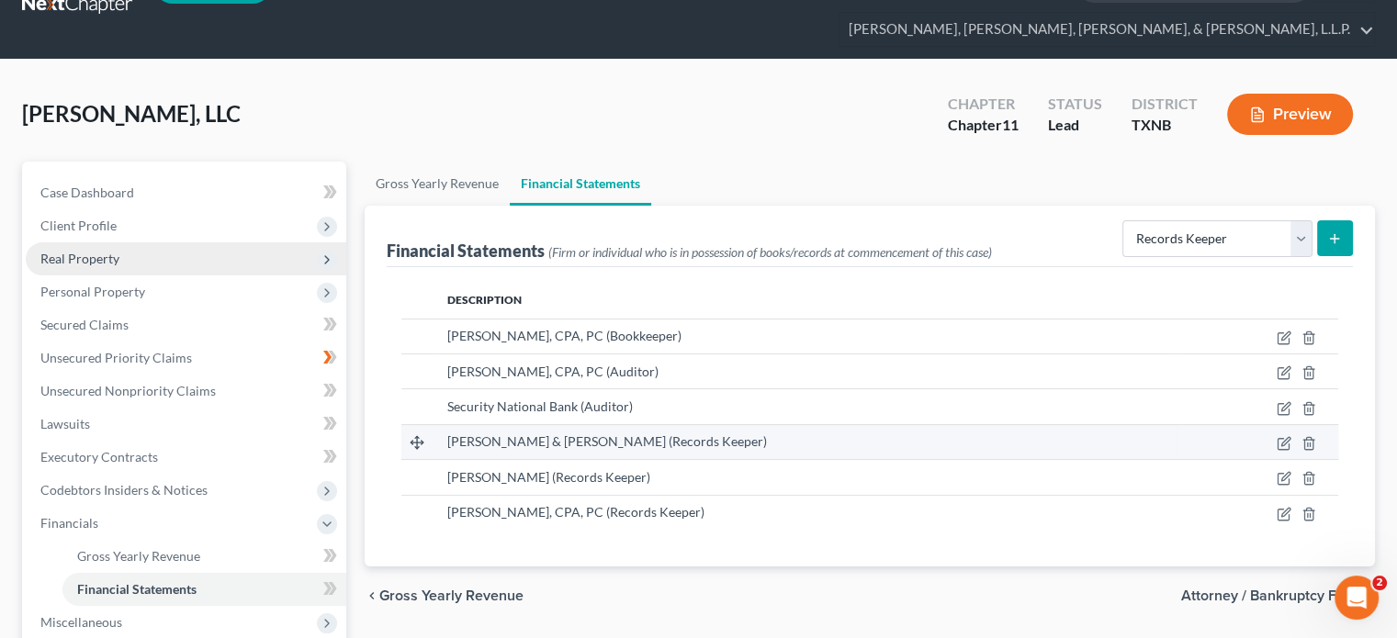
scroll to position [92, 0]
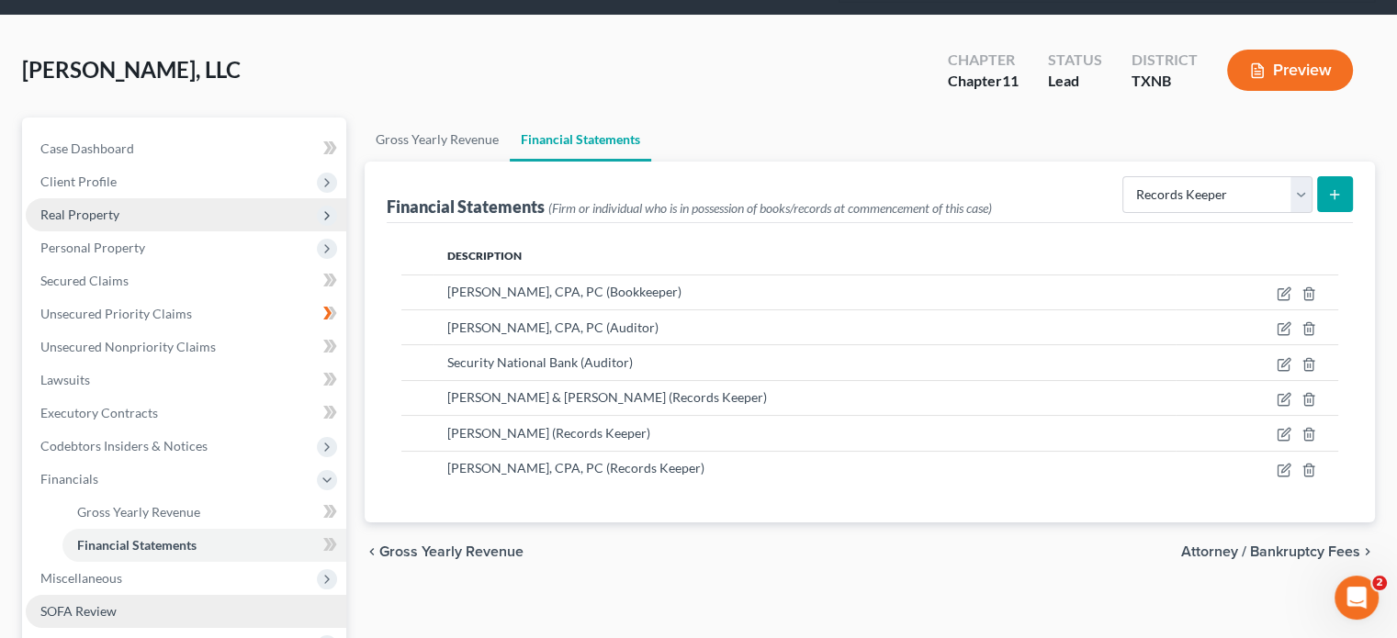
click at [84, 604] on span "SOFA Review" at bounding box center [78, 612] width 76 height 16
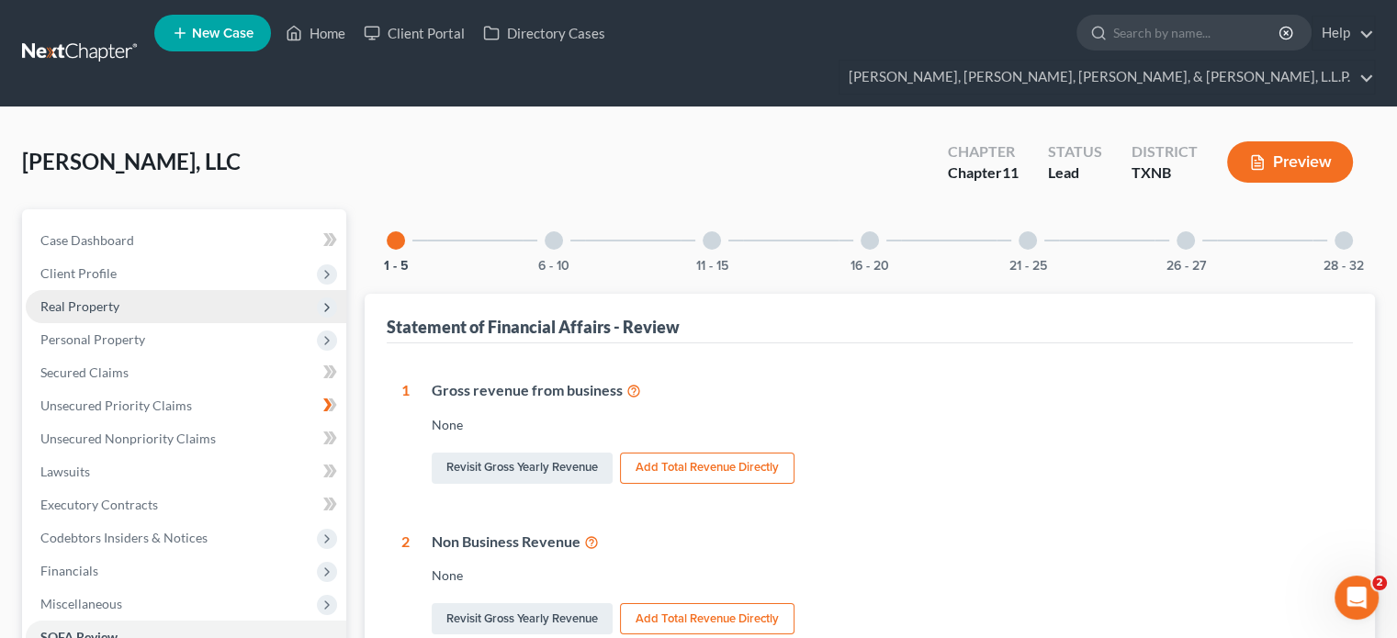
click at [1184, 231] on div at bounding box center [1186, 240] width 18 height 18
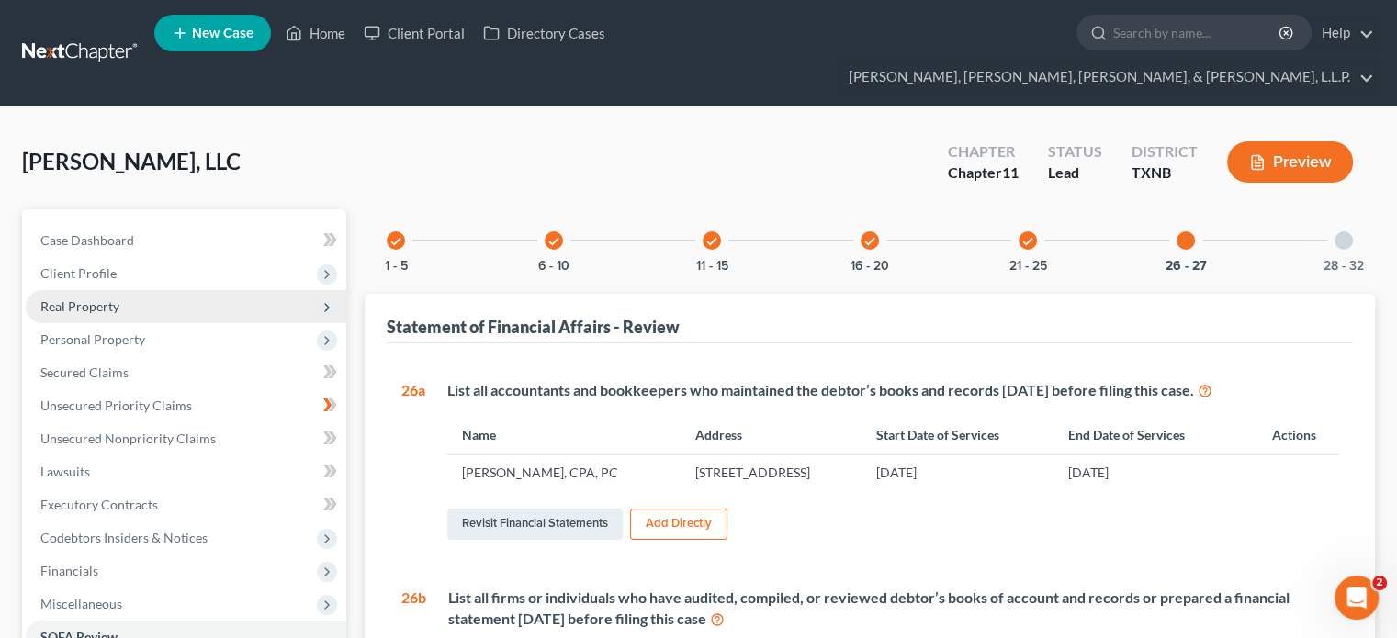
click at [401, 235] on icon "check" at bounding box center [396, 241] width 13 height 13
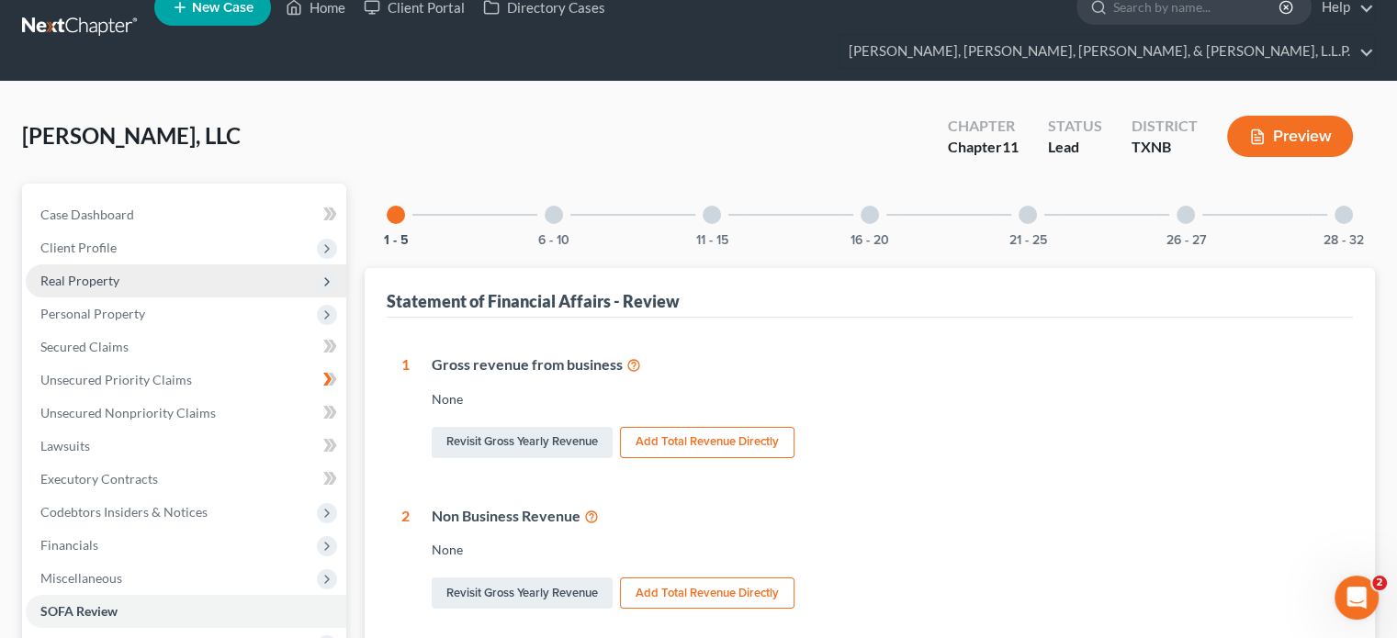
scroll to position [14, 0]
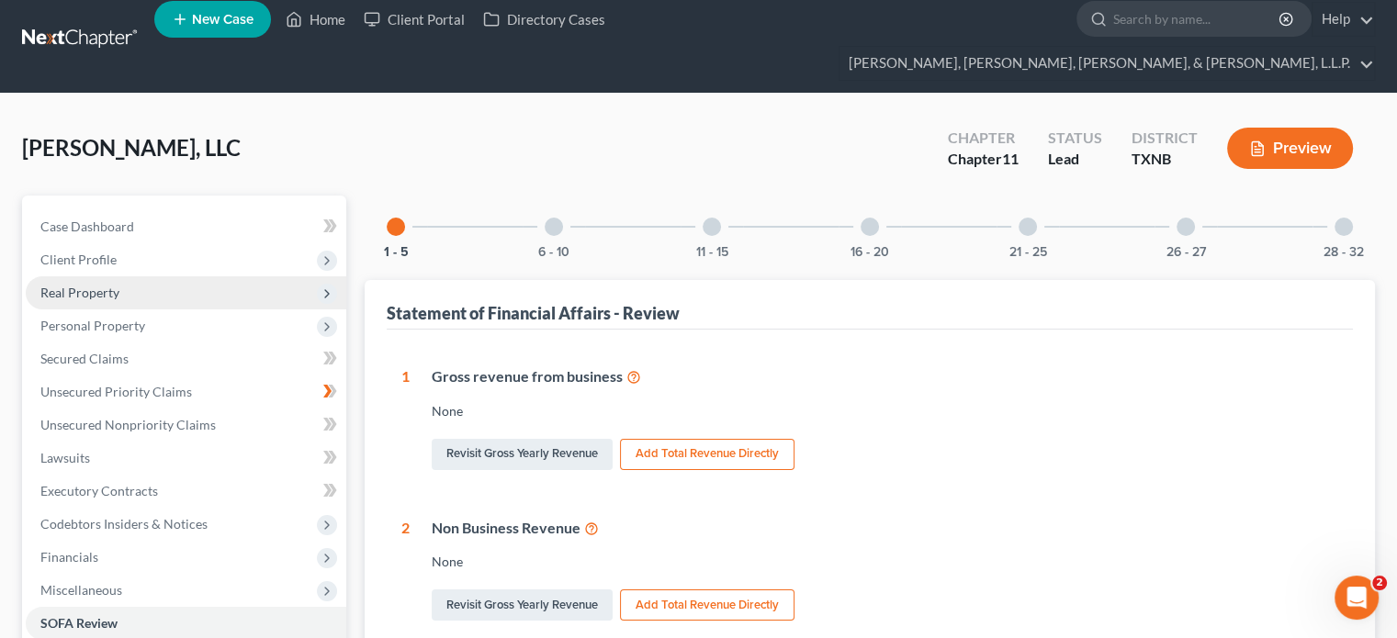
click at [551, 218] on div at bounding box center [554, 227] width 18 height 18
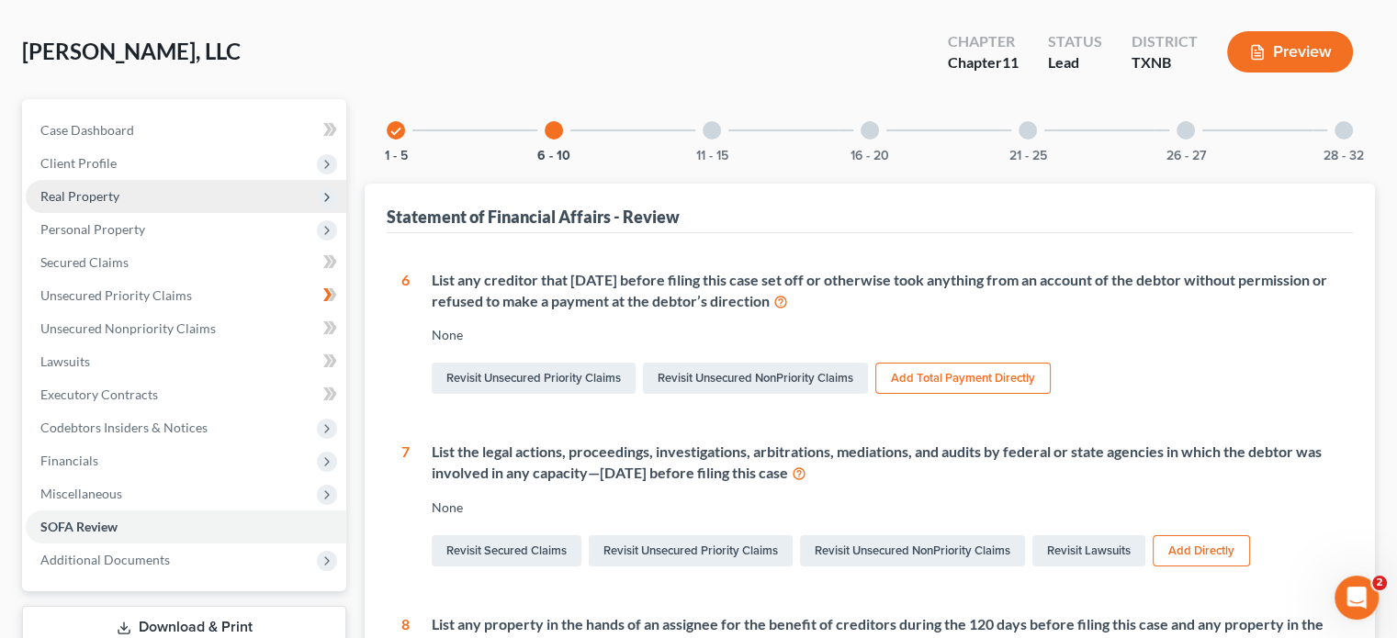
scroll to position [0, 0]
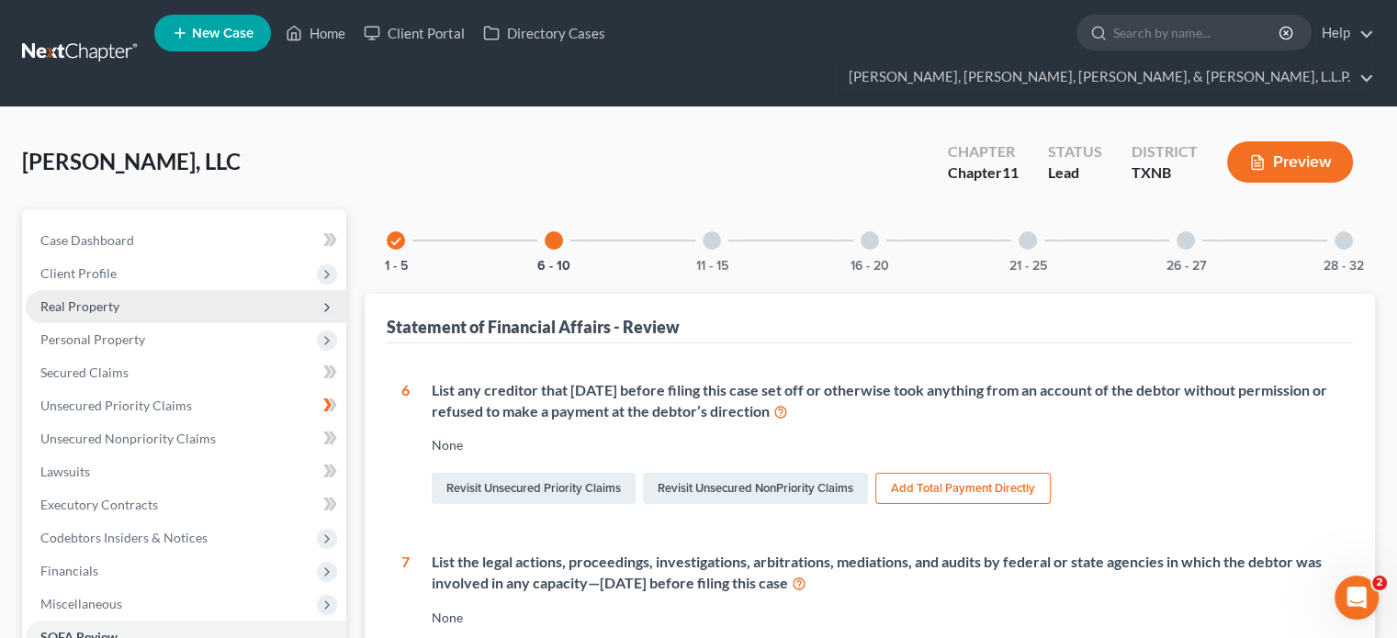
click at [715, 231] on div at bounding box center [712, 240] width 18 height 18
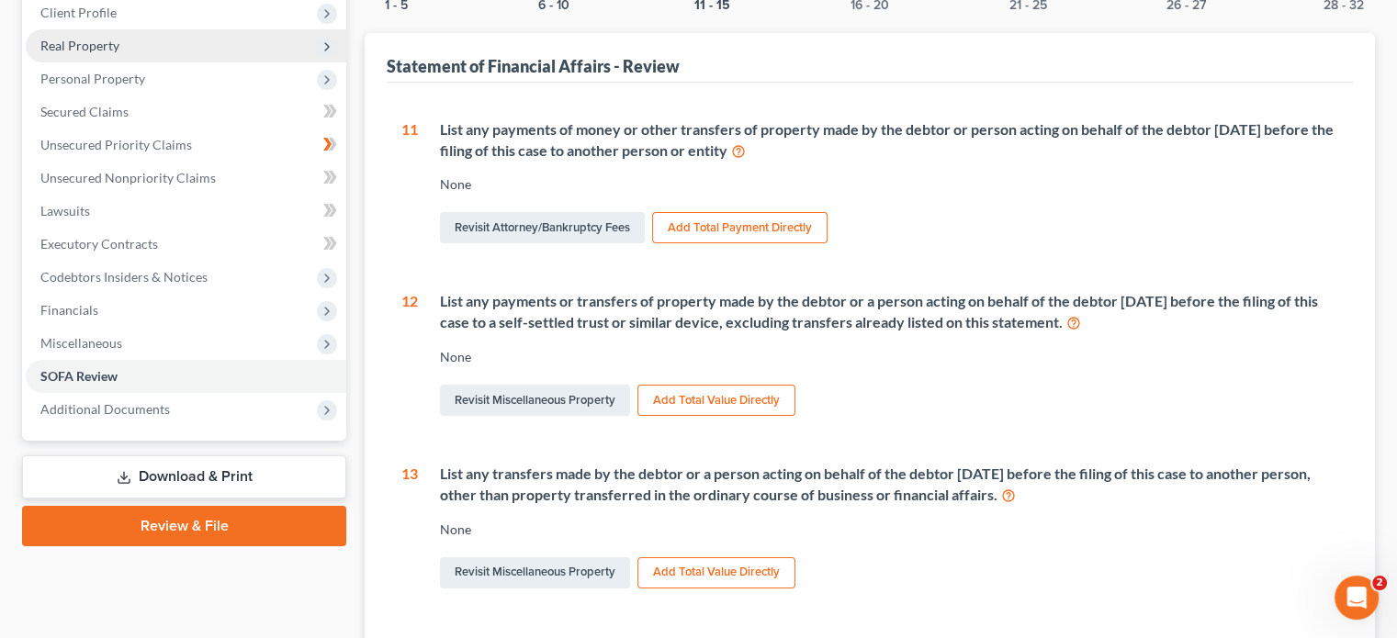
scroll to position [35, 0]
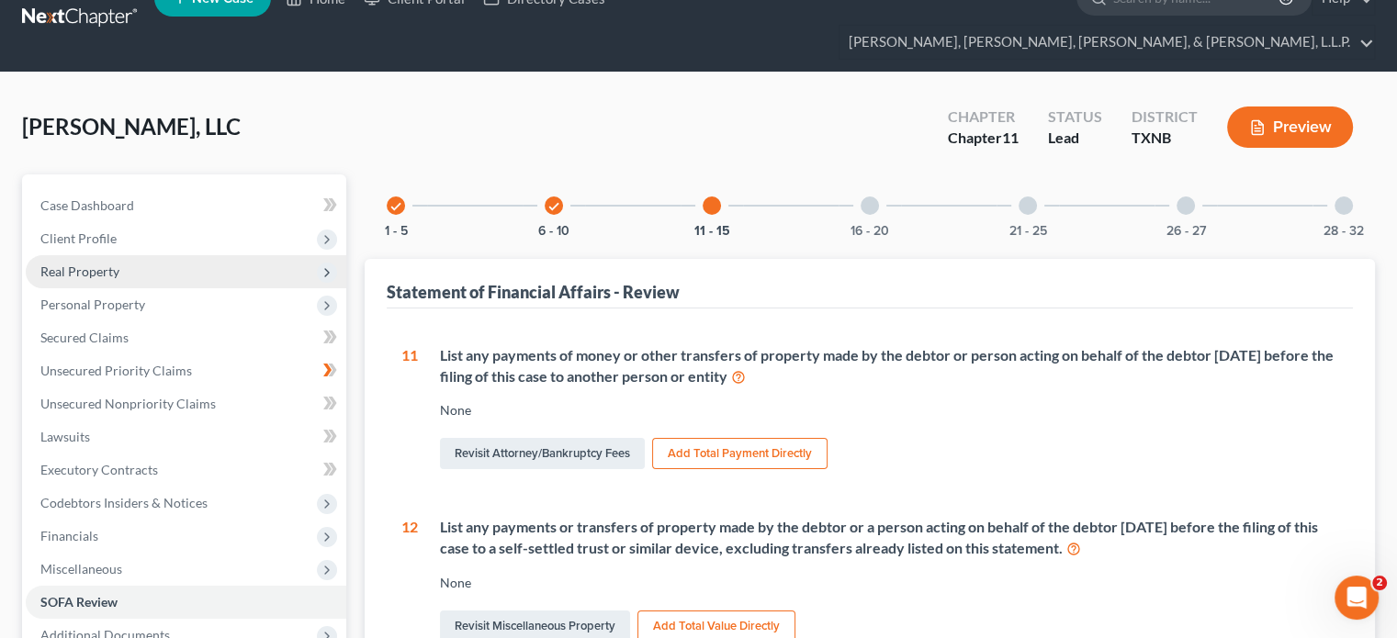
click at [871, 197] on div at bounding box center [870, 206] width 18 height 18
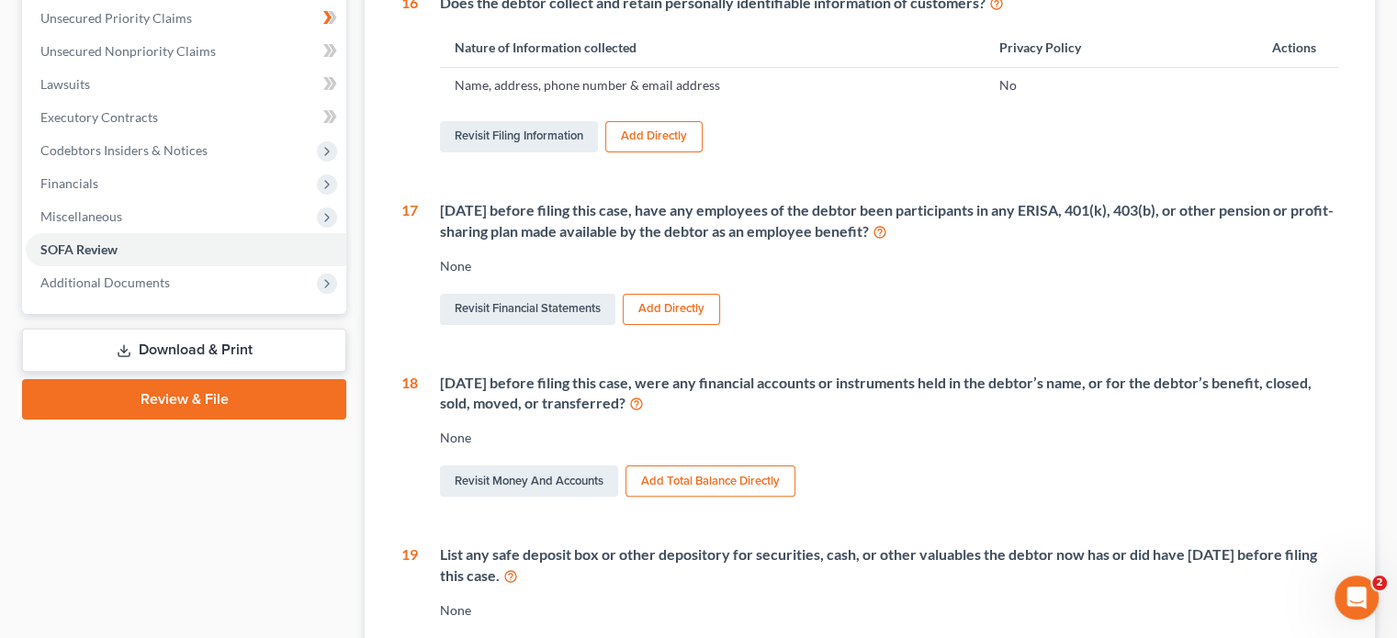
scroll to position [0, 0]
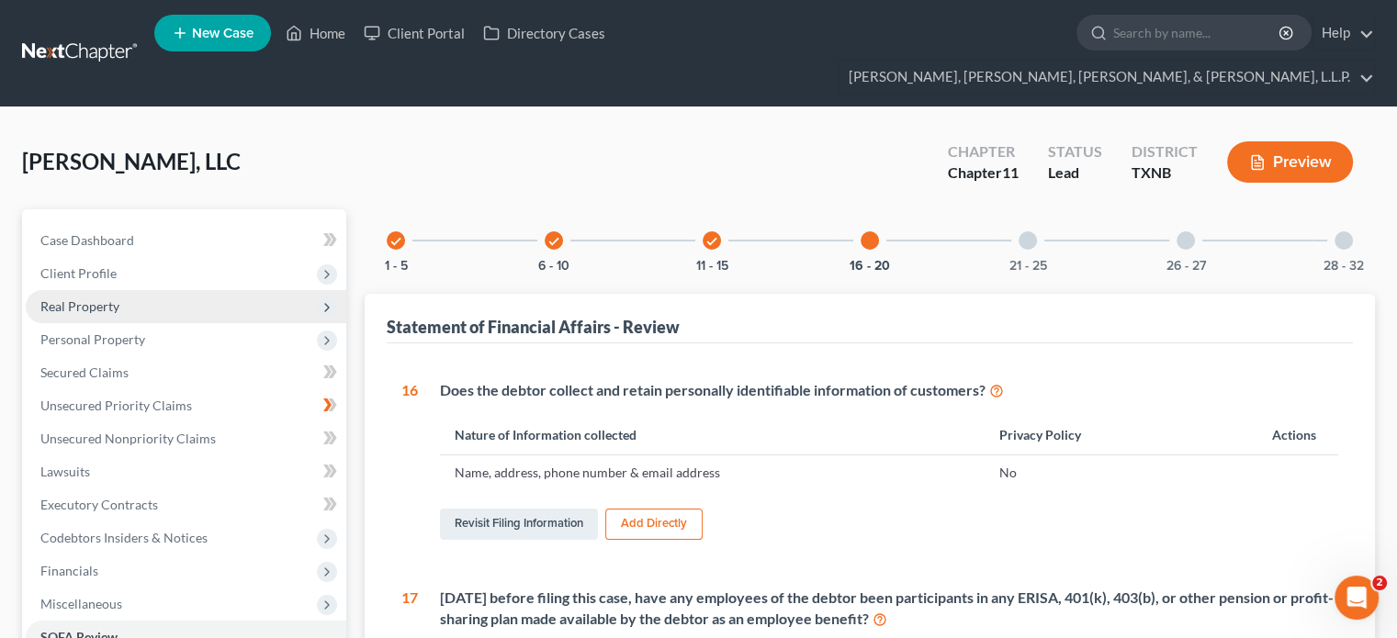
click at [1037, 209] on div "21 - 25" at bounding box center [1028, 240] width 62 height 62
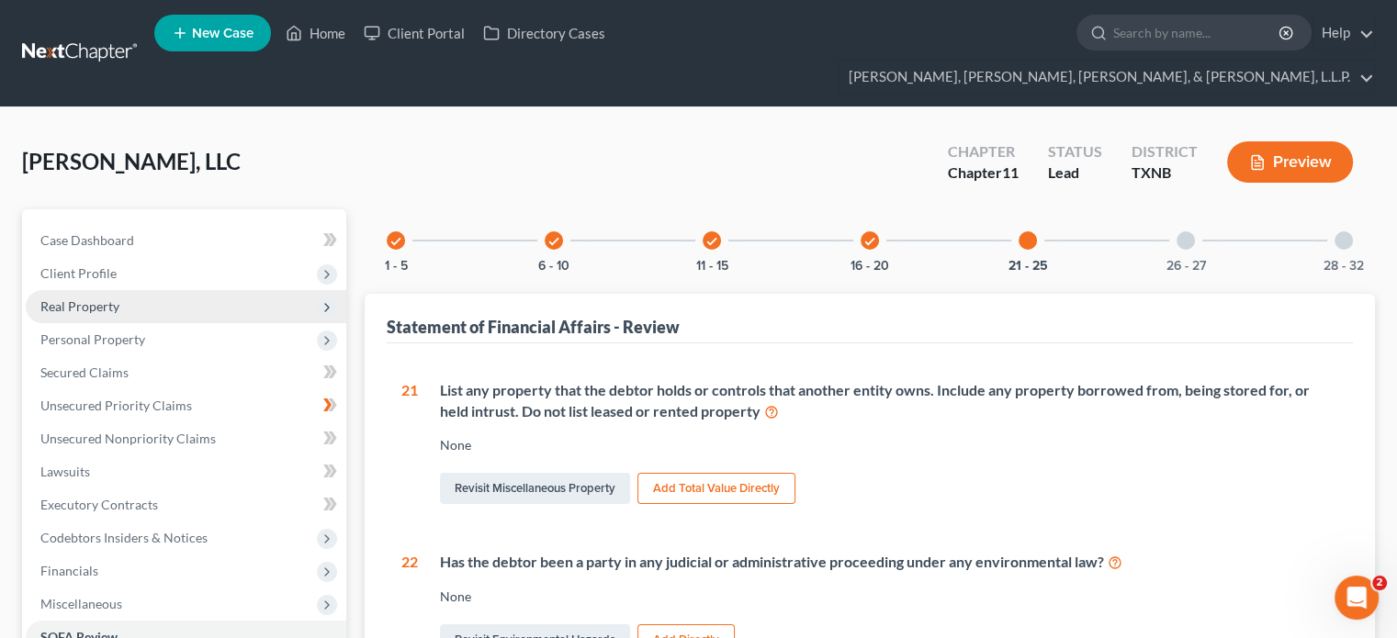
click at [1187, 231] on div at bounding box center [1186, 240] width 18 height 18
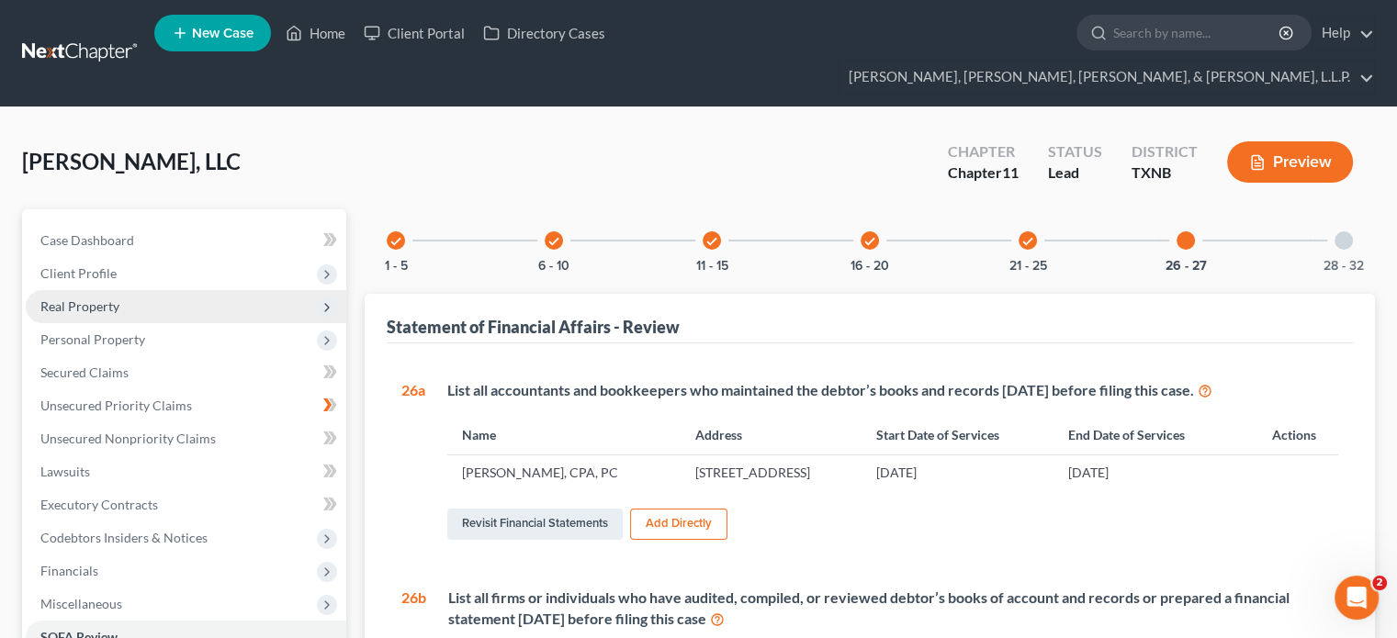
click at [1345, 231] on div at bounding box center [1344, 240] width 18 height 18
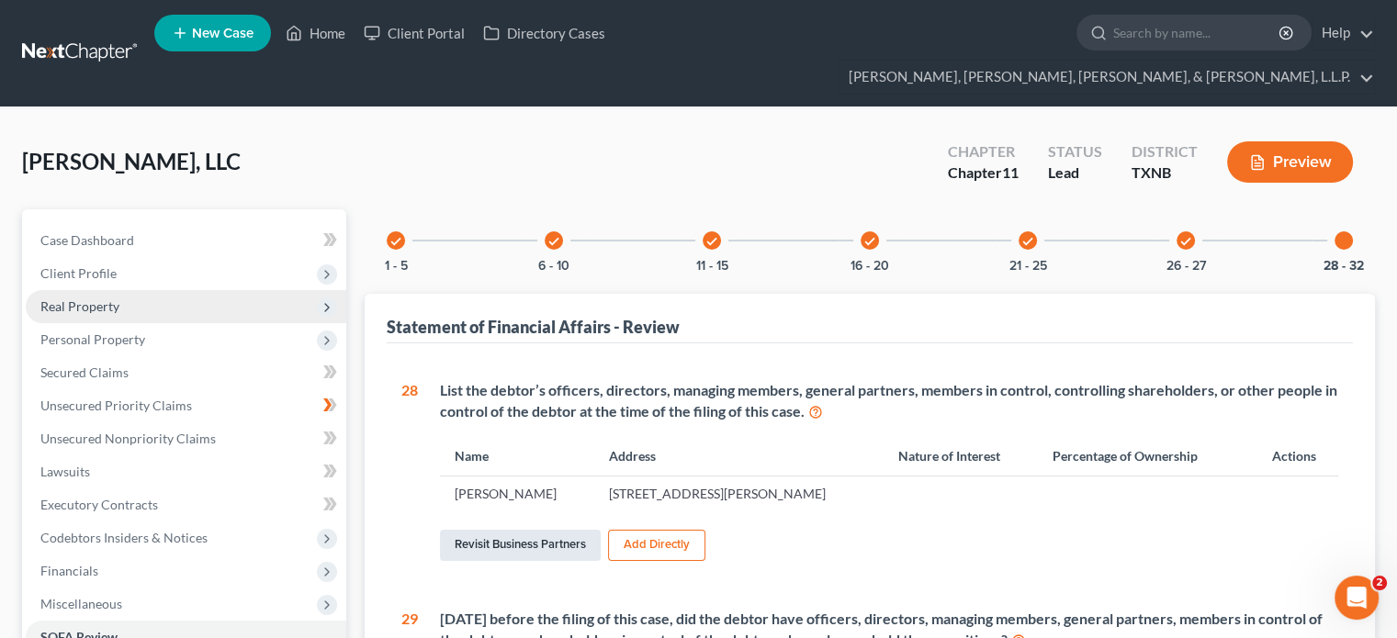
click at [497, 530] on link "Revisit Business Partners" at bounding box center [520, 545] width 161 height 31
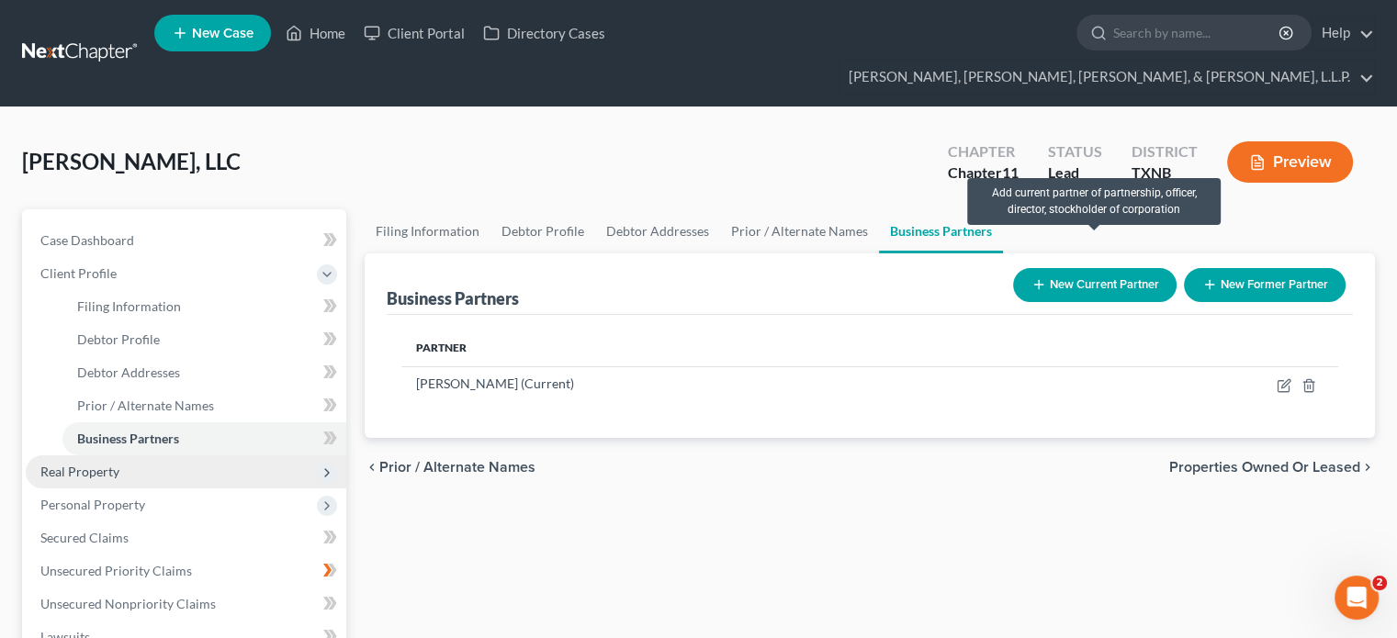
click at [1033, 277] on icon "button" at bounding box center [1039, 284] width 15 height 15
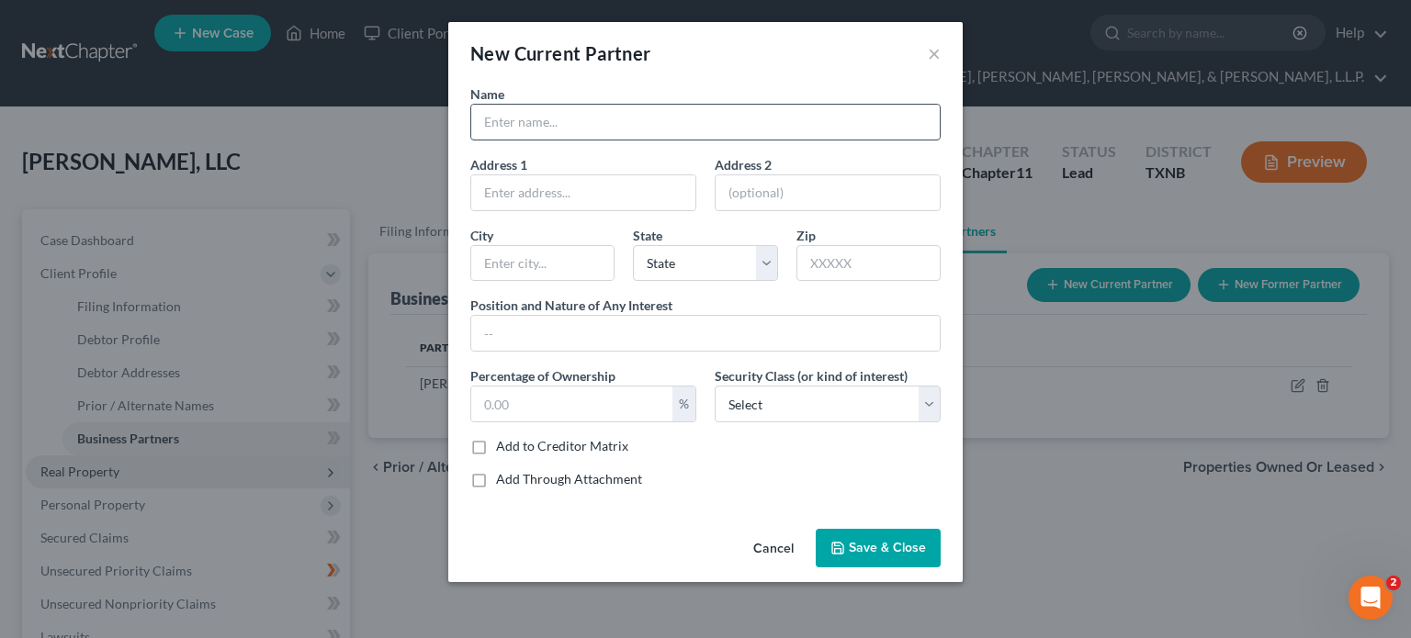
click at [559, 125] on input "text" at bounding box center [705, 122] width 469 height 35
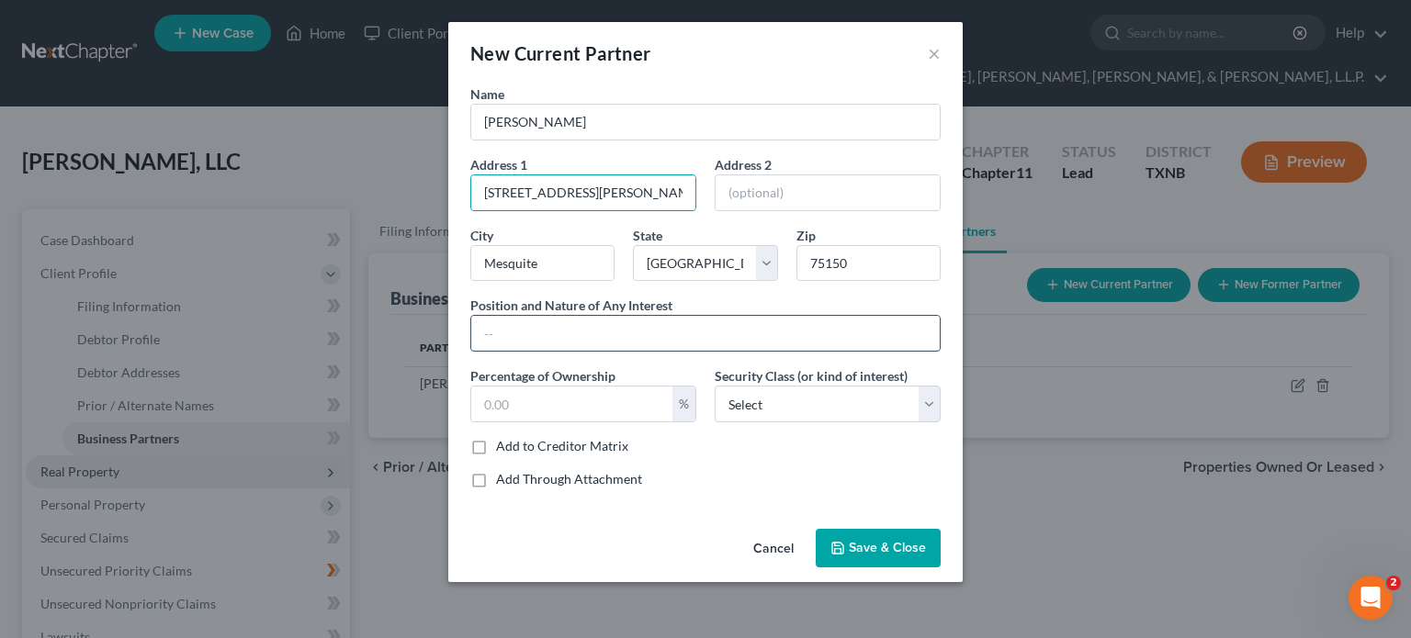
click at [586, 341] on input "text" at bounding box center [705, 333] width 469 height 35
click at [867, 541] on span "Save & Close" at bounding box center [887, 548] width 77 height 16
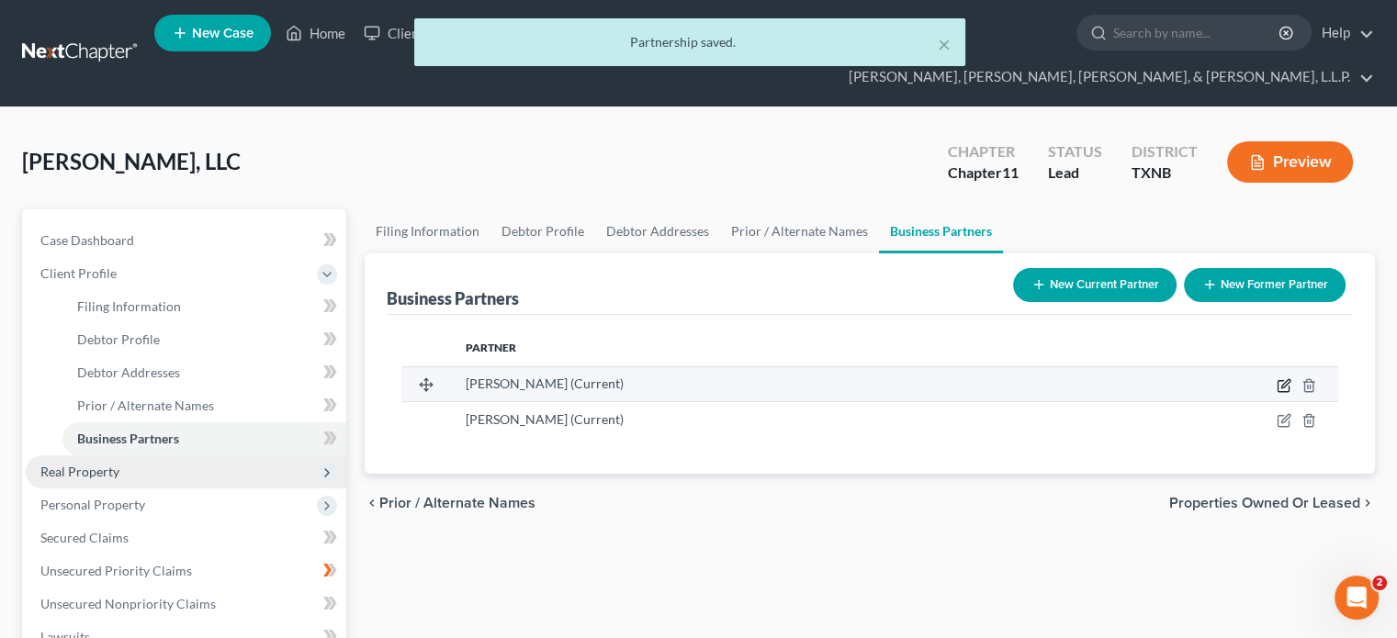
click at [1286, 378] on icon "button" at bounding box center [1284, 385] width 15 height 15
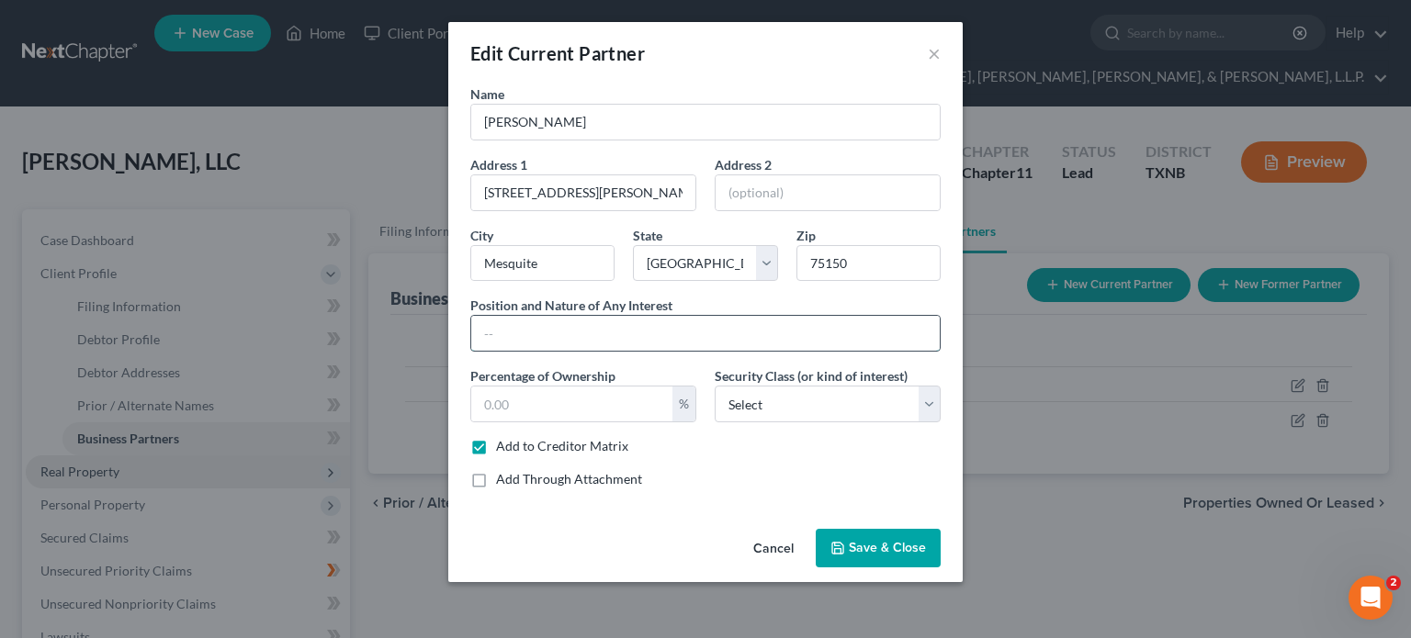
click at [549, 333] on input "text" at bounding box center [705, 333] width 469 height 35
click at [875, 546] on span "Save & Close" at bounding box center [887, 548] width 77 height 16
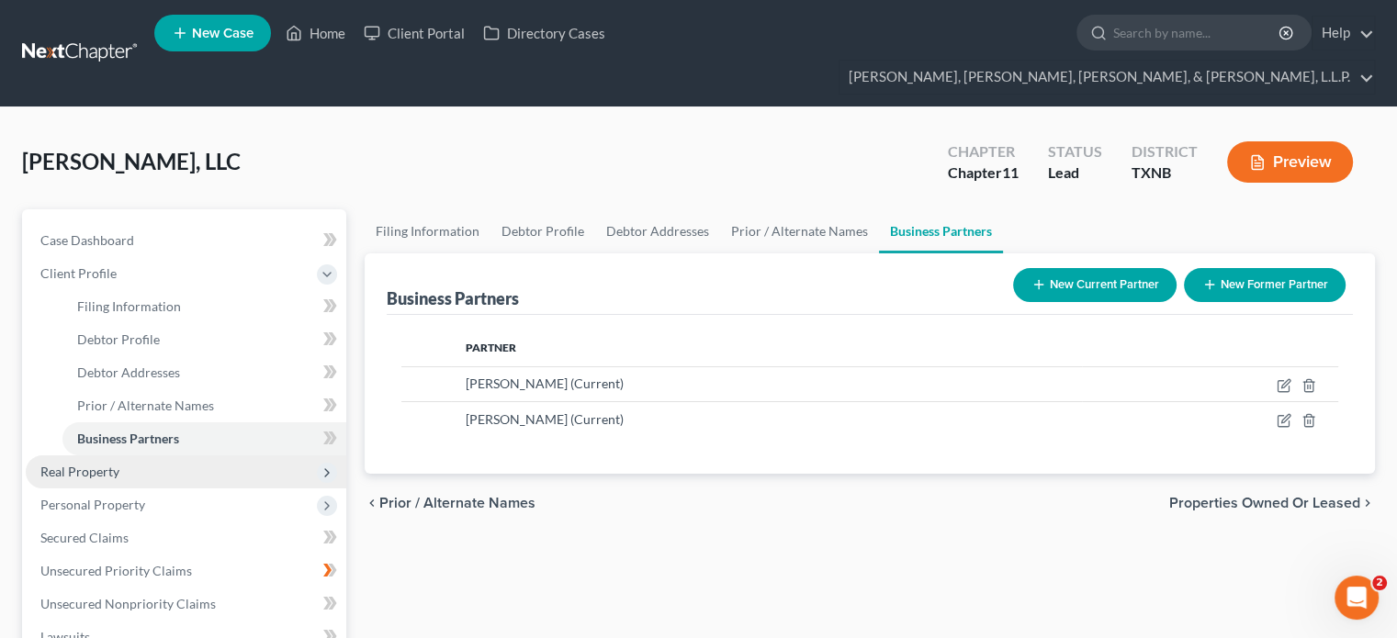
click at [1293, 141] on button "Preview" at bounding box center [1290, 161] width 126 height 41
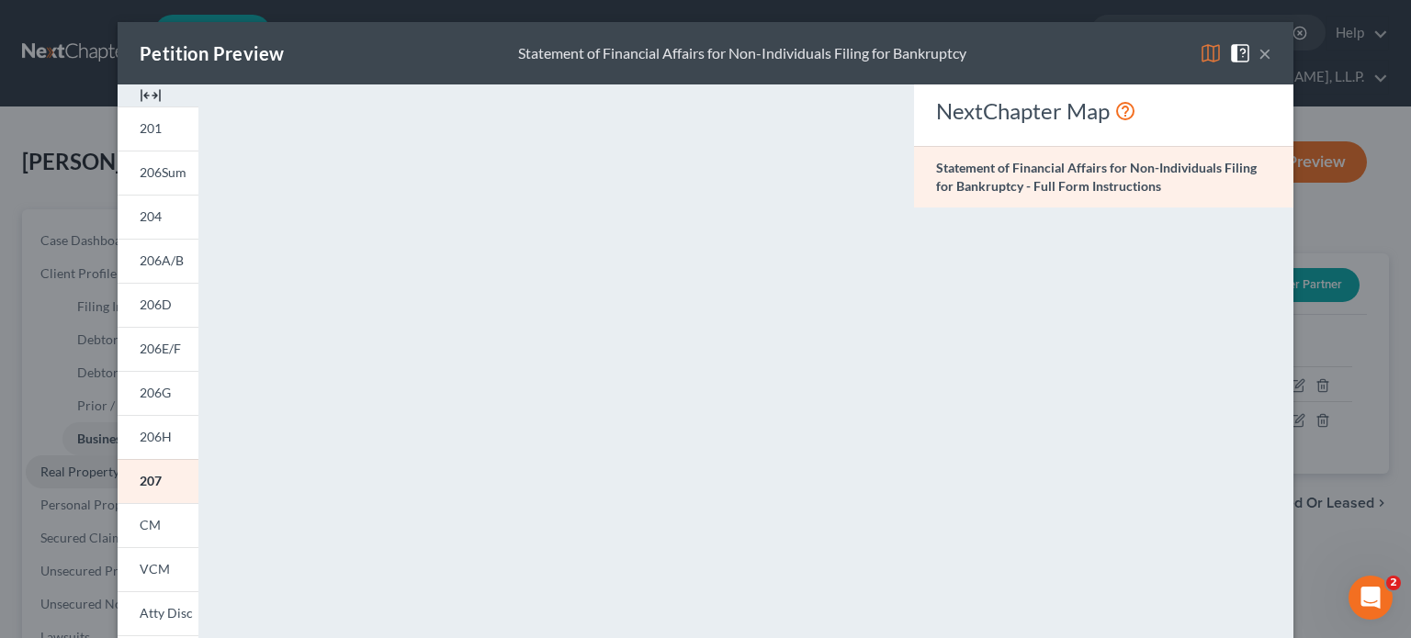
click at [1260, 59] on button "×" at bounding box center [1265, 53] width 13 height 22
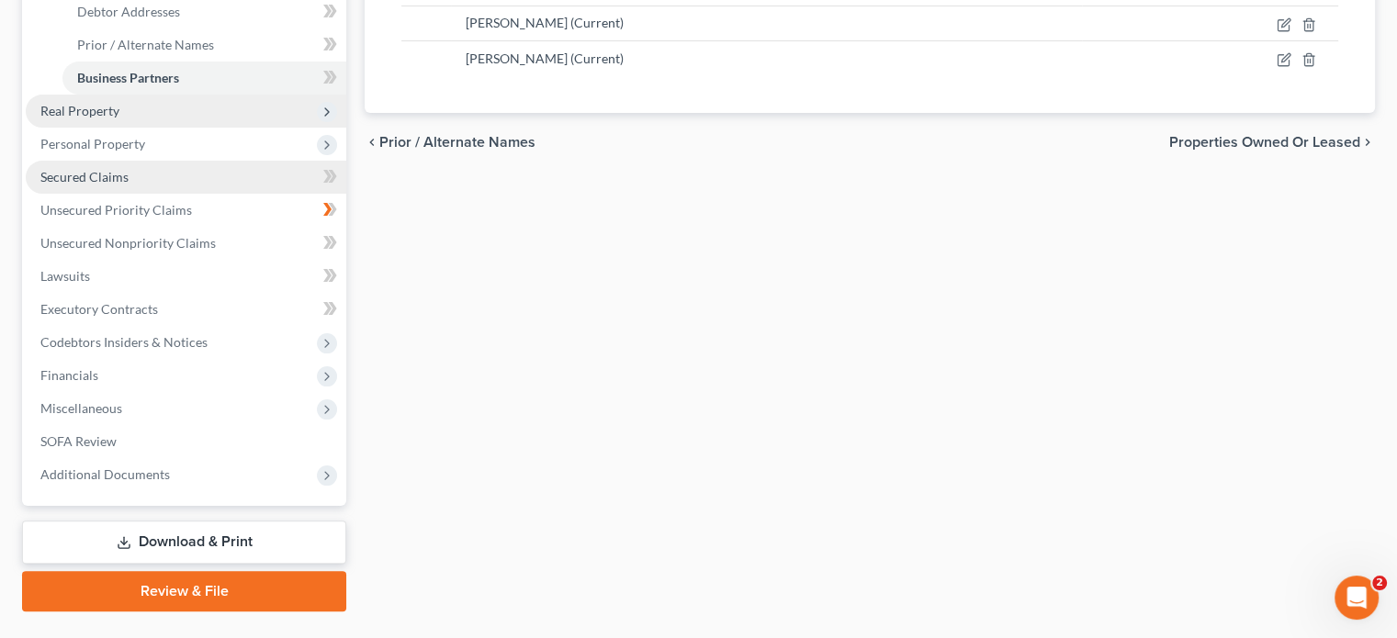
scroll to position [367, 0]
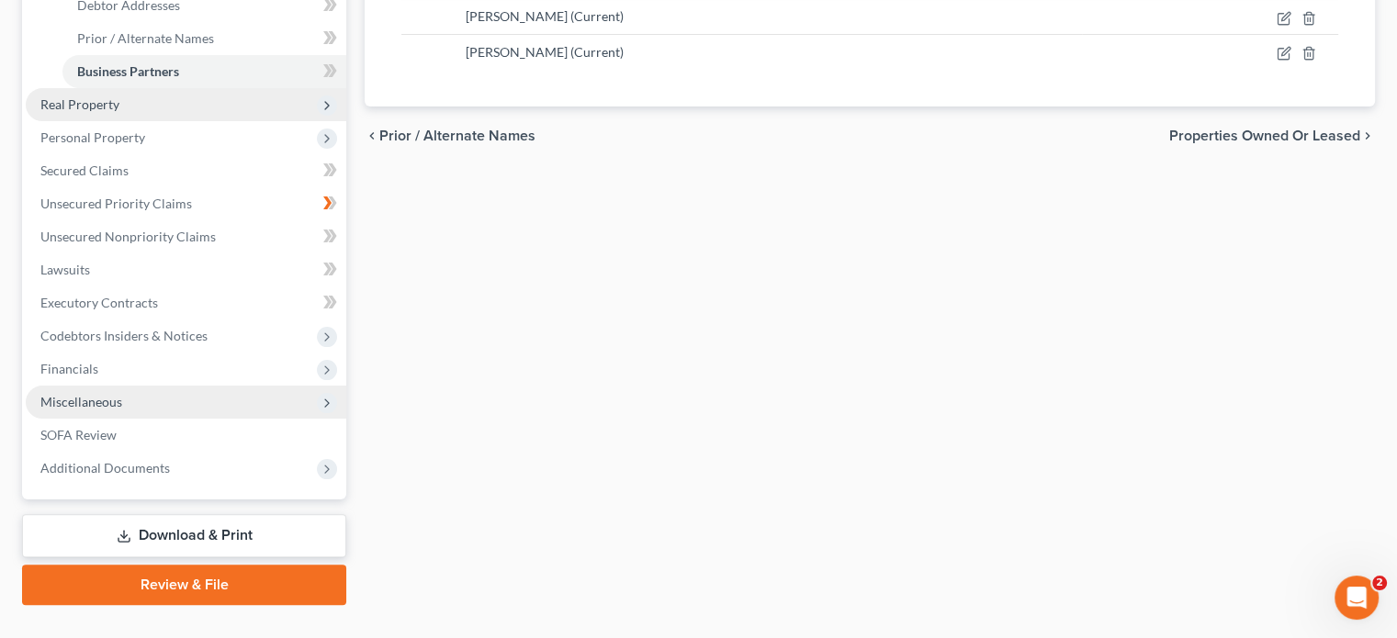
click at [325, 396] on icon at bounding box center [327, 403] width 15 height 15
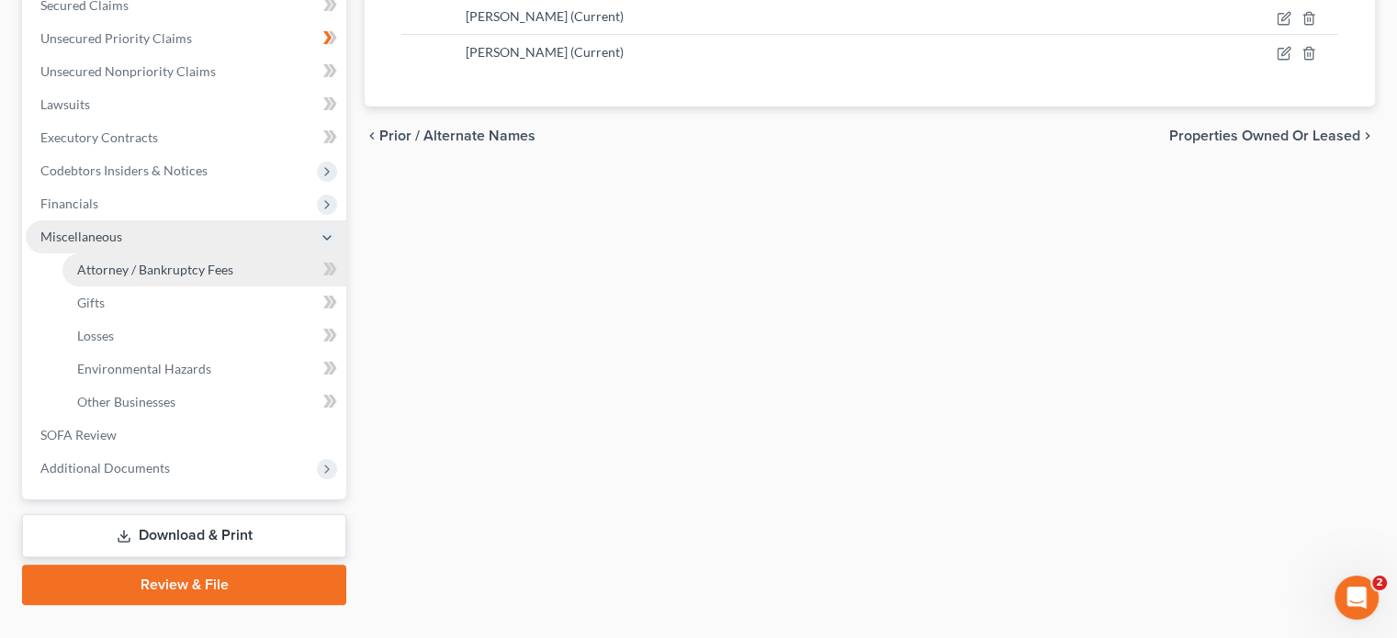
click at [228, 262] on span "Attorney / Bankruptcy Fees" at bounding box center [155, 270] width 156 height 16
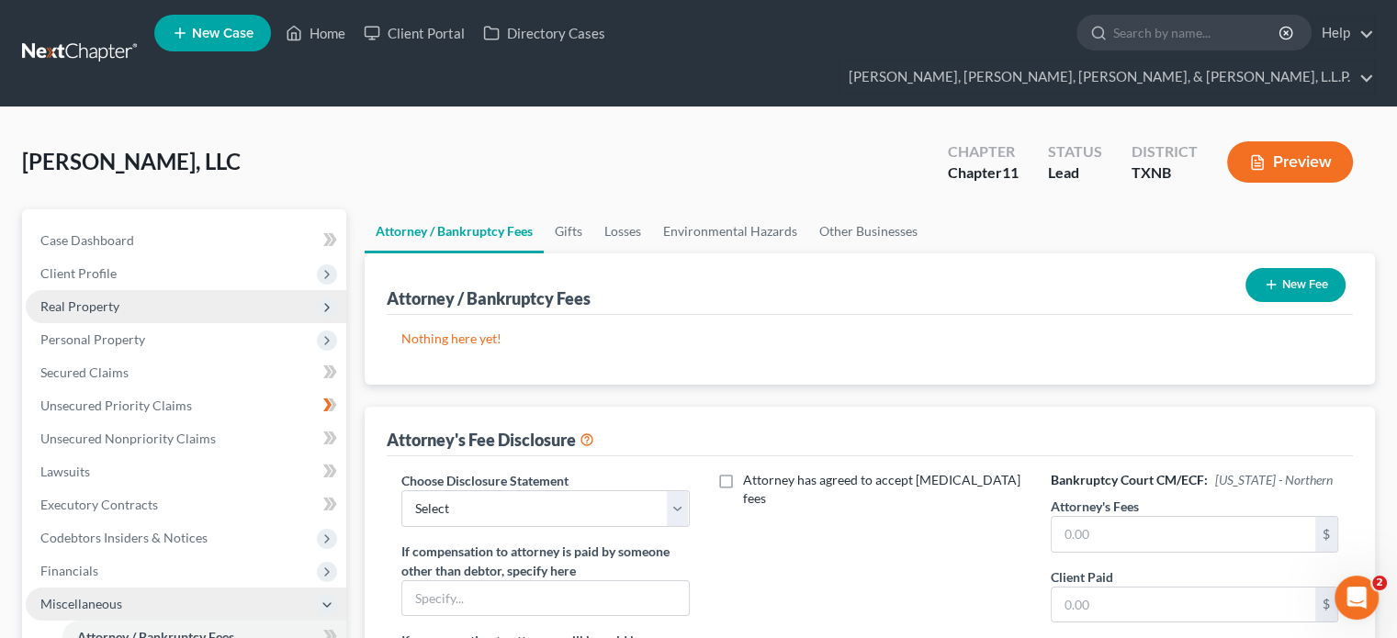
click at [1264, 277] on icon "button" at bounding box center [1271, 284] width 15 height 15
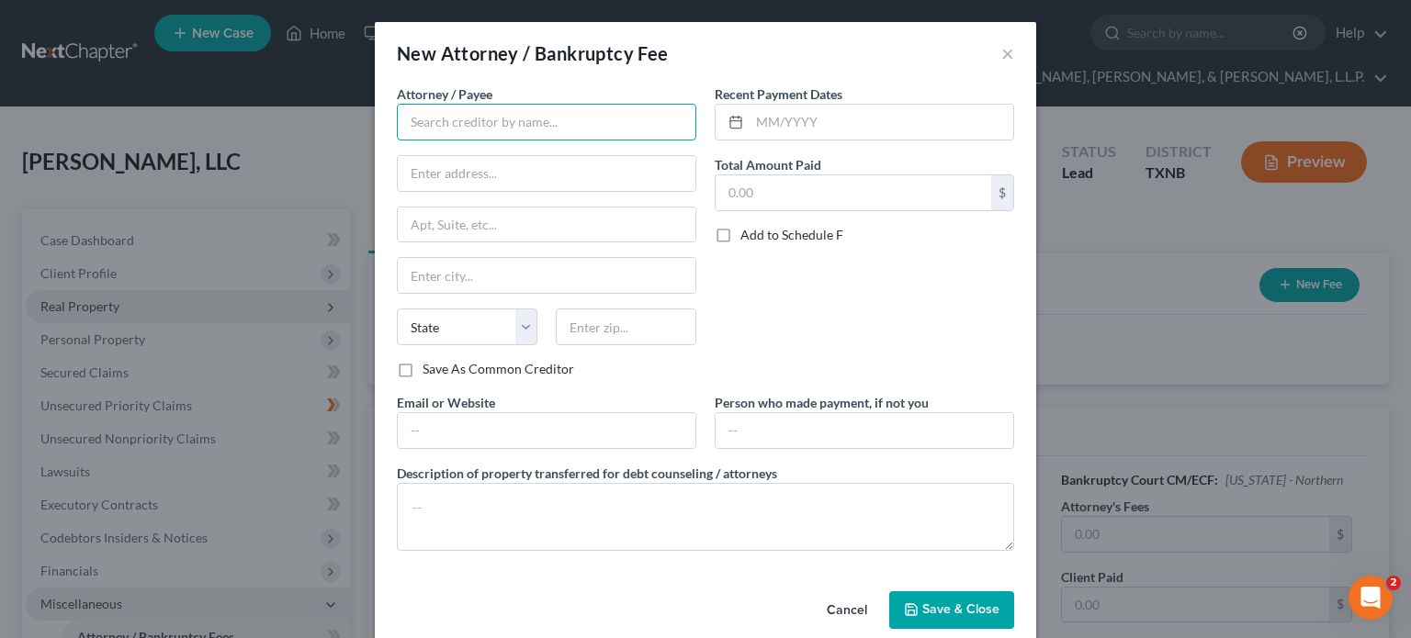
click at [518, 119] on input "text" at bounding box center [546, 122] width 299 height 37
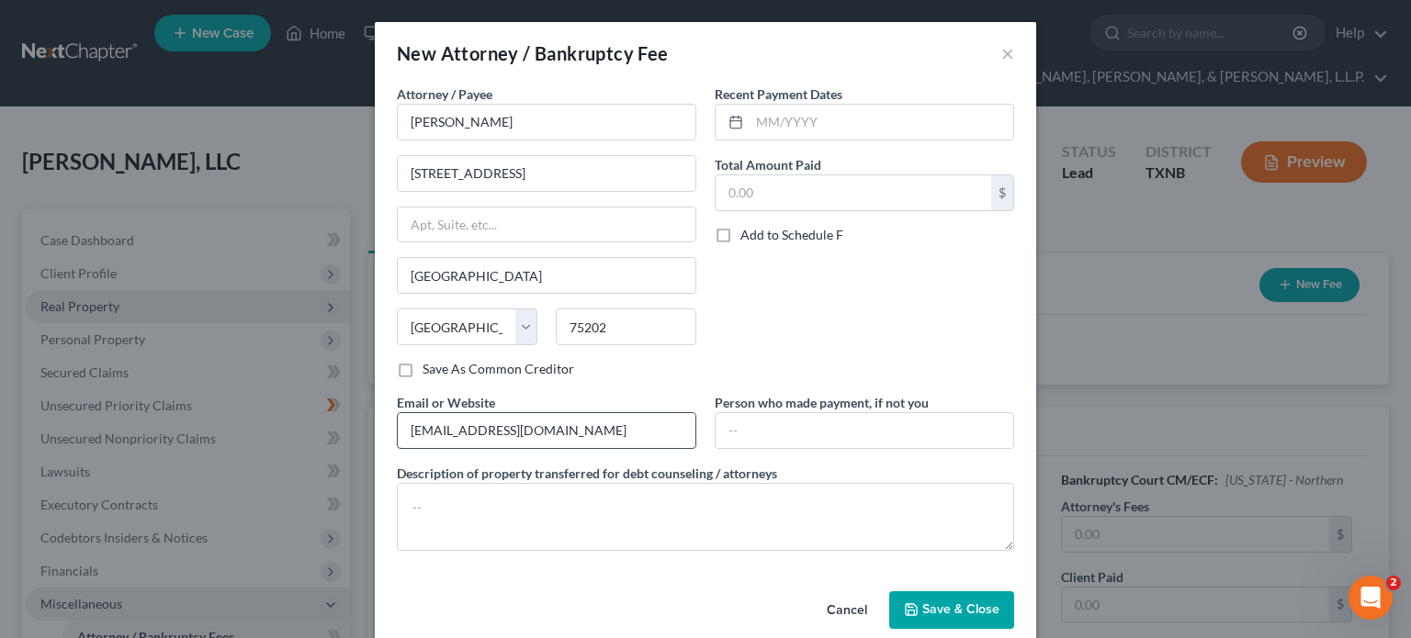
click at [398, 425] on input "[EMAIL_ADDRESS][DOMAIN_NAME]" at bounding box center [547, 430] width 298 height 35
drag, startPoint x: 746, startPoint y: 121, endPoint x: 746, endPoint y: 136, distance: 14.7
click at [750, 121] on input "text" at bounding box center [882, 122] width 264 height 35
click at [719, 200] on input "text" at bounding box center [854, 192] width 276 height 35
click at [937, 610] on span "Save & Close" at bounding box center [960, 611] width 77 height 16
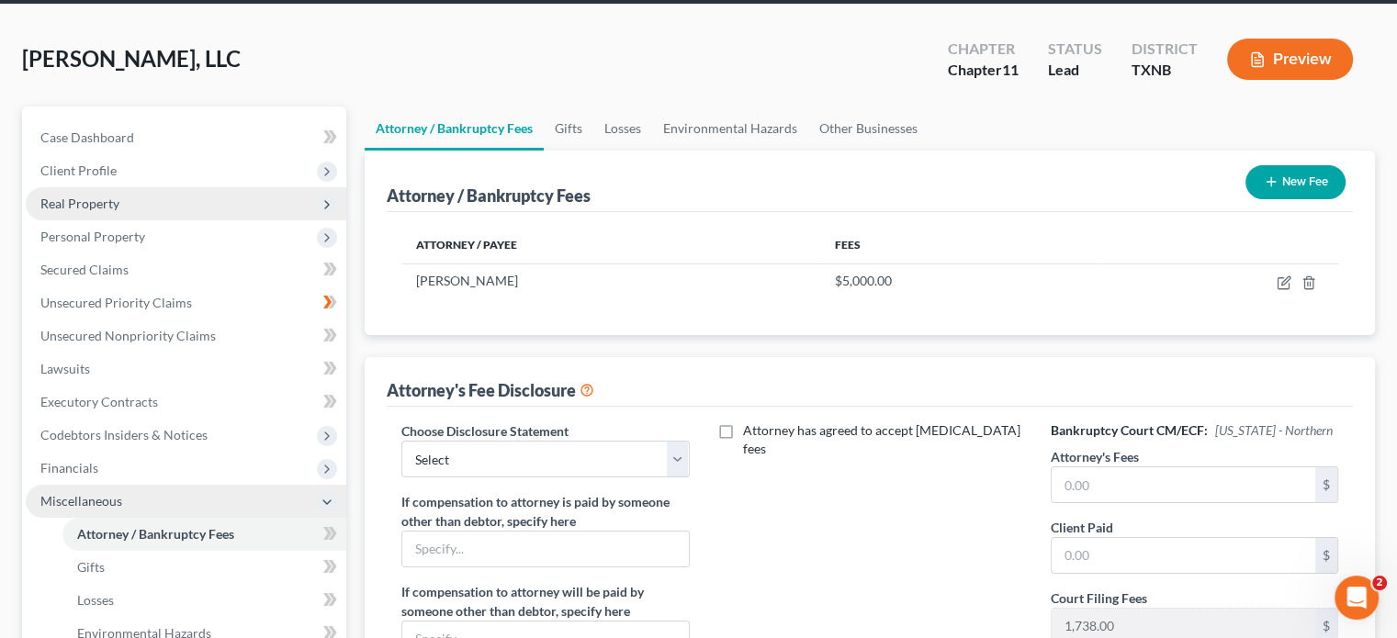
scroll to position [276, 0]
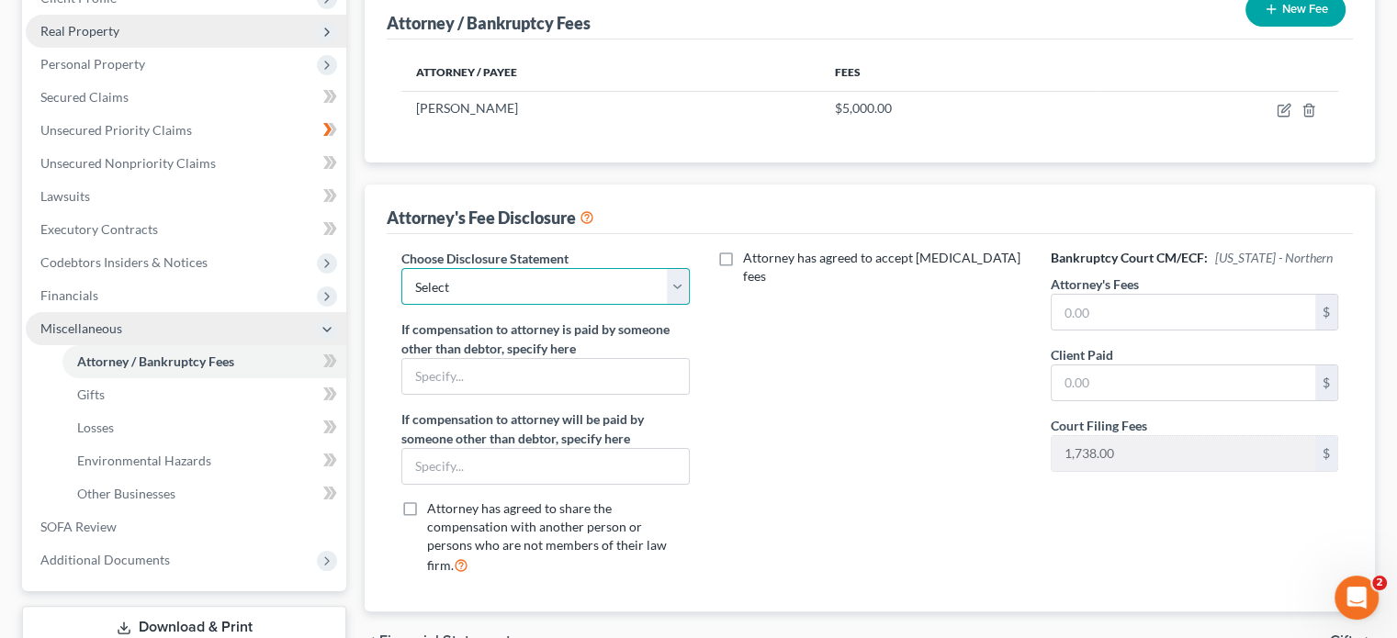
click at [679, 268] on select "Select Attorney Fee Disclosure" at bounding box center [545, 286] width 288 height 37
click at [401, 268] on select "Select Attorney Fee Disclosure" at bounding box center [545, 286] width 288 height 37
click at [743, 249] on label "Attorney has agreed to accept [MEDICAL_DATA] fees" at bounding box center [883, 267] width 280 height 37
click at [751, 249] on input "Attorney has agreed to accept [MEDICAL_DATA] fees" at bounding box center [757, 255] width 12 height 12
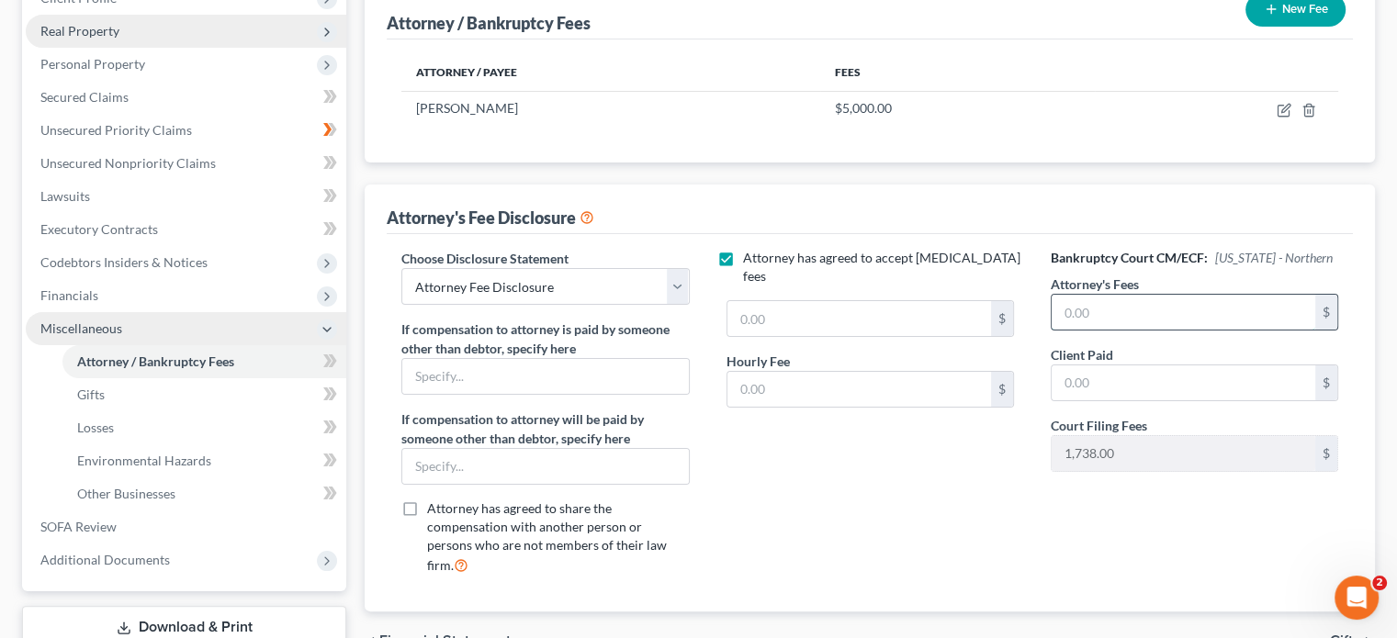
click at [1114, 295] on input "text" at bounding box center [1184, 312] width 264 height 35
click at [1059, 295] on input "10,000.00" at bounding box center [1184, 312] width 264 height 35
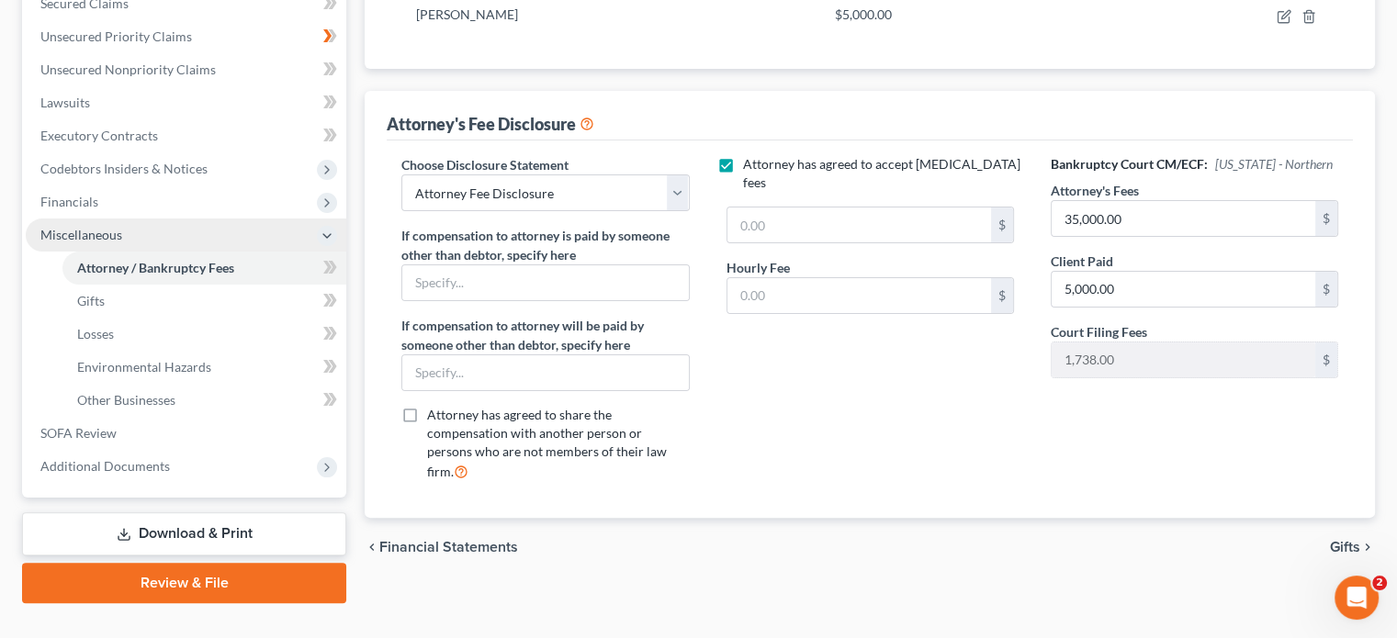
scroll to position [2, 0]
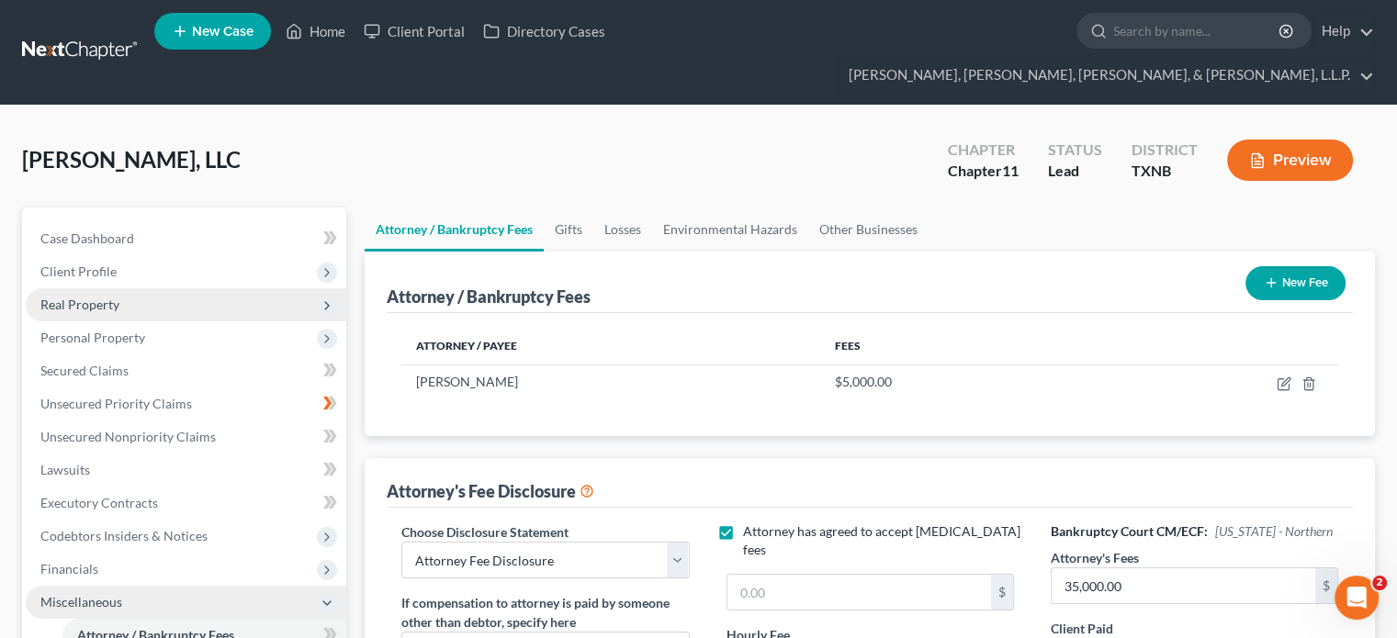
click at [1291, 140] on button "Preview" at bounding box center [1290, 160] width 126 height 41
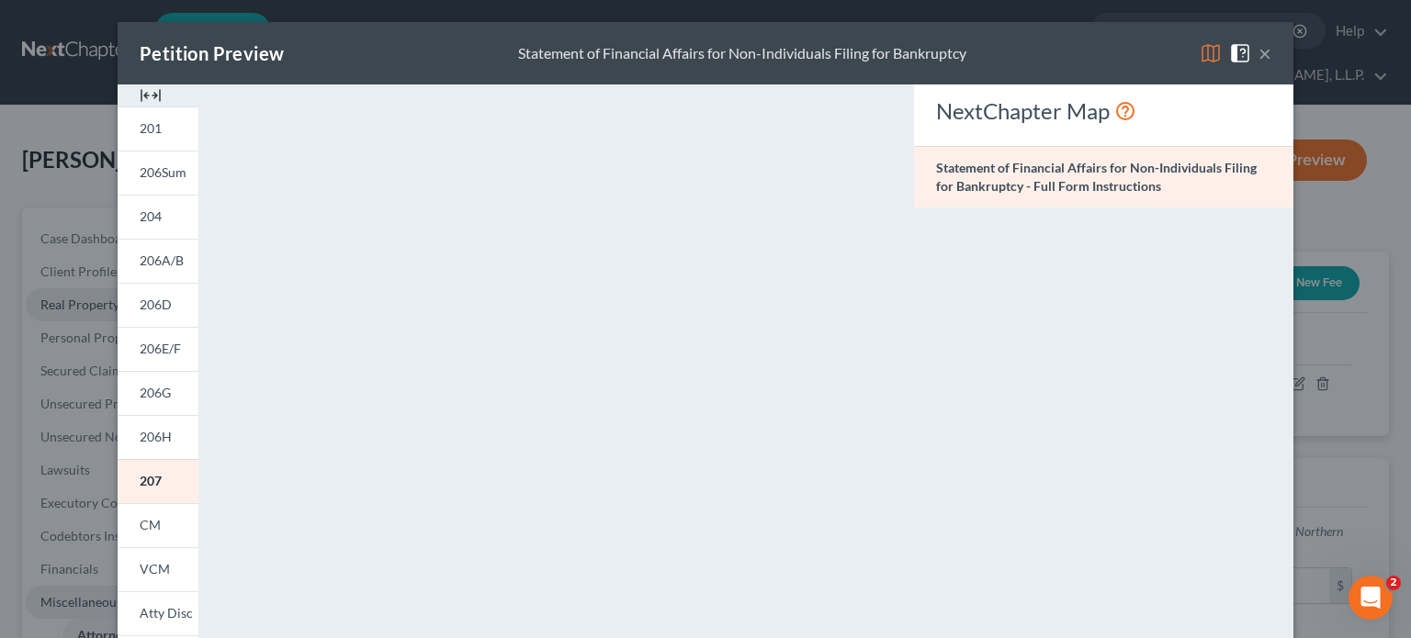
click at [1259, 57] on button "×" at bounding box center [1265, 53] width 13 height 22
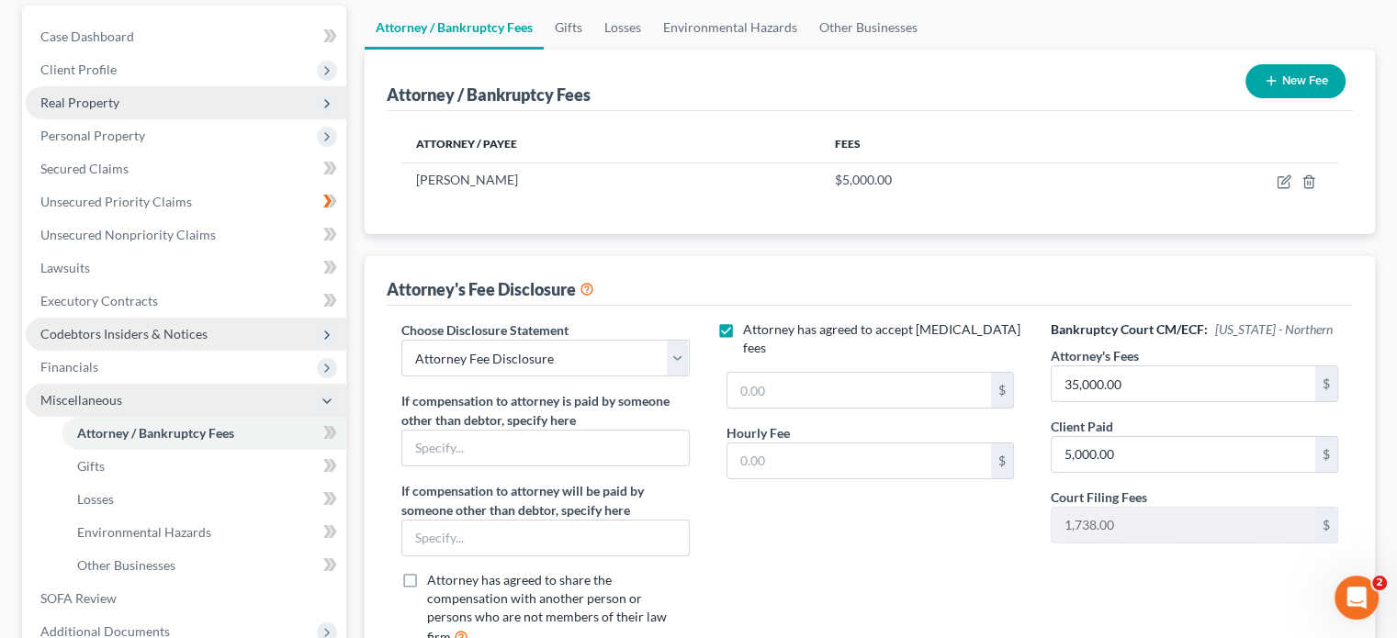
scroll to position [277, 0]
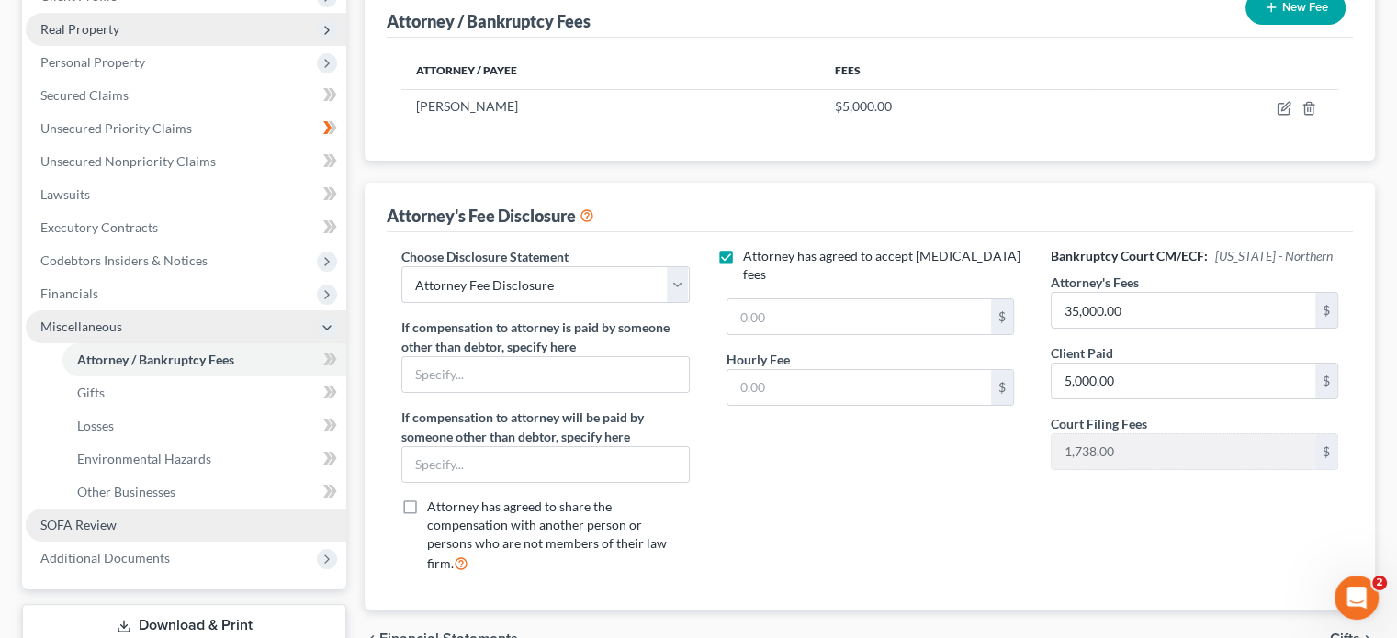
click at [93, 517] on span "SOFA Review" at bounding box center [78, 525] width 76 height 16
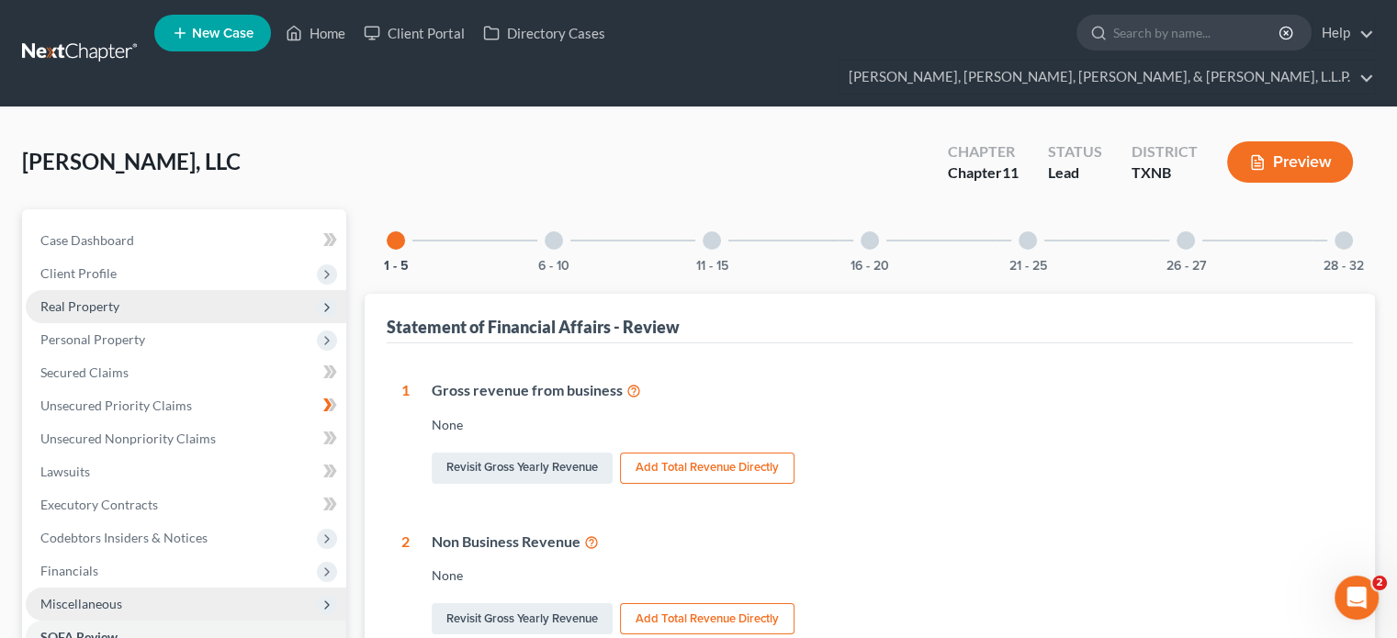
click at [1025, 231] on div at bounding box center [1028, 240] width 18 height 18
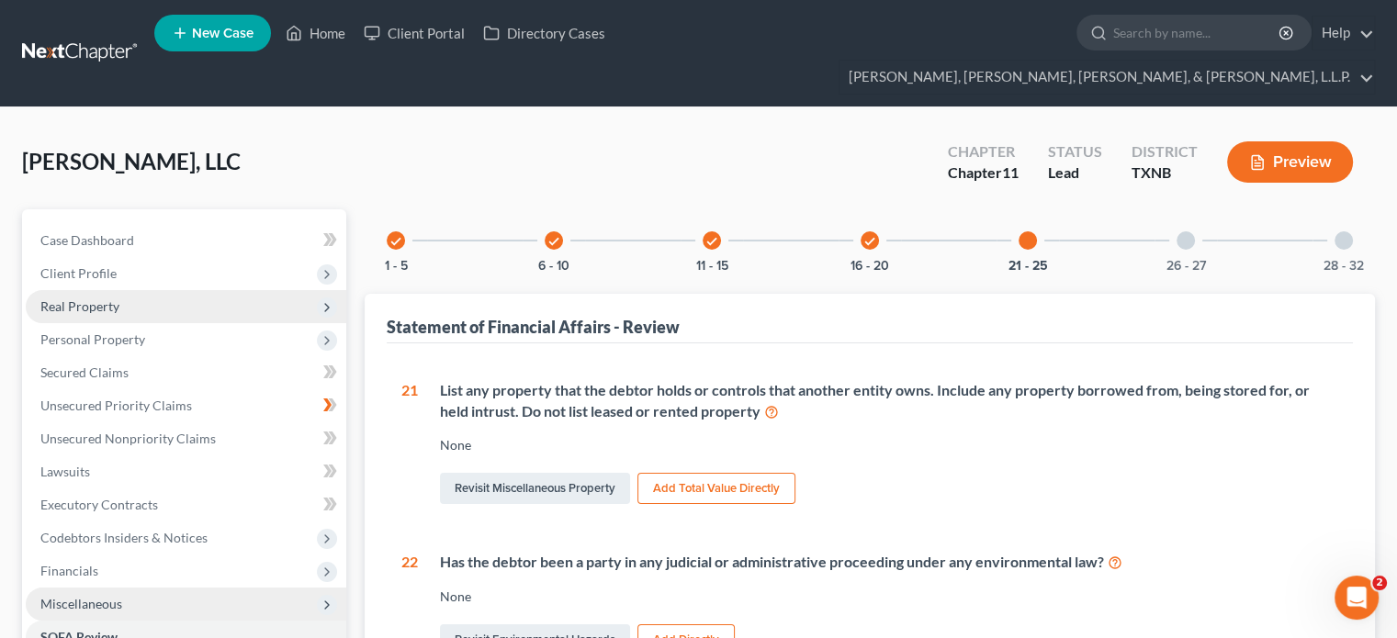
click at [1181, 231] on div at bounding box center [1186, 240] width 18 height 18
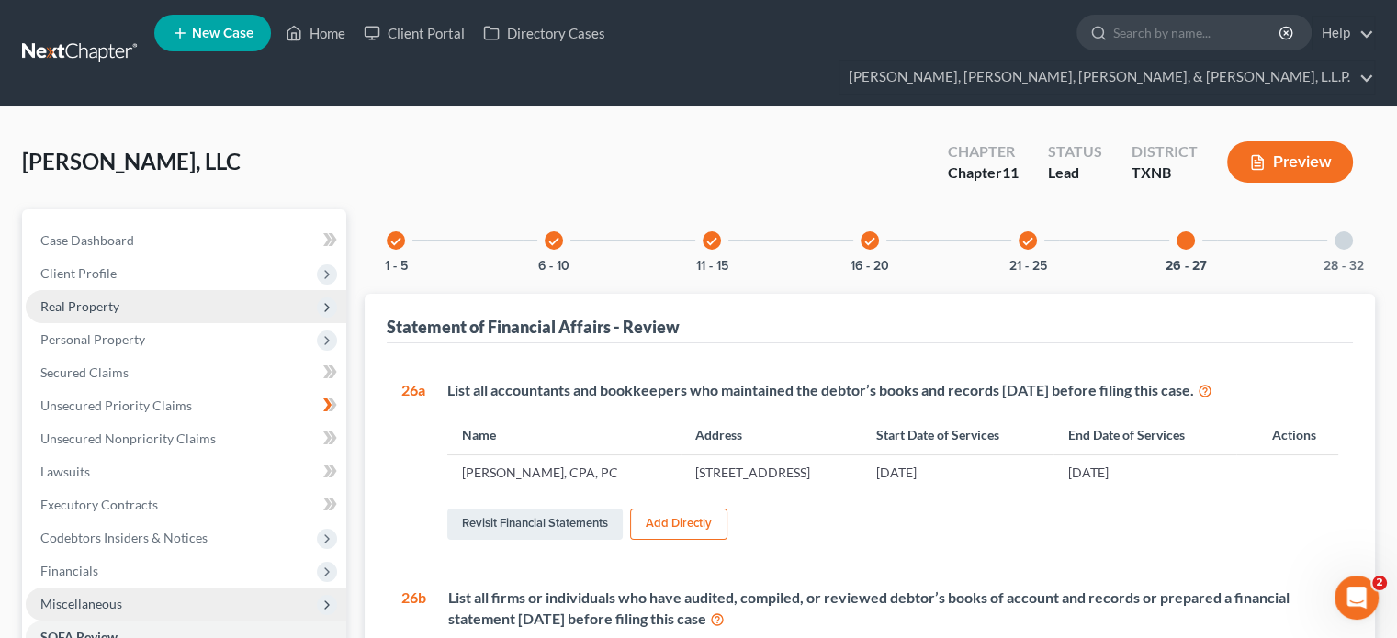
click at [1344, 231] on div at bounding box center [1344, 240] width 18 height 18
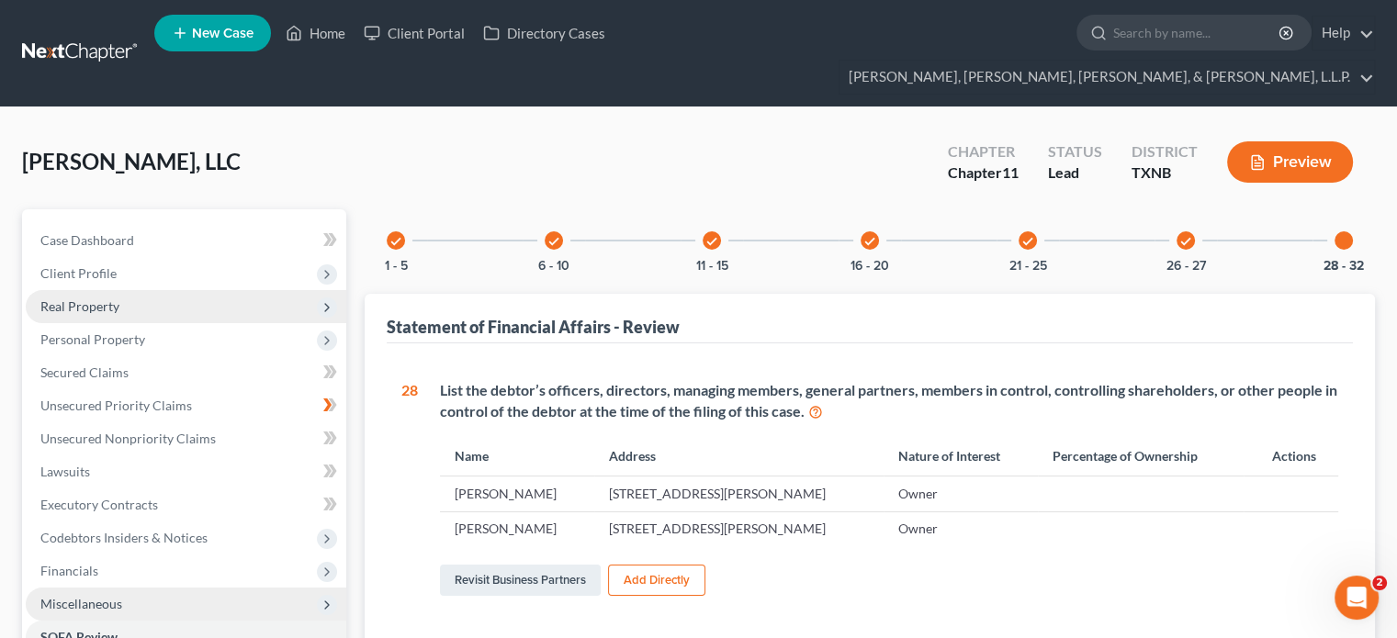
drag, startPoint x: 552, startPoint y: 203, endPoint x: 565, endPoint y: 267, distance: 65.6
click at [552, 235] on icon "check" at bounding box center [554, 241] width 13 height 13
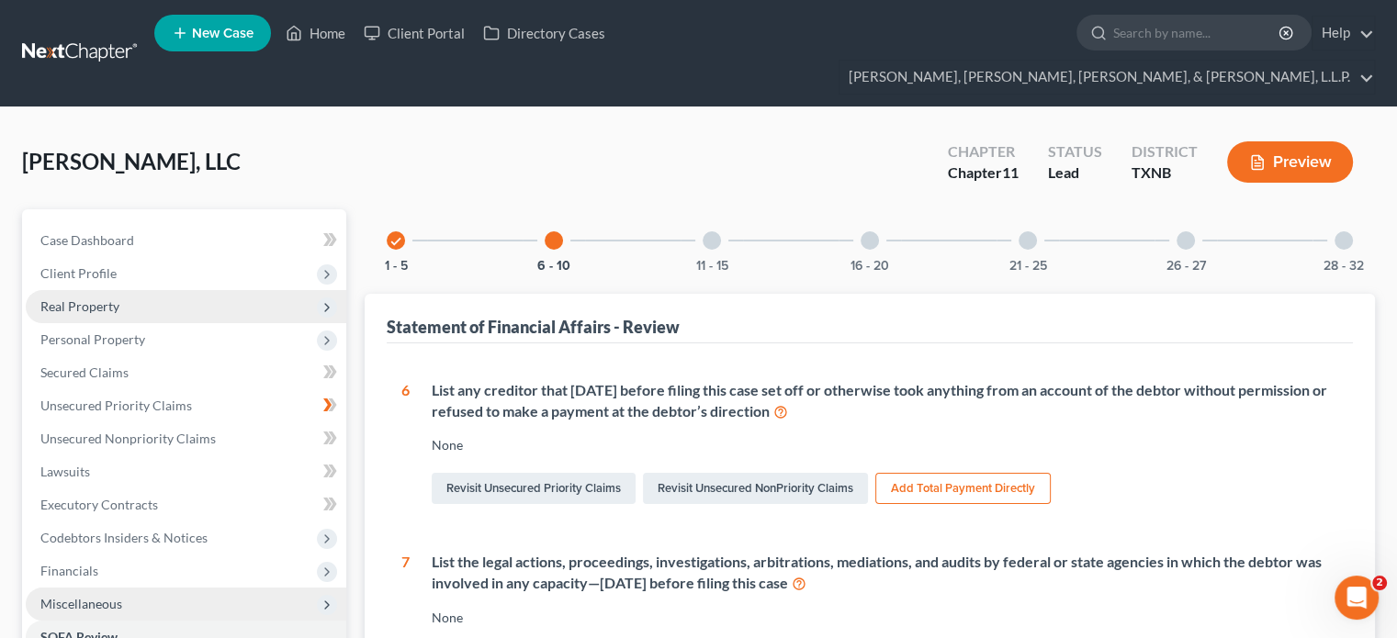
click at [713, 231] on div at bounding box center [712, 240] width 18 height 18
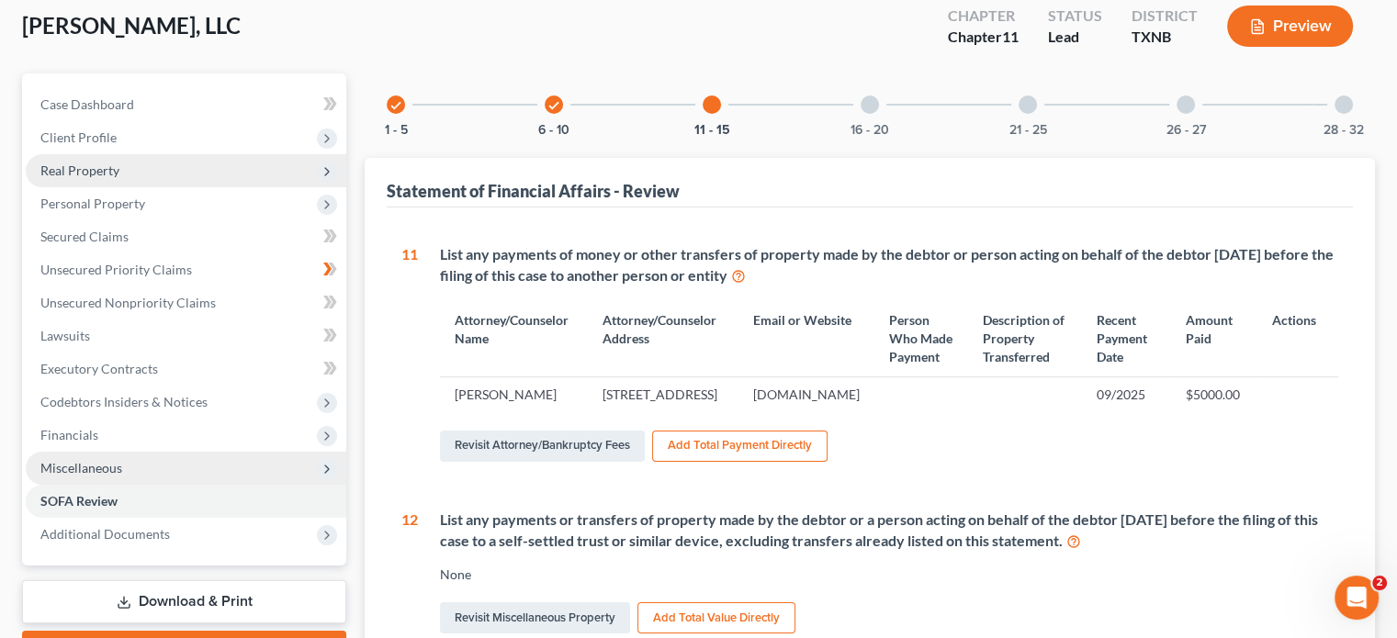
scroll to position [184, 0]
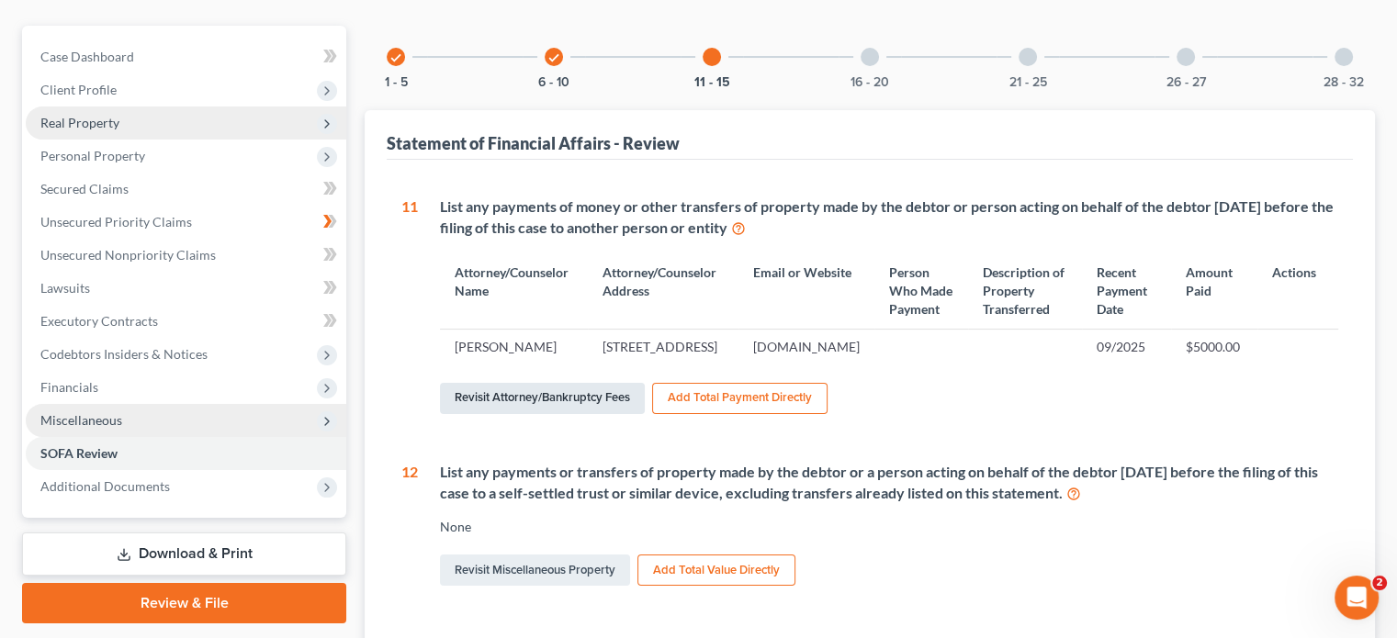
click at [554, 414] on link "Revisit Attorney/Bankruptcy Fees" at bounding box center [542, 398] width 205 height 31
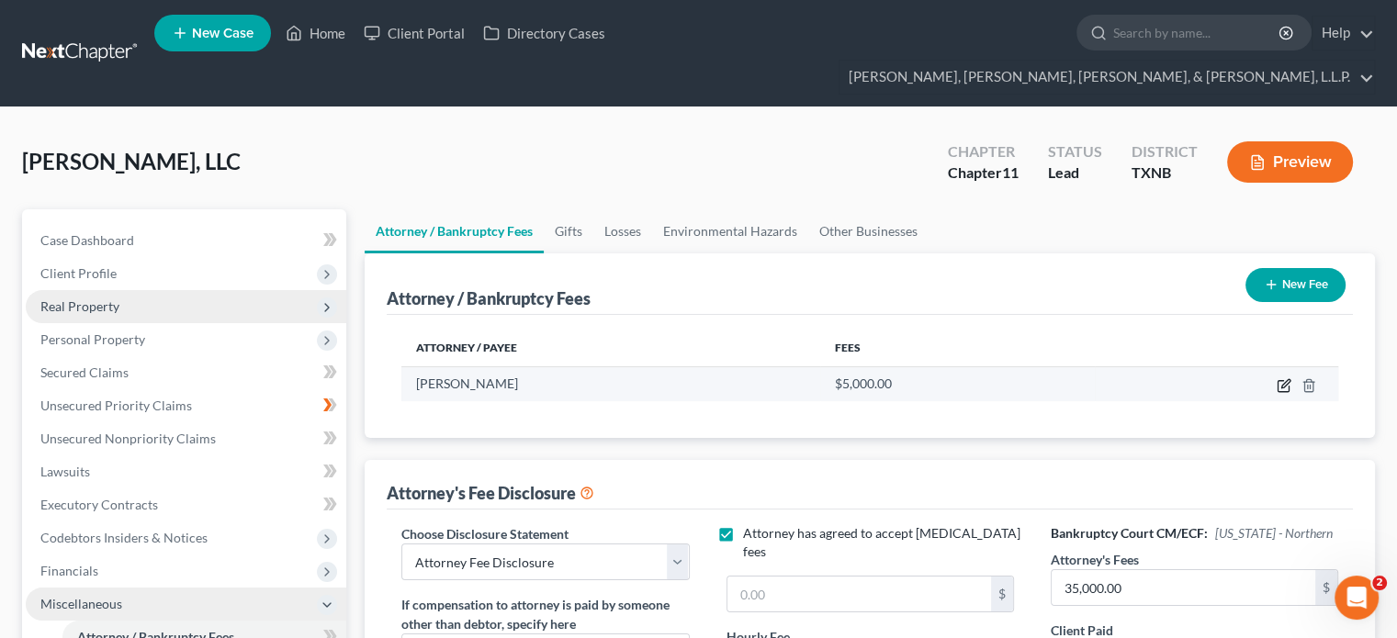
click at [1279, 378] on icon "button" at bounding box center [1284, 385] width 15 height 15
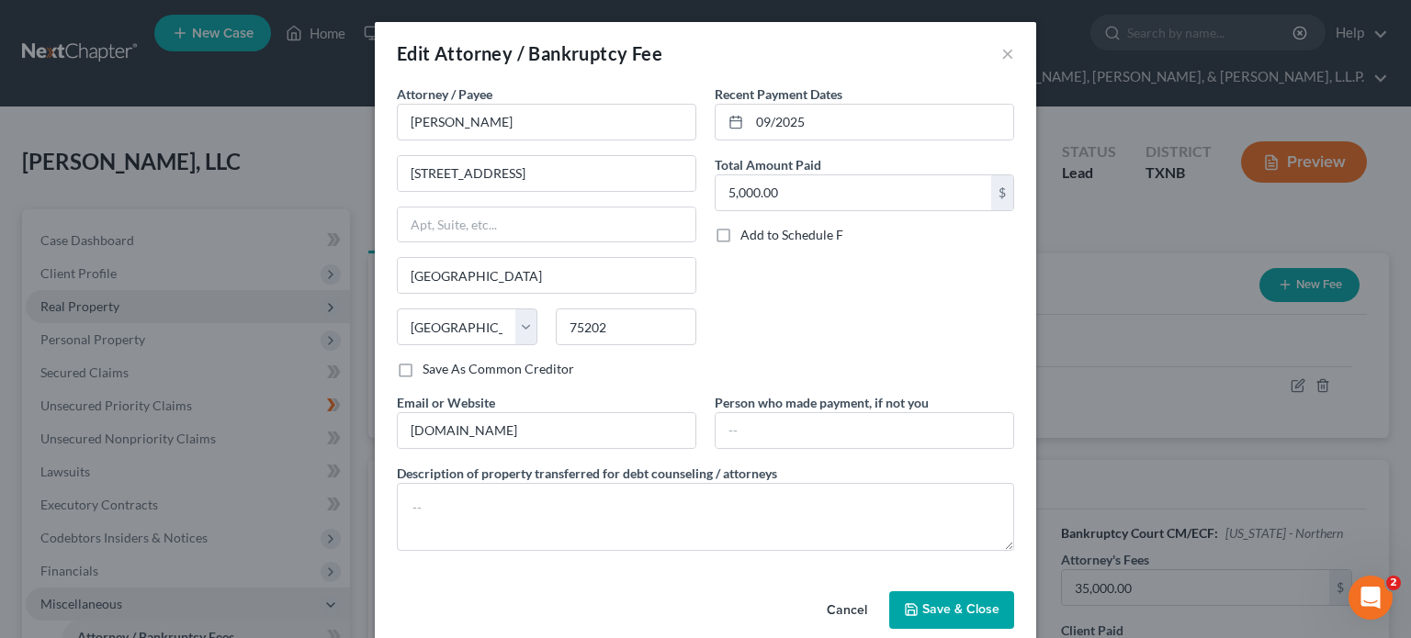
click at [954, 603] on span "Save & Close" at bounding box center [960, 611] width 77 height 16
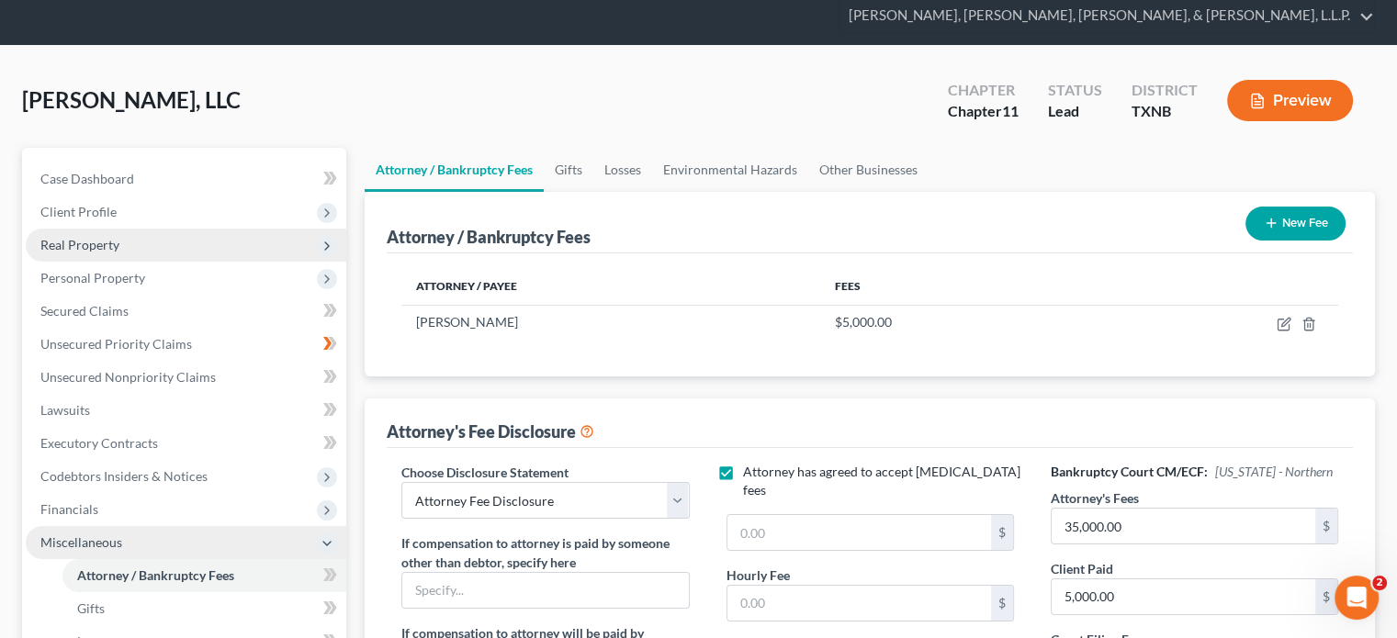
scroll to position [184, 0]
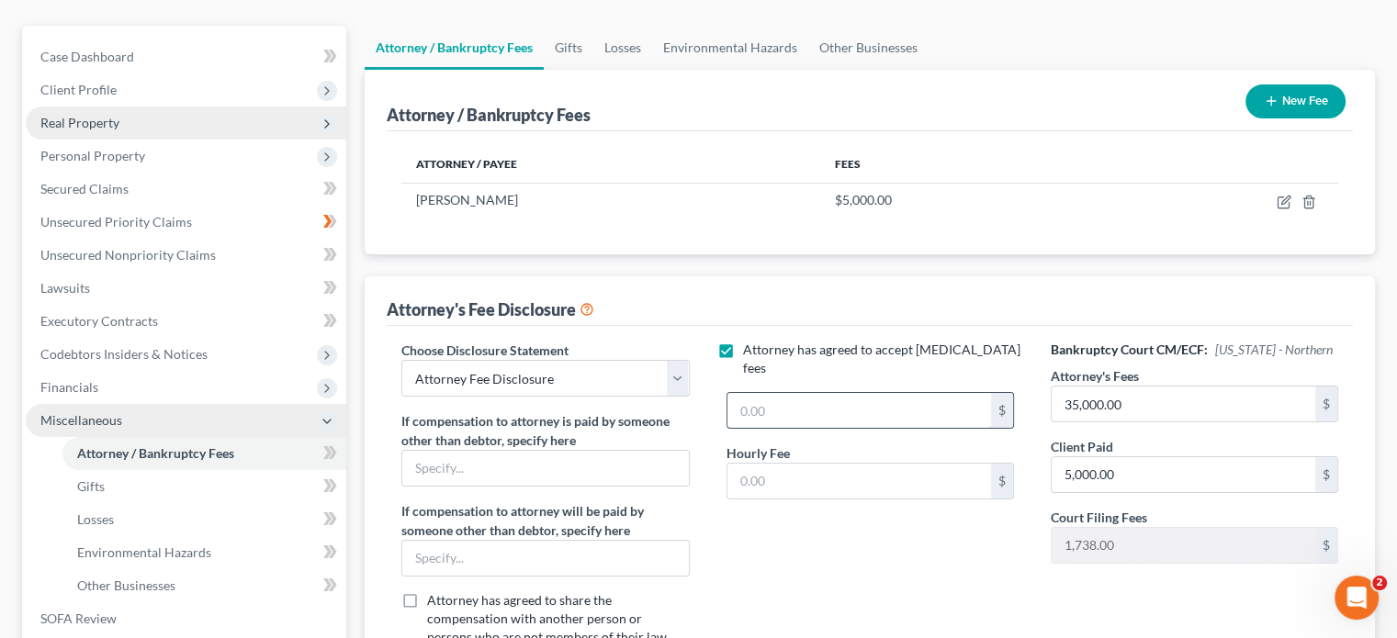
click at [731, 393] on input "text" at bounding box center [860, 410] width 264 height 35
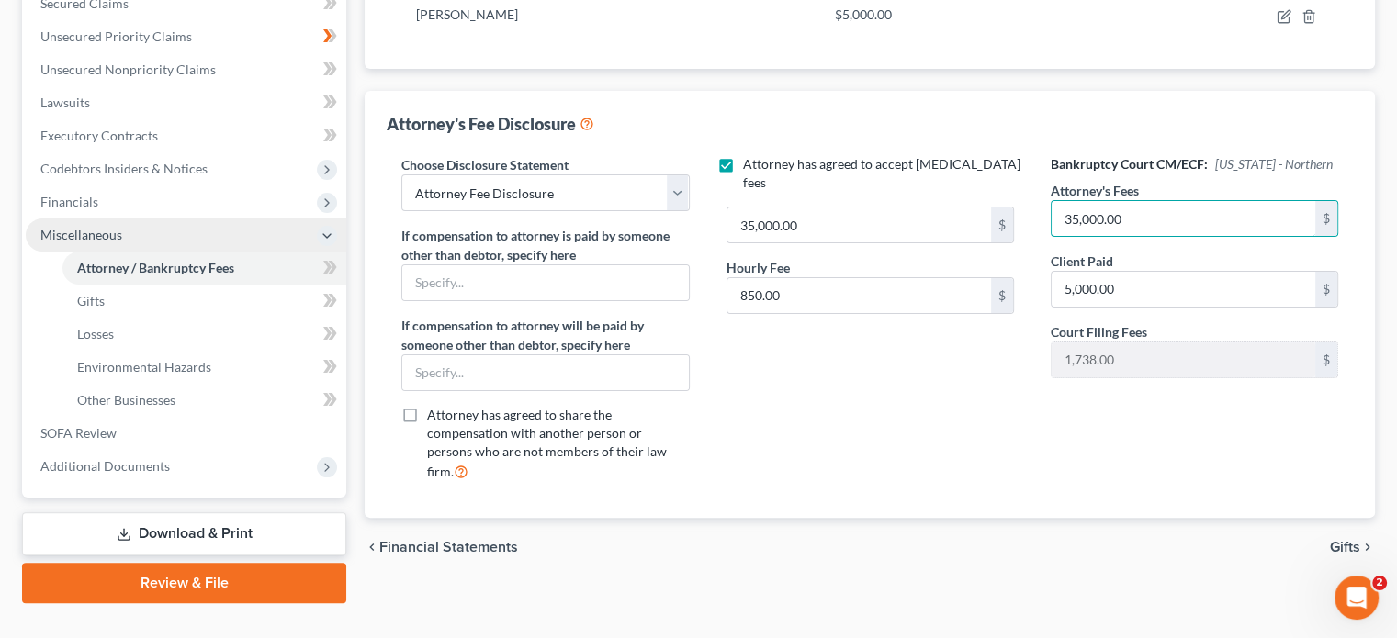
scroll to position [186, 0]
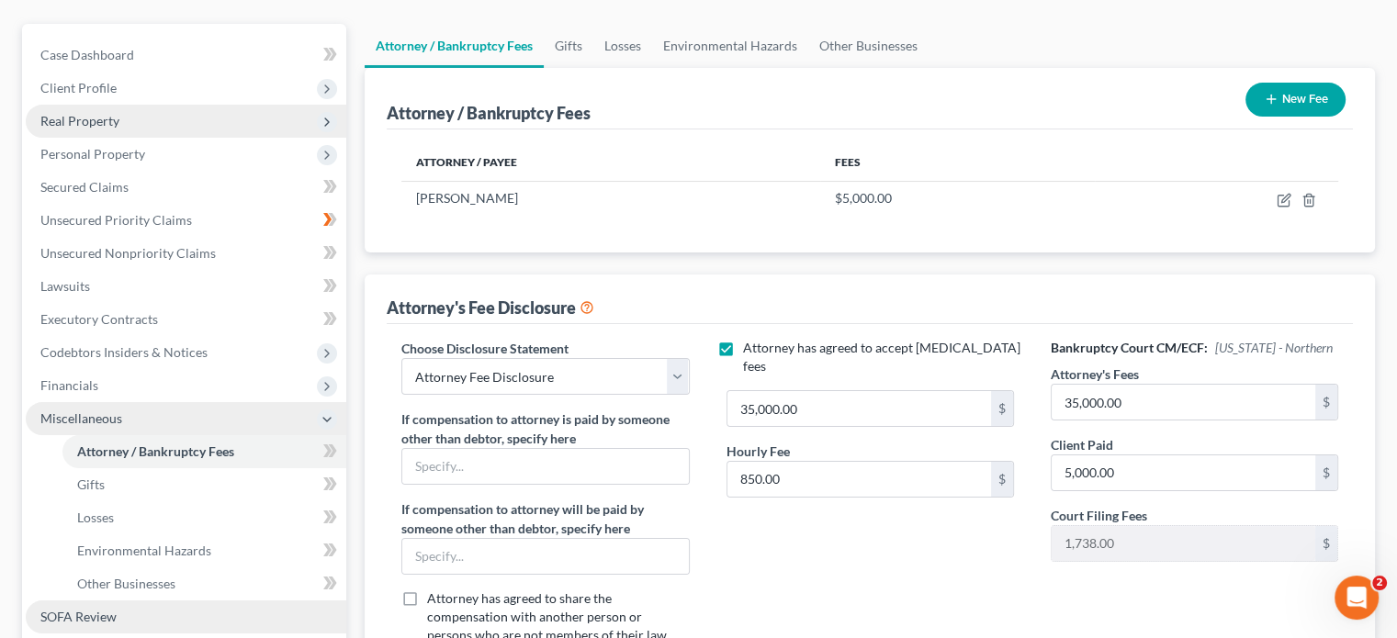
click at [77, 609] on span "SOFA Review" at bounding box center [78, 617] width 76 height 16
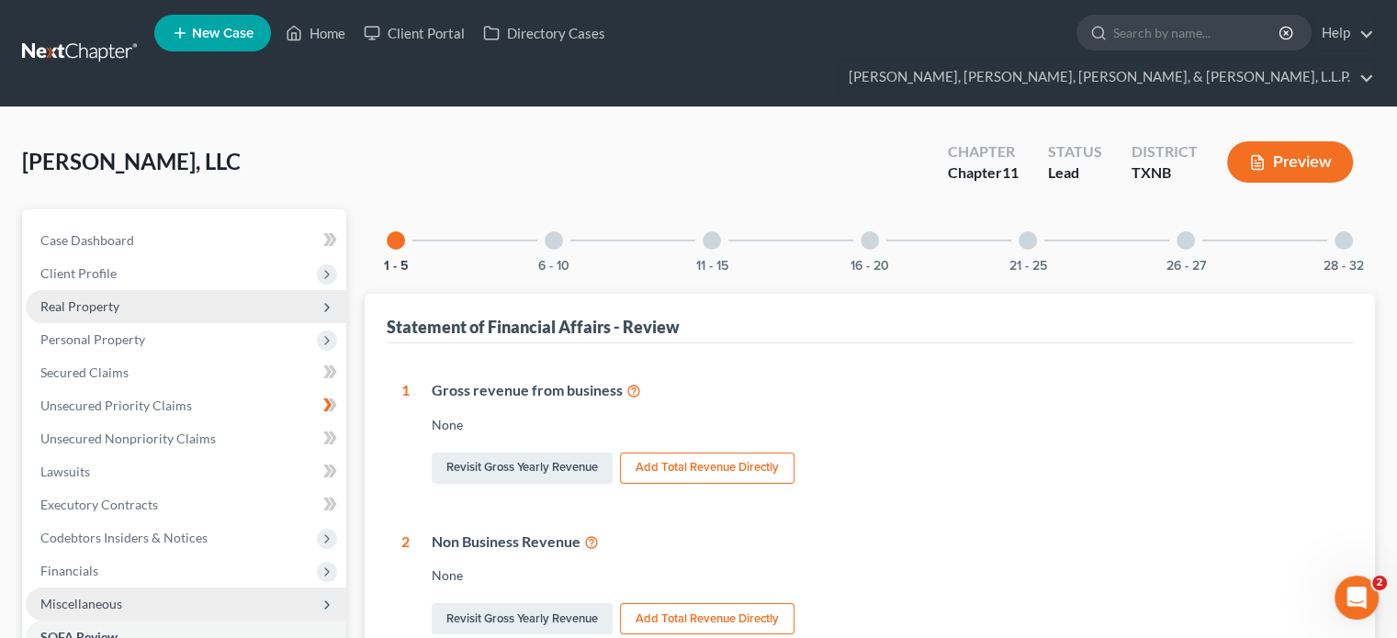
click at [709, 231] on div at bounding box center [712, 240] width 18 height 18
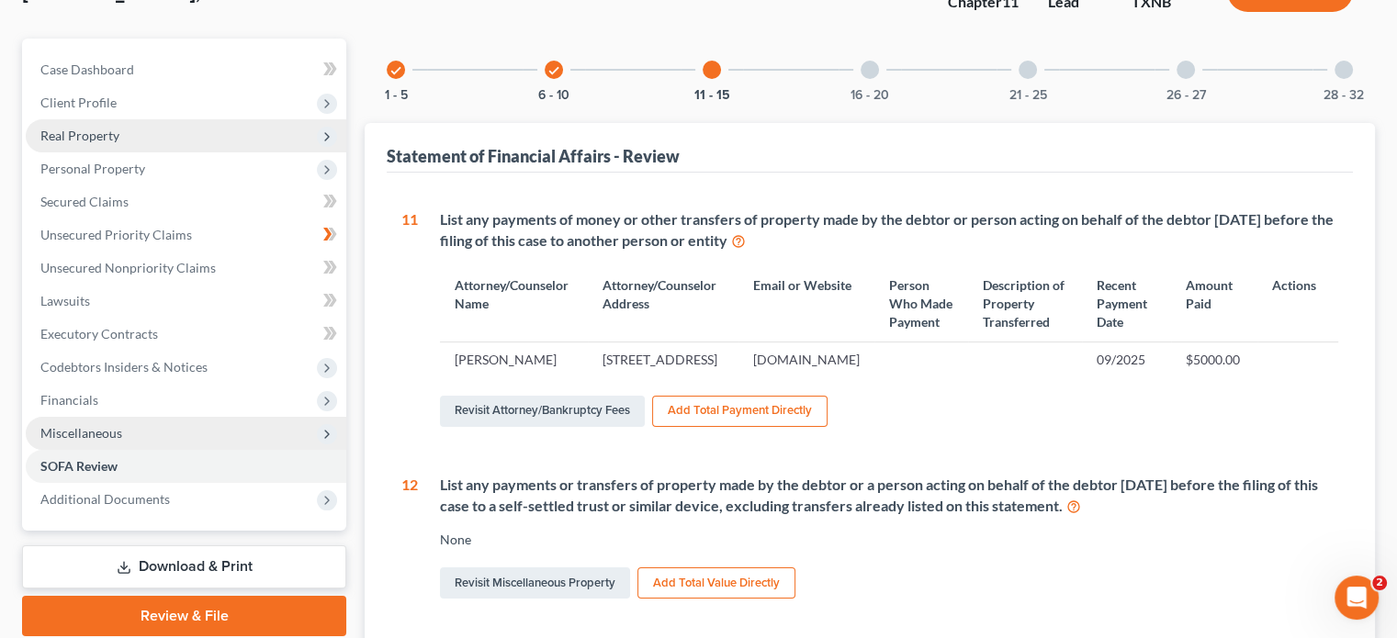
scroll to position [184, 0]
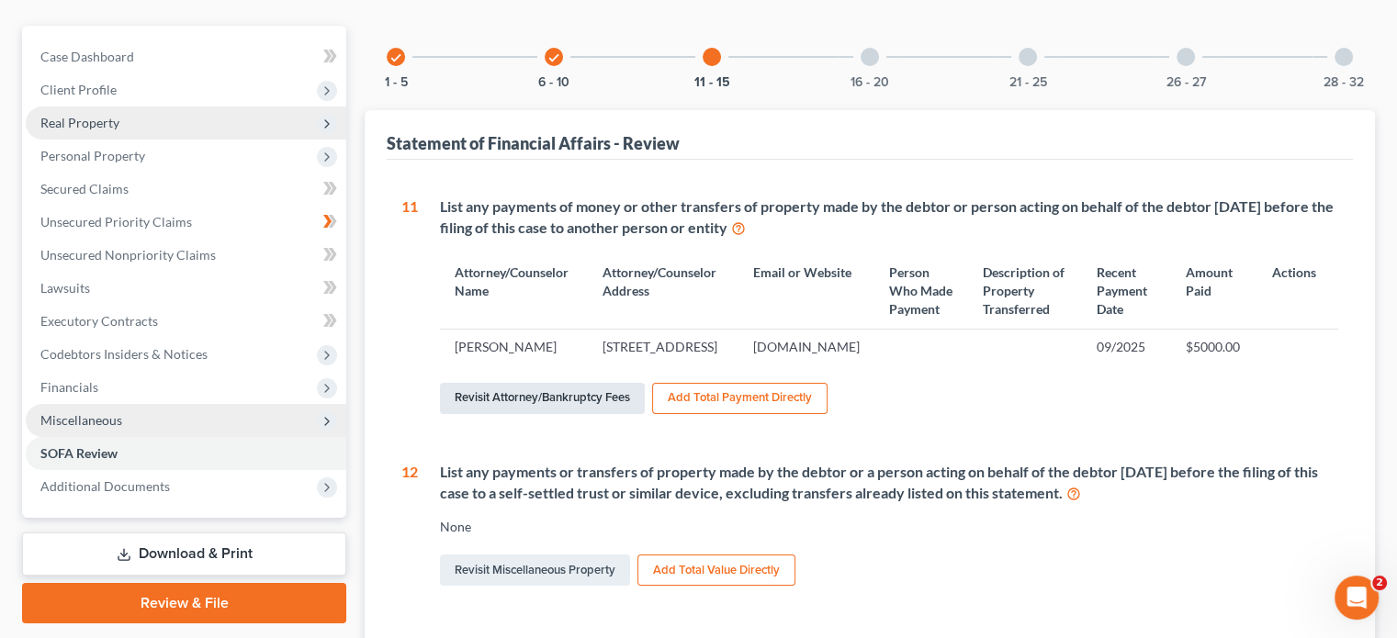
click at [577, 414] on link "Revisit Attorney/Bankruptcy Fees" at bounding box center [542, 398] width 205 height 31
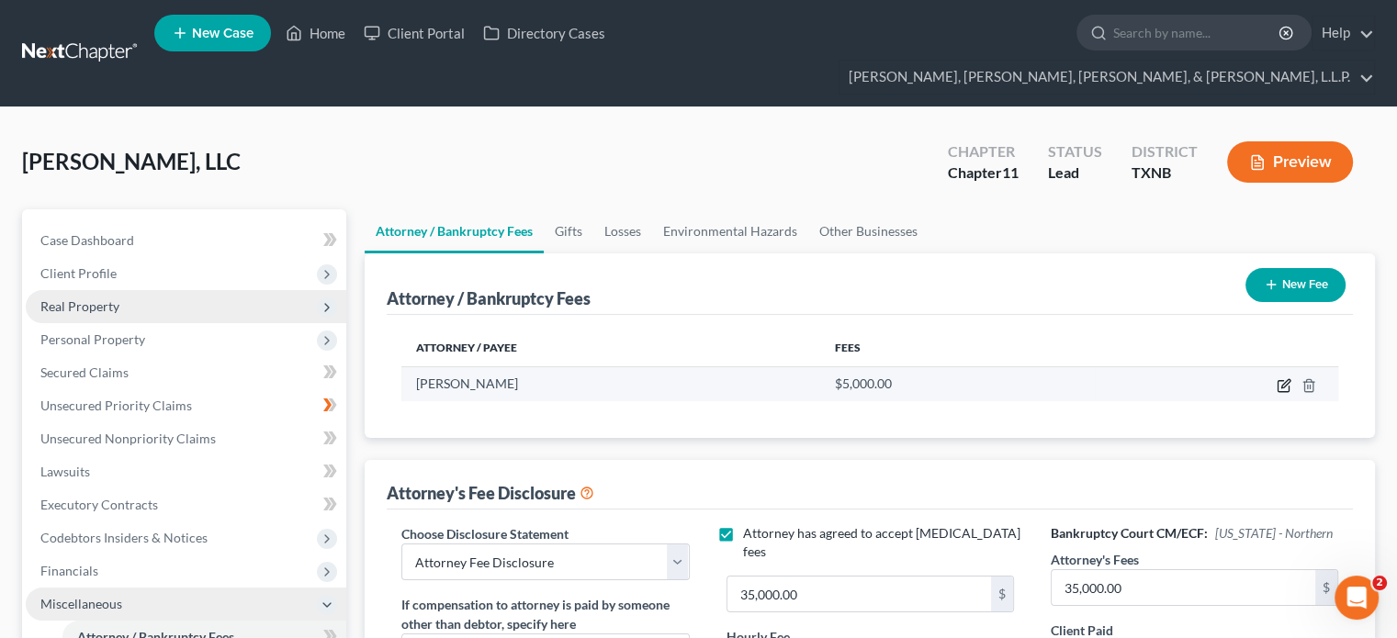
click at [1284, 379] on icon "button" at bounding box center [1285, 383] width 8 height 8
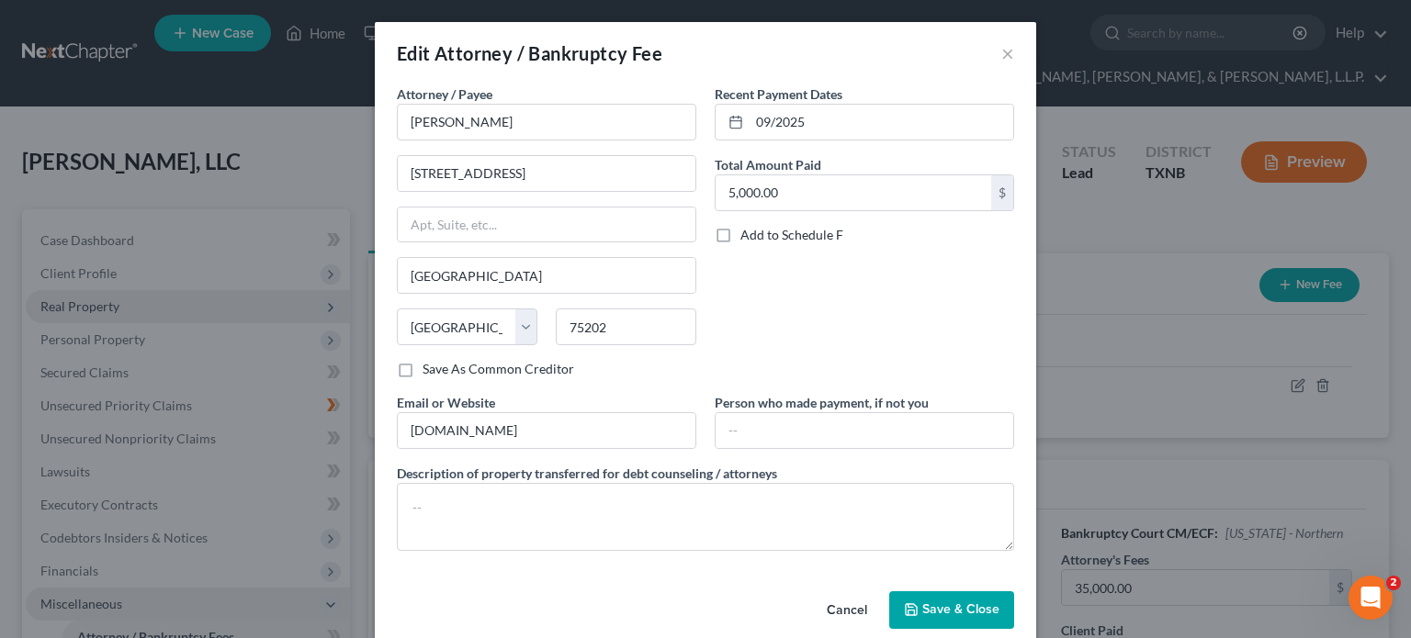
click at [959, 604] on span "Save & Close" at bounding box center [960, 611] width 77 height 16
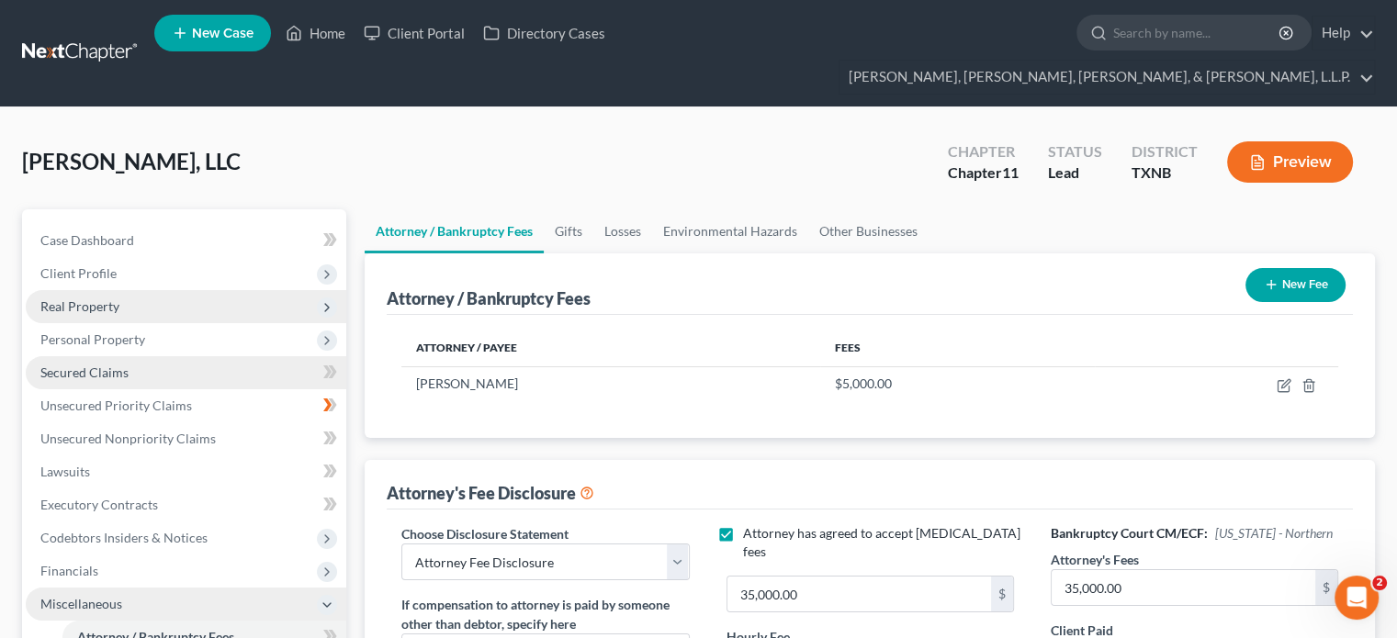
click at [87, 365] on span "Secured Claims" at bounding box center [84, 373] width 88 height 16
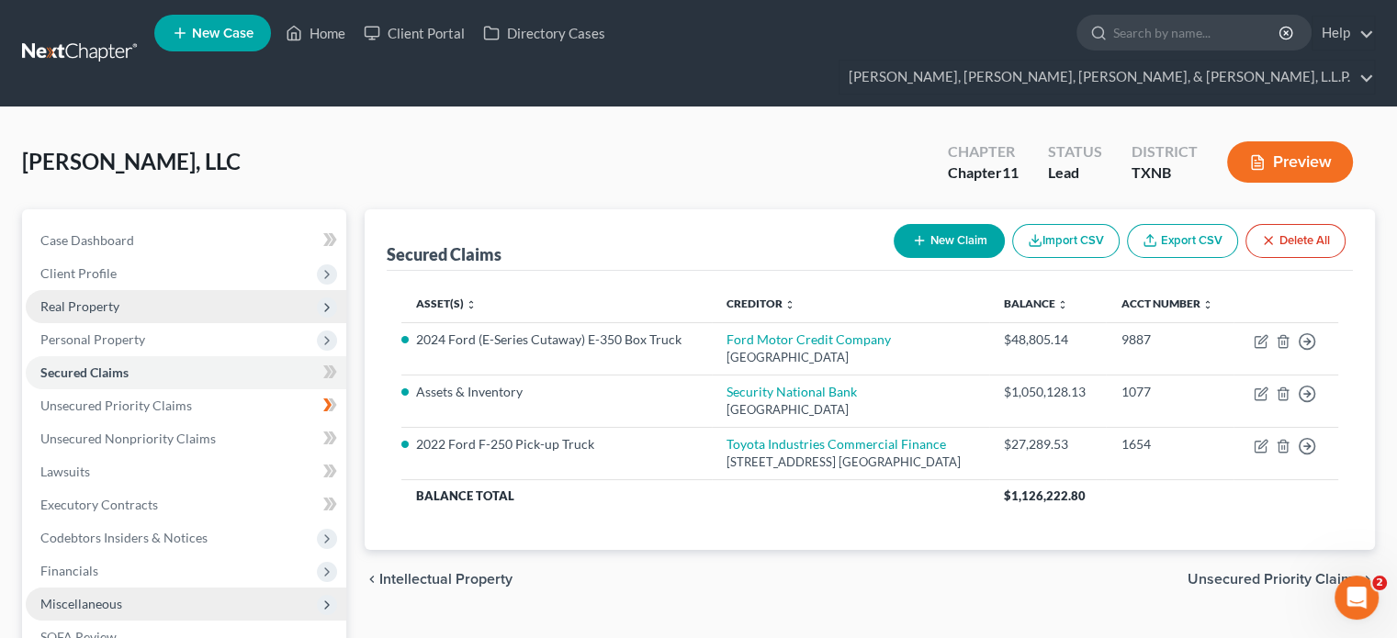
click at [833, 107] on div at bounding box center [699, 107] width 514 height 1
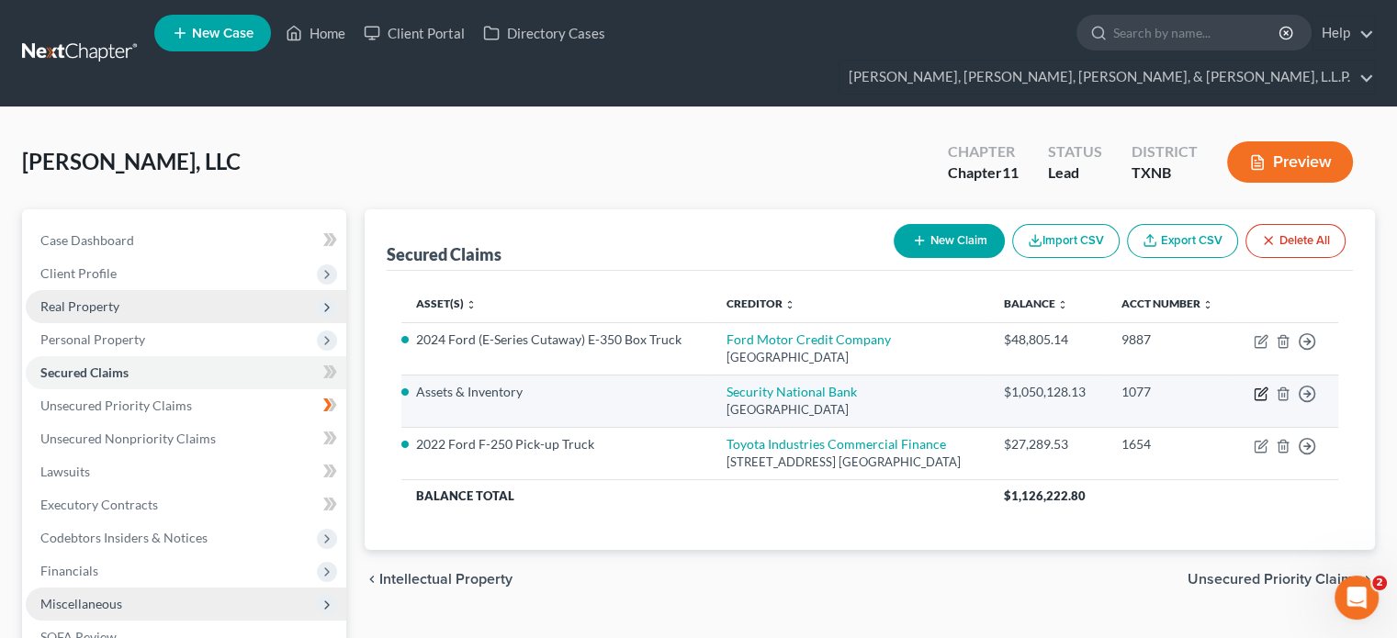
click at [1260, 387] on icon "button" at bounding box center [1261, 394] width 15 height 15
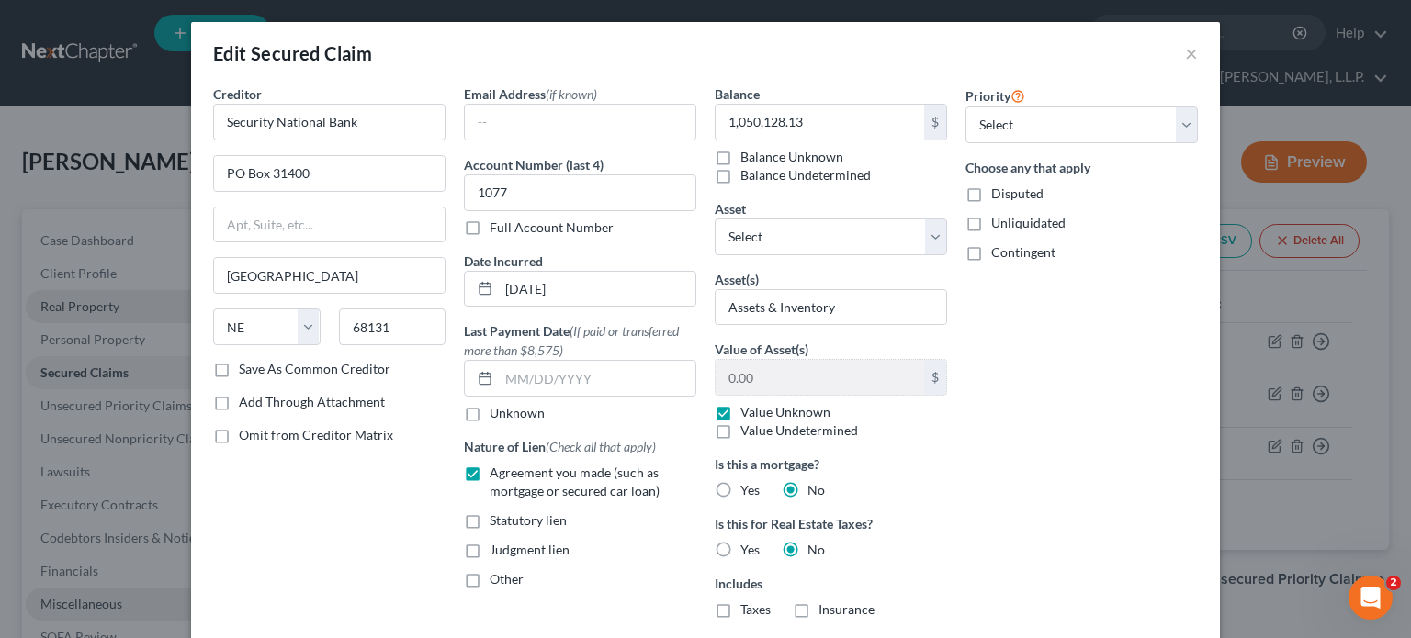
click at [239, 374] on label "Save As Common Creditor" at bounding box center [315, 369] width 152 height 18
click at [246, 372] on input "Save As Common Creditor" at bounding box center [252, 366] width 12 height 12
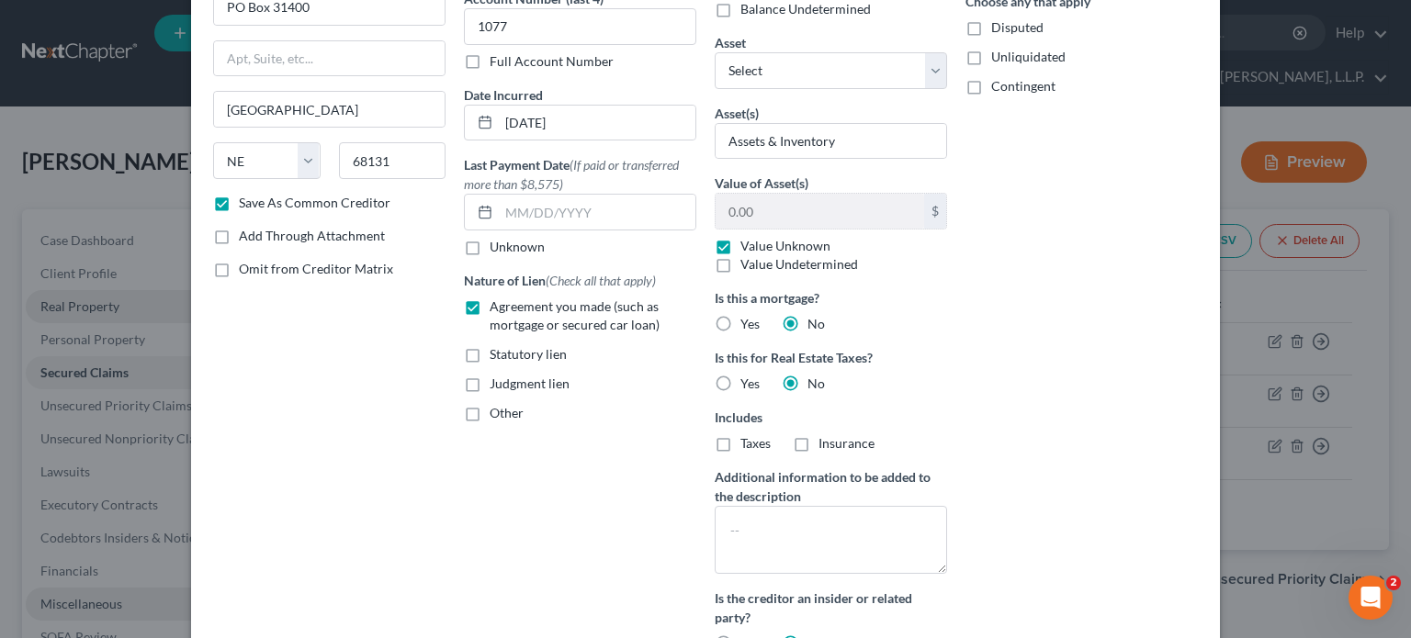
scroll to position [184, 0]
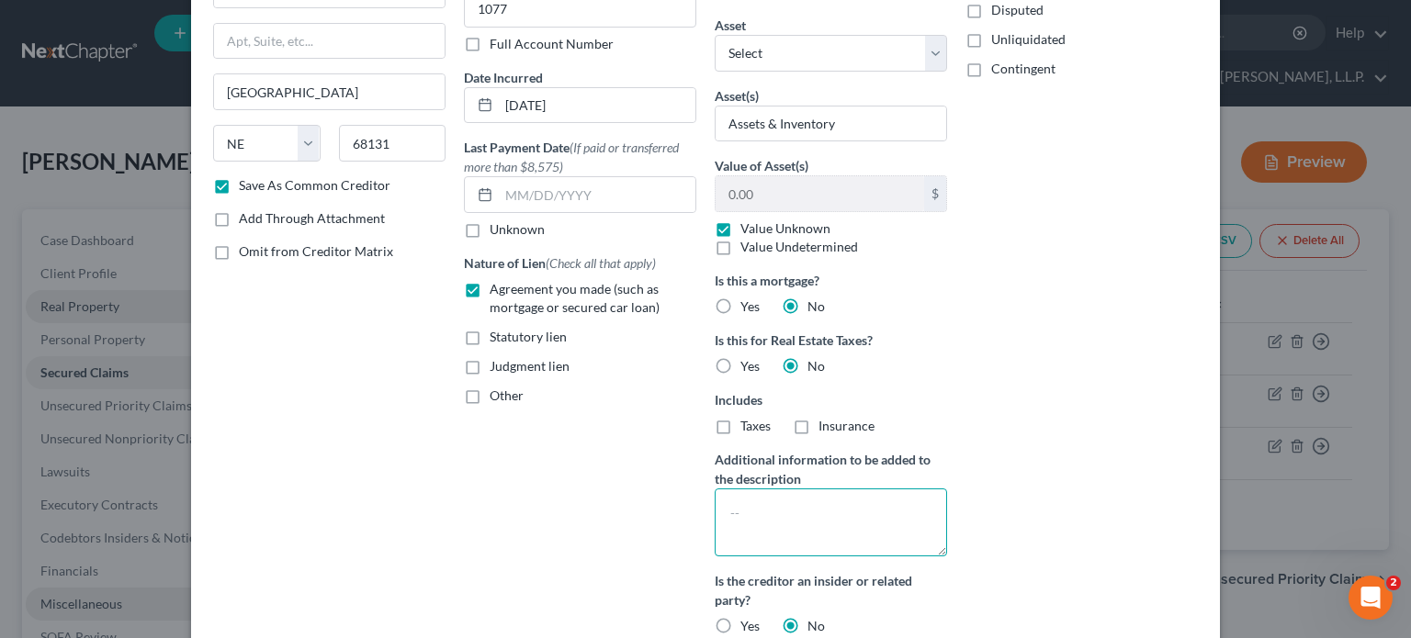
click at [777, 514] on textarea at bounding box center [831, 523] width 232 height 68
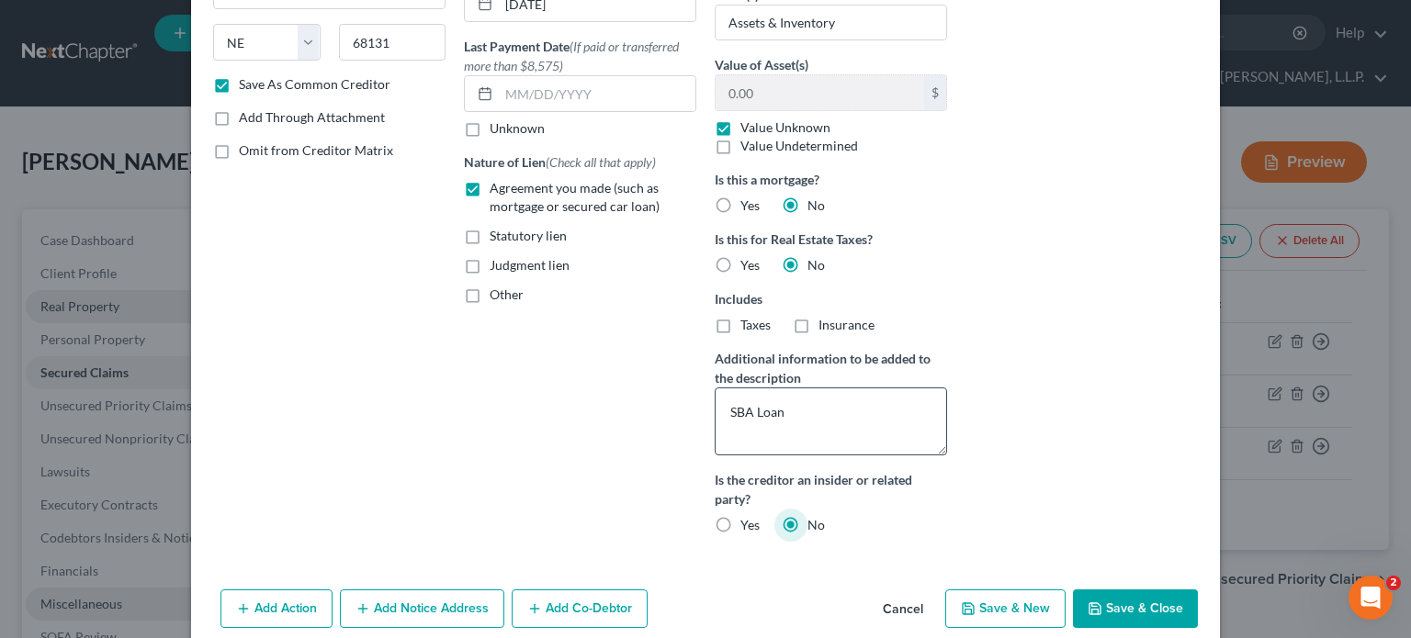
scroll to position [362, 0]
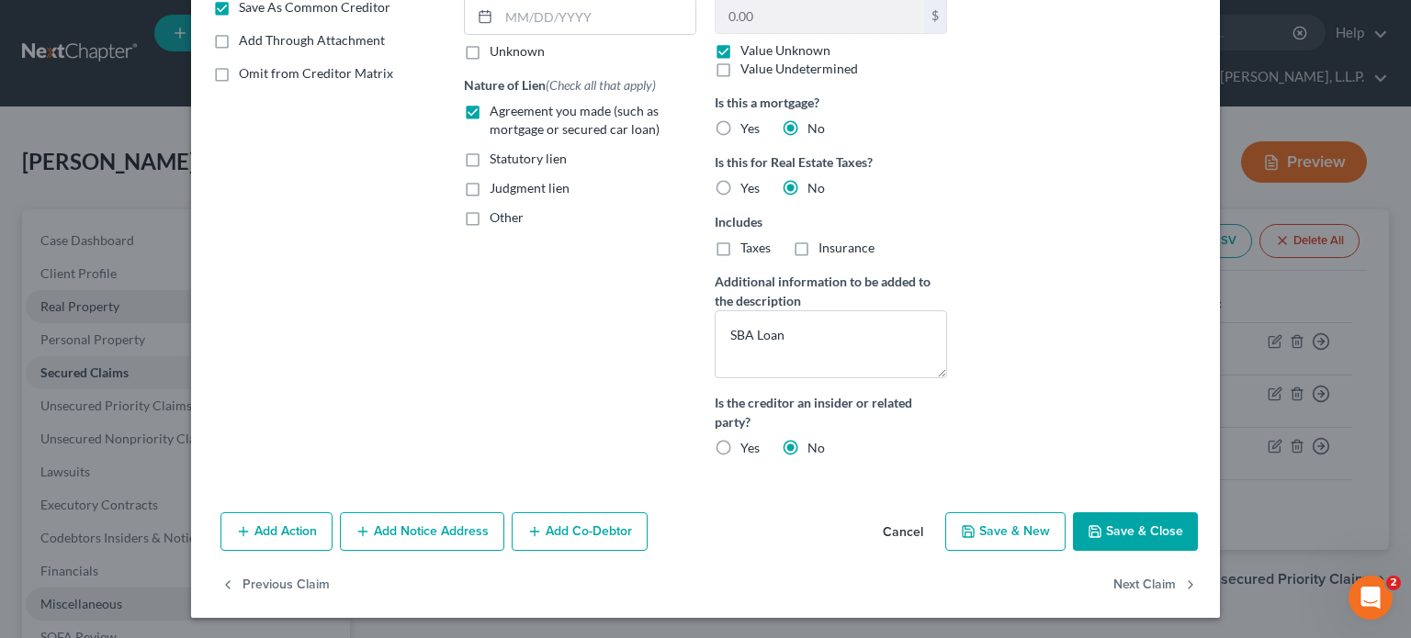
click at [1133, 532] on button "Save & Close" at bounding box center [1135, 532] width 125 height 39
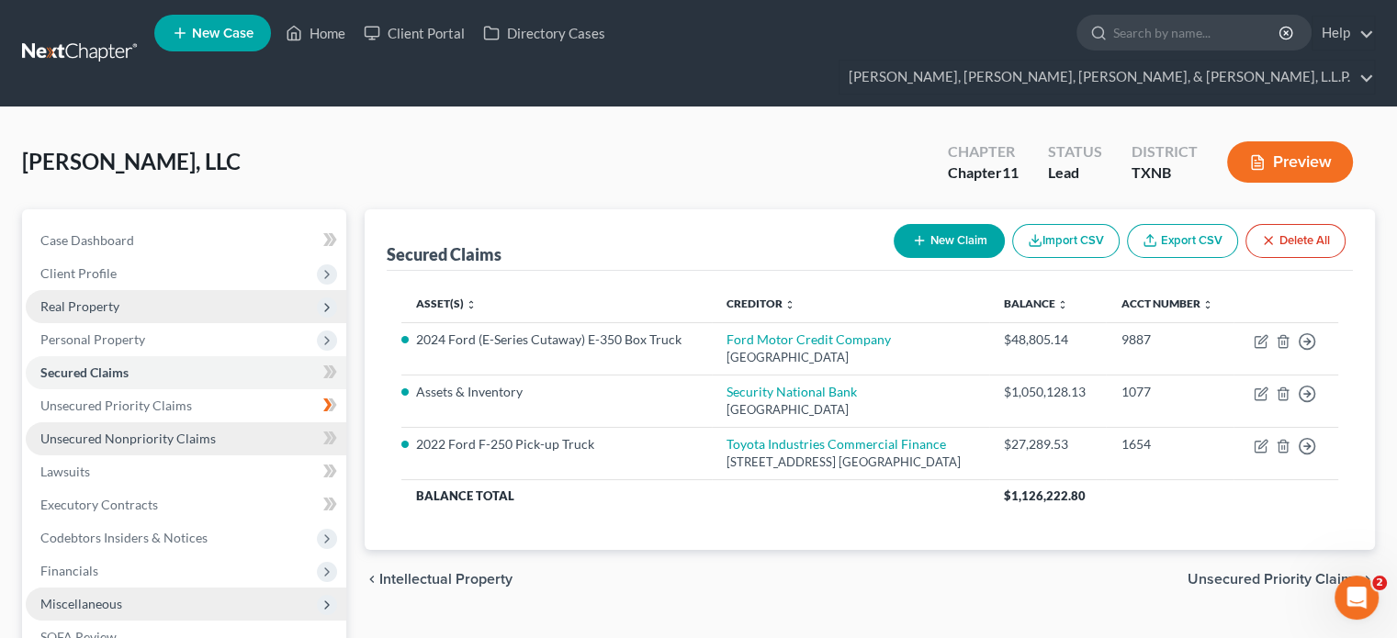
drag, startPoint x: 133, startPoint y: 410, endPoint x: 146, endPoint y: 409, distance: 12.9
click at [133, 431] on span "Unsecured Nonpriority Claims" at bounding box center [127, 439] width 175 height 16
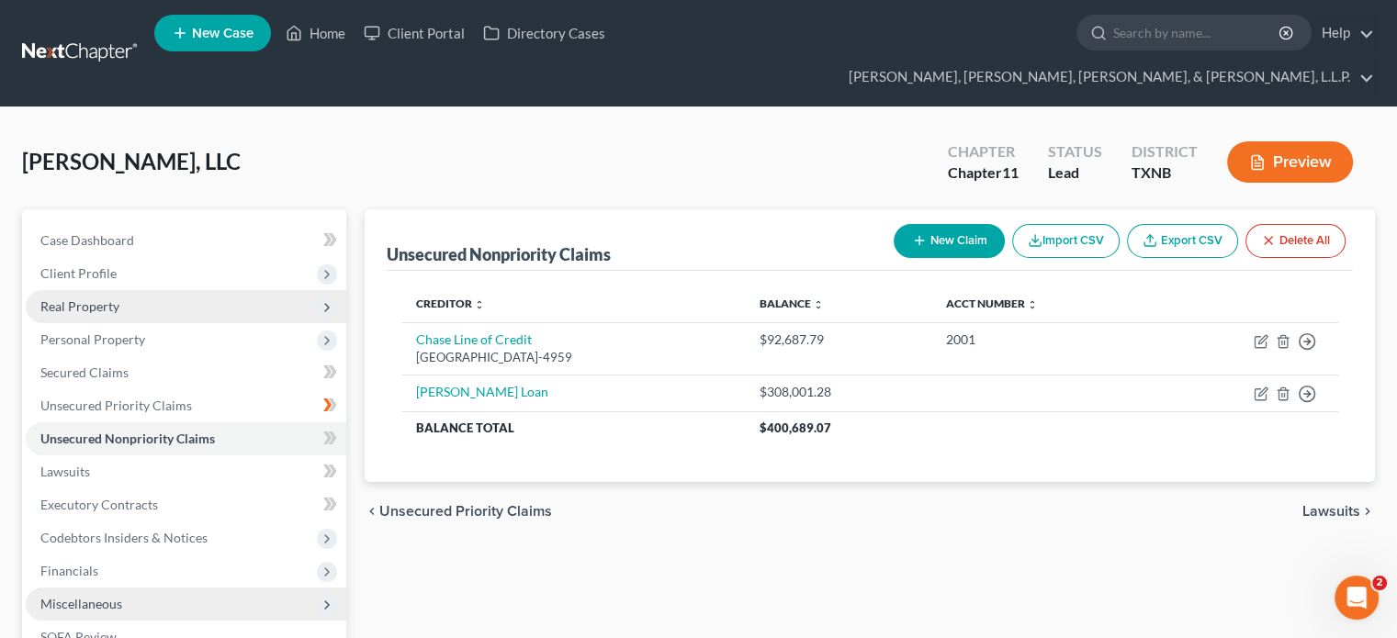
click at [917, 233] on icon "button" at bounding box center [919, 240] width 15 height 15
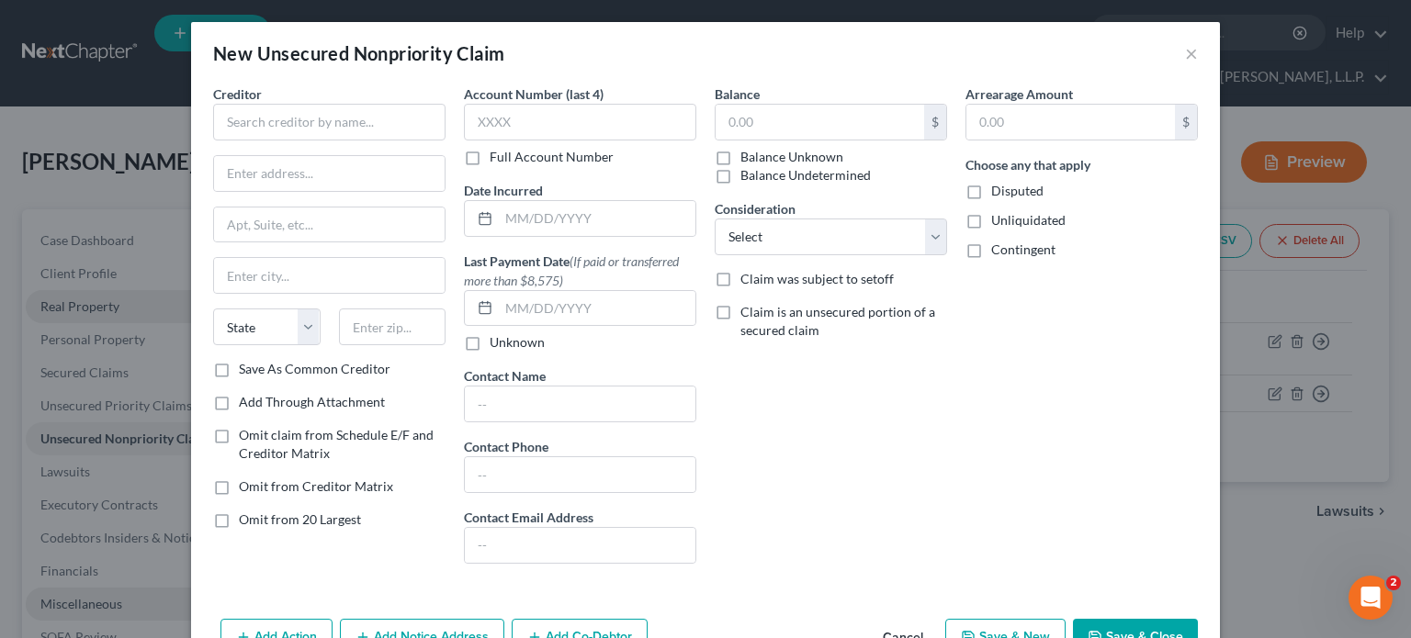
scroll to position [52, 0]
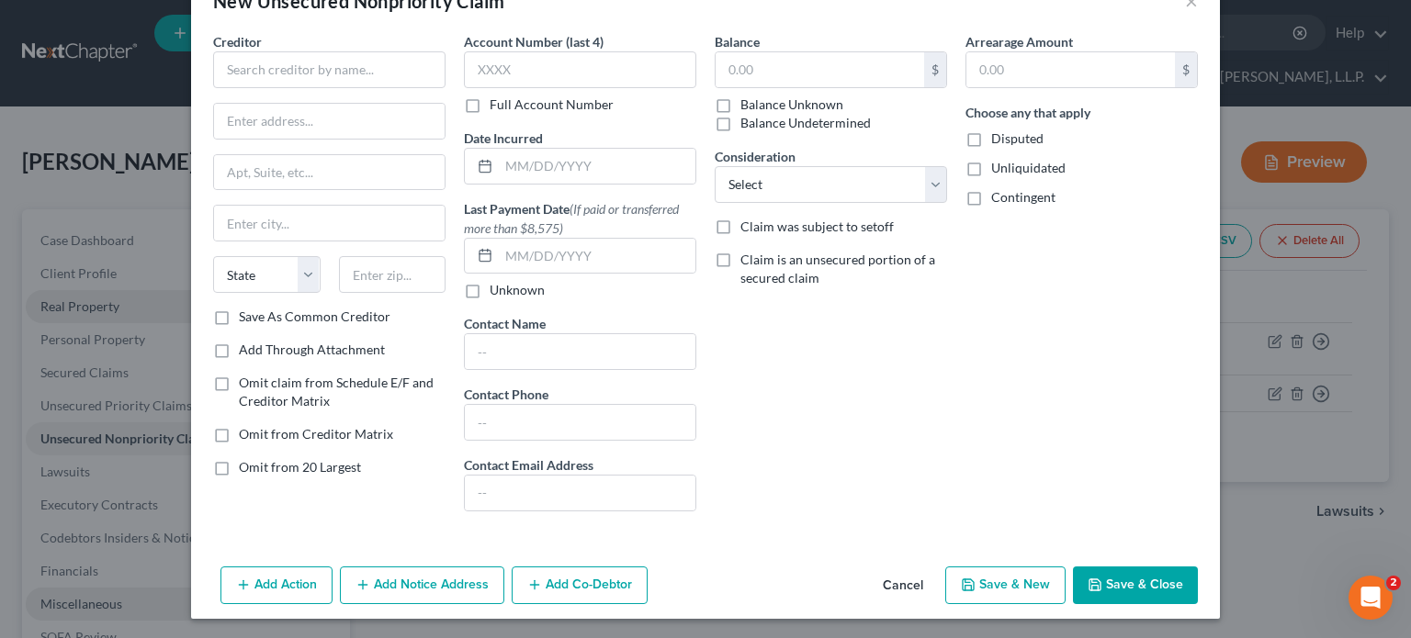
click at [908, 581] on button "Cancel" at bounding box center [903, 587] width 70 height 37
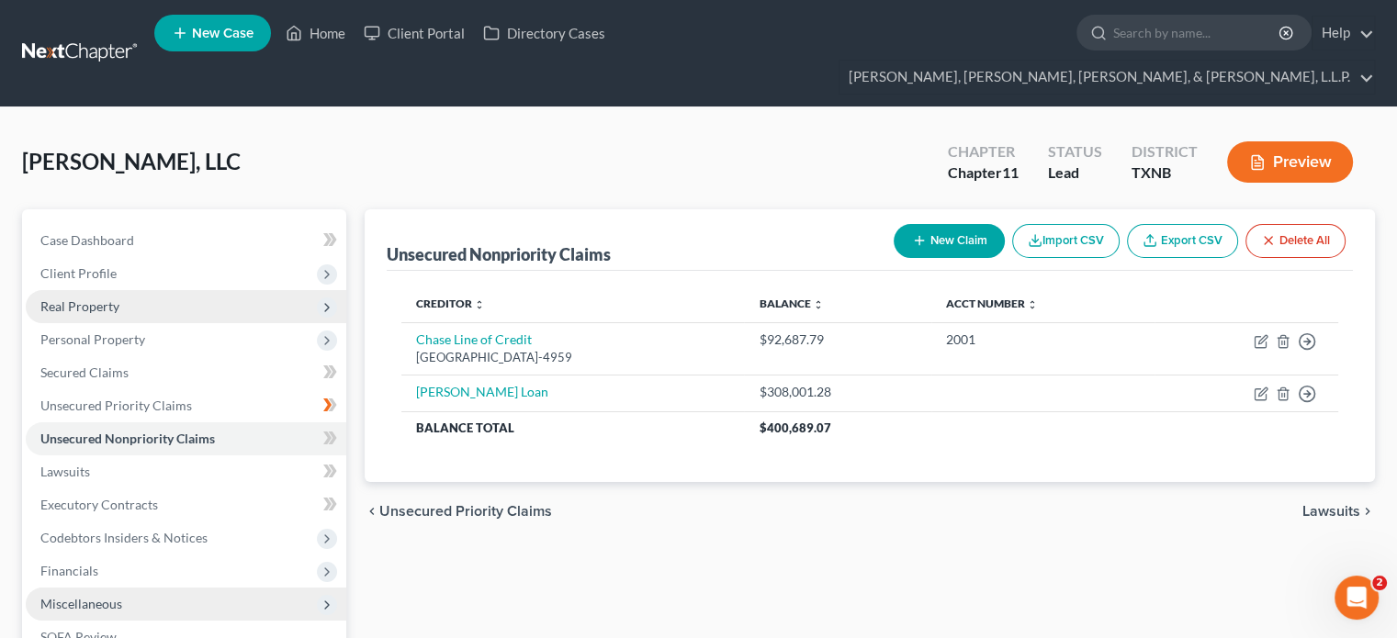
click at [920, 237] on line "button" at bounding box center [920, 241] width 0 height 8
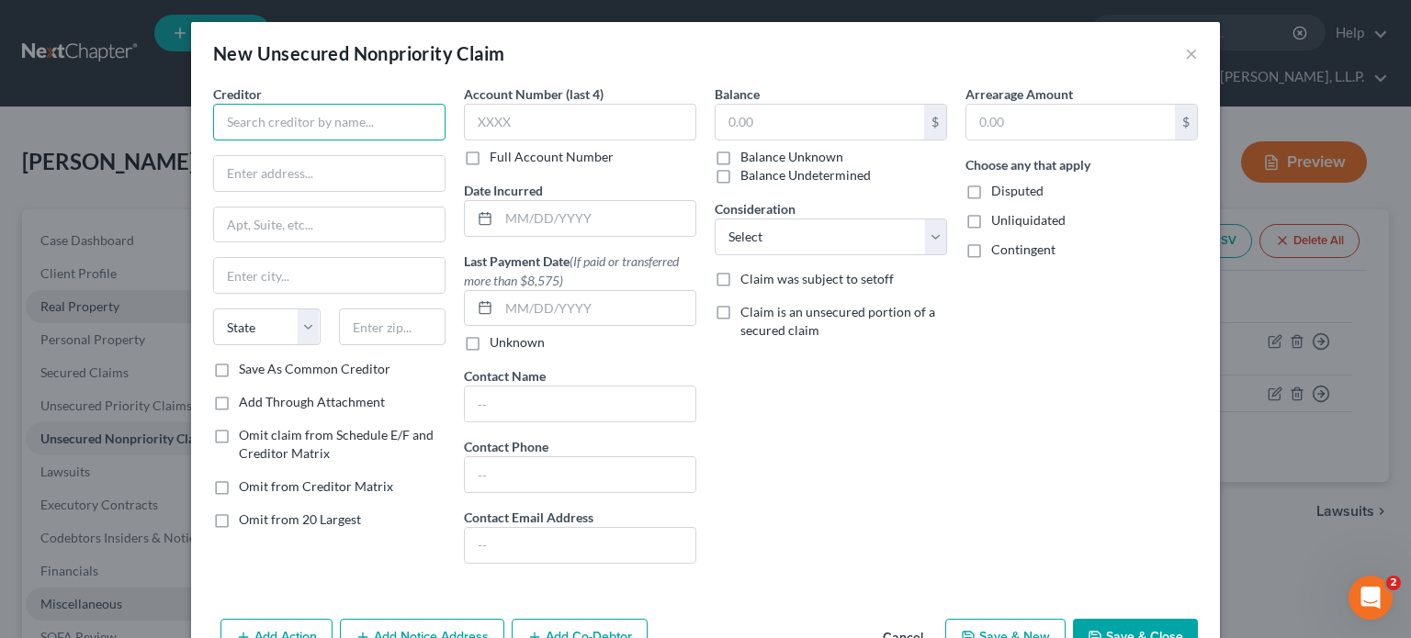
click at [366, 125] on input "text" at bounding box center [329, 122] width 232 height 37
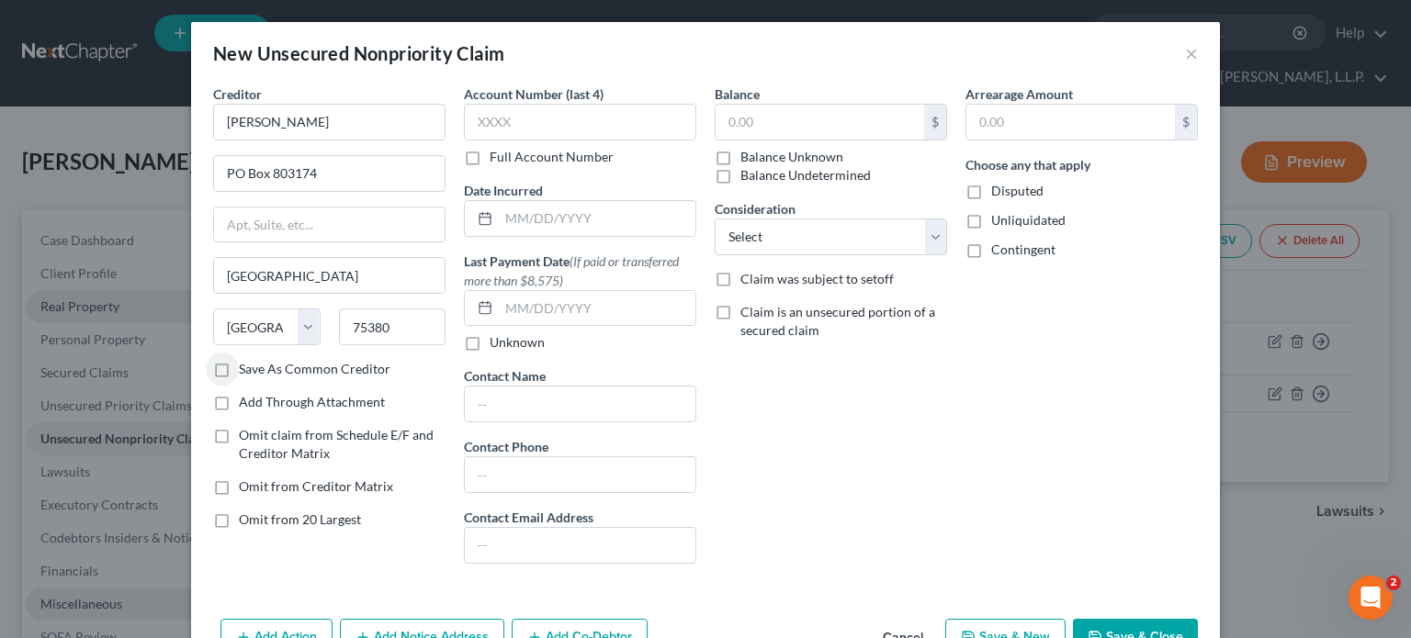
click at [239, 365] on label "Save As Common Creditor" at bounding box center [315, 369] width 152 height 18
click at [246, 365] on input "Save As Common Creditor" at bounding box center [252, 366] width 12 height 12
click at [499, 216] on input "text" at bounding box center [597, 218] width 197 height 35
click at [490, 341] on label "Unknown" at bounding box center [517, 342] width 55 height 18
click at [497, 341] on input "Unknown" at bounding box center [503, 339] width 12 height 12
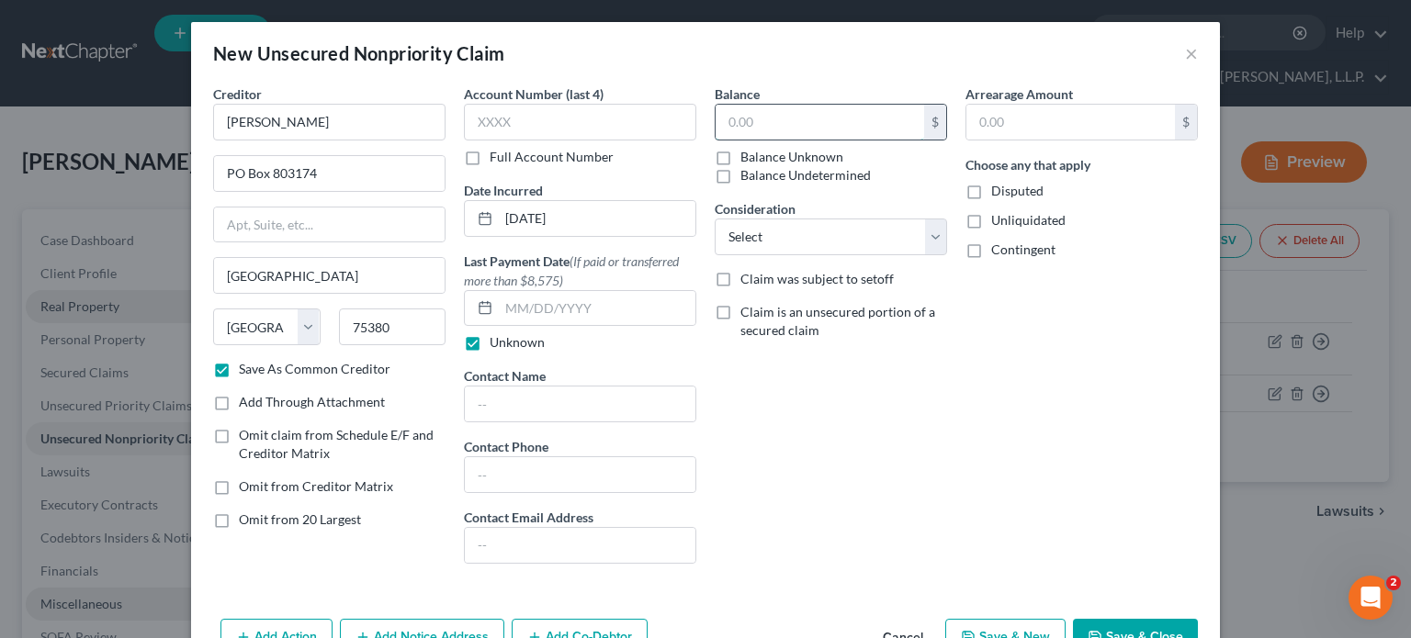
click at [775, 120] on input "text" at bounding box center [820, 122] width 209 height 35
click at [927, 239] on select "Select Cable / Satellite Services Collection Agency Credit Card Debt Debt Couns…" at bounding box center [831, 237] width 232 height 37
click at [715, 219] on select "Select Cable / Satellite Services Collection Agency Credit Card Debt Debt Couns…" at bounding box center [831, 237] width 232 height 37
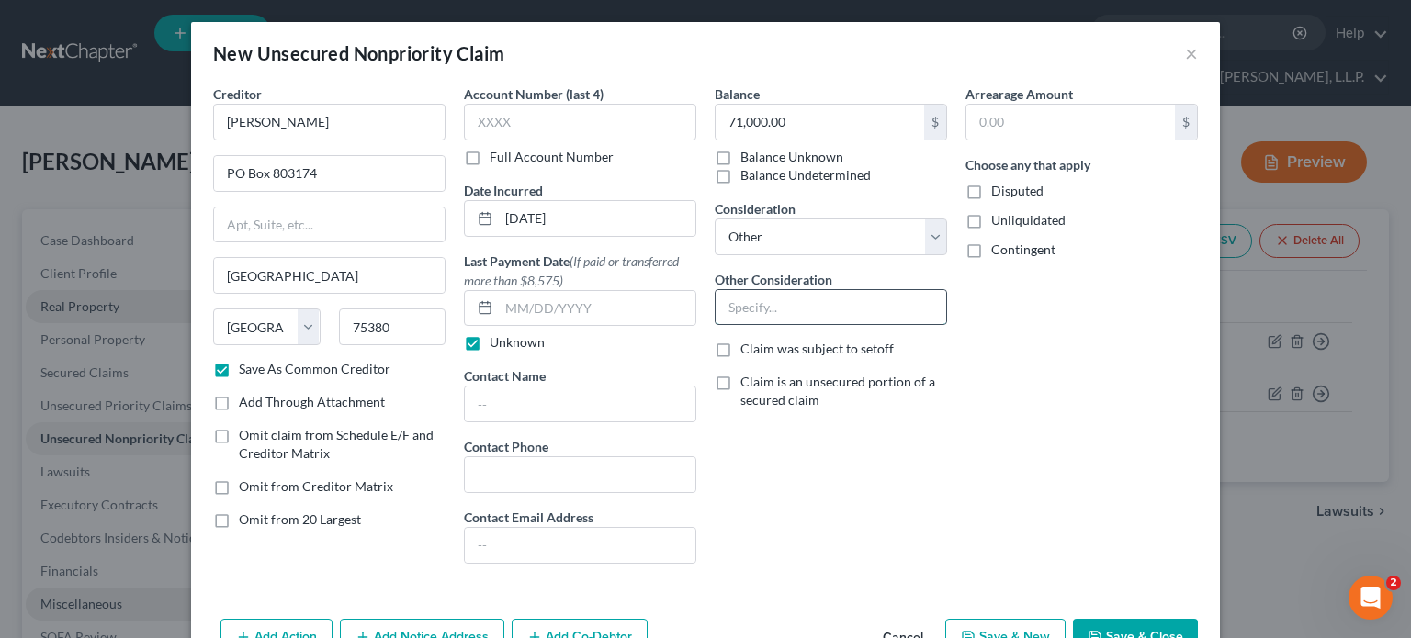
click at [761, 301] on input "text" at bounding box center [831, 307] width 231 height 35
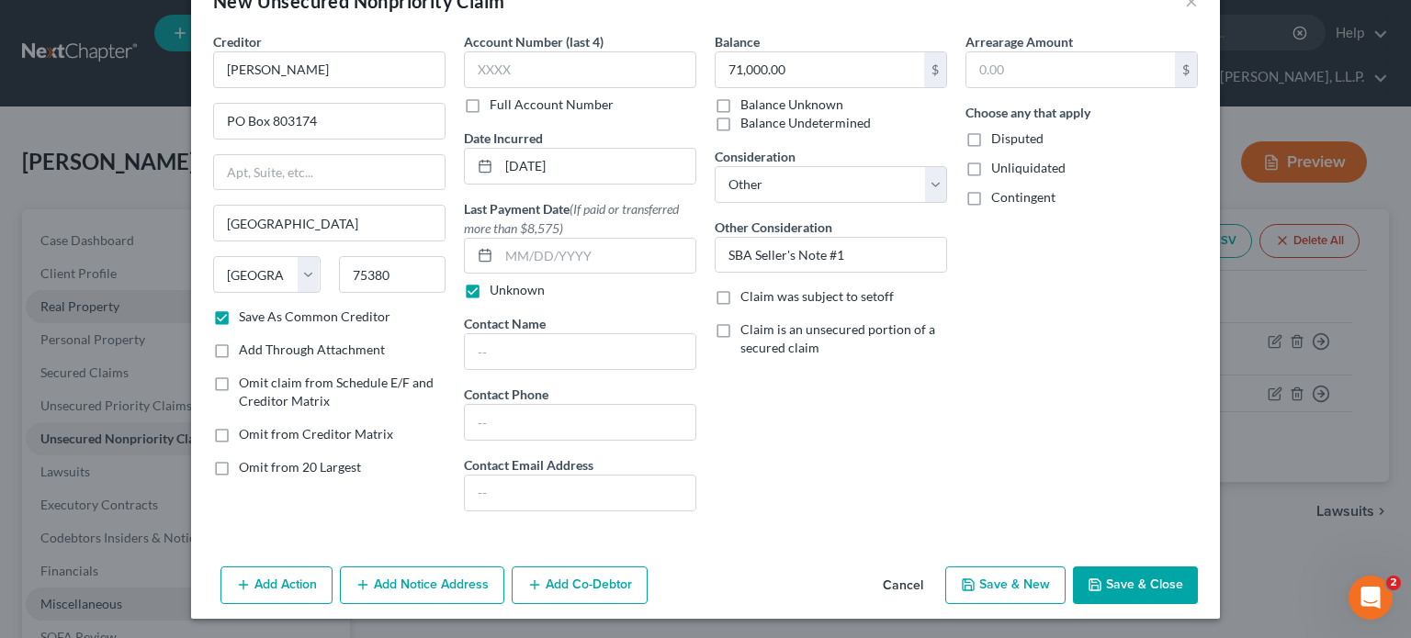
click at [1130, 586] on button "Save & Close" at bounding box center [1135, 586] width 125 height 39
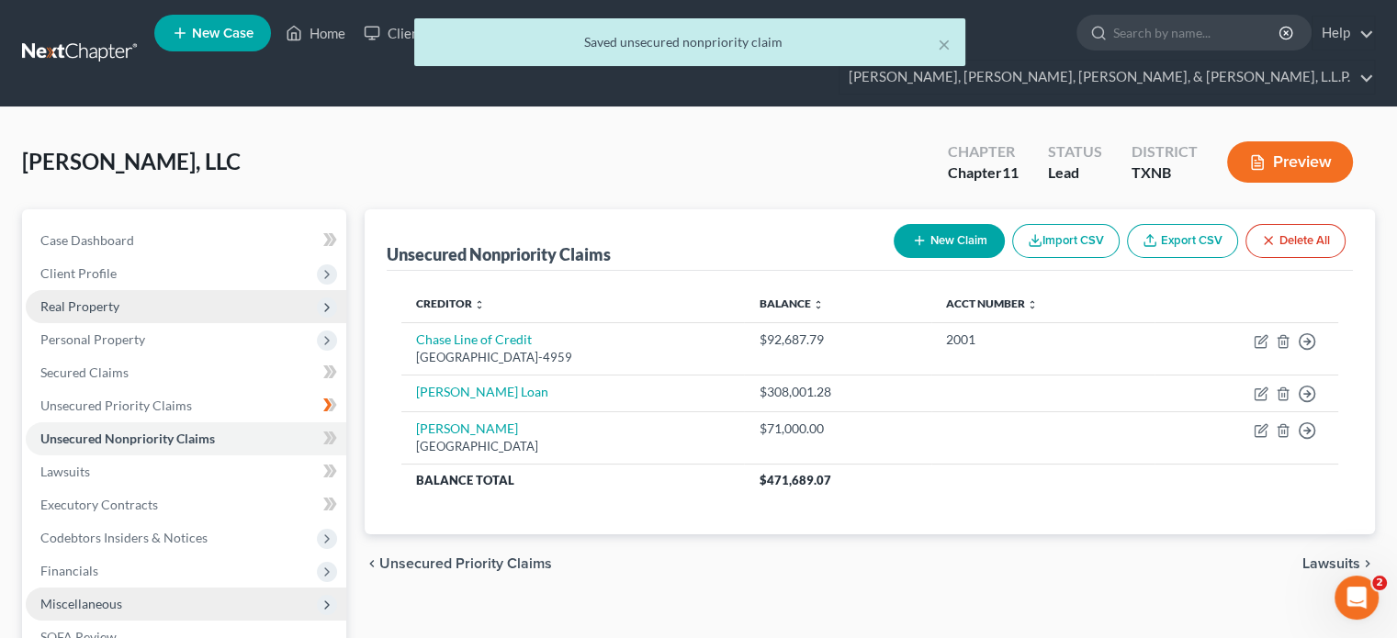
click at [912, 233] on icon "button" at bounding box center [919, 240] width 15 height 15
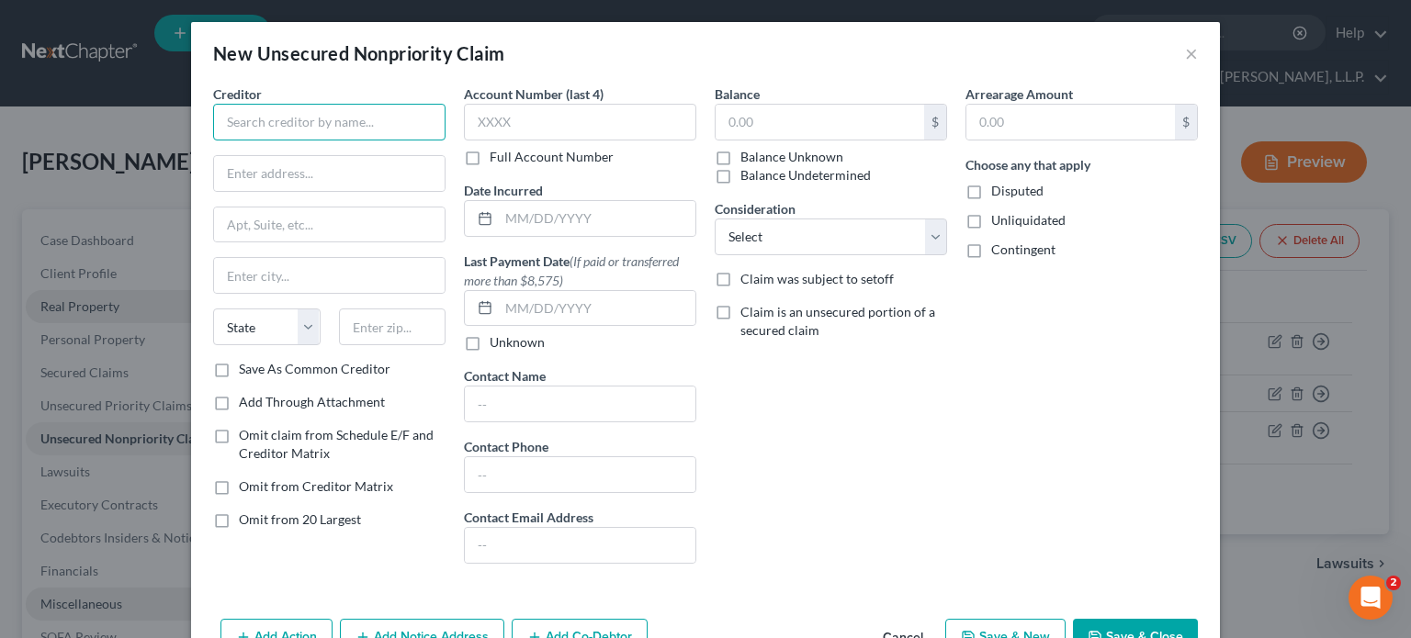
click at [370, 116] on input "text" at bounding box center [329, 122] width 232 height 37
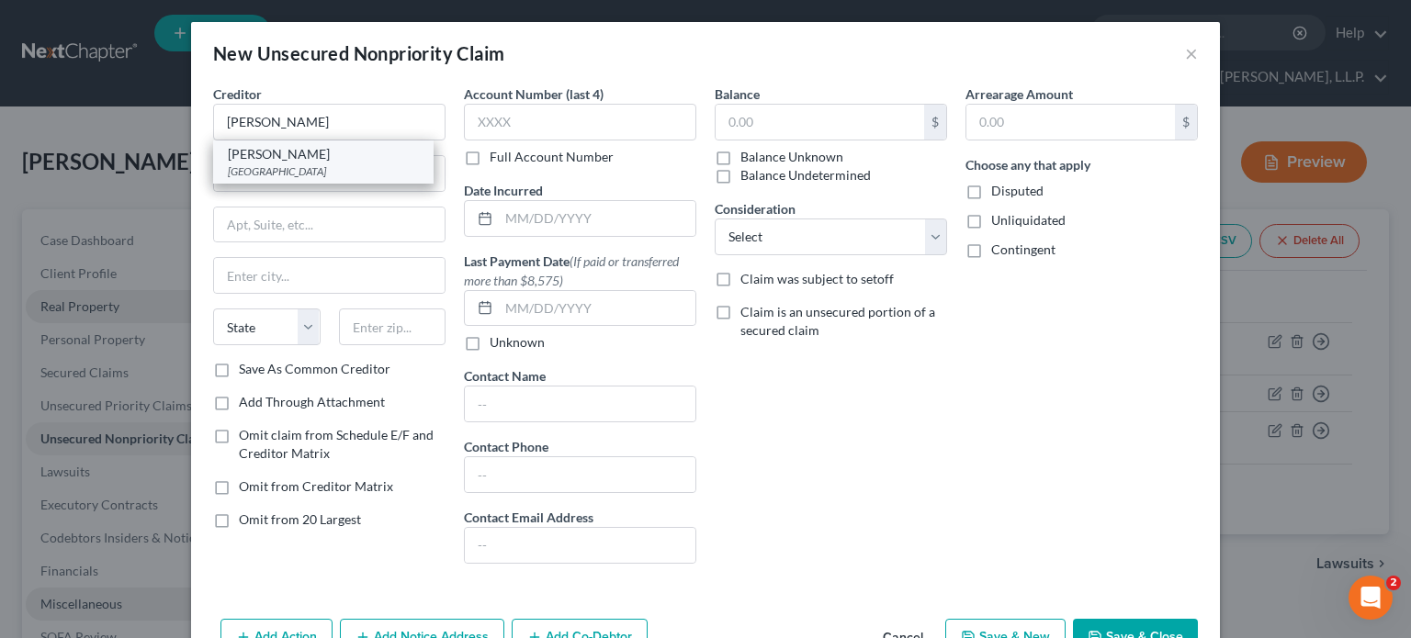
click at [303, 157] on div "[PERSON_NAME]" at bounding box center [323, 154] width 191 height 18
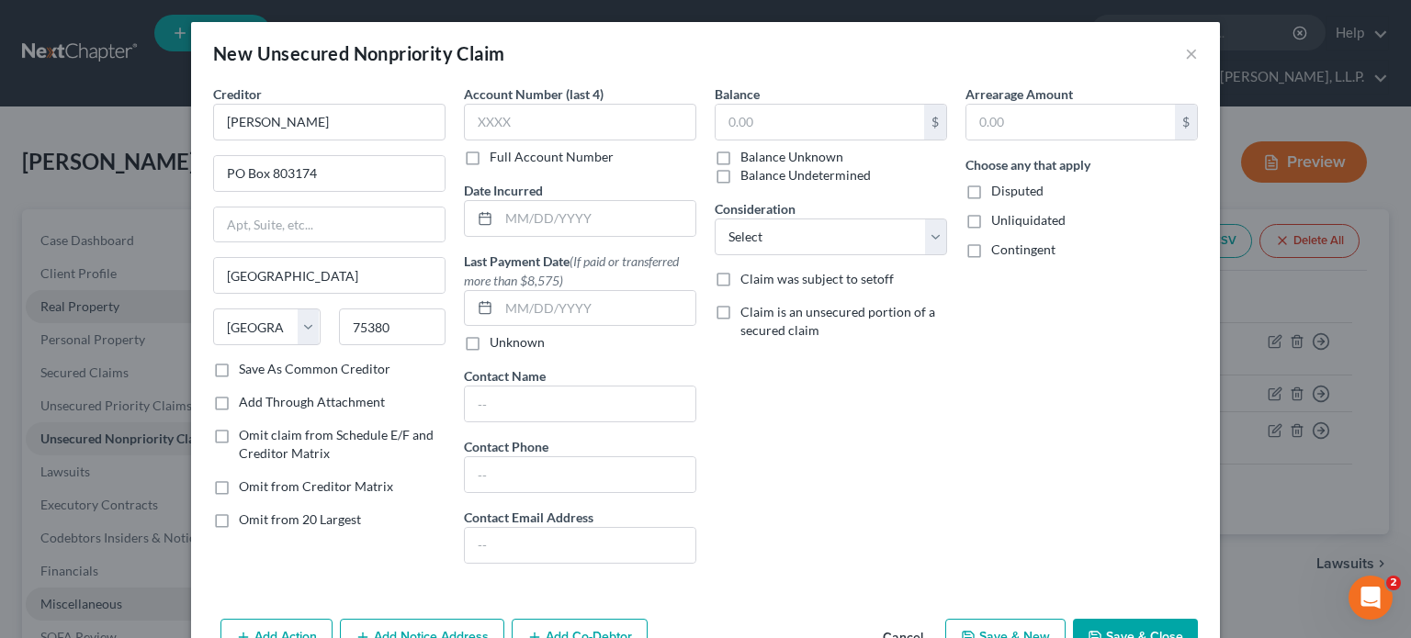
click at [239, 368] on label "Save As Common Creditor" at bounding box center [315, 369] width 152 height 18
click at [246, 368] on input "Save As Common Creditor" at bounding box center [252, 366] width 12 height 12
click at [499, 220] on input "text" at bounding box center [597, 218] width 197 height 35
click at [767, 124] on input "text" at bounding box center [820, 122] width 209 height 35
click at [925, 239] on select "Select Cable / Satellite Services Collection Agency Credit Card Debt Debt Couns…" at bounding box center [831, 237] width 232 height 37
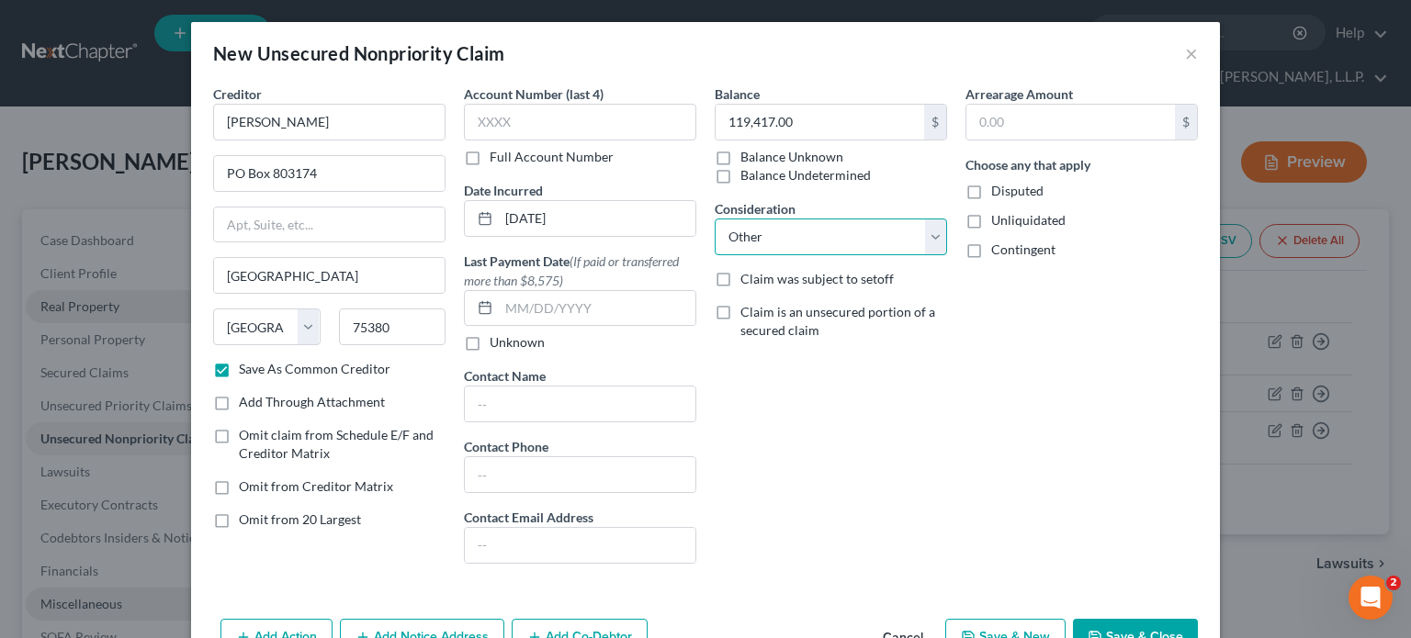
click at [715, 219] on select "Select Cable / Satellite Services Collection Agency Credit Card Debt Debt Couns…" at bounding box center [831, 237] width 232 height 37
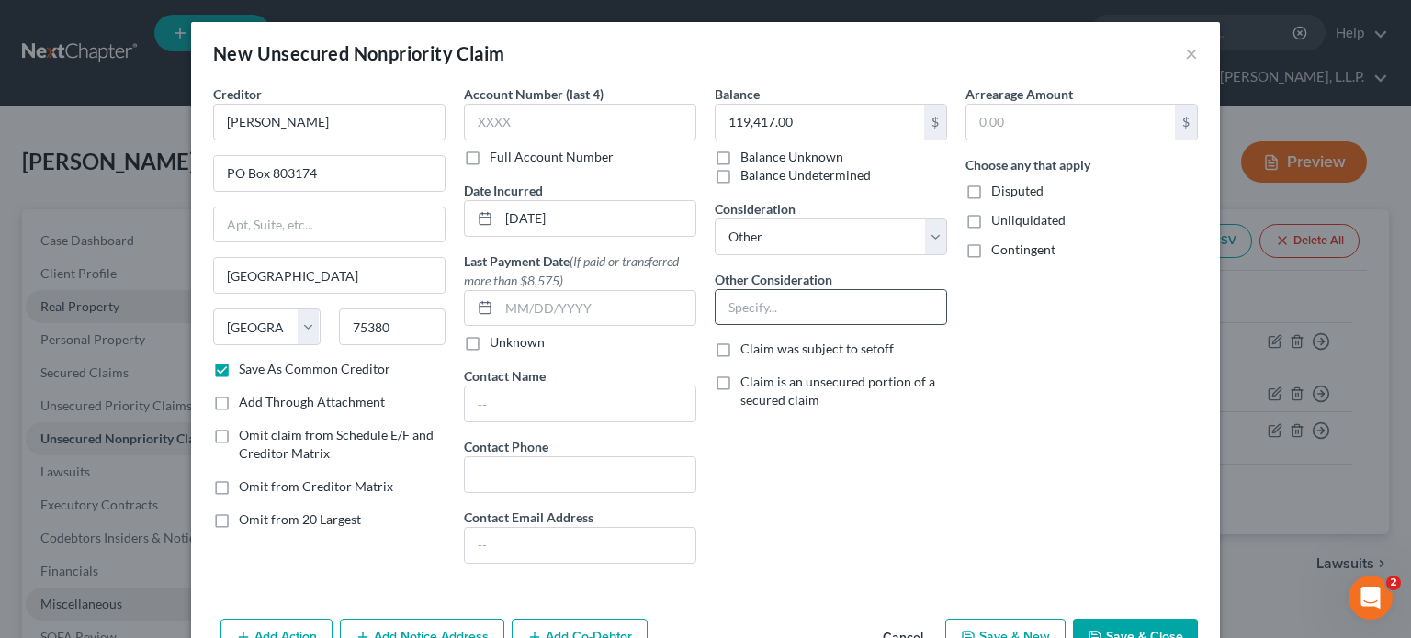
click at [741, 303] on input "text" at bounding box center [831, 307] width 231 height 35
click at [766, 294] on input "text" at bounding box center [831, 307] width 231 height 35
